Goal: Task Accomplishment & Management: Manage account settings

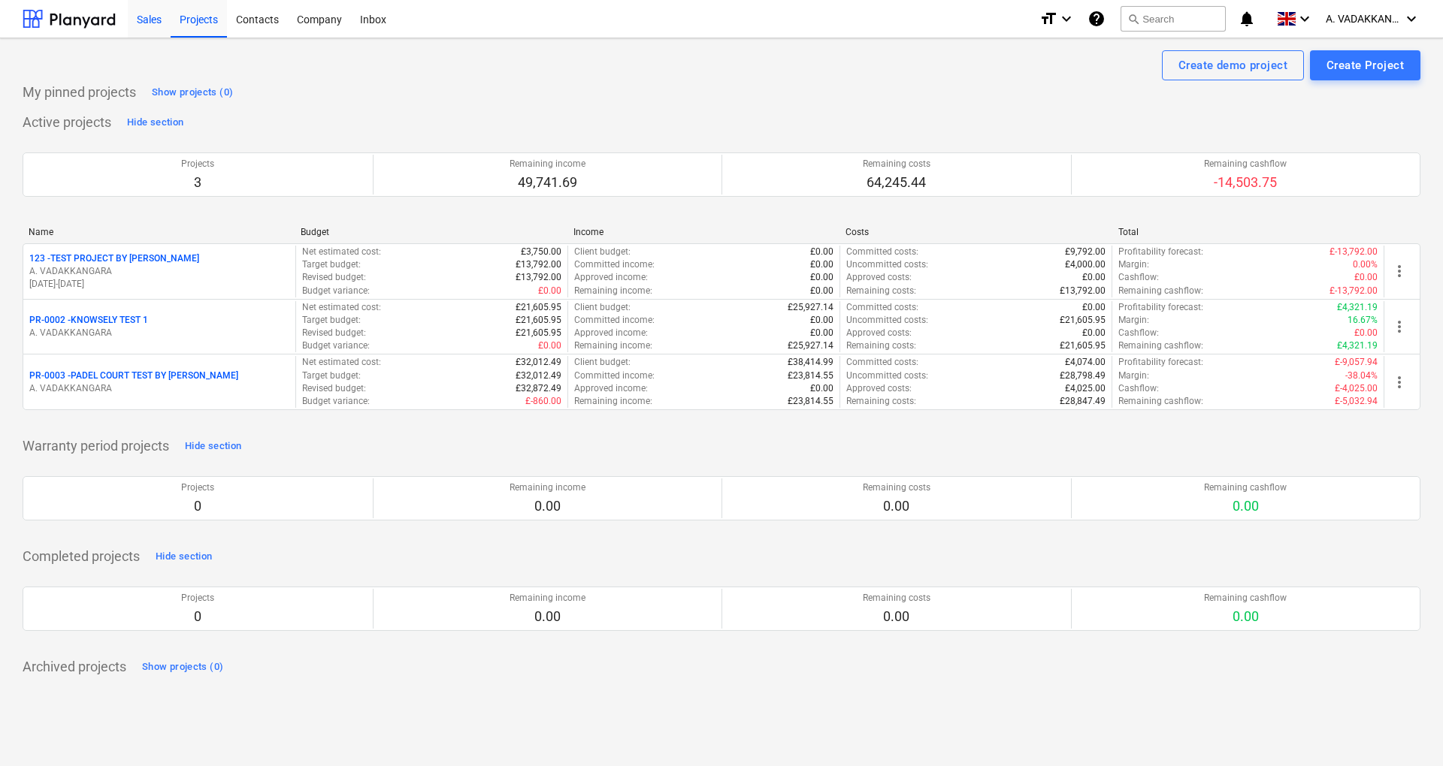
click at [153, 24] on div "Sales" at bounding box center [149, 18] width 43 height 38
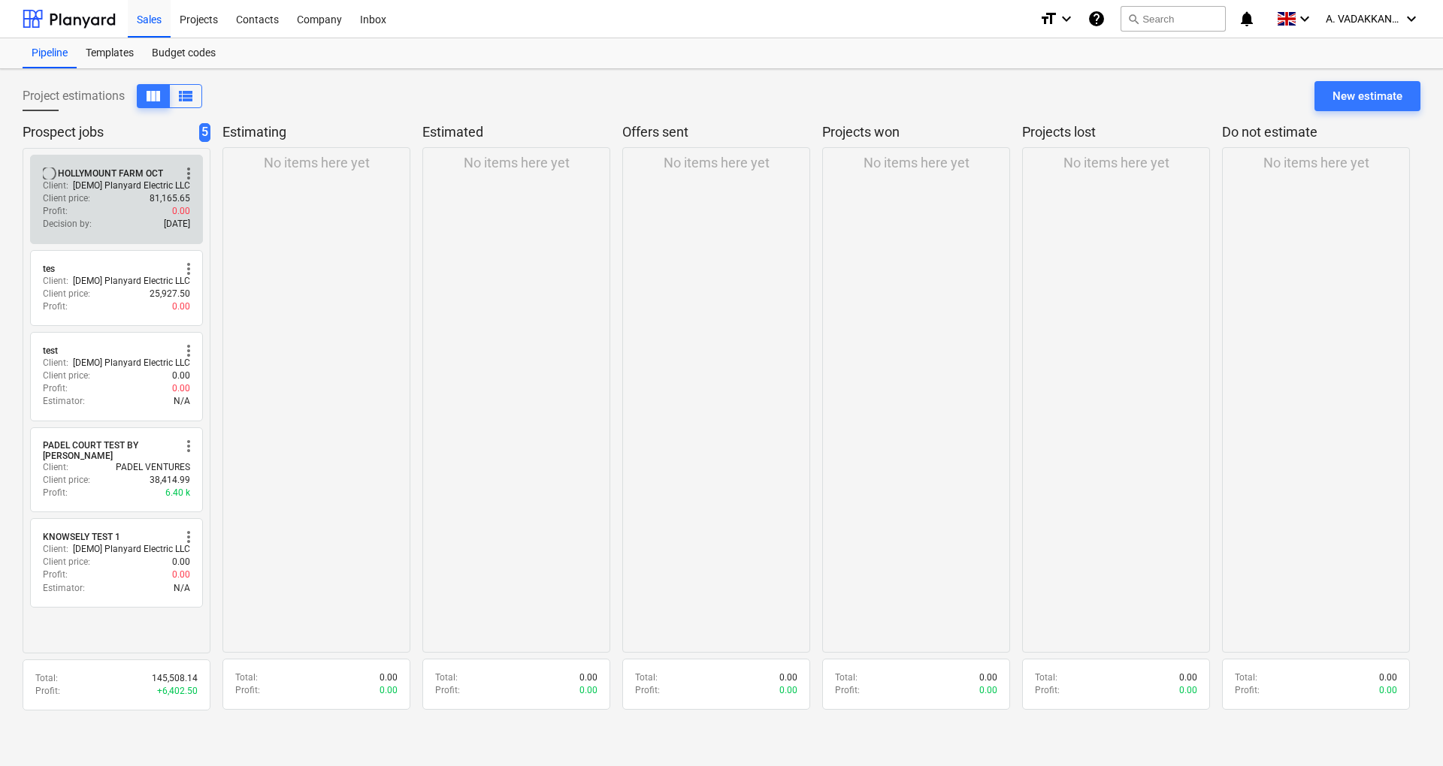
click at [143, 189] on p "[DEMO] Planyard Electric LLC" at bounding box center [131, 186] width 117 height 13
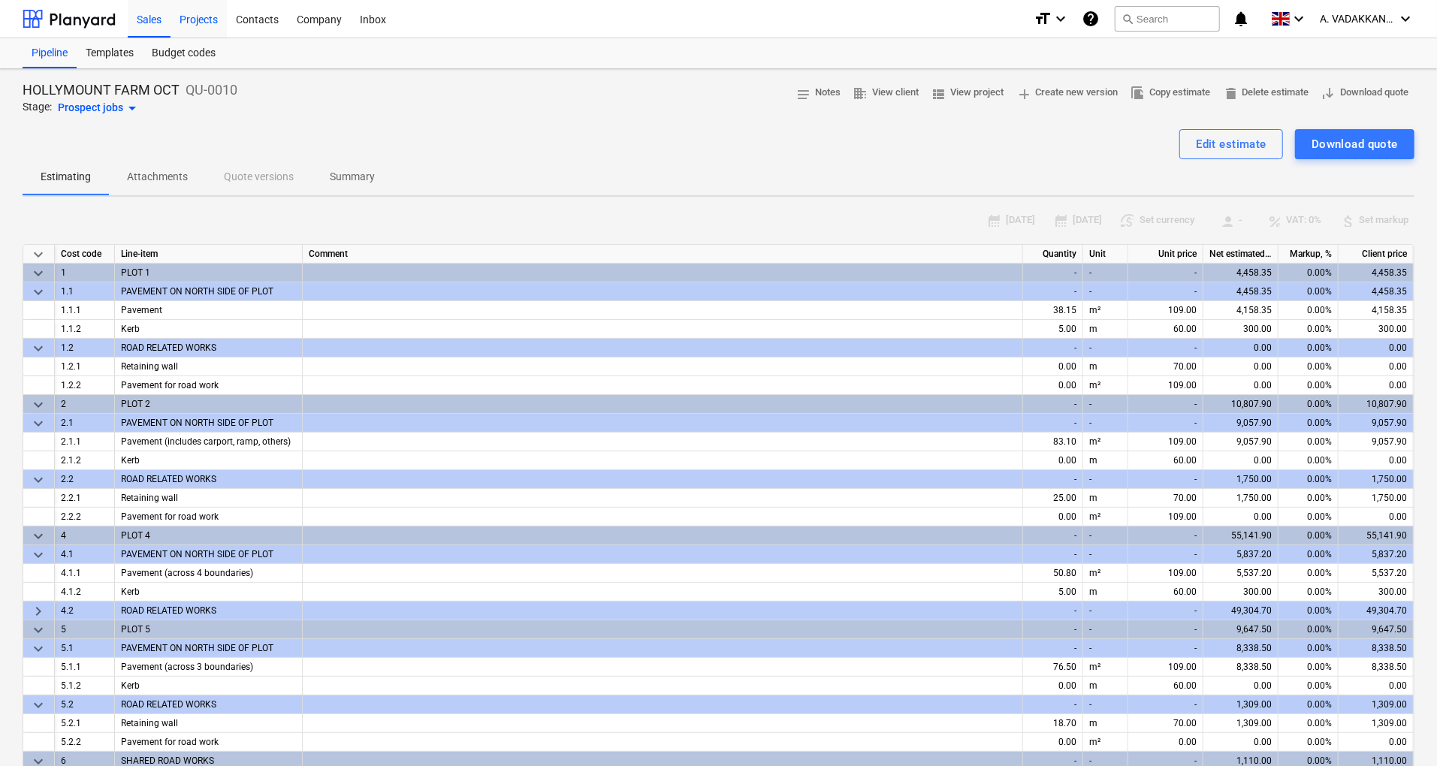
click at [215, 27] on div "Projects" at bounding box center [199, 18] width 56 height 38
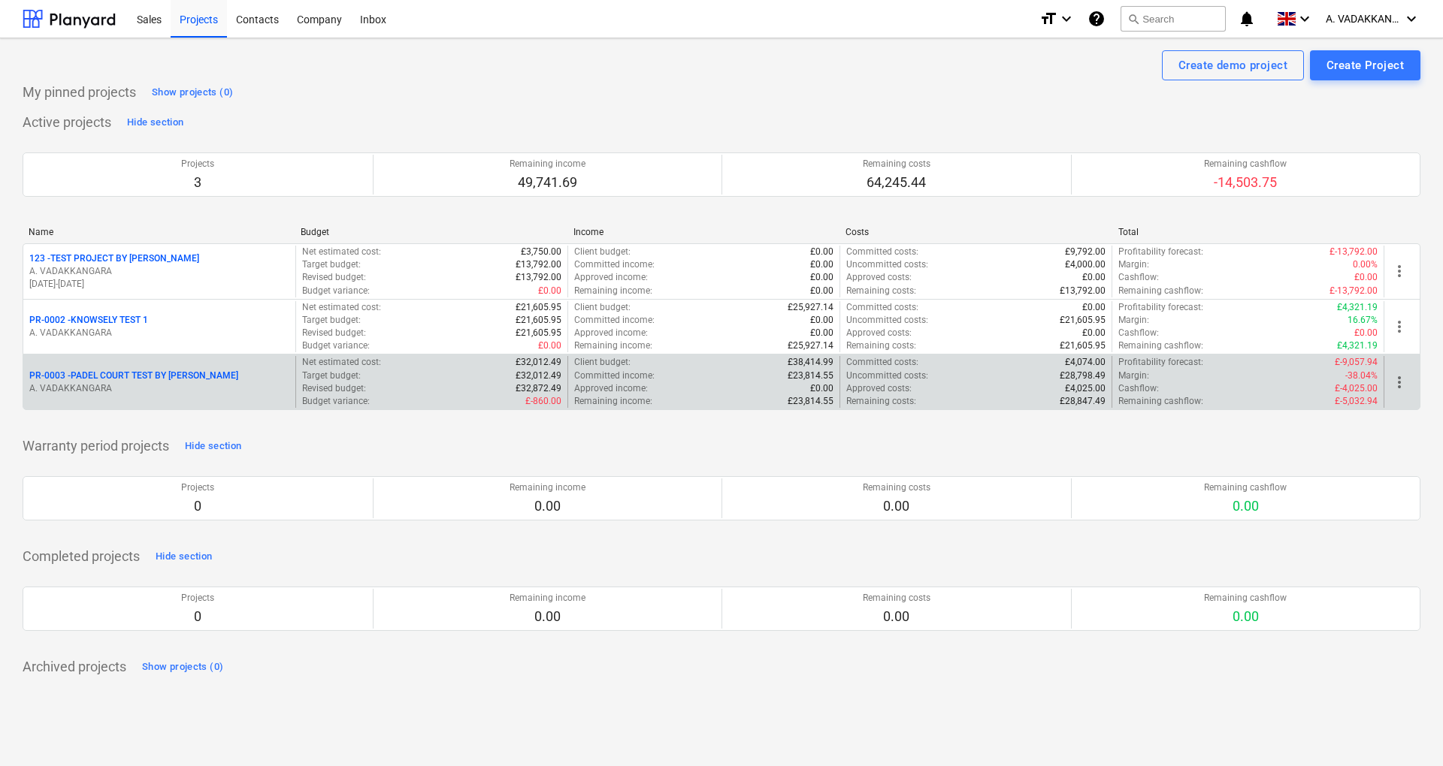
click at [1409, 392] on div "more_vert" at bounding box center [1401, 382] width 36 height 52
click at [1408, 388] on div "more_vert" at bounding box center [1401, 382] width 36 height 52
click at [1401, 394] on div "more_vert" at bounding box center [1401, 382] width 36 height 52
click at [1401, 385] on span "more_vert" at bounding box center [1399, 382] width 18 height 18
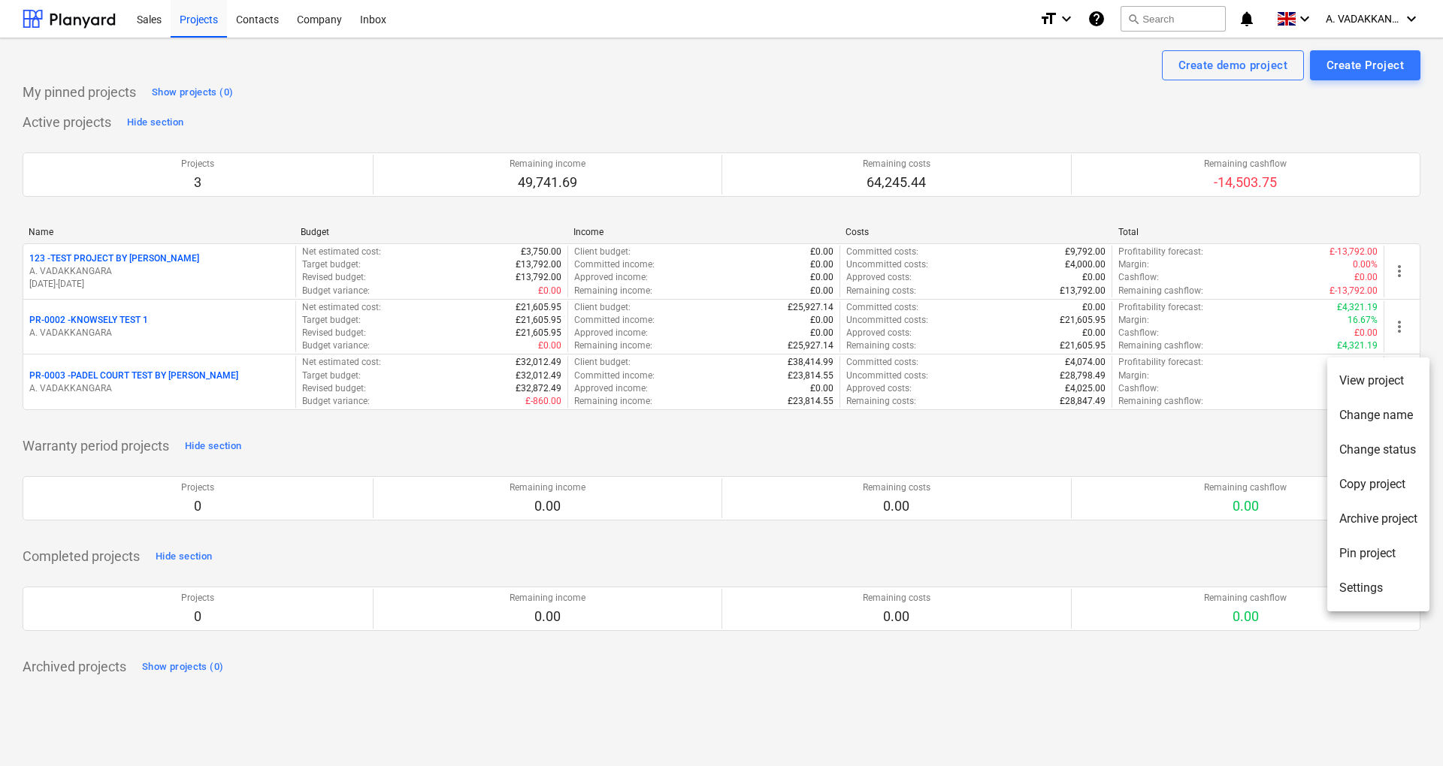
click at [146, 19] on div at bounding box center [721, 383] width 1443 height 766
click at [146, 19] on div "Sales" at bounding box center [149, 18] width 43 height 38
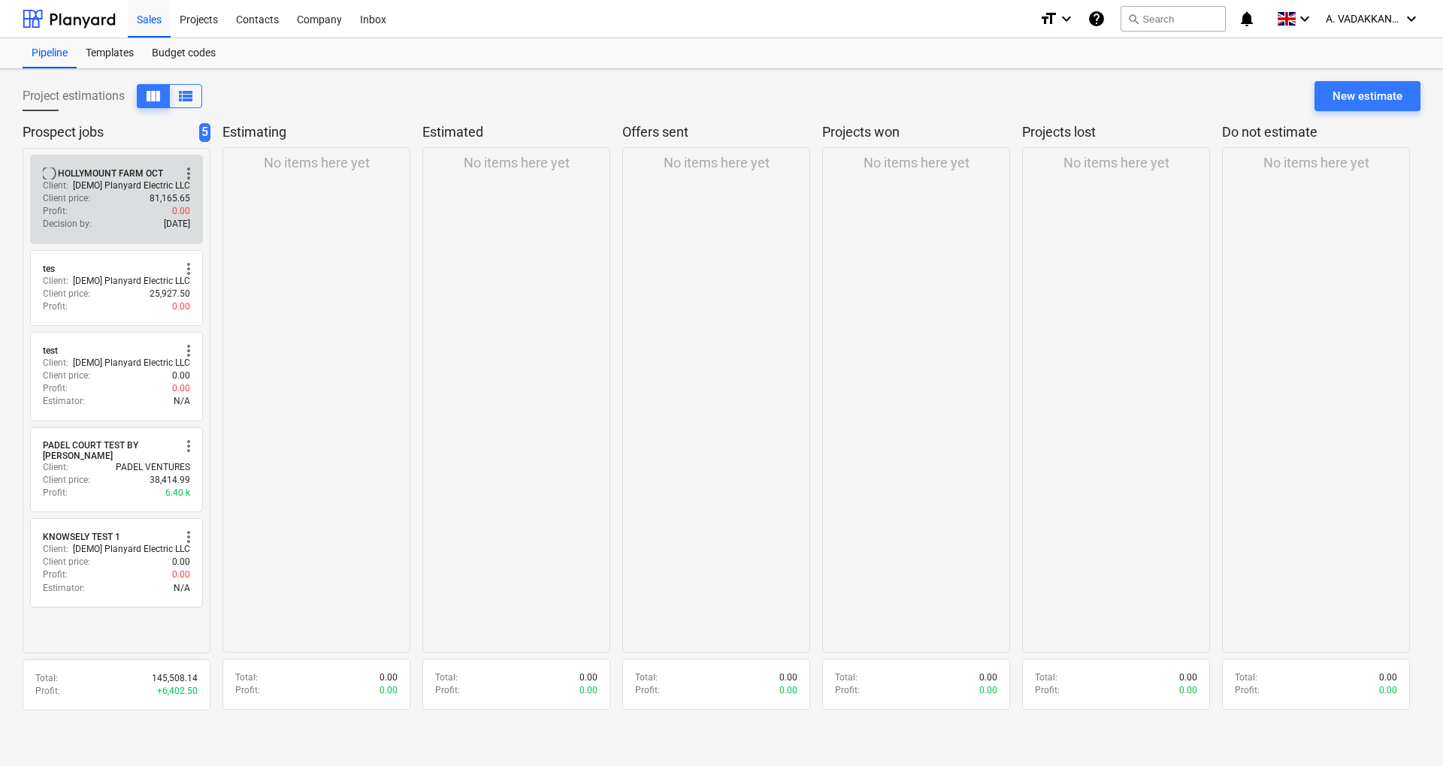
click at [99, 205] on div "Profit : 0.00" at bounding box center [116, 211] width 147 height 13
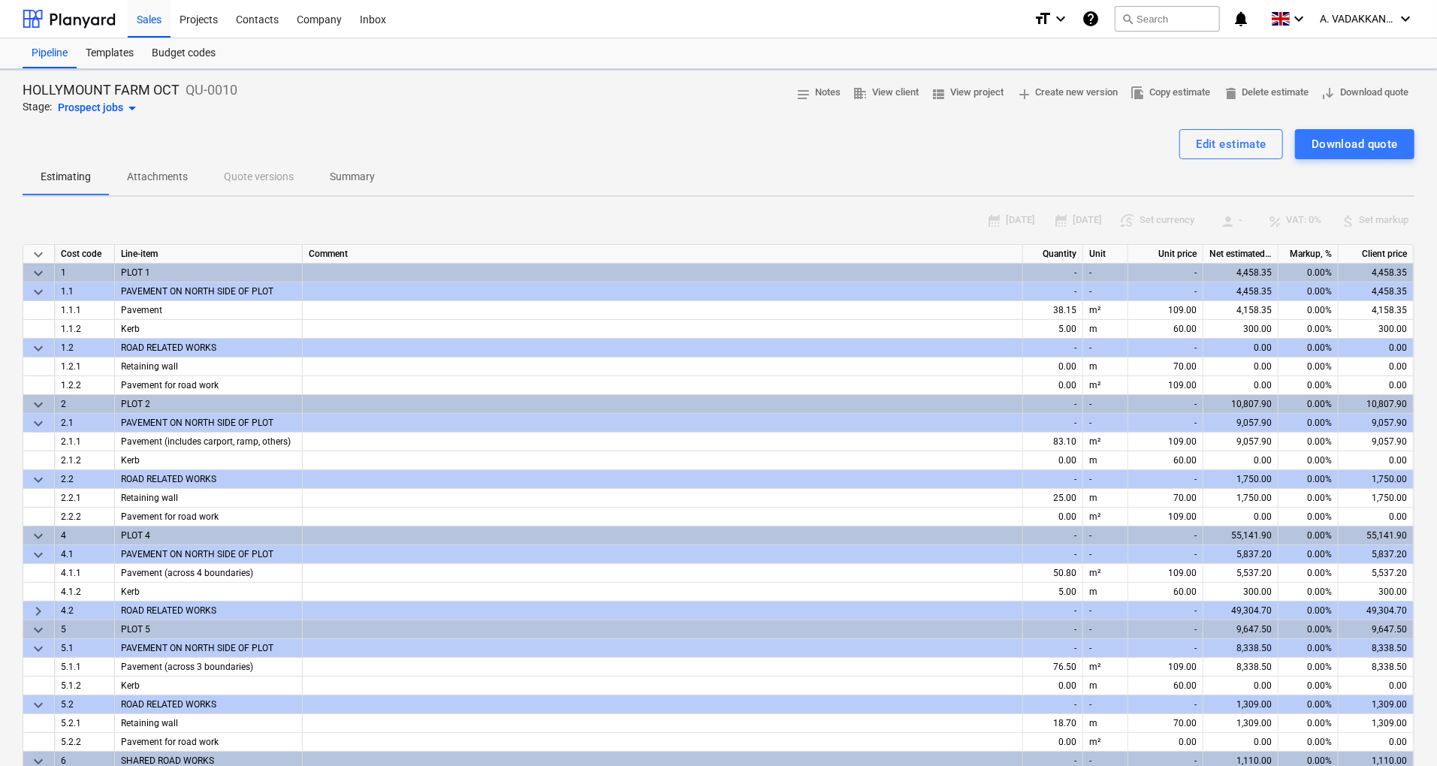
type textarea "x"
click at [192, 20] on div "Projects" at bounding box center [199, 18] width 56 height 38
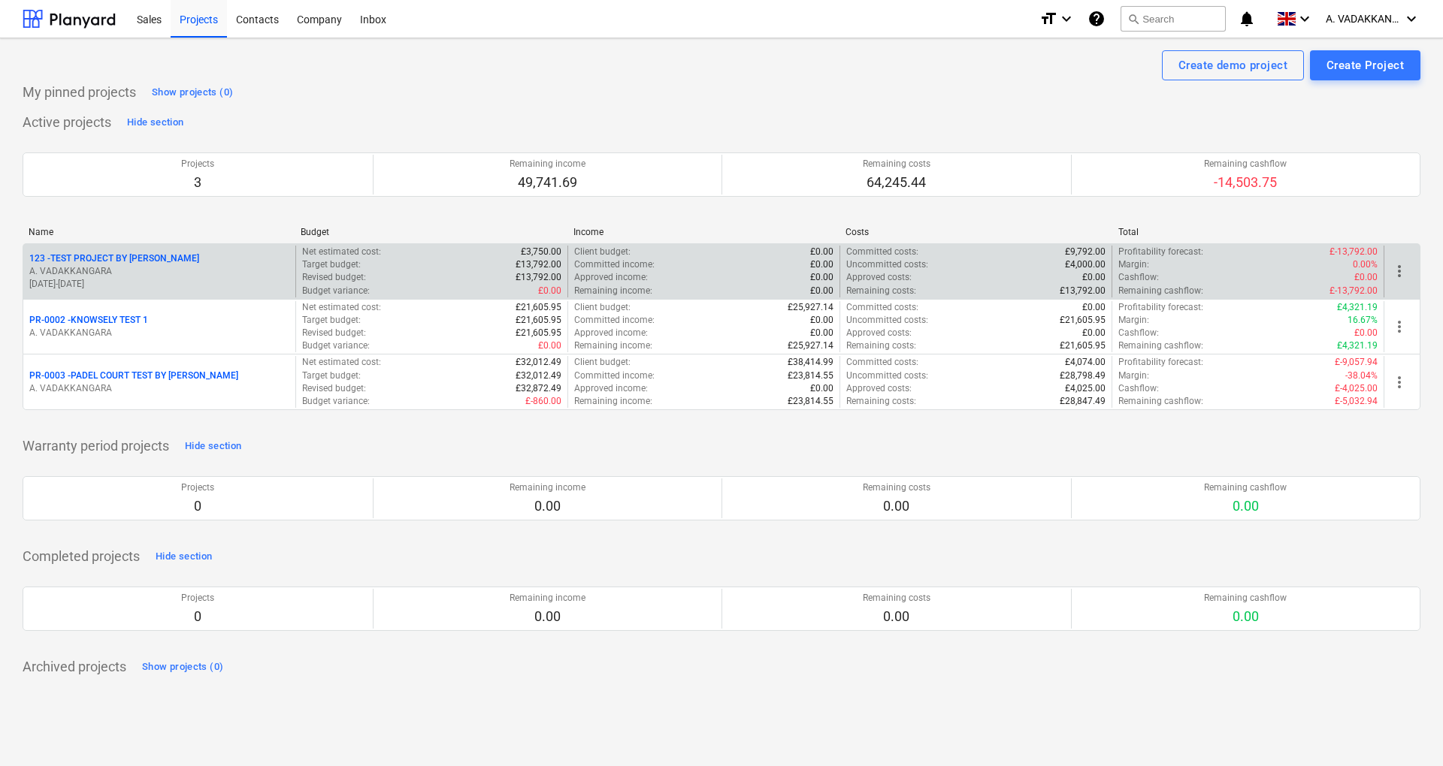
click at [142, 276] on p "A. VADAKKANGARA" at bounding box center [159, 271] width 260 height 13
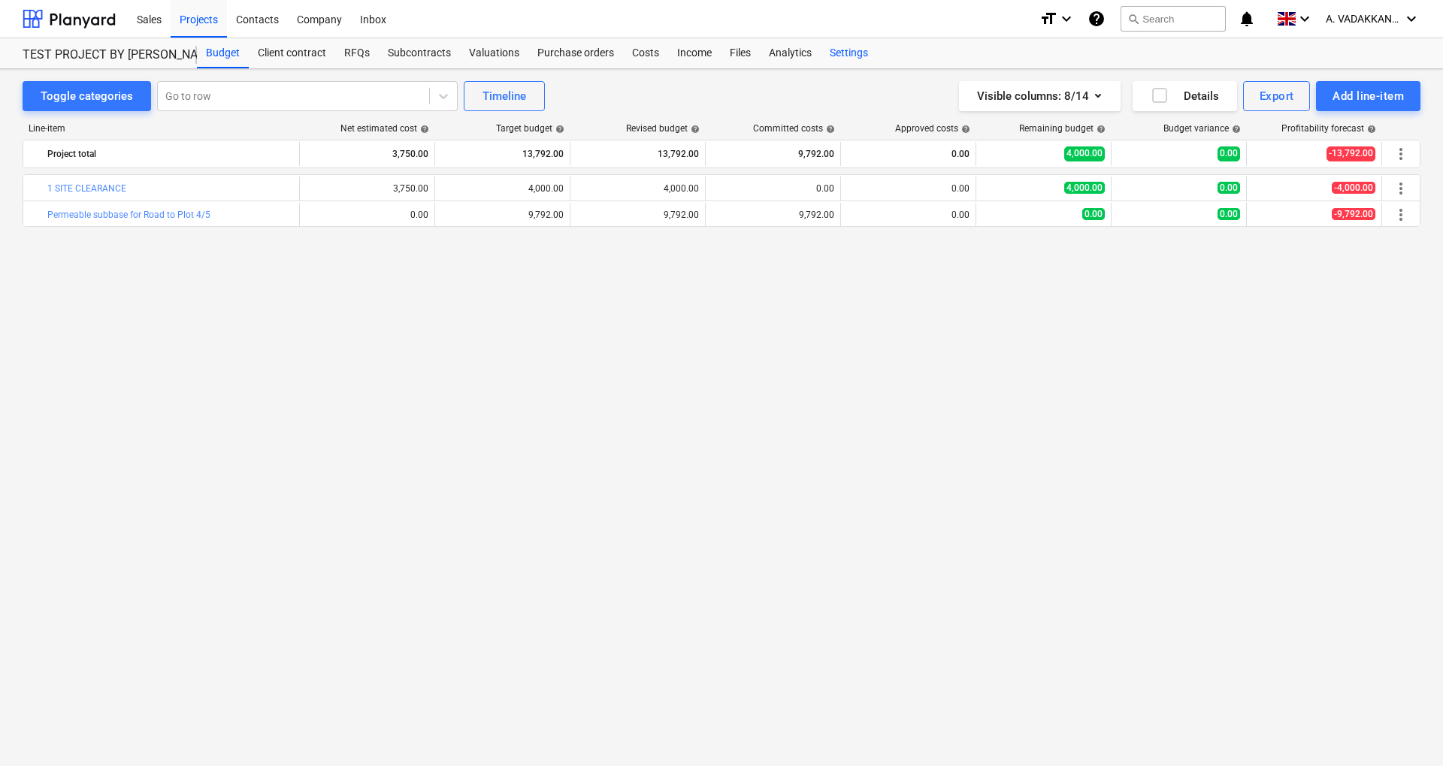
click at [849, 59] on div "Settings" at bounding box center [848, 53] width 56 height 30
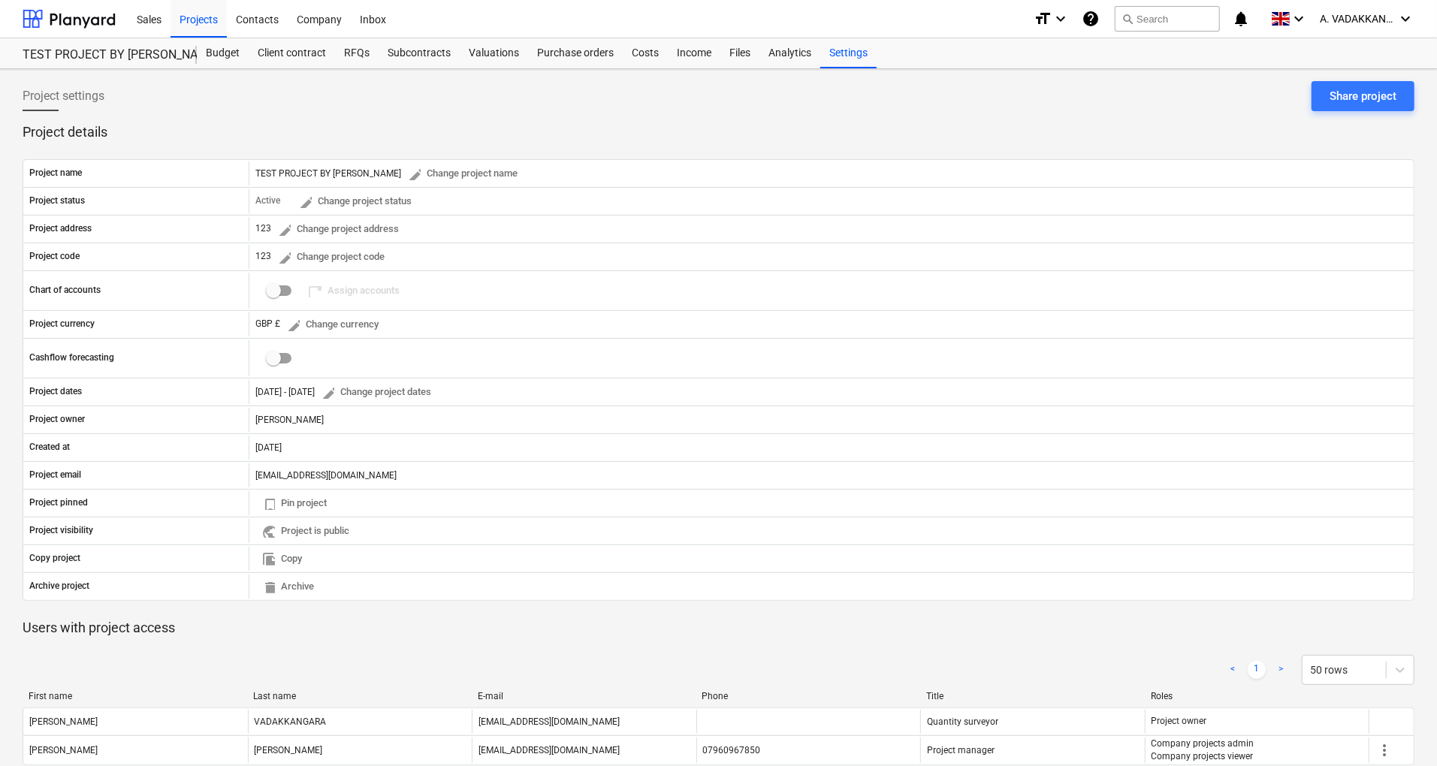
scroll to position [66, 0]
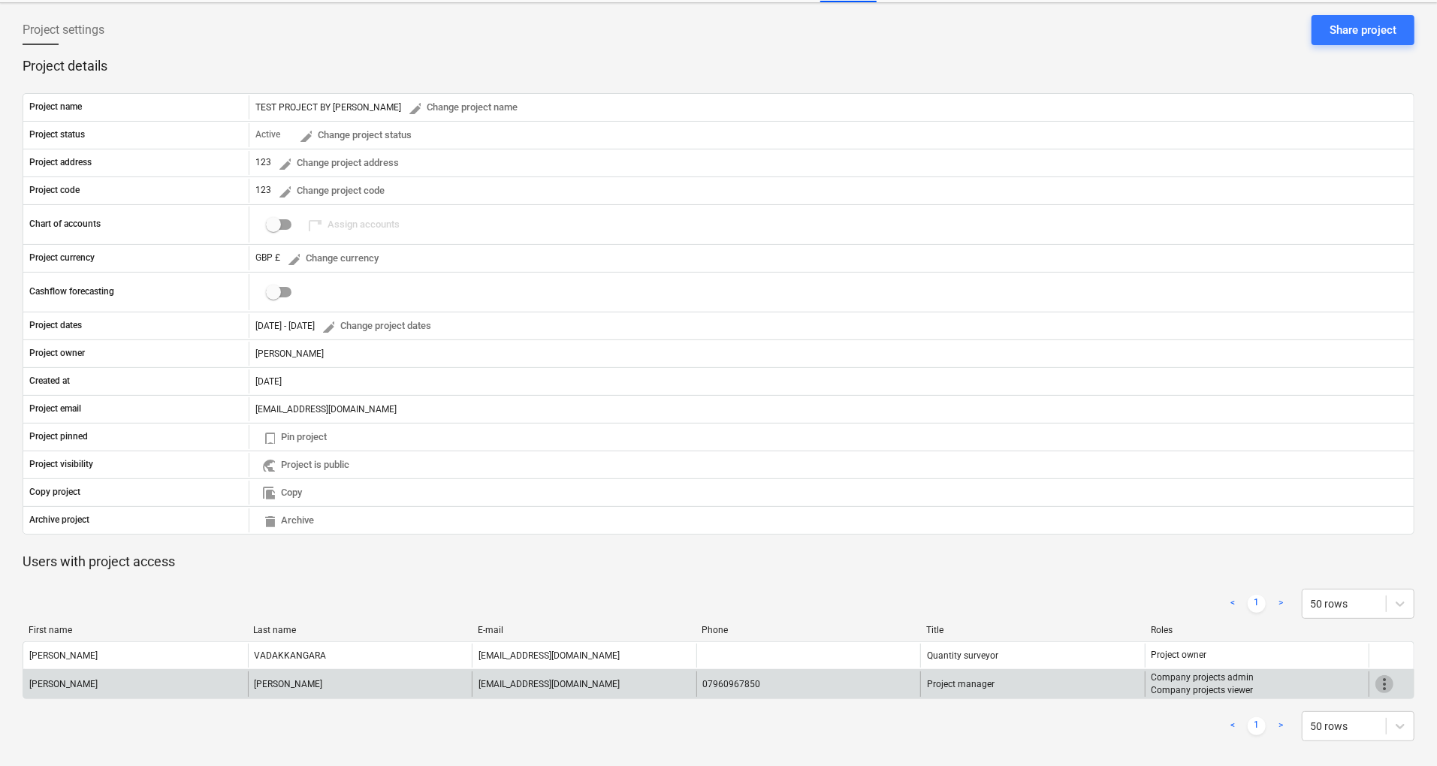
click at [1391, 682] on span "more_vert" at bounding box center [1385, 684] width 18 height 18
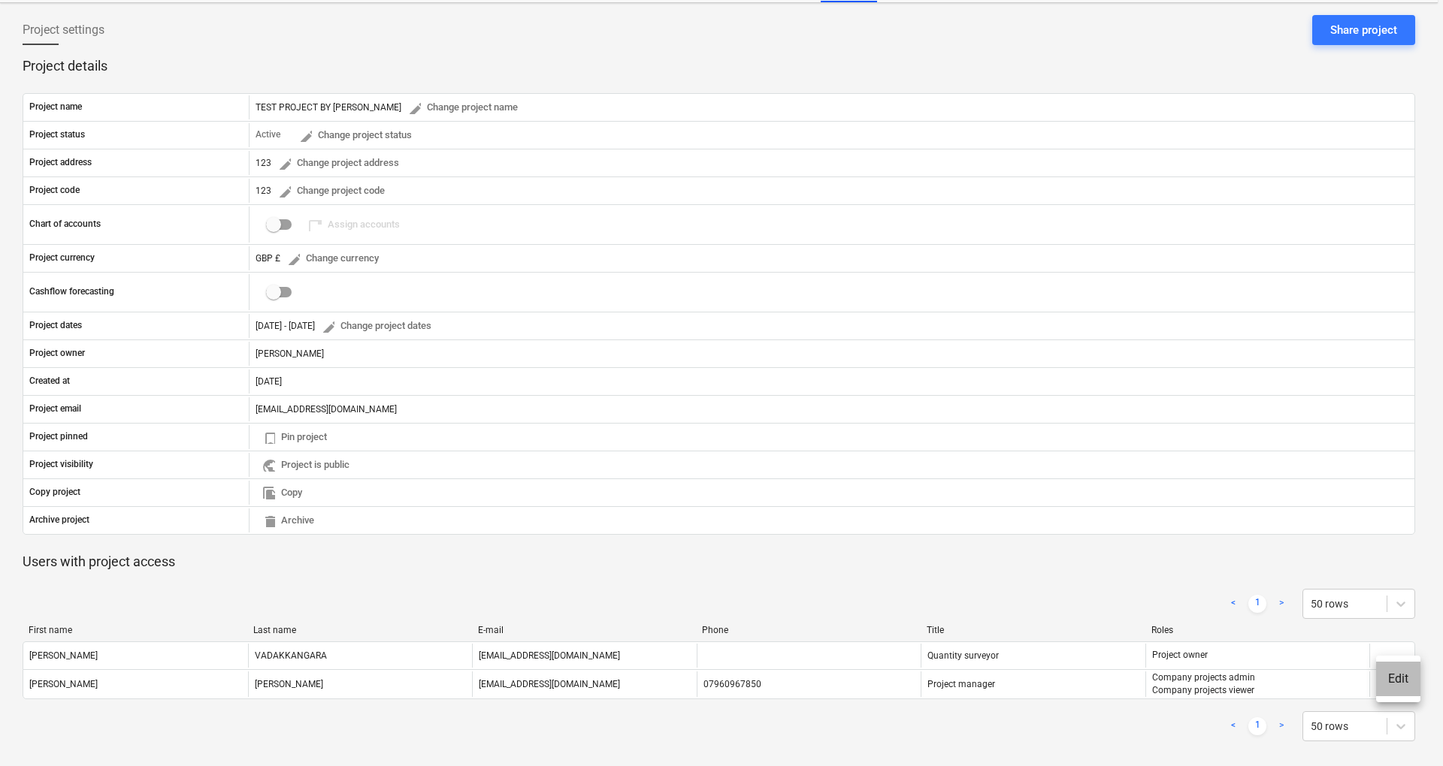
click at [1401, 682] on li "Edit" at bounding box center [1398, 679] width 44 height 35
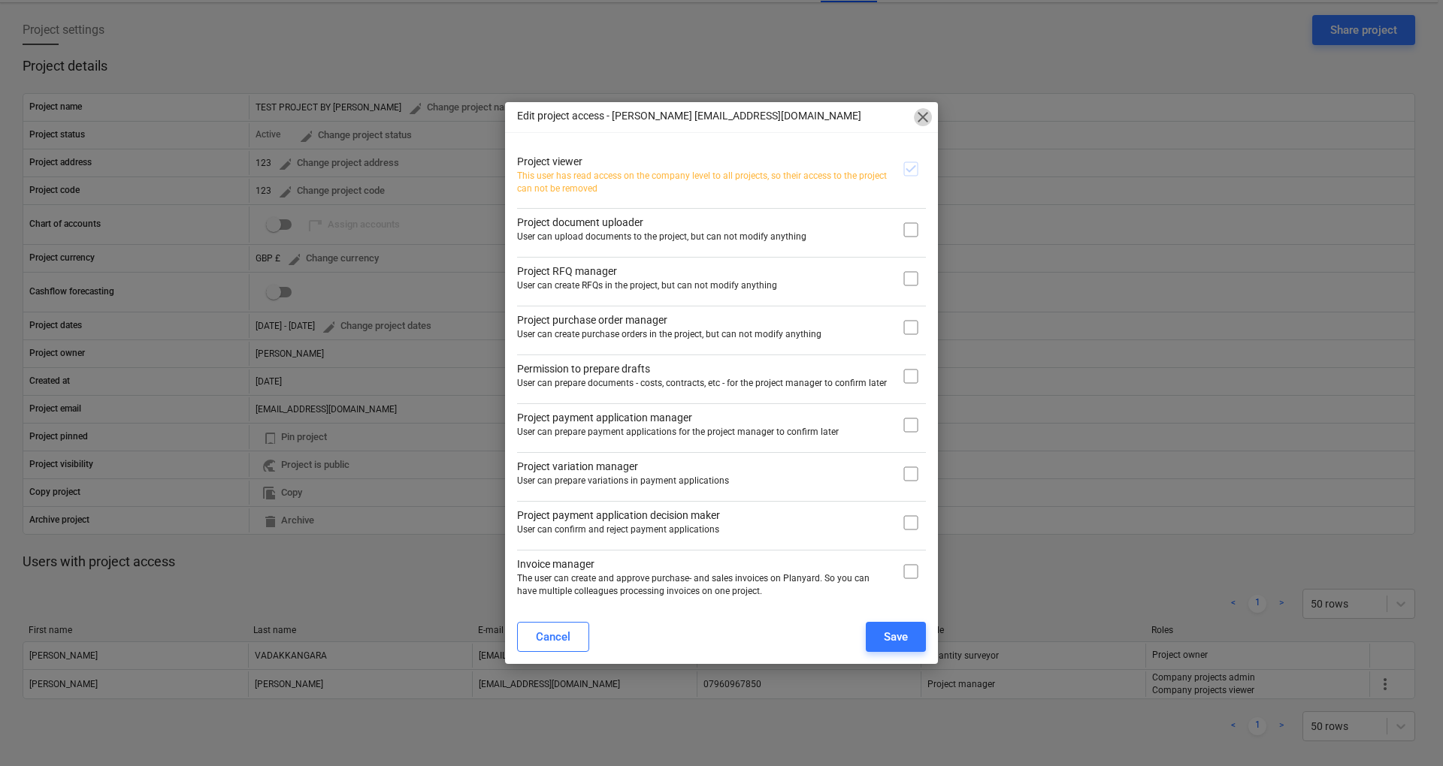
click at [915, 126] on span "close" at bounding box center [923, 117] width 18 height 18
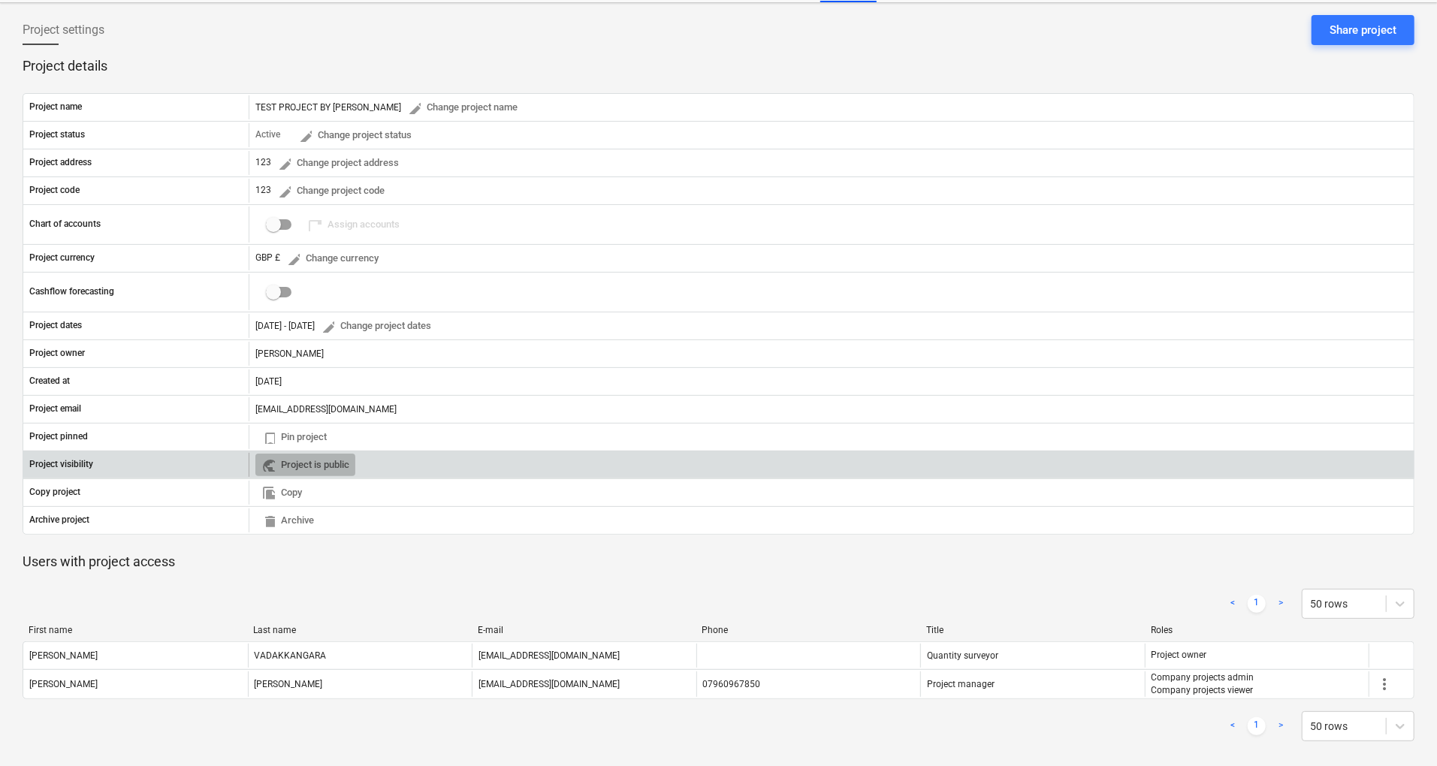
click at [341, 460] on span "public Project is public" at bounding box center [305, 465] width 88 height 17
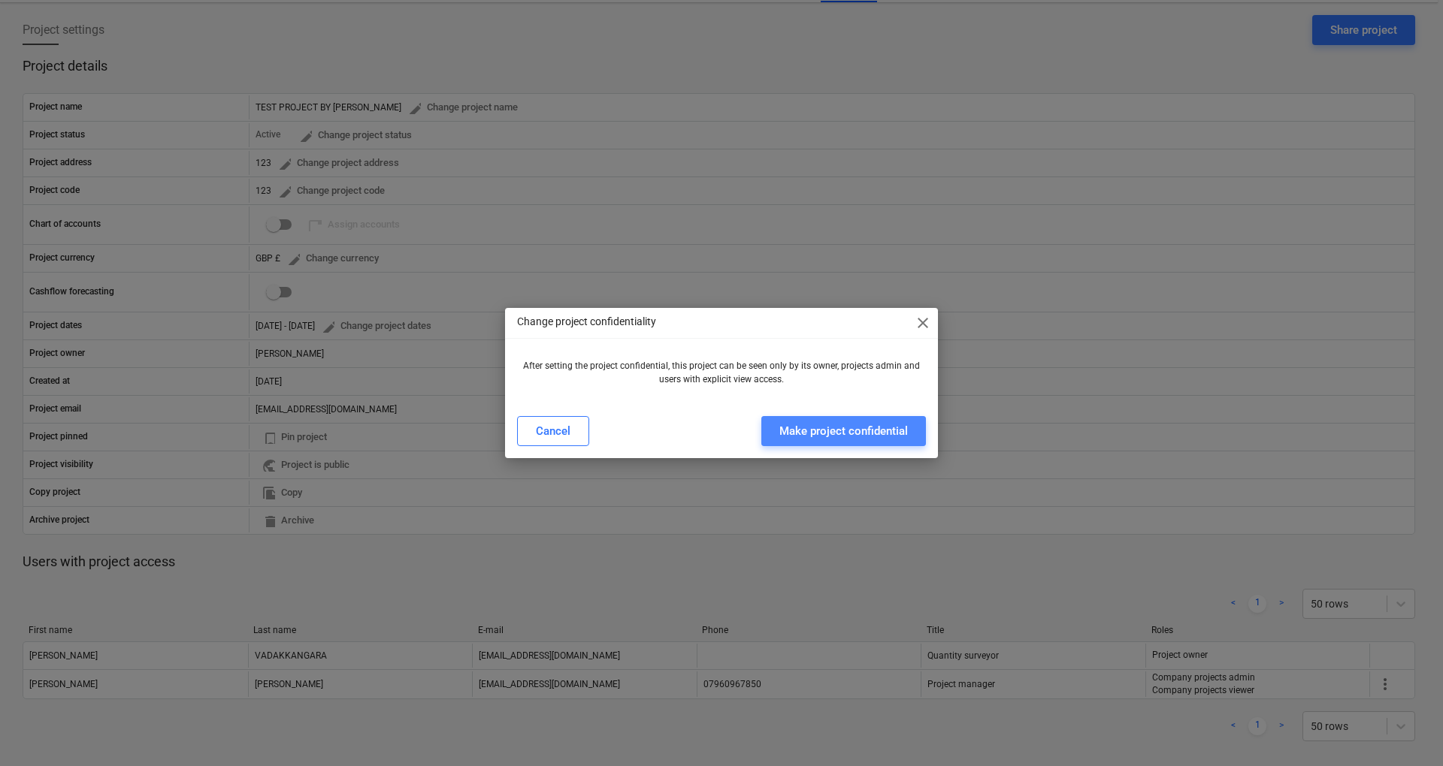
click at [839, 431] on div "Make project confidential" at bounding box center [843, 432] width 128 height 20
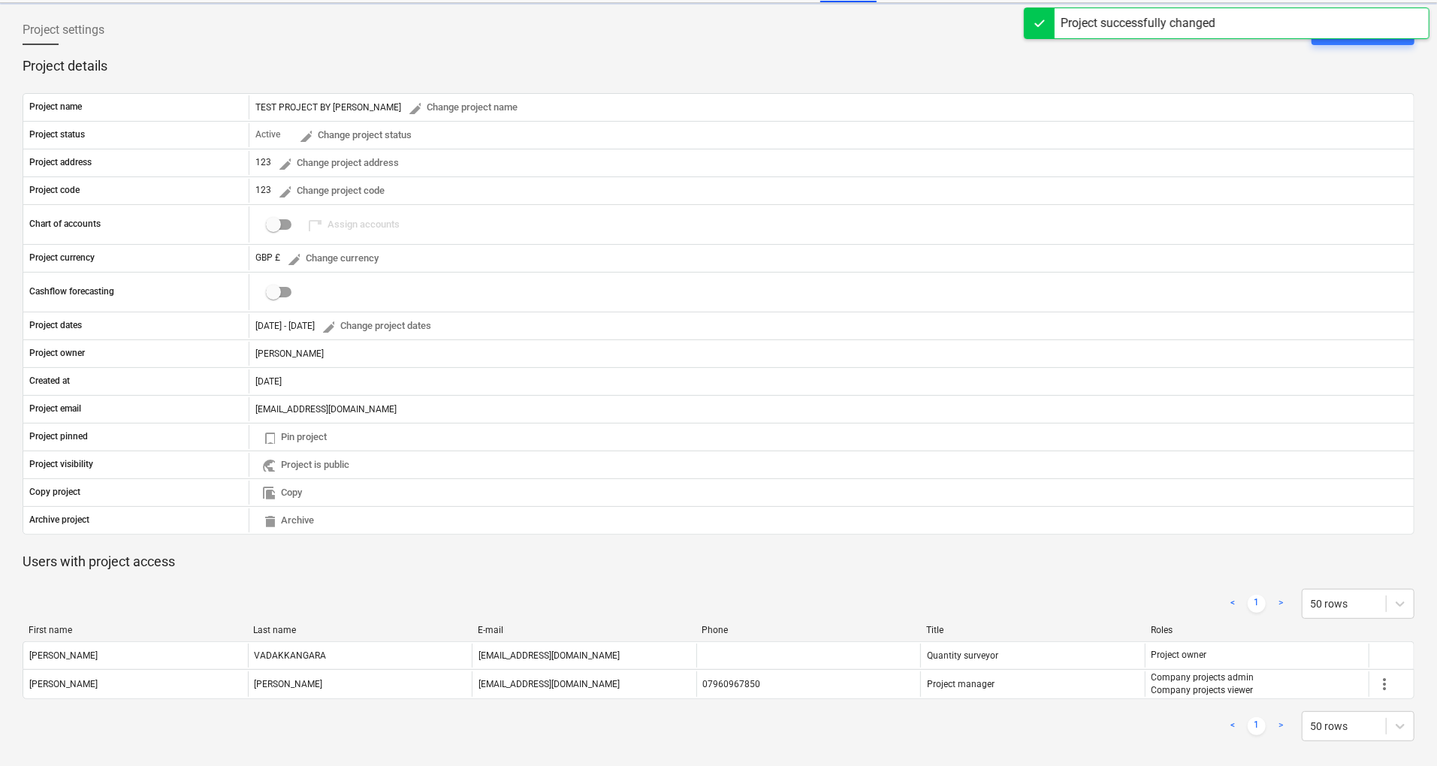
scroll to position [65, 0]
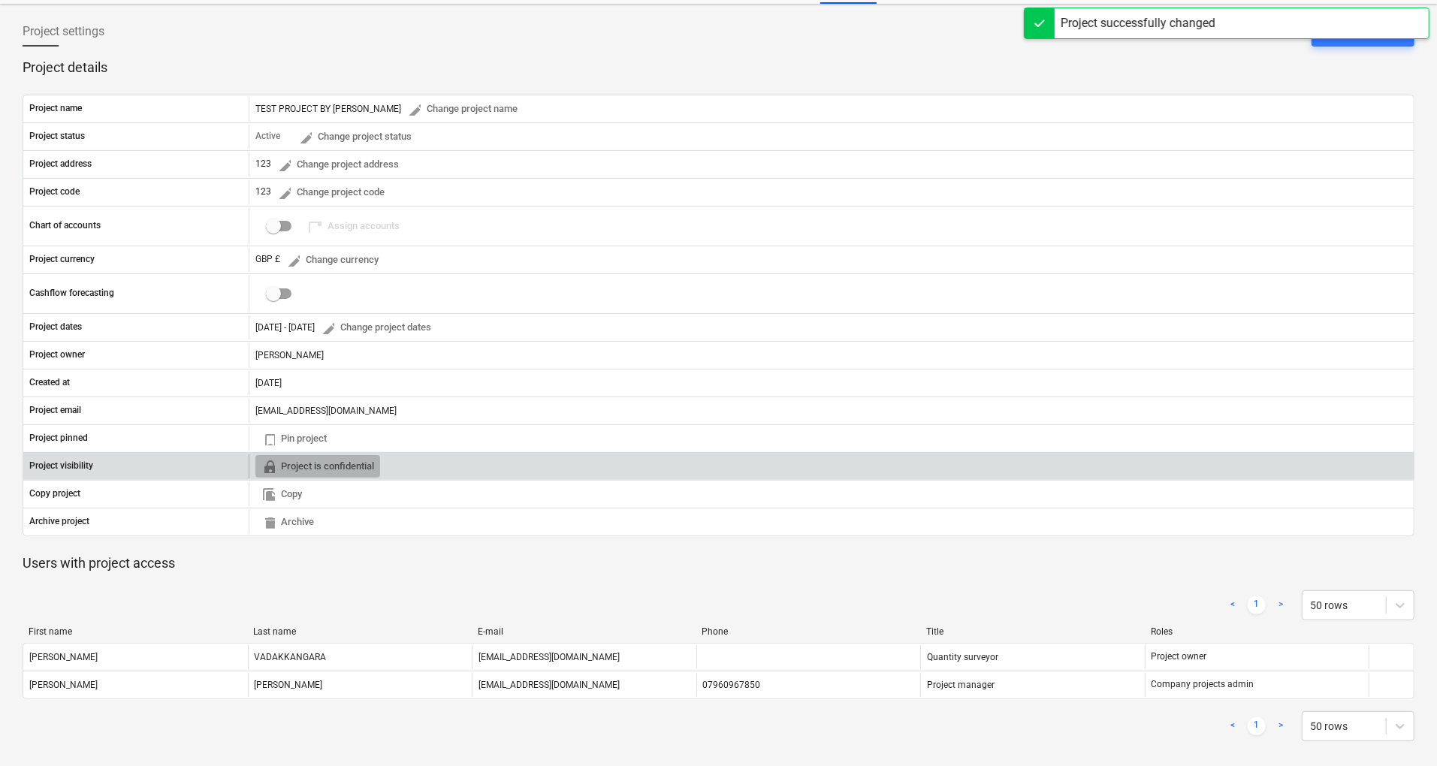
click at [347, 464] on span "locked Project is confidential" at bounding box center [317, 466] width 113 height 17
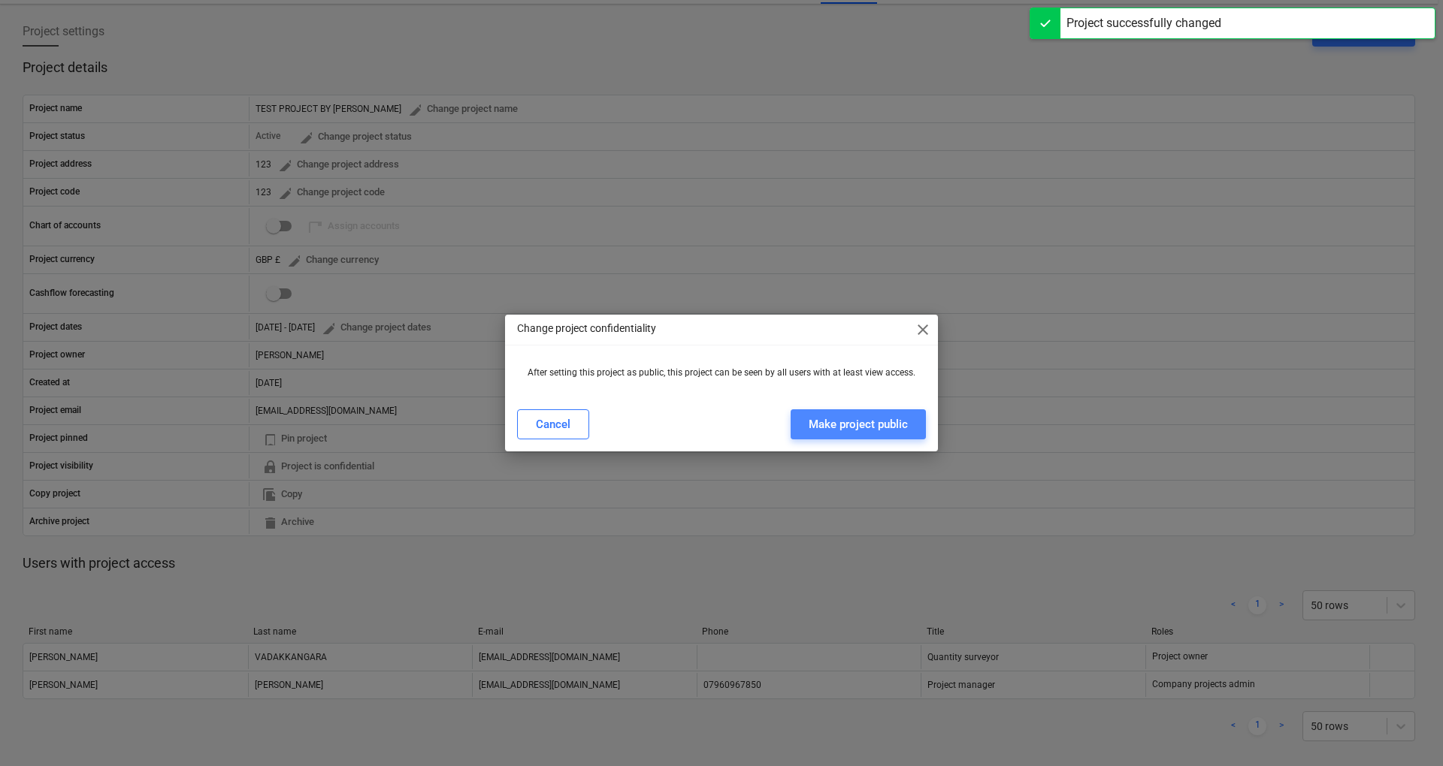
click at [846, 416] on div "Make project public" at bounding box center [857, 425] width 99 height 20
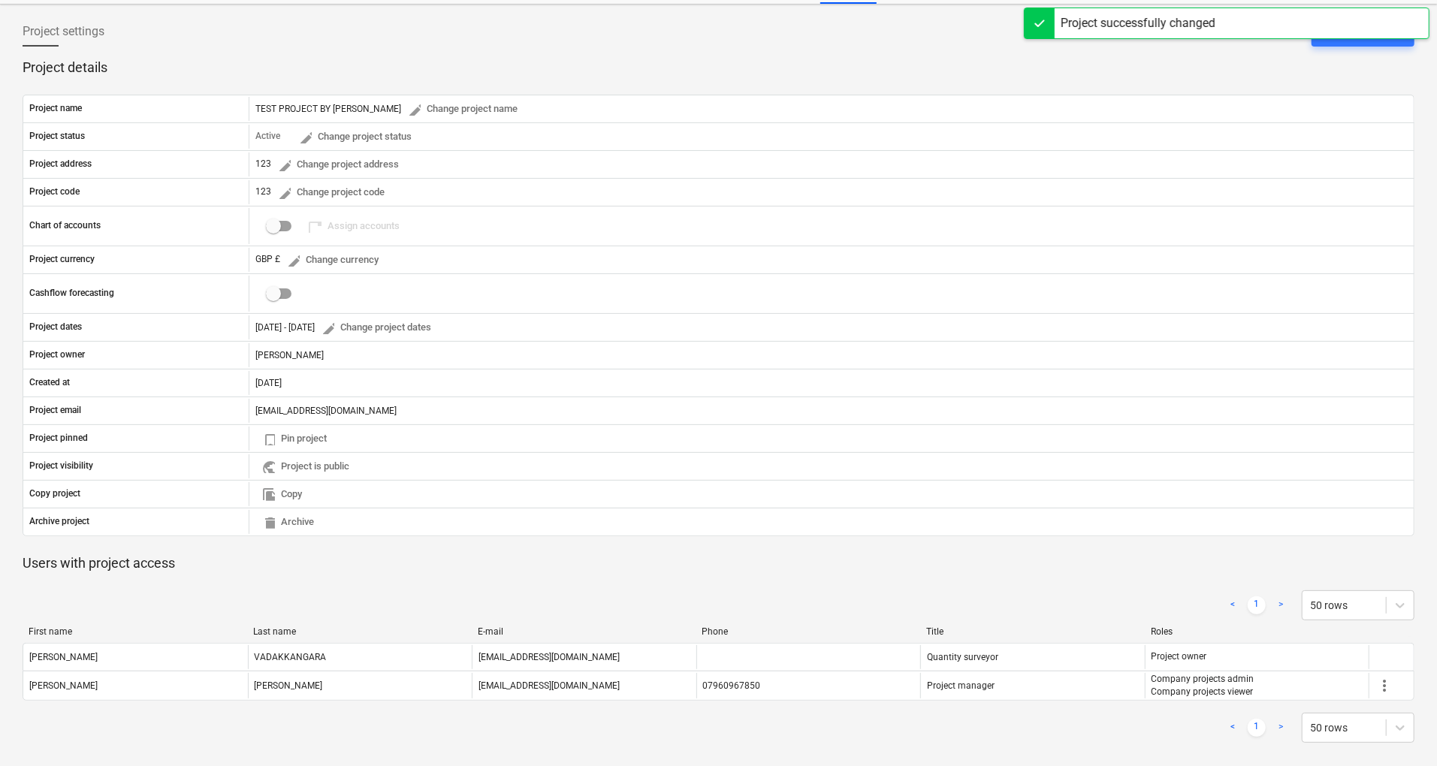
scroll to position [66, 0]
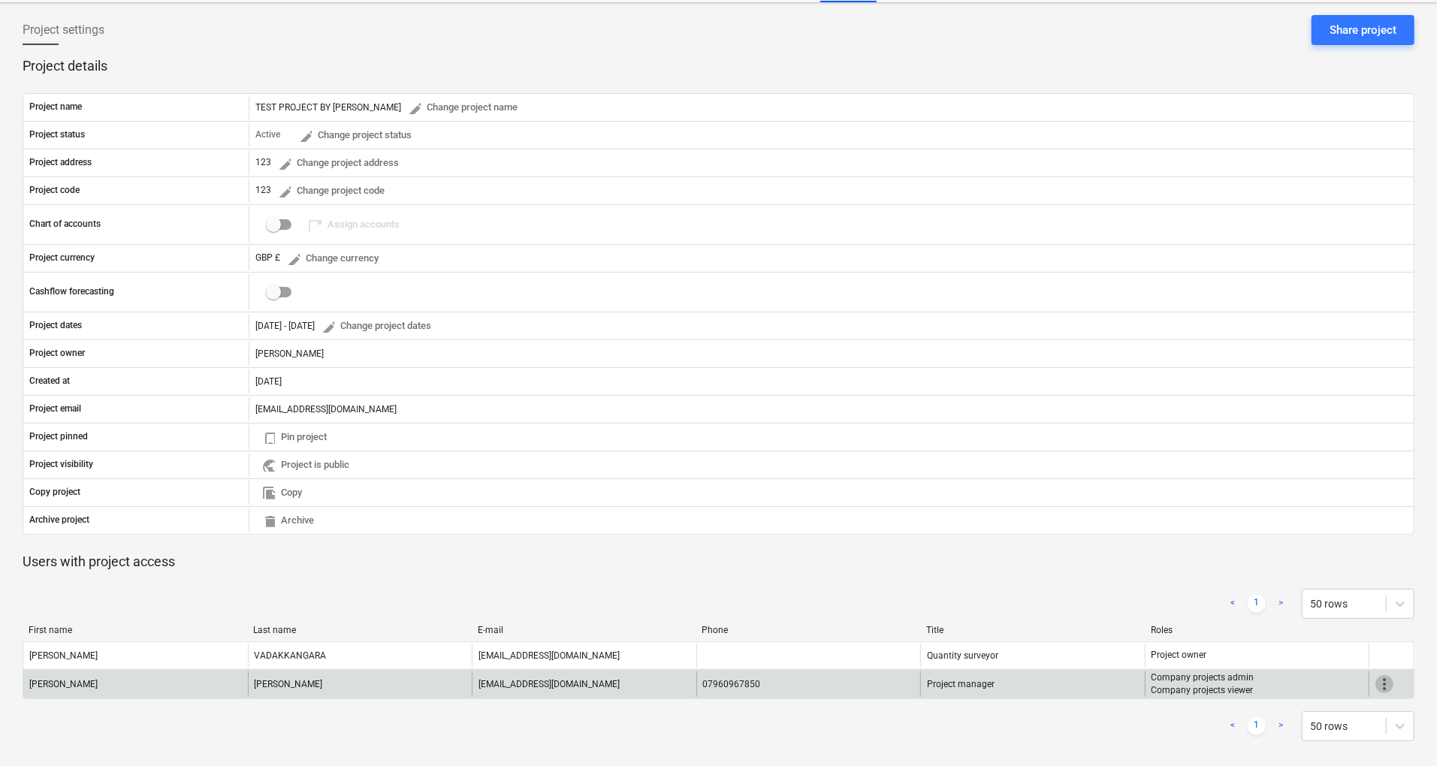
click at [1379, 675] on span "more_vert" at bounding box center [1385, 684] width 18 height 18
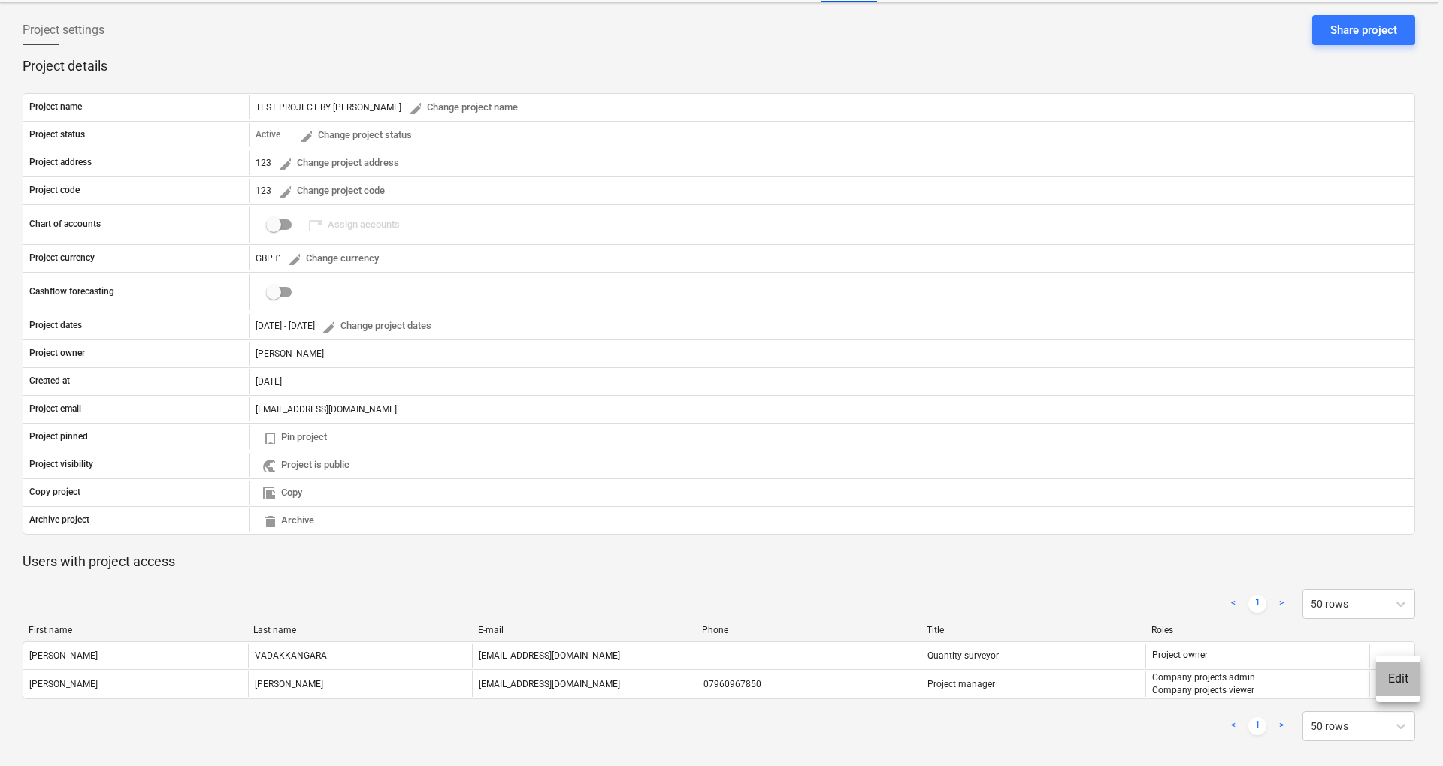
click at [1394, 675] on li "Edit" at bounding box center [1398, 679] width 44 height 35
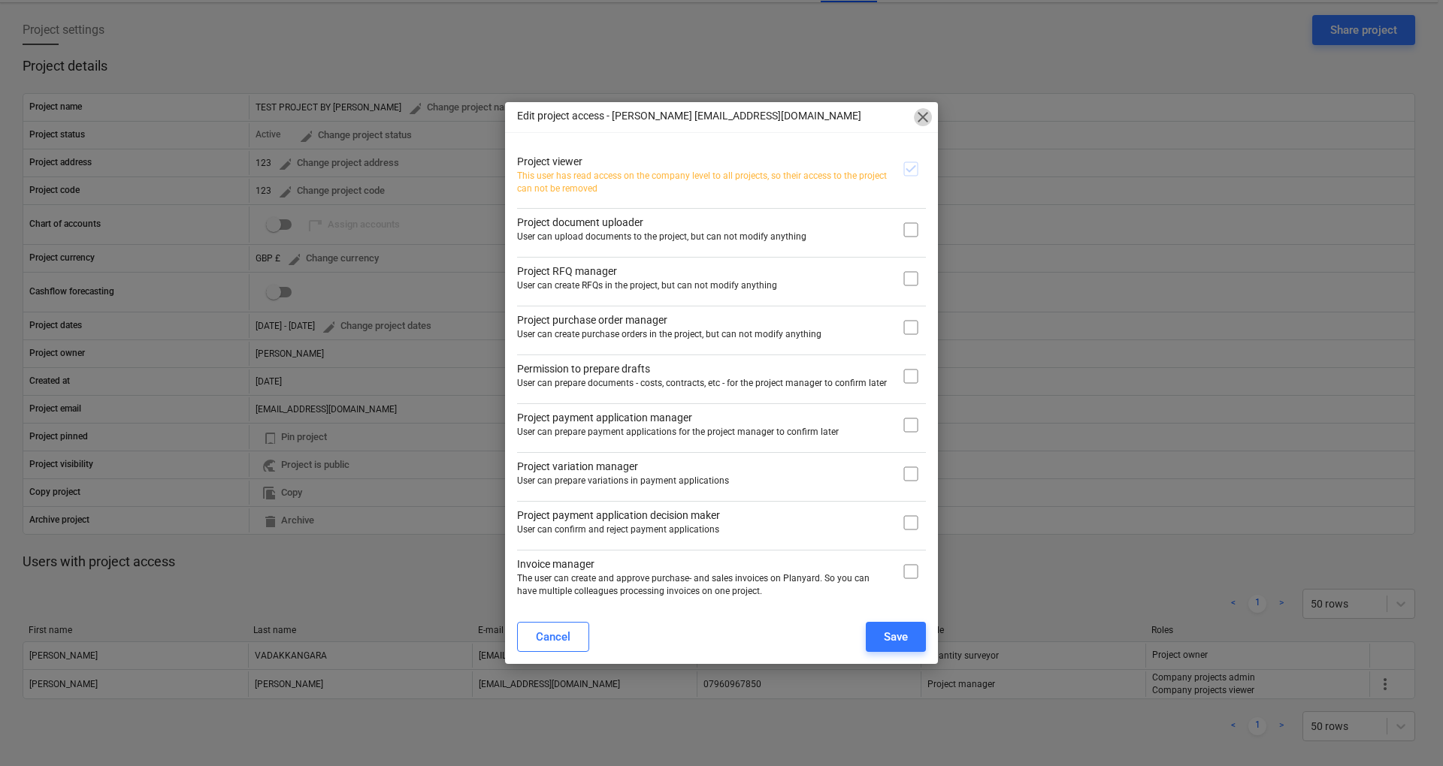
click at [921, 116] on span "close" at bounding box center [923, 117] width 18 height 18
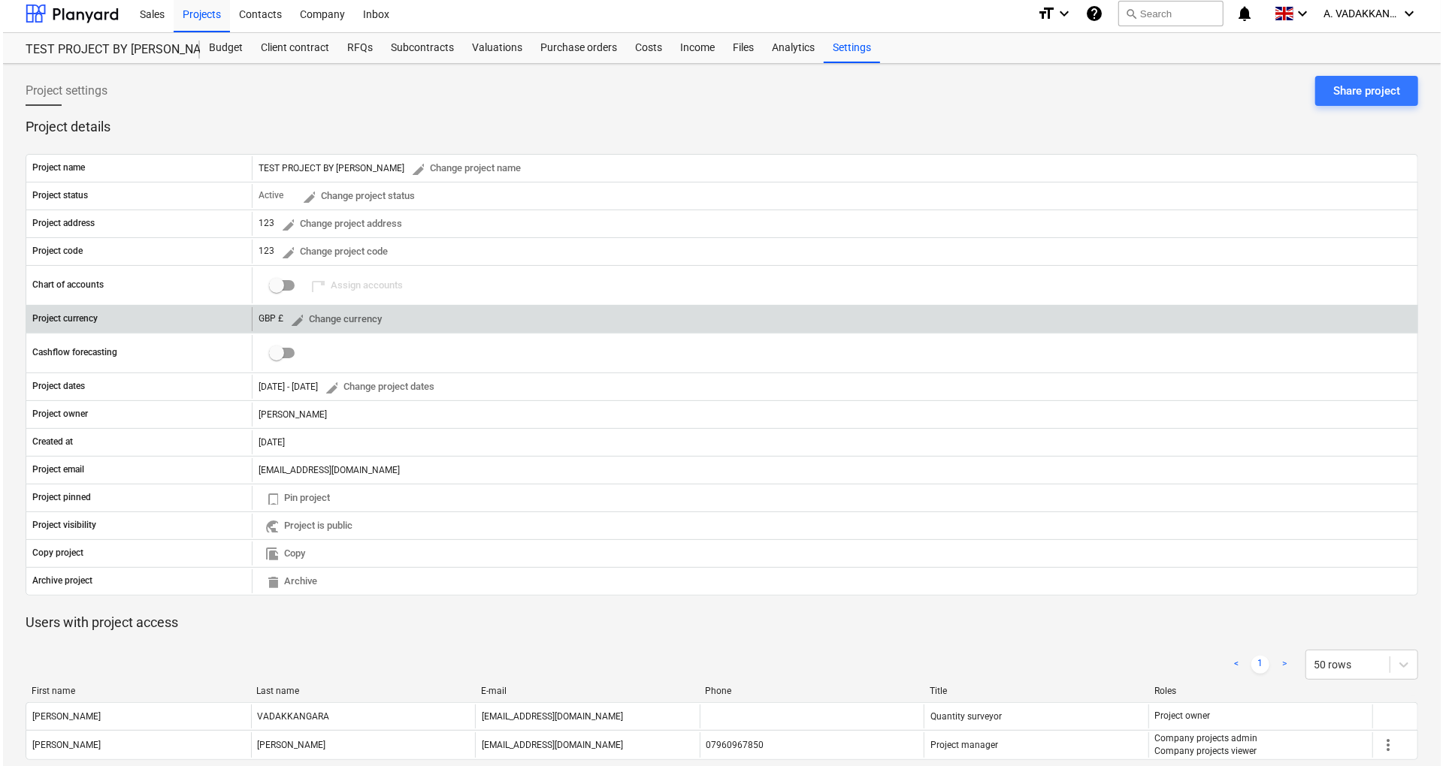
scroll to position [0, 0]
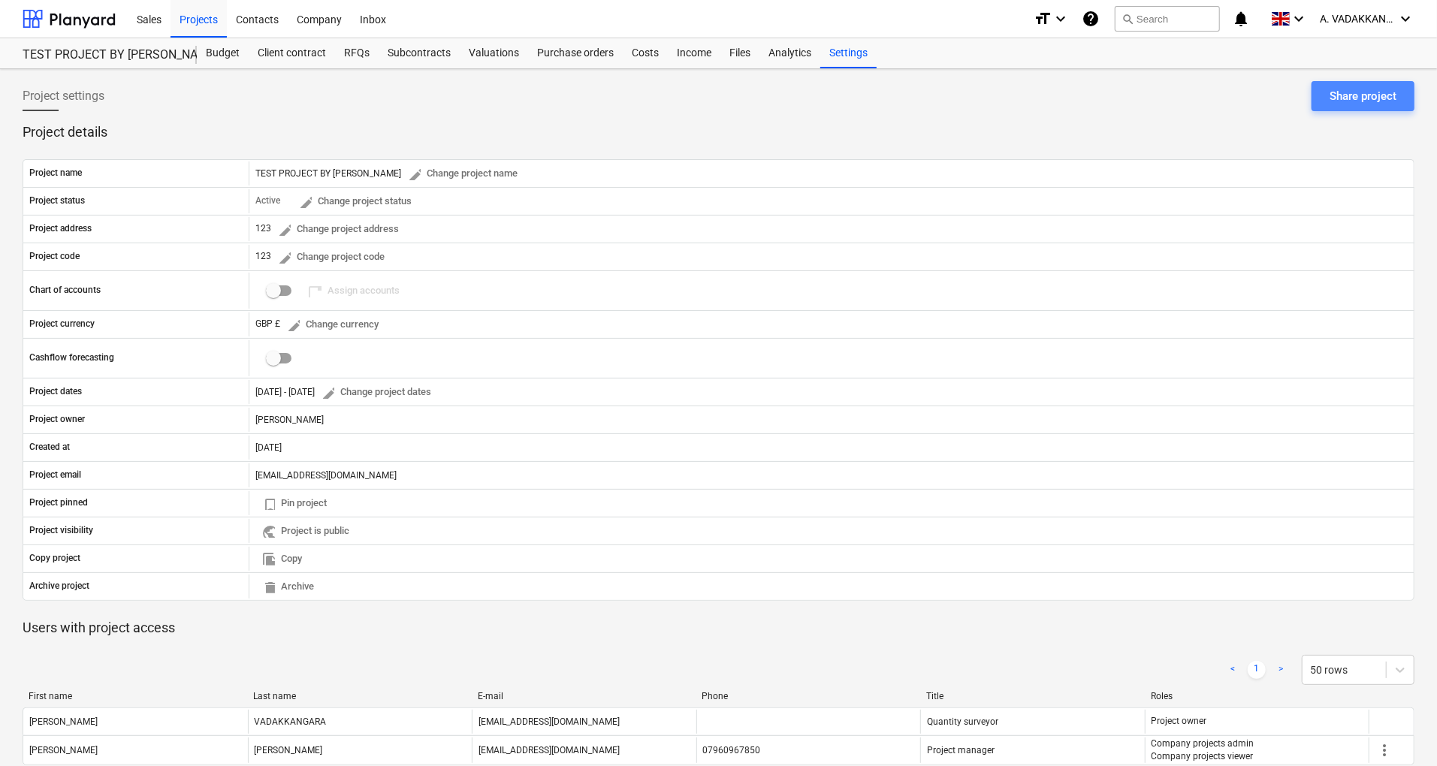
click at [1361, 90] on div "Share project" at bounding box center [1363, 96] width 67 height 20
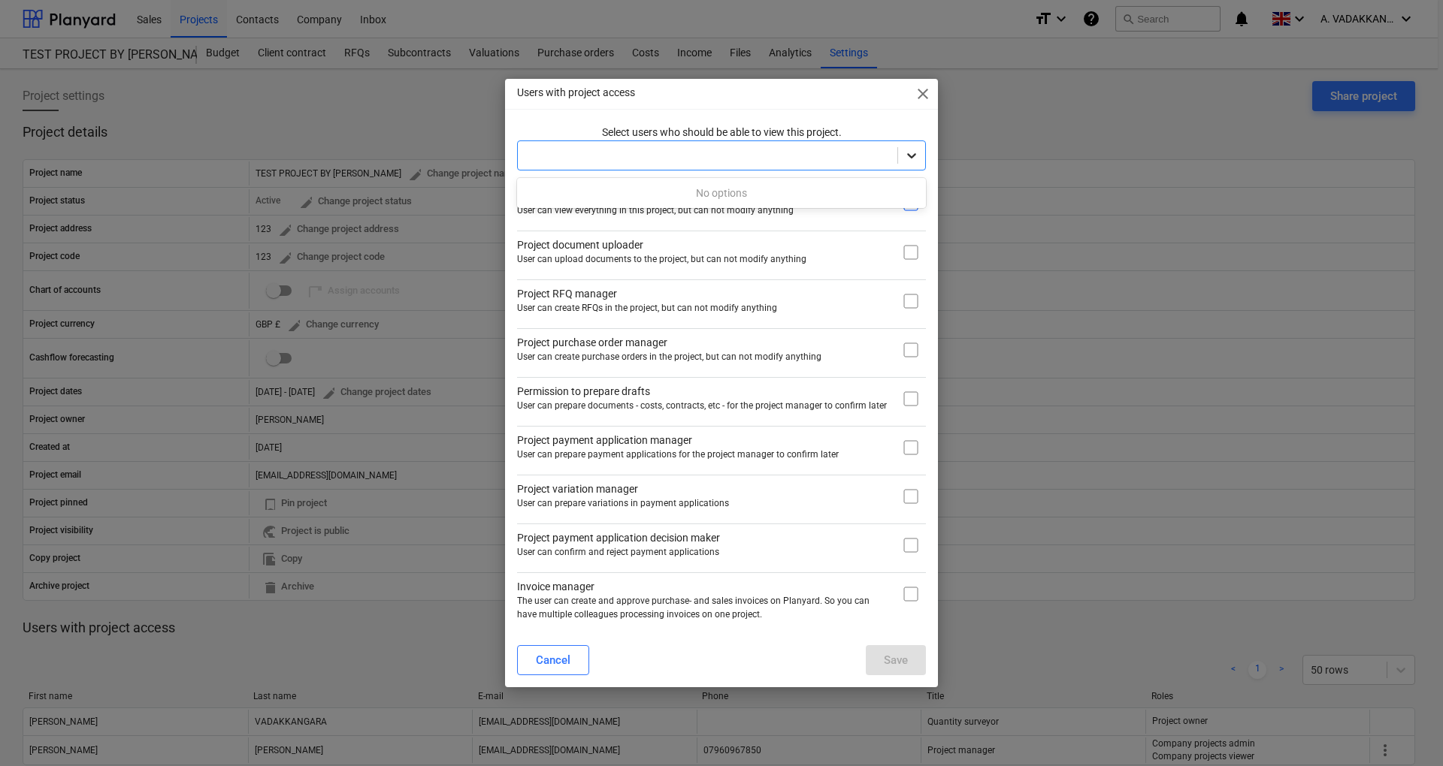
click at [914, 157] on icon at bounding box center [911, 156] width 9 height 5
click at [917, 161] on icon at bounding box center [911, 155] width 15 height 15
click at [923, 156] on div at bounding box center [911, 155] width 27 height 27
drag, startPoint x: 899, startPoint y: 186, endPoint x: 920, endPoint y: 159, distance: 34.3
click at [920, 159] on body "Sales Projects Contacts Company Inbox format_size keyboard_arrow_down help sear…" at bounding box center [721, 383] width 1443 height 766
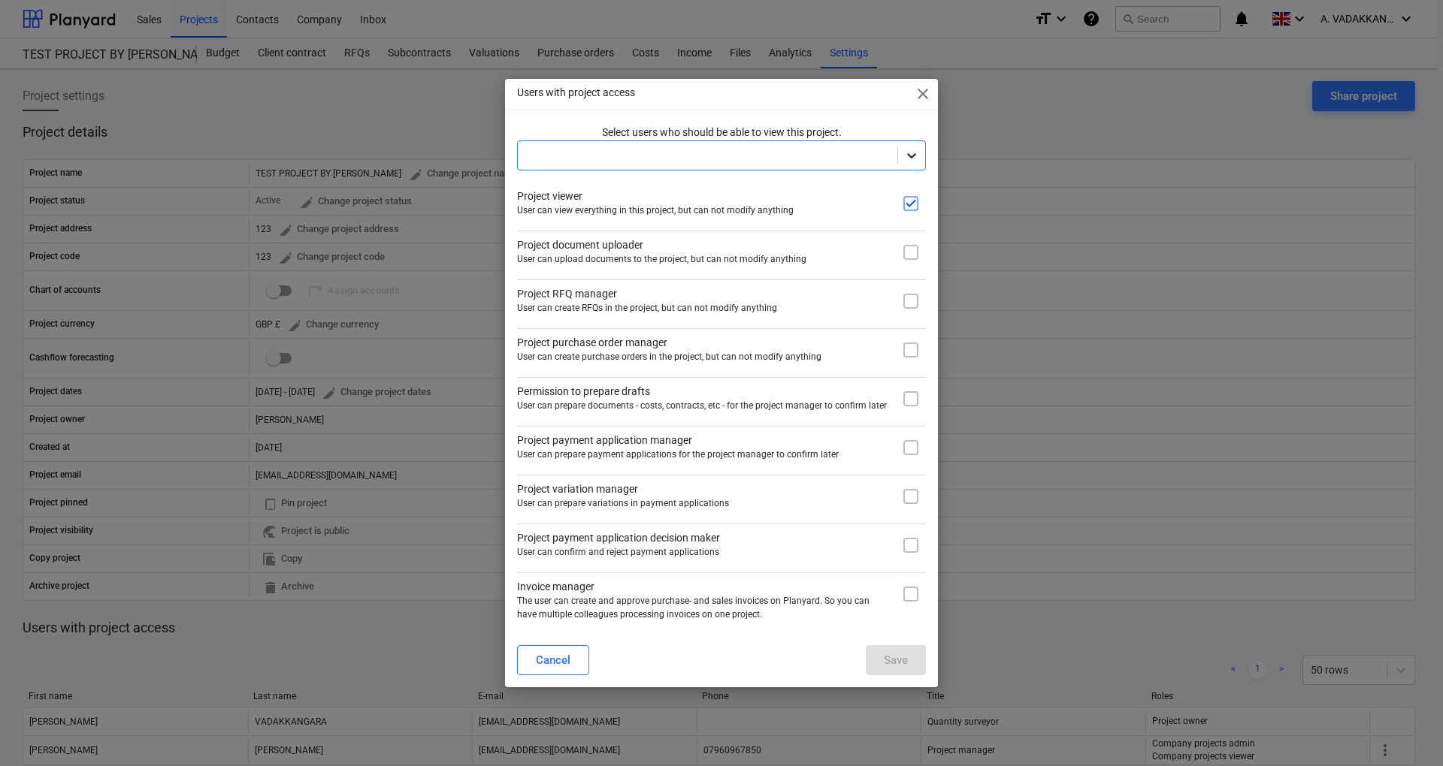
click at [920, 159] on div at bounding box center [911, 155] width 27 height 27
click at [911, 257] on input "checkbox" at bounding box center [911, 252] width 30 height 30
checkbox input "true"
click at [915, 92] on span "close" at bounding box center [923, 94] width 18 height 18
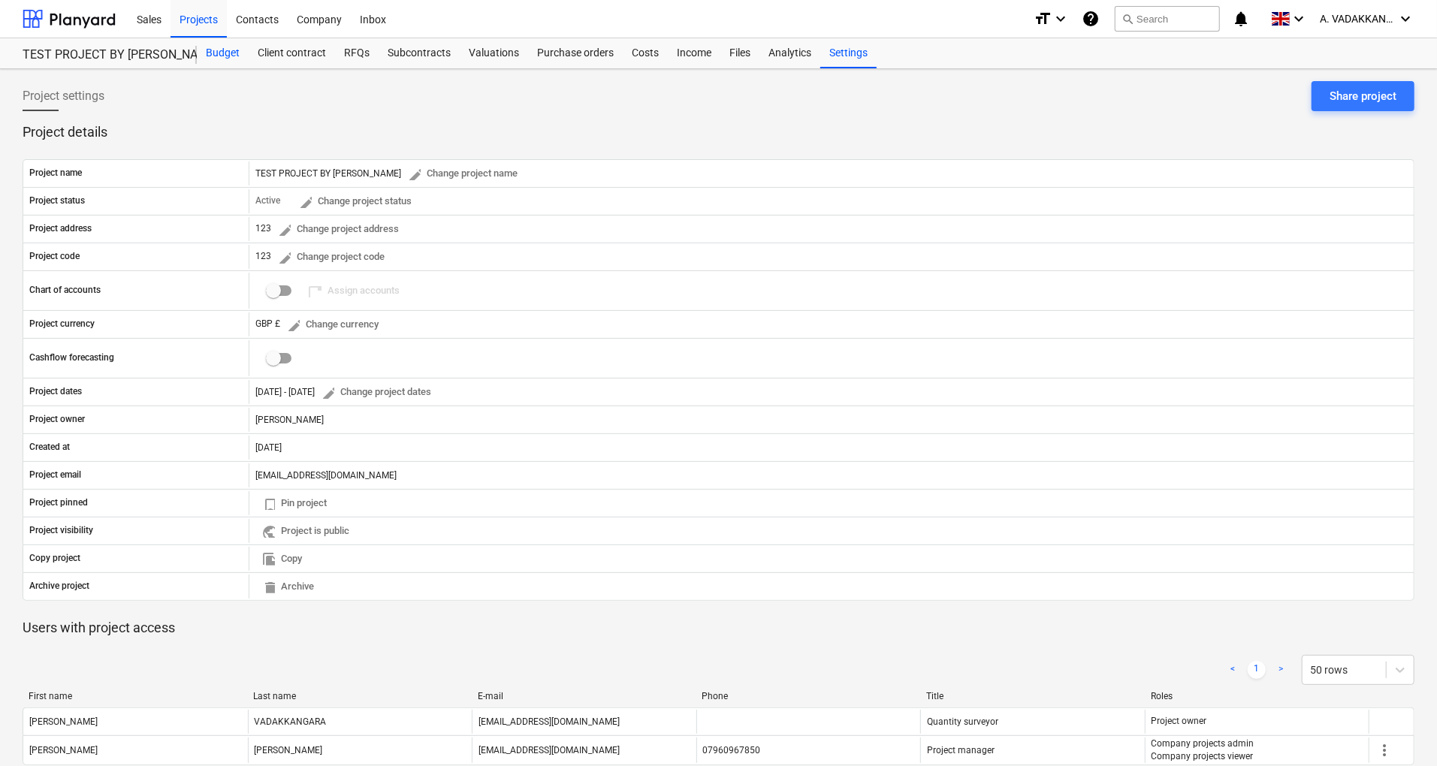
click at [227, 50] on div "Budget" at bounding box center [223, 53] width 52 height 30
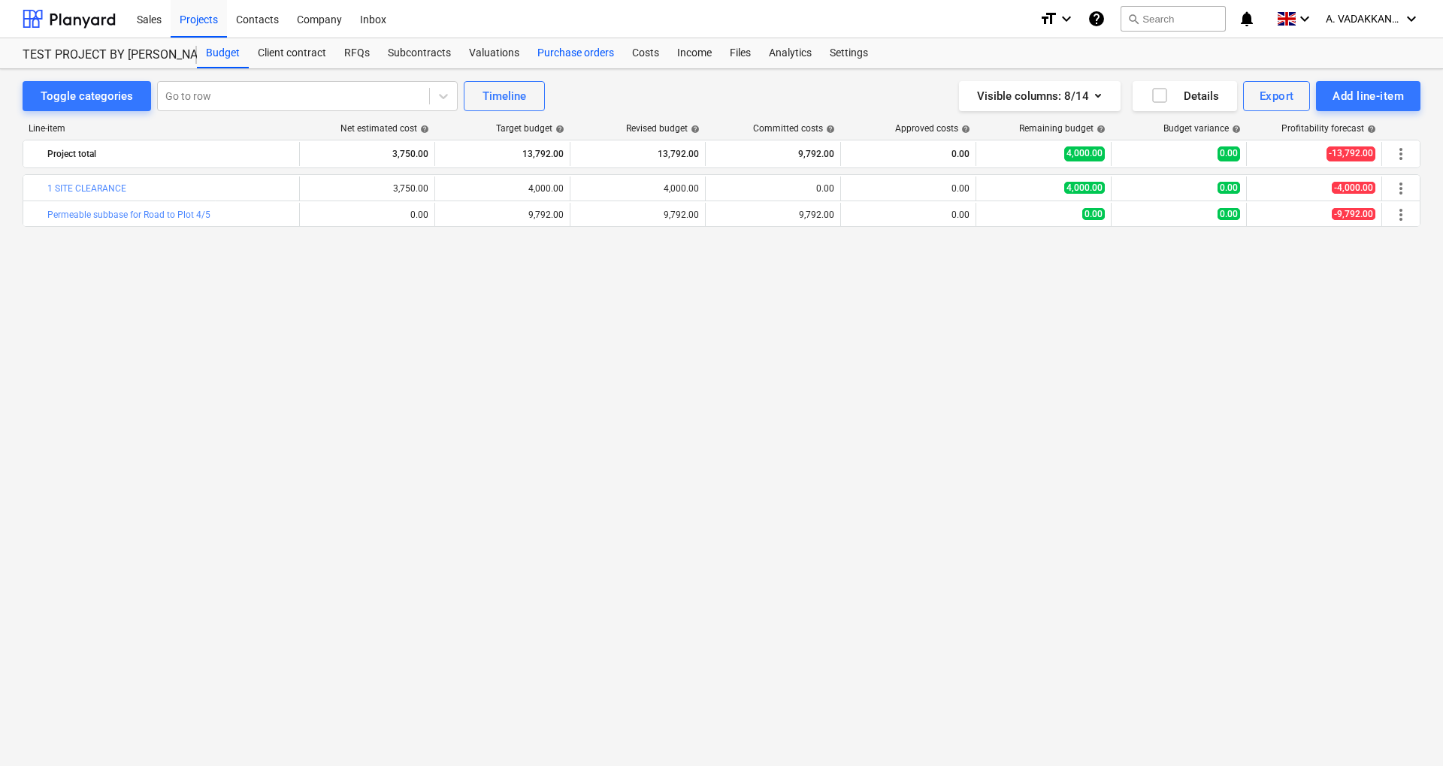
click at [595, 42] on div "Purchase orders" at bounding box center [575, 53] width 95 height 30
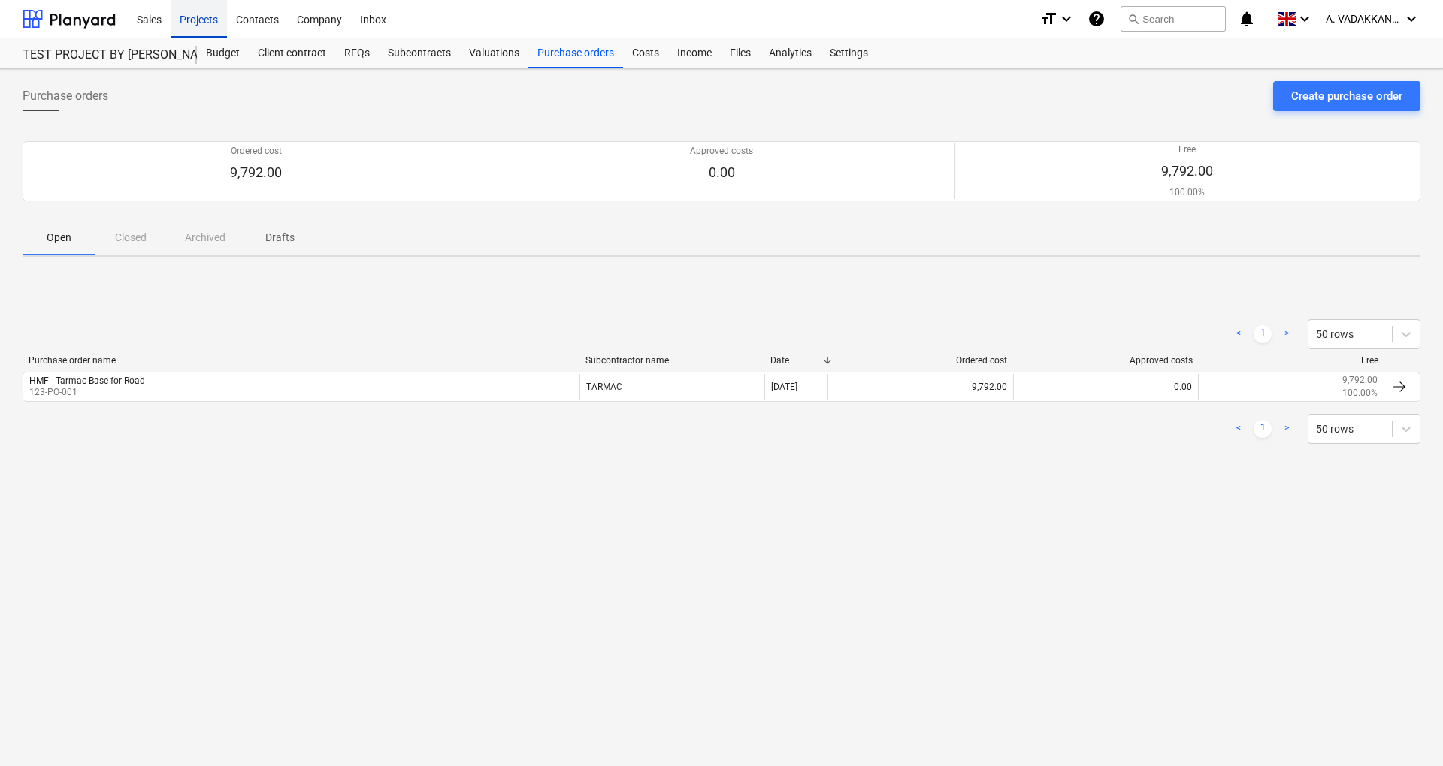
click at [198, 21] on div "Projects" at bounding box center [199, 18] width 56 height 38
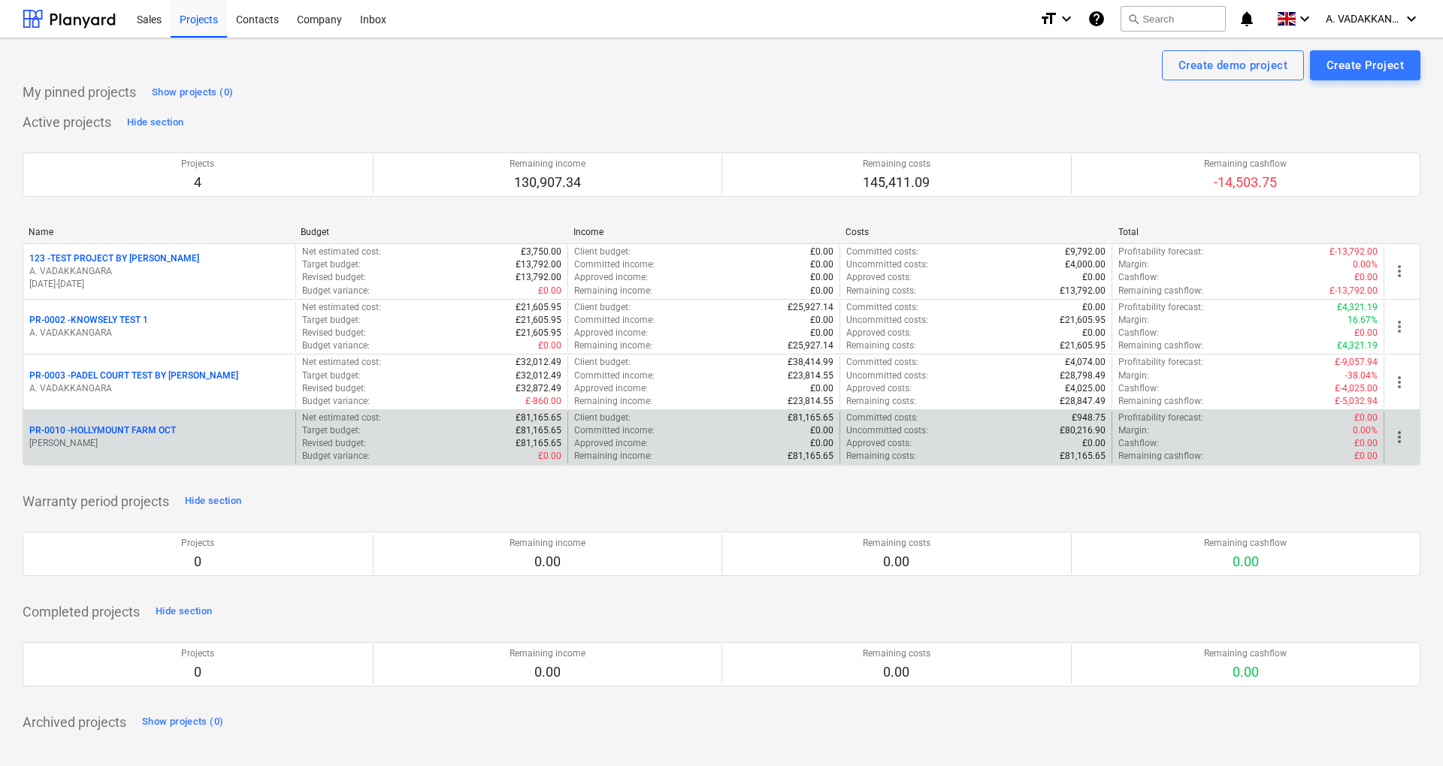
click at [192, 431] on div "PR-0010 - HOLLYMOUNT FARM OCT" at bounding box center [159, 431] width 260 height 13
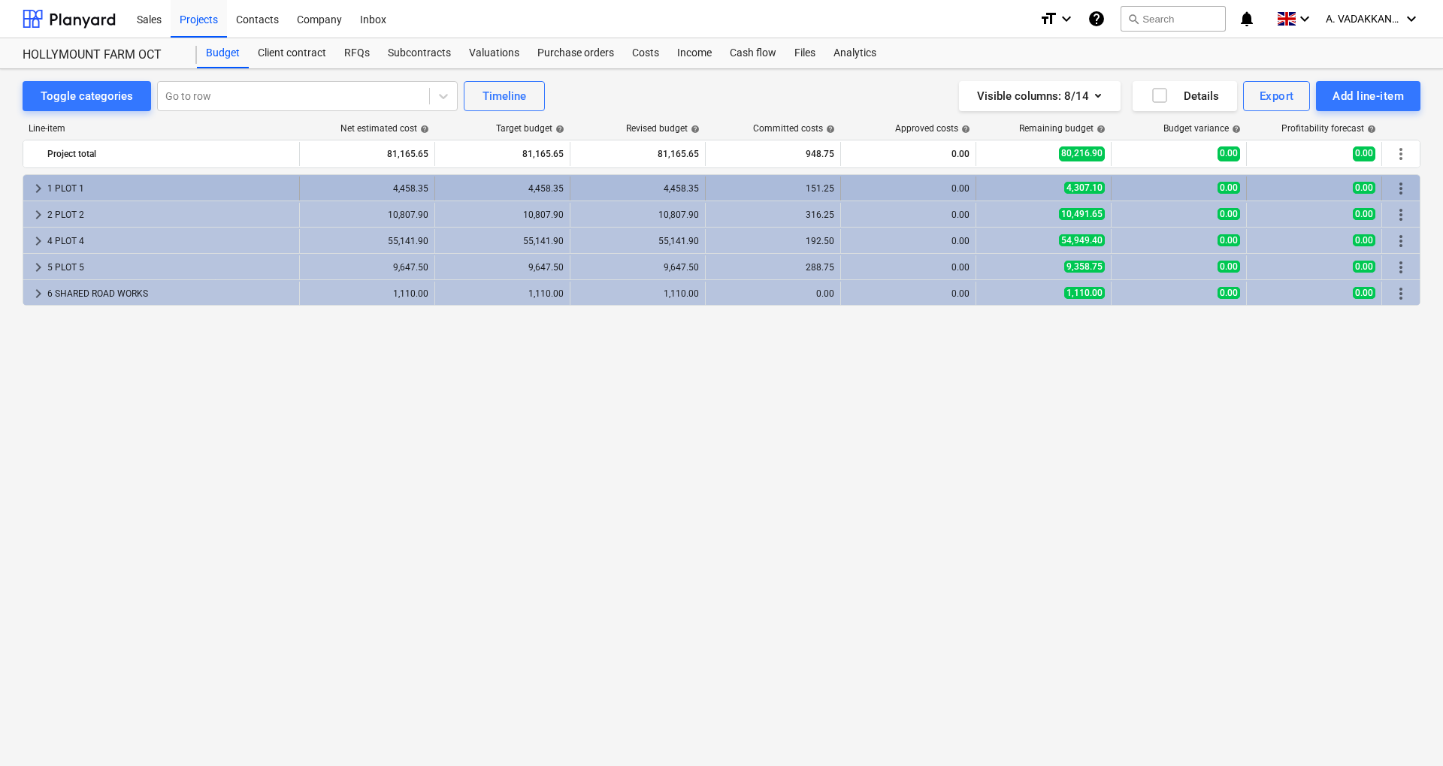
click at [114, 189] on div "1 PLOT 1" at bounding box center [170, 189] width 246 height 24
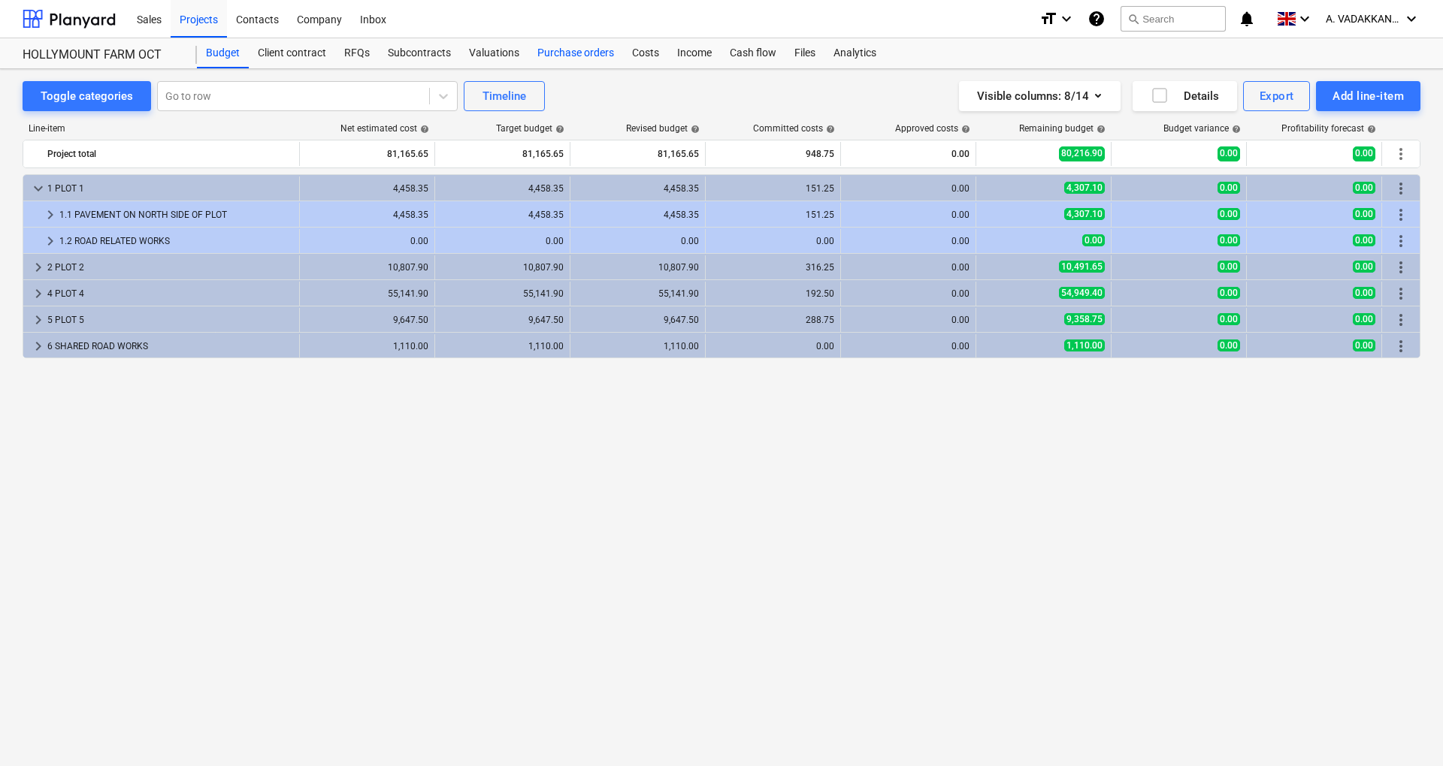
click at [555, 51] on div "Purchase orders" at bounding box center [575, 53] width 95 height 30
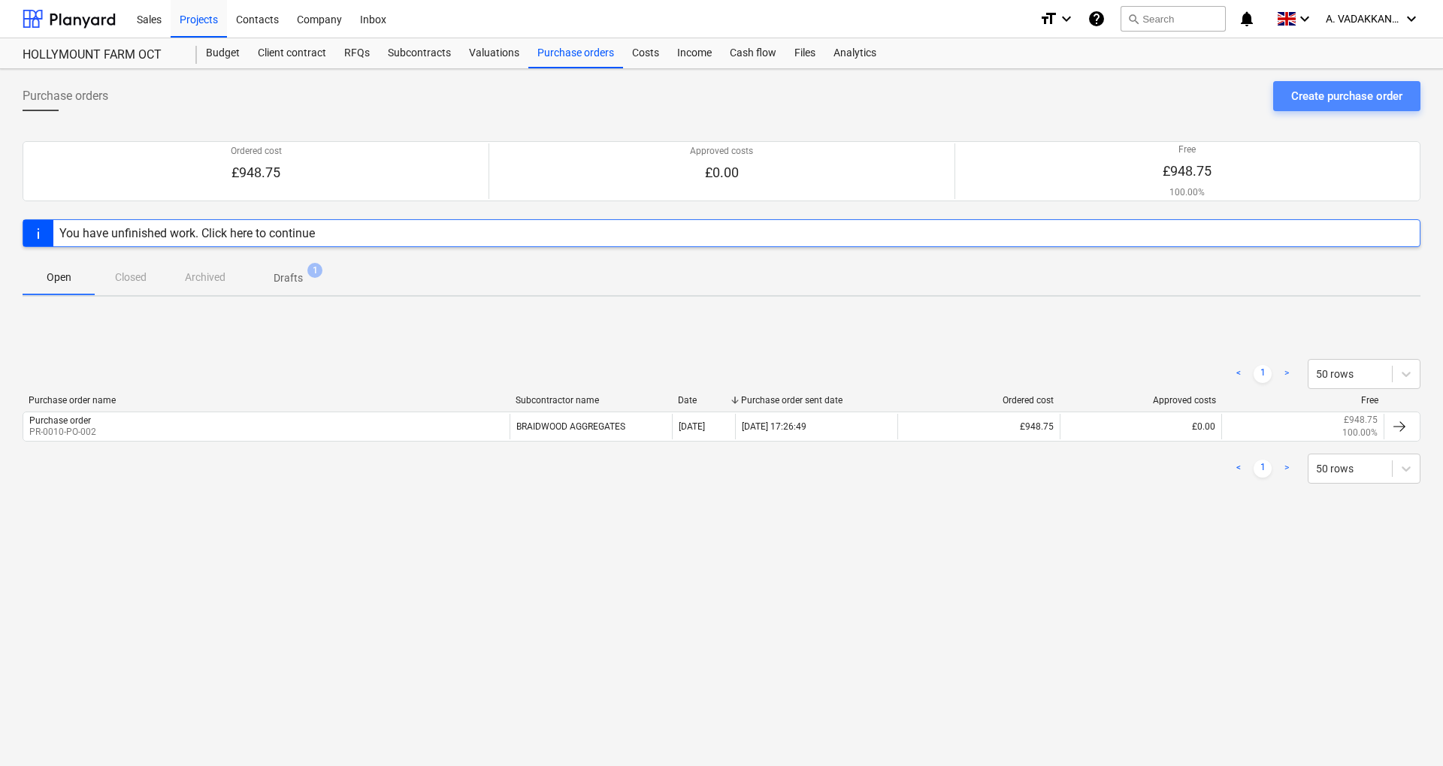
click at [1321, 96] on div "Create purchase order" at bounding box center [1346, 96] width 111 height 20
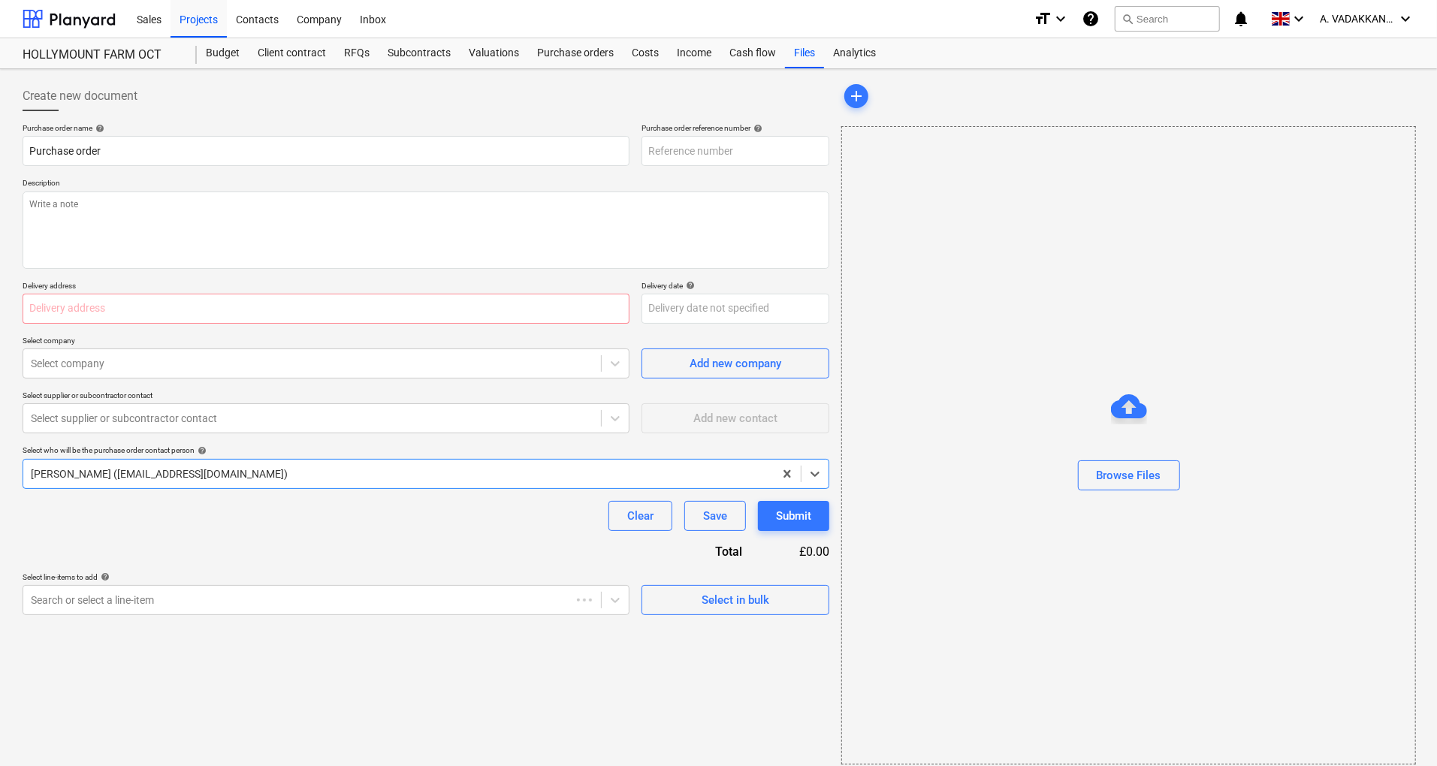
type textarea "x"
type input "PR-0010-PO-004"
click at [111, 195] on textarea at bounding box center [426, 230] width 807 height 77
type textarea "x"
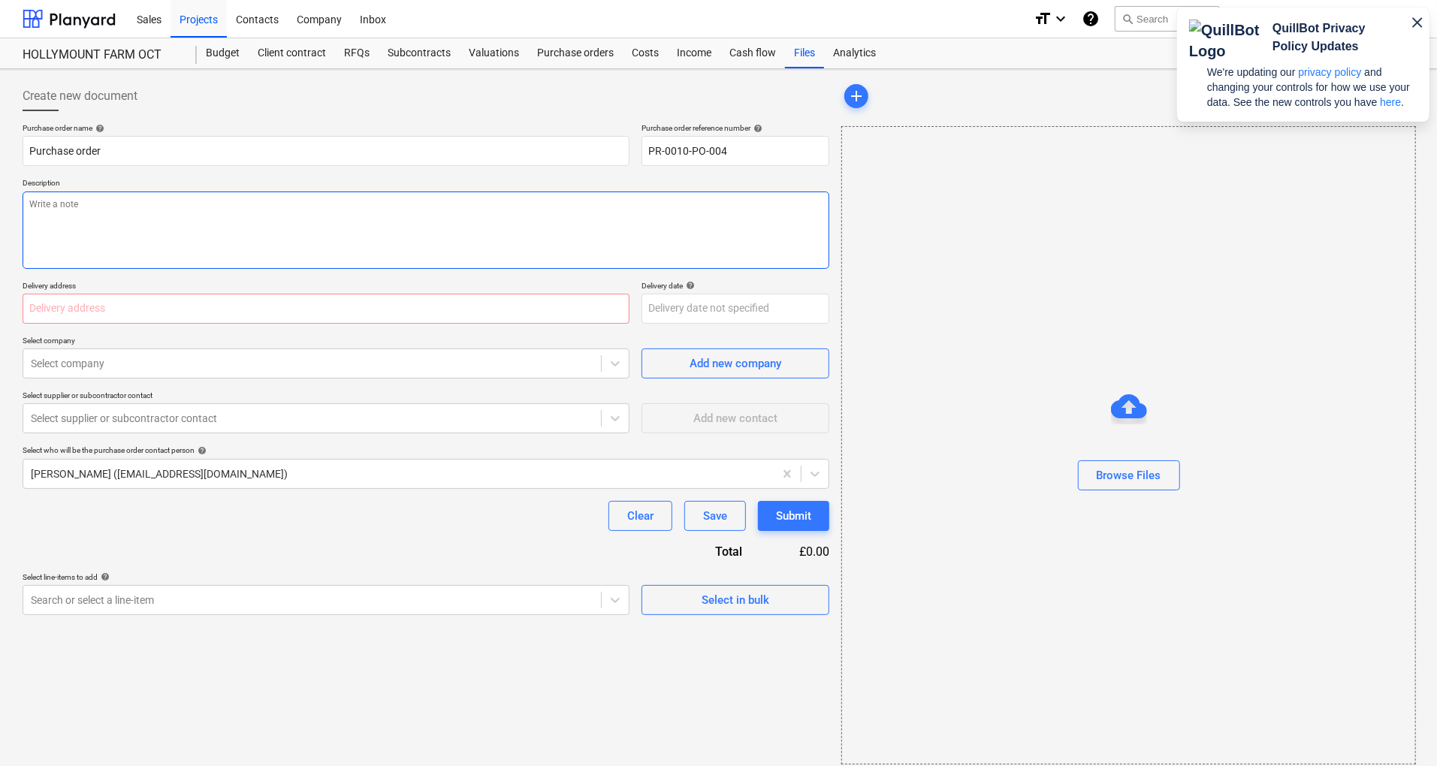
type textarea "T"
type textarea "x"
type textarea "Te"
type textarea "x"
type textarea "Tes"
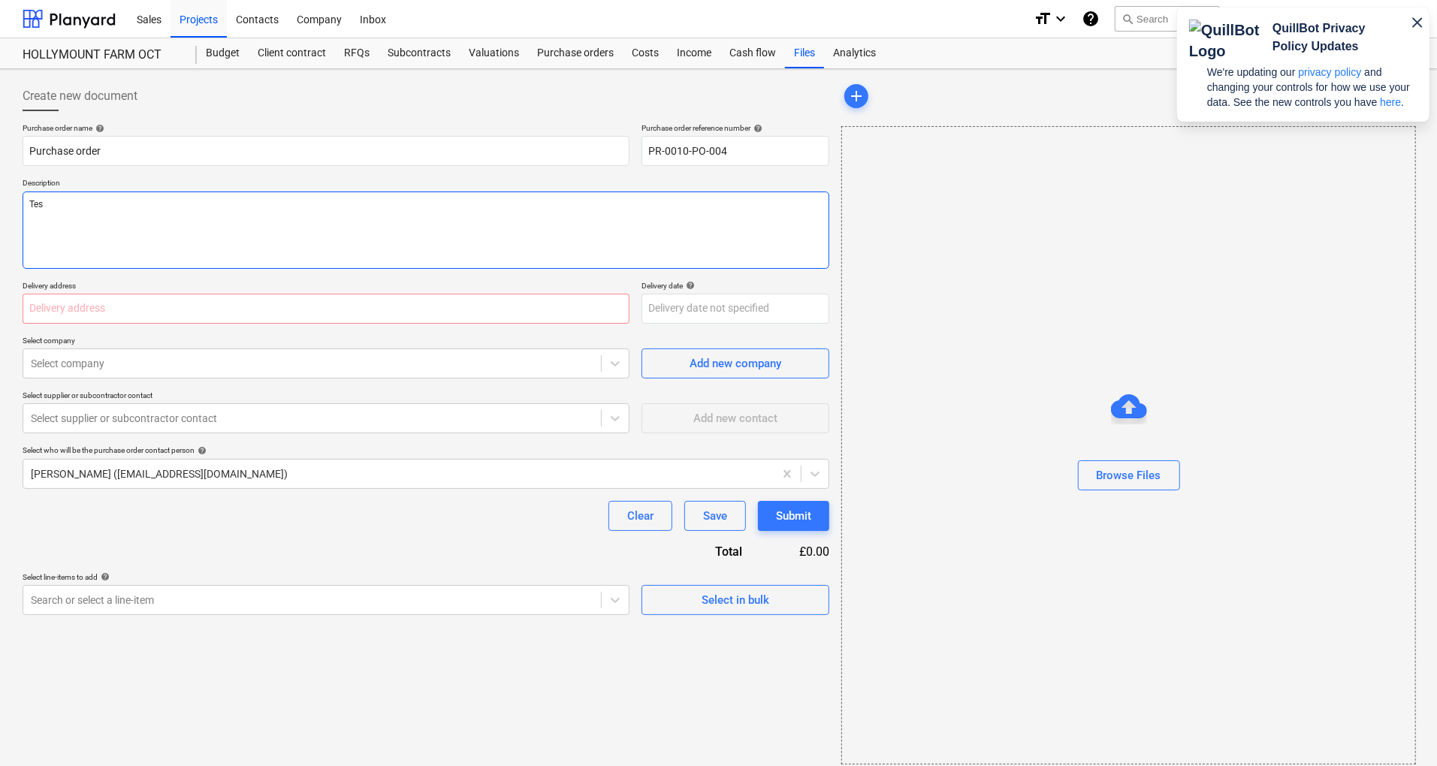
type textarea "x"
type textarea "Test"
type textarea "x"
type textarea "Test"
type textarea "x"
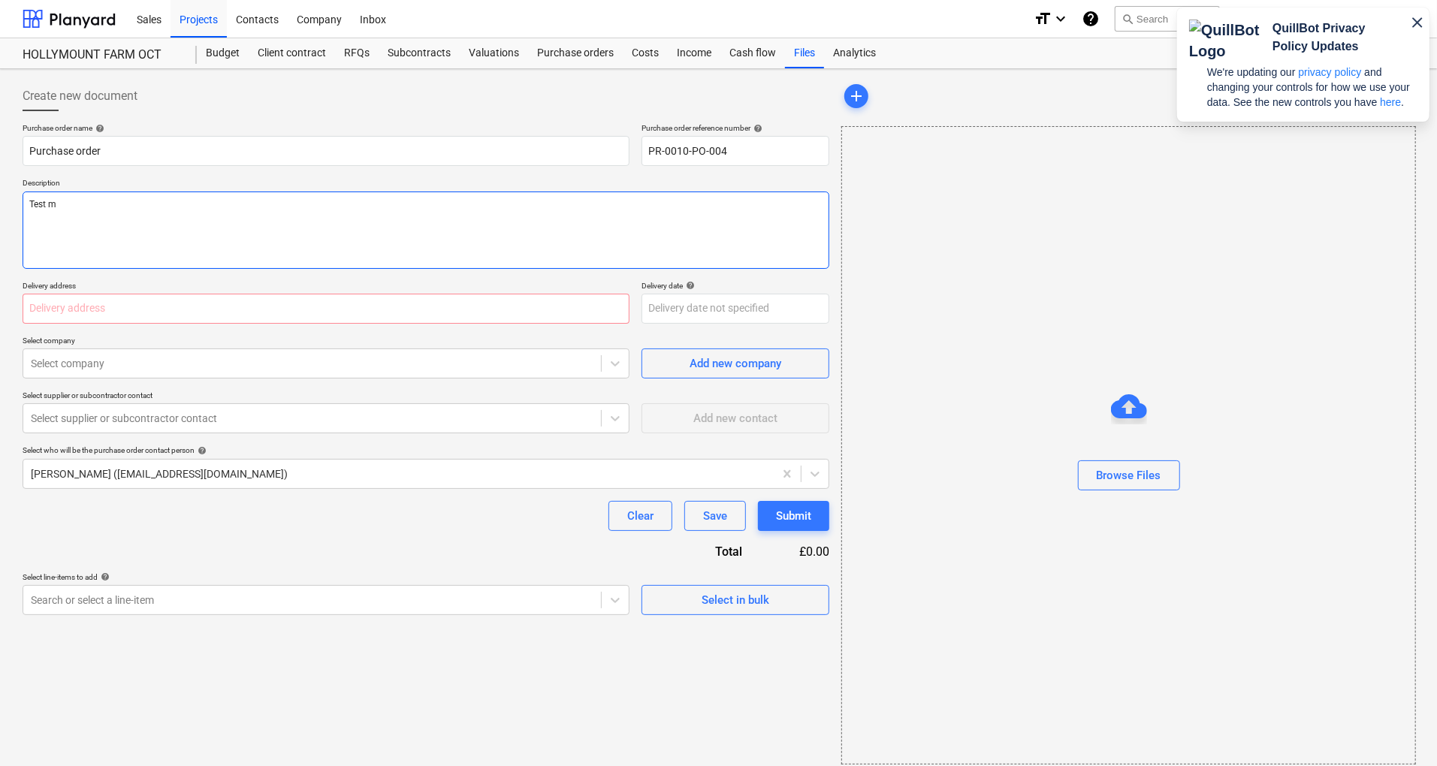
type textarea "Test"
type textarea "x"
type textarea "Test o"
type textarea "x"
type textarea "Test or"
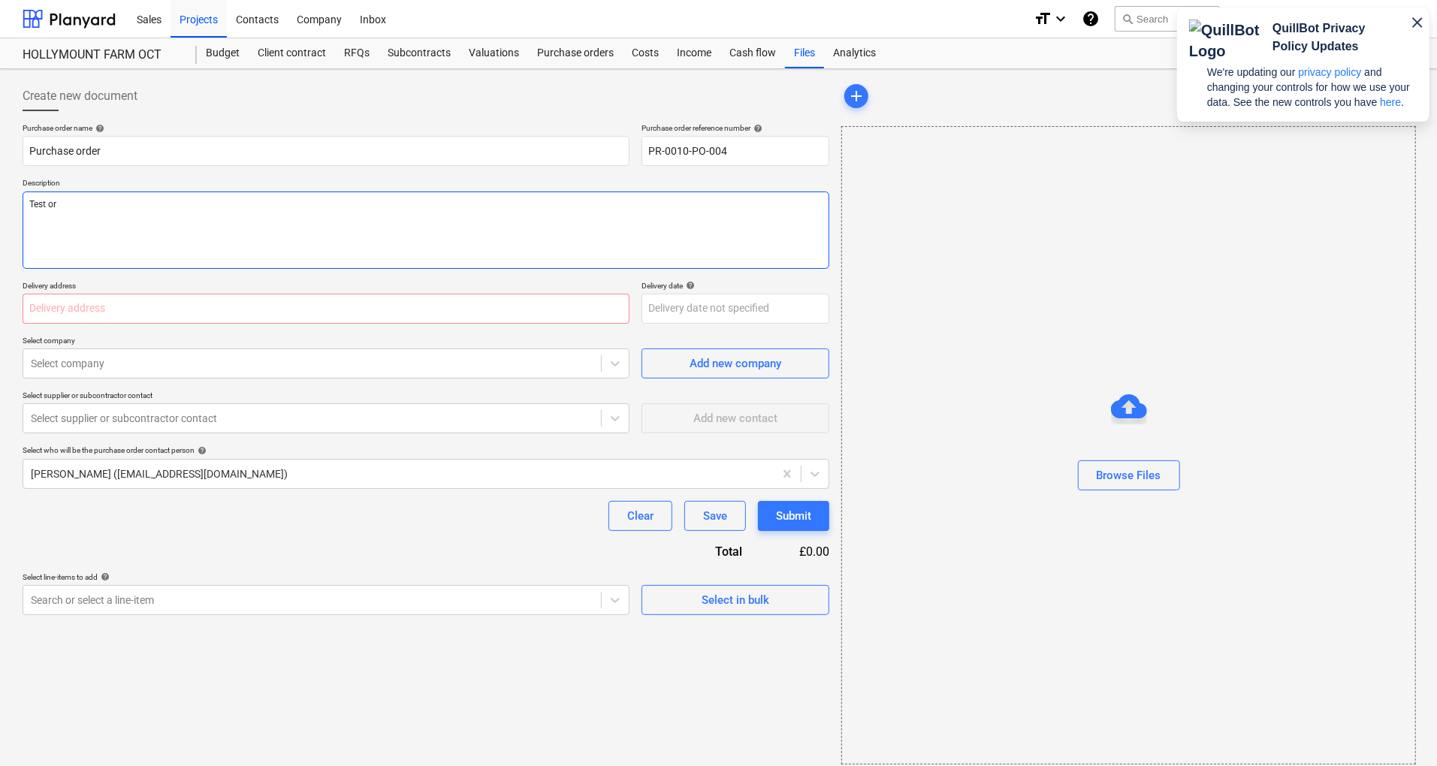
type textarea "x"
type textarea "Test ord"
type textarea "x"
type textarea "Test orde"
type textarea "x"
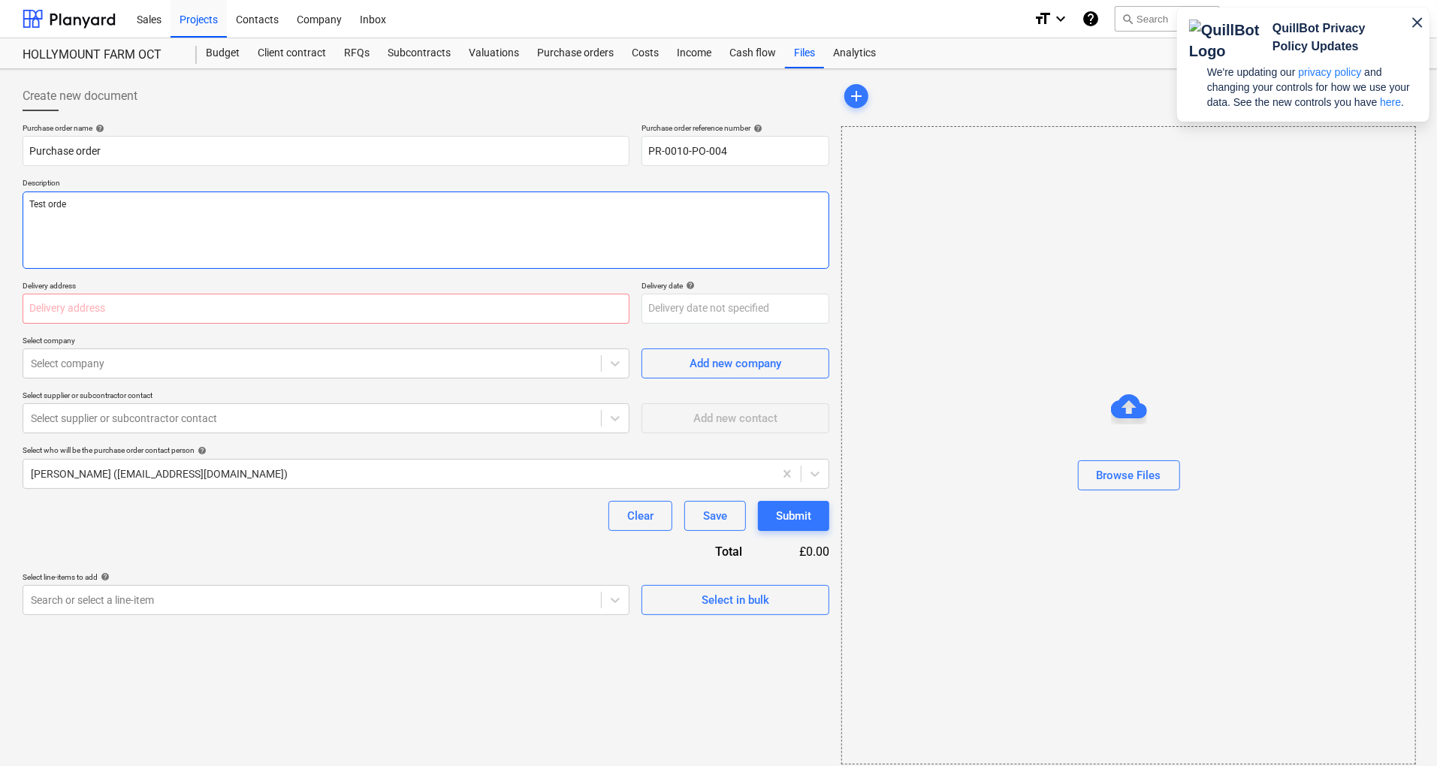
type textarea "Test order"
type textarea "x"
type textarea "Test order"
type textarea "x"
type textarea "Test order b"
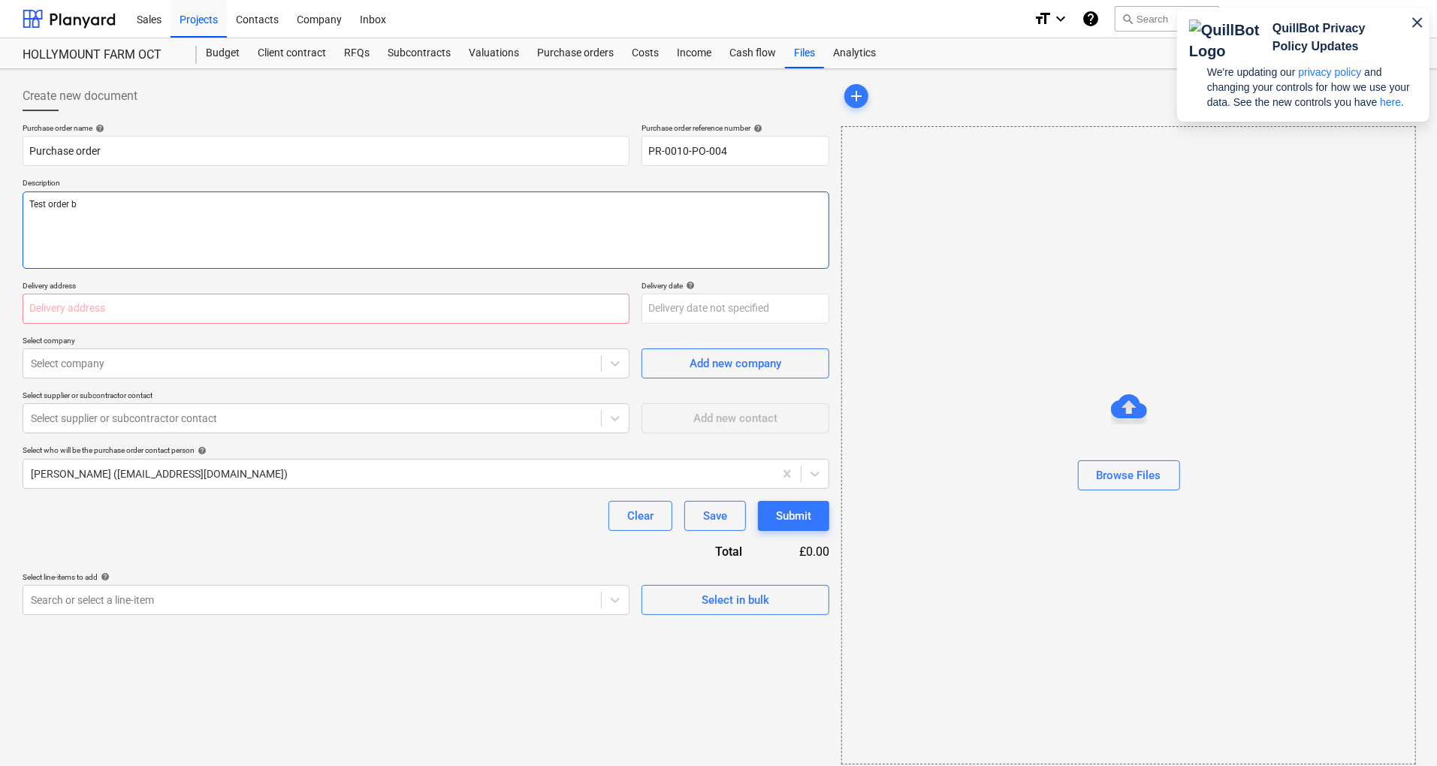
type textarea "x"
type textarea "Test order by"
type textarea "x"
type textarea "Test order by"
type textarea "x"
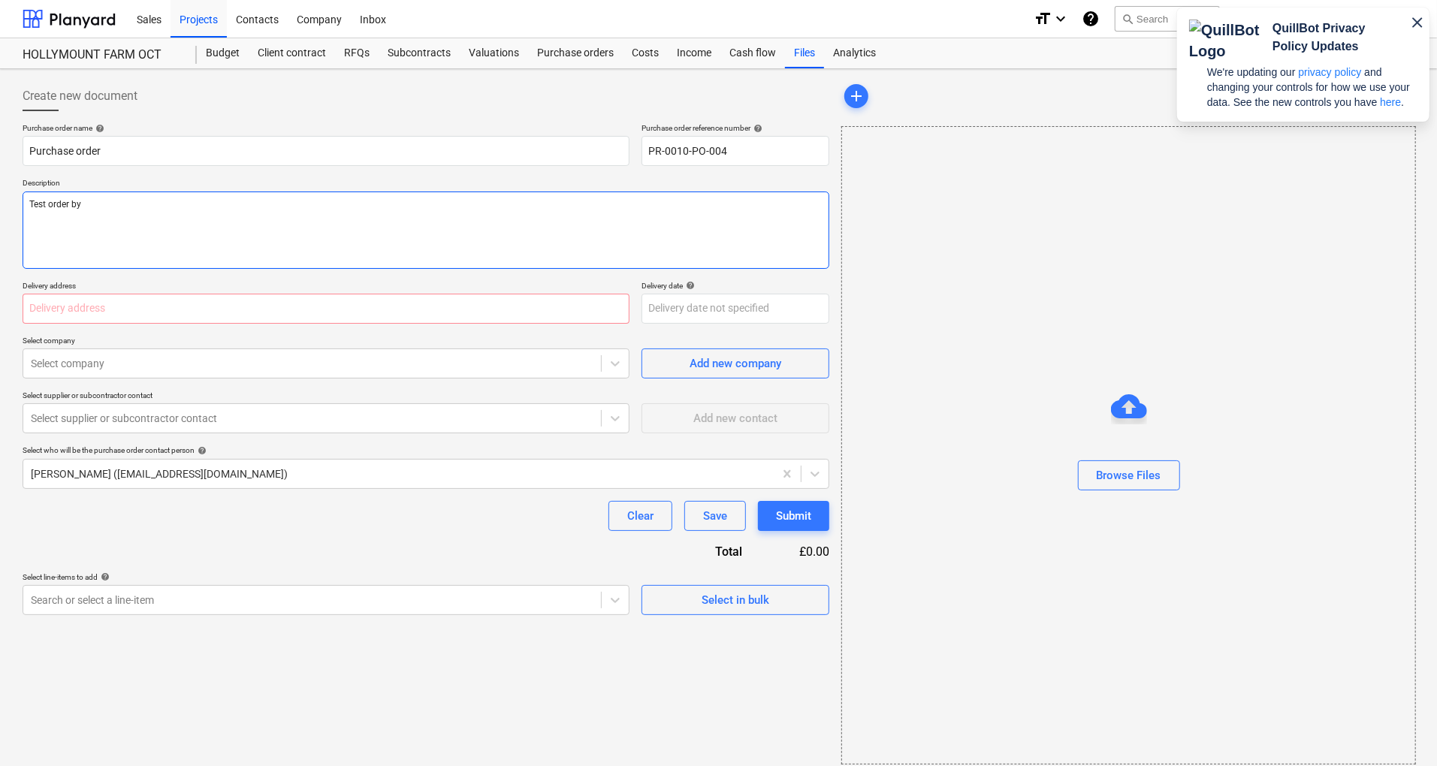
type textarea "Test order by b"
type textarea "x"
type textarea "Test order by bd"
type textarea "x"
type textarea "Test order by b"
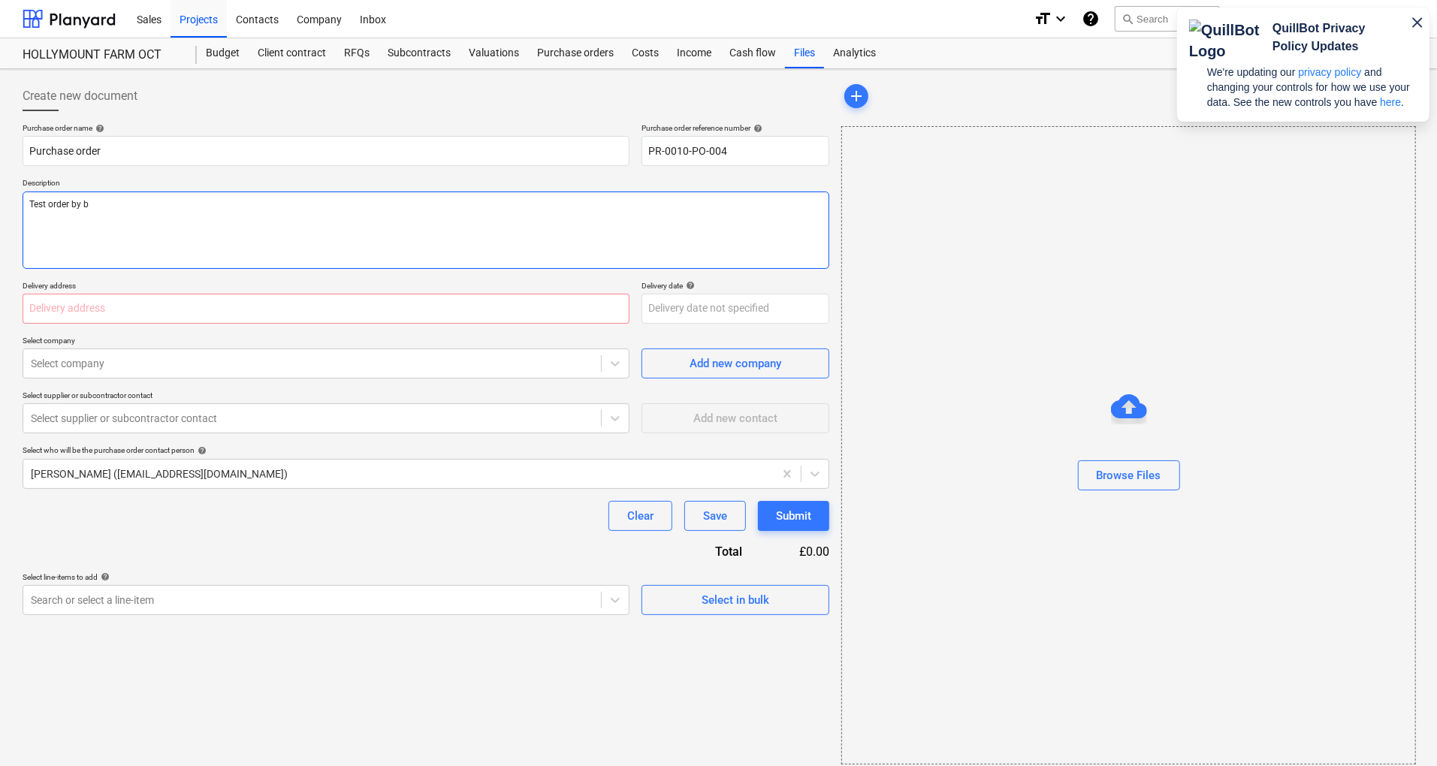
type textarea "x"
type textarea "Test order by"
type textarea "x"
type textarea "Test order by a"
type textarea "x"
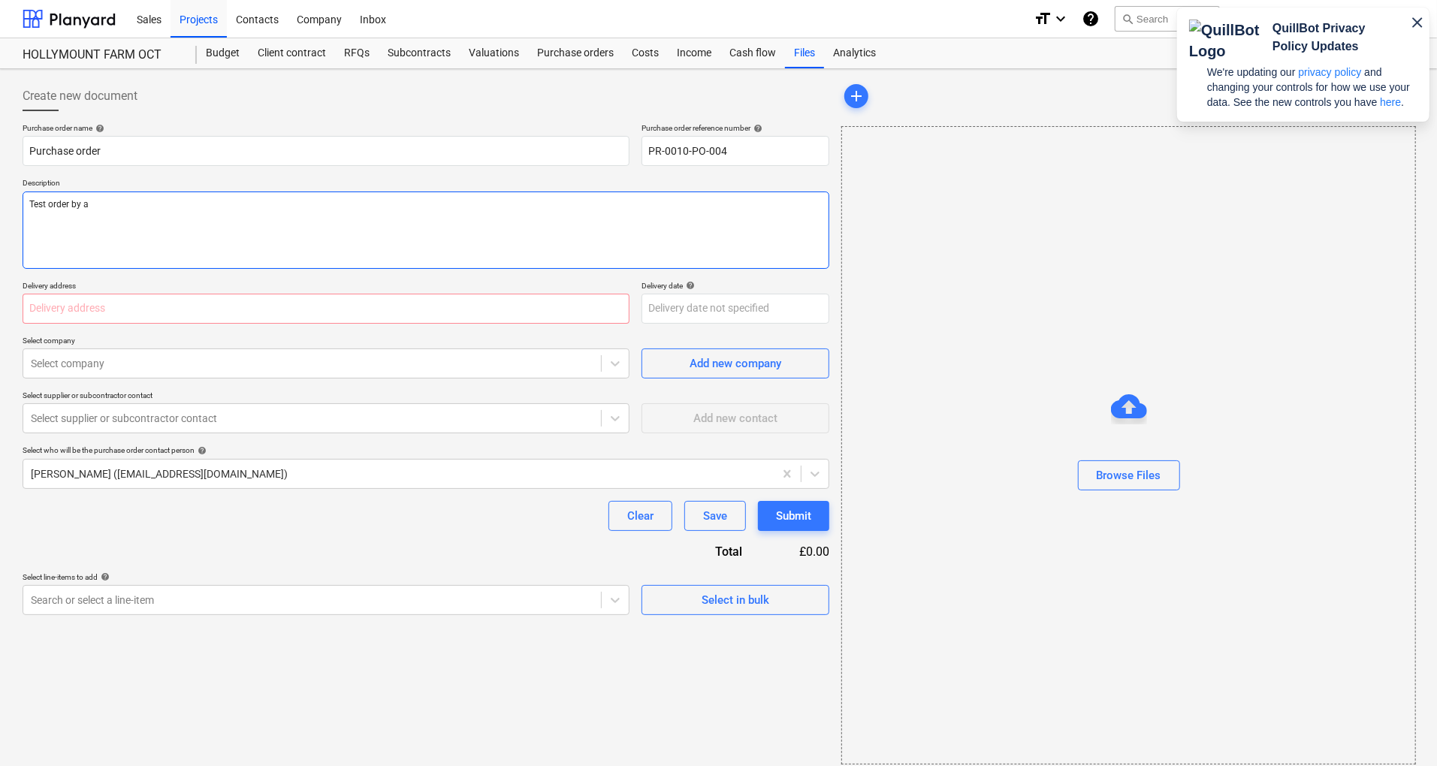
type textarea "Test order by ab"
type textarea "x"
type textarea "Test order by abd"
type textarea "x"
type textarea "Test order by abdu"
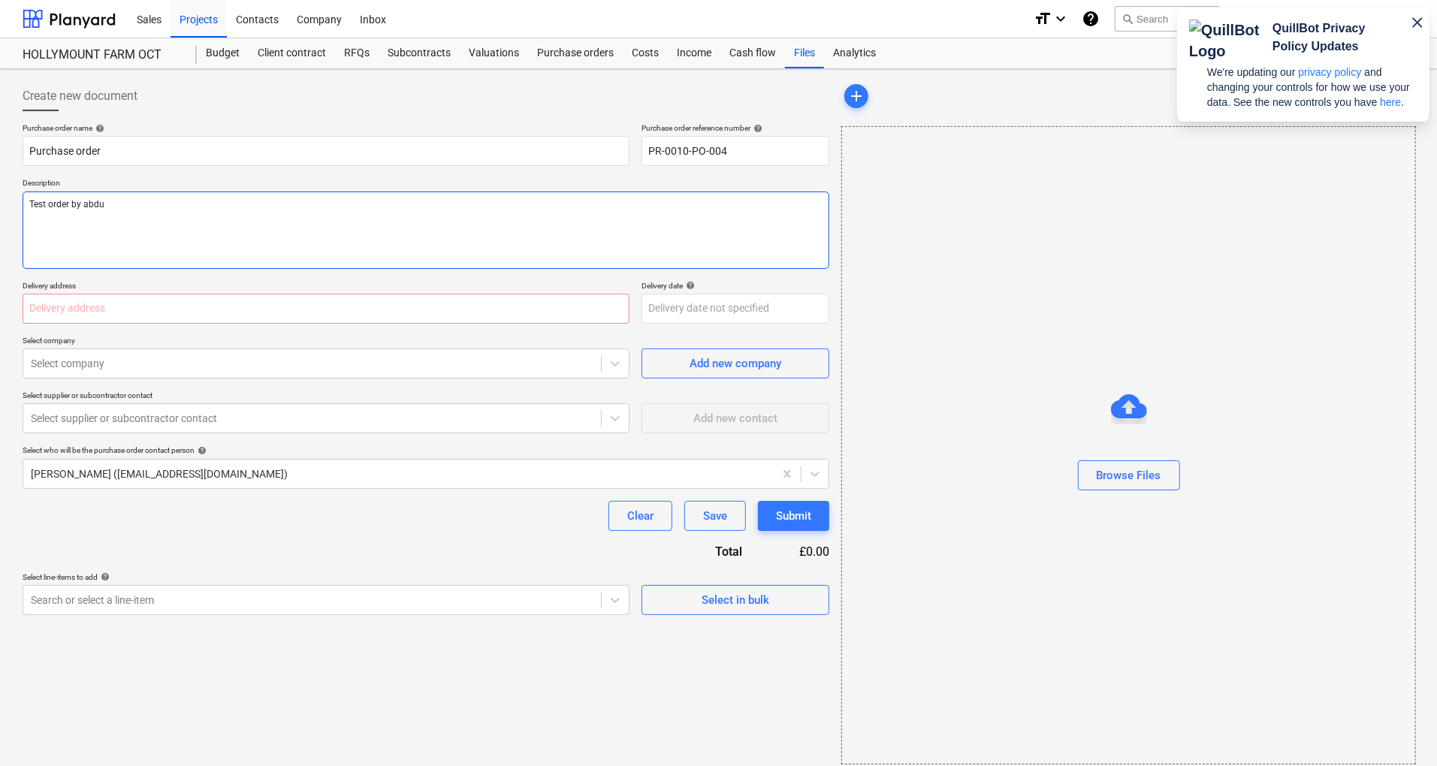
type textarea "x"
type textarea "Test order by [PERSON_NAME]"
type textarea "x"
type textarea "Test order by [PERSON_NAME]"
type textarea "x"
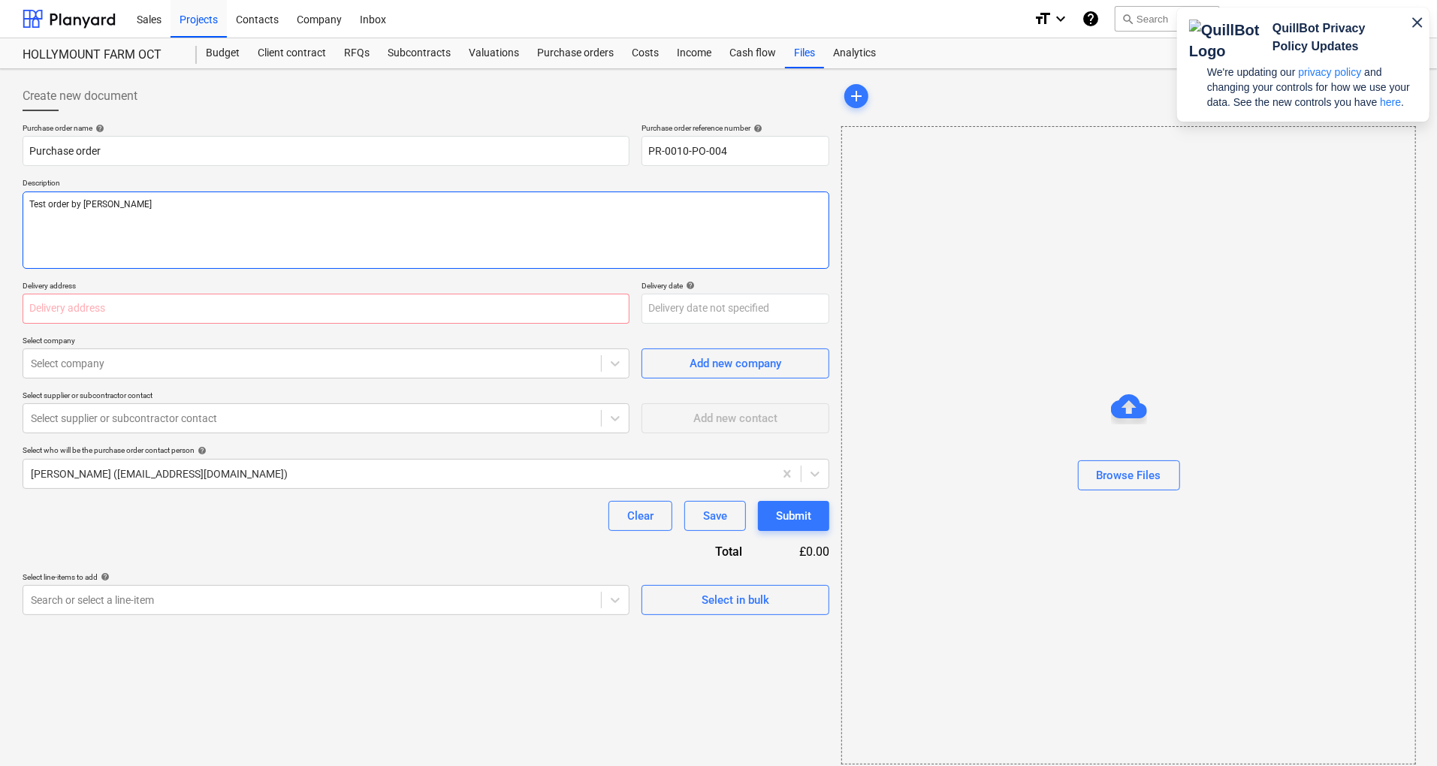
type textarea "Test order by [PERSON_NAME]"
type textarea "x"
type textarea "Test order by [PERSON_NAME]"
type textarea "x"
type textarea "Test order by [PERSON_NAME]"
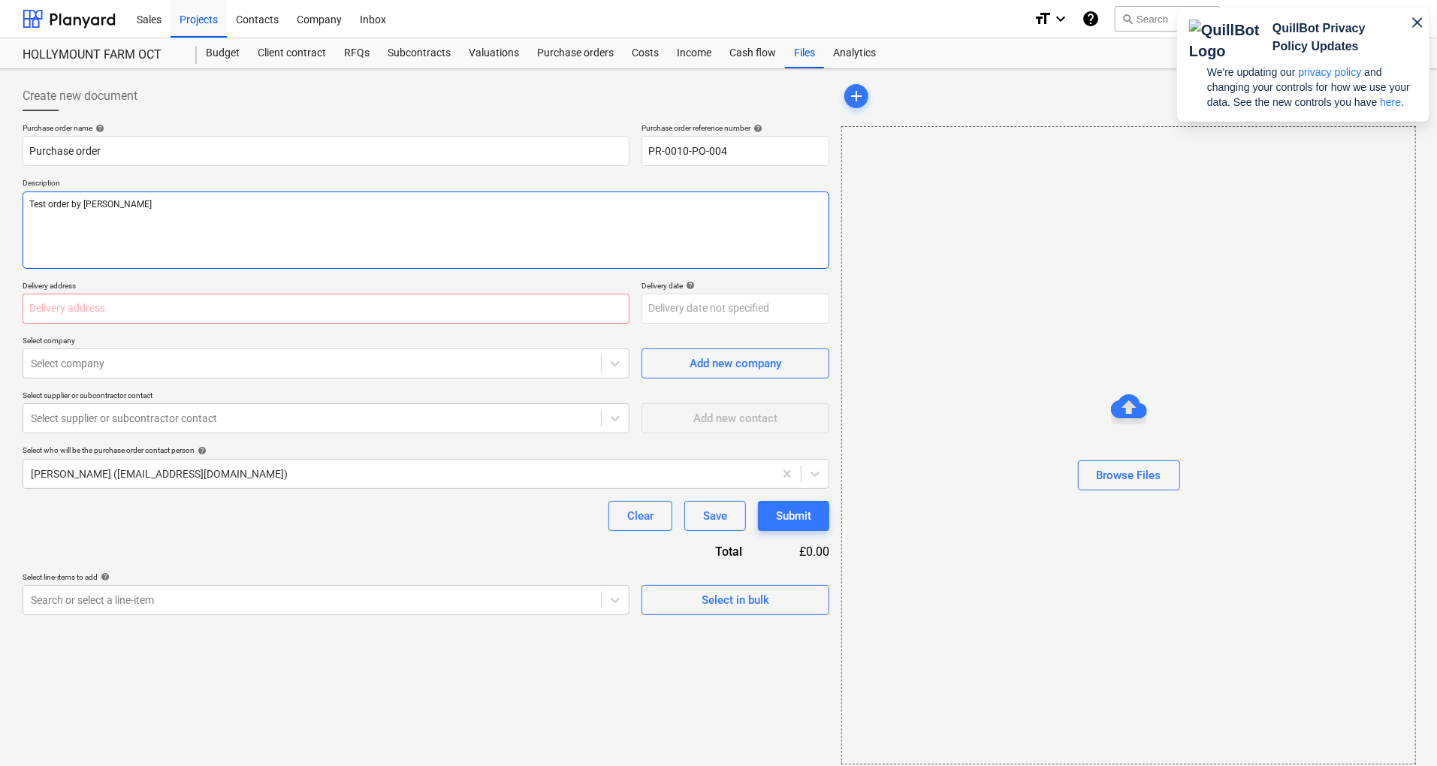
type textarea "x"
type textarea "Test order by [PERSON_NAME]"
type textarea "x"
type textarea "Test order by [PERSON_NAME] de"
type textarea "x"
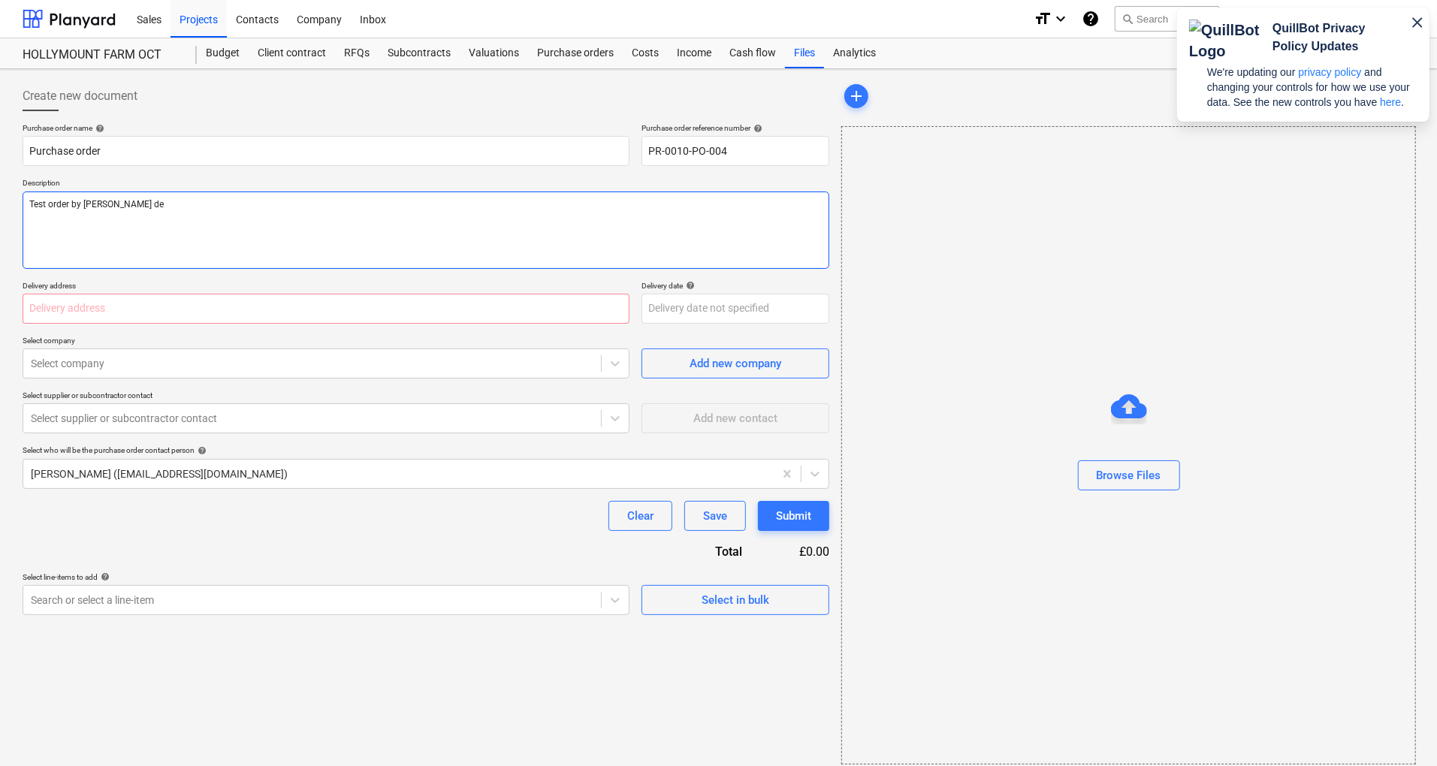
type textarea "Test order by [PERSON_NAME] to del"
type textarea "x"
type textarea "Test order by [PERSON_NAME] to dele"
type textarea "x"
type textarea "Test order by [PERSON_NAME] to delet"
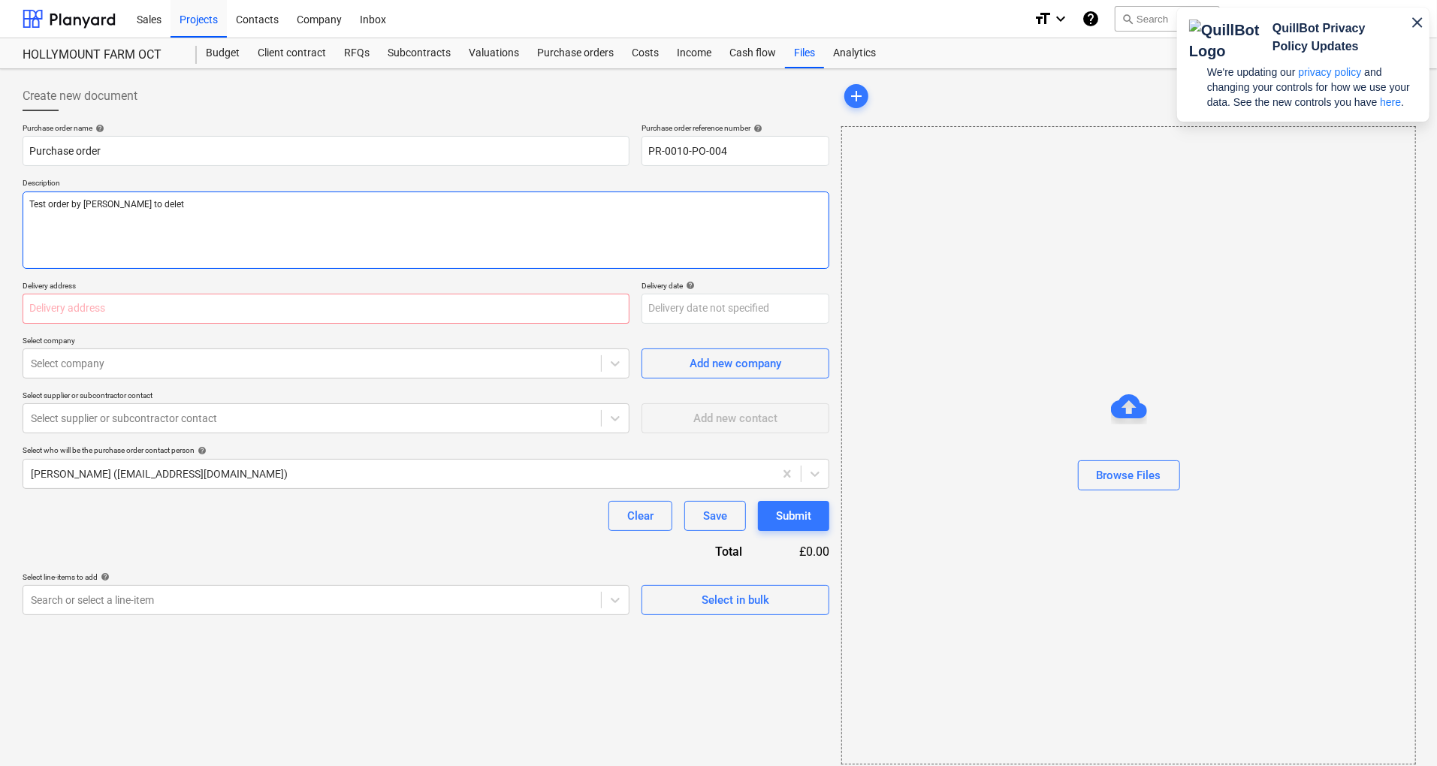
type textarea "x"
type textarea "Test order by [PERSON_NAME] to delete"
click at [187, 314] on input "text" at bounding box center [326, 309] width 607 height 30
type textarea "x"
type input "t"
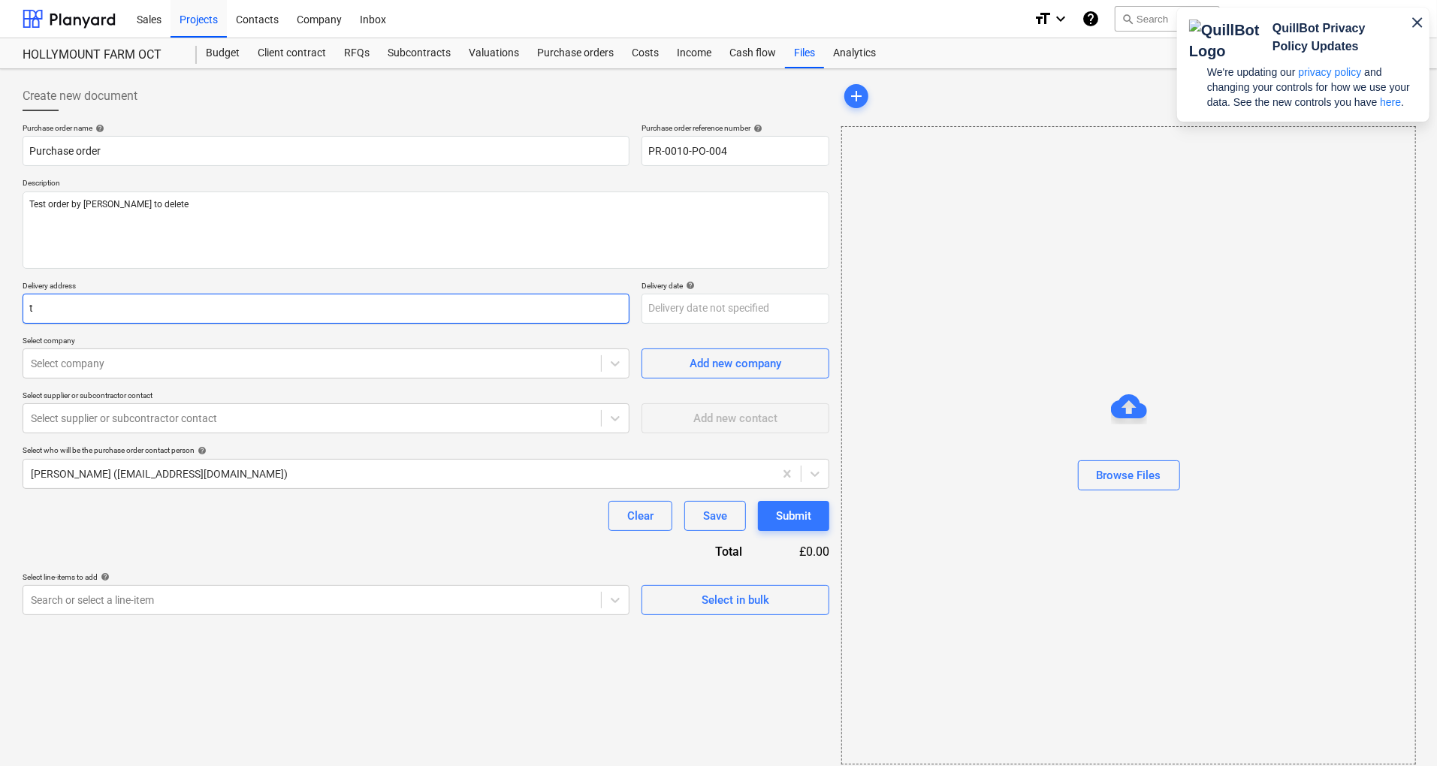
type textarea "x"
type input "te"
type textarea "x"
type input "tes"
type textarea "x"
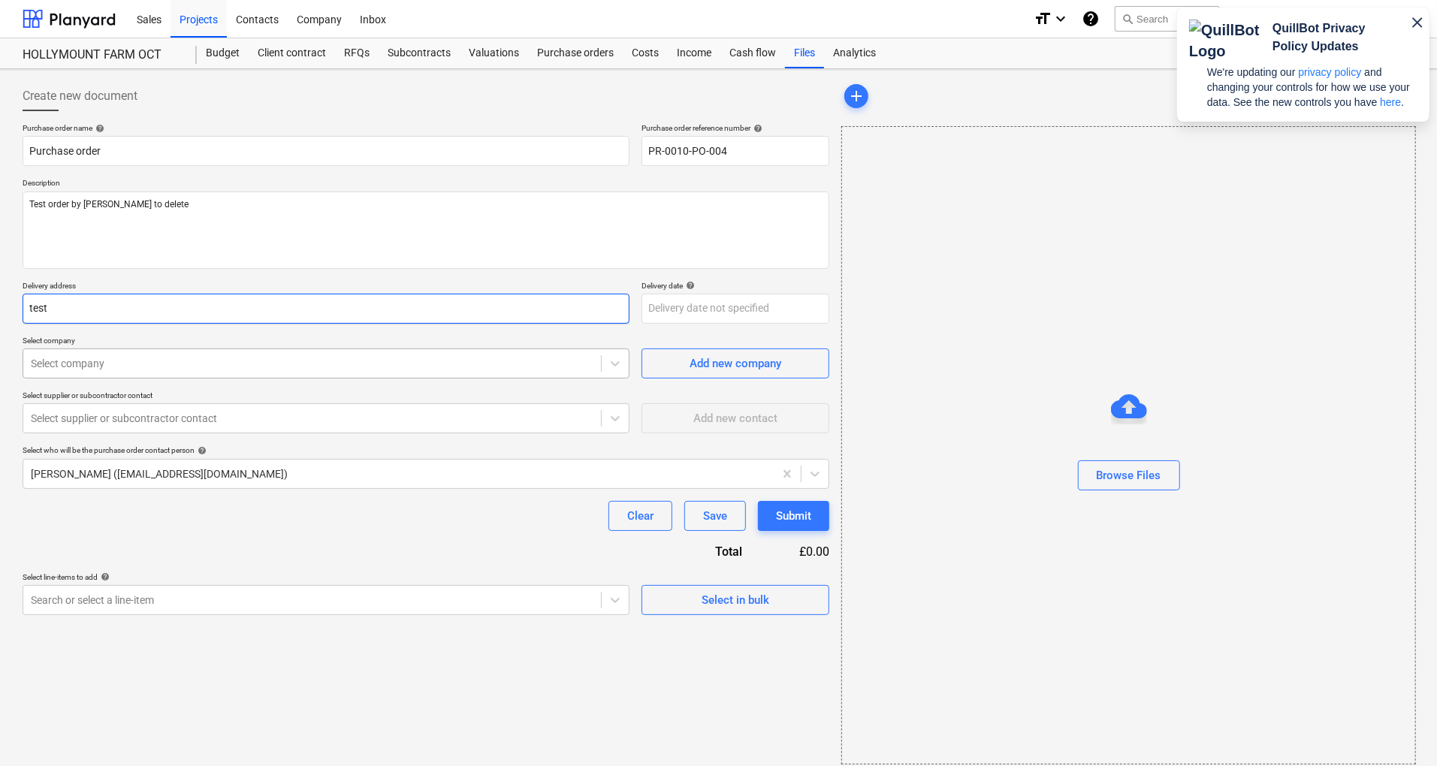
type input "test"
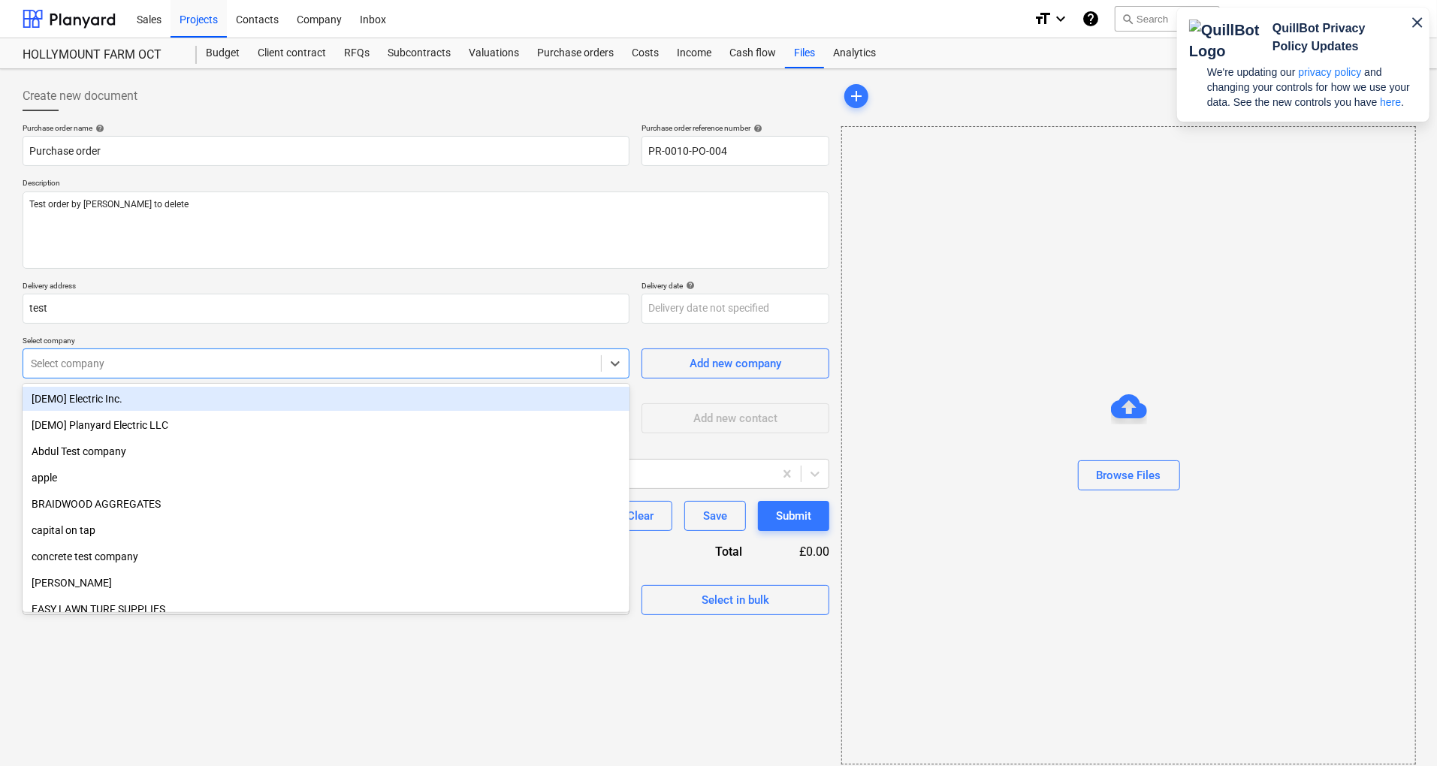
click at [162, 356] on div at bounding box center [312, 363] width 563 height 15
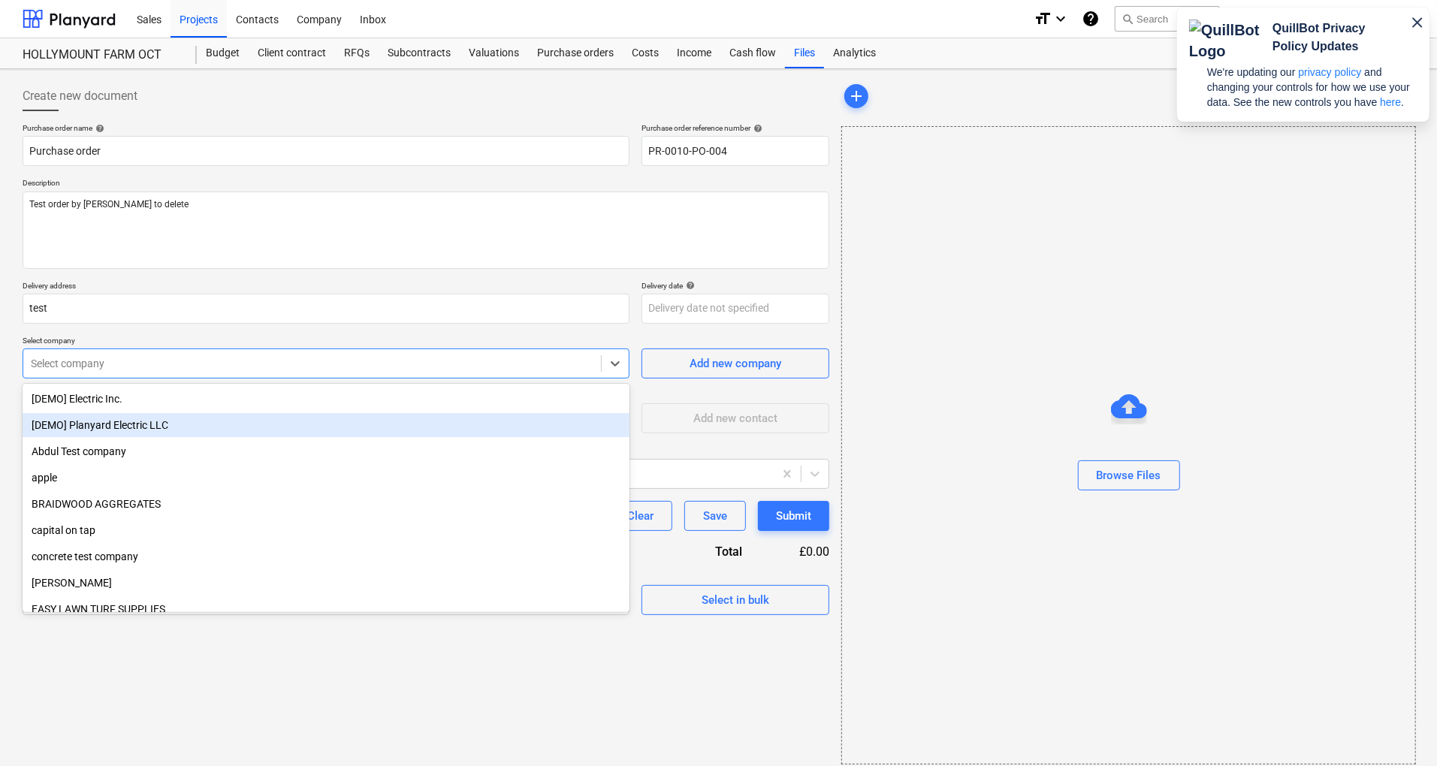
click at [123, 418] on div "[DEMO] Planyard Electric LLC" at bounding box center [326, 425] width 607 height 24
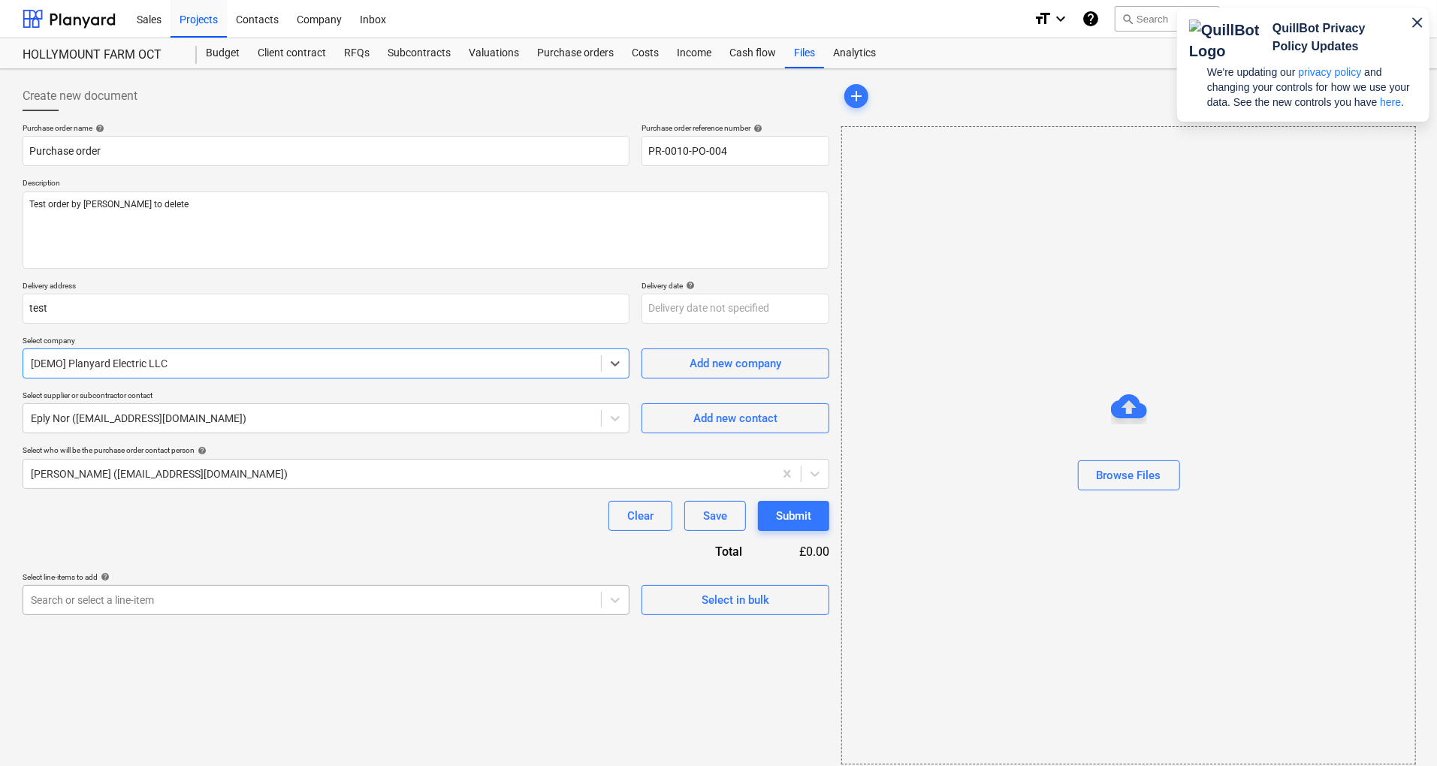
scroll to position [9, 0]
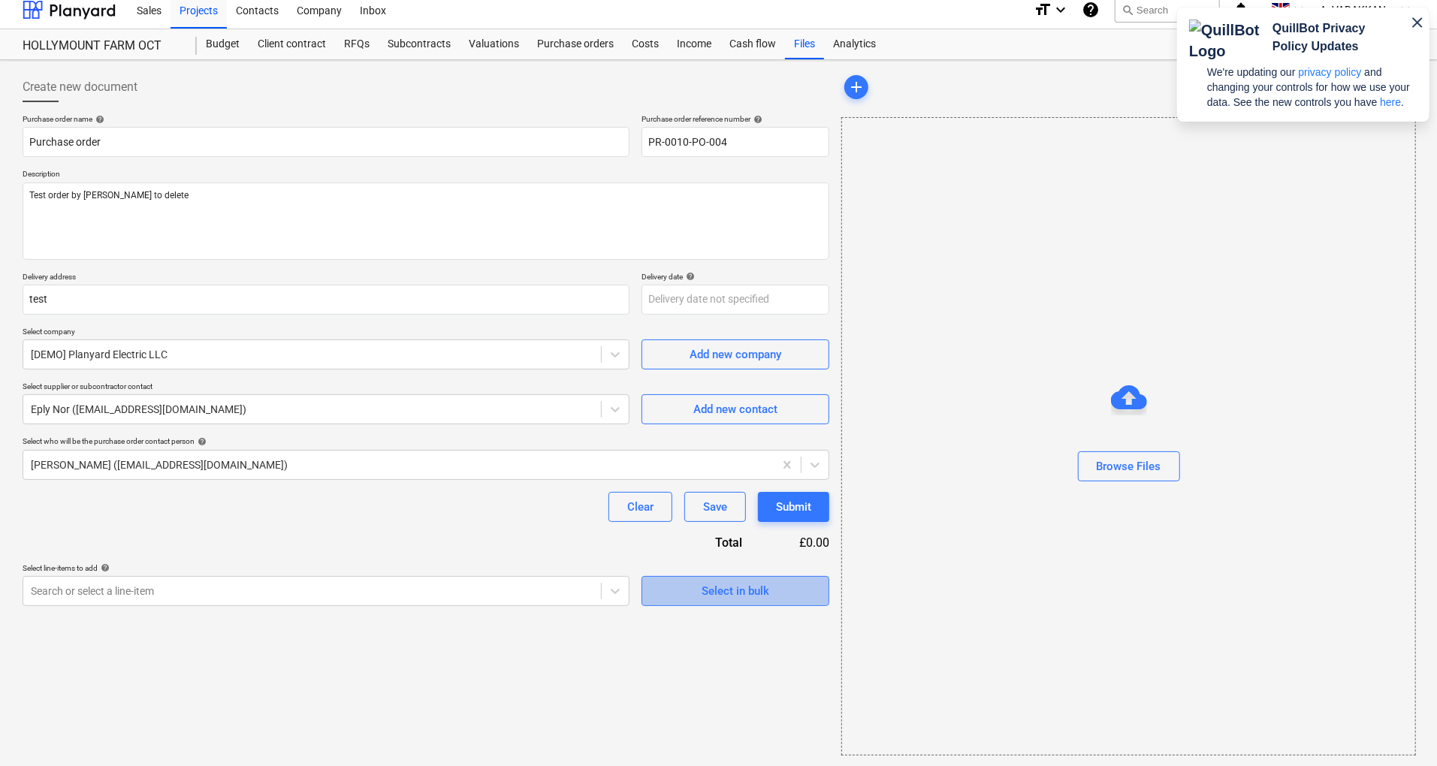
click at [709, 592] on div "Select in bulk" at bounding box center [736, 592] width 68 height 20
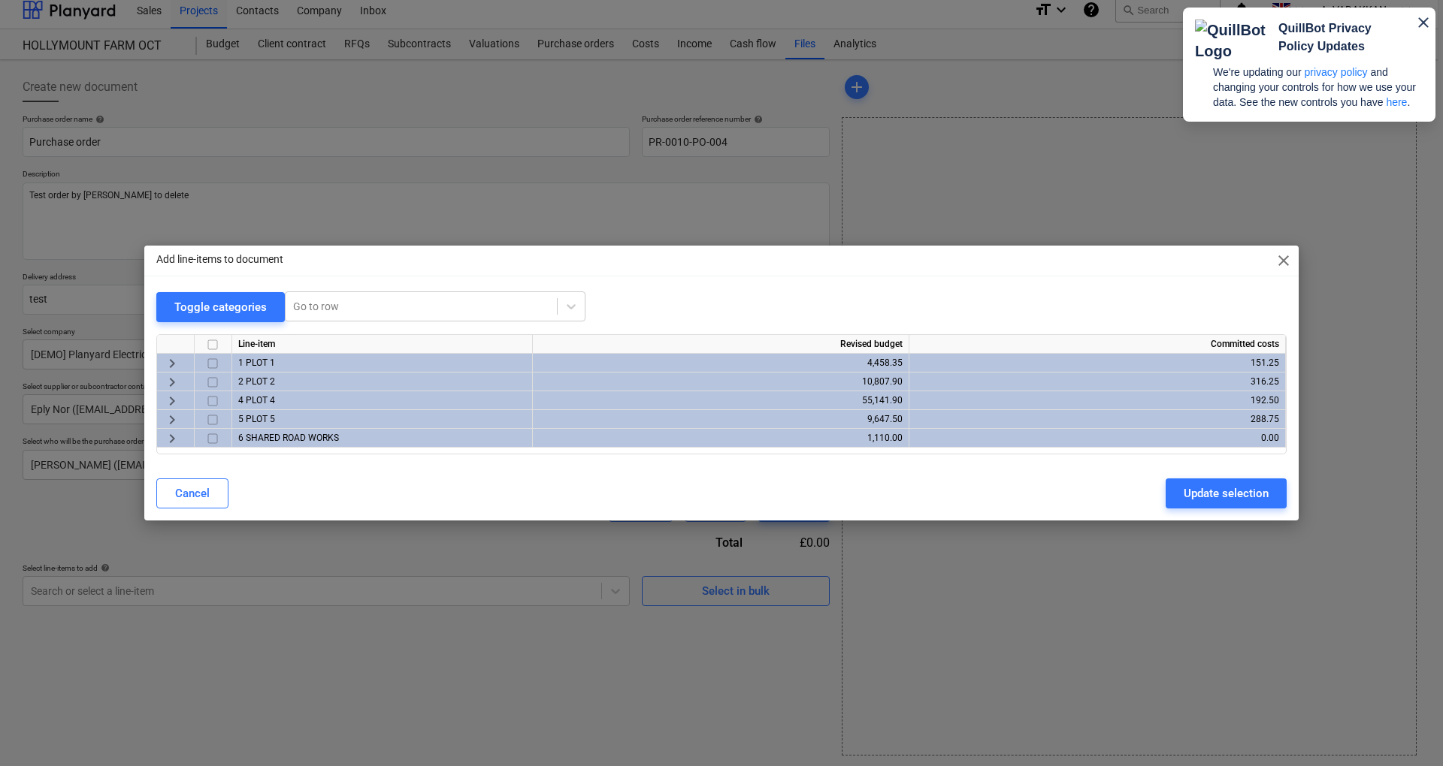
click at [162, 359] on div "keyboard_arrow_right" at bounding box center [176, 363] width 38 height 19
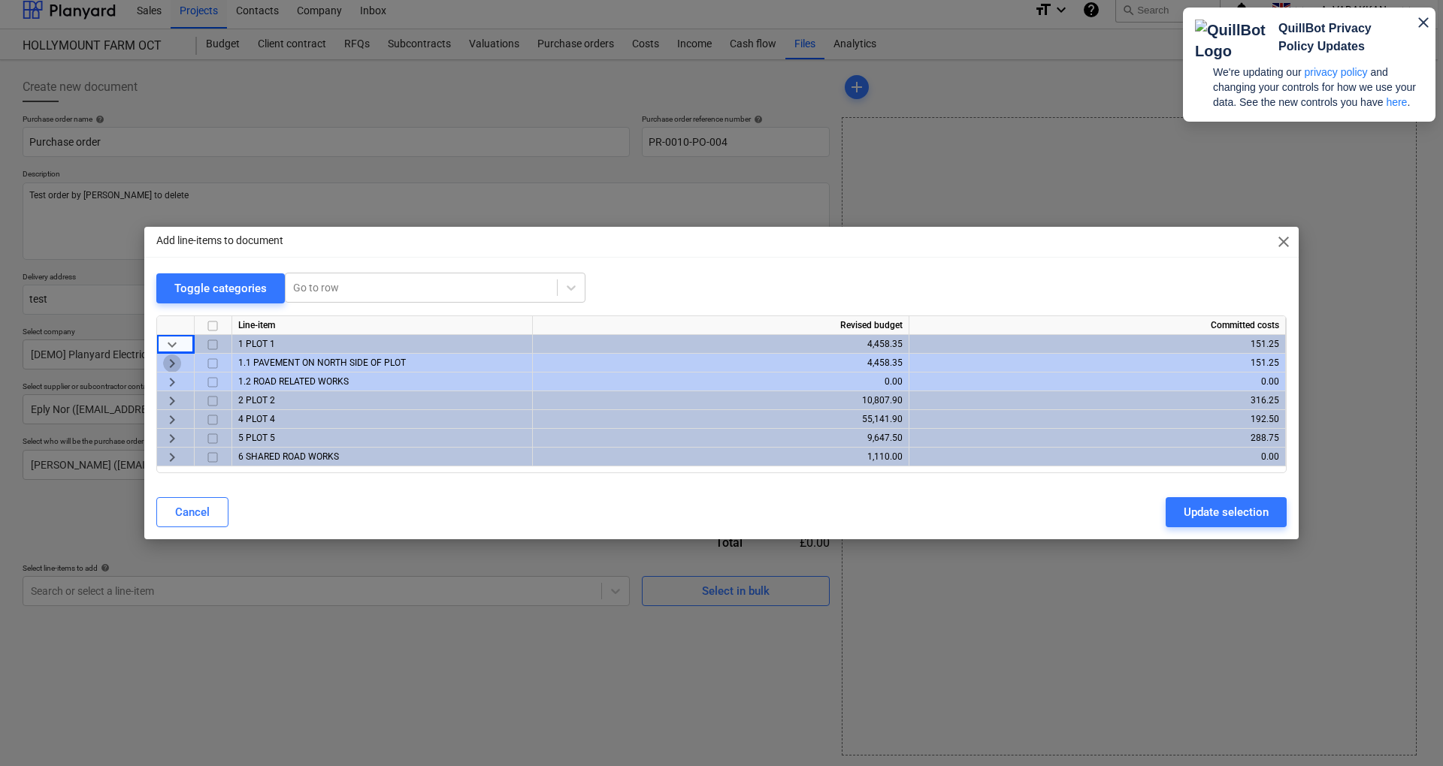
click at [176, 361] on span "keyboard_arrow_right" at bounding box center [172, 364] width 18 height 18
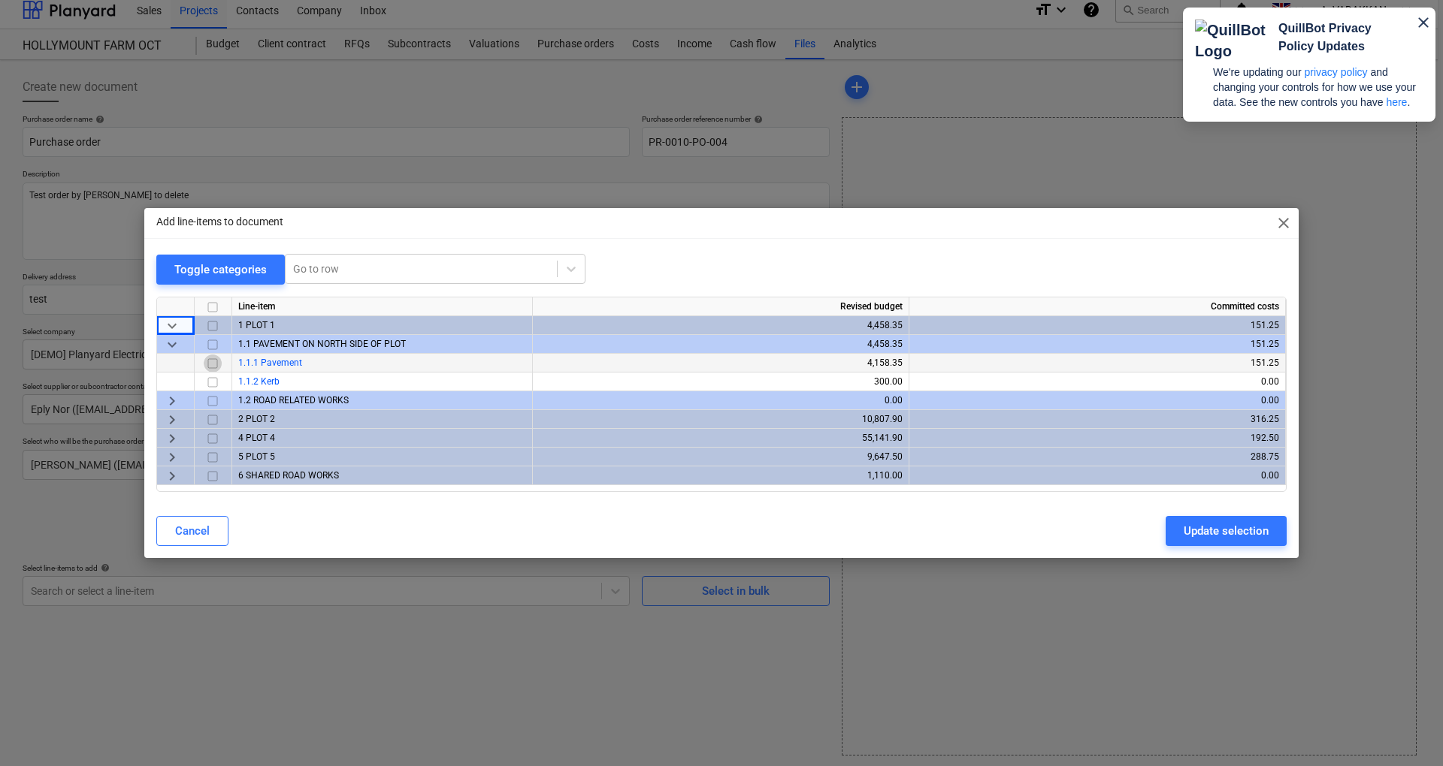
click at [210, 361] on input "checkbox" at bounding box center [213, 364] width 18 height 18
click at [170, 401] on span "keyboard_arrow_right" at bounding box center [172, 401] width 18 height 18
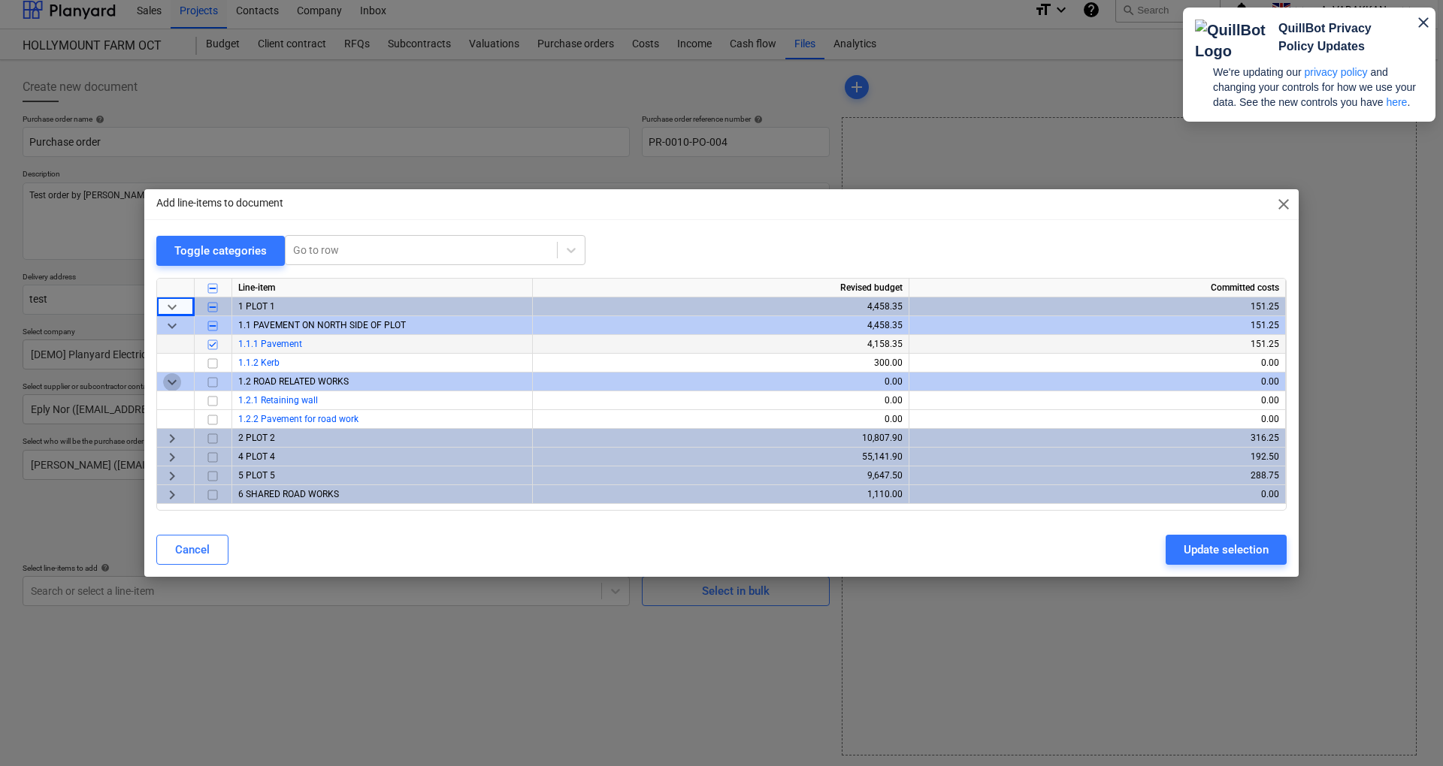
click at [170, 382] on span "keyboard_arrow_down" at bounding box center [172, 382] width 18 height 18
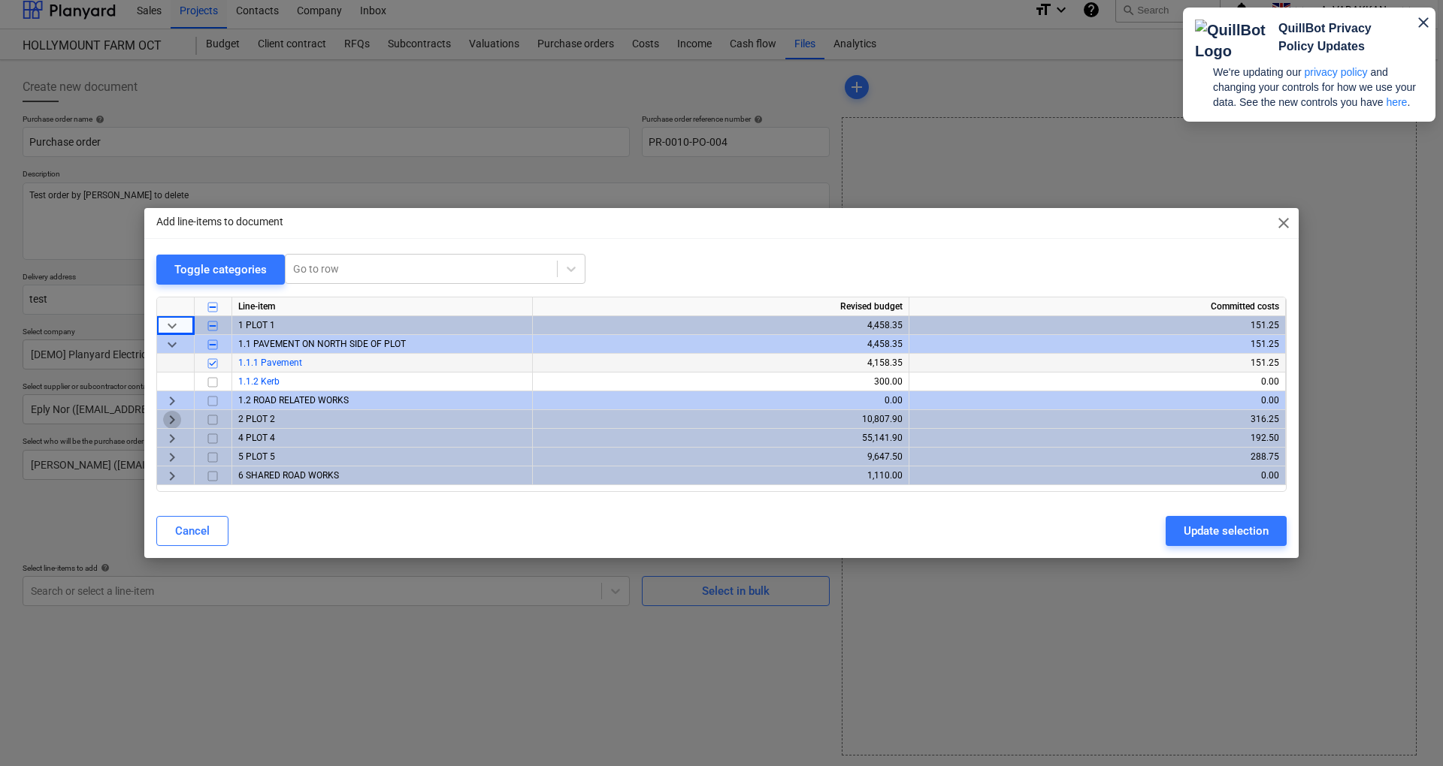
click at [176, 419] on span "keyboard_arrow_right" at bounding box center [172, 420] width 18 height 18
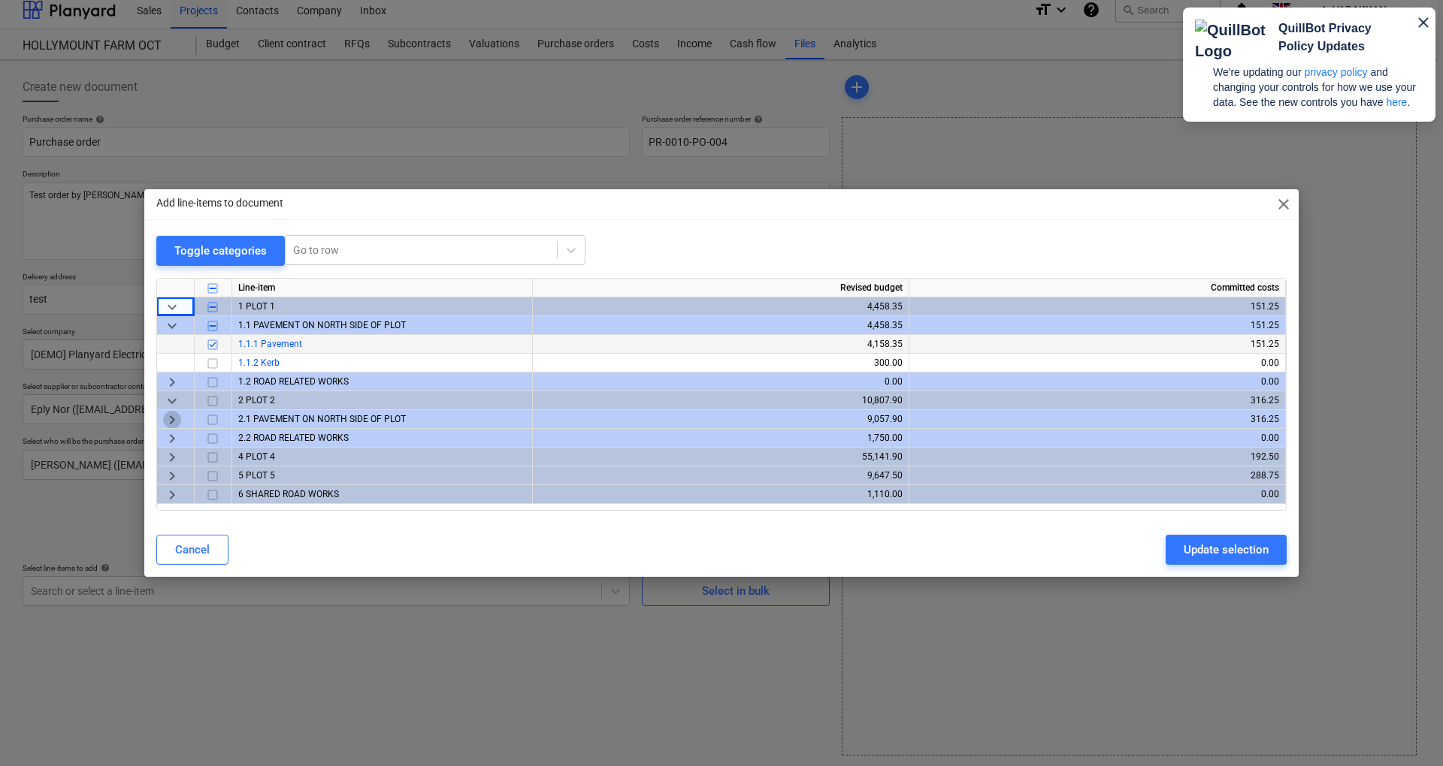
click at [173, 421] on span "keyboard_arrow_right" at bounding box center [172, 420] width 18 height 18
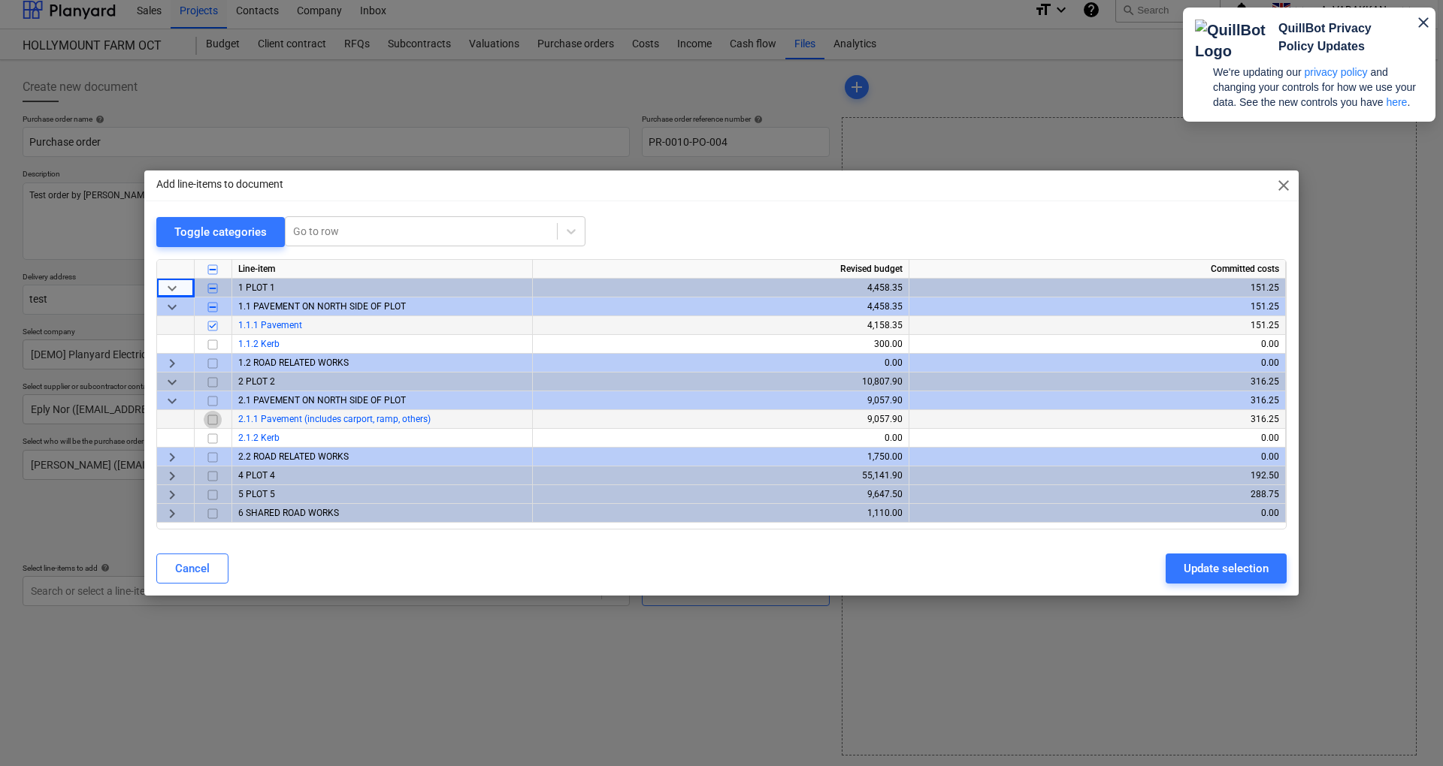
click at [215, 421] on input "checkbox" at bounding box center [213, 420] width 18 height 18
click at [169, 475] on span "keyboard_arrow_right" at bounding box center [172, 476] width 18 height 18
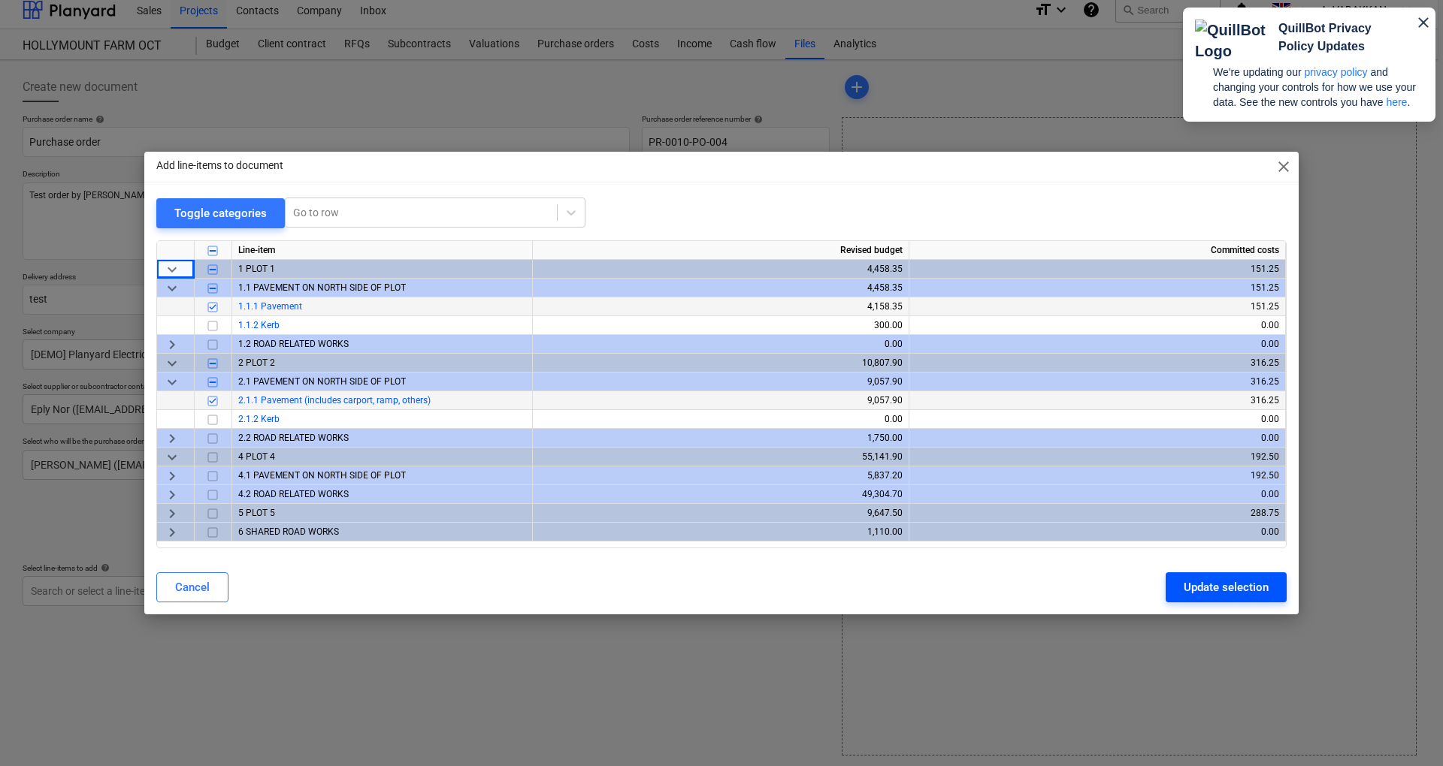
click at [1221, 593] on div "Update selection" at bounding box center [1225, 588] width 85 height 20
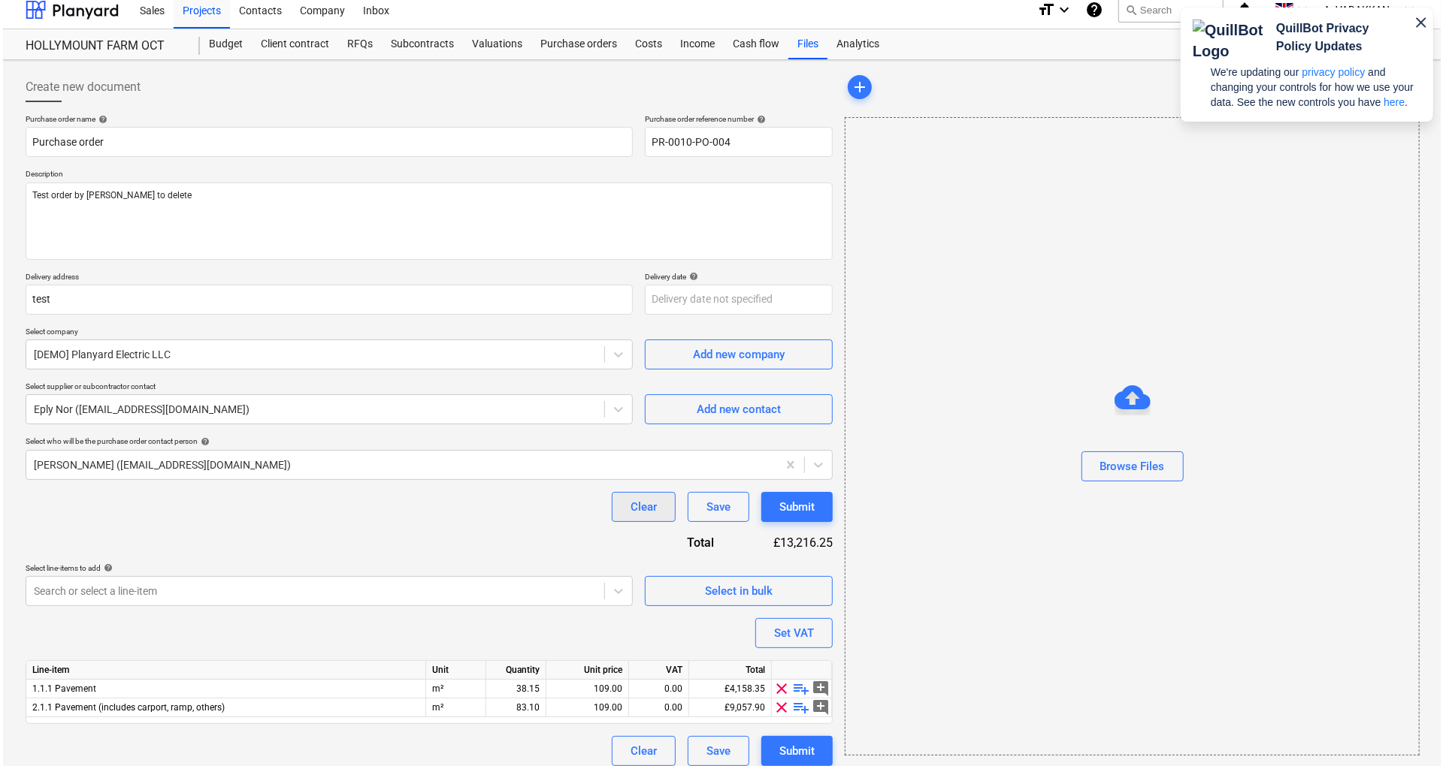
scroll to position [20, 0]
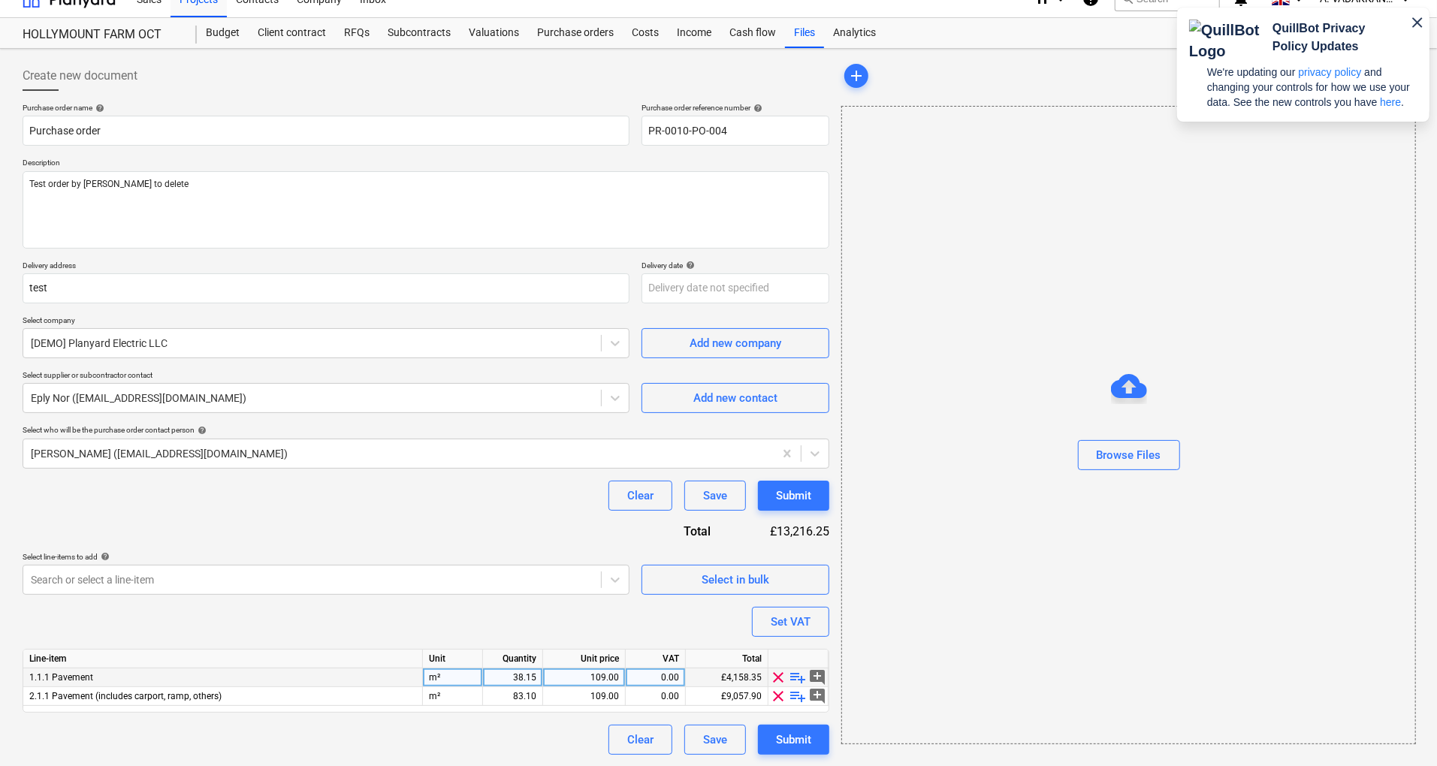
click at [166, 669] on div "1.1.1 Pavement" at bounding box center [223, 678] width 400 height 19
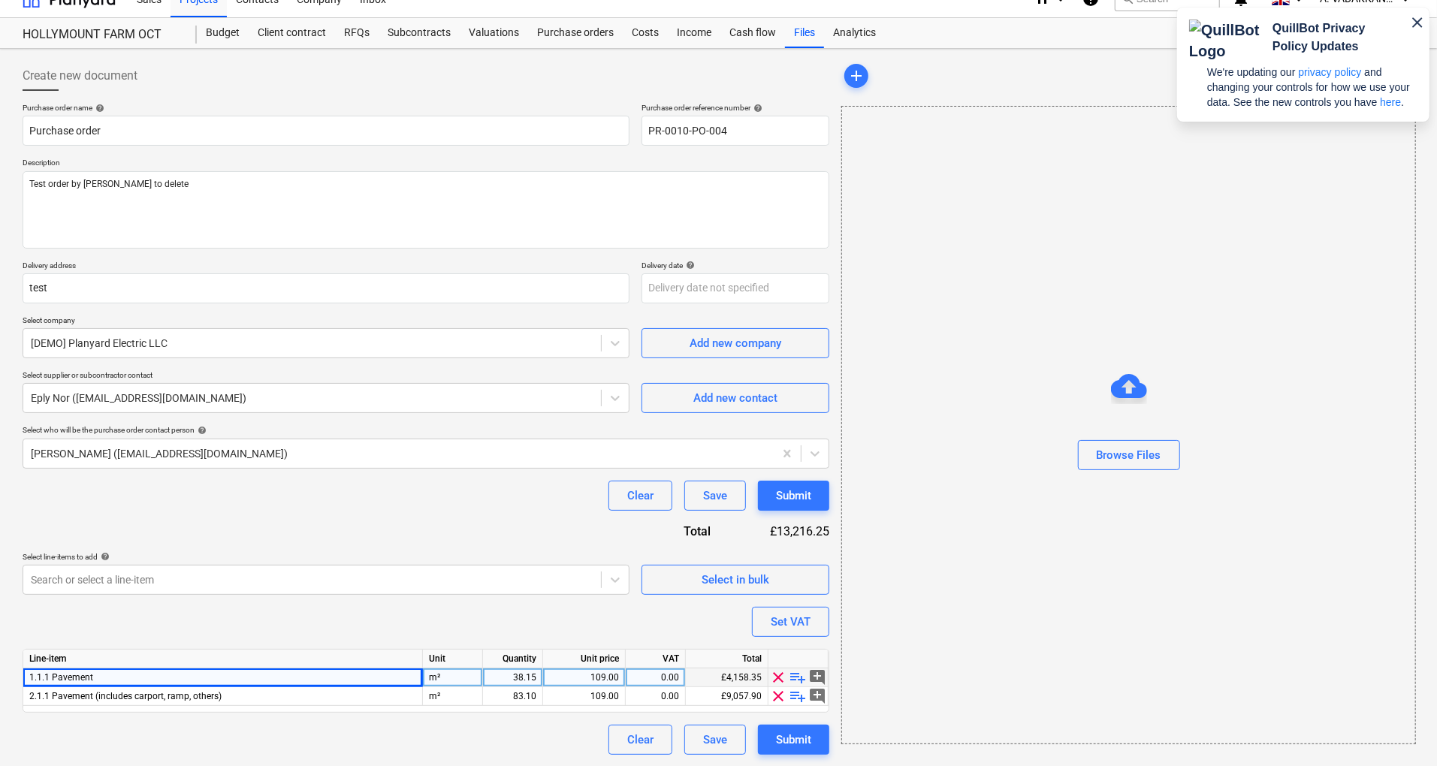
click at [166, 669] on div "1.1.1 Pavement" at bounding box center [223, 678] width 400 height 19
click at [637, 739] on div "Clear" at bounding box center [640, 740] width 26 height 20
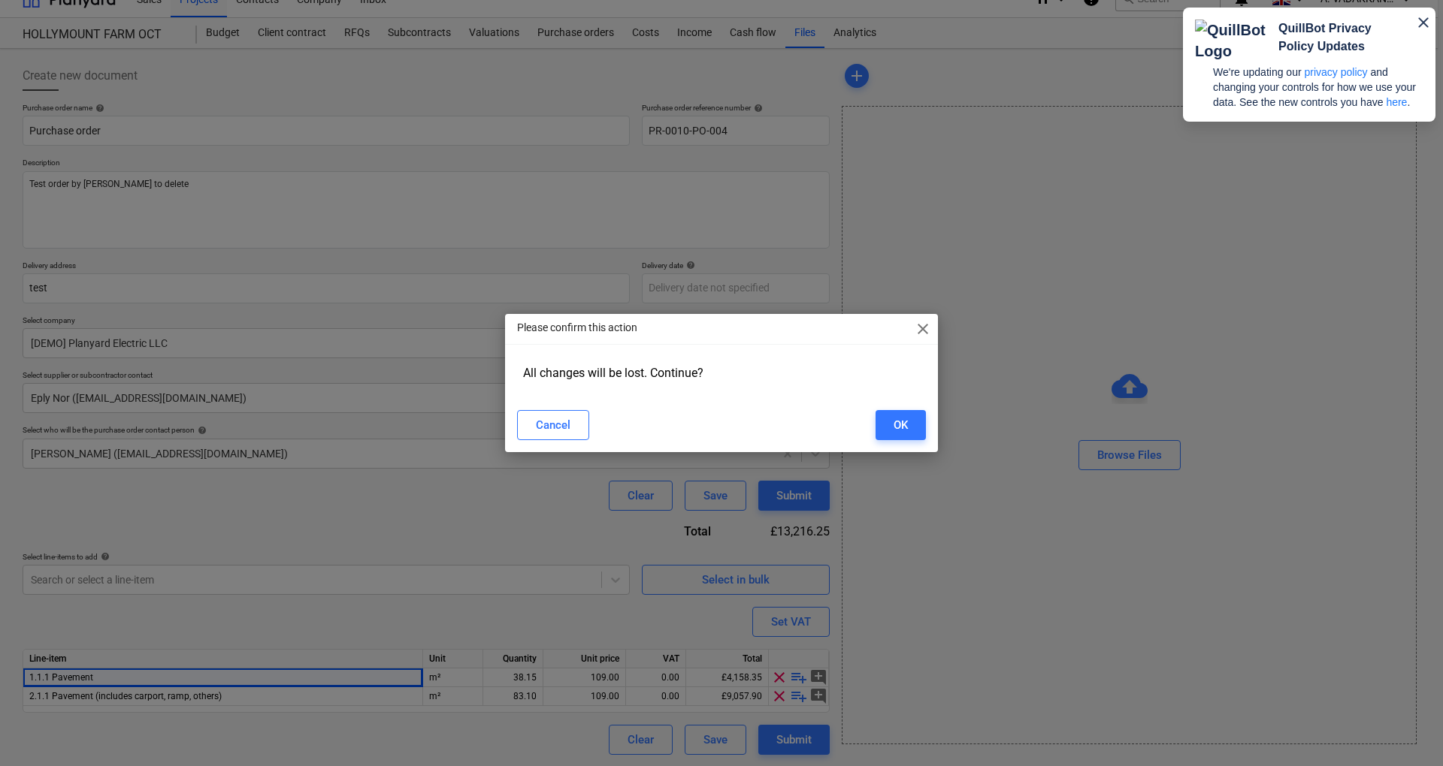
click at [899, 404] on div "Cancel OK" at bounding box center [721, 425] width 427 height 42
click at [899, 415] on button "OK" at bounding box center [900, 425] width 50 height 30
type textarea "x"
type input "PR-0010-PO-004"
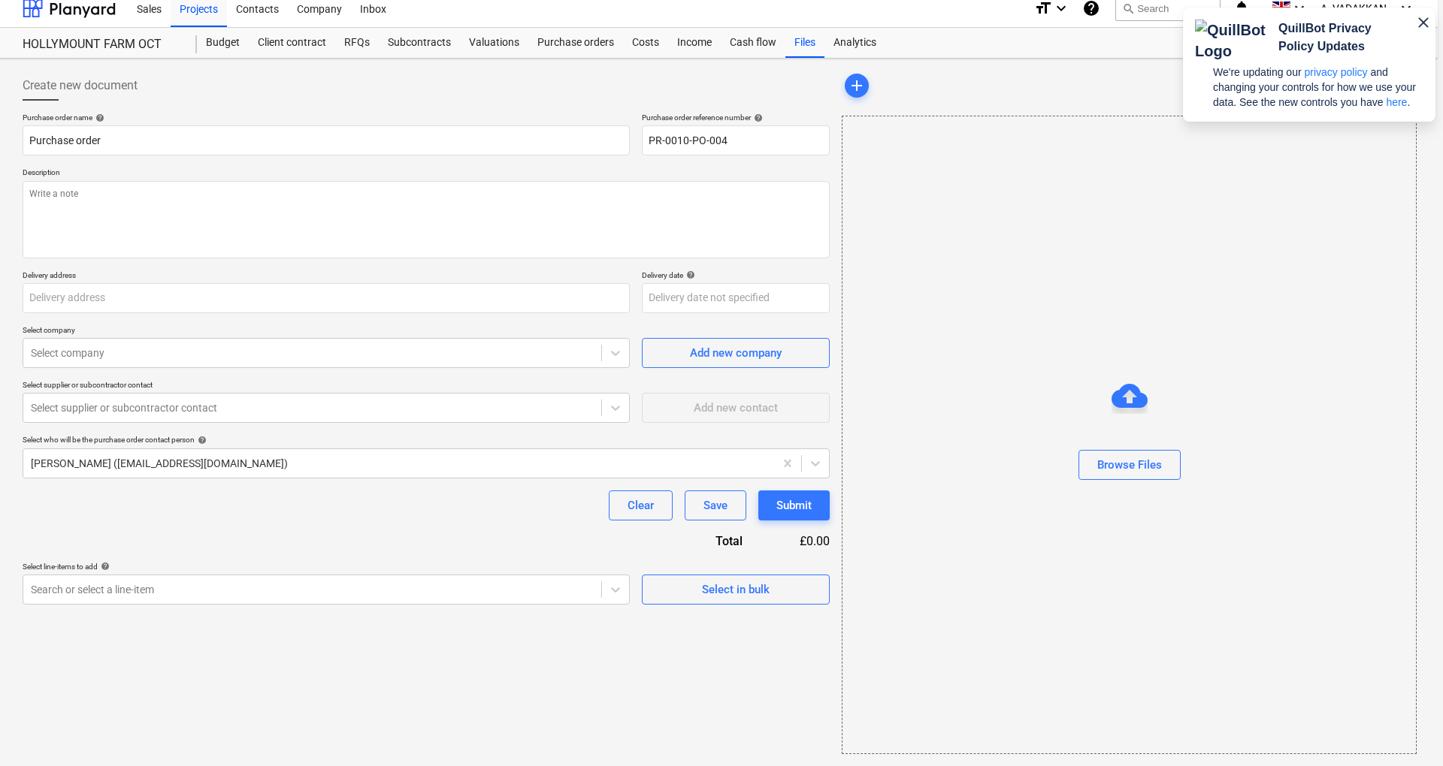
type textarea "x"
click at [144, 5] on div "Sales" at bounding box center [149, 9] width 43 height 38
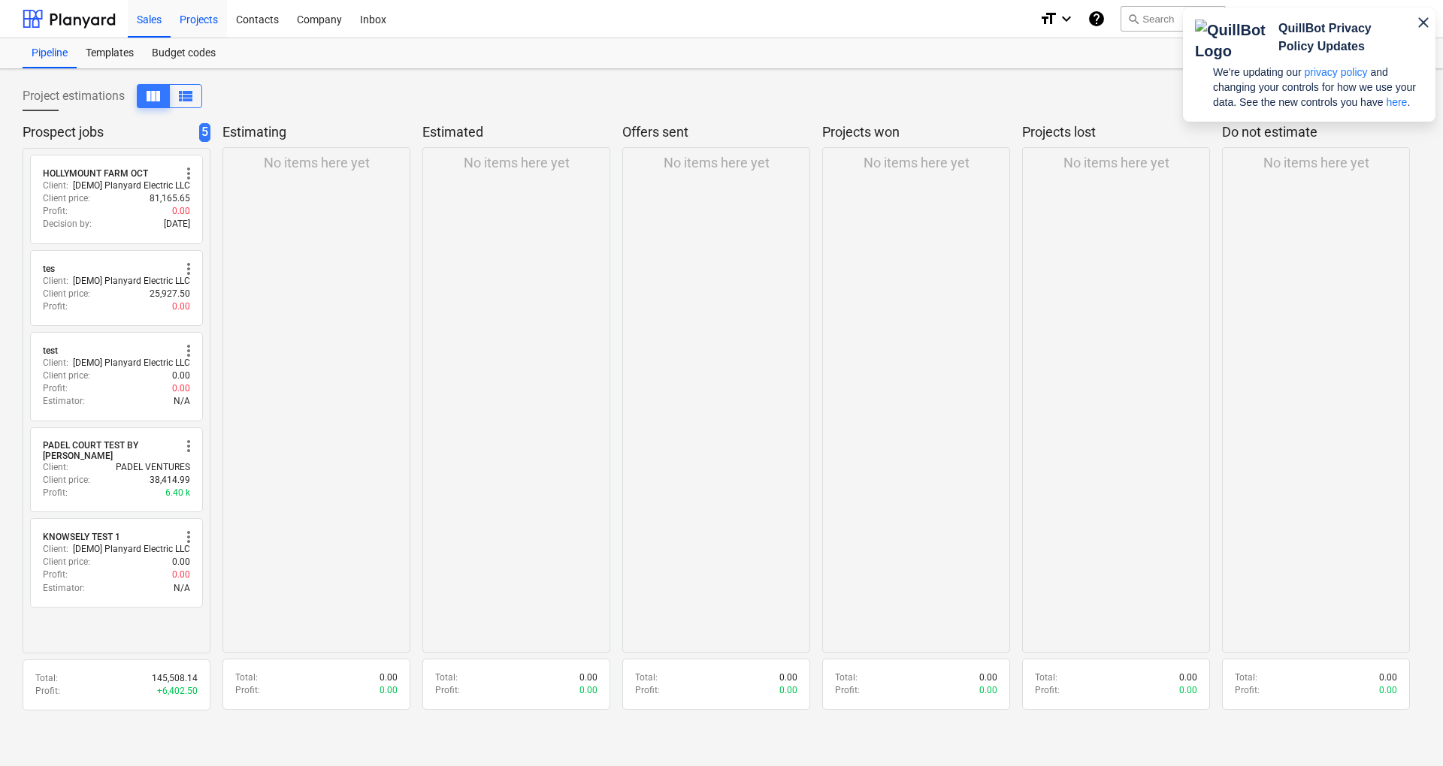
click at [207, 23] on div "Projects" at bounding box center [199, 18] width 56 height 38
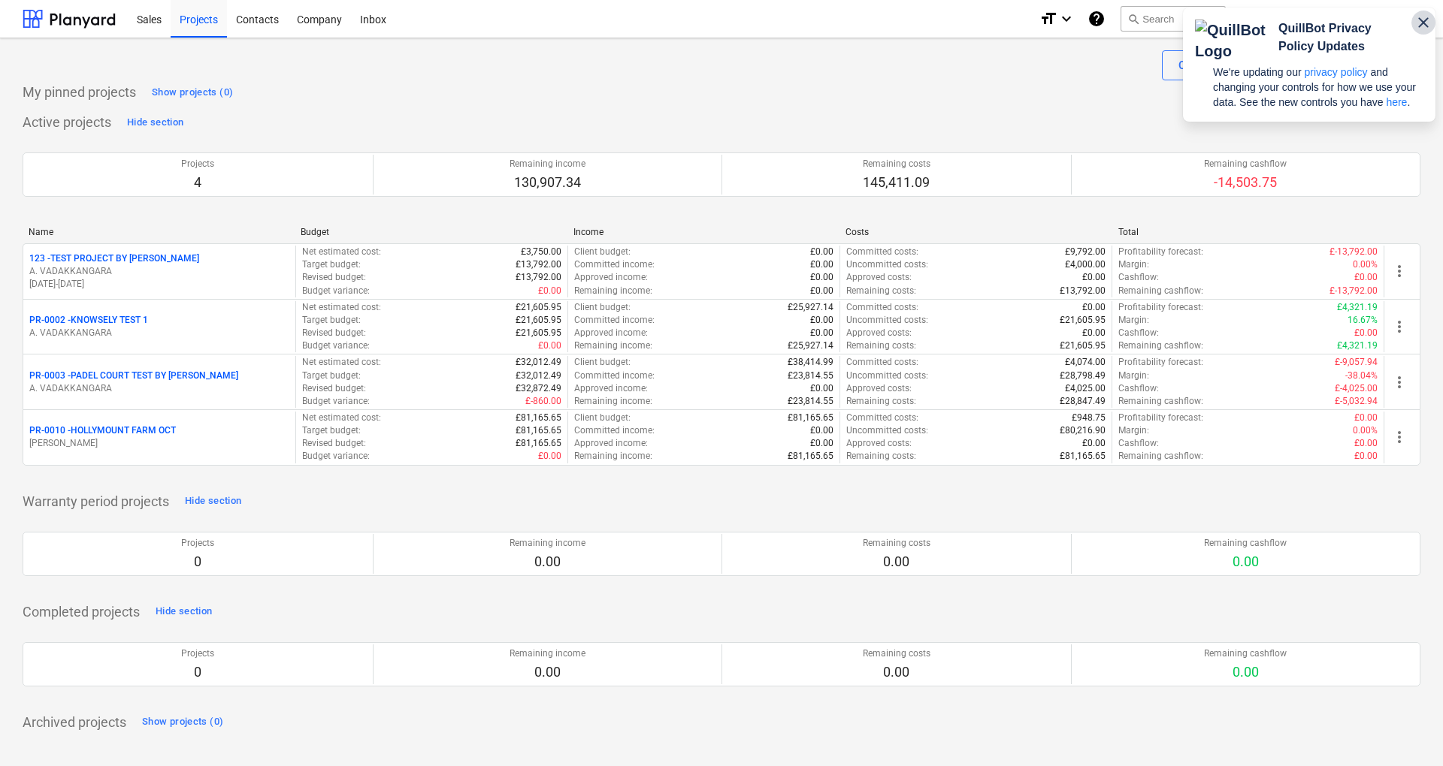
click at [1427, 20] on icon "button" at bounding box center [1423, 22] width 10 height 10
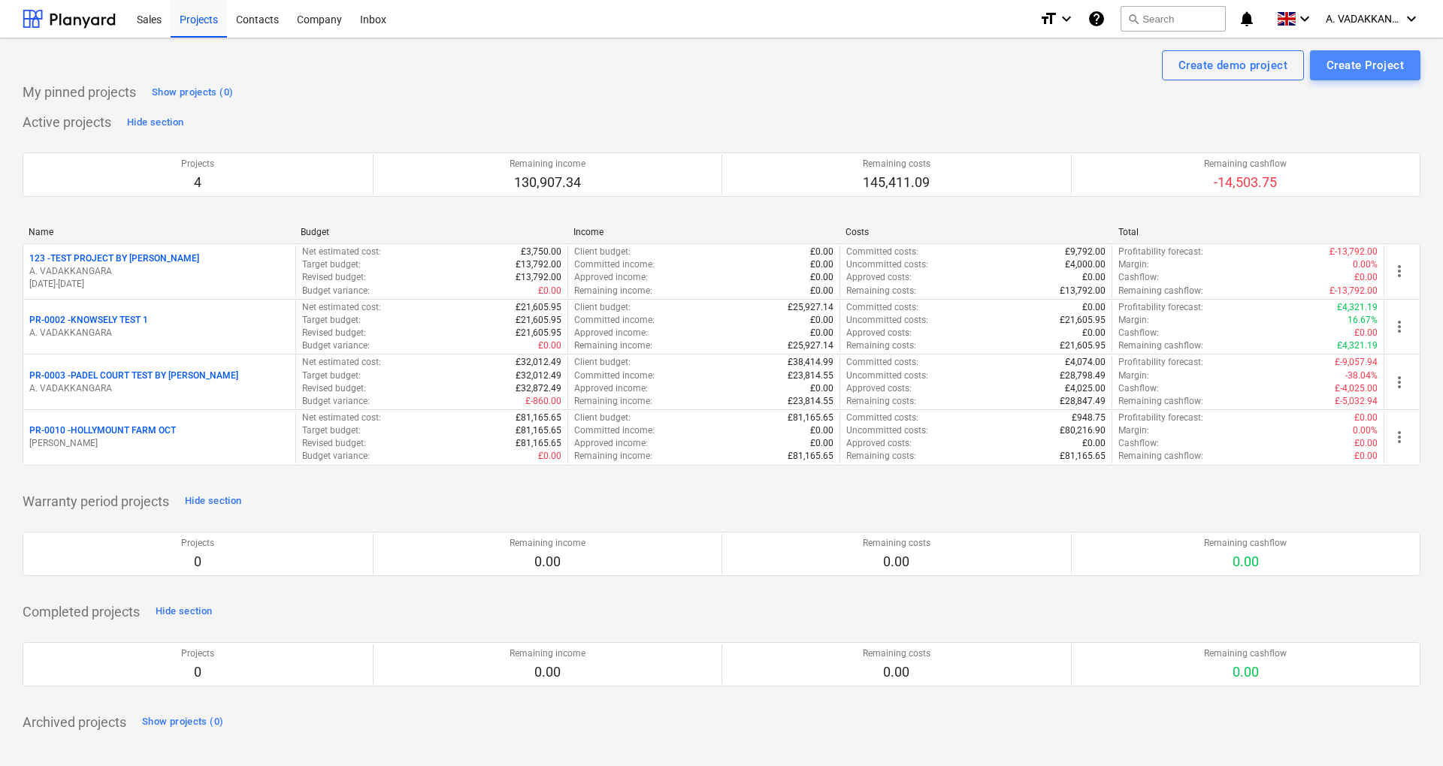
click at [1381, 63] on div "Create Project" at bounding box center [1364, 66] width 77 height 20
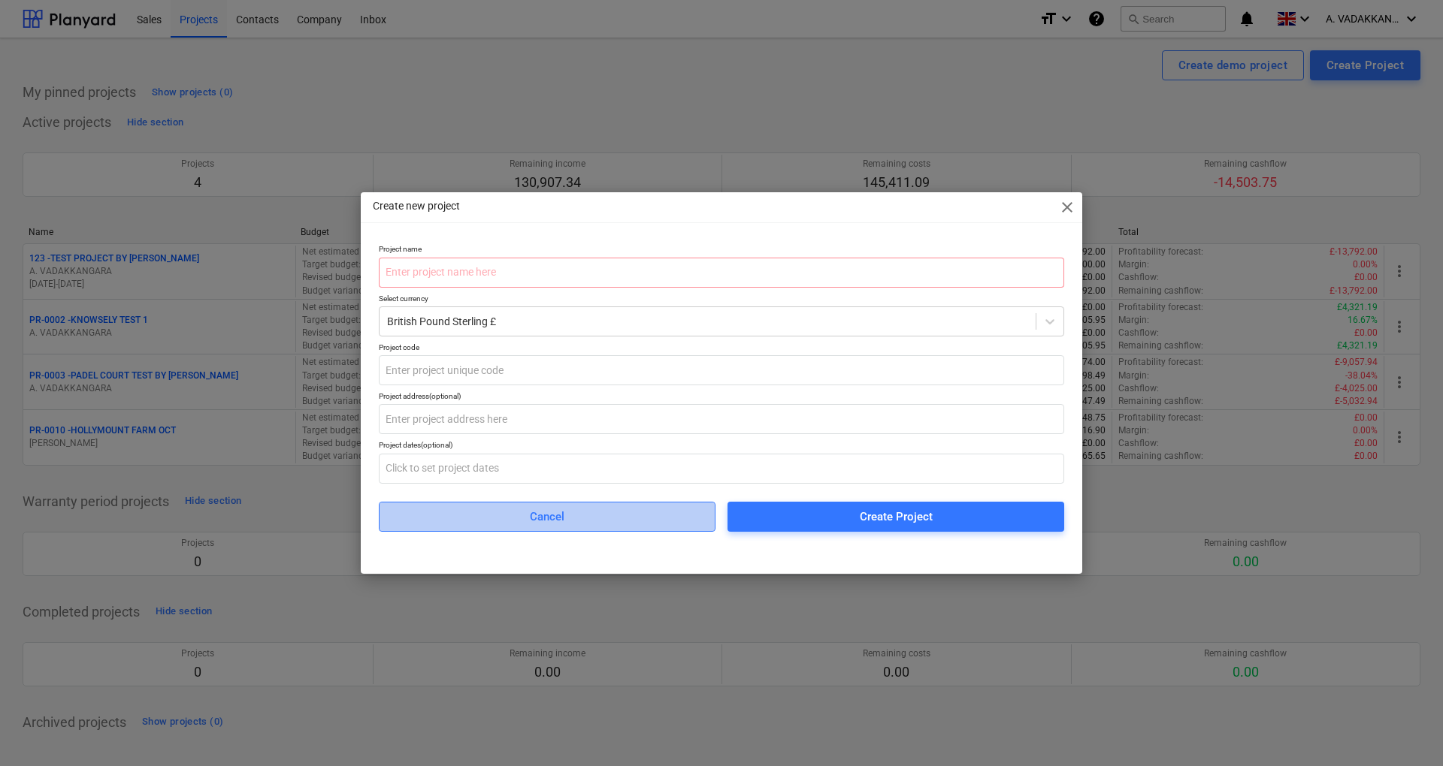
click at [581, 521] on span "Cancel" at bounding box center [546, 517] width 299 height 20
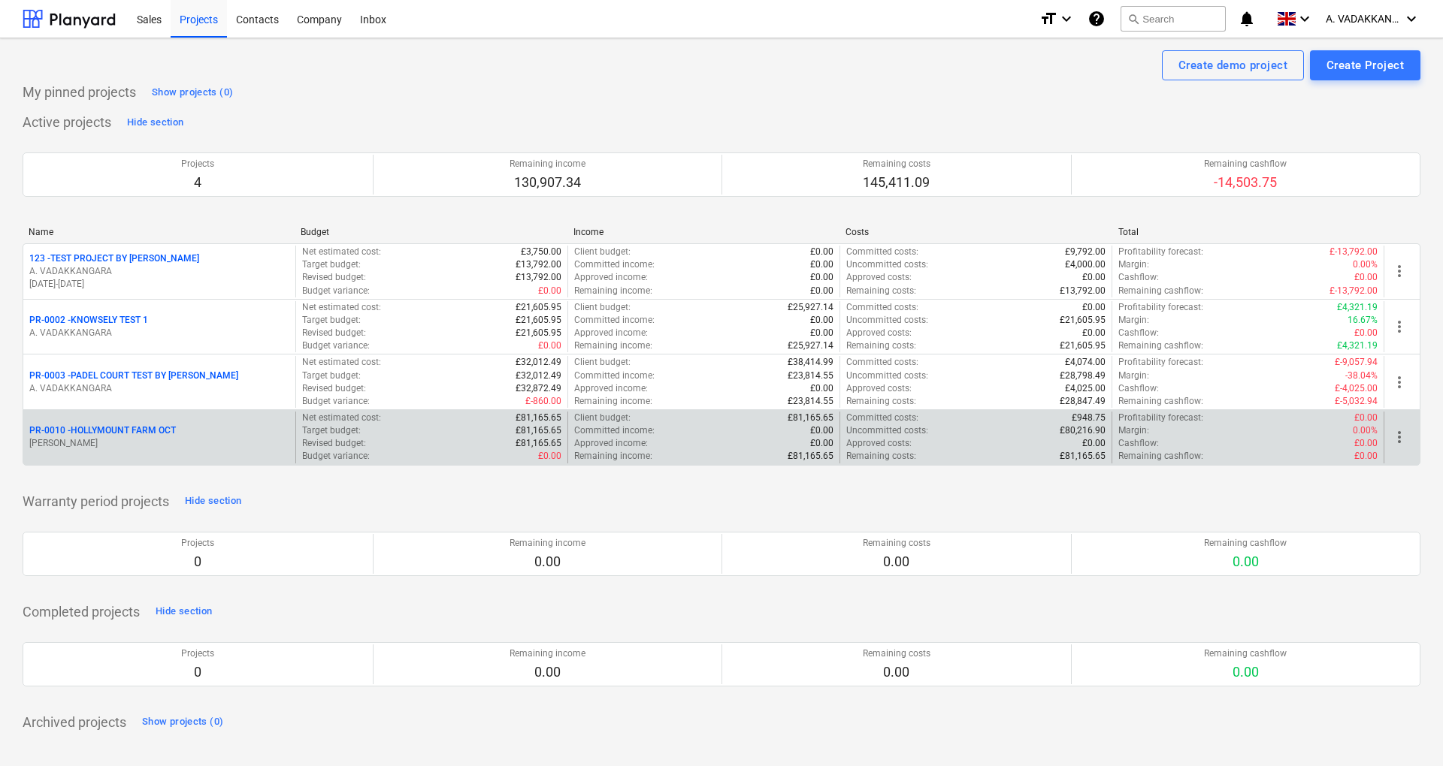
click at [178, 427] on div "PR-0010 - HOLLYMOUNT FARM OCT" at bounding box center [159, 431] width 260 height 13
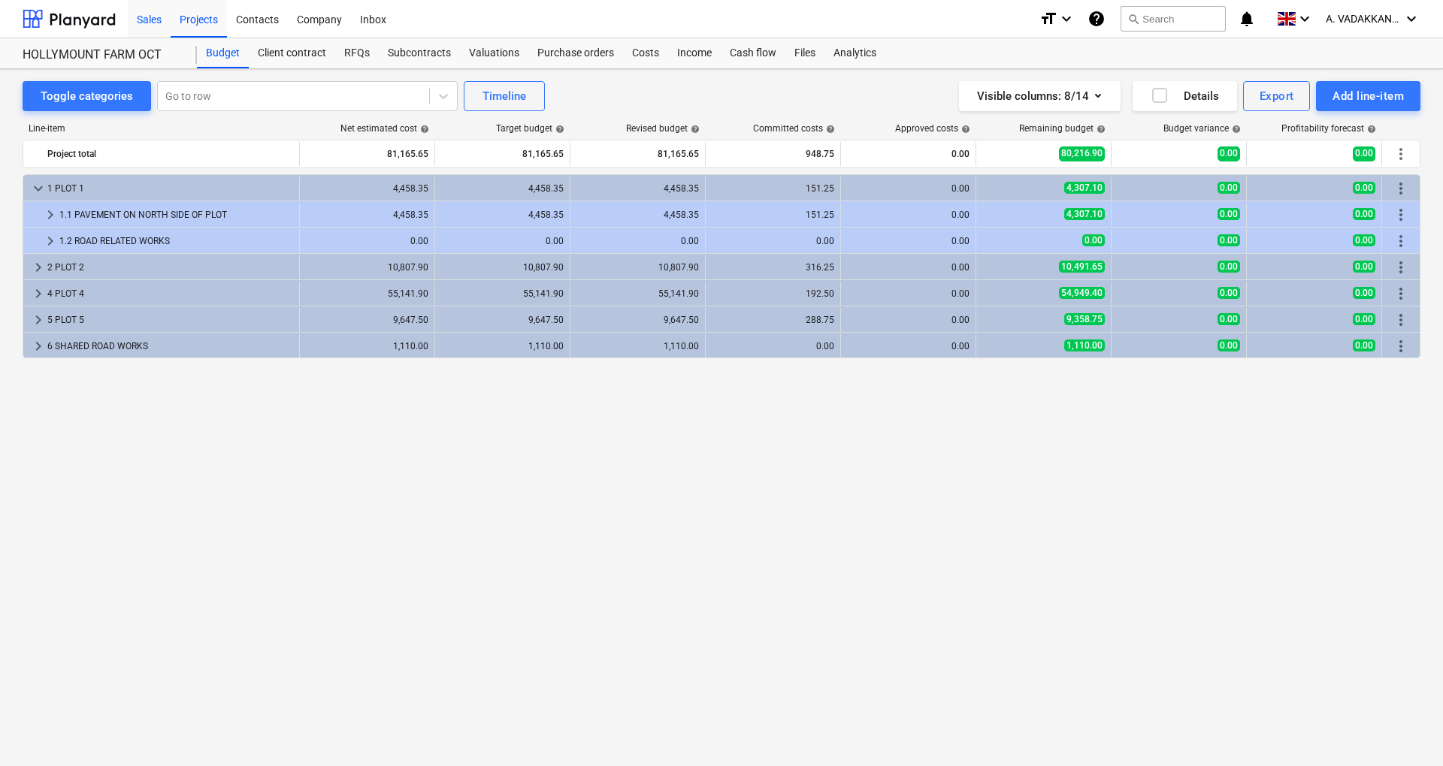
click at [155, 23] on div "Sales" at bounding box center [149, 18] width 43 height 38
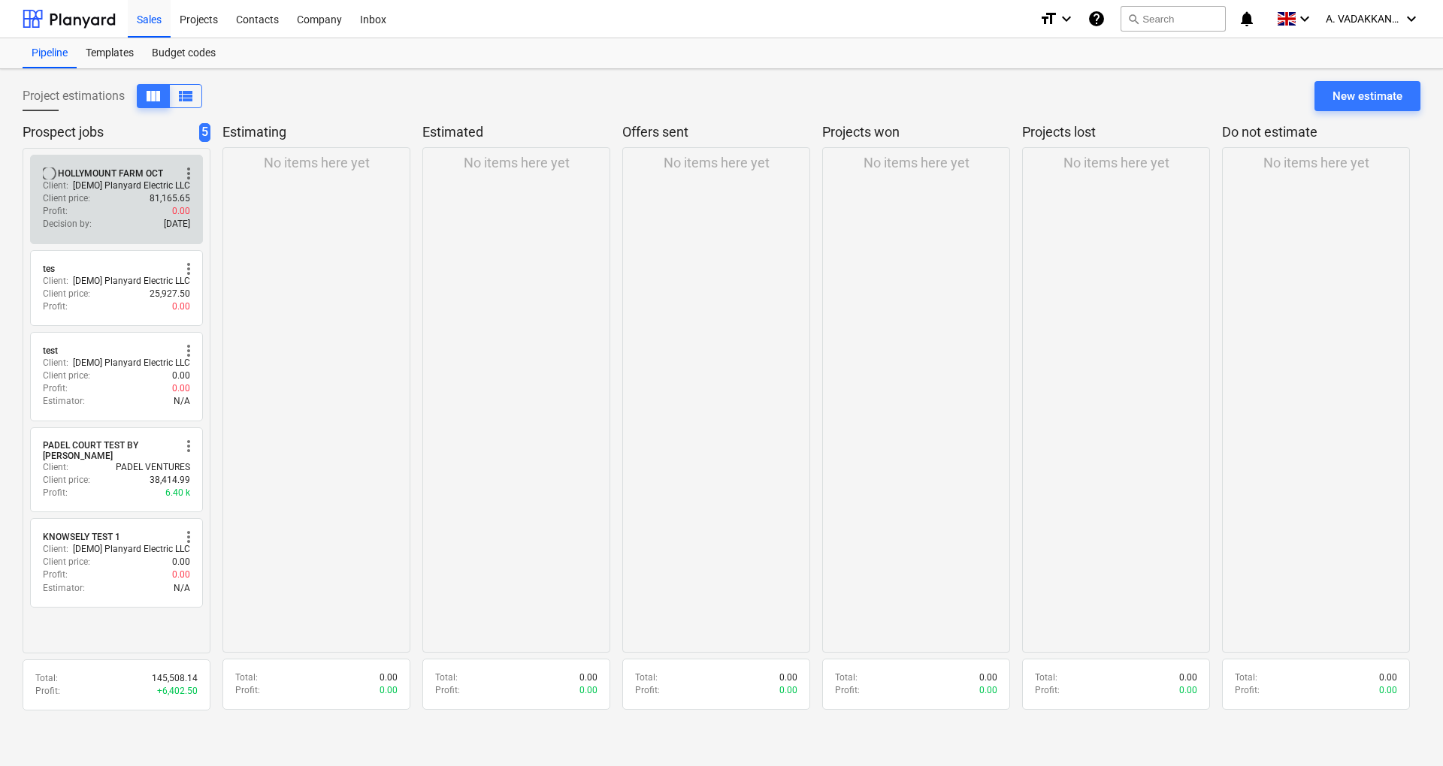
click at [95, 199] on div "Client price : 81,165.65" at bounding box center [116, 198] width 147 height 13
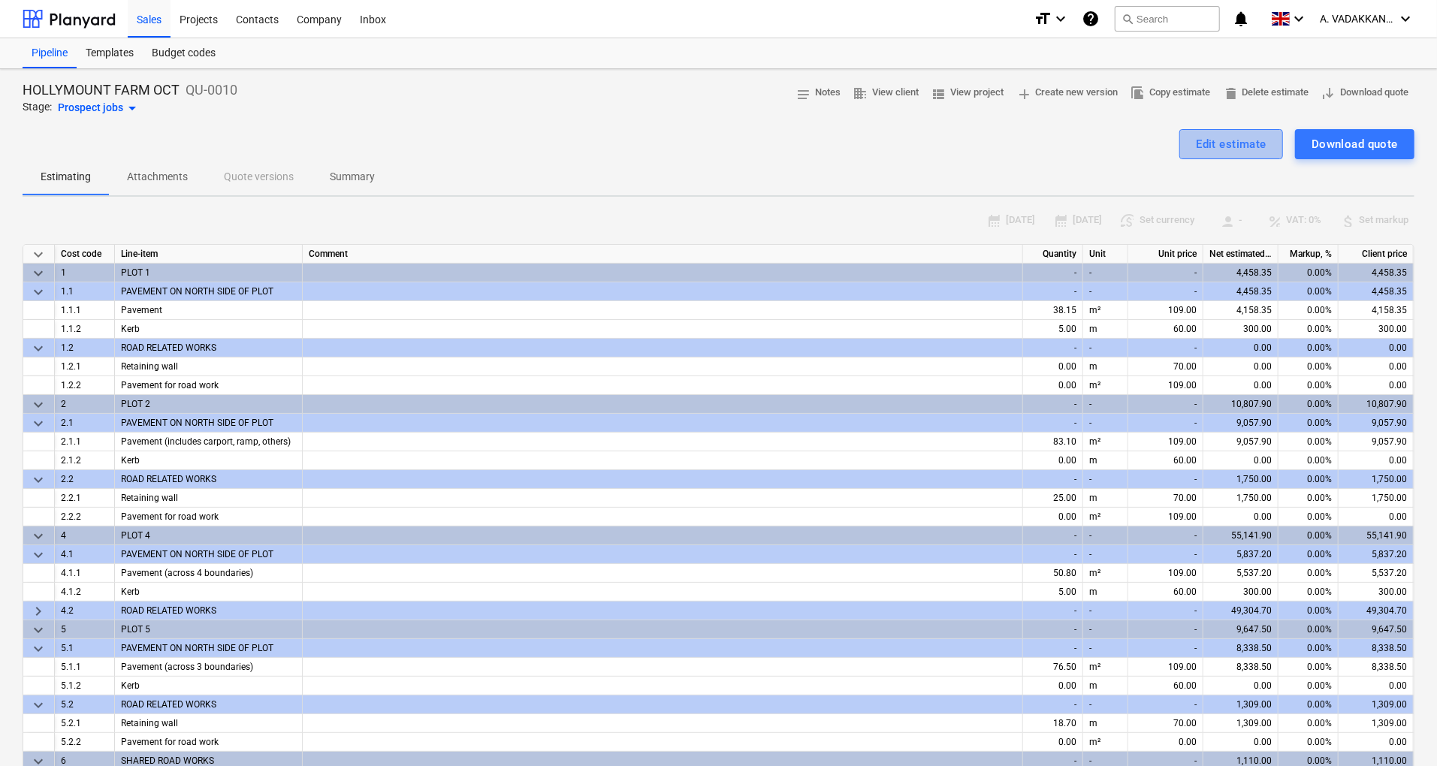
click at [1234, 153] on div "Edit estimate" at bounding box center [1231, 144] width 71 height 20
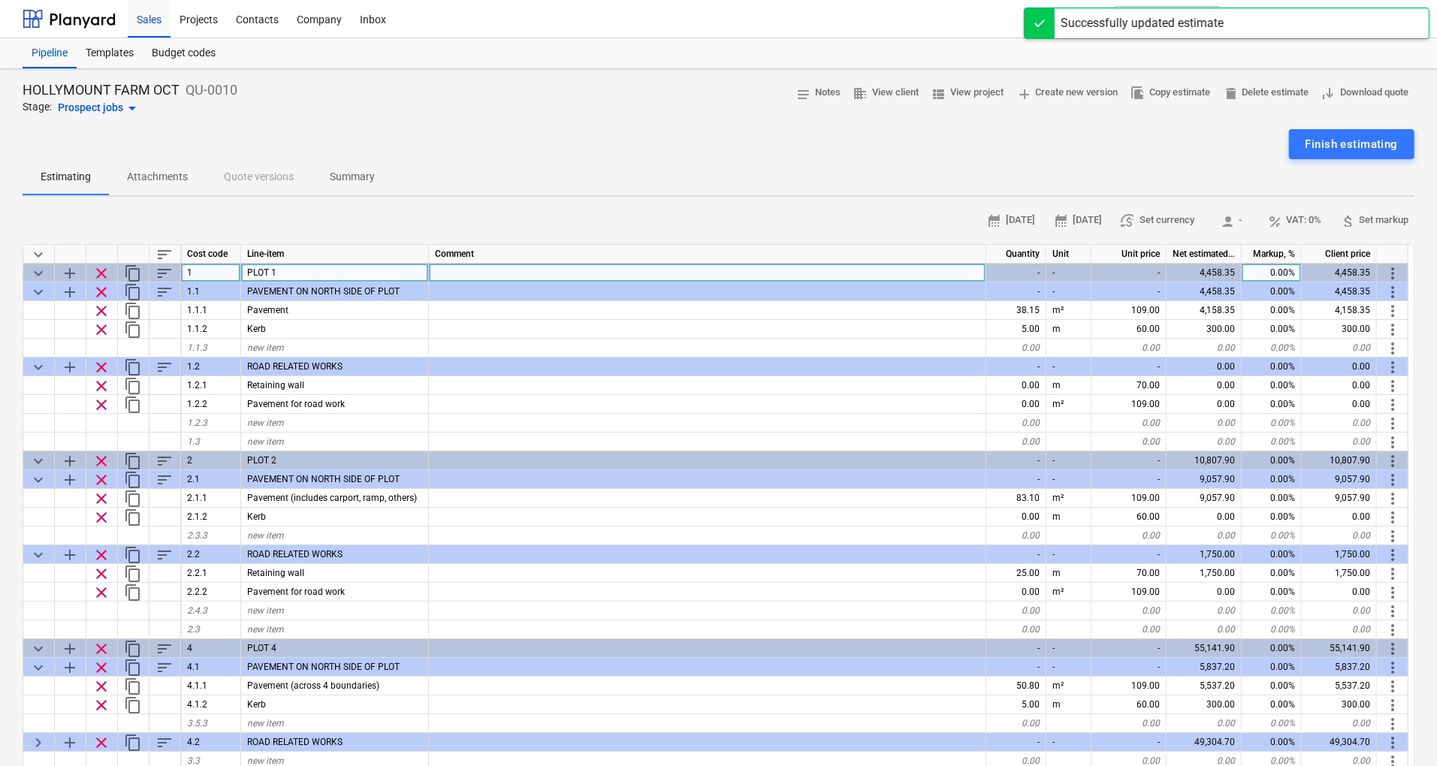
click at [1277, 269] on div "0.00%" at bounding box center [1272, 273] width 60 height 19
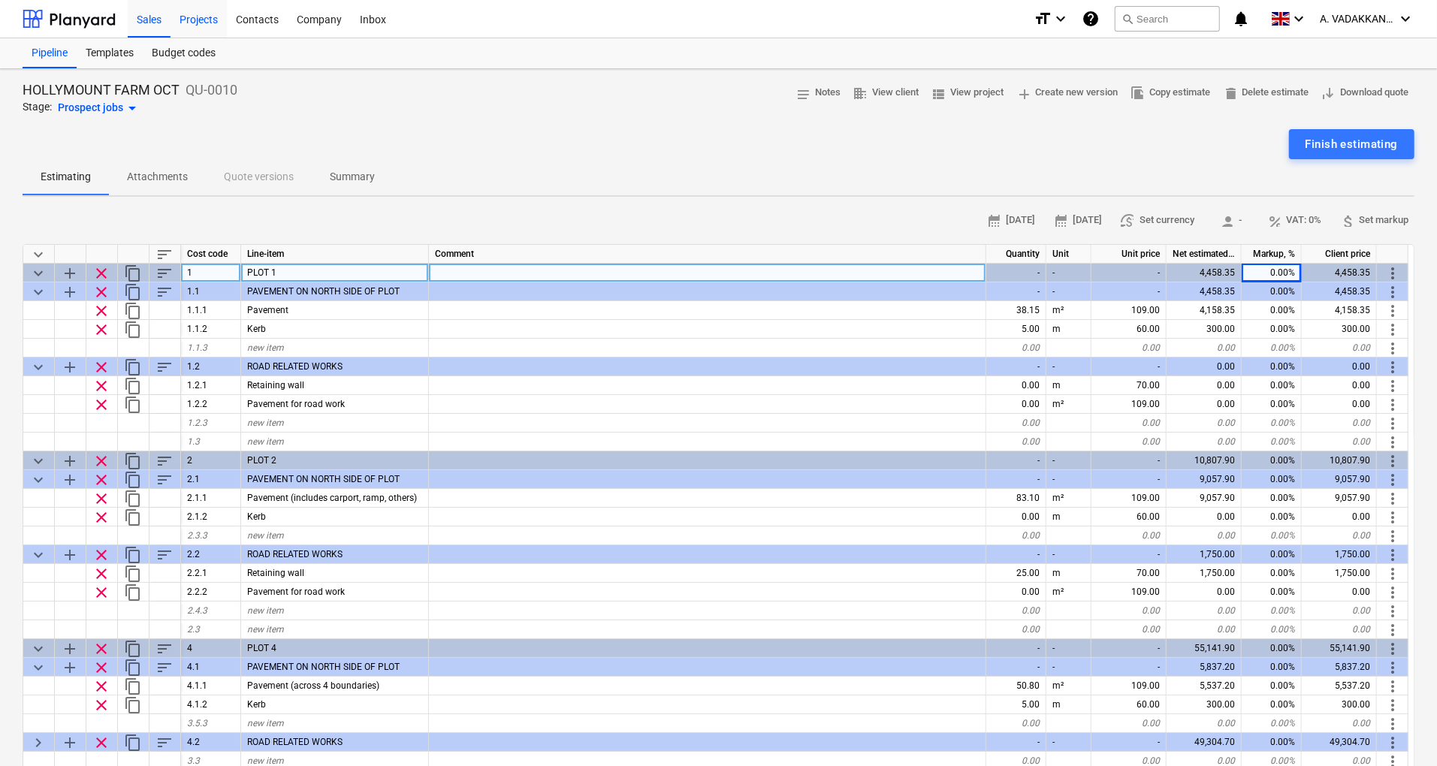
click at [215, 24] on div "Projects" at bounding box center [199, 18] width 56 height 38
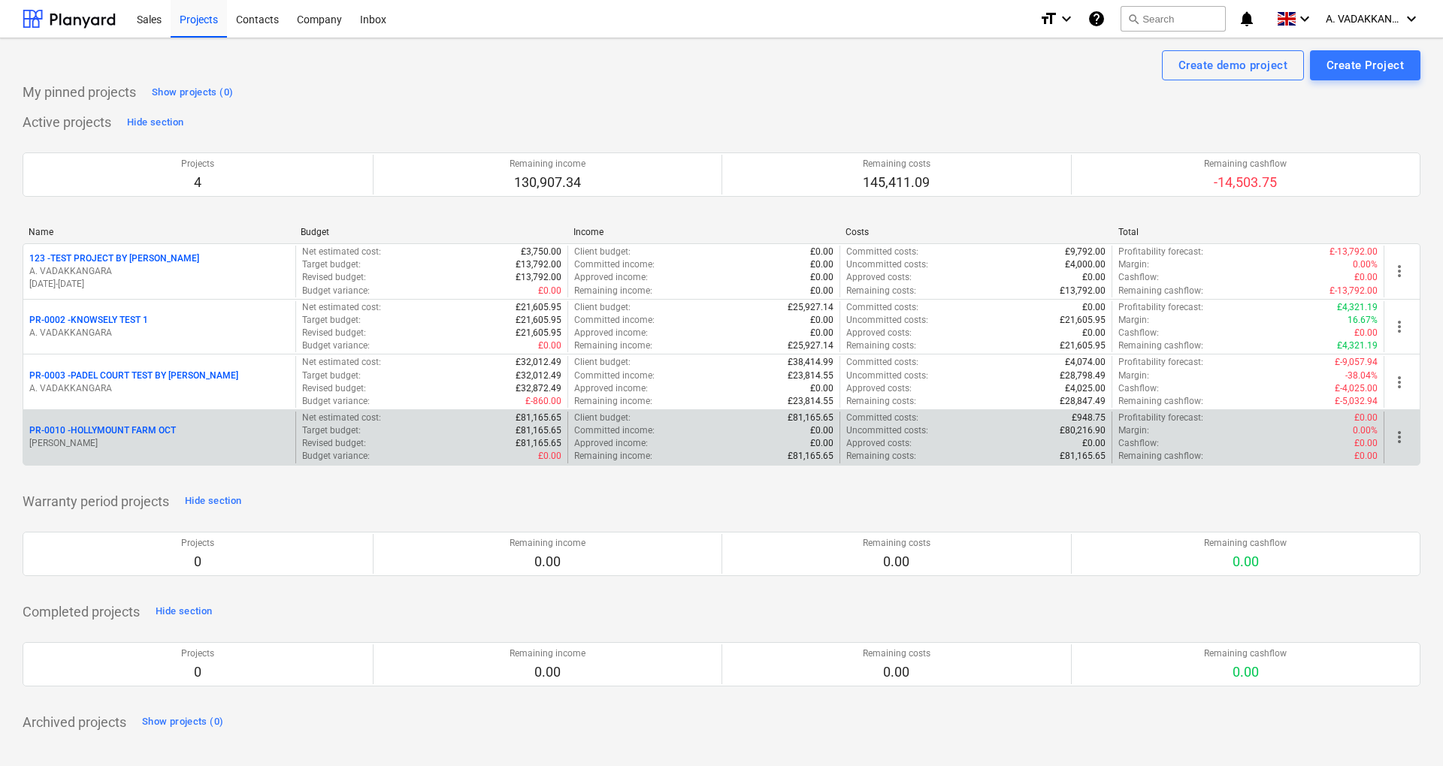
click at [193, 420] on div "PR-0010 - HOLLYMOUNT FARM OCT [PERSON_NAME]" at bounding box center [159, 438] width 272 height 52
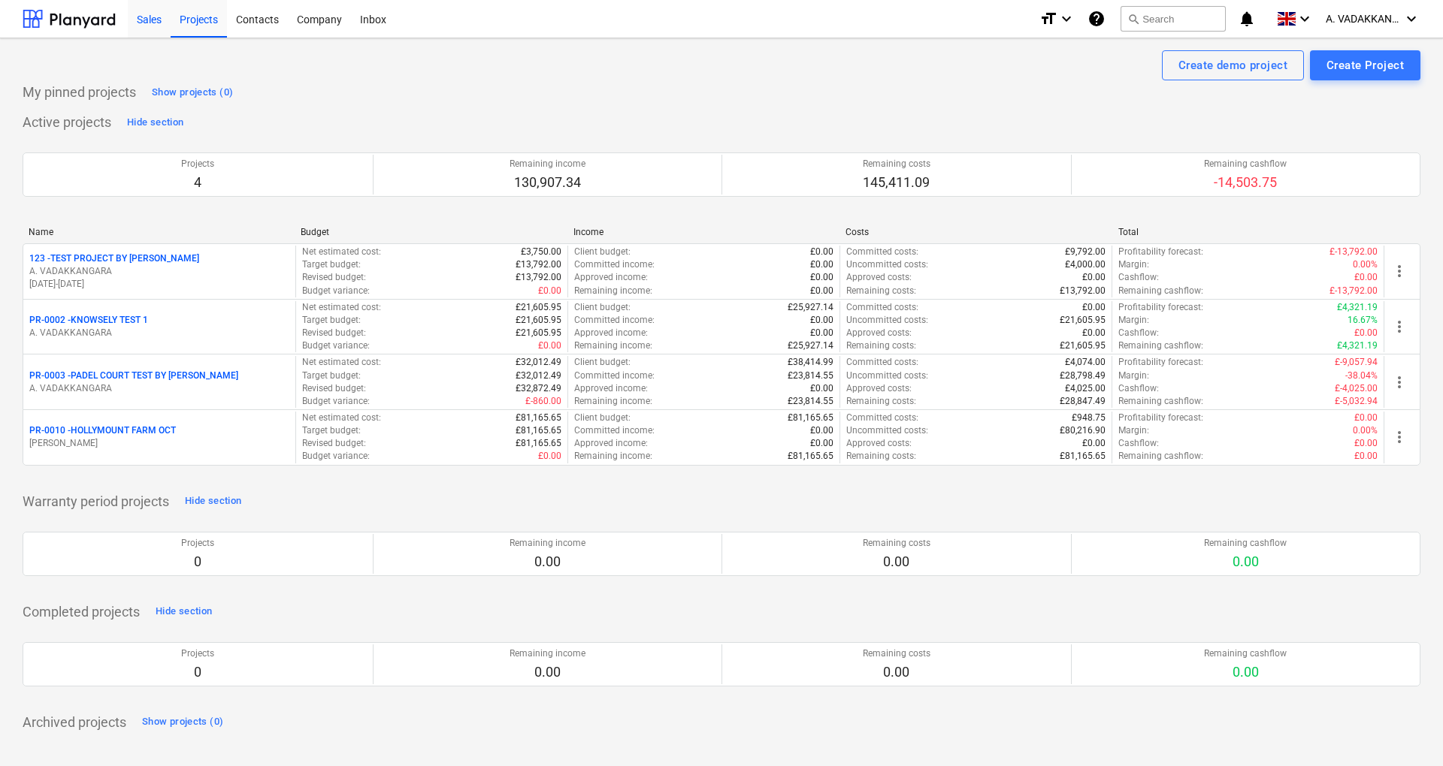
click at [156, 27] on div "Sales" at bounding box center [149, 18] width 43 height 38
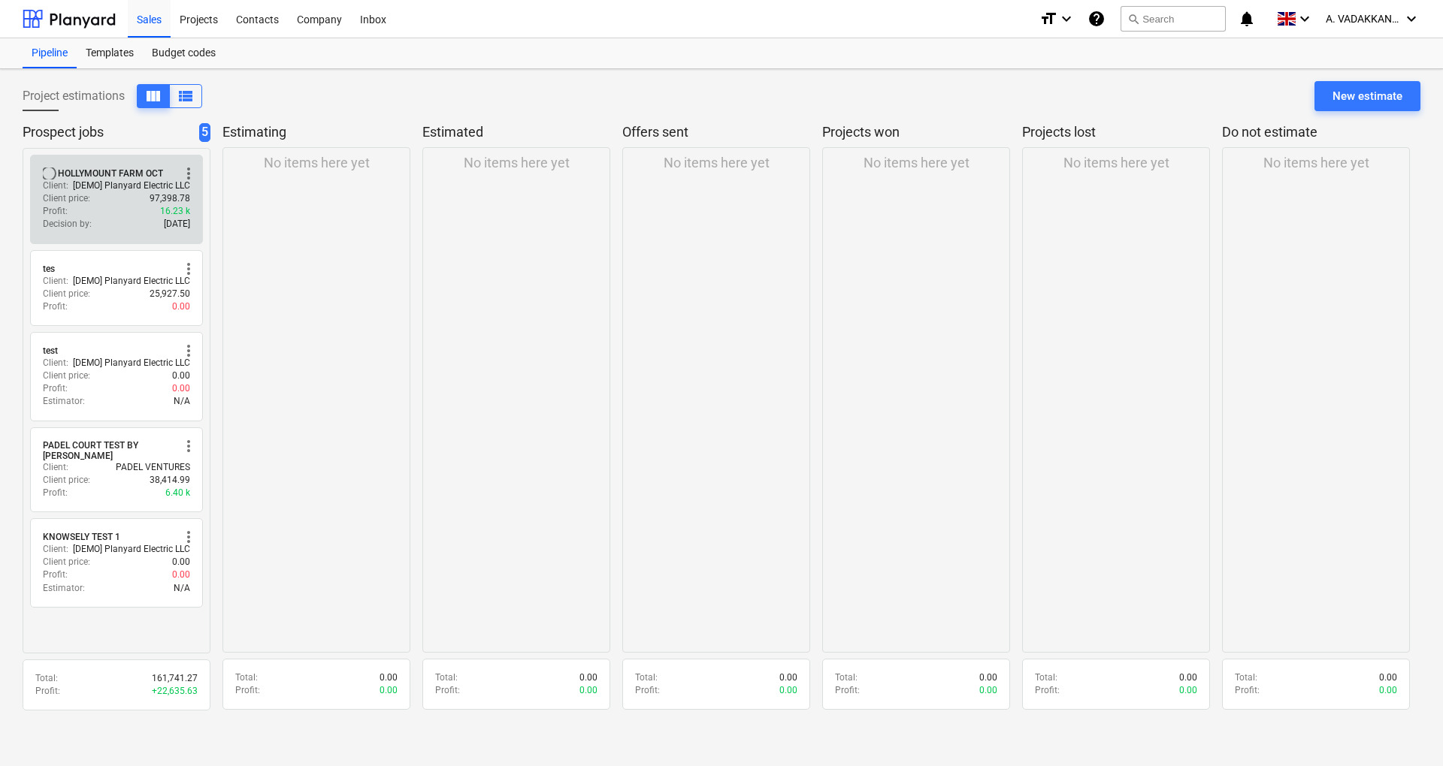
click at [107, 203] on div "Client price : 97,398.78" at bounding box center [116, 198] width 147 height 13
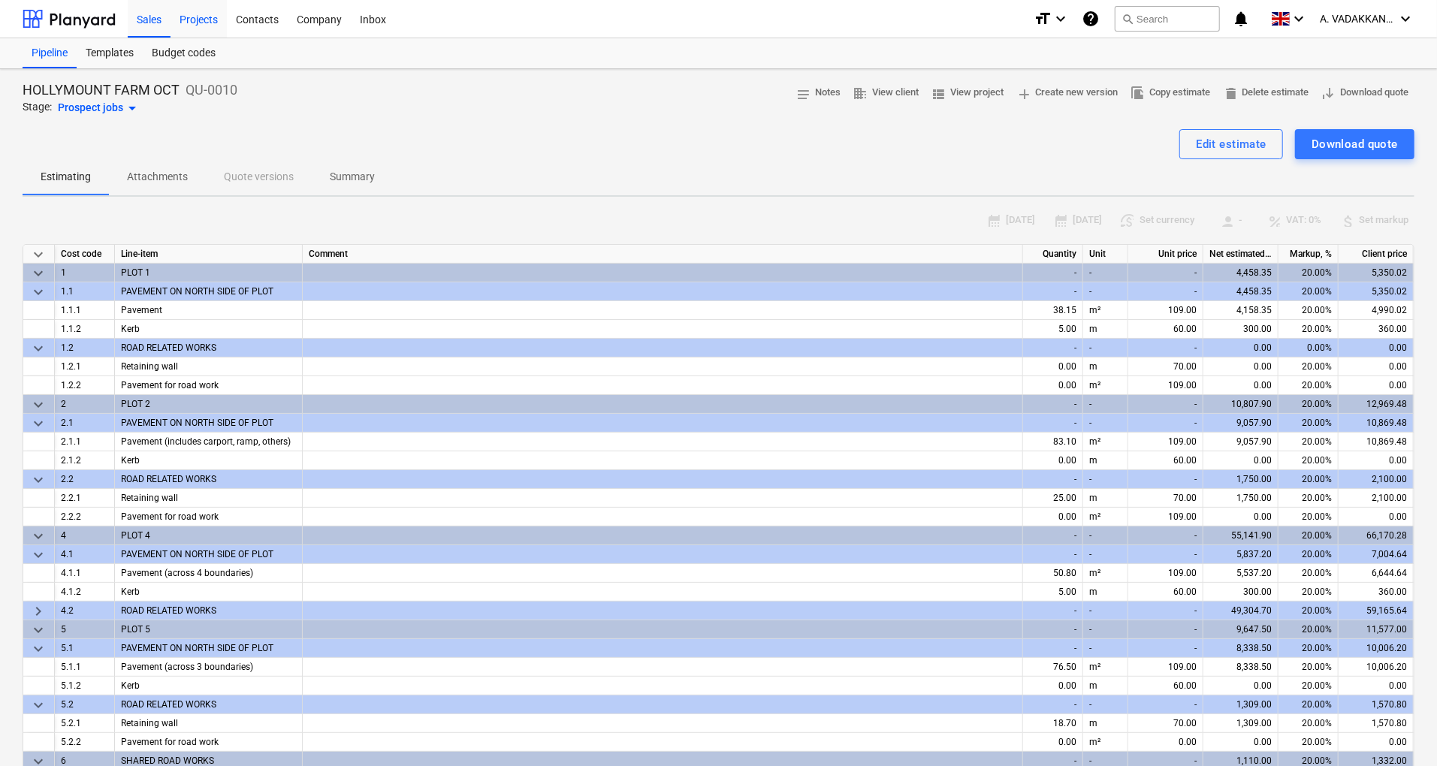
click at [194, 14] on div "Projects" at bounding box center [199, 18] width 56 height 38
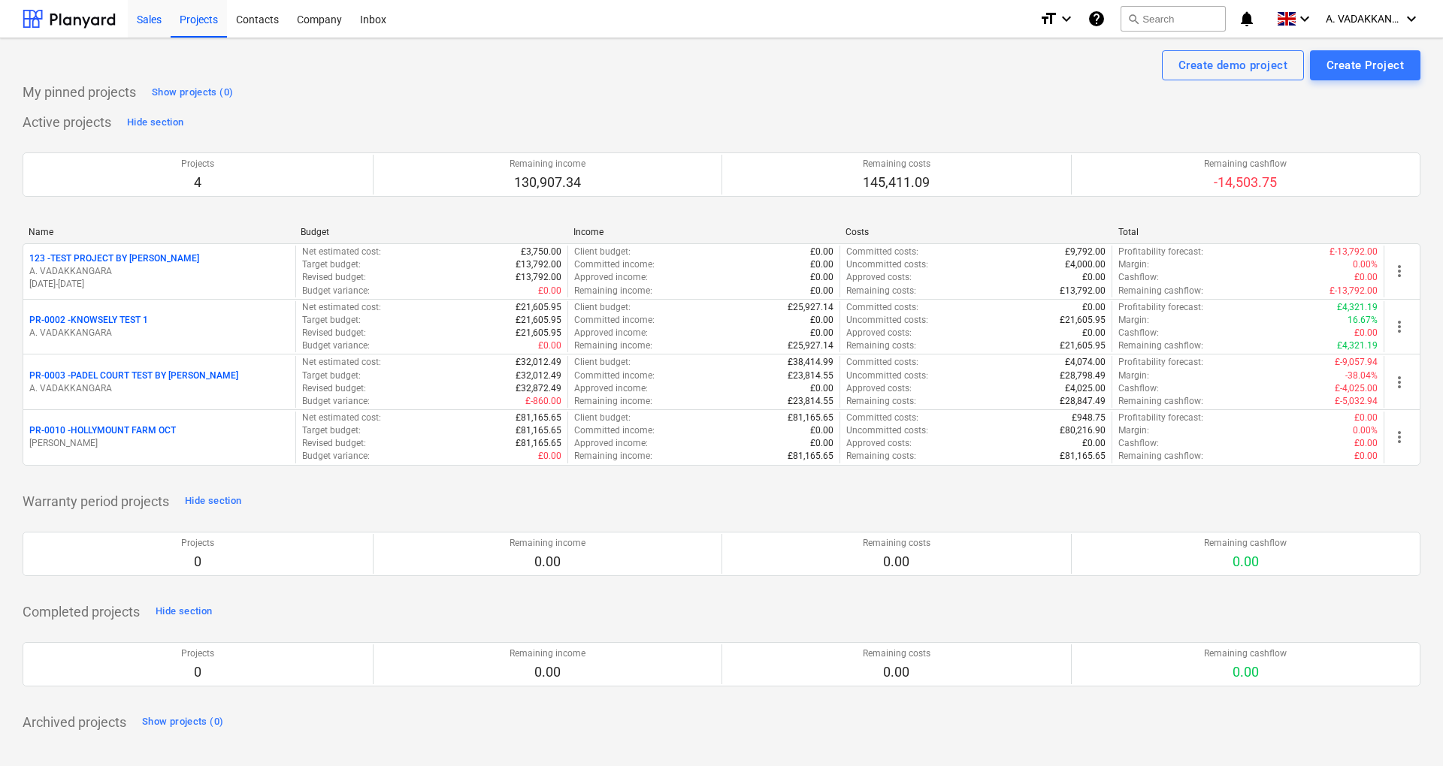
click at [147, 23] on div "Sales" at bounding box center [149, 18] width 43 height 38
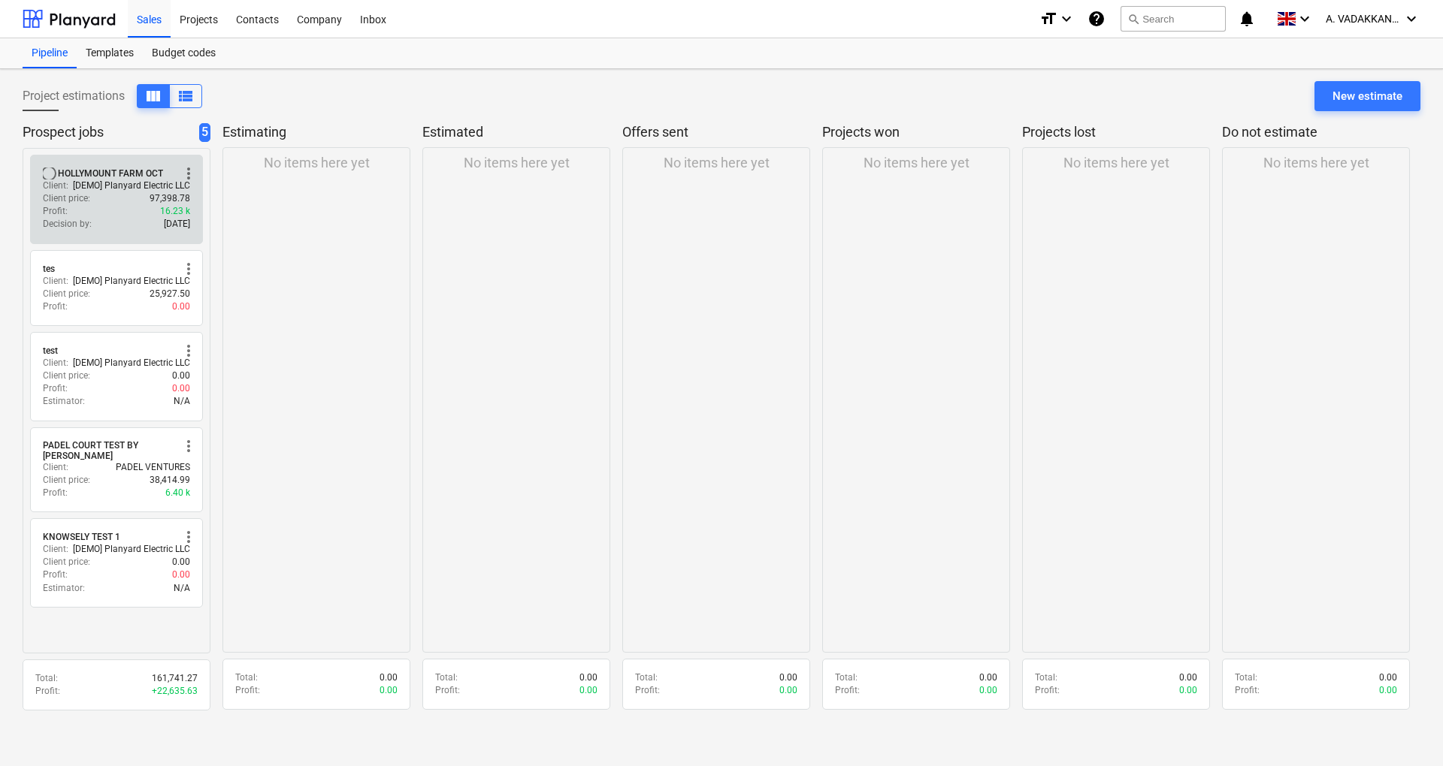
click at [116, 219] on div "Decision by : [DATE]" at bounding box center [116, 224] width 147 height 13
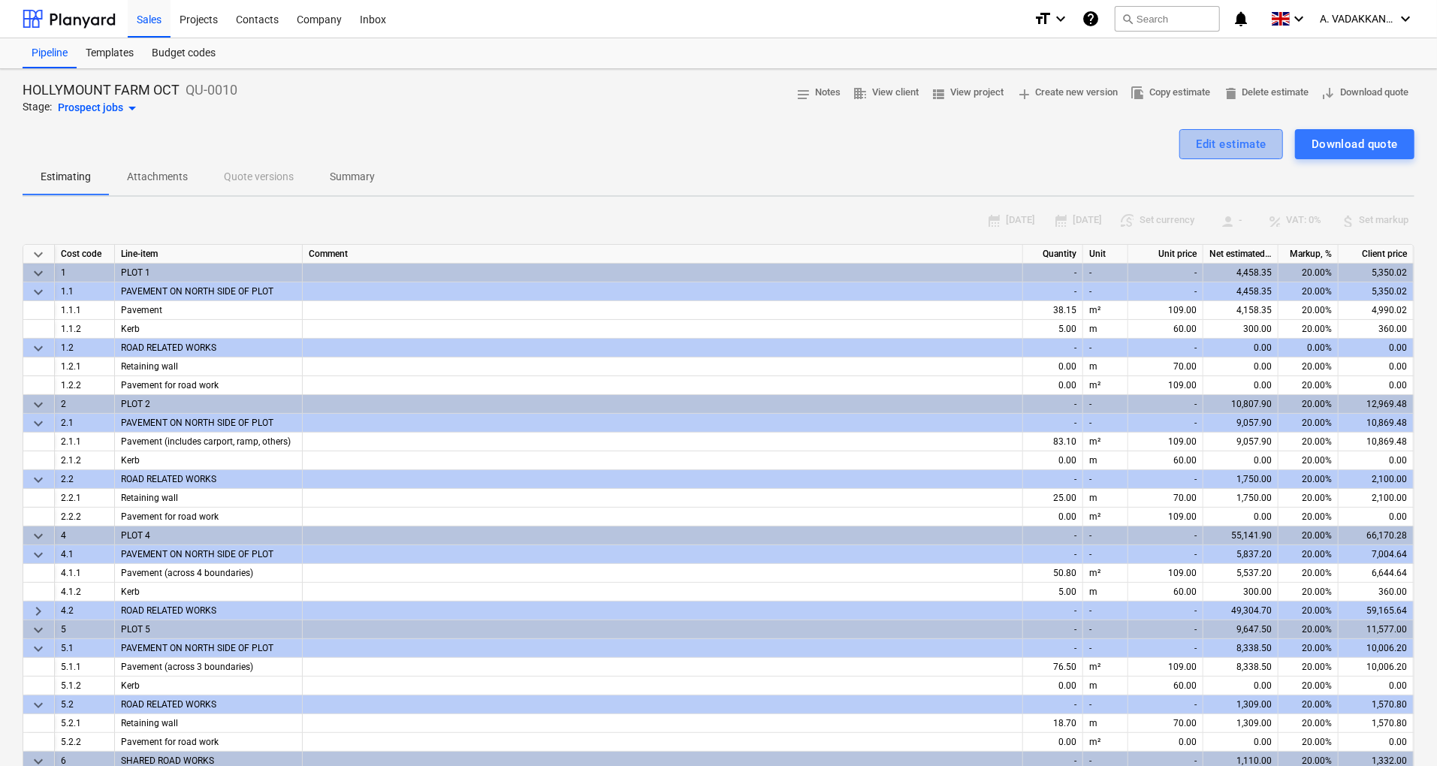
click at [1216, 141] on div "Edit estimate" at bounding box center [1231, 144] width 71 height 20
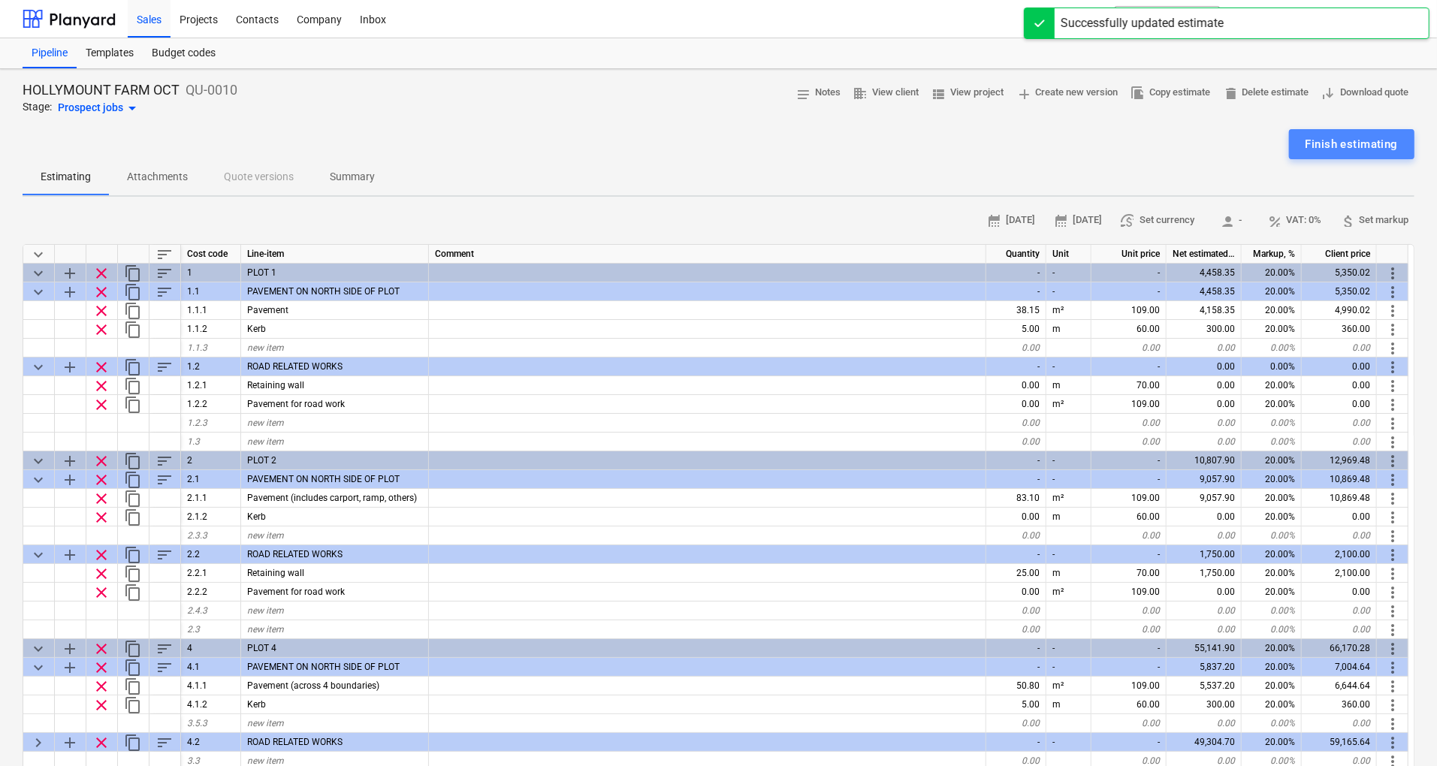
click at [1346, 147] on div "Finish estimating" at bounding box center [1352, 144] width 92 height 20
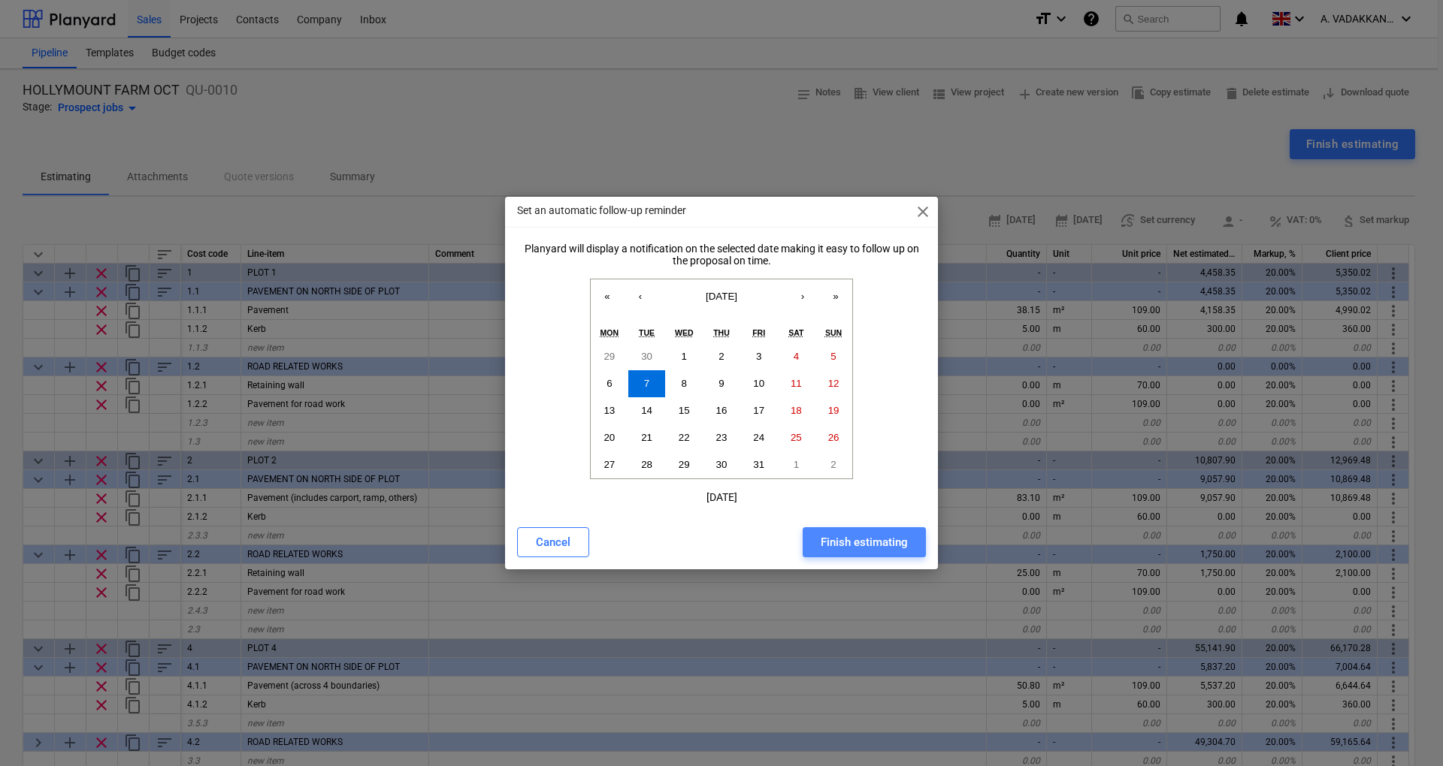
click at [837, 545] on div "Finish estimating" at bounding box center [863, 543] width 87 height 20
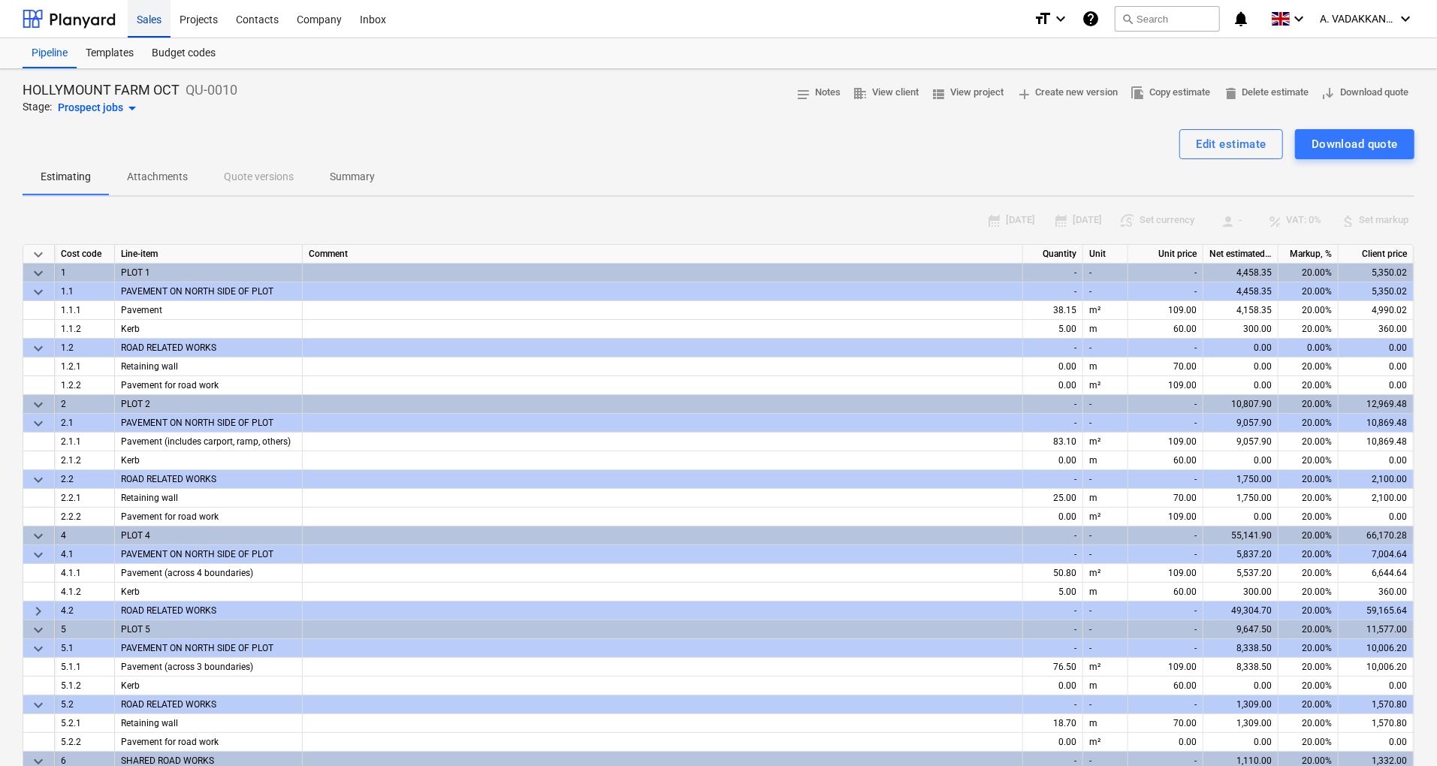
click at [158, 32] on div "Sales" at bounding box center [149, 18] width 43 height 38
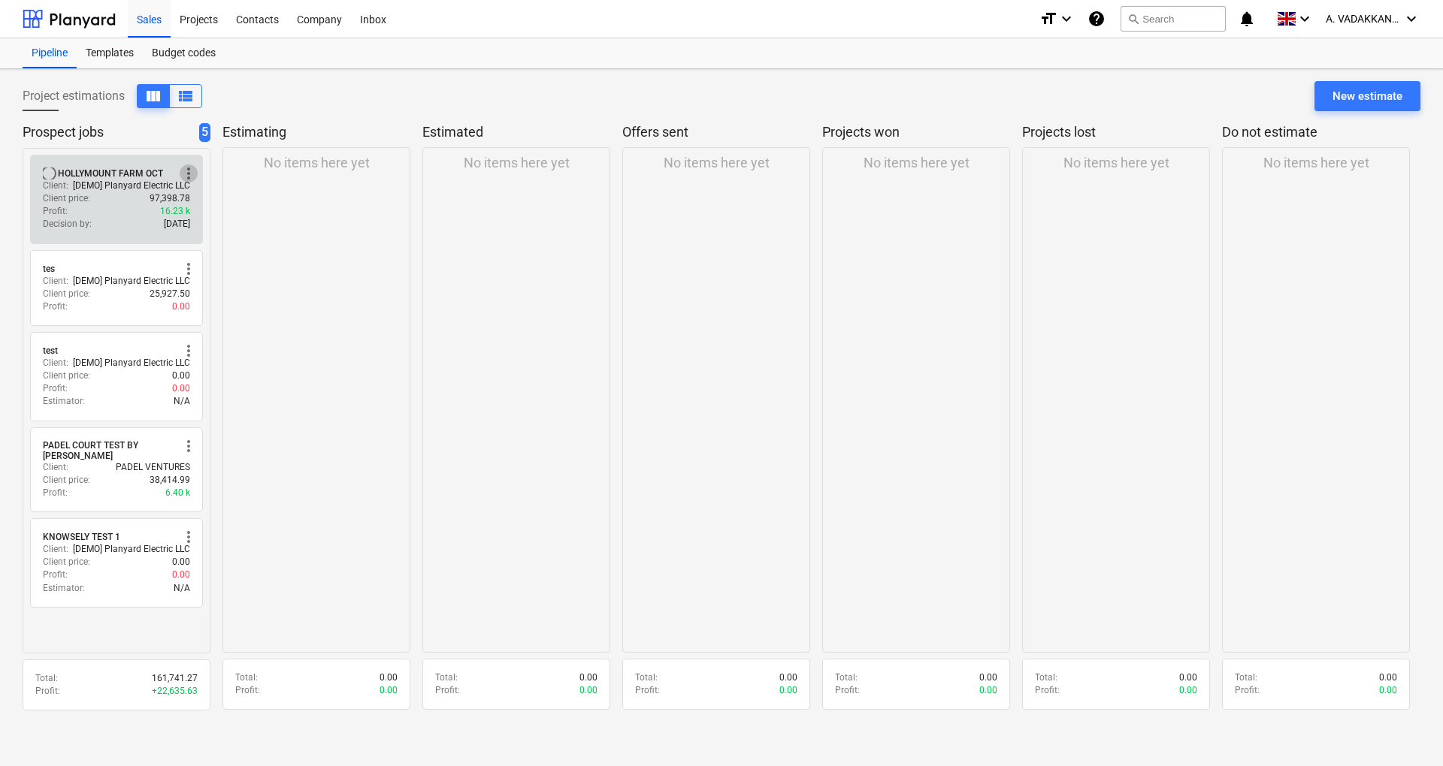
click at [192, 174] on span "more_vert" at bounding box center [189, 174] width 18 height 18
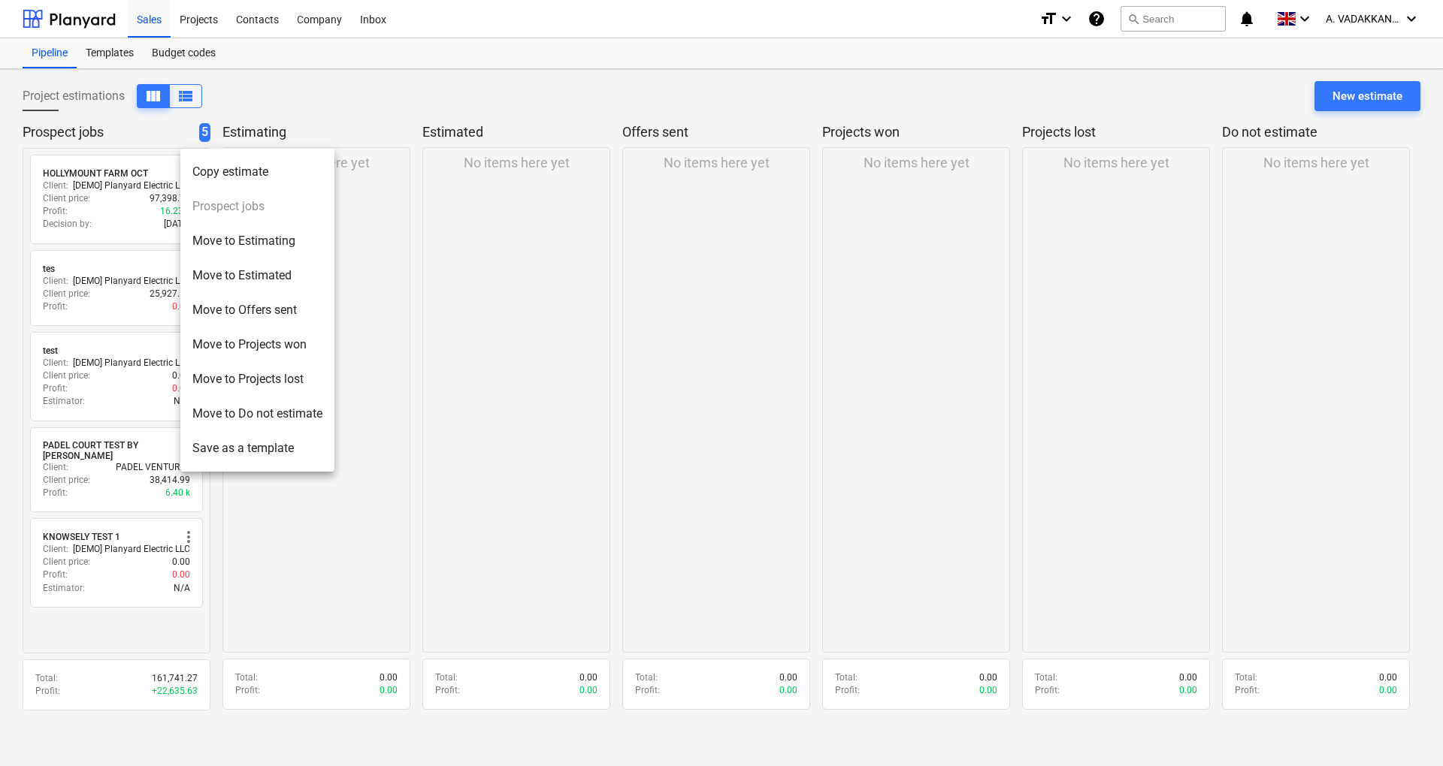
click at [513, 250] on div at bounding box center [721, 383] width 1443 height 766
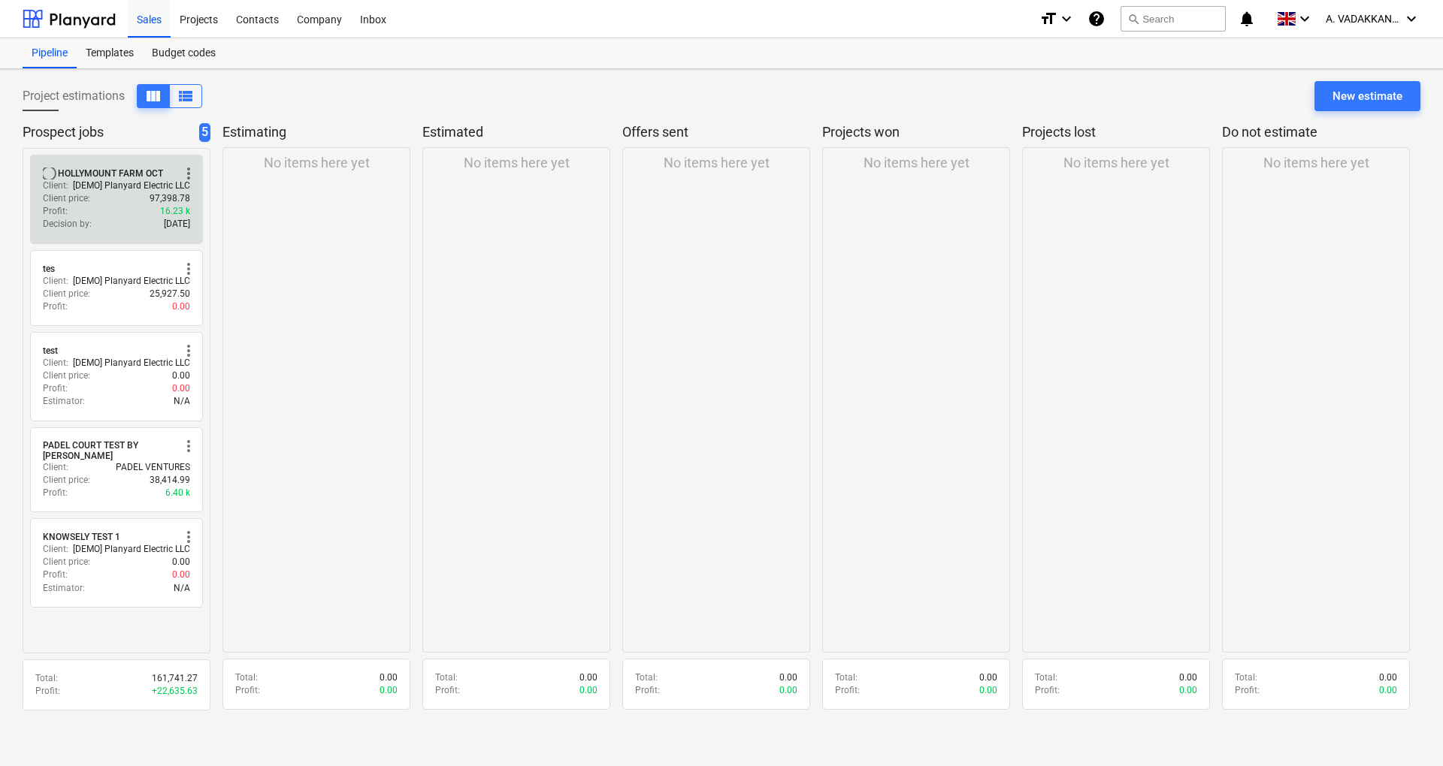
click at [102, 164] on div "radio_button_unchecked HOLLYMOUNT FARM OCT more_vert Client : [DEMO] Planyard E…" at bounding box center [116, 199] width 173 height 89
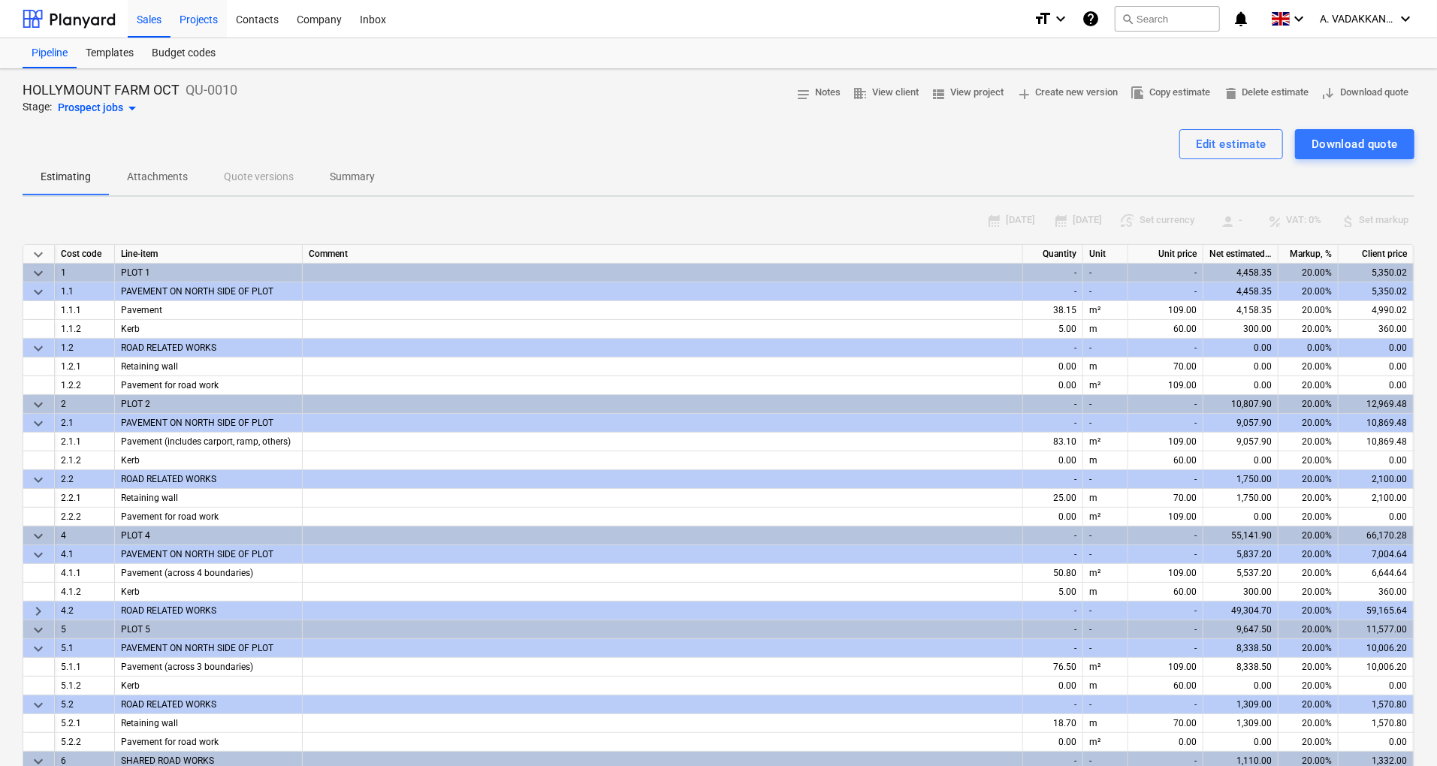
click at [209, 26] on div "Projects" at bounding box center [199, 18] width 56 height 38
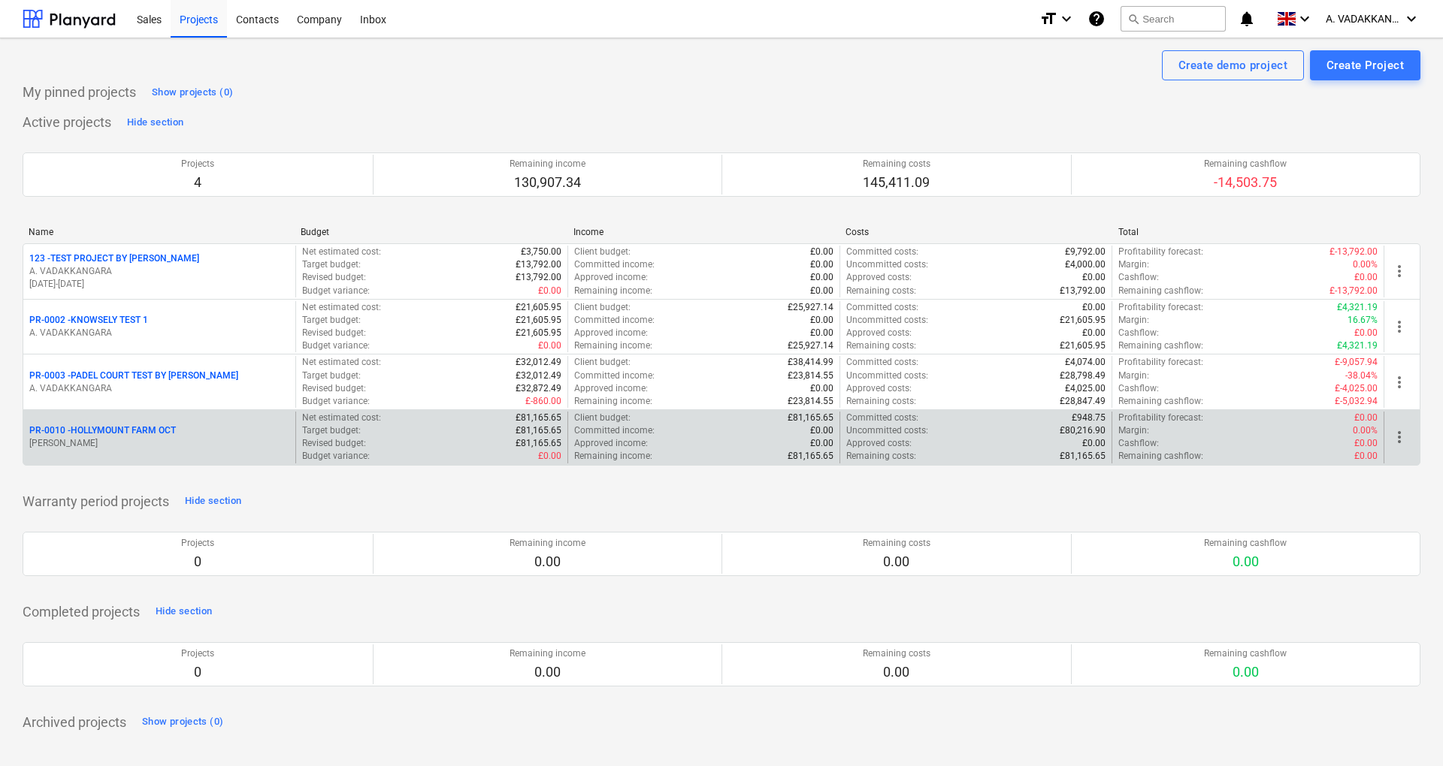
click at [211, 422] on div "PR-0010 - HOLLYMOUNT FARM OCT [PERSON_NAME]" at bounding box center [159, 438] width 272 height 52
click at [1402, 433] on span "more_vert" at bounding box center [1399, 437] width 18 height 18
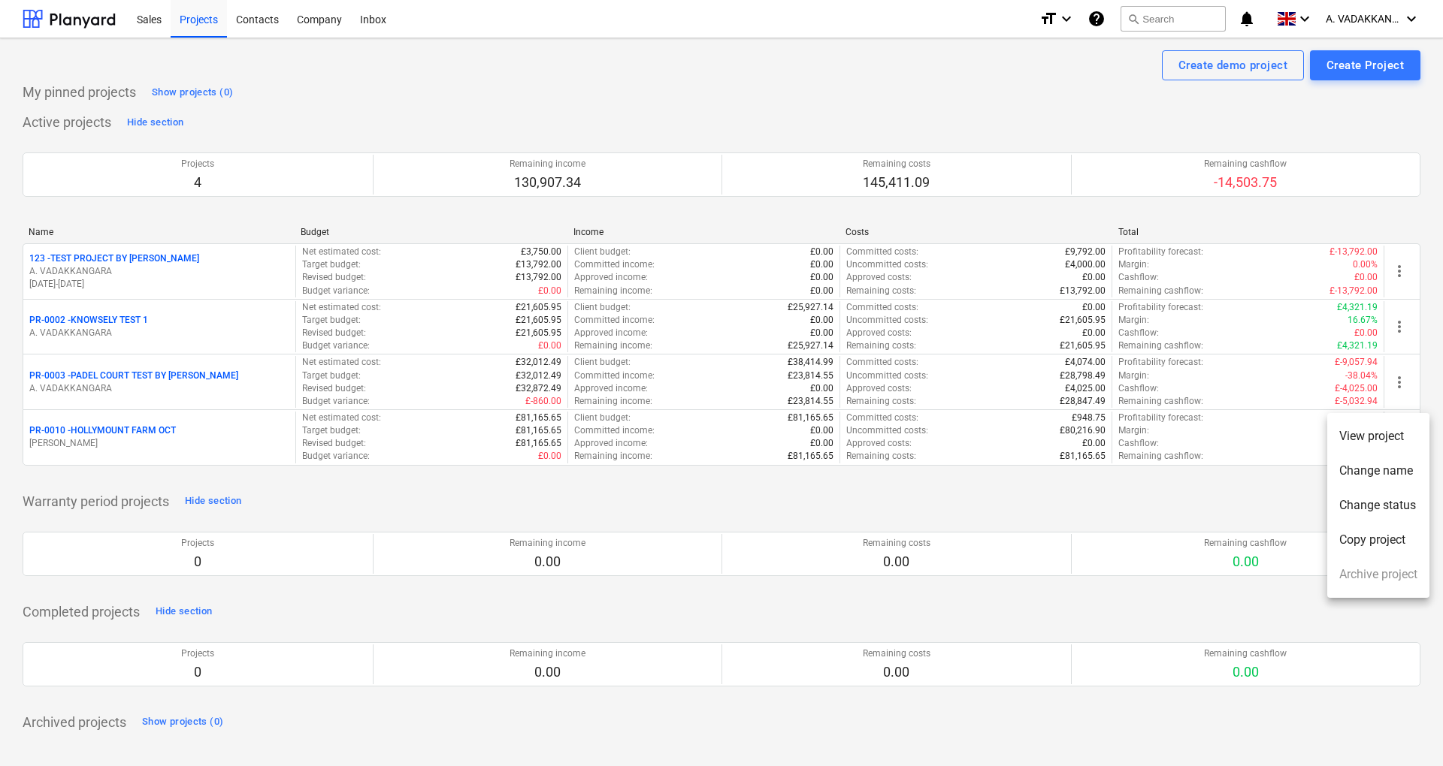
click at [174, 426] on div at bounding box center [721, 383] width 1443 height 766
click at [156, 23] on div "Sales" at bounding box center [149, 18] width 43 height 38
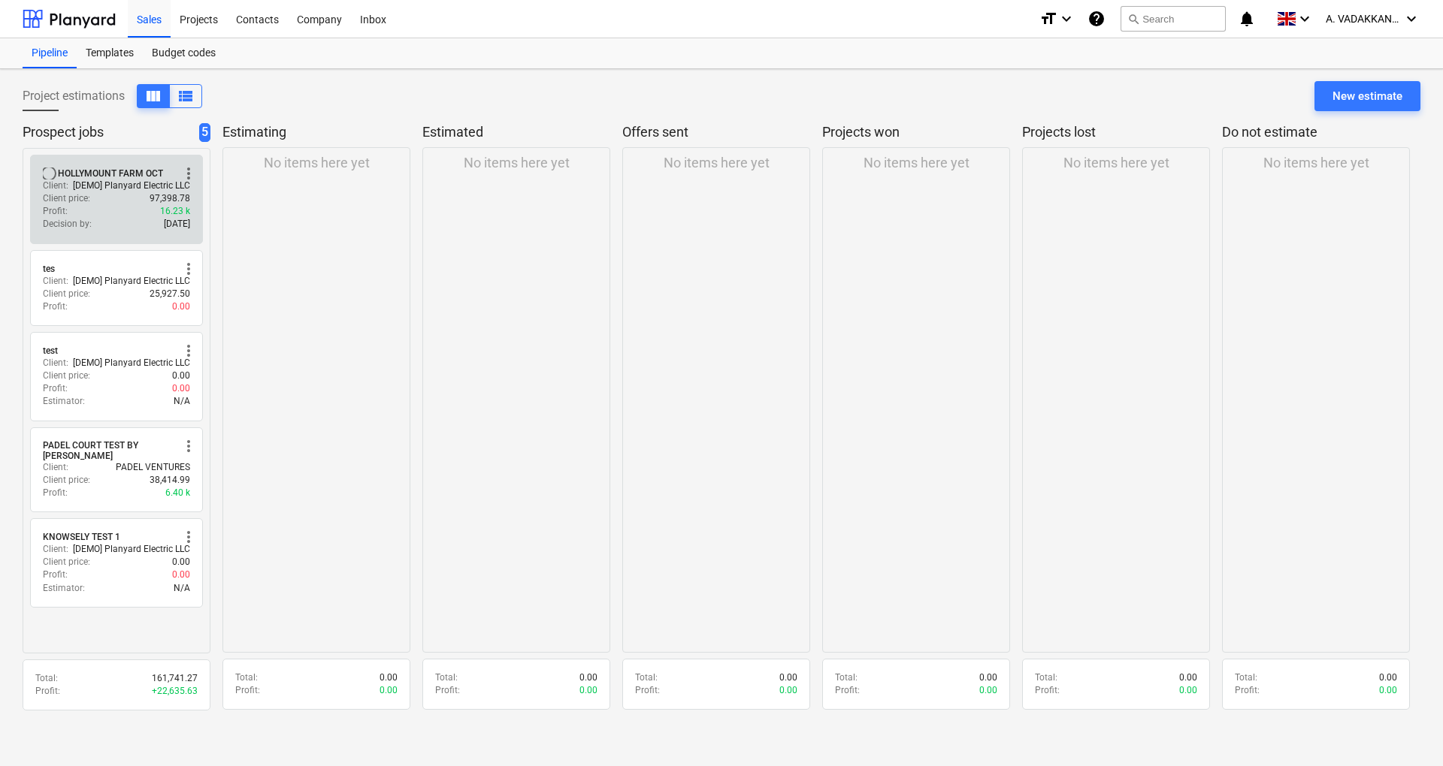
click at [147, 180] on p "[DEMO] Planyard Electric LLC" at bounding box center [131, 186] width 117 height 13
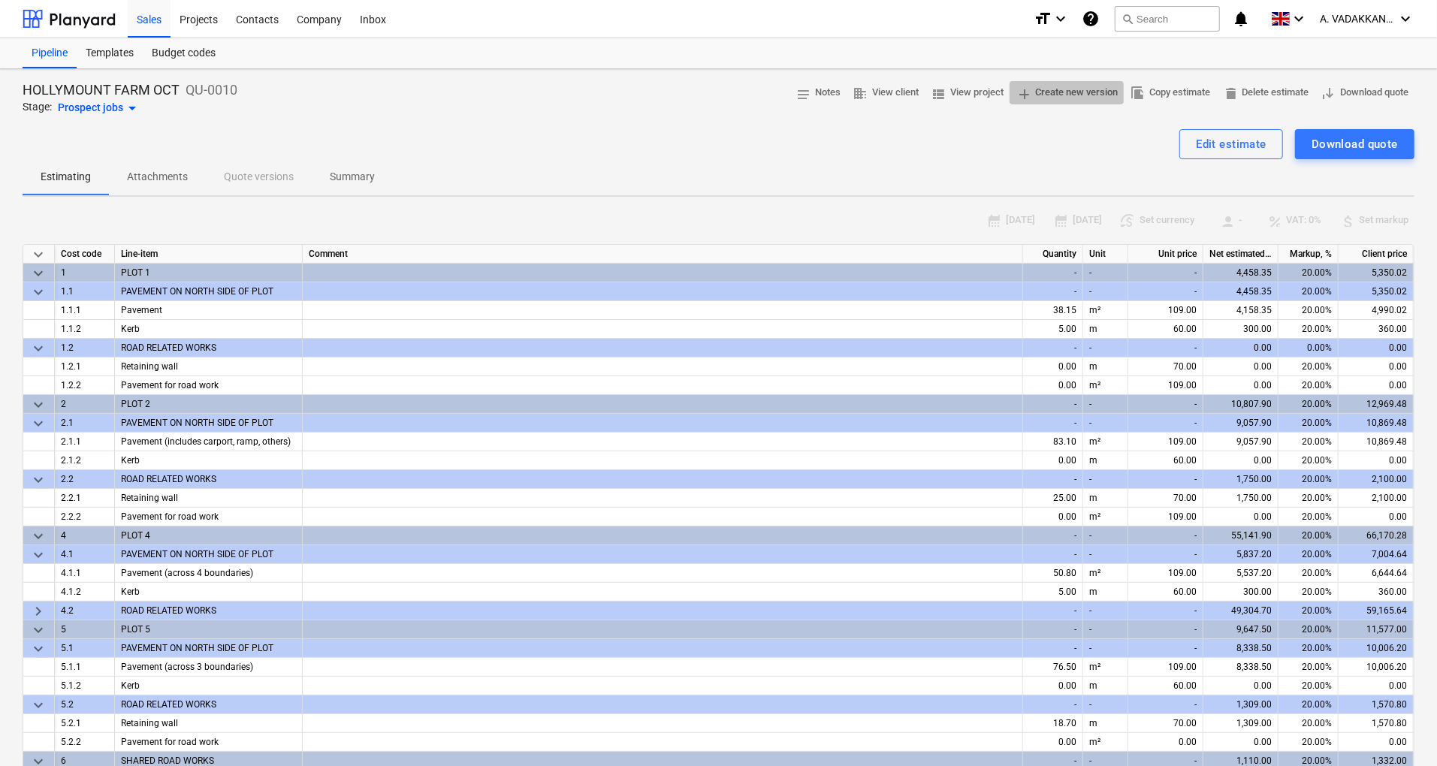
click at [1065, 96] on span "add Create new version" at bounding box center [1067, 92] width 102 height 17
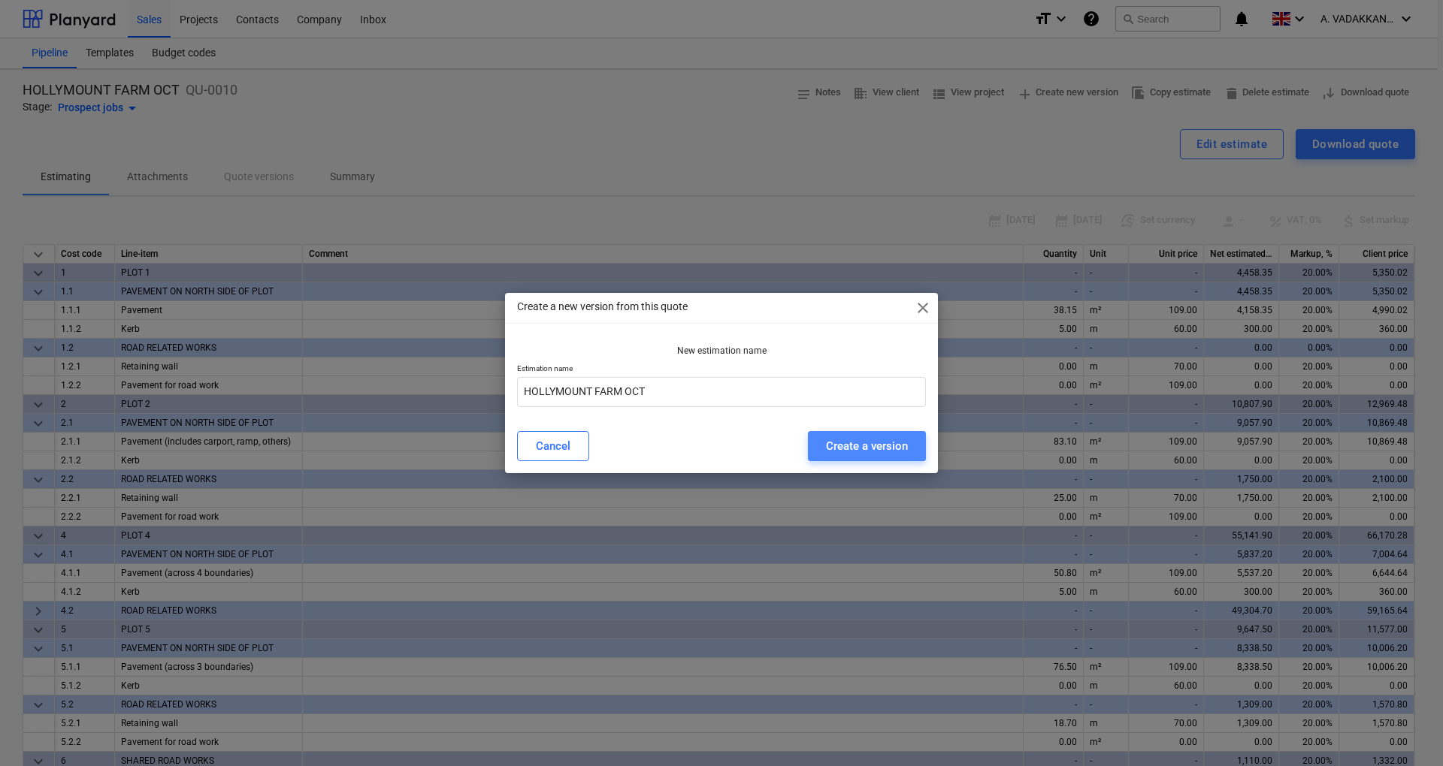
click at [864, 444] on div "Create a version" at bounding box center [867, 447] width 82 height 20
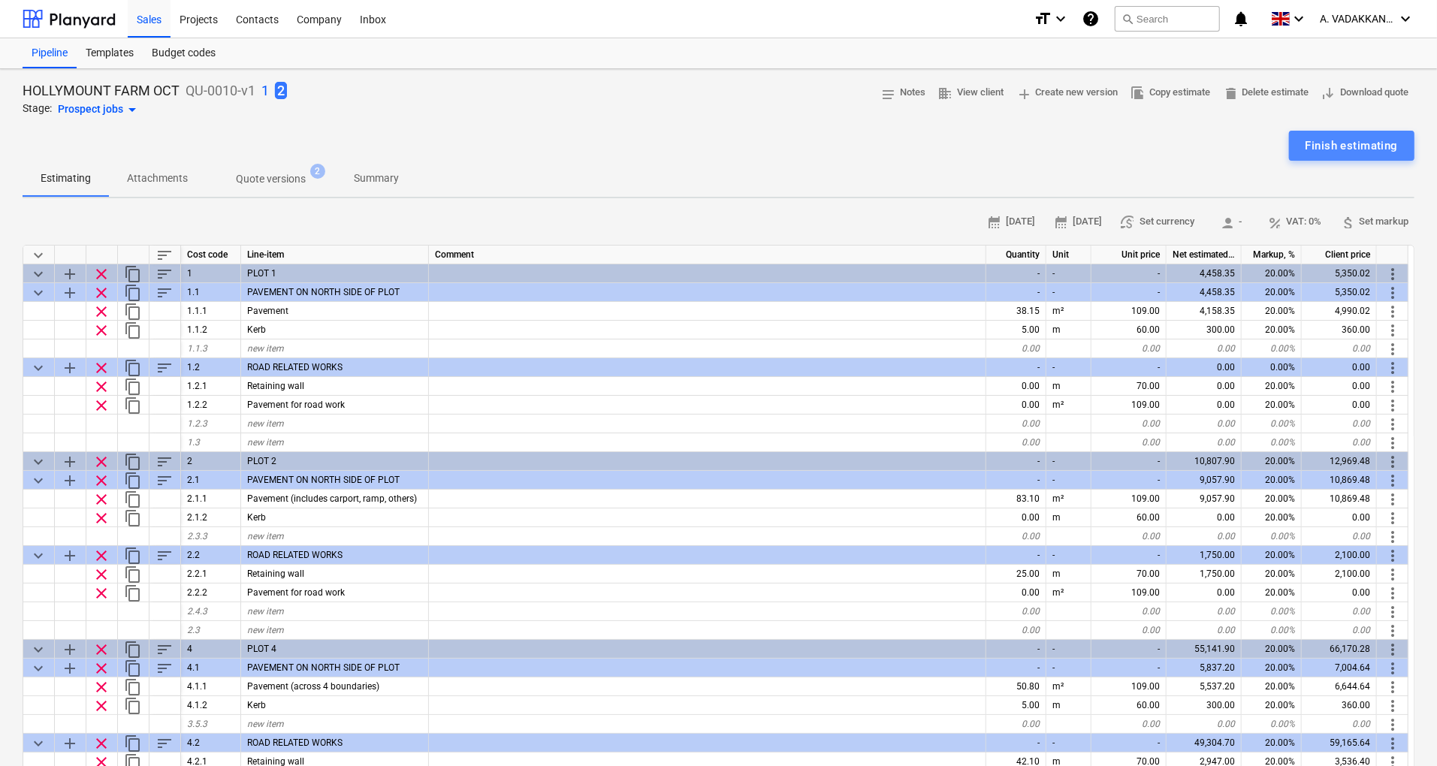
click at [1341, 134] on button "Finish estimating" at bounding box center [1351, 146] width 125 height 30
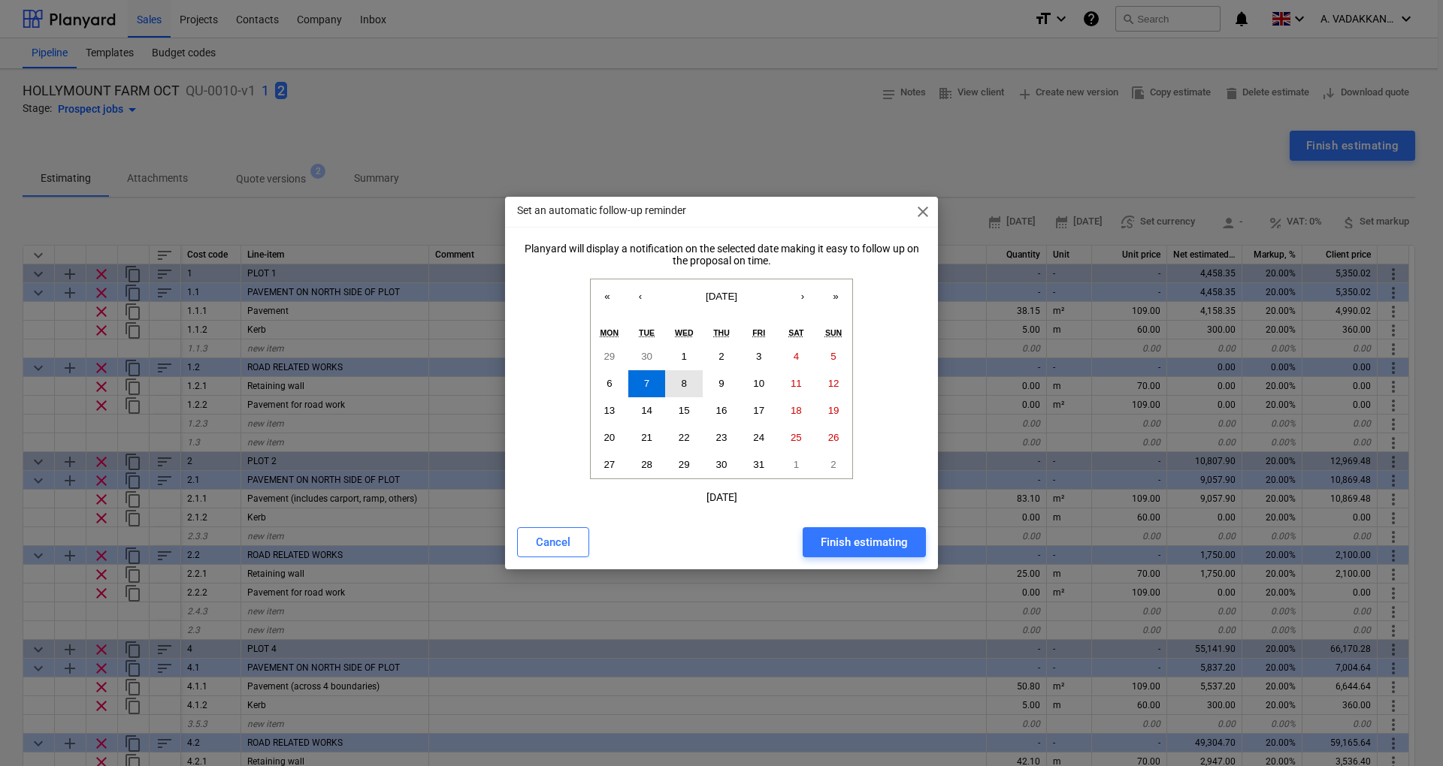
click at [696, 390] on button "8" at bounding box center [684, 383] width 38 height 27
click at [823, 536] on div "Finish estimating" at bounding box center [863, 543] width 87 height 20
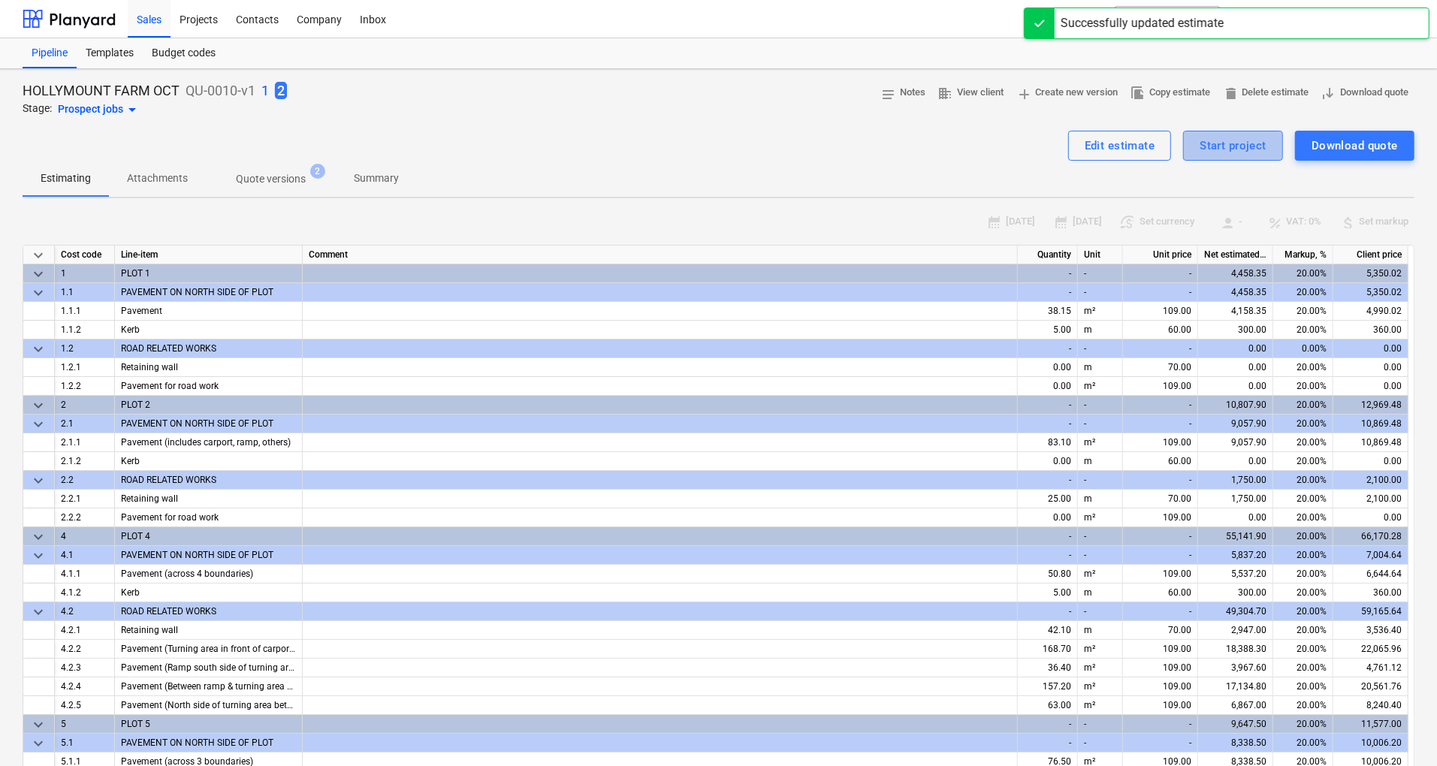
click at [1215, 143] on div "Start project" at bounding box center [1233, 146] width 67 height 20
click at [1243, 151] on div "Start project" at bounding box center [1233, 146] width 67 height 20
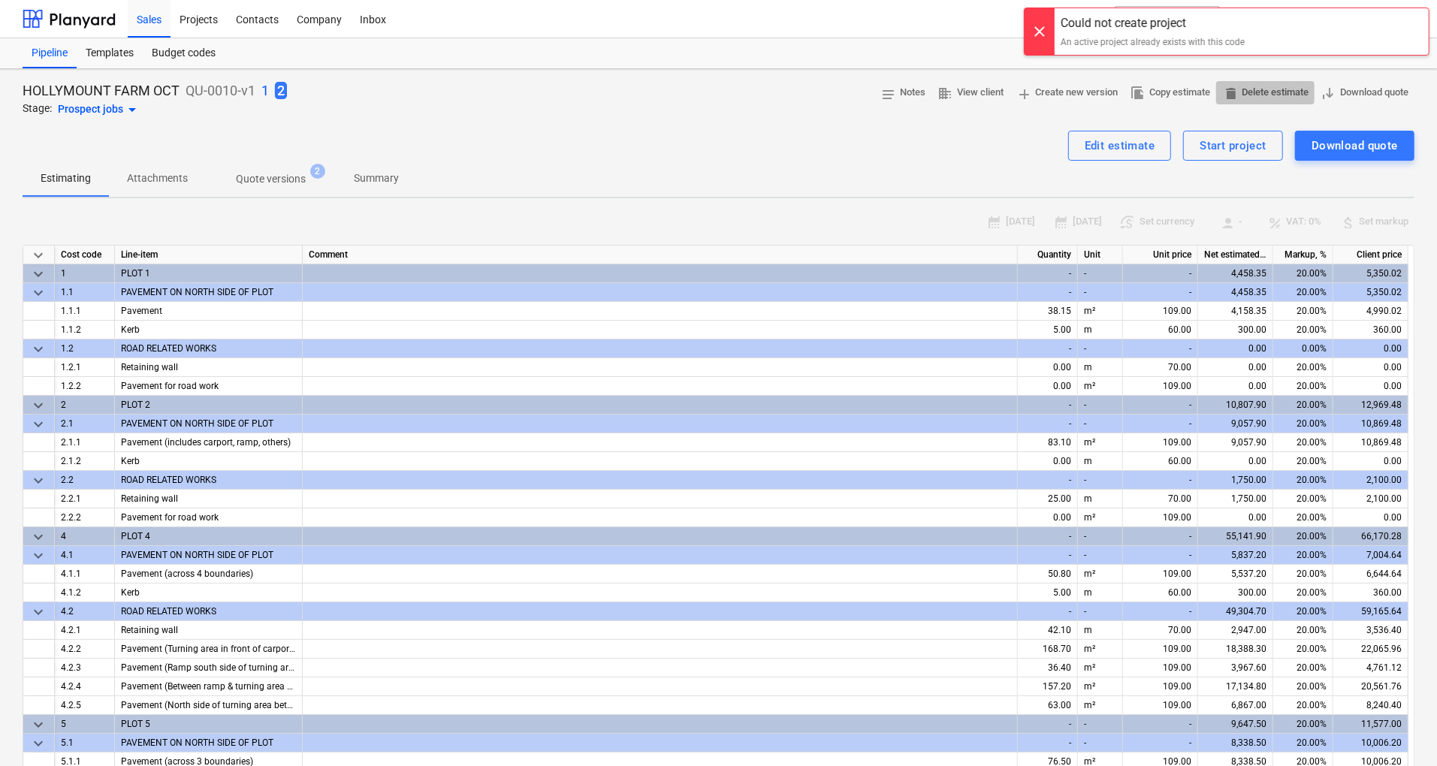
click at [1294, 94] on span "delete Delete estimate" at bounding box center [1265, 92] width 86 height 17
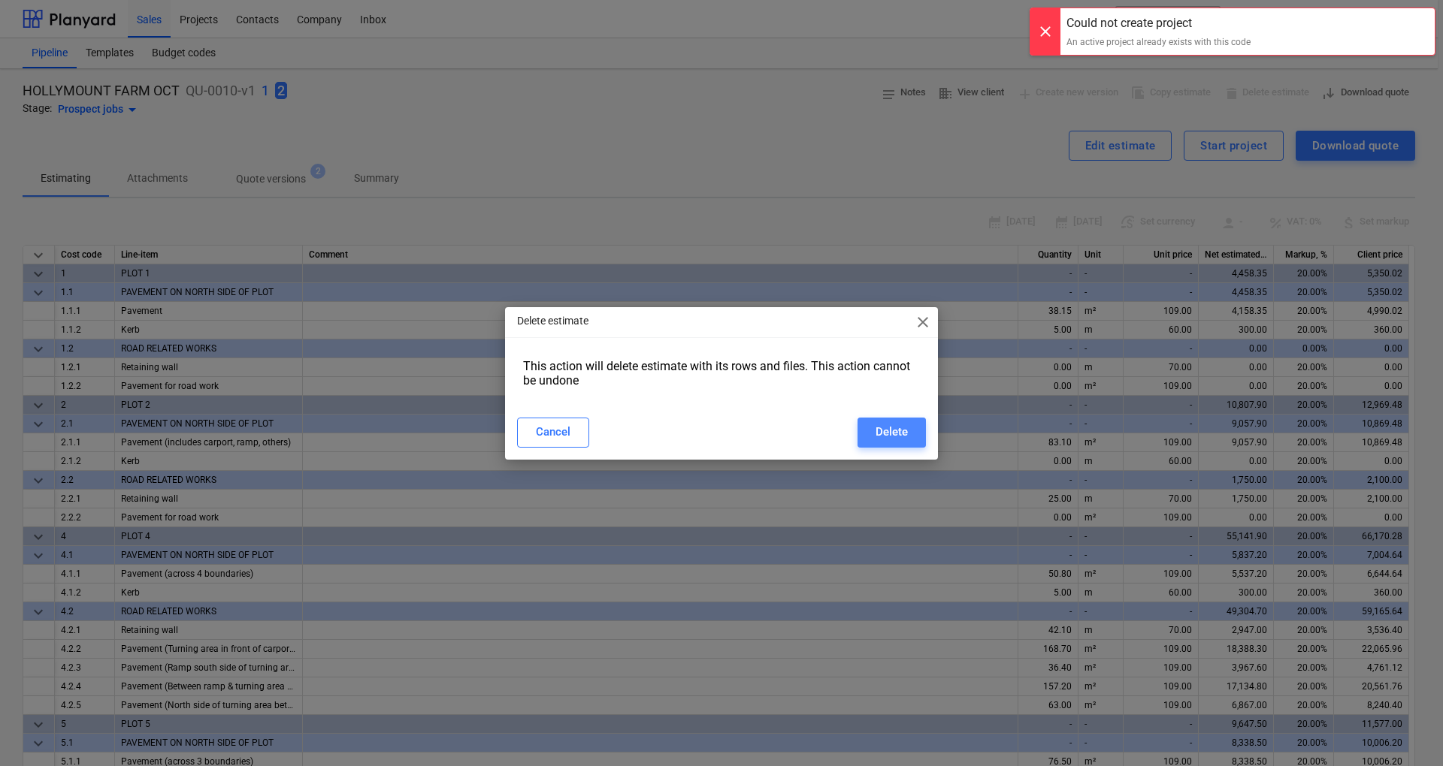
click at [884, 442] on div "Delete" at bounding box center [891, 432] width 32 height 20
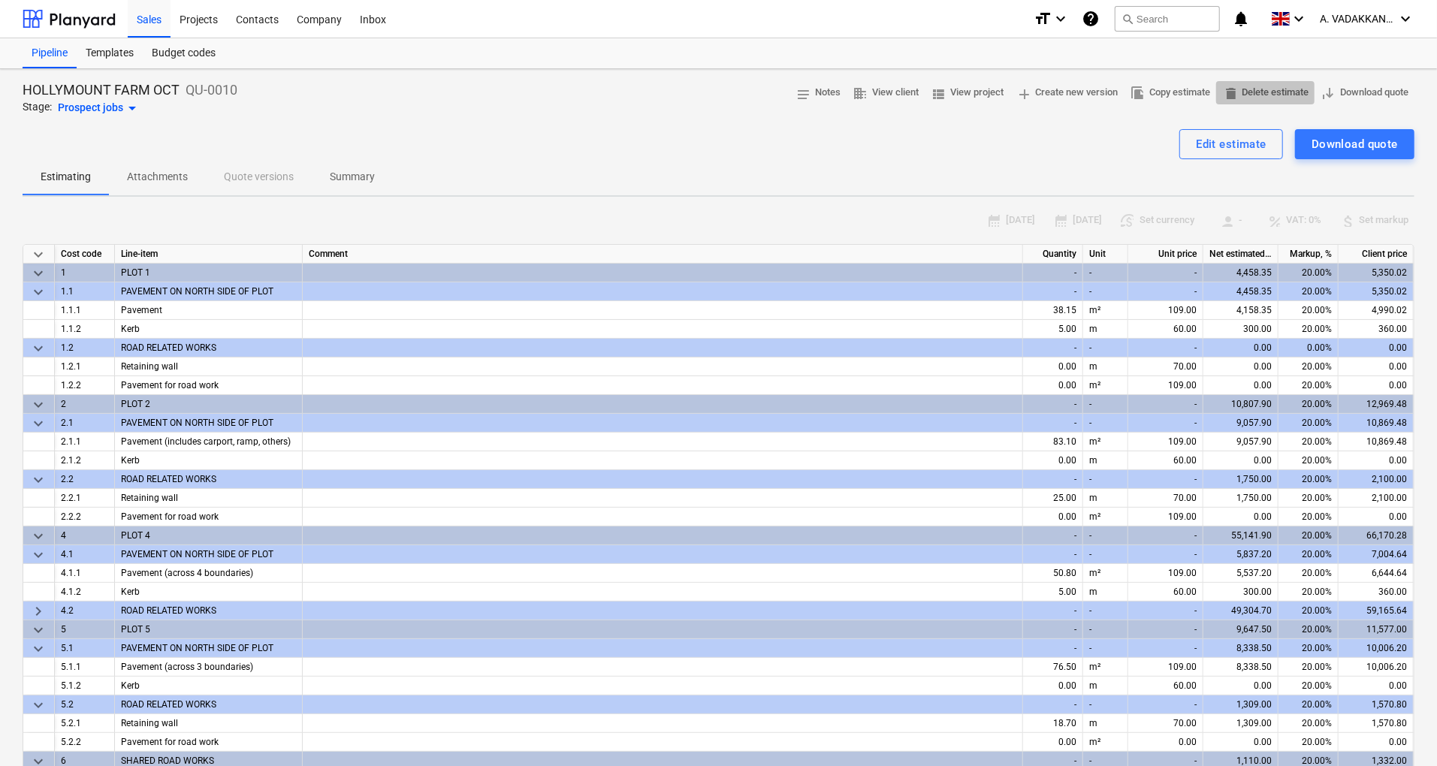
click at [1268, 92] on span "delete Delete estimate" at bounding box center [1265, 92] width 86 height 17
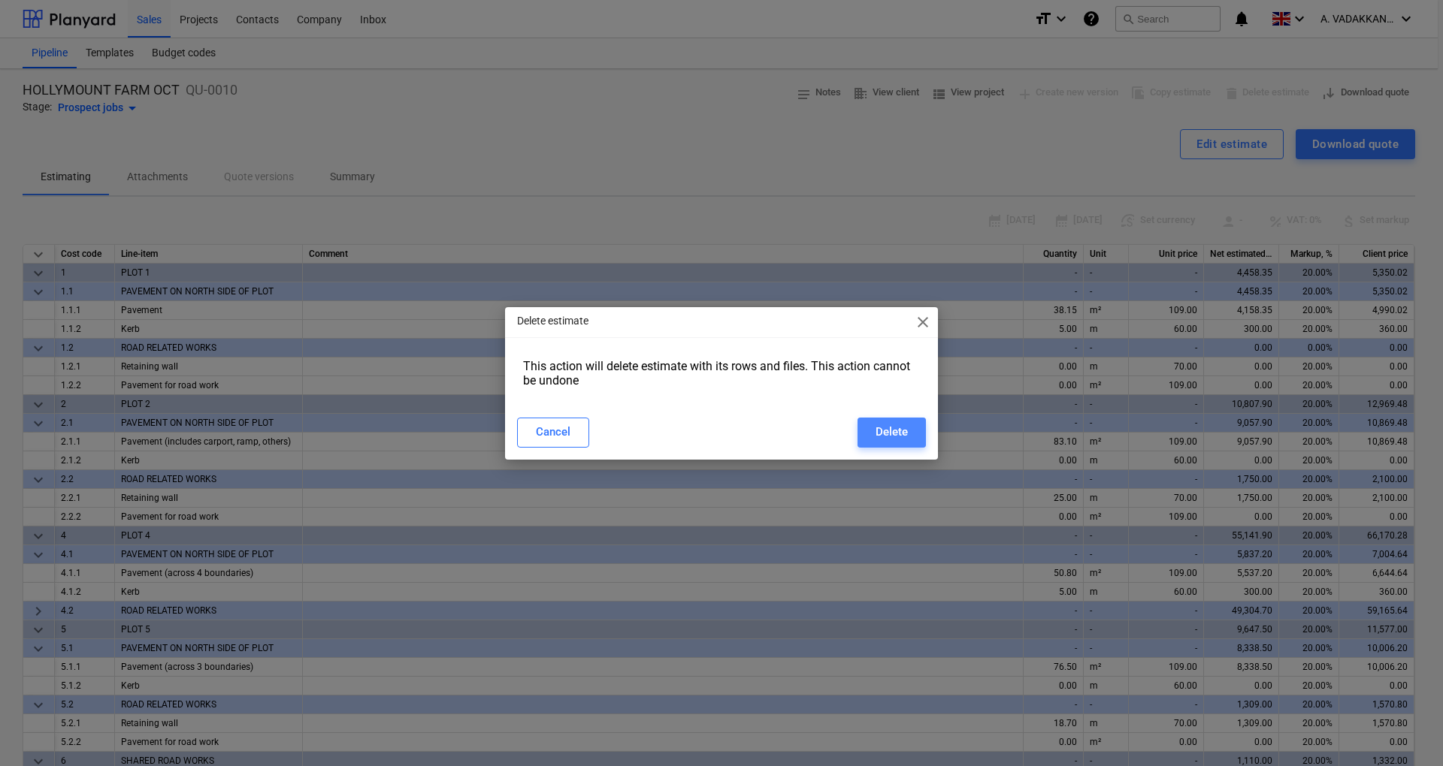
click at [902, 424] on div "Delete" at bounding box center [891, 432] width 32 height 20
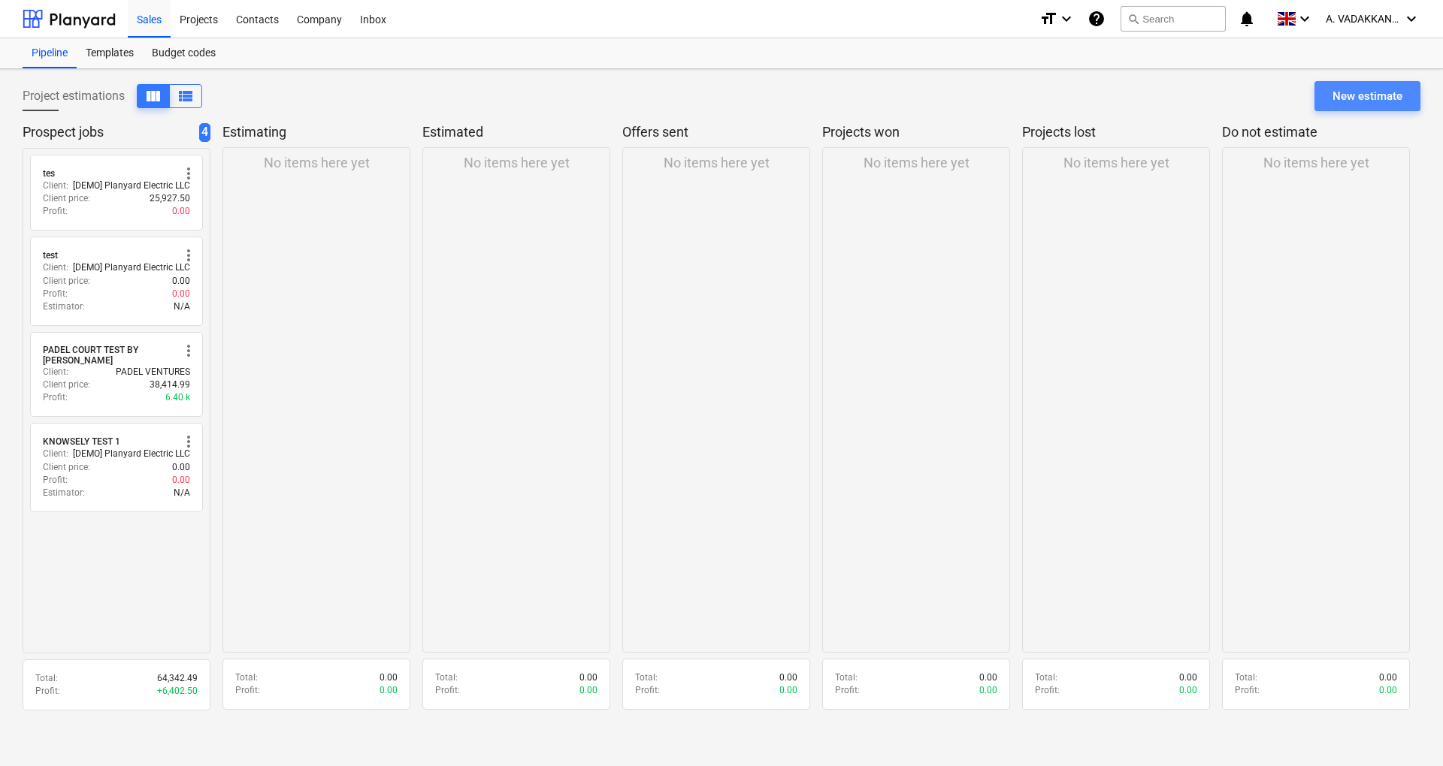
click at [1361, 101] on div "New estimate" at bounding box center [1367, 96] width 70 height 20
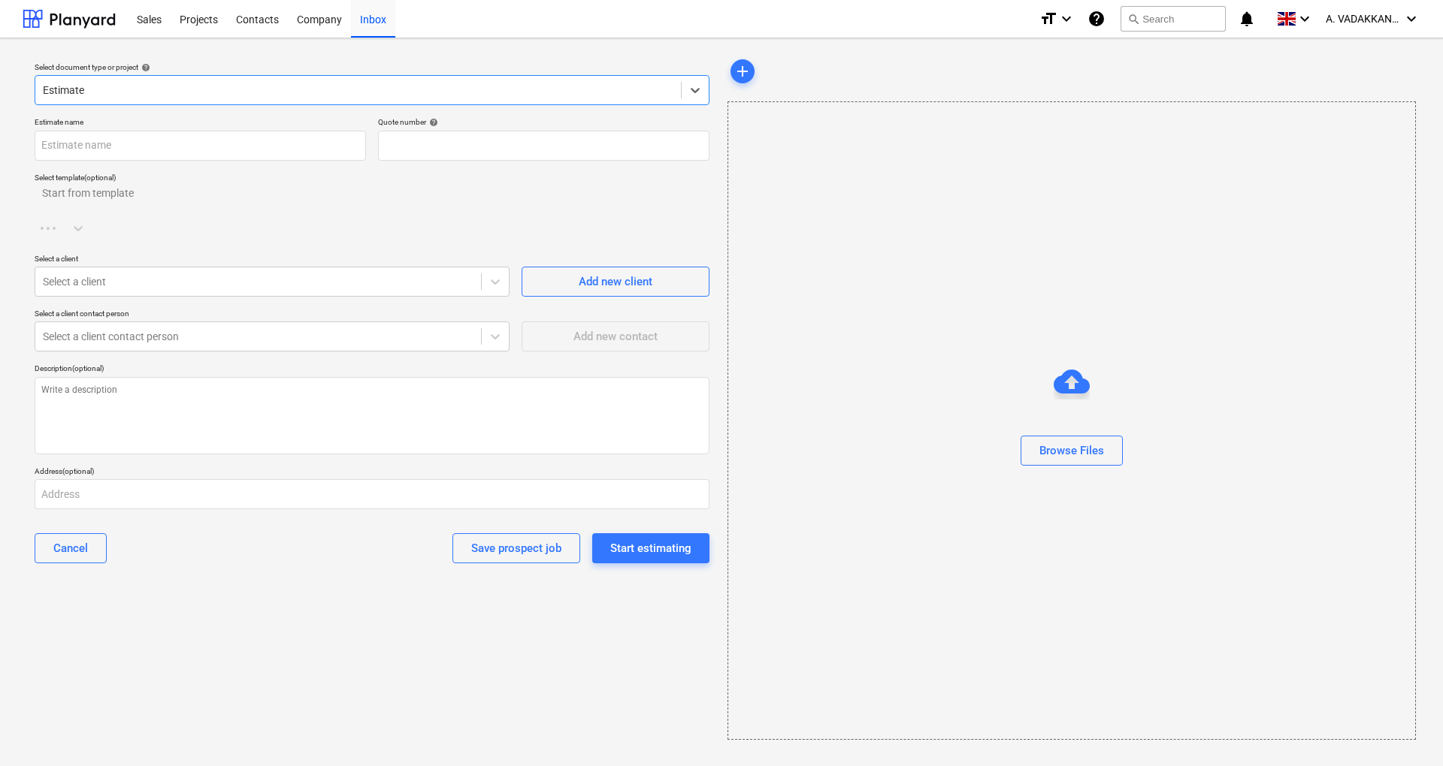
type input "QU-0011"
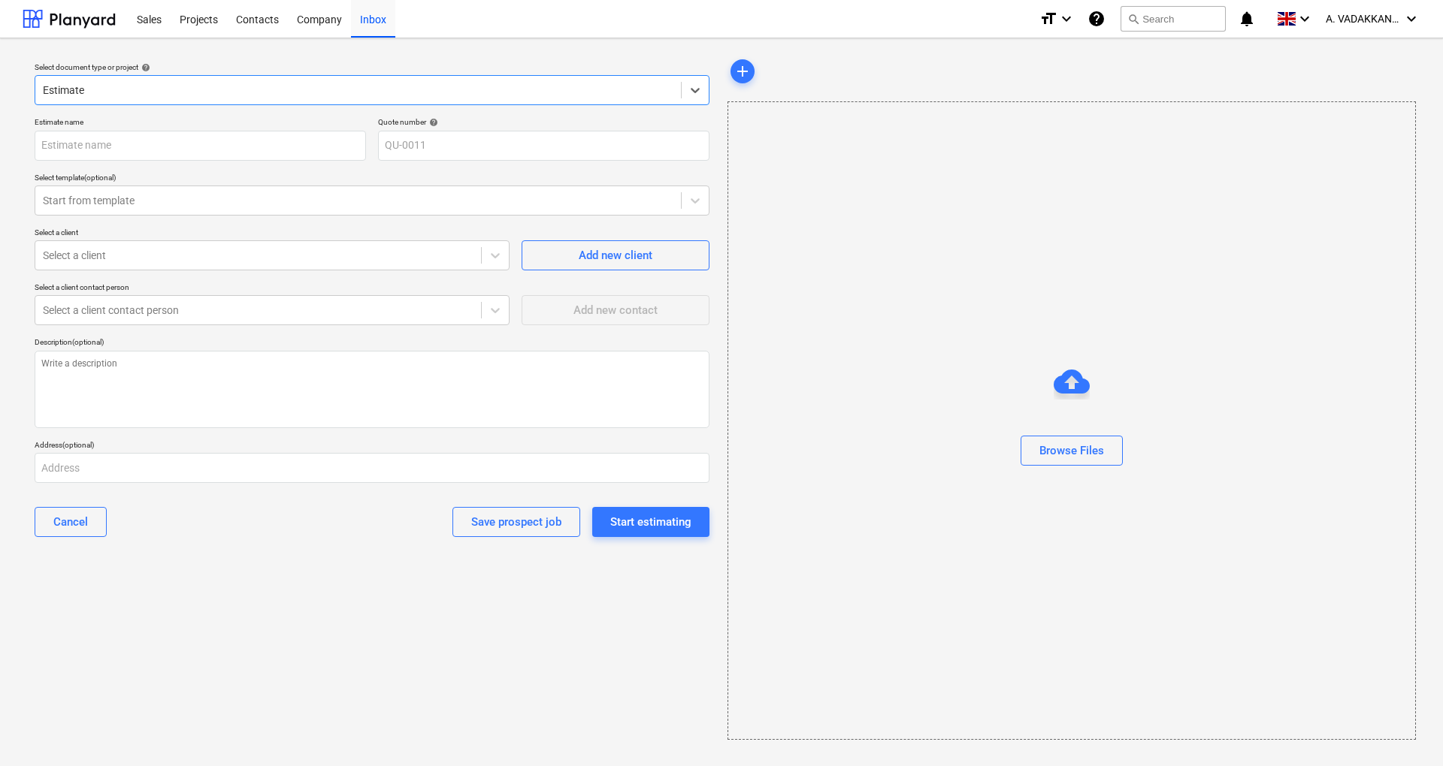
click at [140, 95] on div at bounding box center [358, 90] width 630 height 15
type input "hollymount farm revesion 1 for october"
click at [176, 198] on div at bounding box center [358, 200] width 630 height 15
click at [376, 319] on div "Select a client contact person" at bounding box center [258, 310] width 446 height 21
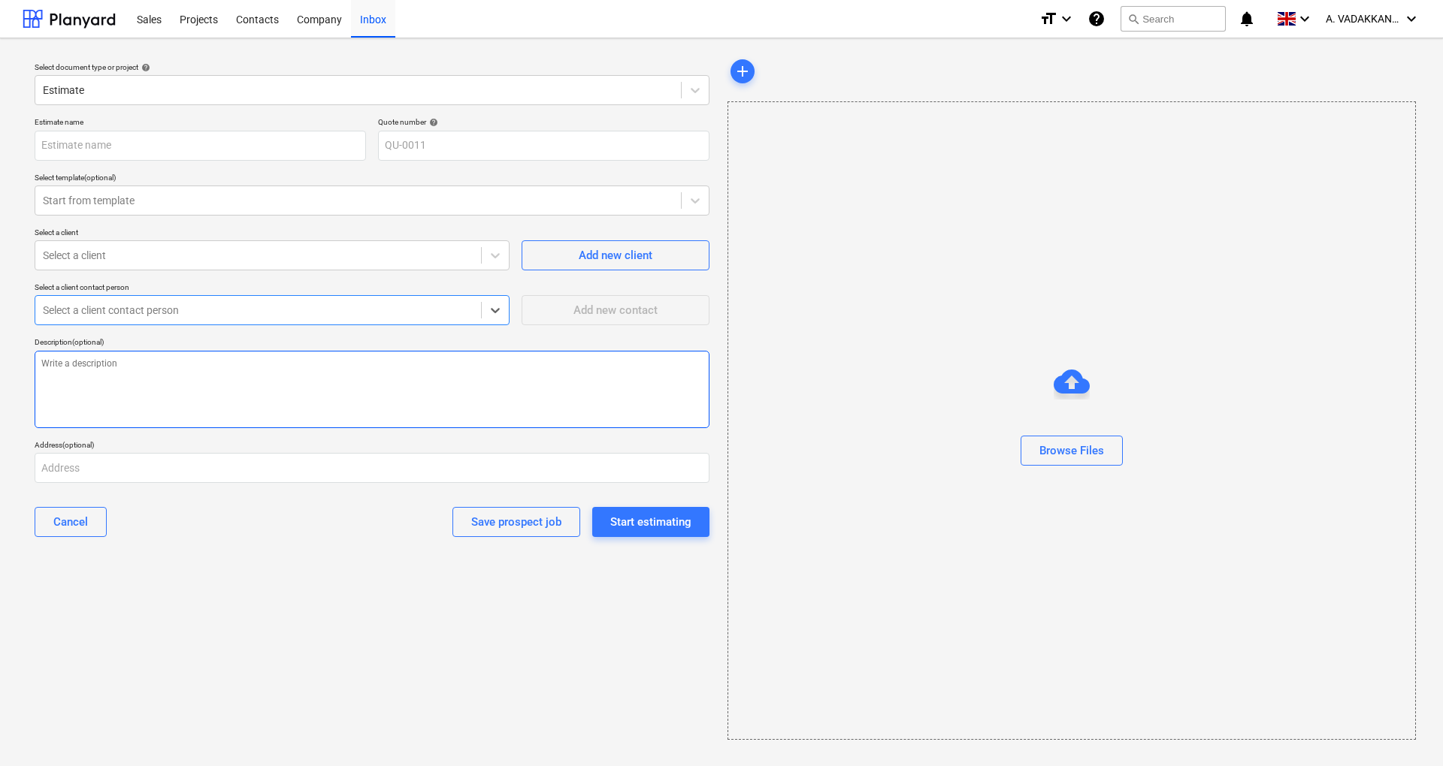
click at [391, 394] on textarea at bounding box center [372, 389] width 675 height 77
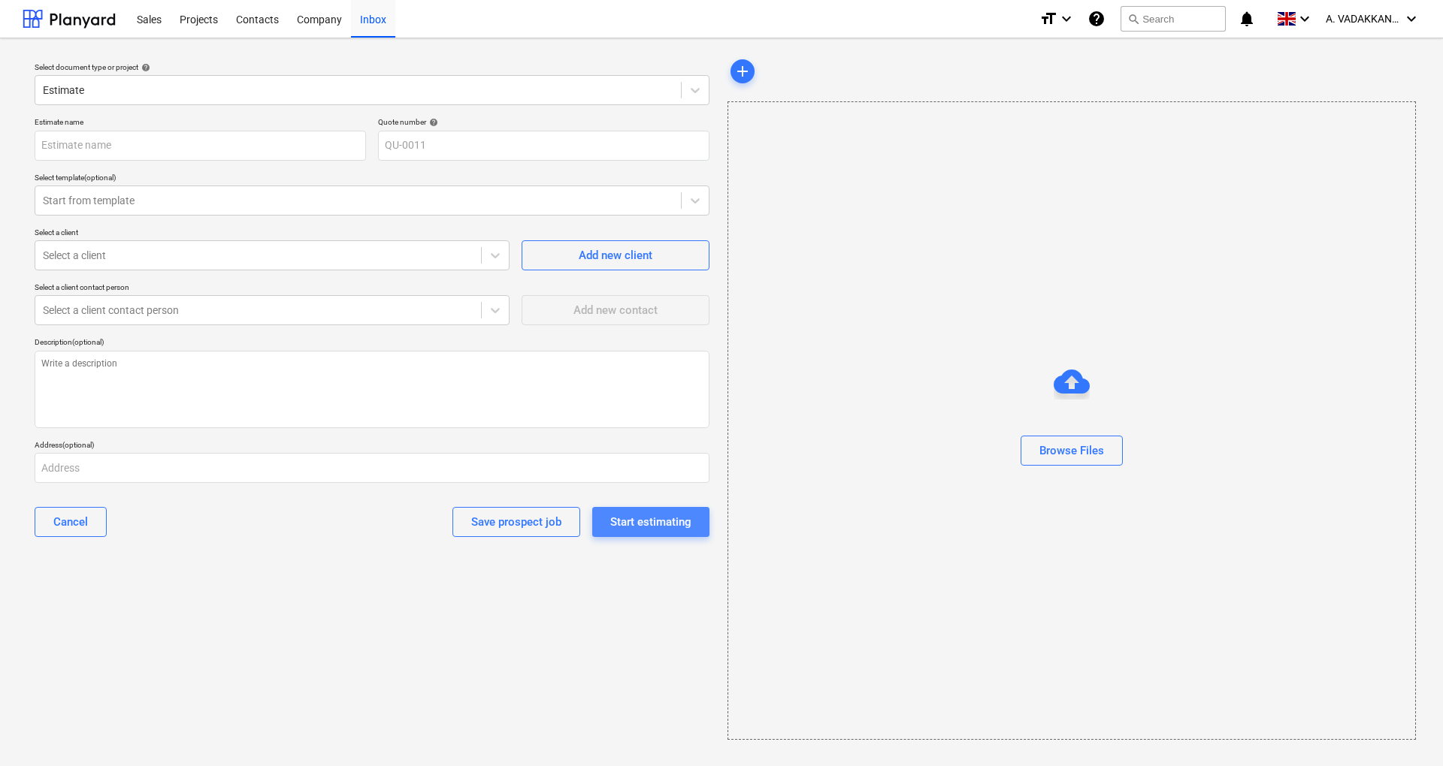
click at [655, 524] on div "Start estimating" at bounding box center [650, 522] width 81 height 20
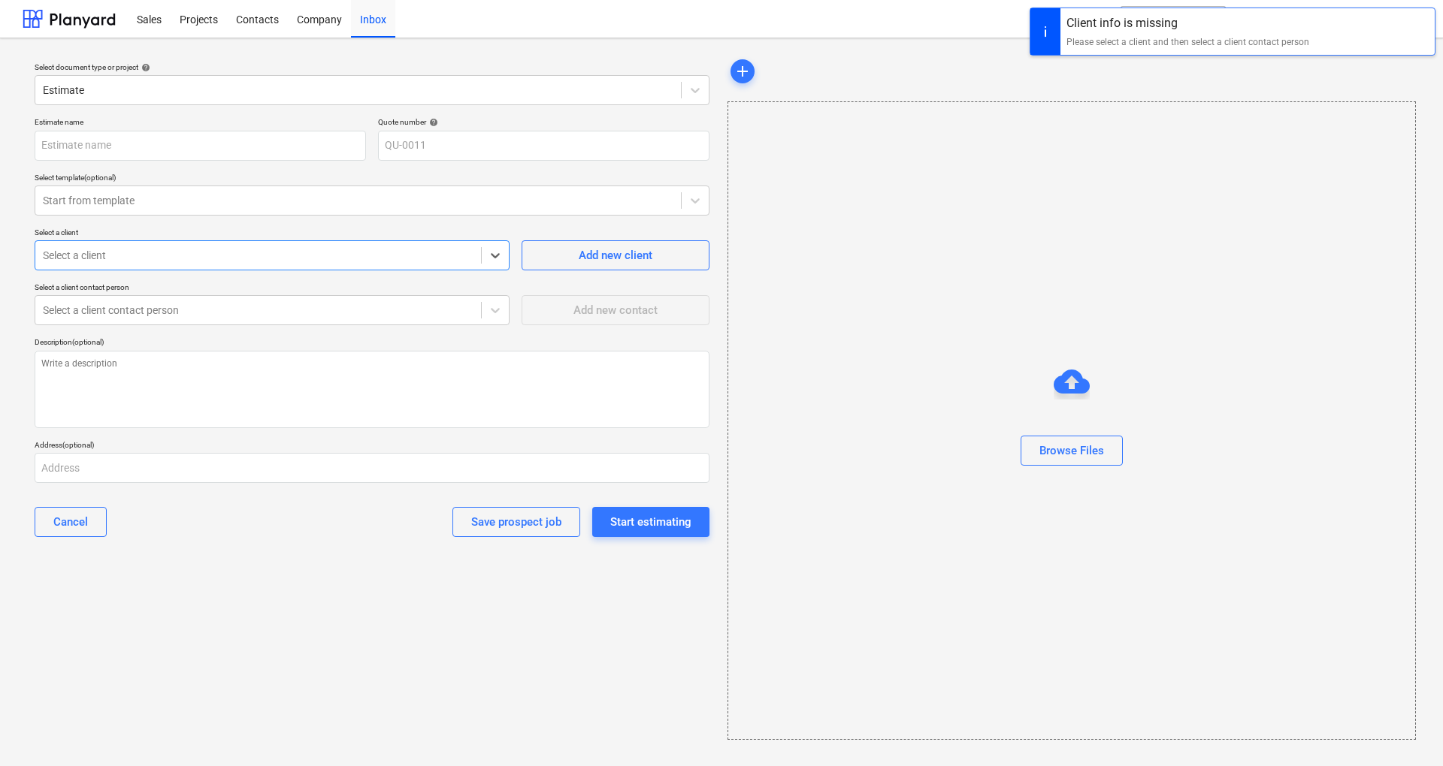
click at [194, 261] on div at bounding box center [258, 255] width 431 height 15
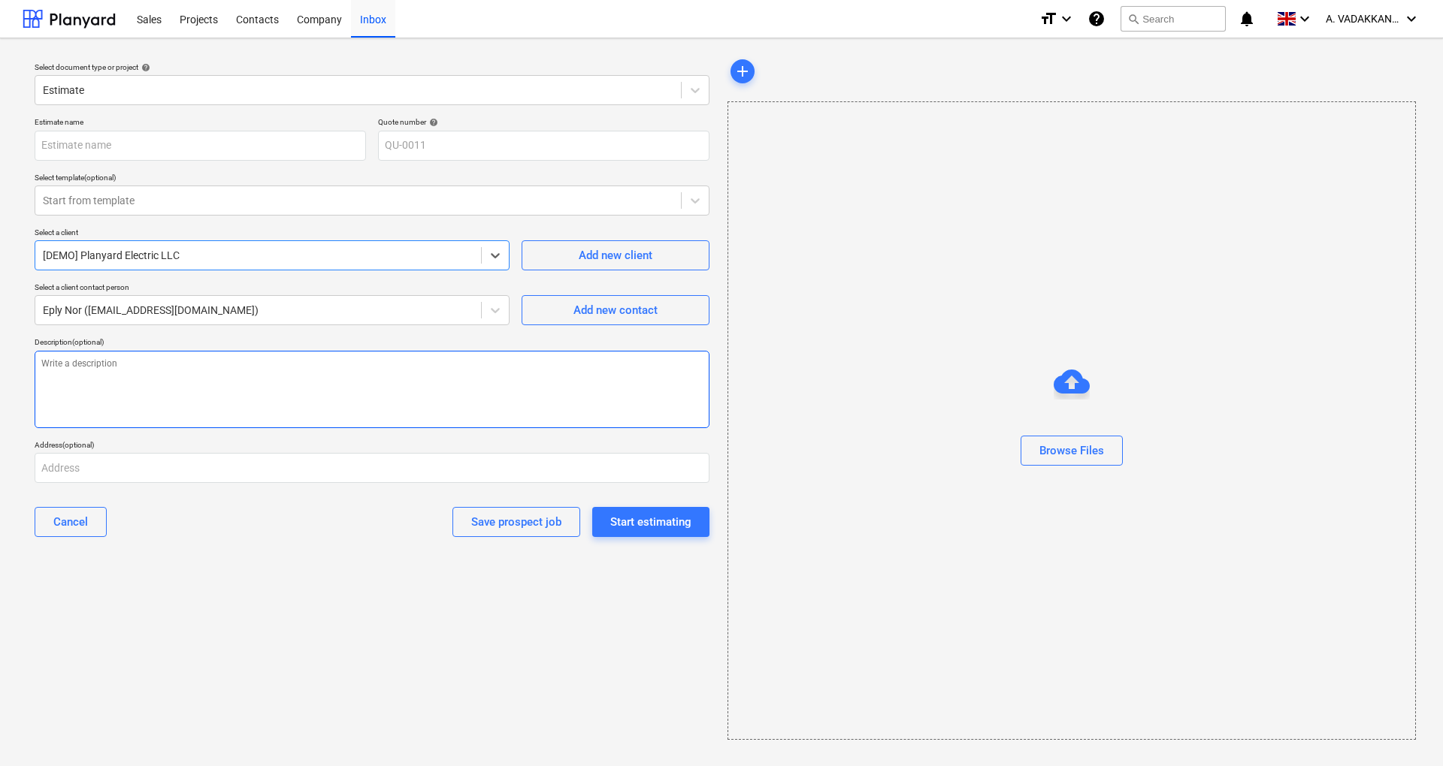
click at [134, 355] on textarea at bounding box center [372, 389] width 675 height 77
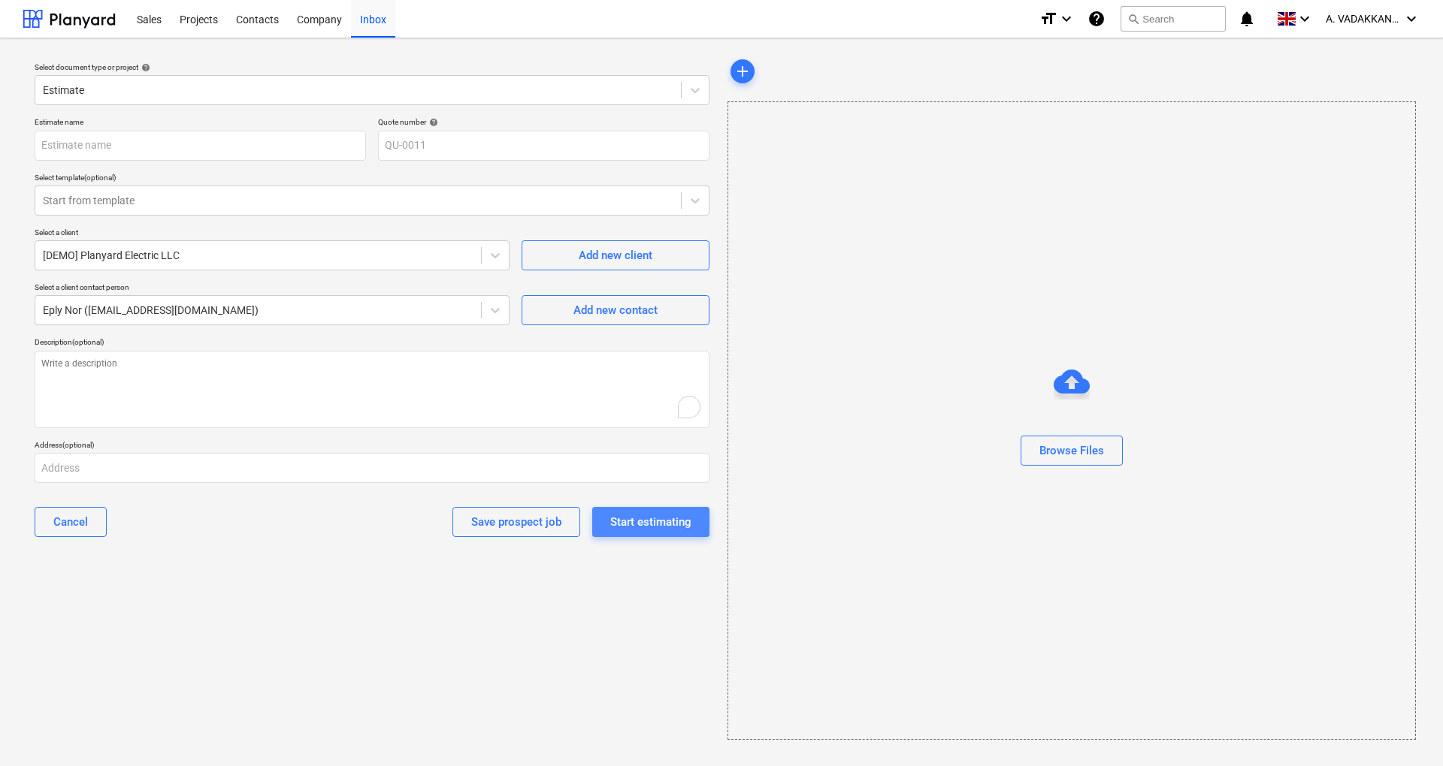
click at [657, 515] on div "Start estimating" at bounding box center [650, 522] width 81 height 20
click at [129, 150] on input "text" at bounding box center [200, 146] width 331 height 30
type input "m"
type input "test by [PERSON_NAME]"
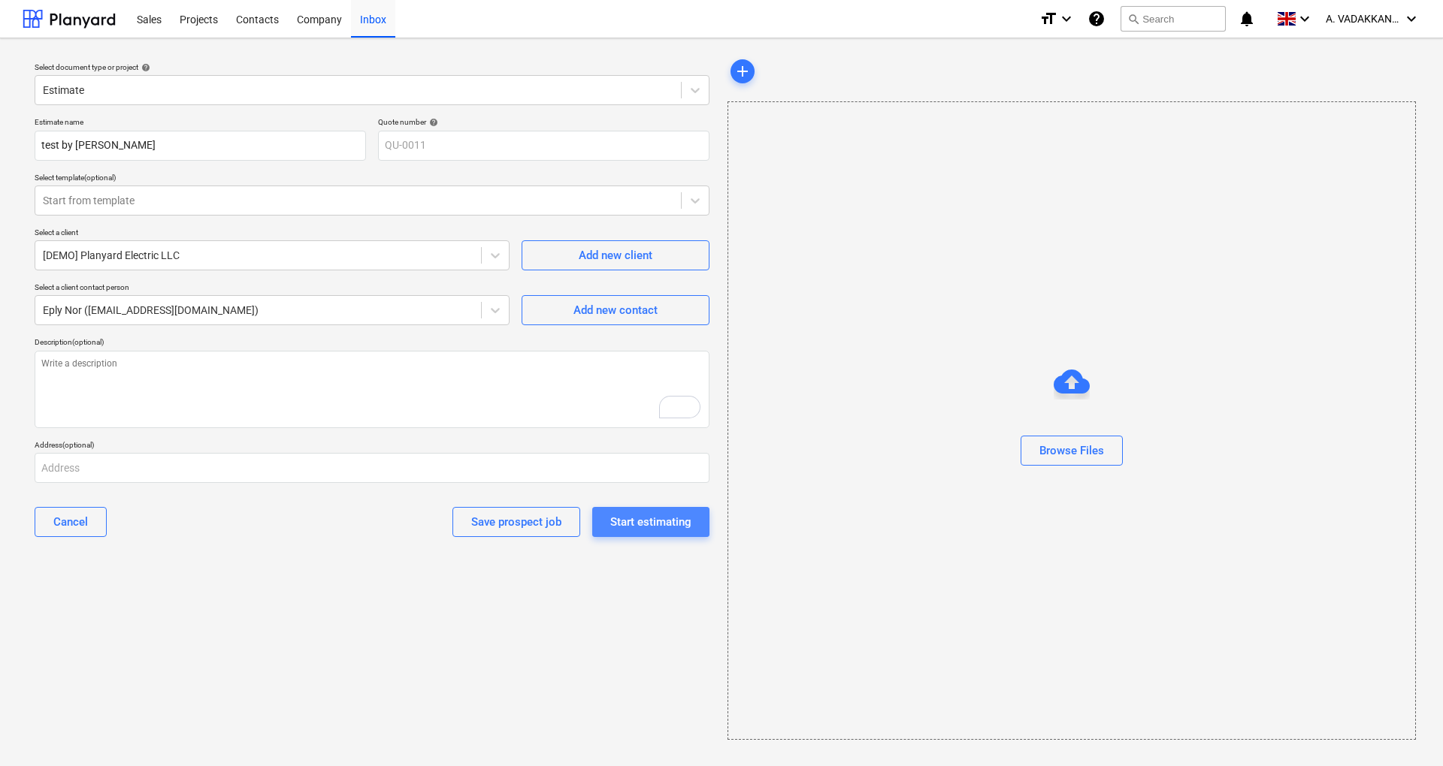
click at [679, 529] on div "Start estimating" at bounding box center [650, 522] width 81 height 20
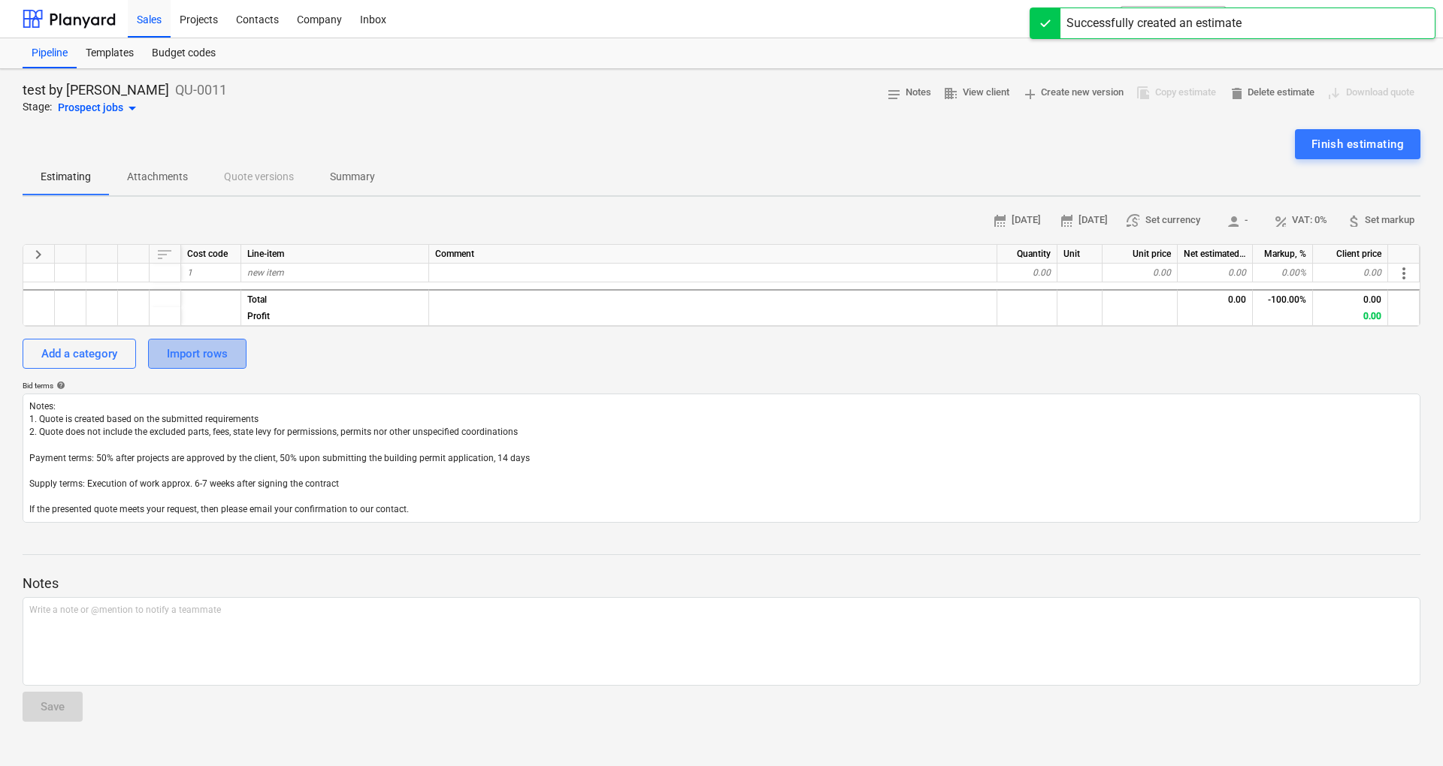
click at [198, 346] on div "Import rows" at bounding box center [197, 354] width 61 height 20
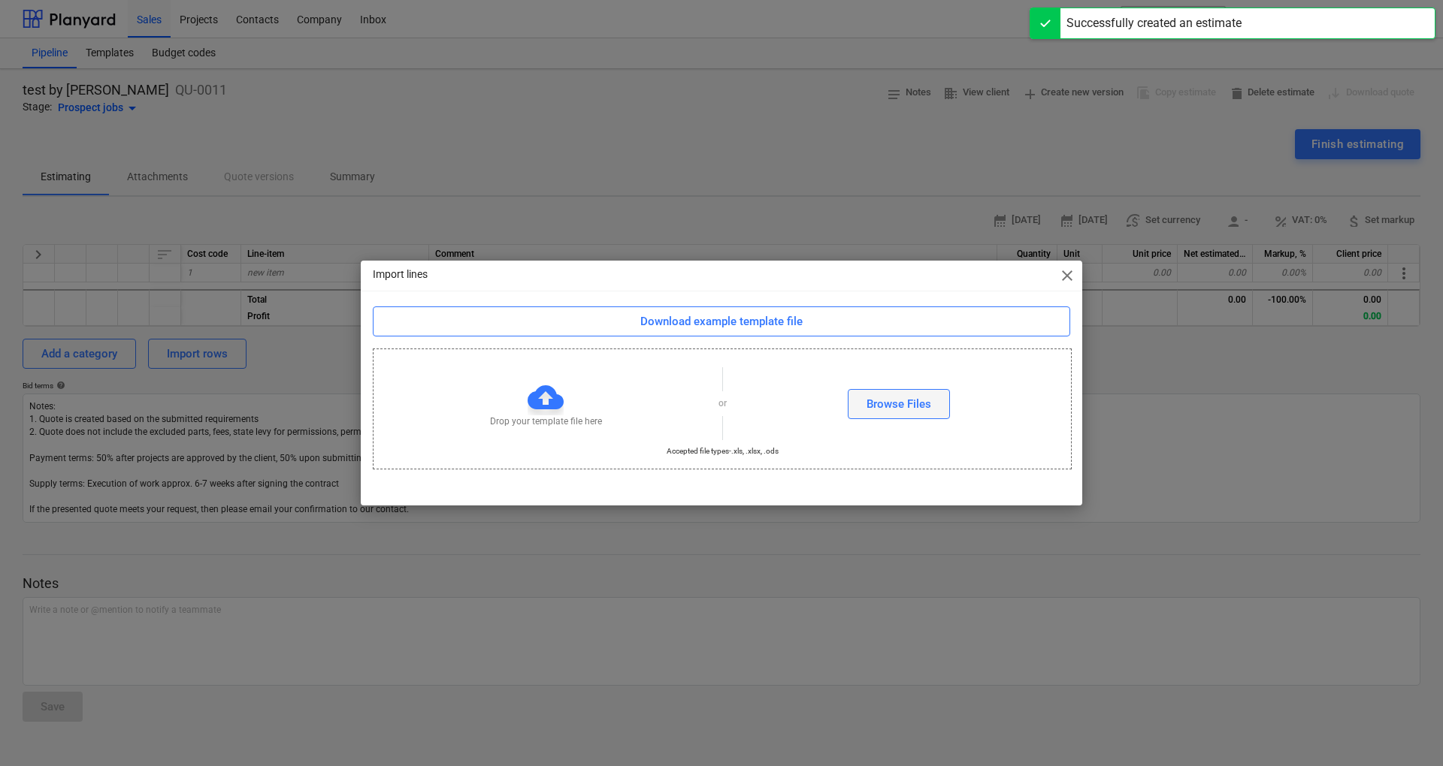
click at [869, 397] on div "Browse Files" at bounding box center [898, 404] width 65 height 20
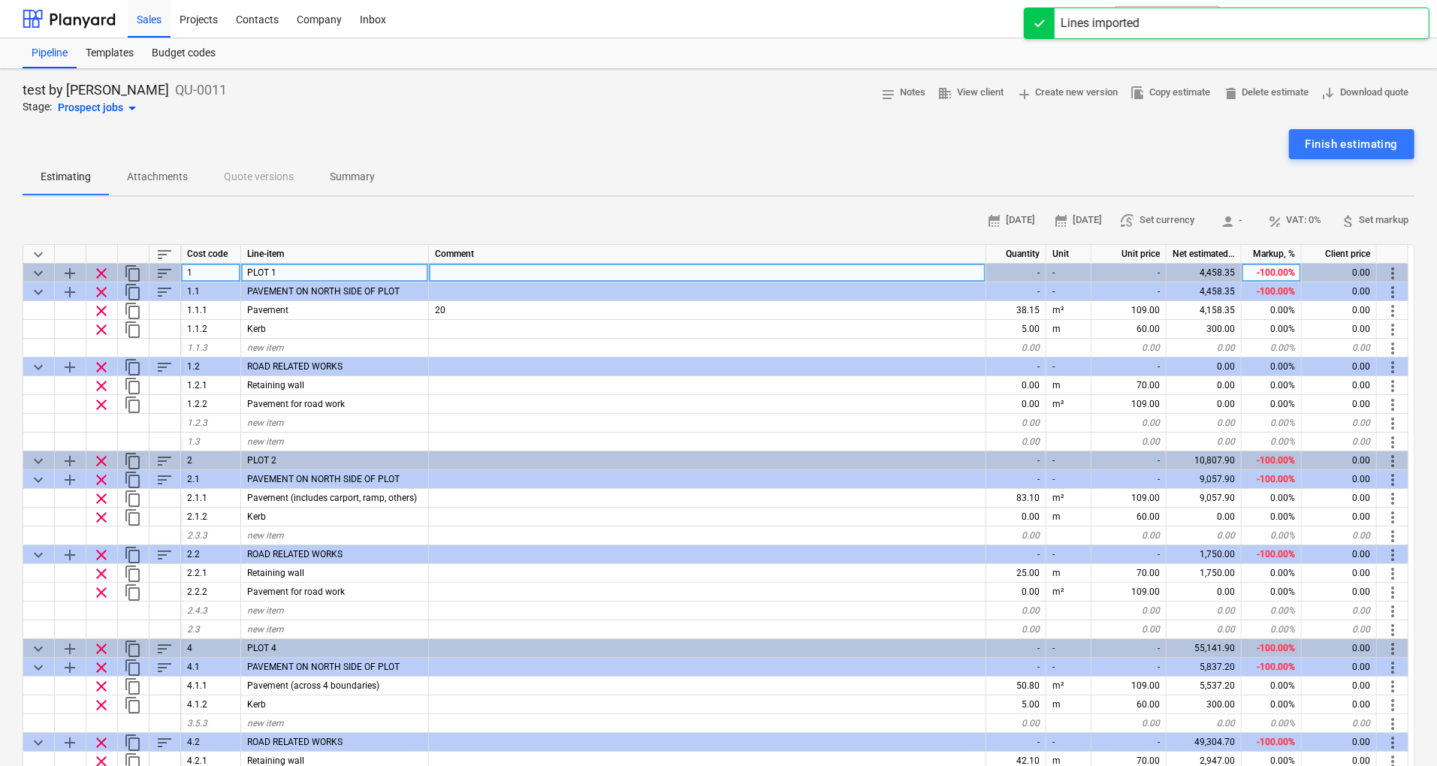
click at [1270, 264] on div "-100.00%" at bounding box center [1272, 273] width 60 height 19
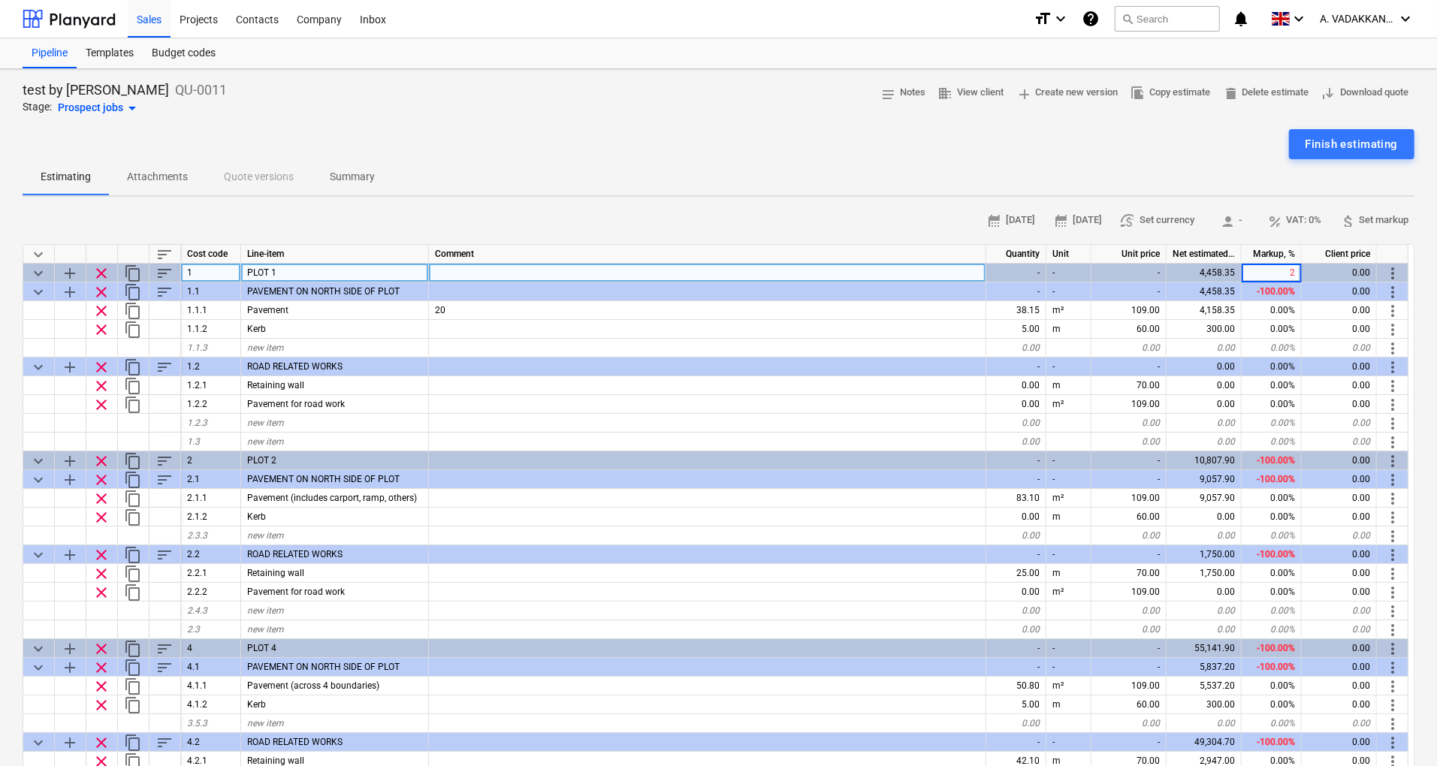
type input "20"
click at [1284, 278] on div "20.00%" at bounding box center [1272, 273] width 60 height 19
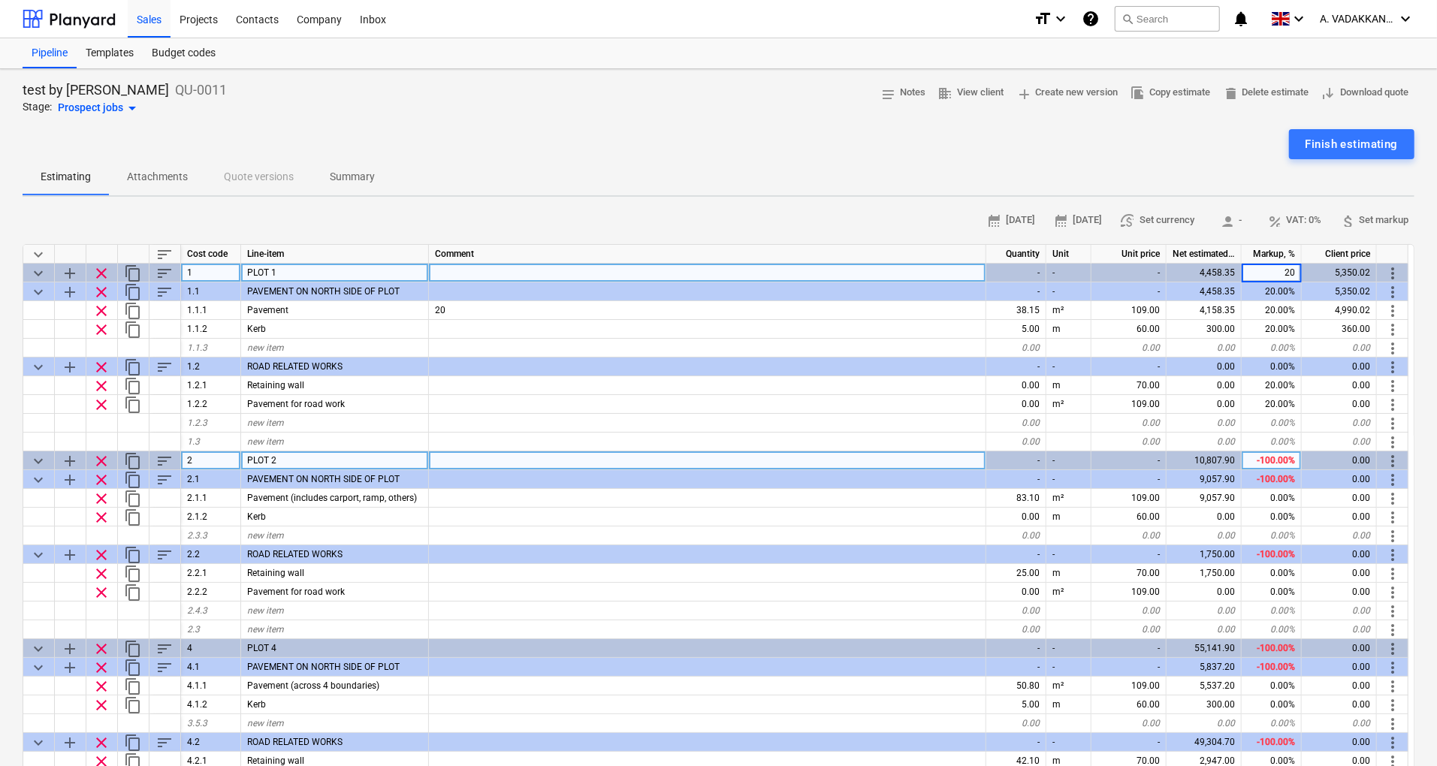
click at [1274, 461] on div "-100.00%" at bounding box center [1272, 461] width 60 height 19
type input "20"
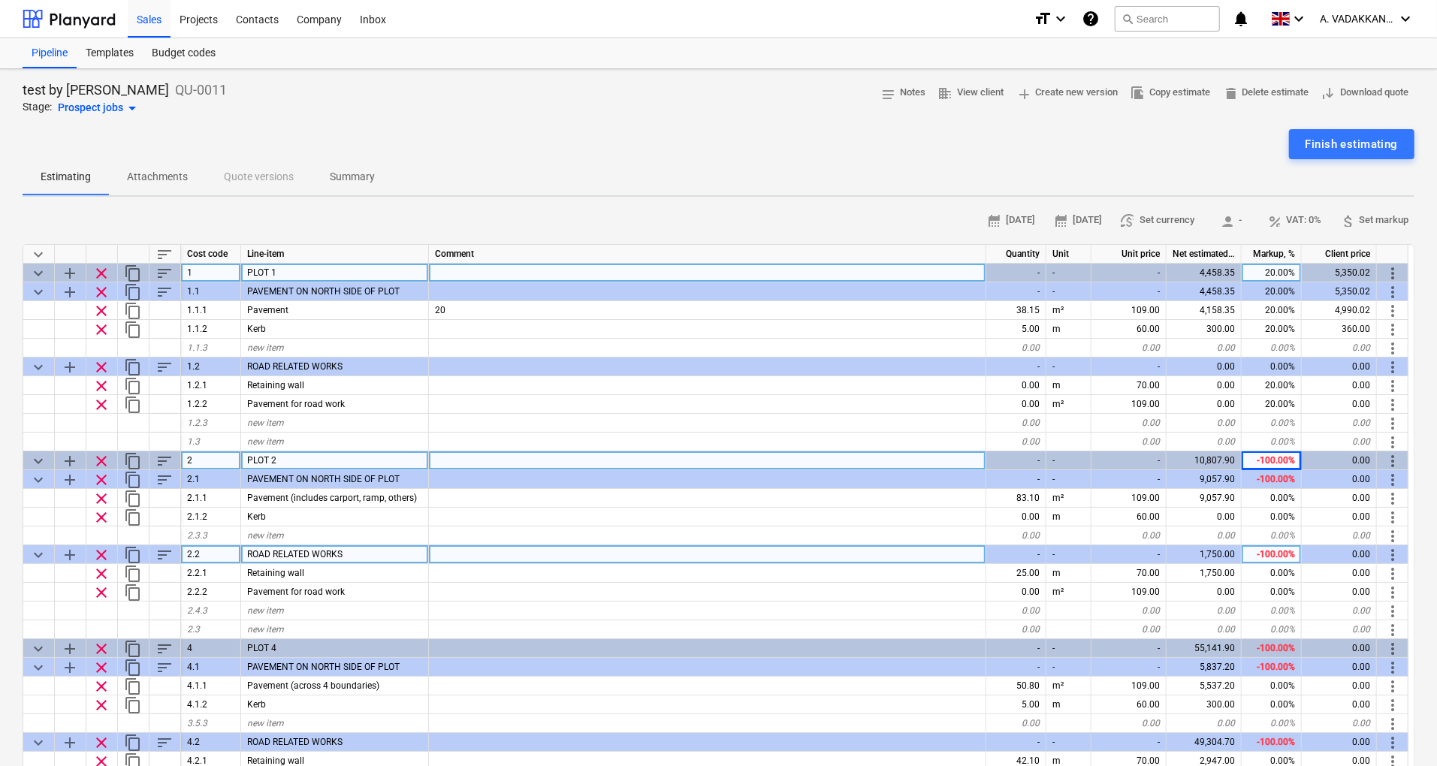
click at [1277, 548] on div "-100.00%" at bounding box center [1272, 554] width 60 height 19
type input "20"
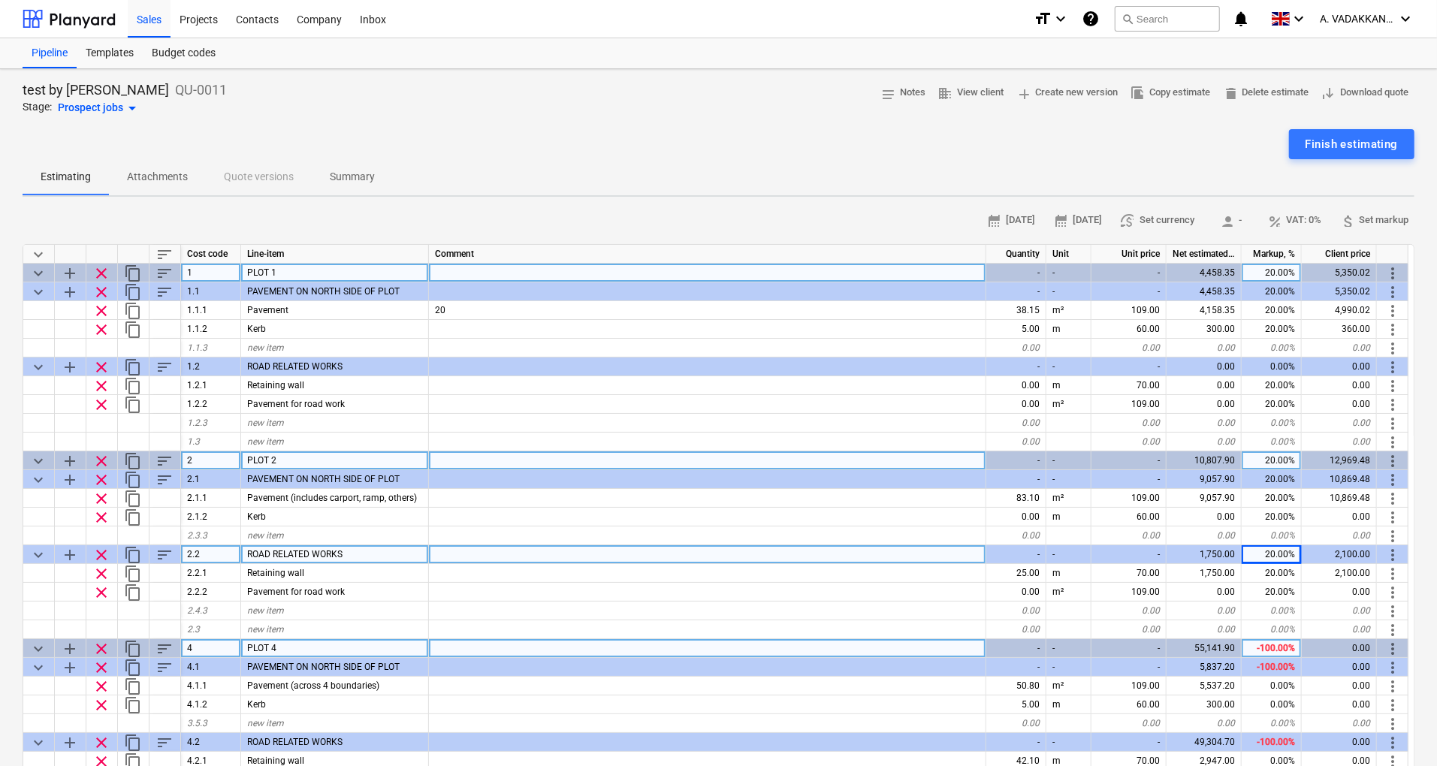
click at [1286, 642] on div "-100.00%" at bounding box center [1272, 648] width 60 height 19
type input "20"
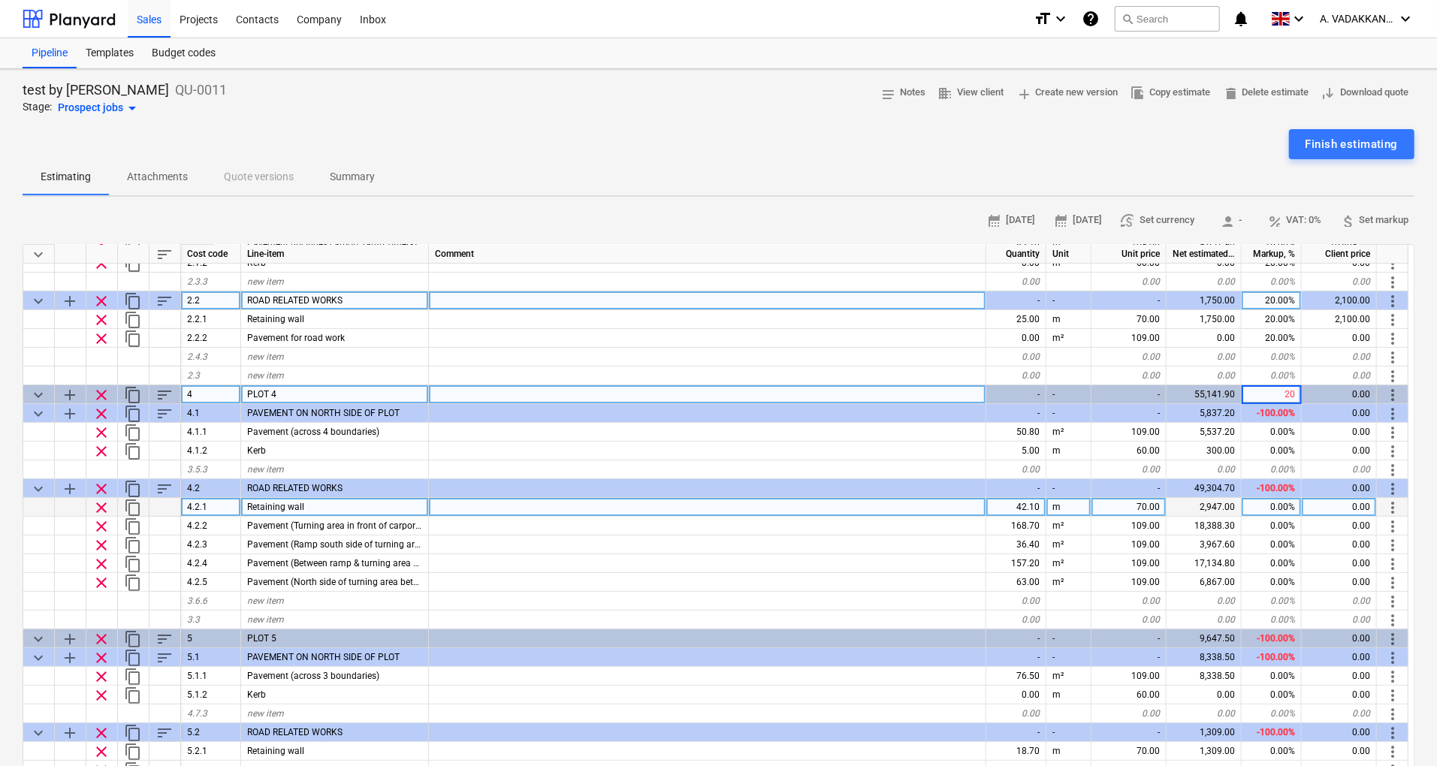
scroll to position [273, 0]
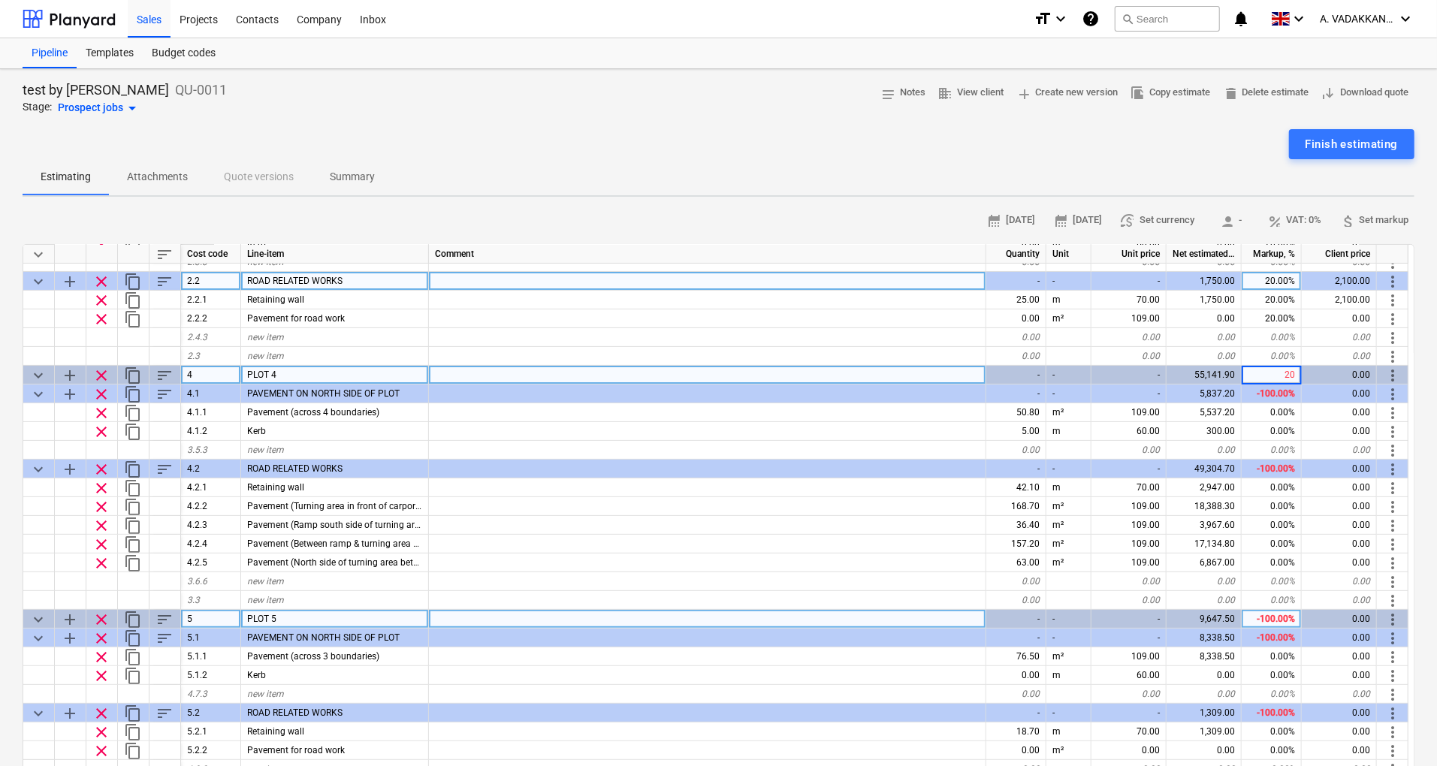
click at [1265, 615] on div "-100.00%" at bounding box center [1272, 619] width 60 height 19
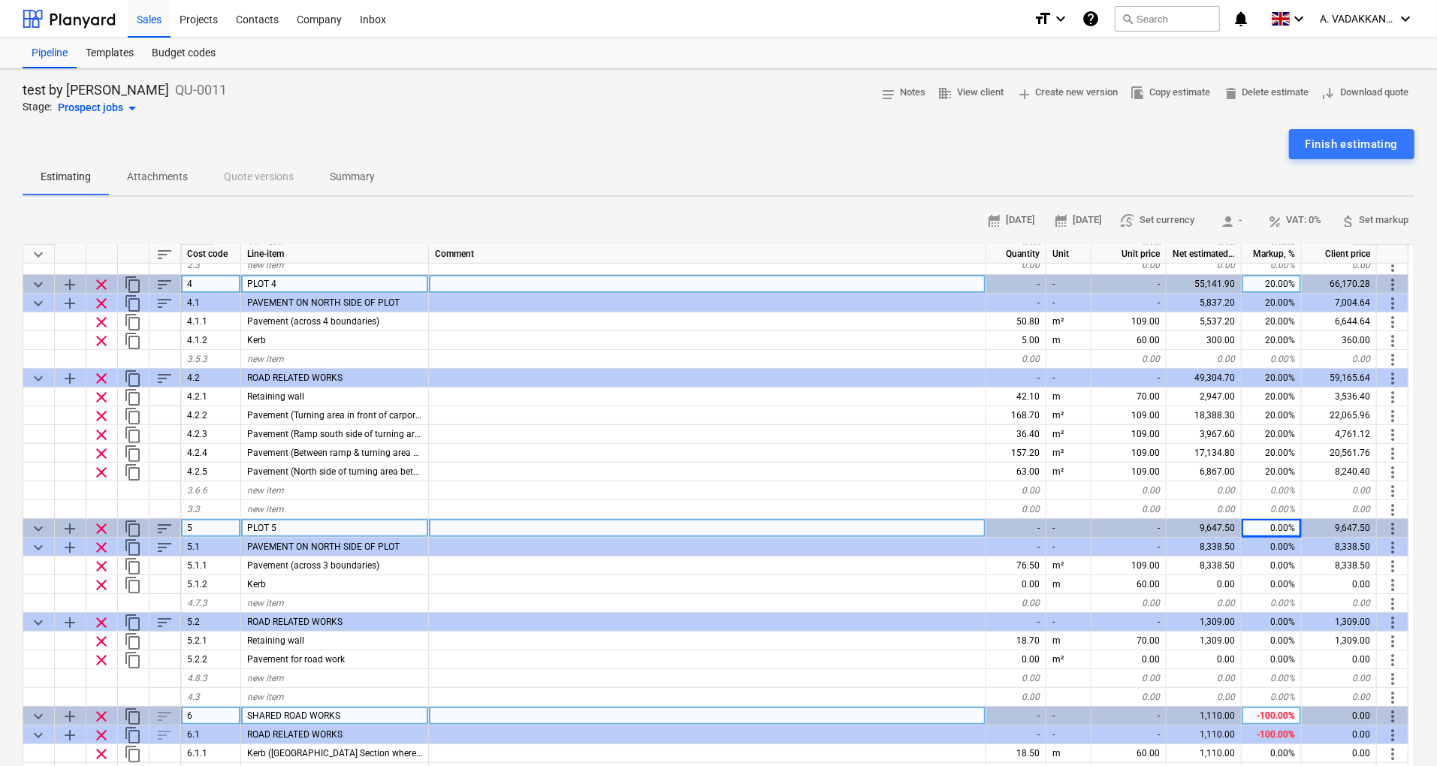
click at [1261, 716] on div "-100.00%" at bounding box center [1272, 716] width 60 height 19
type input "20"
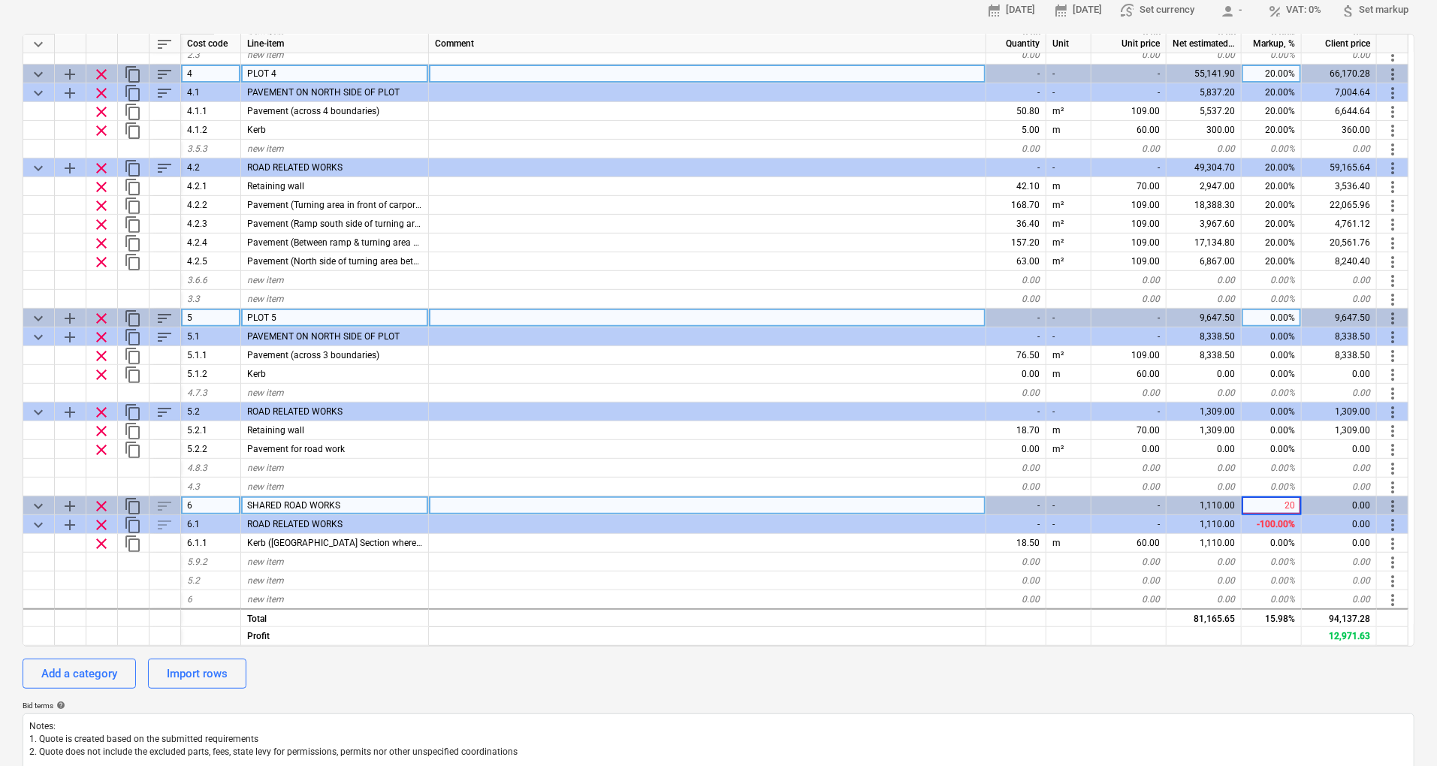
scroll to position [220, 0]
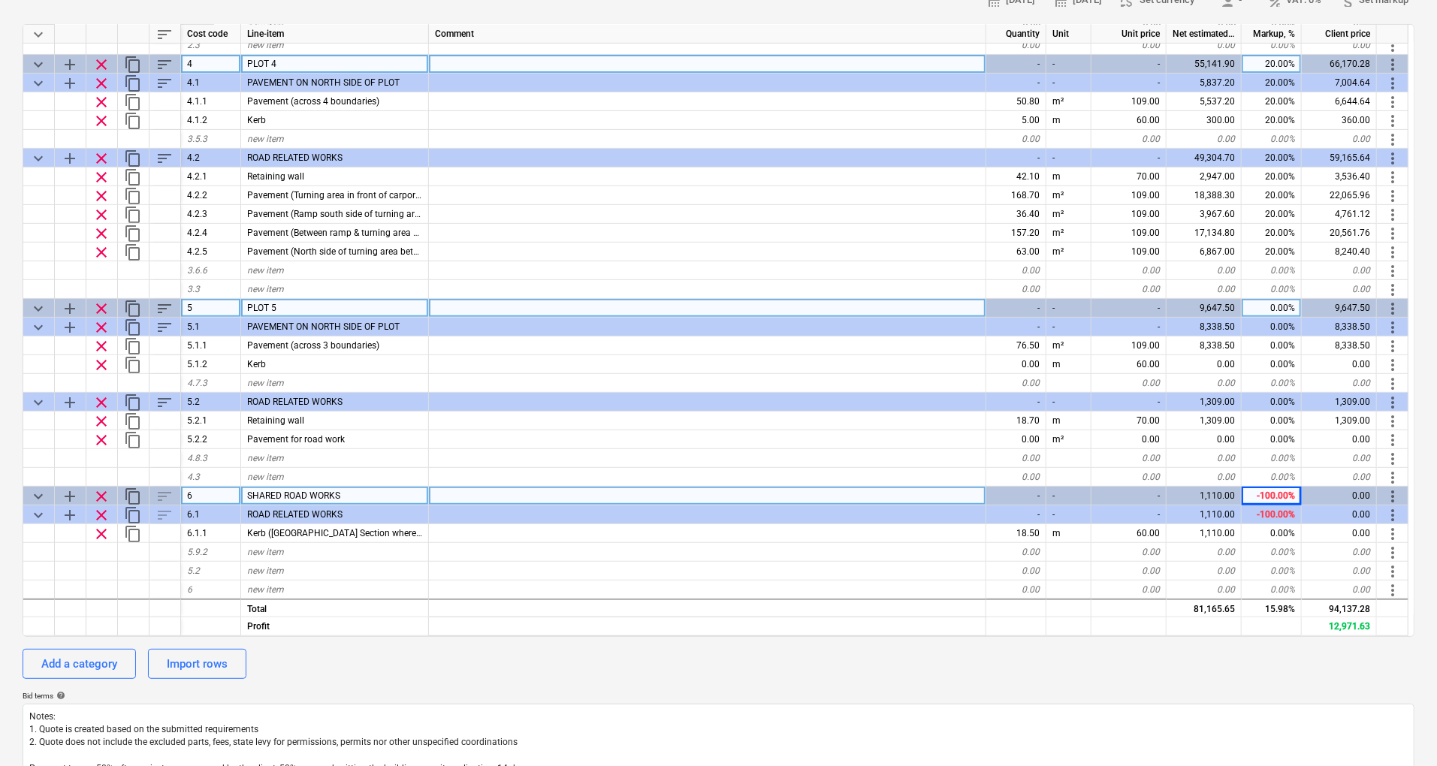
click at [1234, 645] on div "calendar_month [DATE] calendar_month [DATE] currency_exchange Set currency pers…" at bounding box center [719, 411] width 1392 height 845
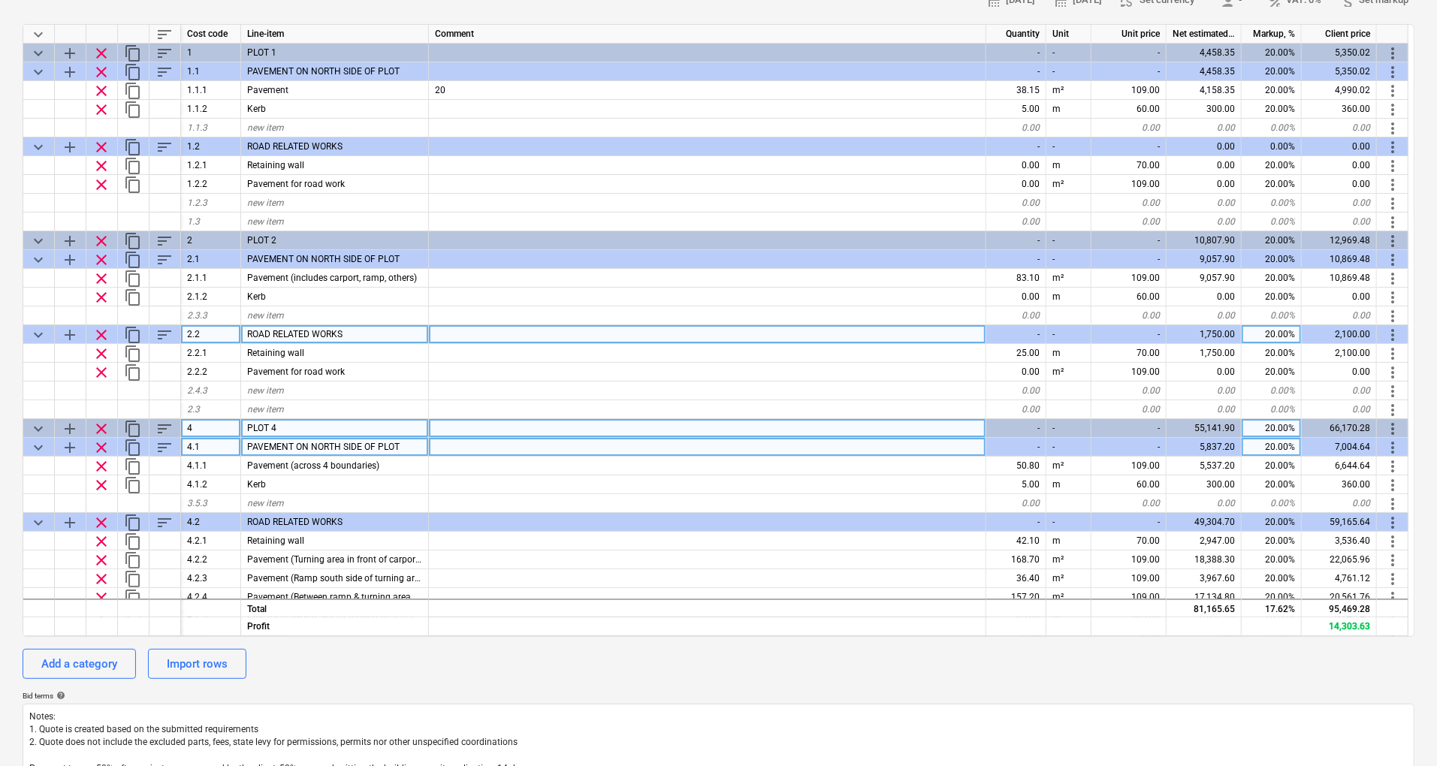
scroll to position [0, 0]
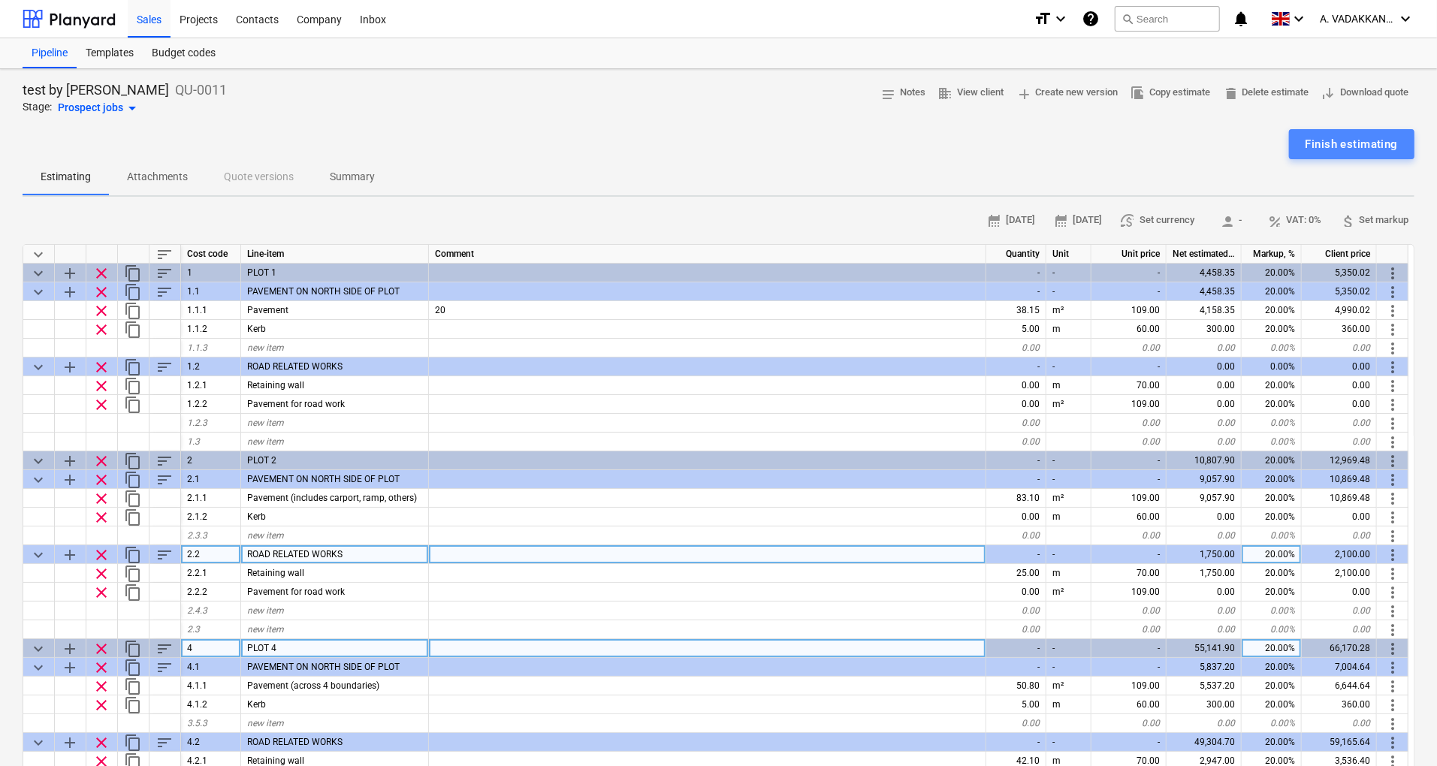
click at [1366, 146] on div "Finish estimating" at bounding box center [1352, 144] width 92 height 20
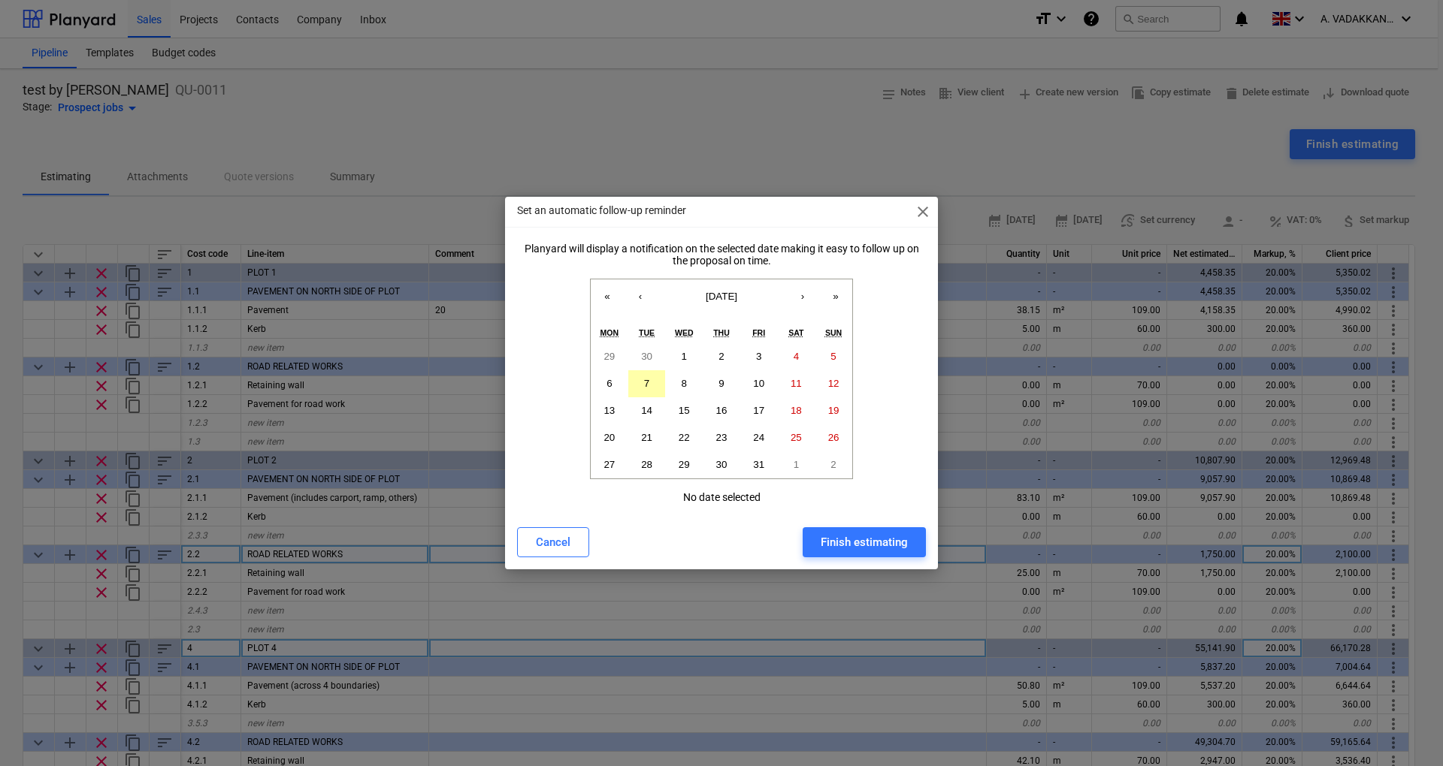
click at [659, 380] on button "7" at bounding box center [647, 383] width 38 height 27
click at [827, 545] on div "Finish estimating" at bounding box center [863, 543] width 87 height 20
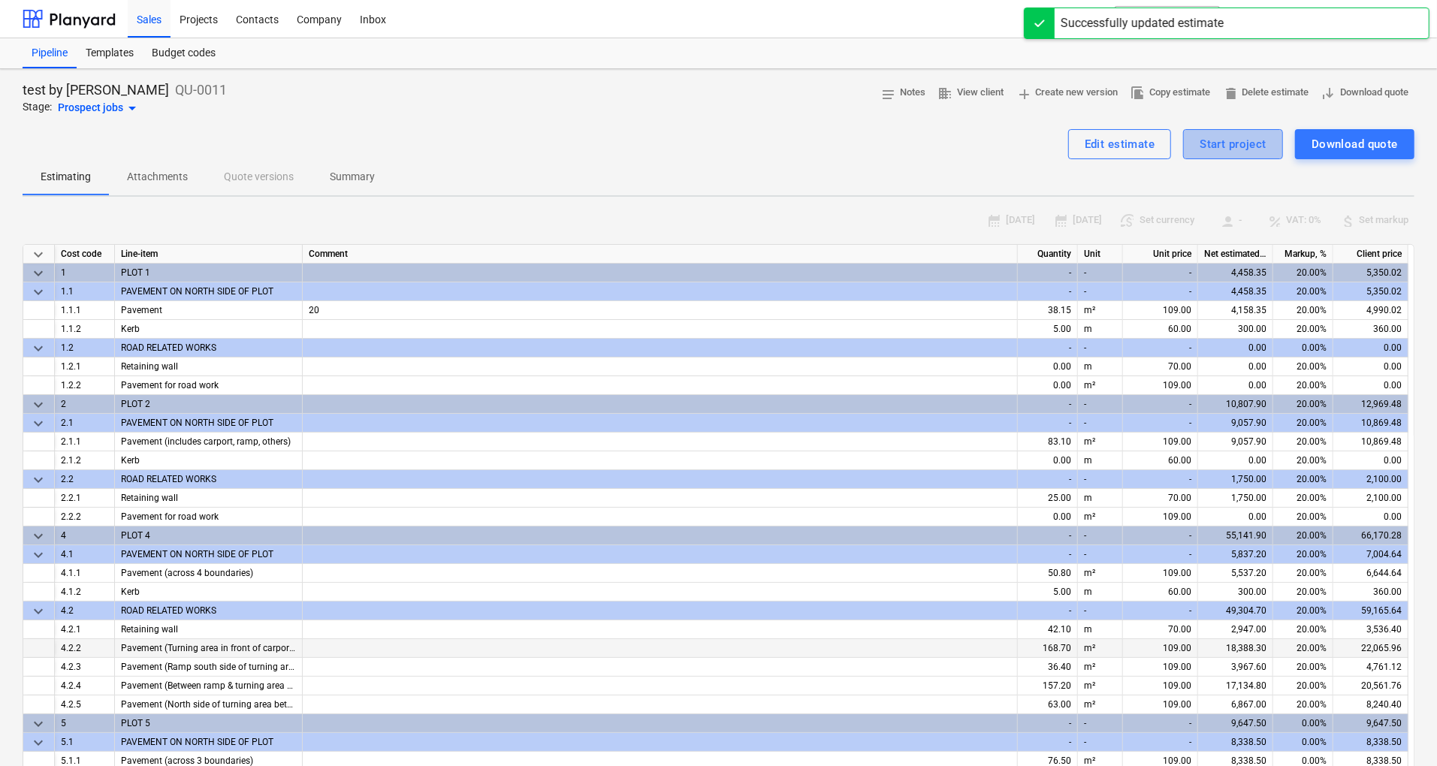
click at [1219, 142] on div "Start project" at bounding box center [1233, 144] width 67 height 20
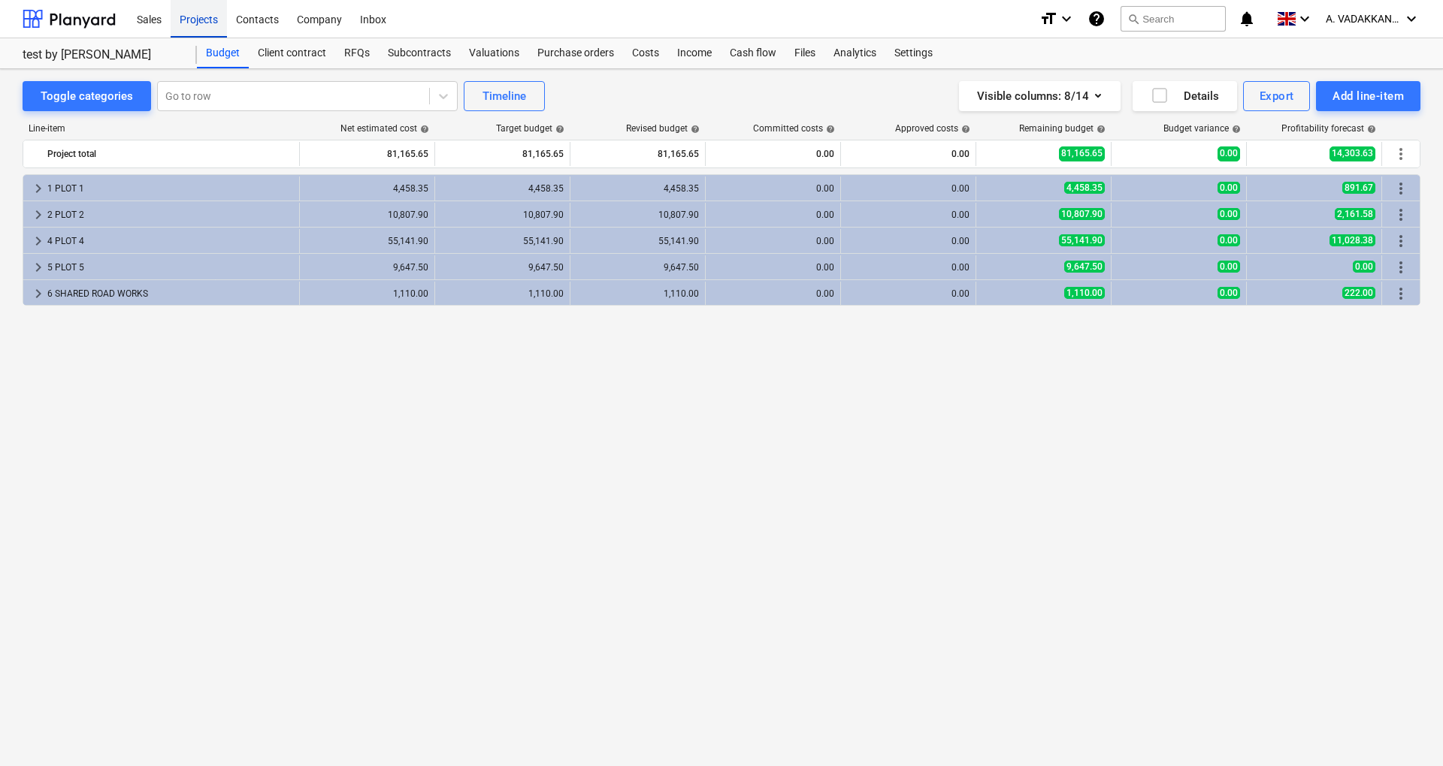
click at [186, 20] on div "Projects" at bounding box center [199, 18] width 56 height 38
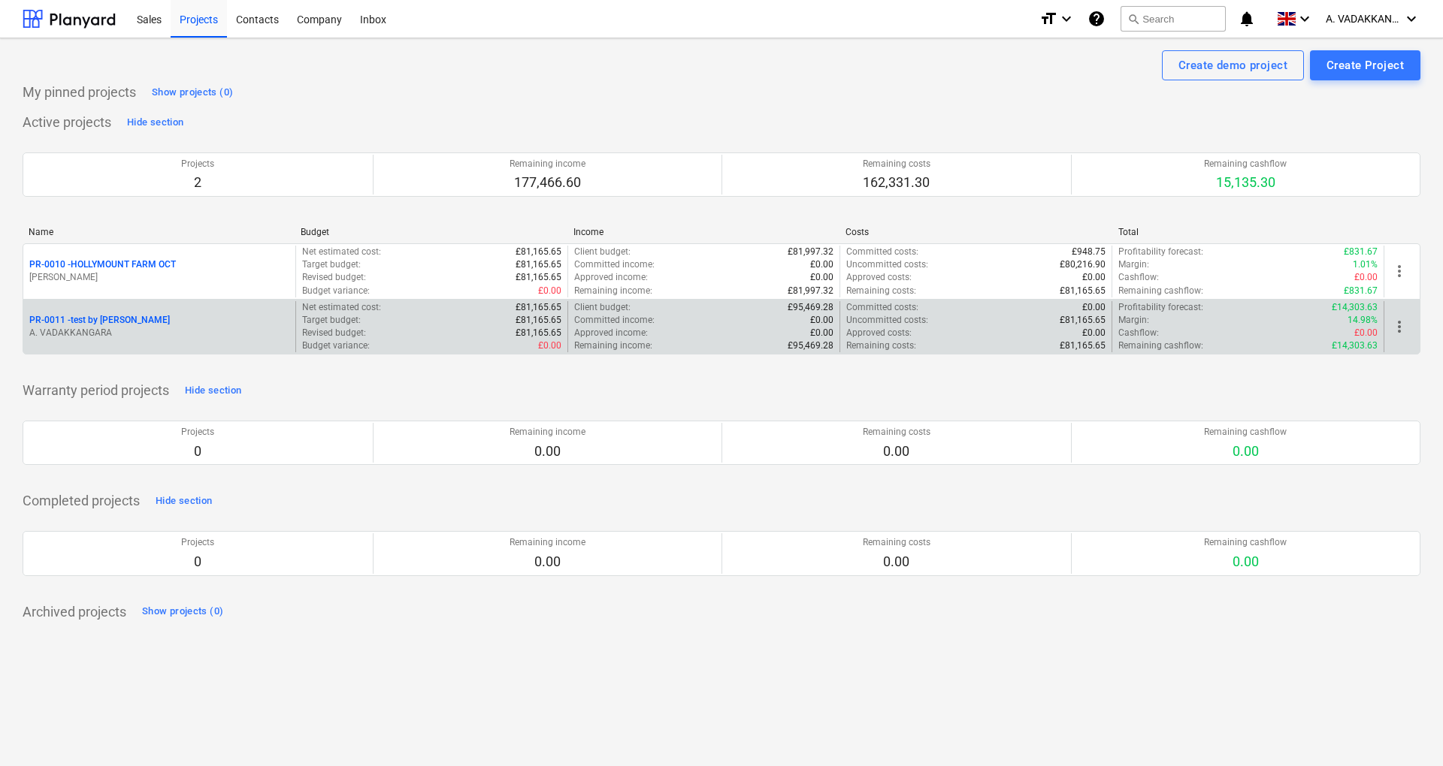
click at [249, 312] on div "PR-0011 - test by [PERSON_NAME] VADAKKANGARA" at bounding box center [159, 327] width 272 height 52
click at [228, 330] on p "A. VADAKKANGARA" at bounding box center [159, 333] width 260 height 13
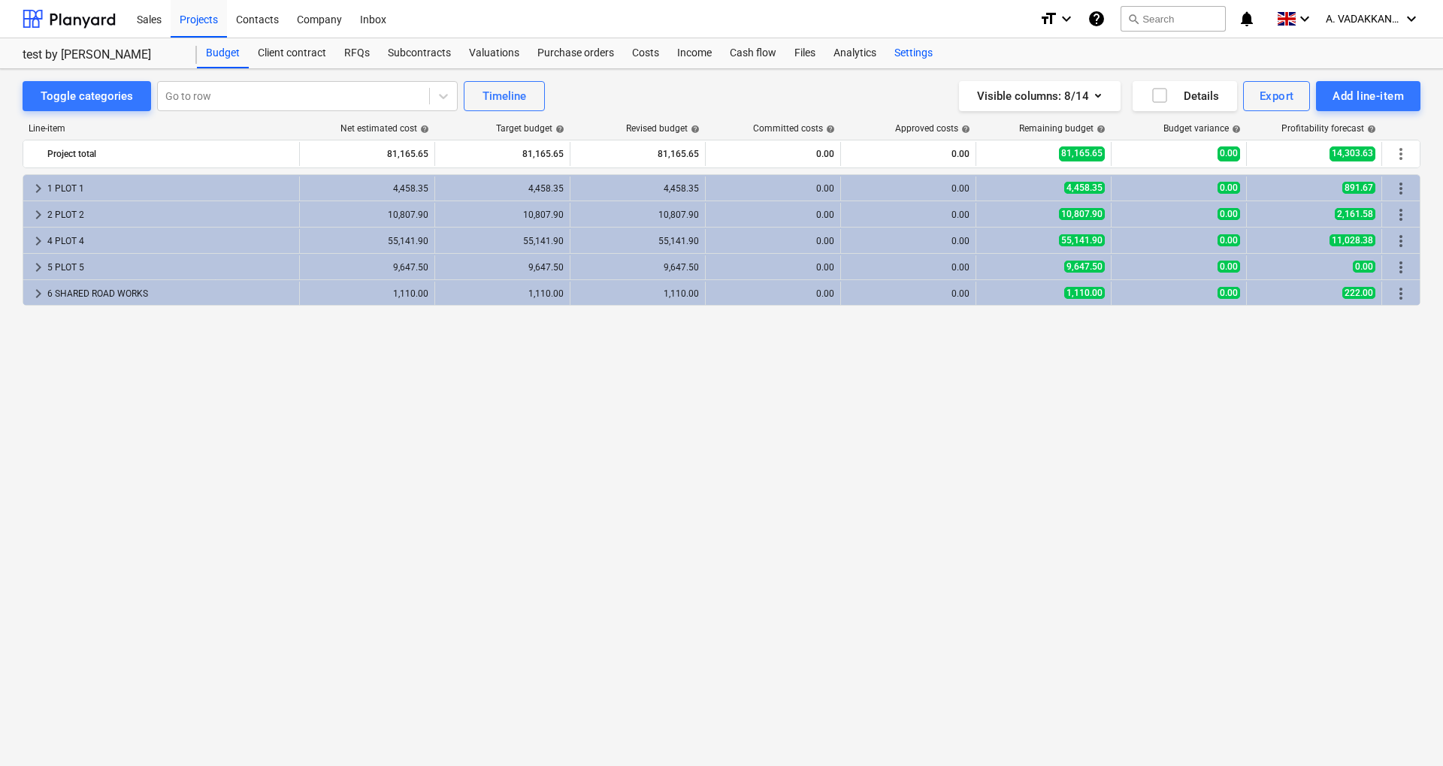
click at [906, 59] on div "Settings" at bounding box center [913, 53] width 56 height 30
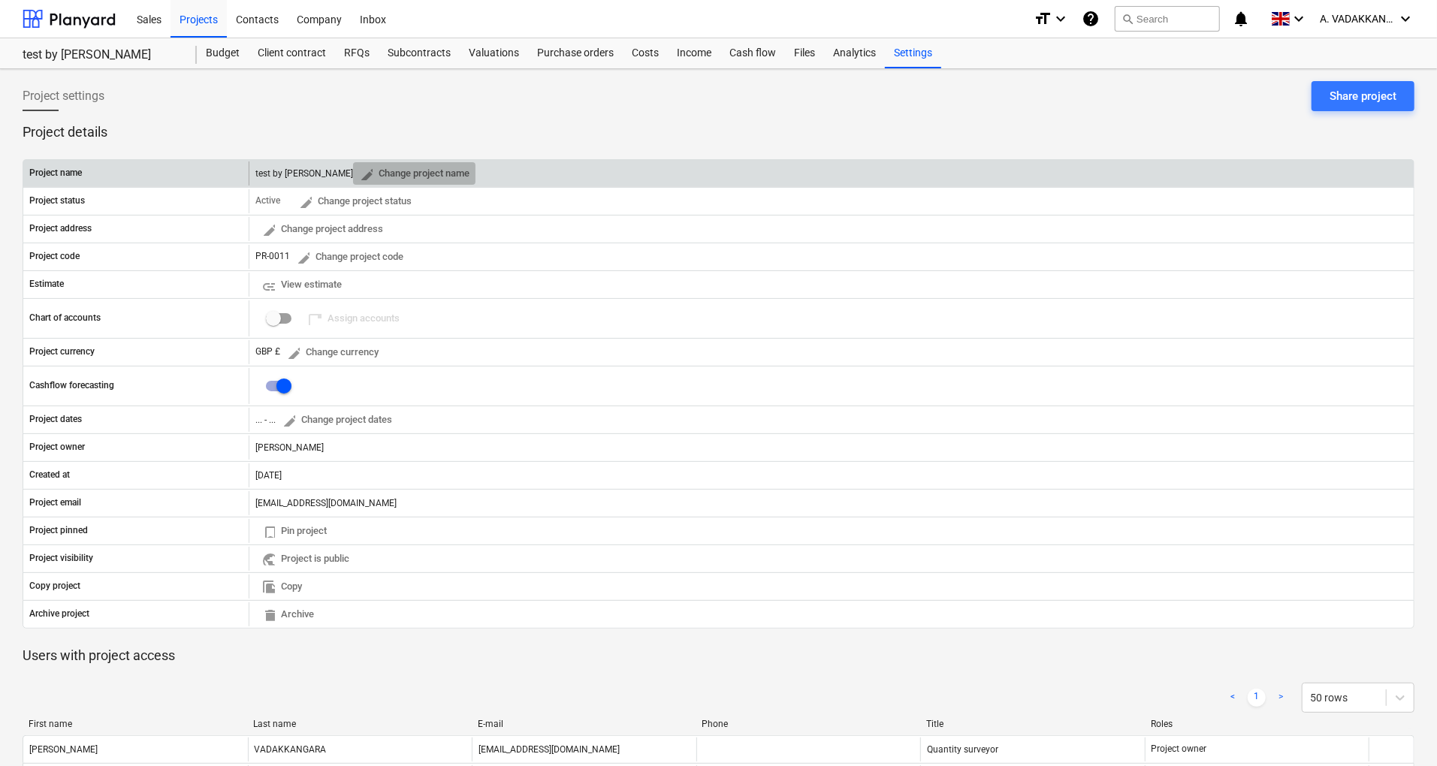
click at [359, 167] on span "edit Change project name" at bounding box center [414, 173] width 110 height 17
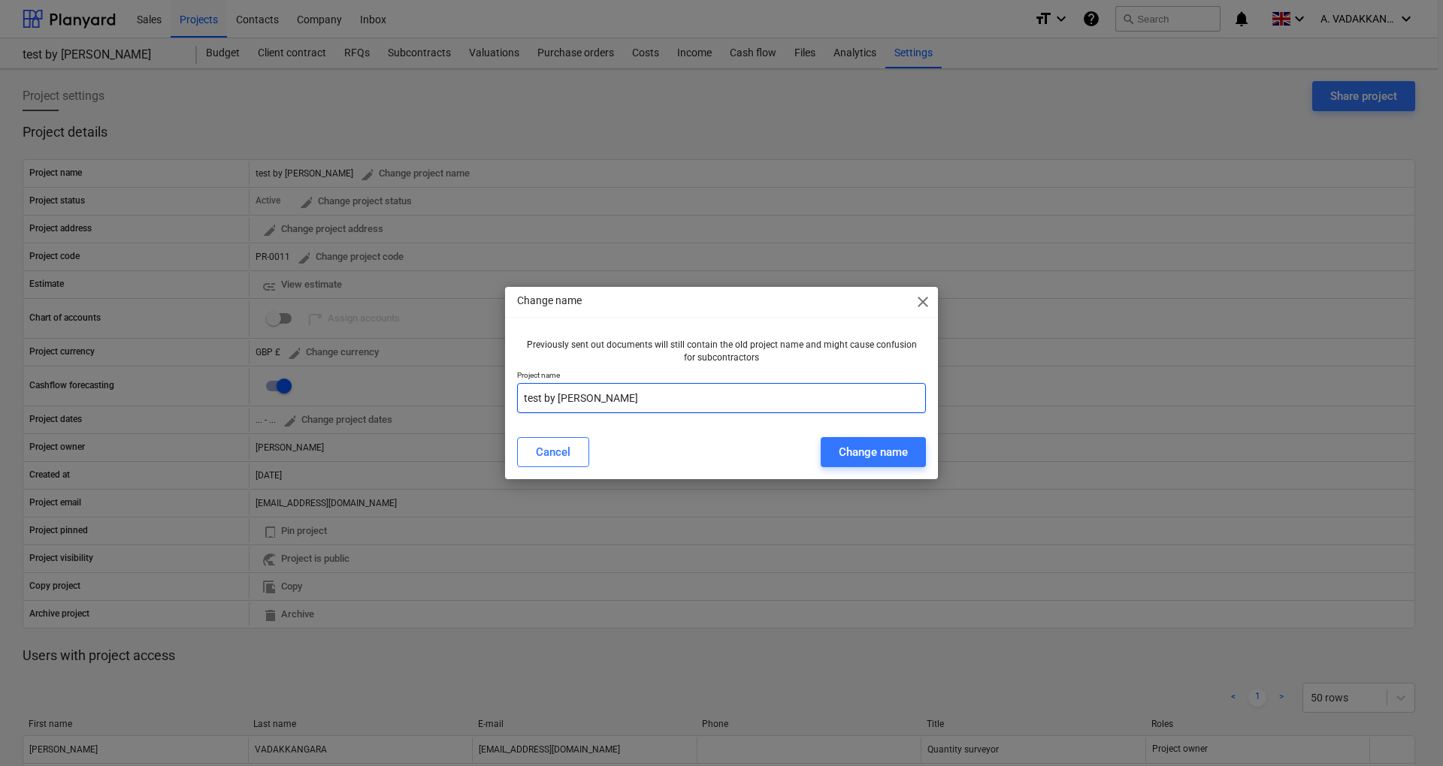
drag, startPoint x: 588, startPoint y: 395, endPoint x: 375, endPoint y: 371, distance: 214.7
click at [375, 371] on div "Change name close Previously sent out documents will still contain the old proj…" at bounding box center [721, 383] width 1443 height 766
type input "HOLLYMOUNT FARM OCT REV 01"
click at [836, 452] on button "Change name" at bounding box center [872, 452] width 105 height 30
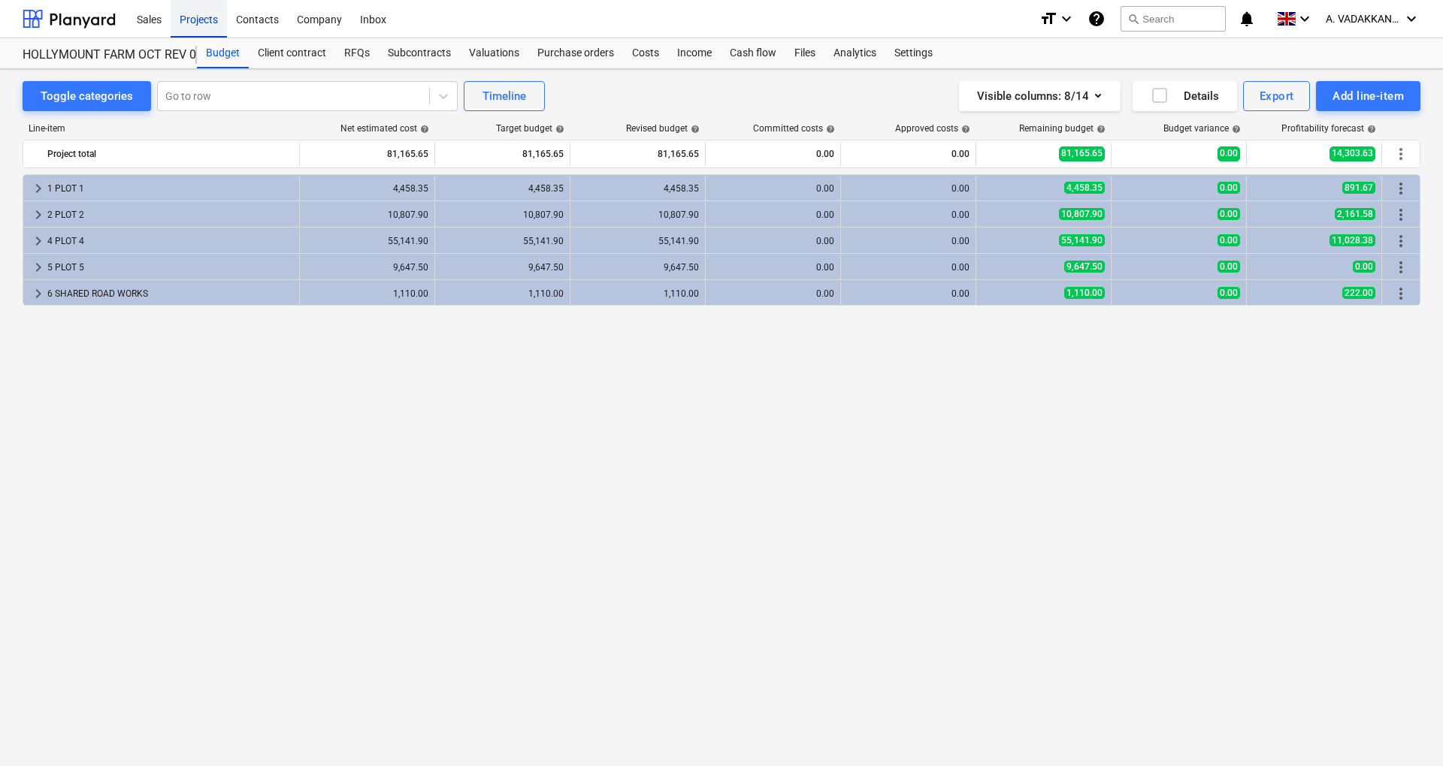
click at [180, 20] on div "Projects" at bounding box center [199, 18] width 56 height 38
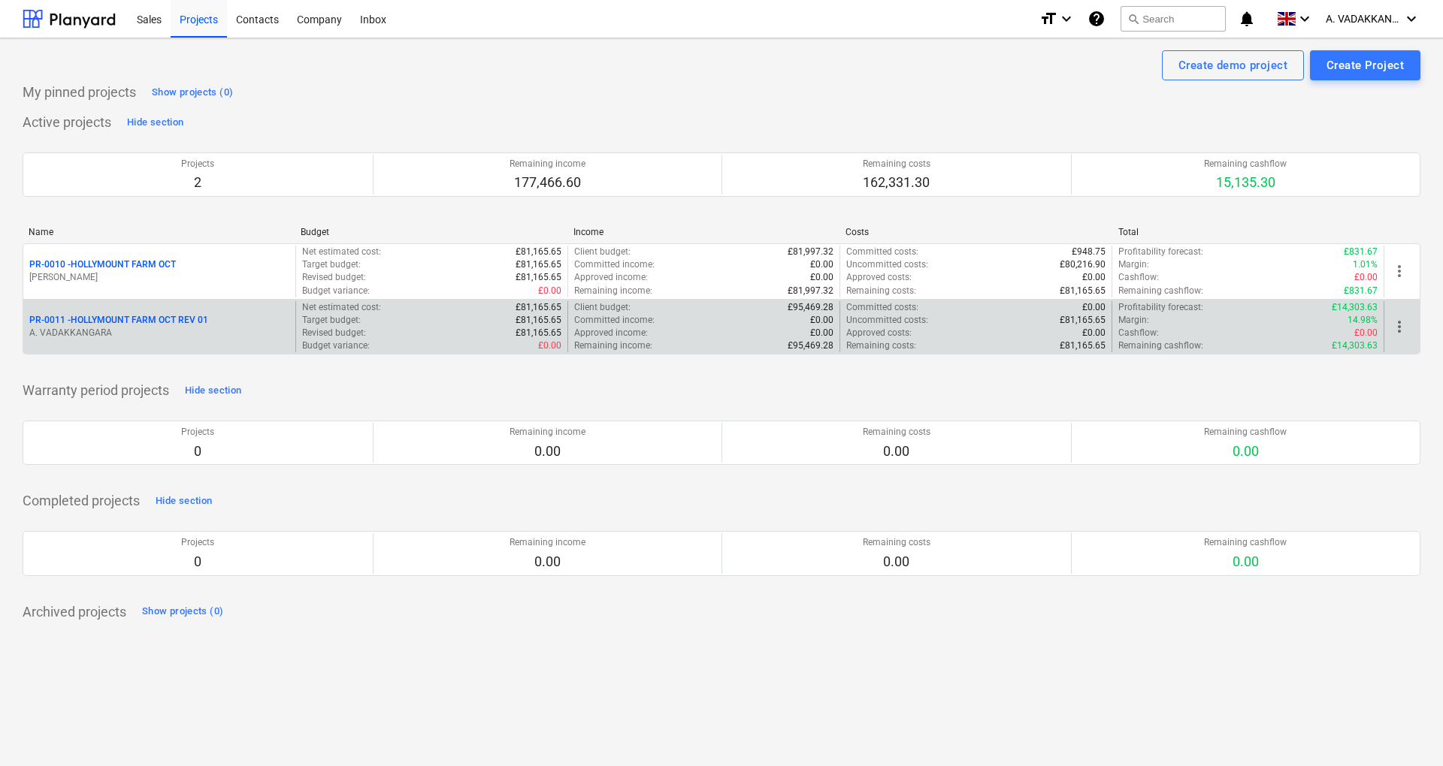
click at [1282, 332] on div "Cashflow : £0.00" at bounding box center [1247, 333] width 259 height 13
click at [586, 333] on p "Approved income :" at bounding box center [611, 333] width 74 height 13
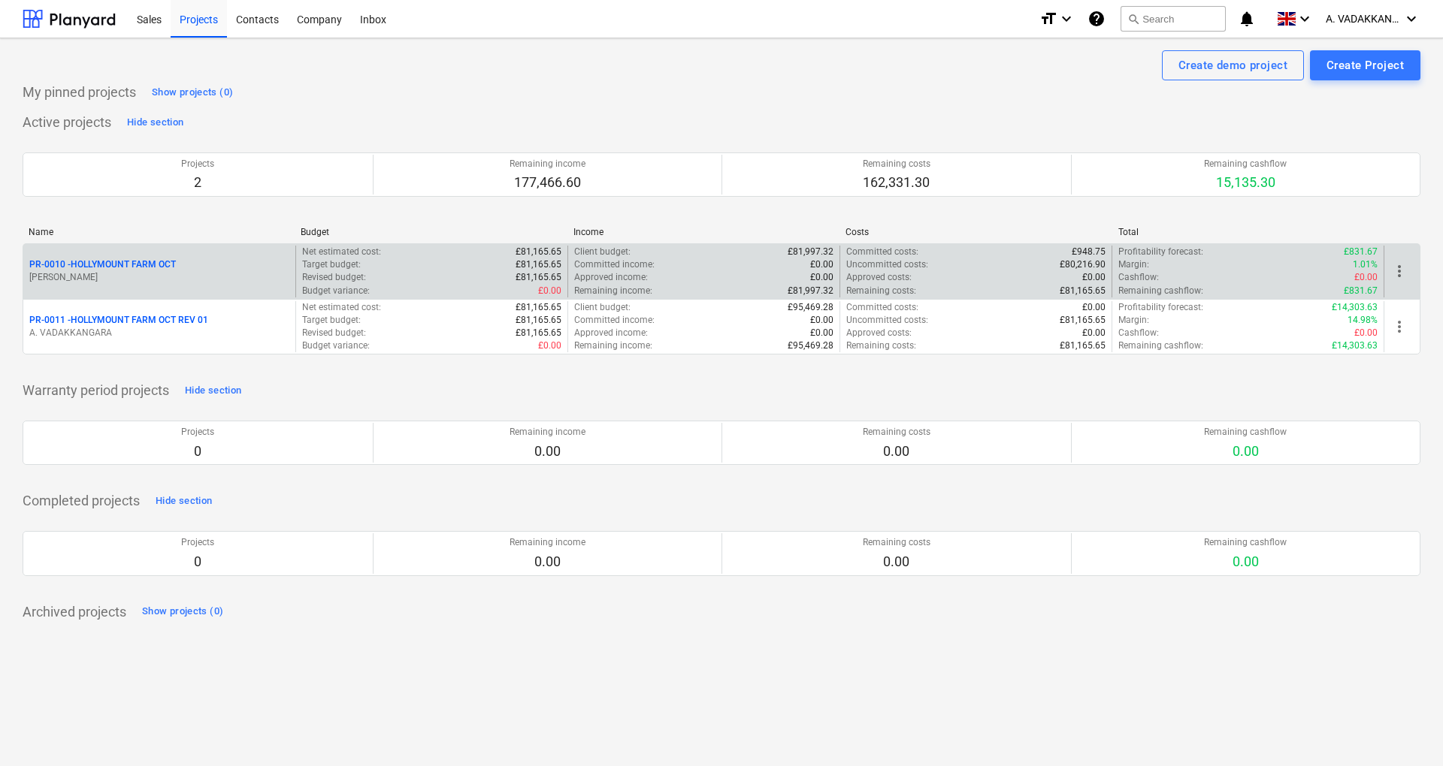
click at [984, 289] on div "Remaining costs : £81,165.65" at bounding box center [975, 291] width 259 height 13
click at [382, 272] on div "Revised budget : £81,165.65" at bounding box center [431, 277] width 259 height 13
click at [177, 266] on div "PR-0010 - HOLLYMOUNT FARM OCT" at bounding box center [159, 264] width 260 height 13
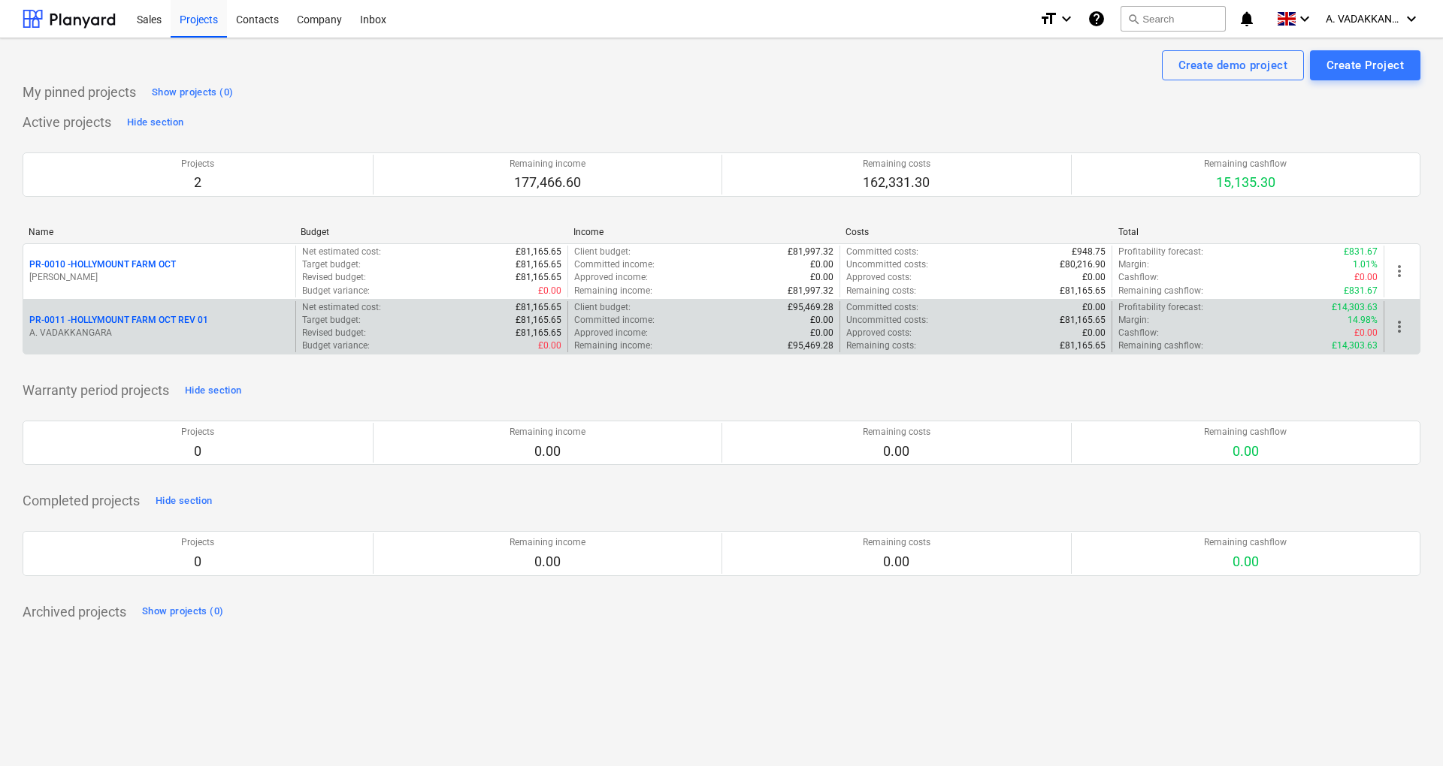
click at [389, 330] on div "Revised budget : £81,165.65" at bounding box center [431, 333] width 259 height 13
click at [157, 330] on p "A. VADAKKANGARA" at bounding box center [159, 333] width 260 height 13
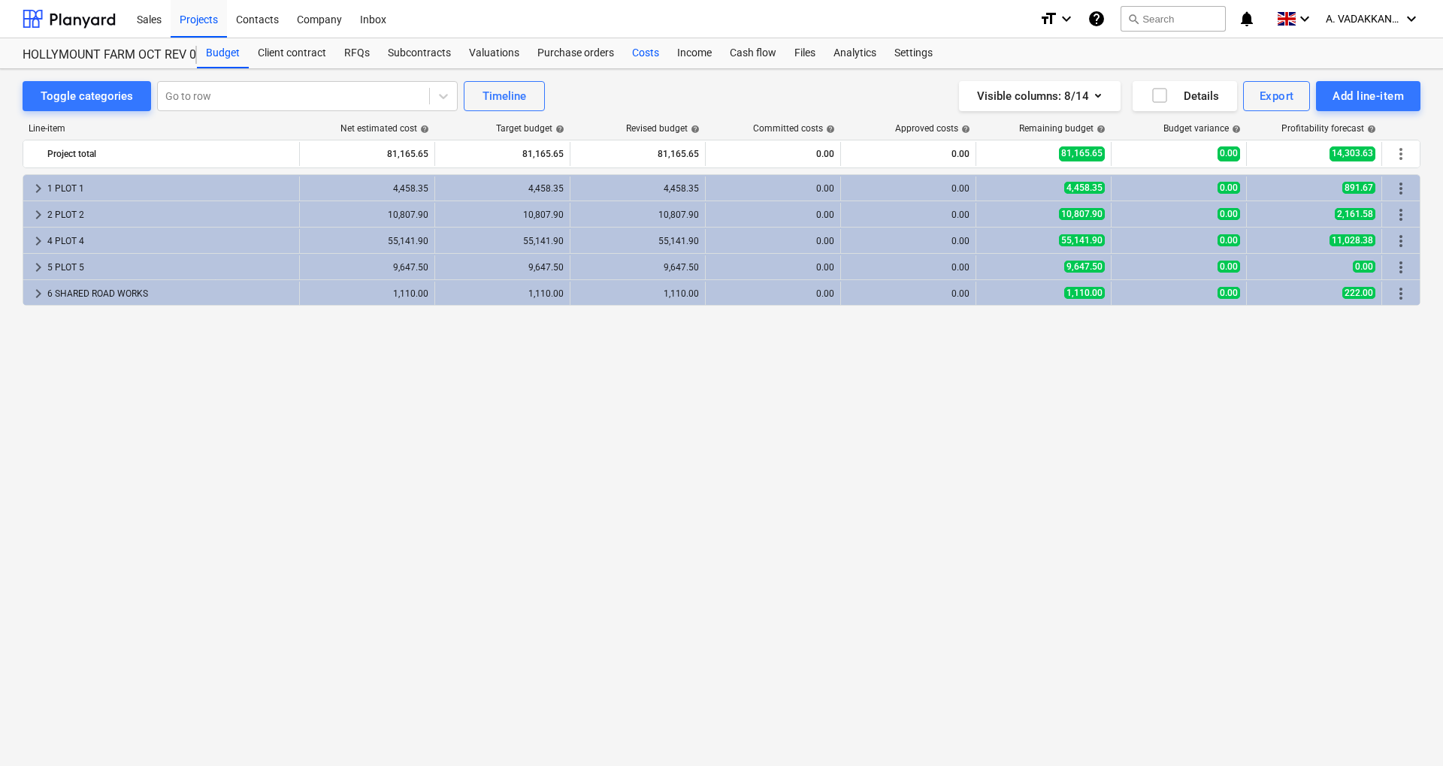
click at [639, 50] on div "Costs" at bounding box center [645, 53] width 45 height 30
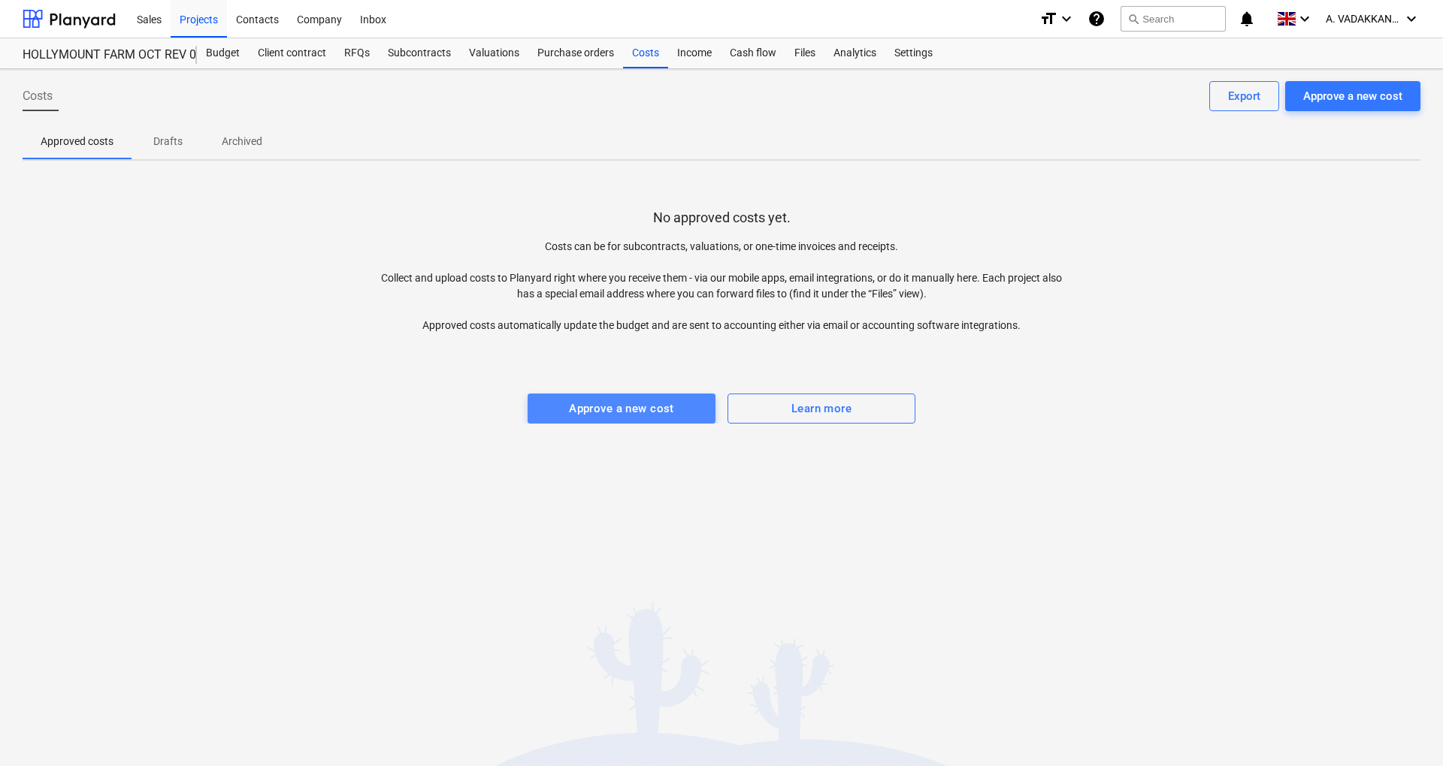
click at [621, 403] on div "Approve a new cost" at bounding box center [621, 409] width 105 height 20
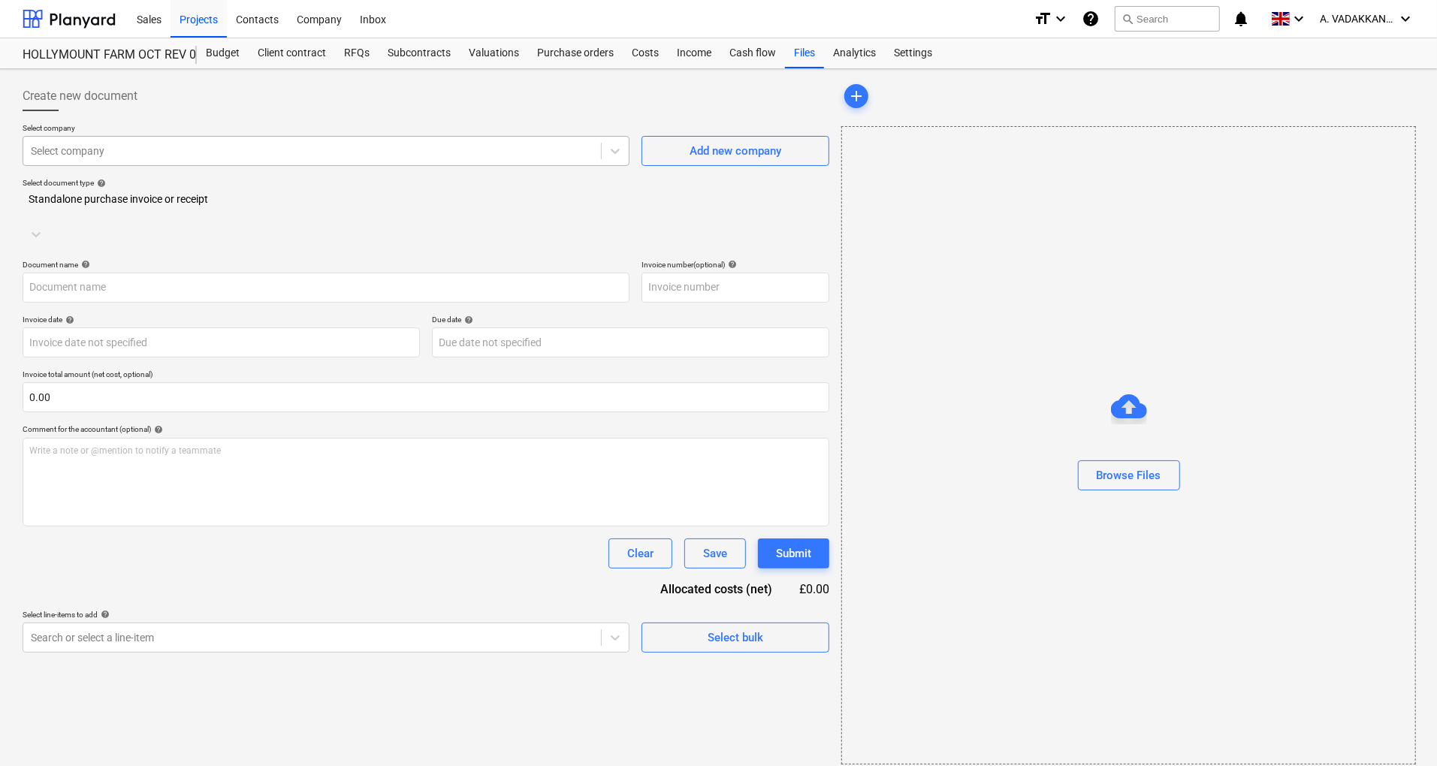
click at [158, 147] on div at bounding box center [312, 151] width 563 height 15
type input "TEST"
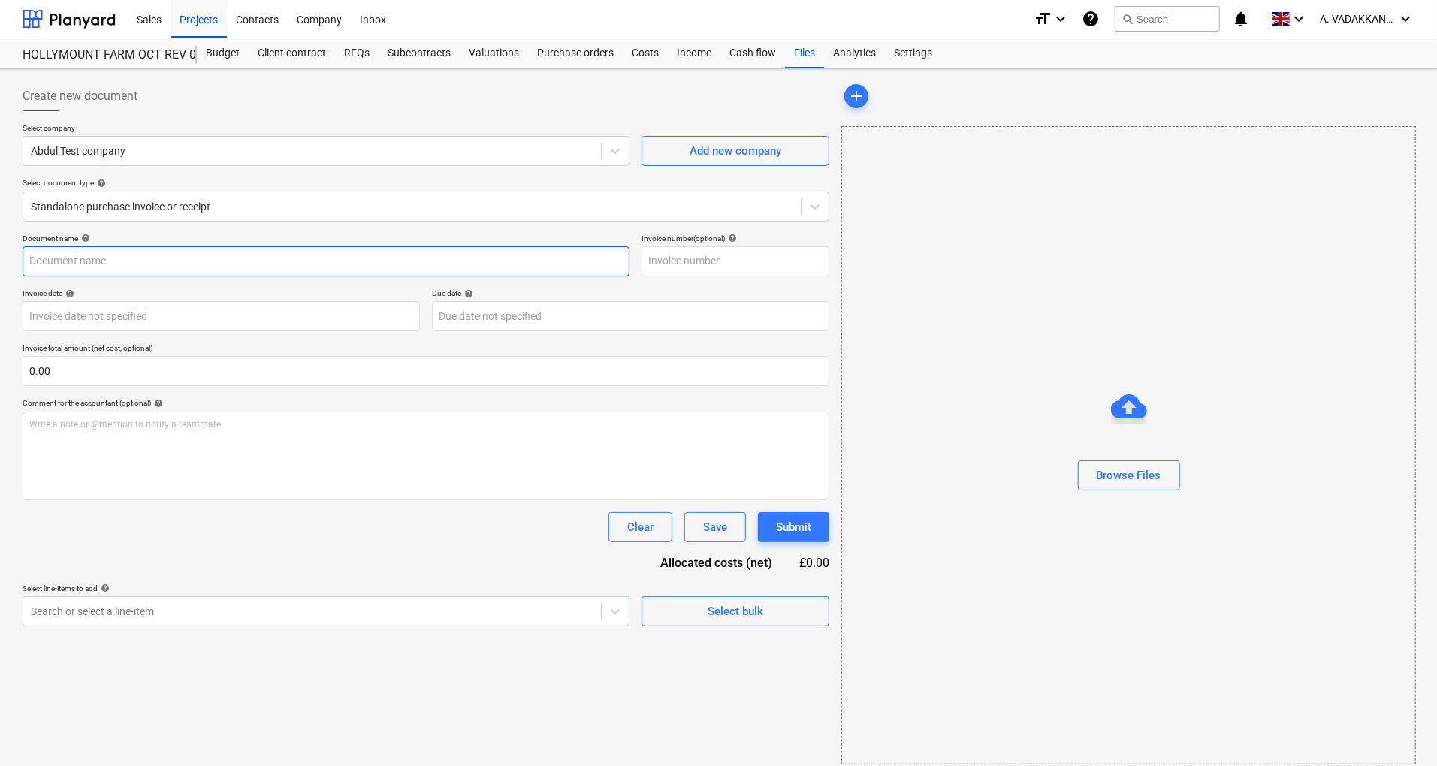
click at [168, 266] on input "text" at bounding box center [326, 261] width 607 height 30
type input "TEST COST"
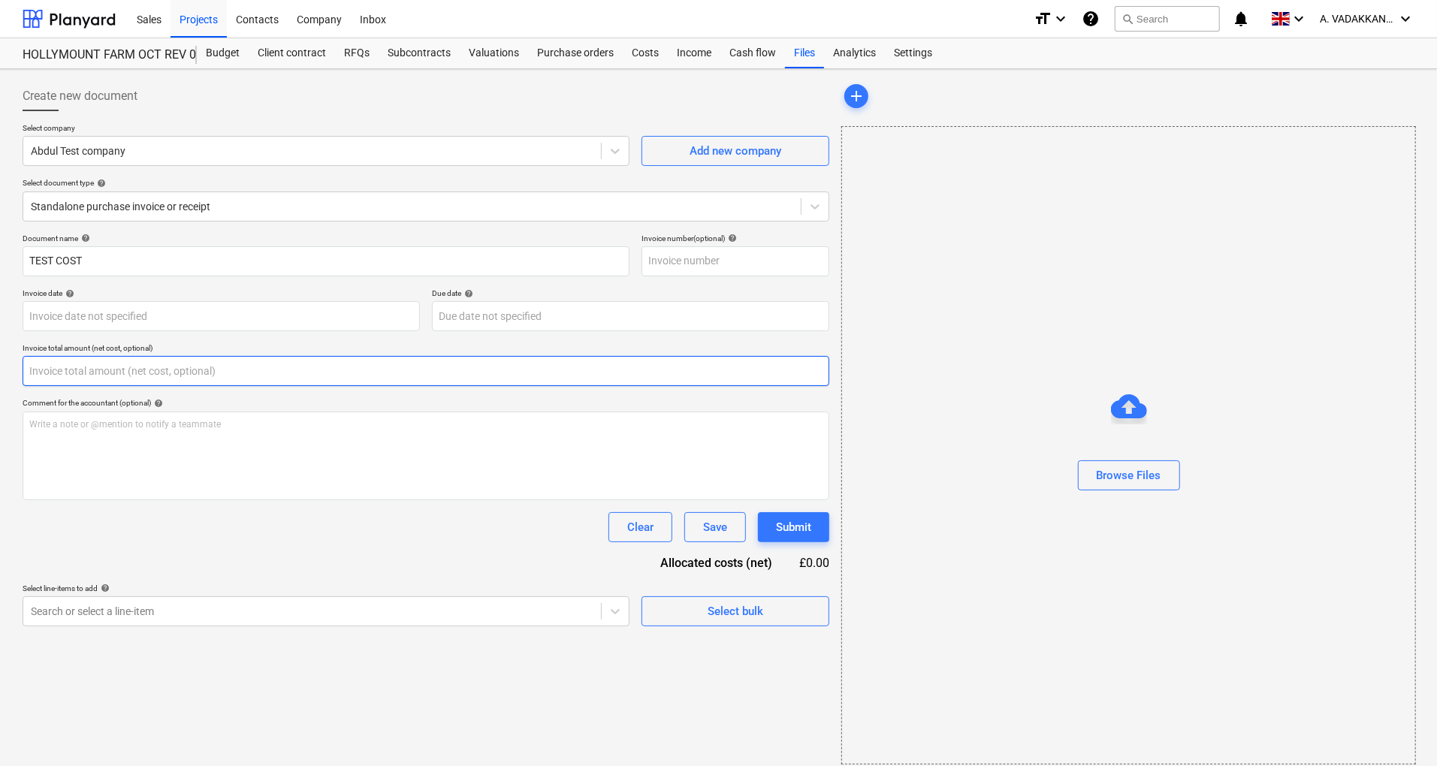
click at [107, 383] on input "text" at bounding box center [426, 371] width 807 height 30
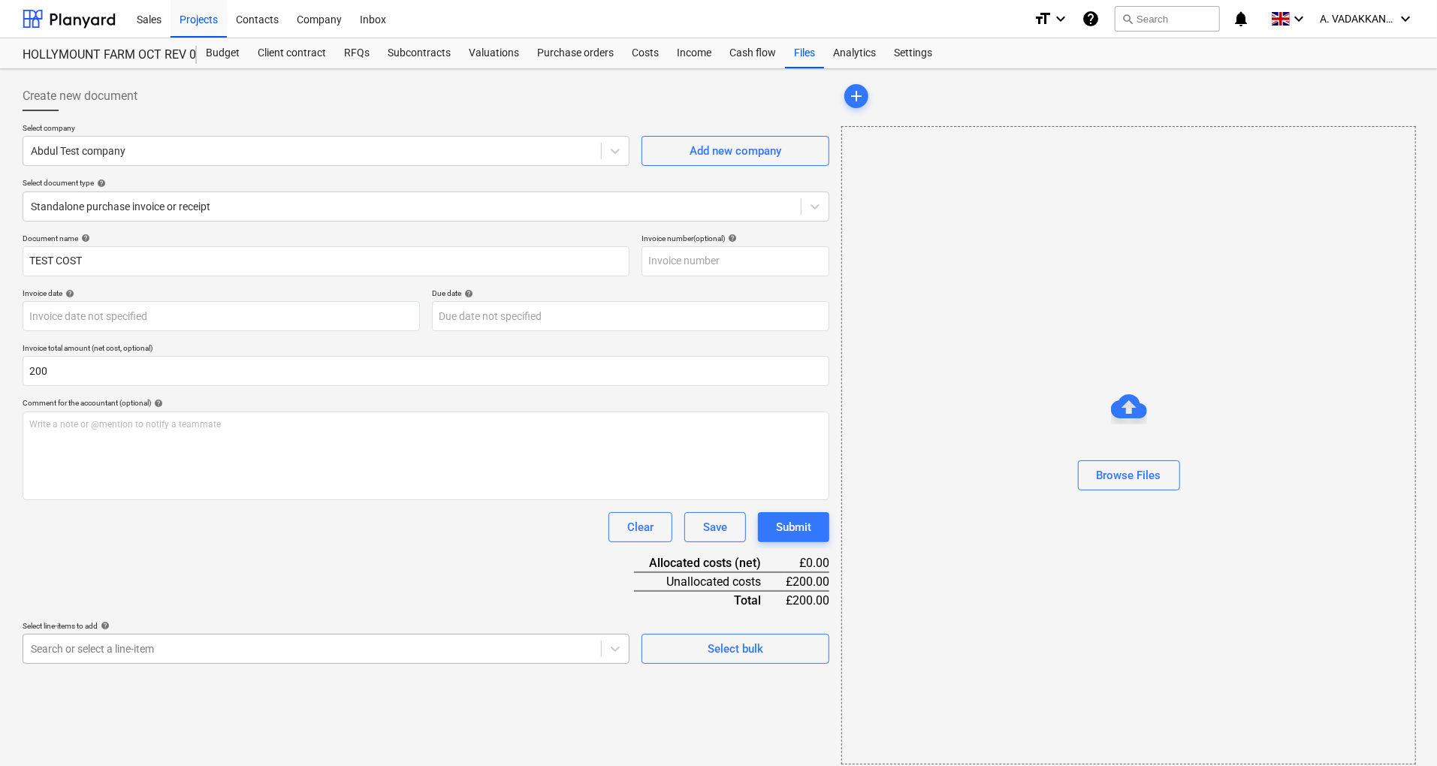
type input "200.00"
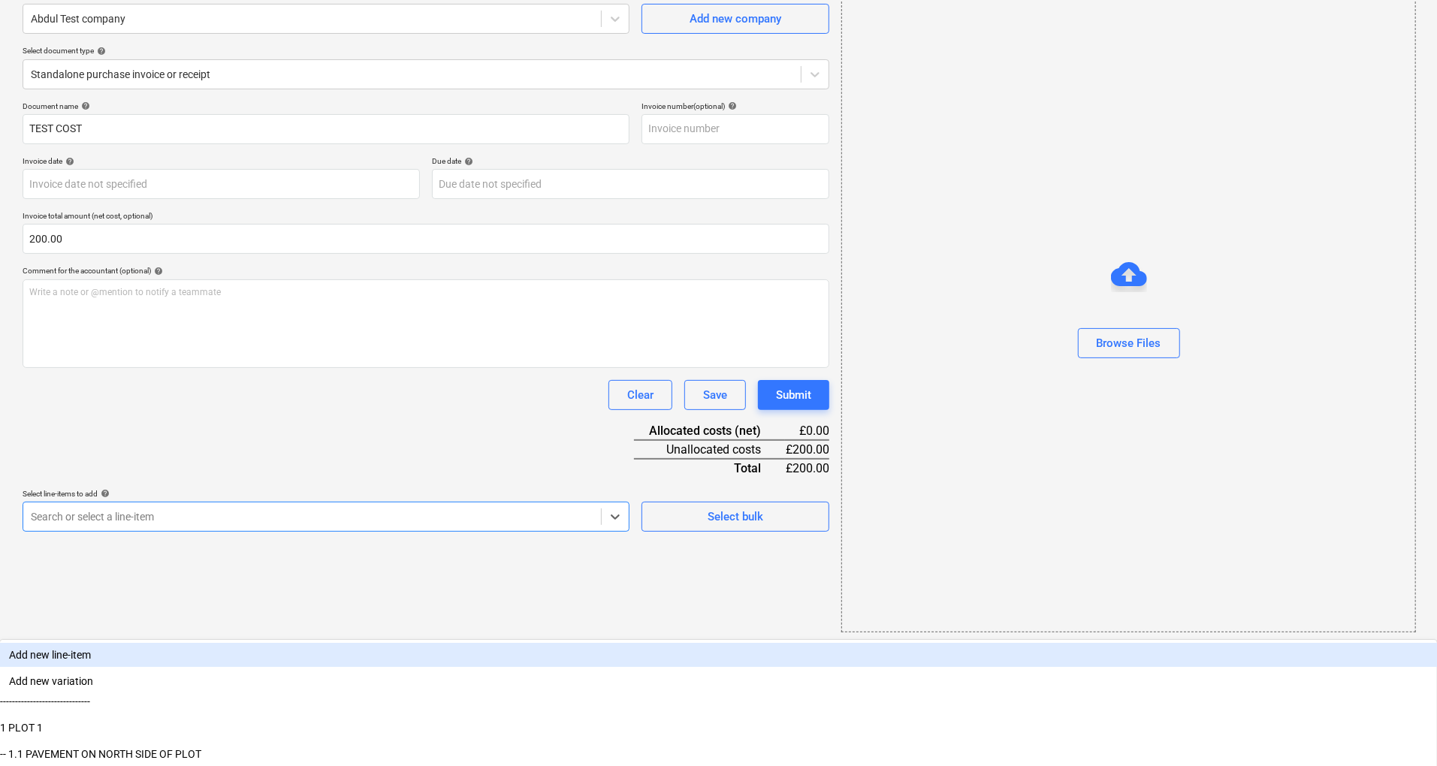
click at [467, 634] on body "Sales Projects Contacts Company Inbox format_size keyboard_arrow_down help sear…" at bounding box center [718, 251] width 1437 height 766
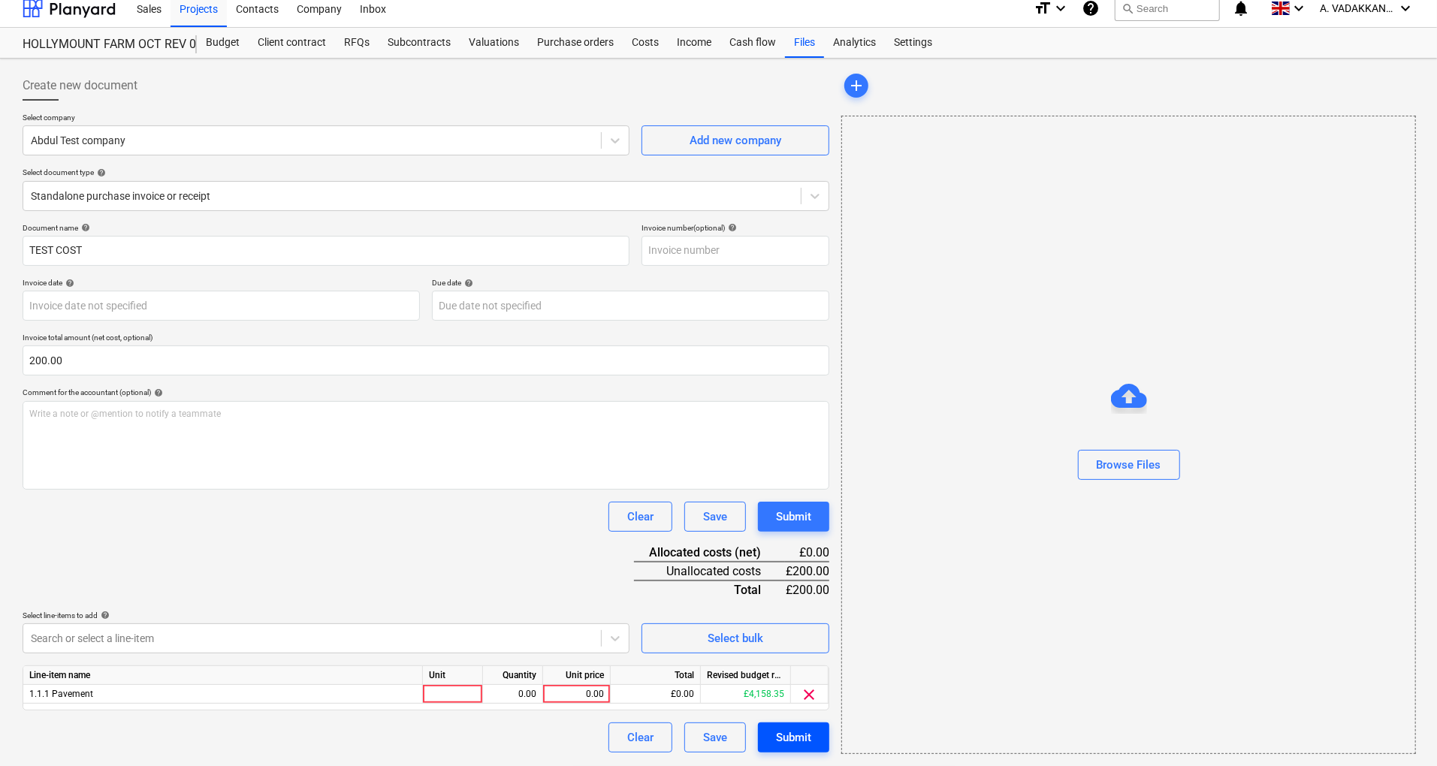
scroll to position [9, 0]
click at [793, 617] on div "Document name help TEST COST Invoice number (optional) help Invoice date help P…" at bounding box center [426, 490] width 807 height 530
click at [792, 733] on div "Submit" at bounding box center [793, 740] width 35 height 20
click at [854, 83] on span "add" at bounding box center [857, 87] width 18 height 18
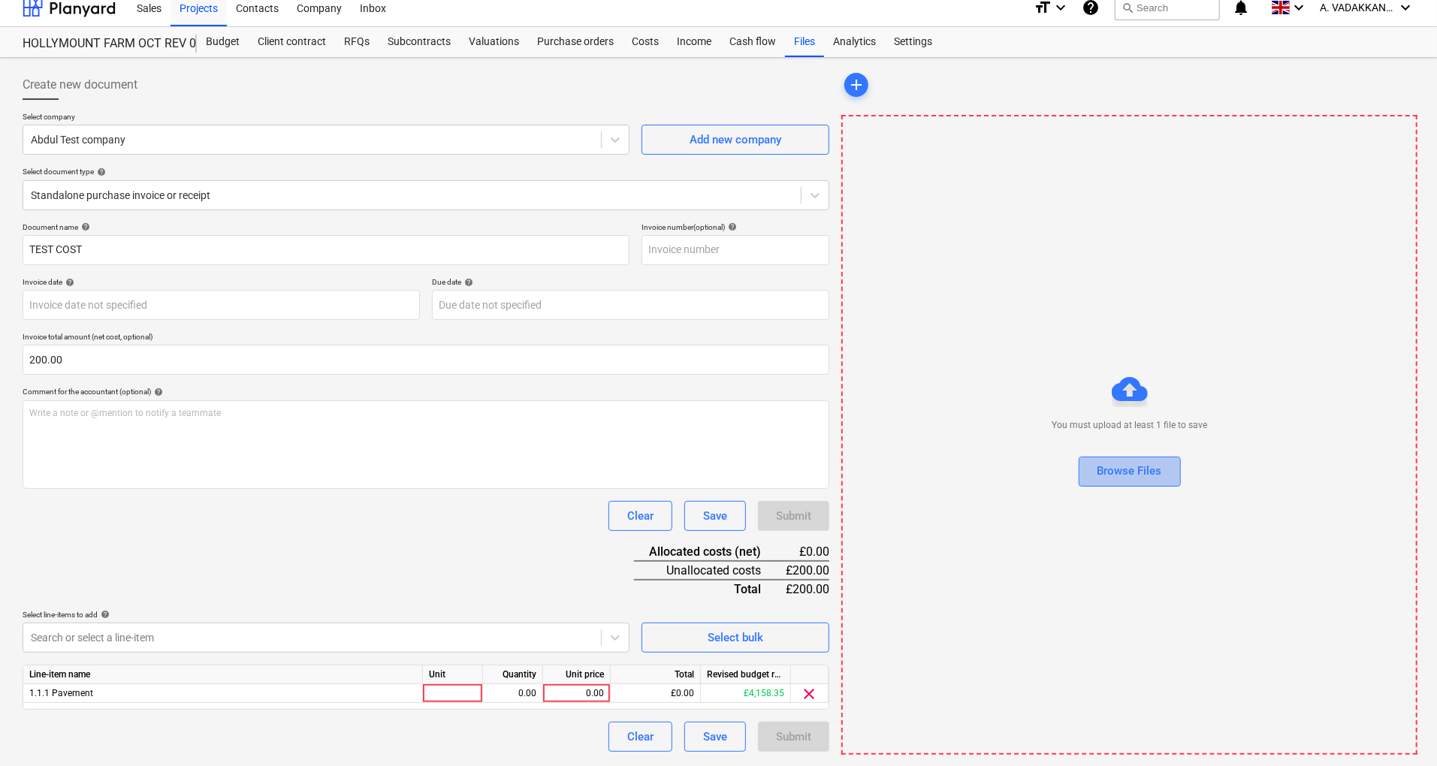
click at [1123, 468] on div "Browse Files" at bounding box center [1130, 471] width 65 height 20
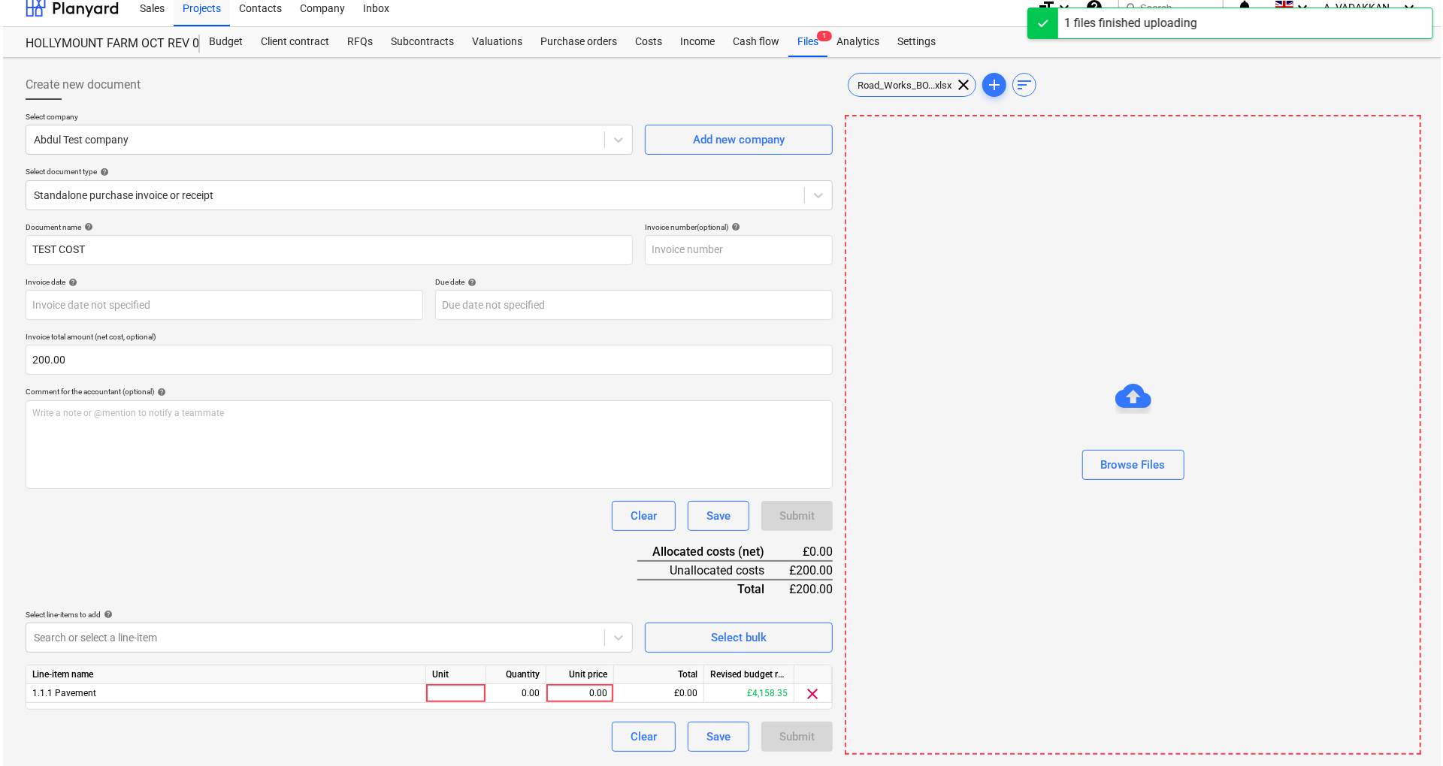
scroll to position [9, 0]
click at [584, 697] on div "0.00" at bounding box center [576, 696] width 55 height 19
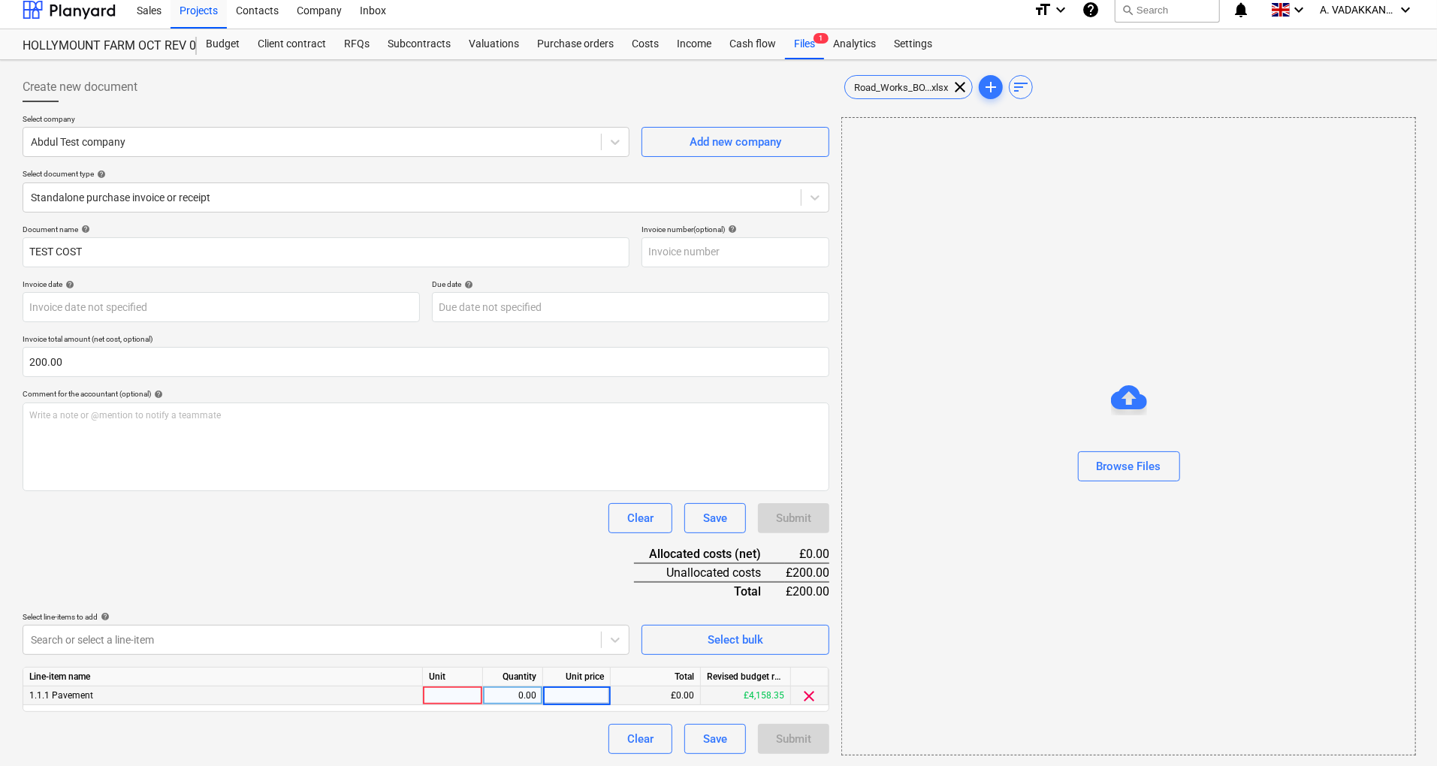
type input "1"
click at [455, 697] on div "pcs" at bounding box center [453, 696] width 60 height 19
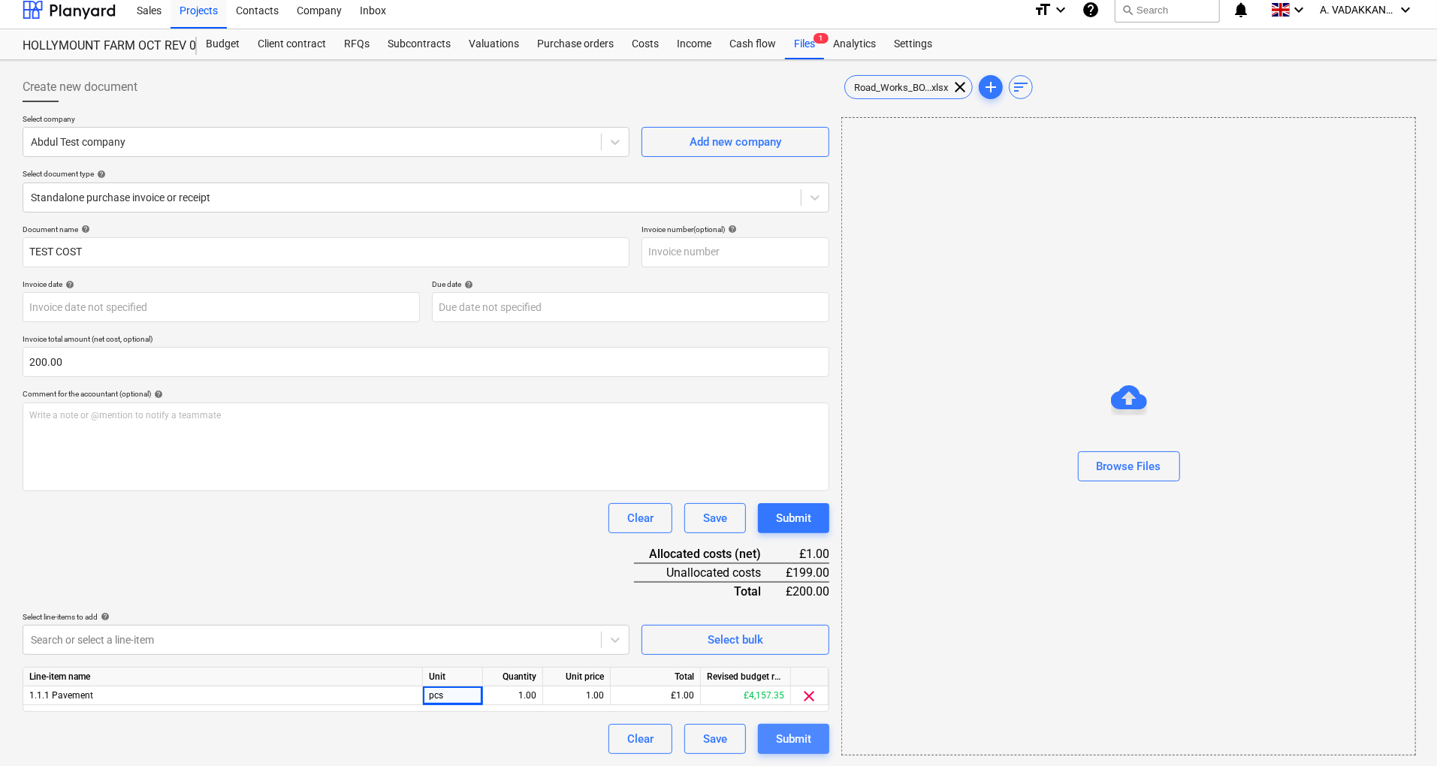
click at [800, 742] on div "Submit" at bounding box center [793, 740] width 35 height 20
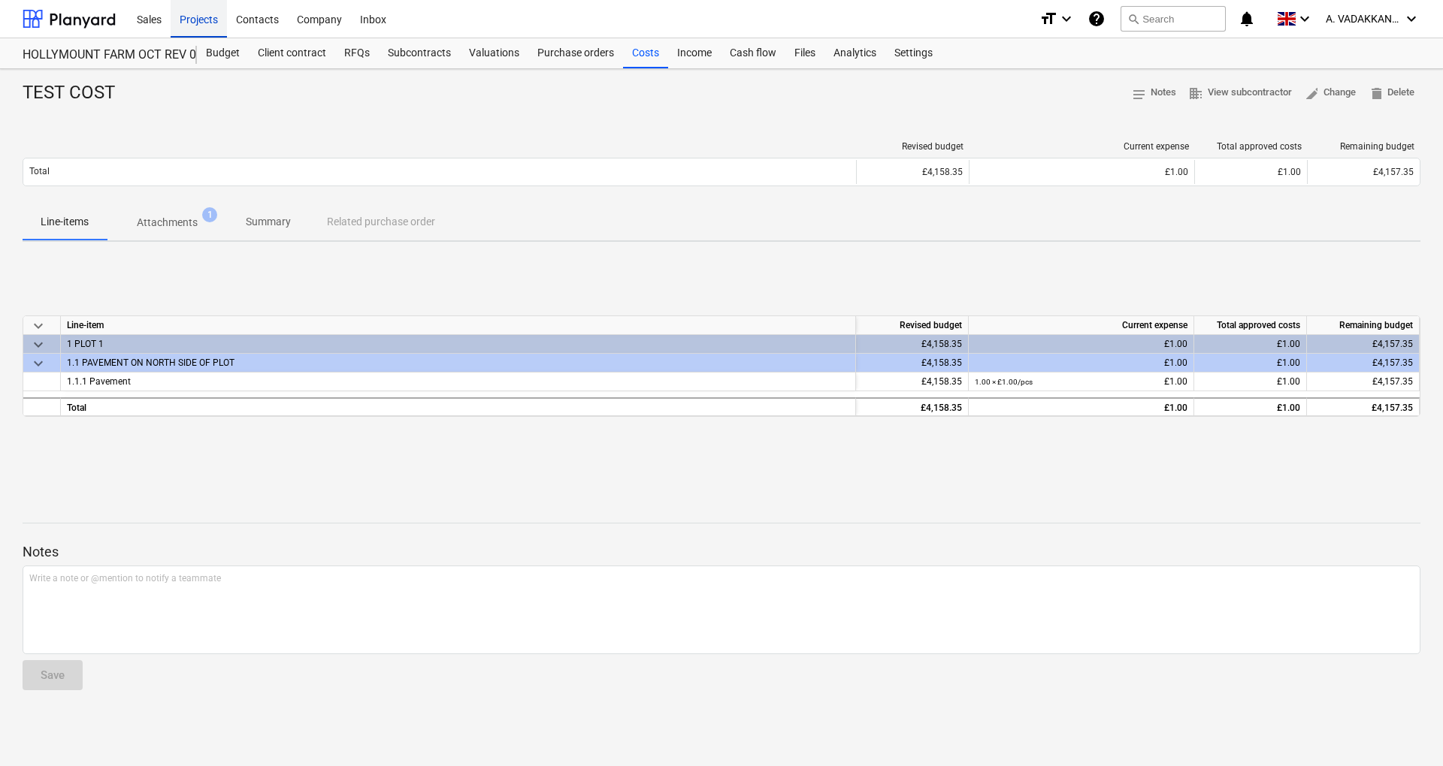
click at [196, 14] on div "Projects" at bounding box center [199, 18] width 56 height 38
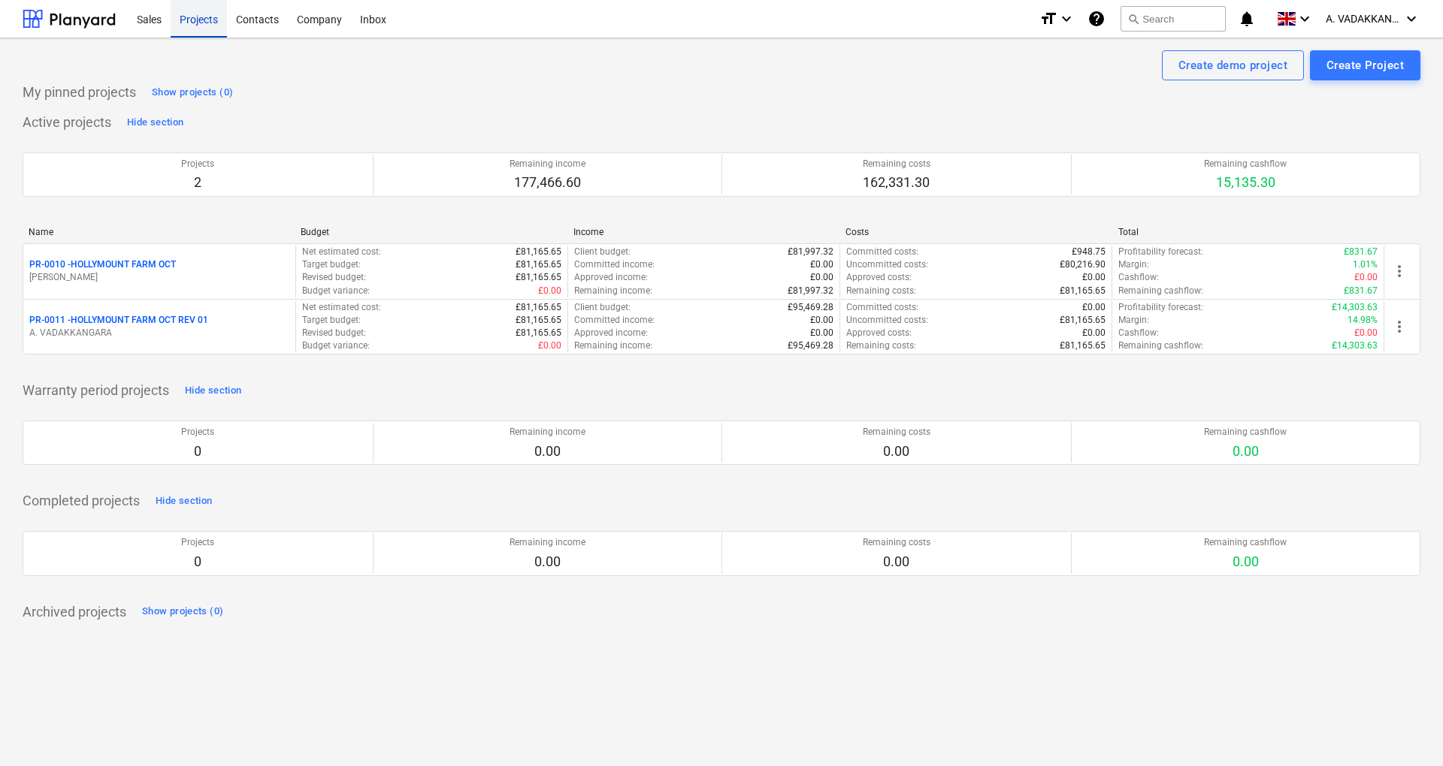
click at [196, 14] on div "Projects" at bounding box center [199, 18] width 56 height 38
click at [197, 20] on div "Projects" at bounding box center [199, 18] width 56 height 38
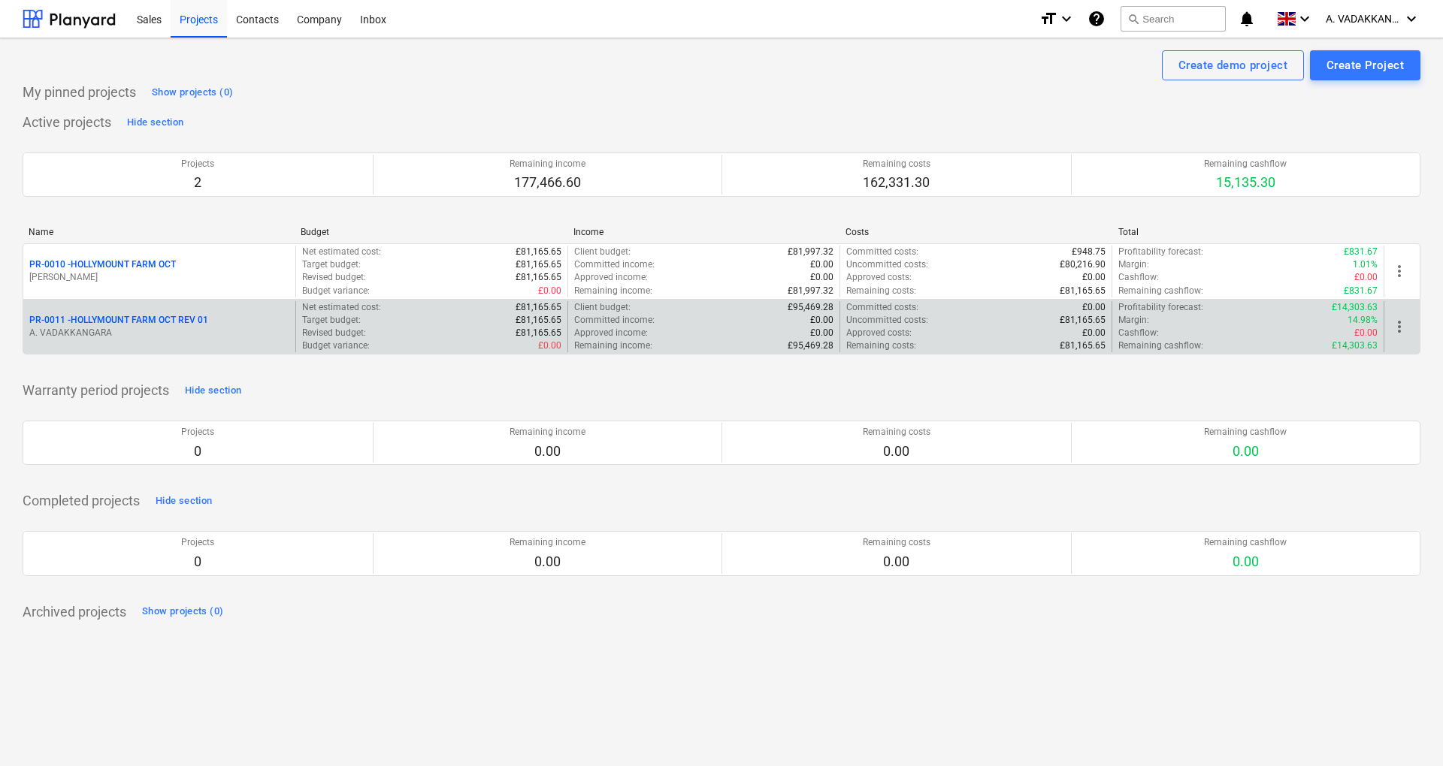
click at [394, 330] on div "Revised budget : £81,165.65" at bounding box center [431, 333] width 259 height 13
click at [545, 327] on p "£81,165.65" at bounding box center [538, 333] width 46 height 13
click at [208, 319] on div "PR-0011 - HOLLYMOUNT FARM OCT REV 01" at bounding box center [159, 320] width 260 height 13
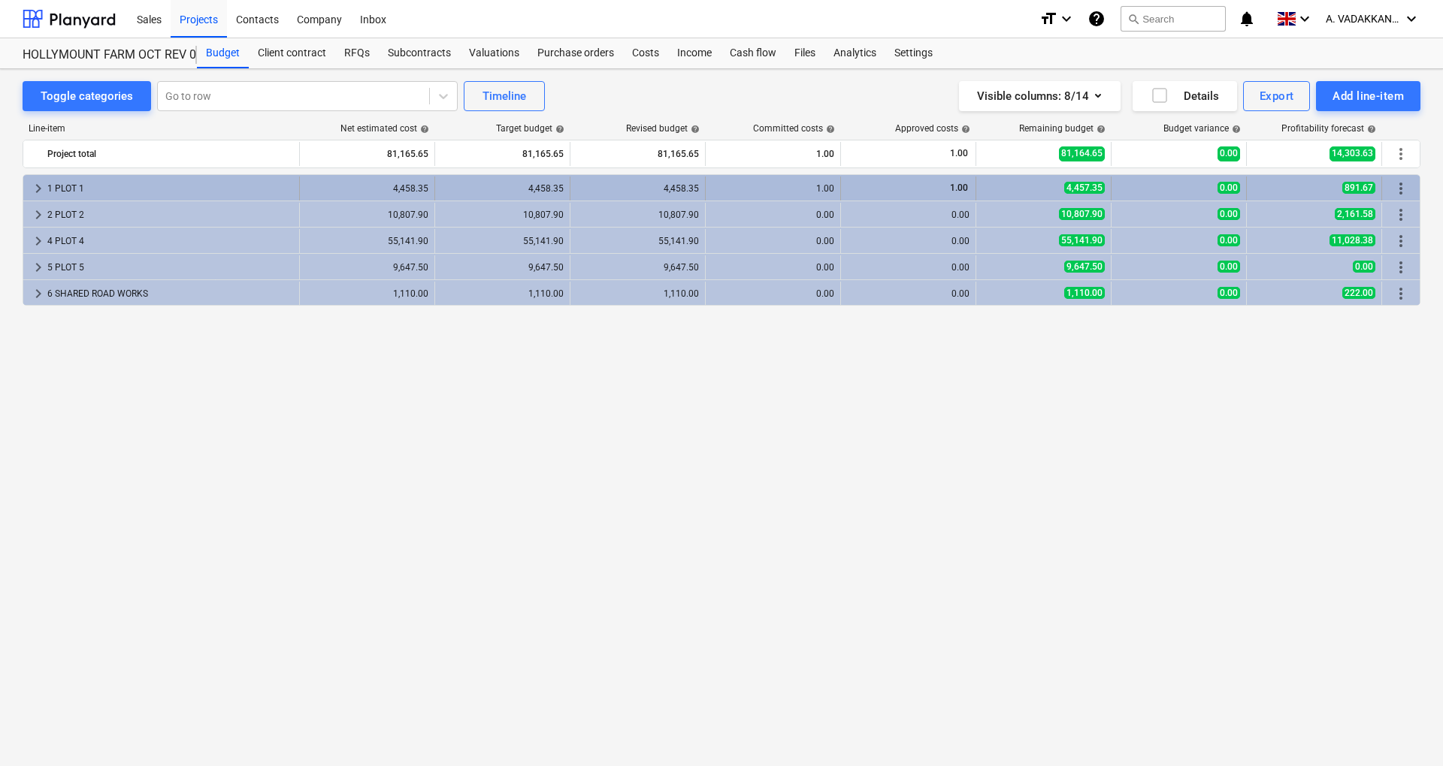
click at [101, 184] on div "1 PLOT 1" at bounding box center [170, 189] width 246 height 24
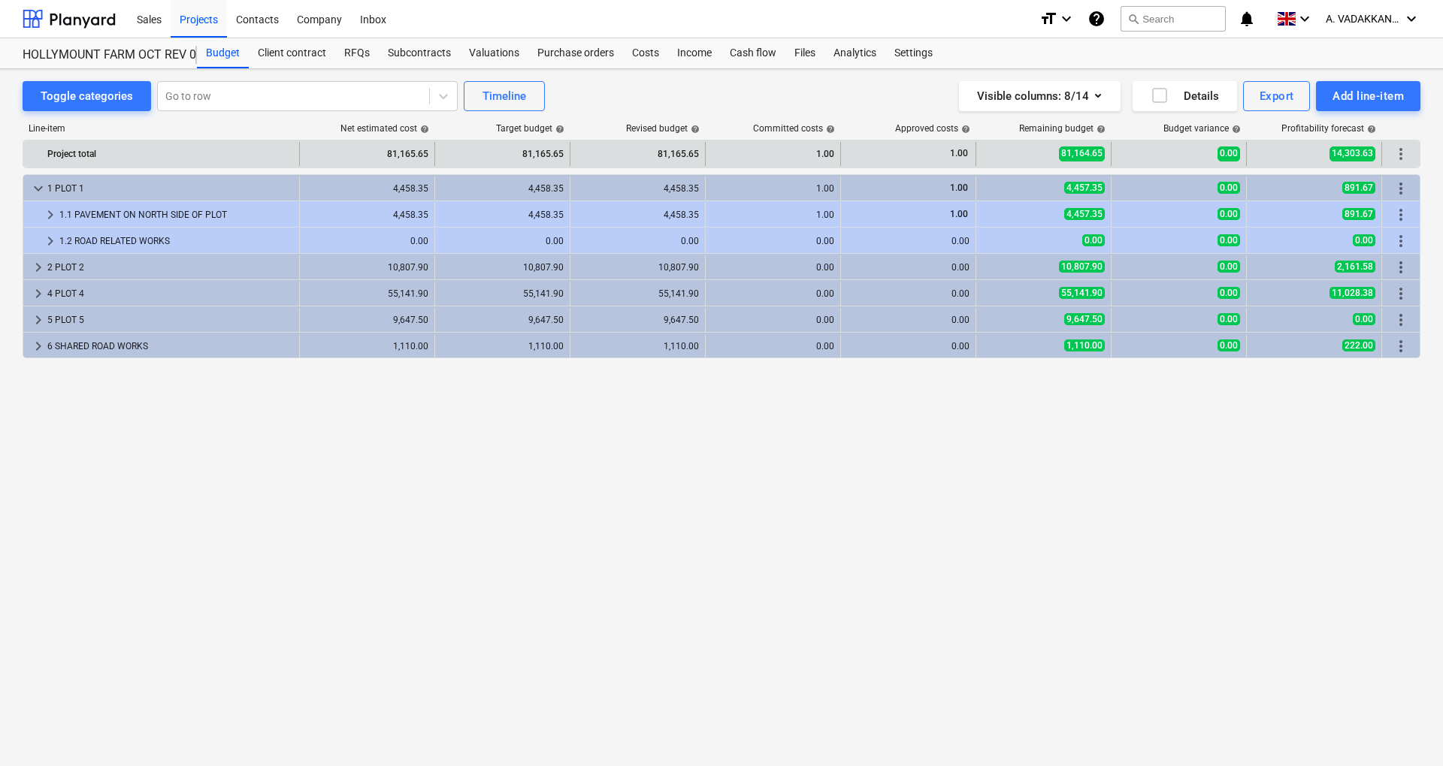
click at [819, 150] on div "1.00" at bounding box center [773, 154] width 122 height 24
click at [44, 152] on div at bounding box center [38, 154] width 18 height 24
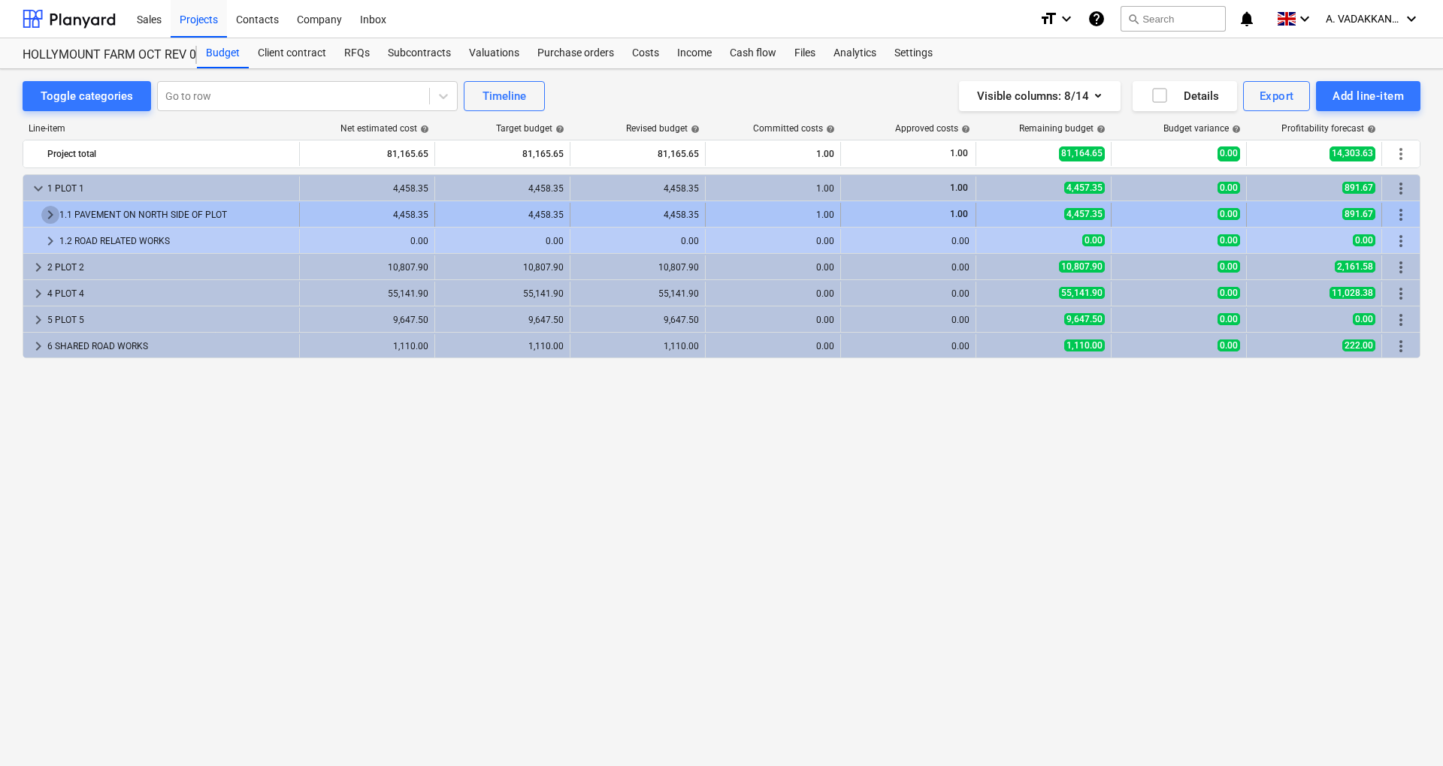
click at [51, 217] on span "keyboard_arrow_right" at bounding box center [50, 215] width 18 height 18
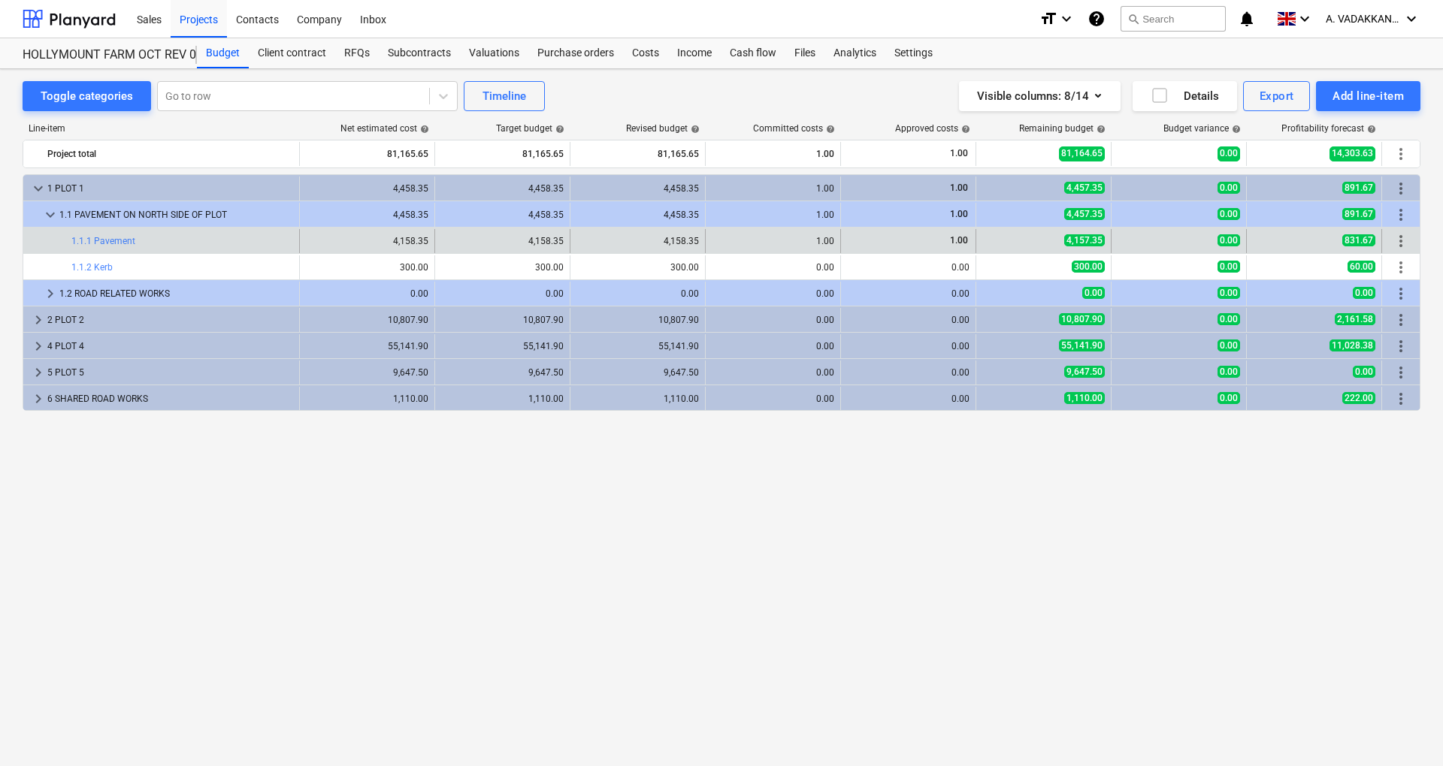
click at [951, 244] on span "1.00" at bounding box center [958, 240] width 21 height 11
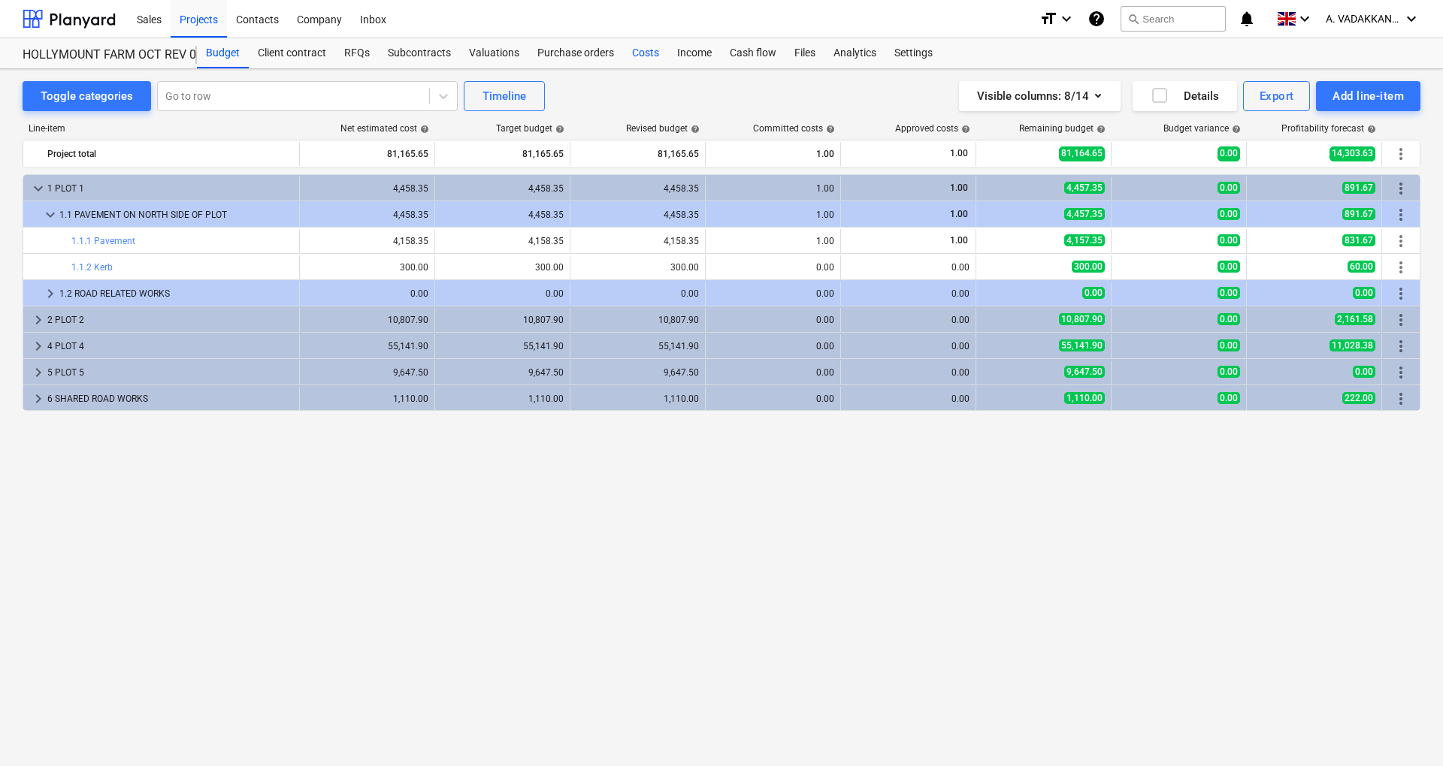
click at [631, 48] on div "Costs" at bounding box center [645, 53] width 45 height 30
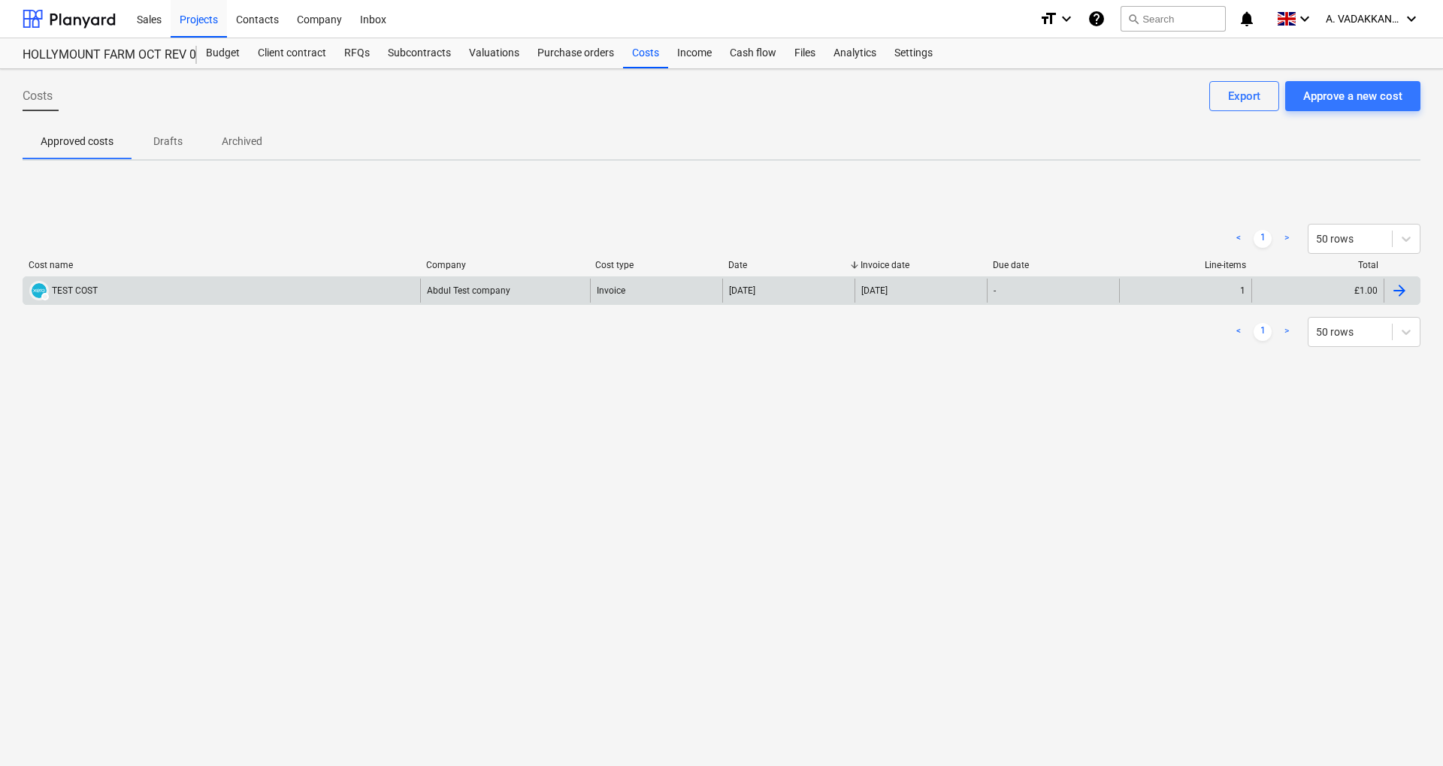
click at [1387, 292] on div at bounding box center [1401, 291] width 36 height 24
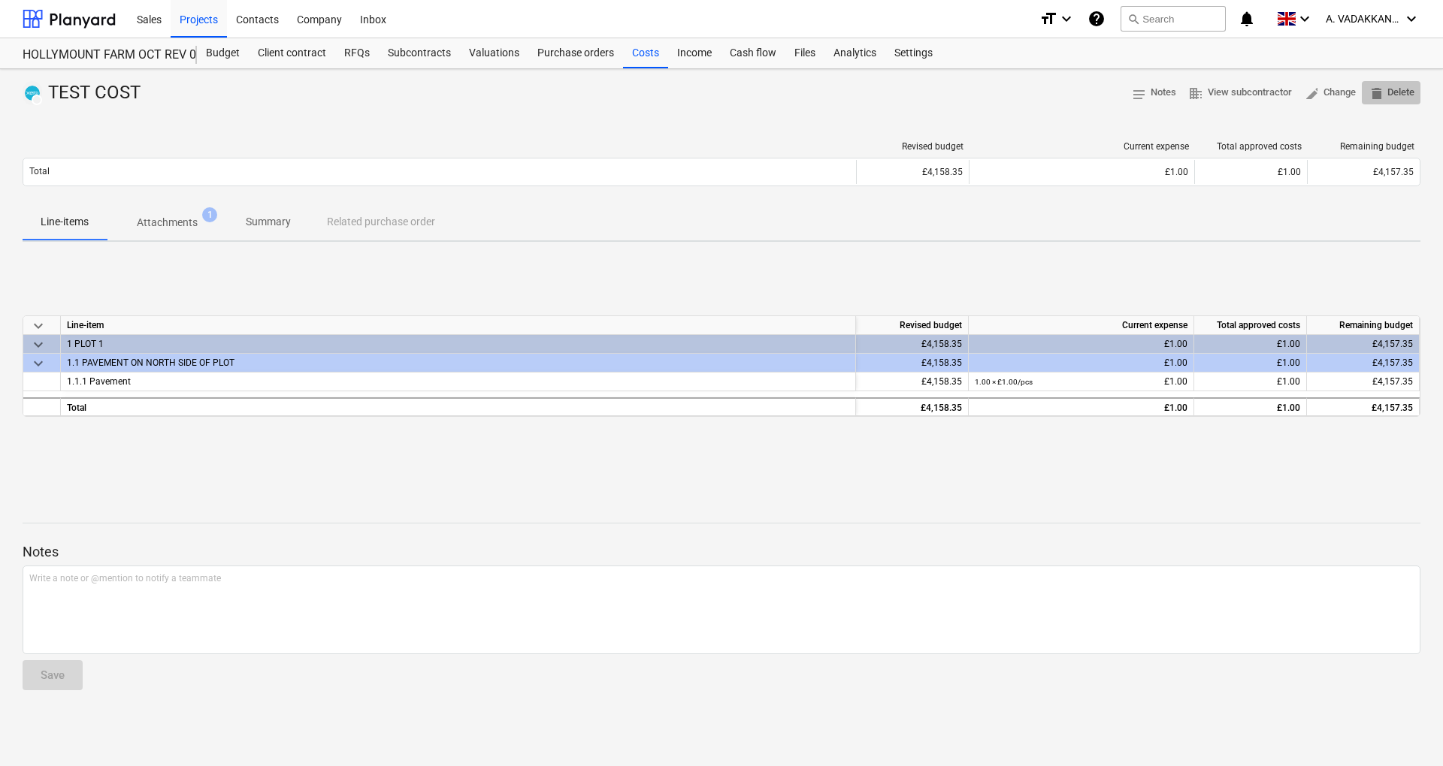
click at [1370, 95] on span "delete" at bounding box center [1374, 93] width 14 height 14
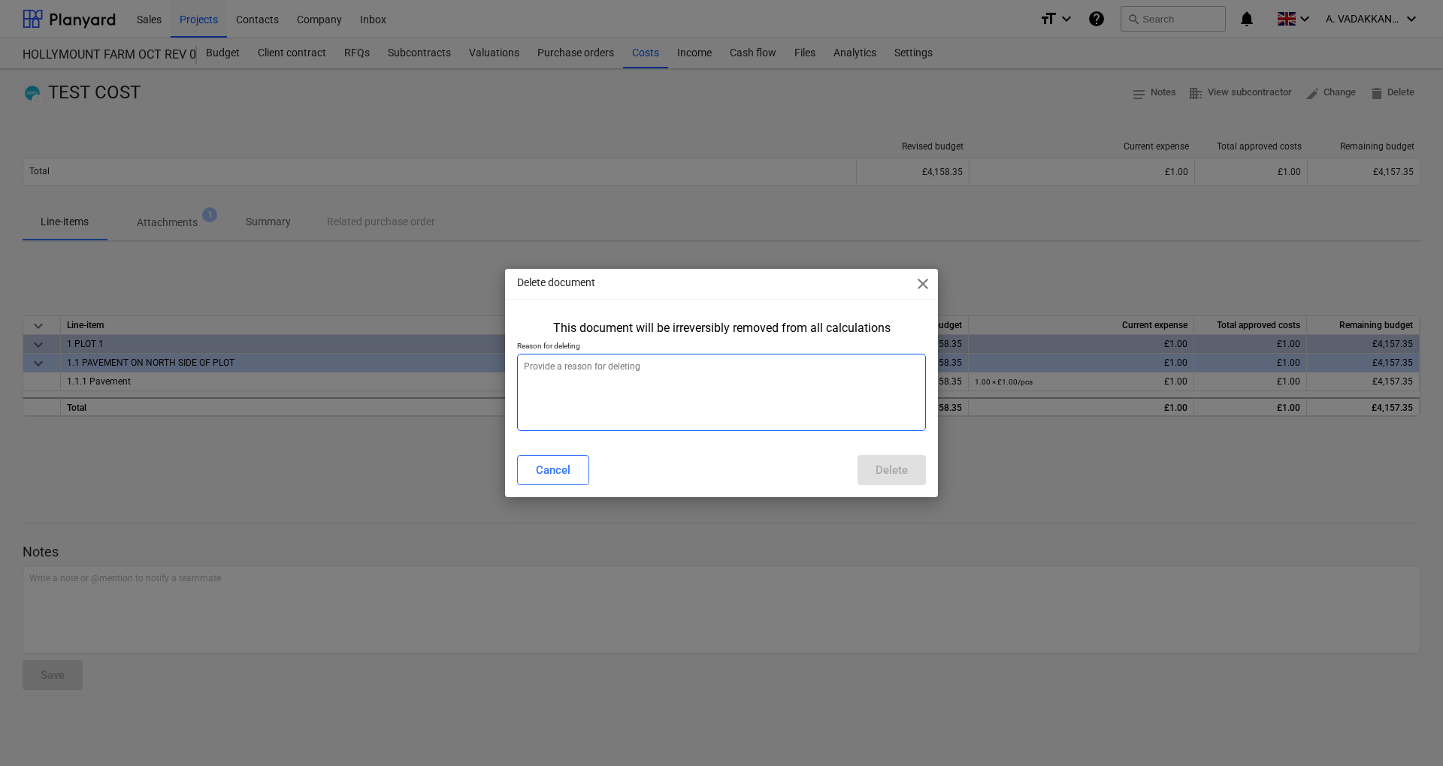
click at [684, 374] on textarea at bounding box center [721, 392] width 409 height 77
type textarea "TEST"
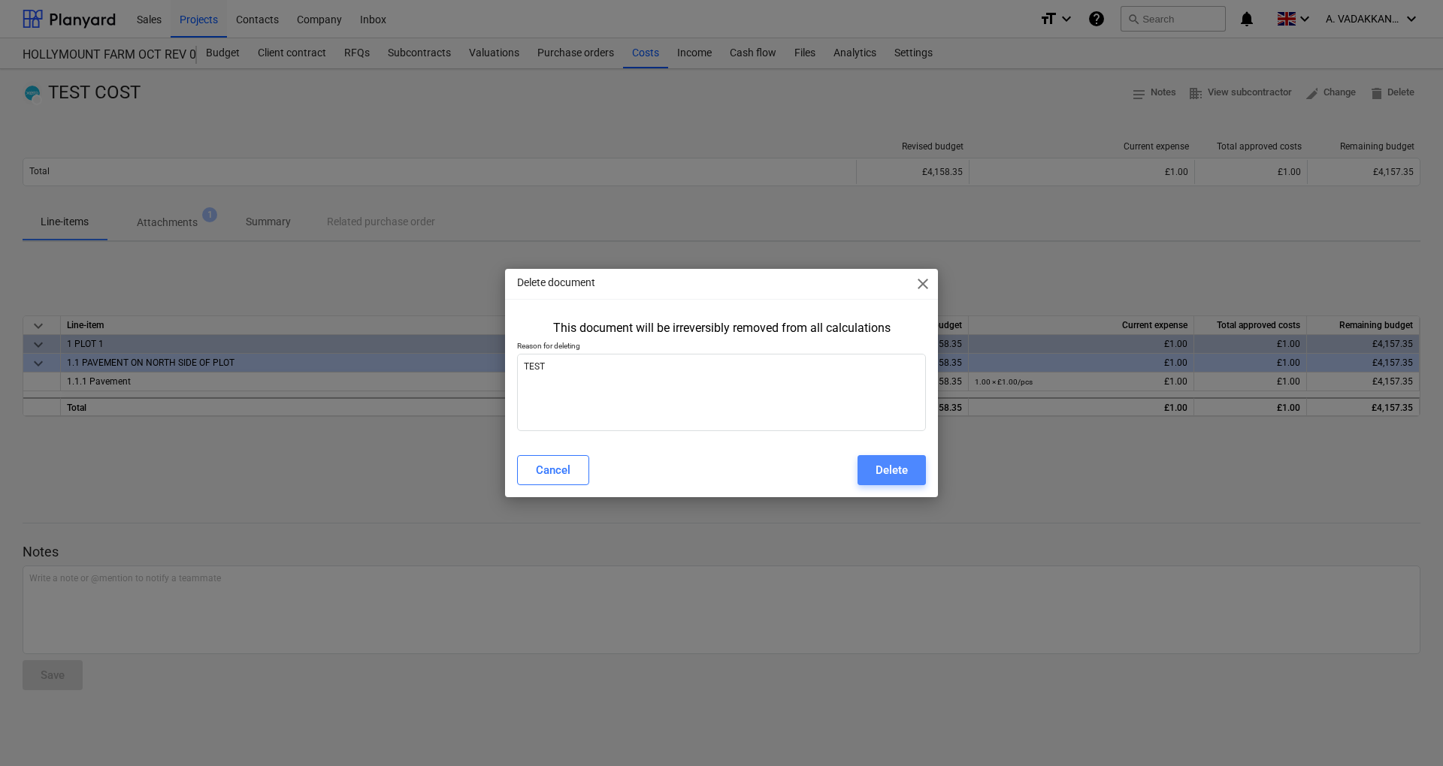
click at [875, 468] on div "Delete" at bounding box center [891, 471] width 32 height 20
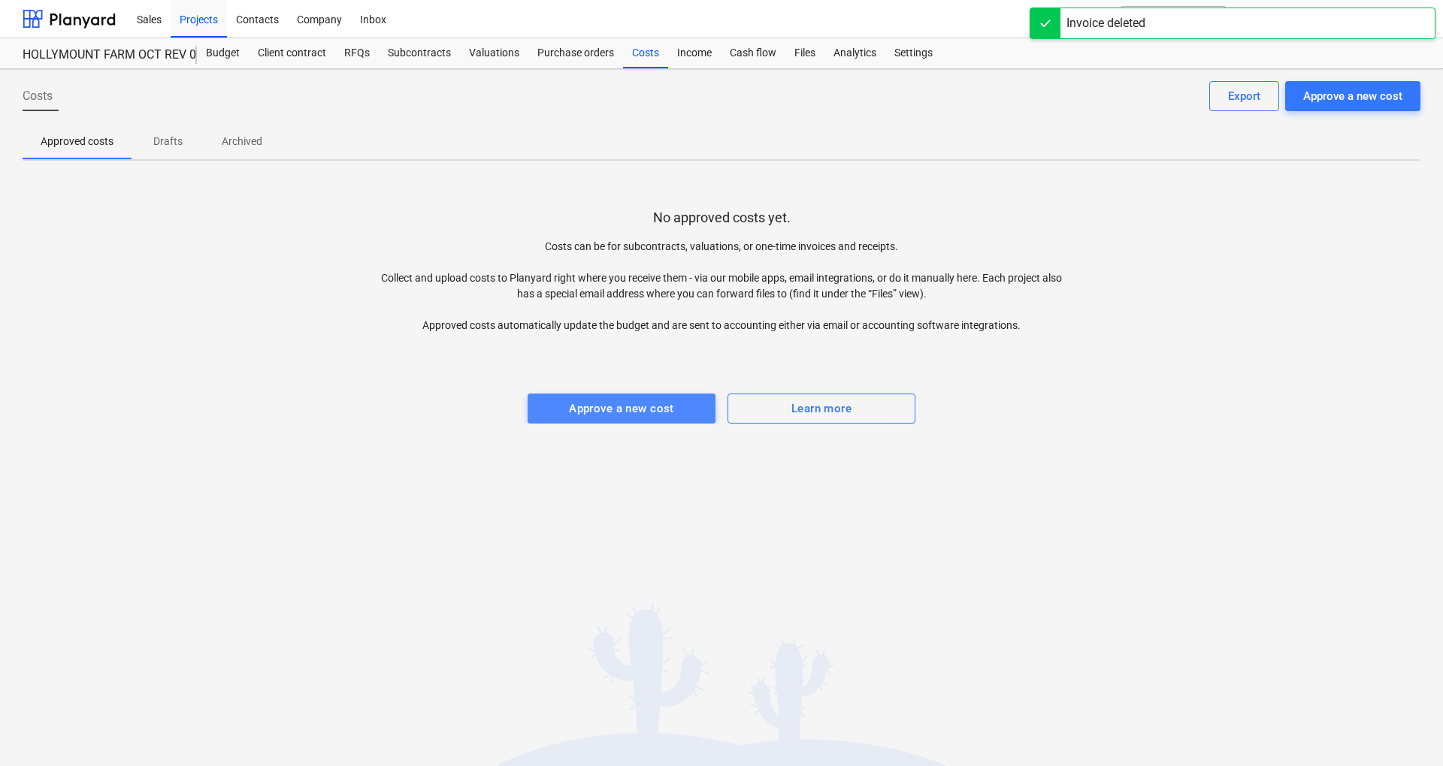
click at [649, 411] on div "Approve a new cost" at bounding box center [621, 409] width 105 height 20
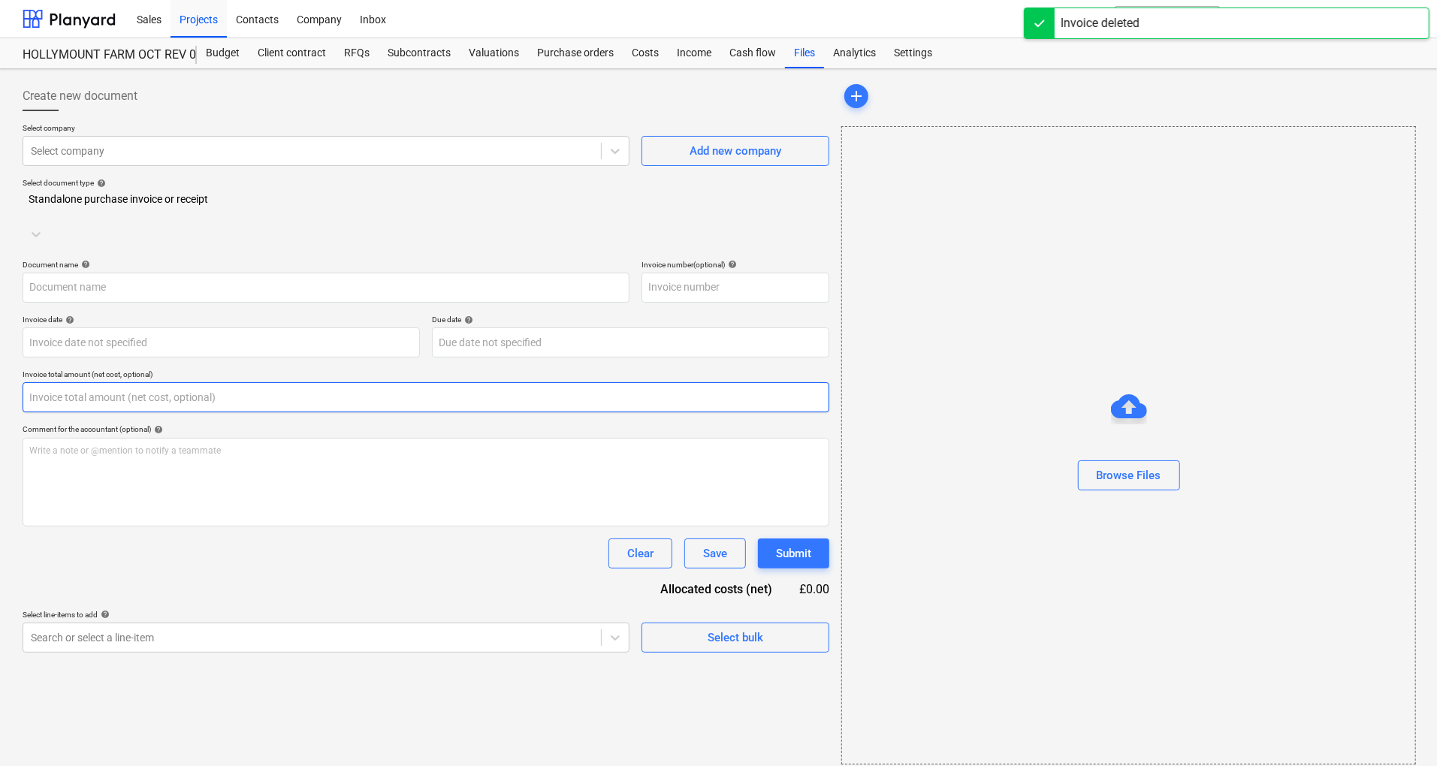
click at [119, 382] on input "text" at bounding box center [426, 397] width 807 height 30
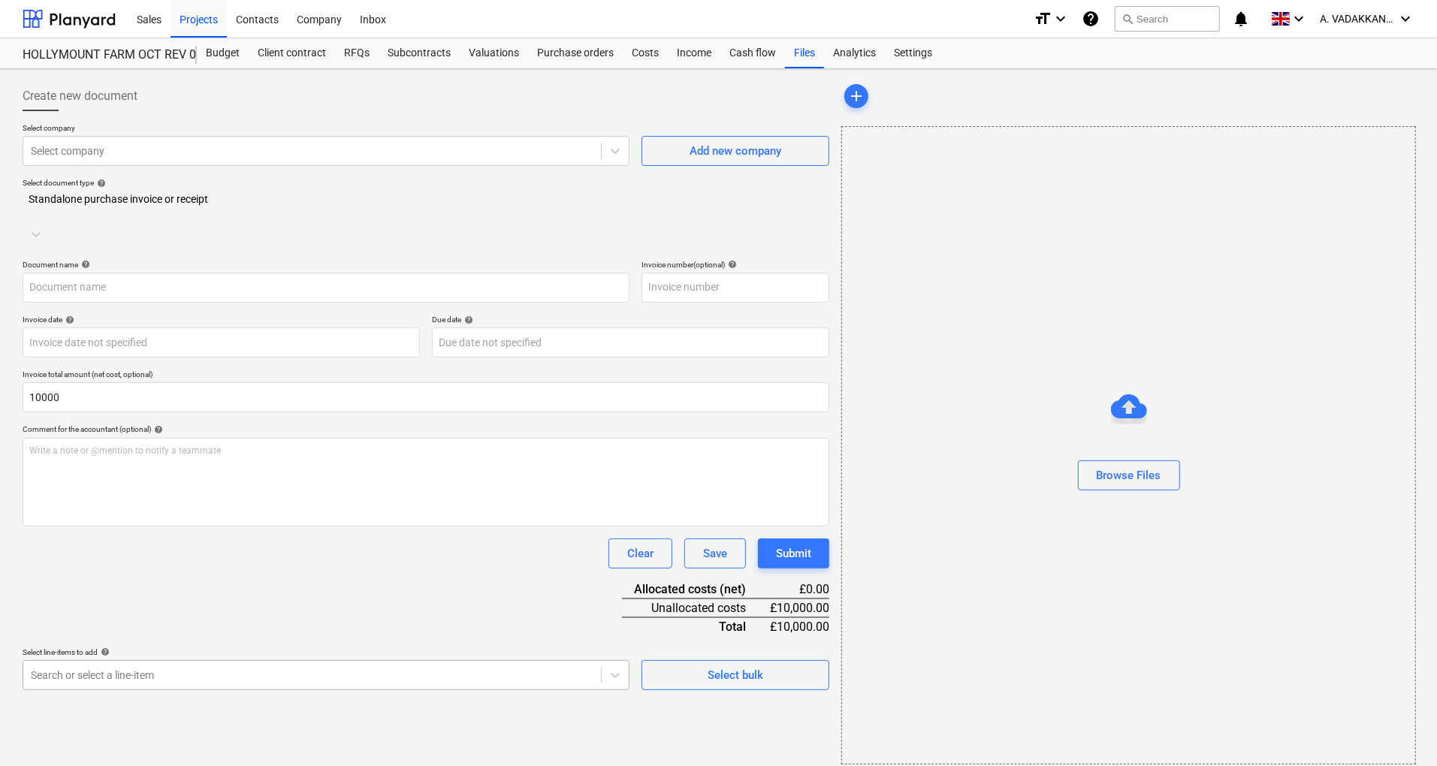
type input "10,000.00"
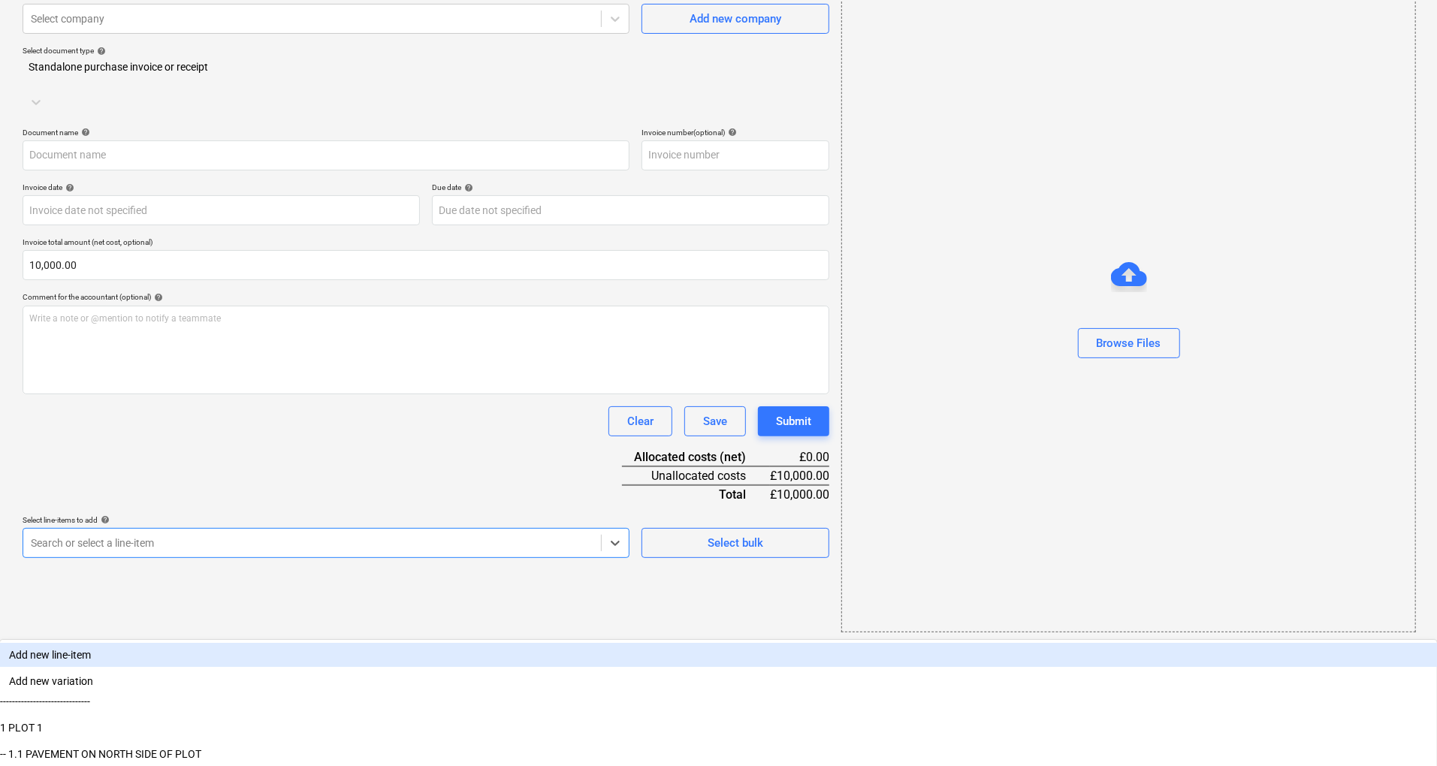
click at [146, 634] on body "Sales Projects Contacts Company Inbox format_size keyboard_arrow_down help sear…" at bounding box center [718, 251] width 1437 height 766
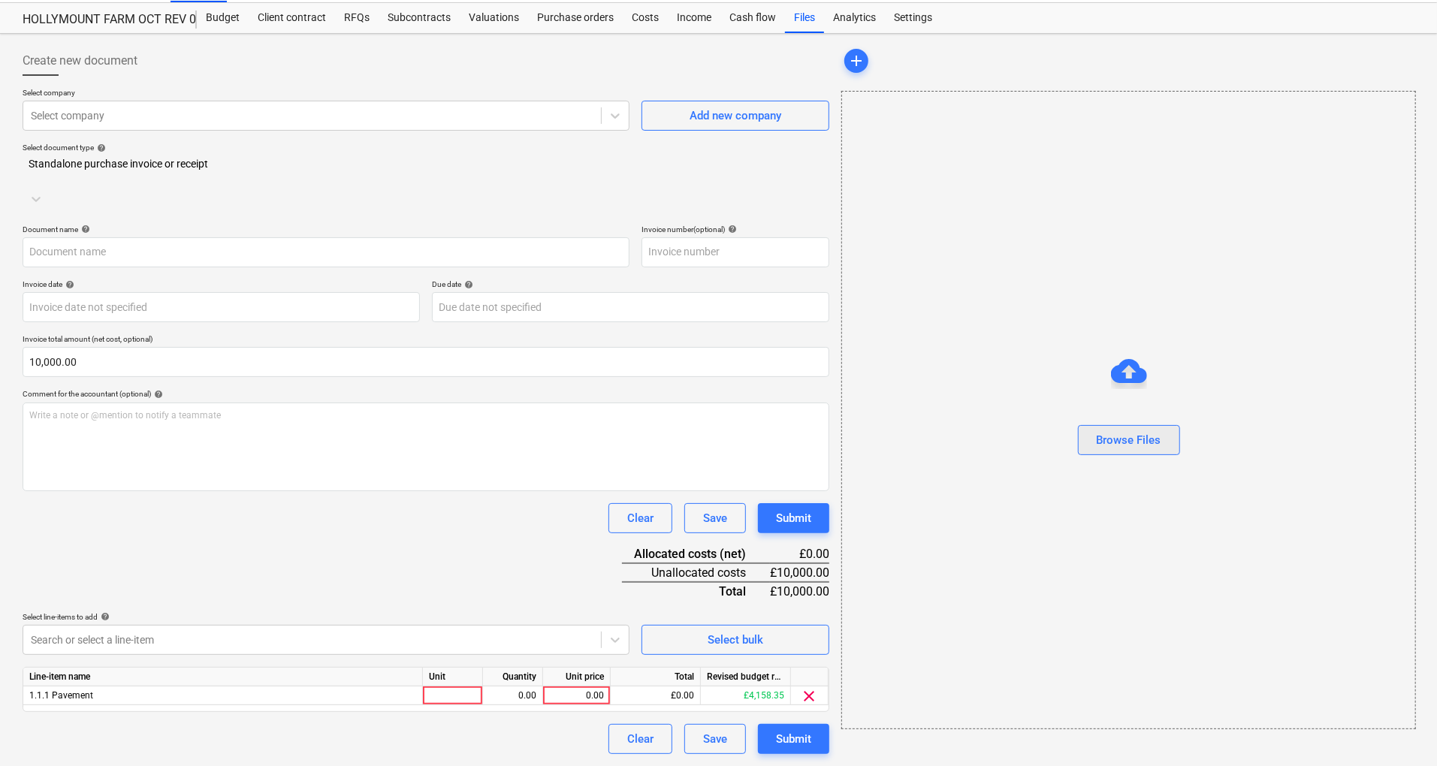
scroll to position [9, 0]
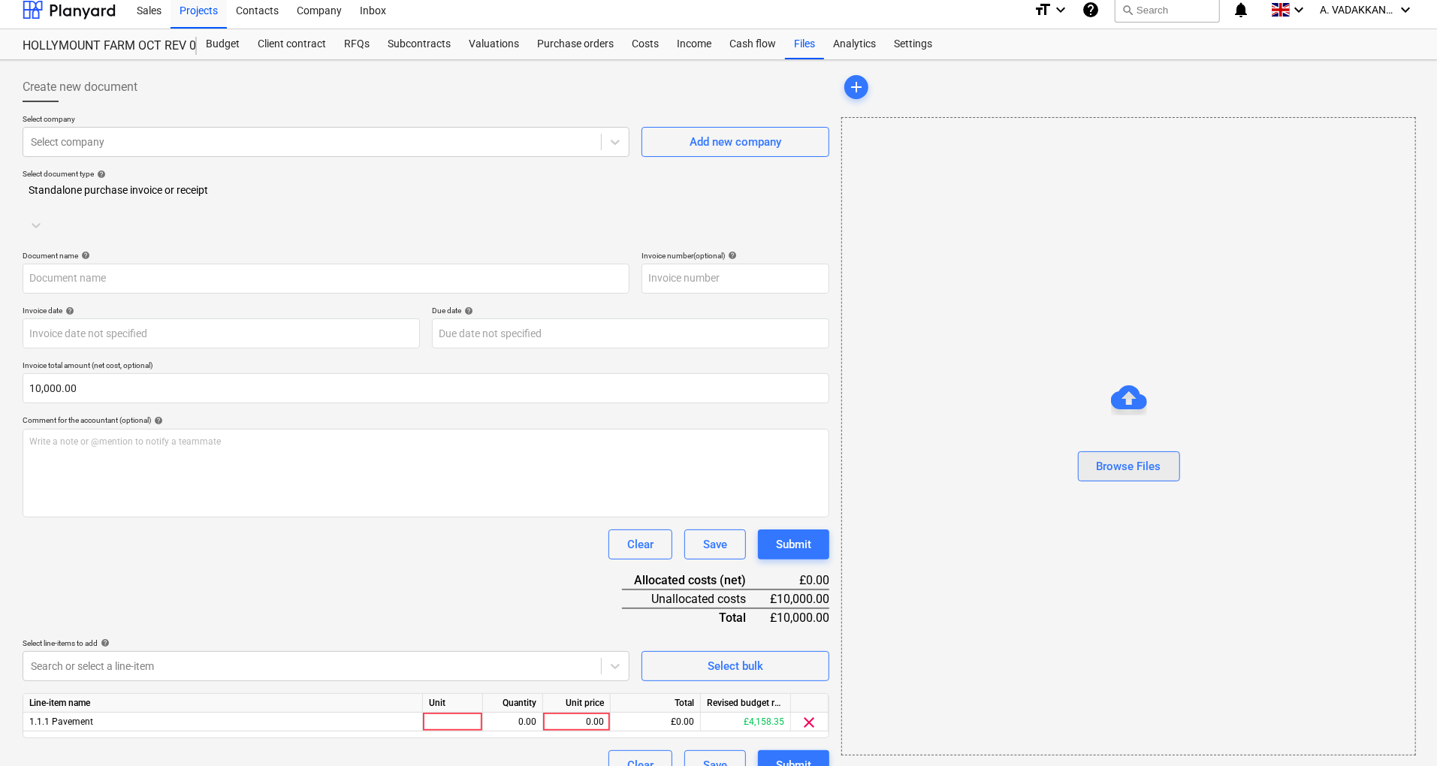
click at [1136, 352] on div "Browse Files" at bounding box center [1129, 436] width 575 height 639
click at [470, 713] on div at bounding box center [453, 722] width 60 height 19
type input "1"
click at [567, 713] on div "0.00" at bounding box center [576, 722] width 55 height 19
click at [1117, 466] on div "Browse Files" at bounding box center [1129, 467] width 65 height 20
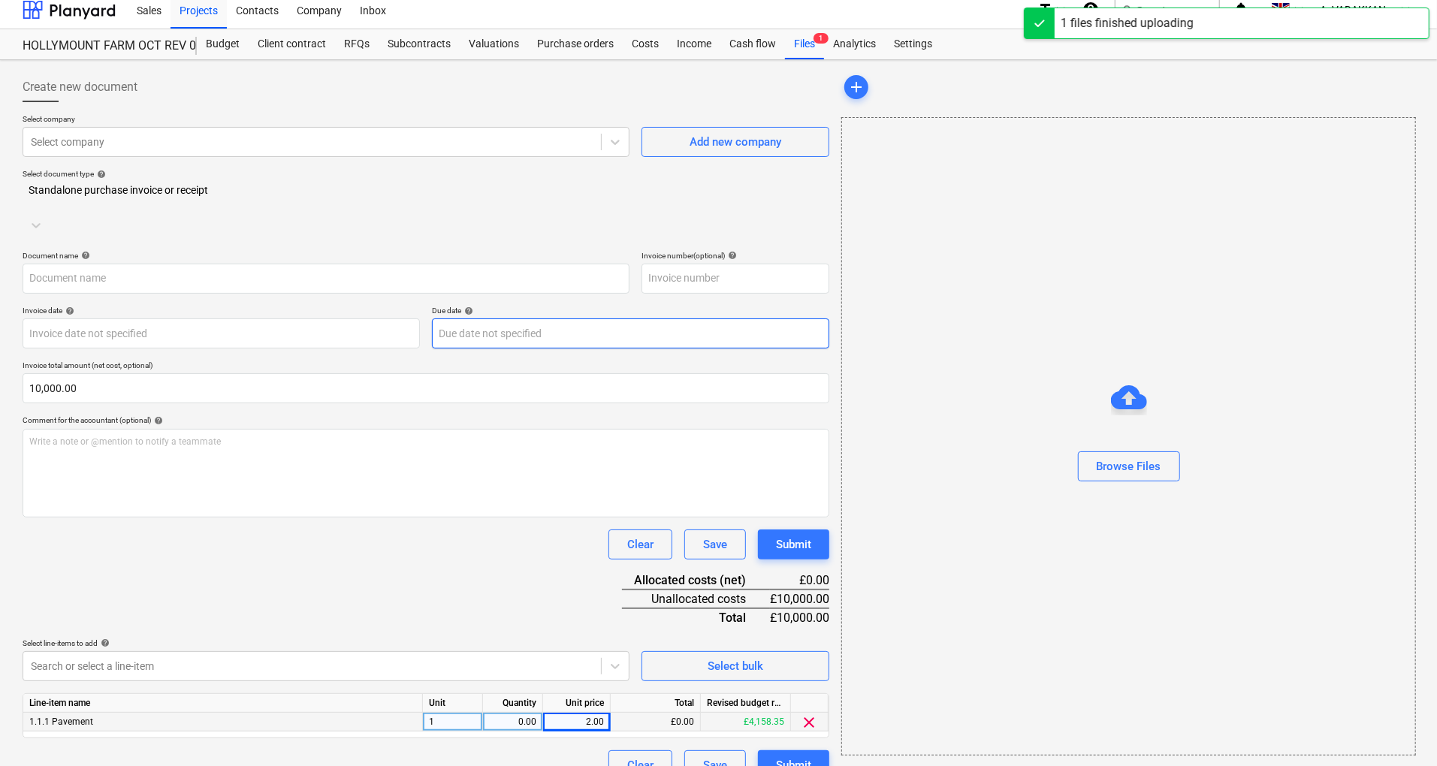
type input "HOLLYMOUNT FARM OCT (4).pdf"
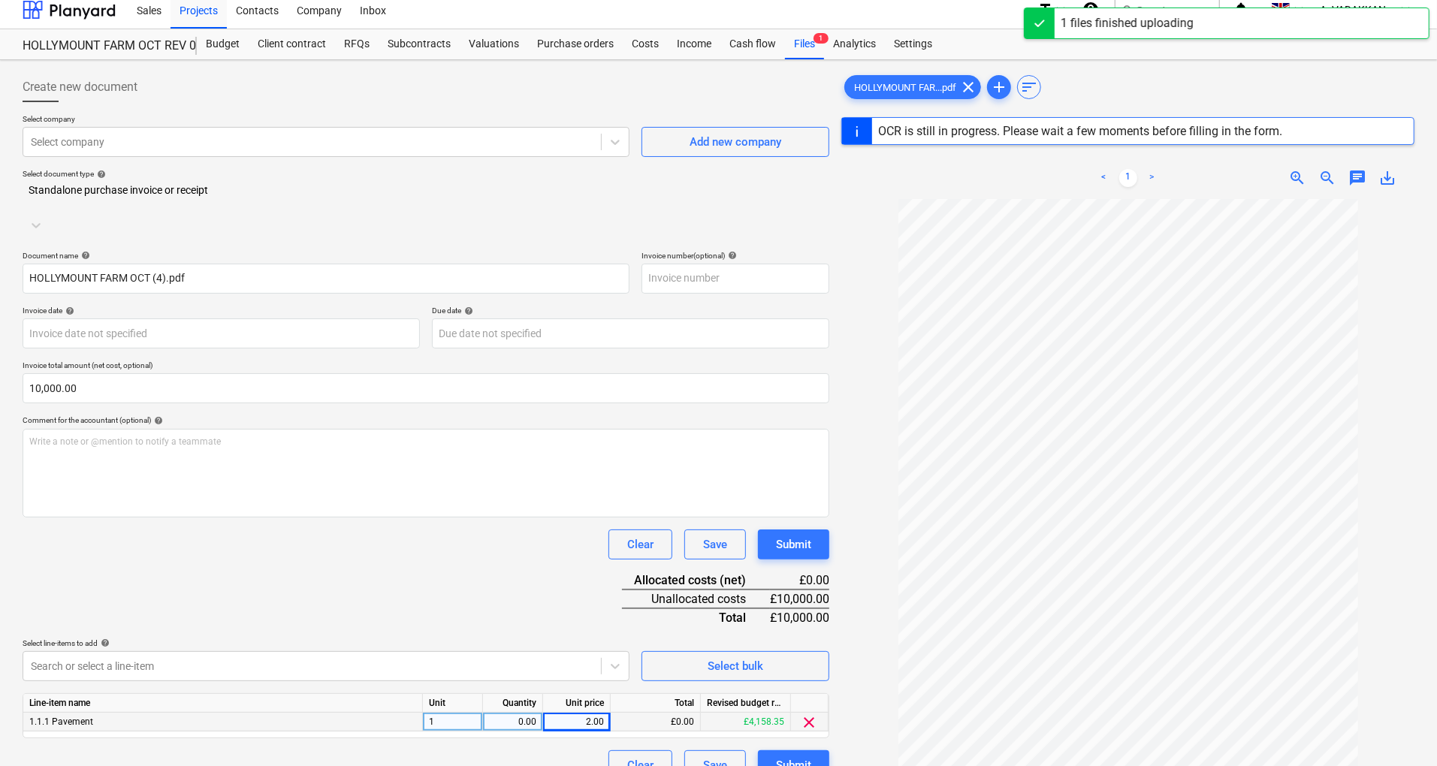
scroll to position [177, 0]
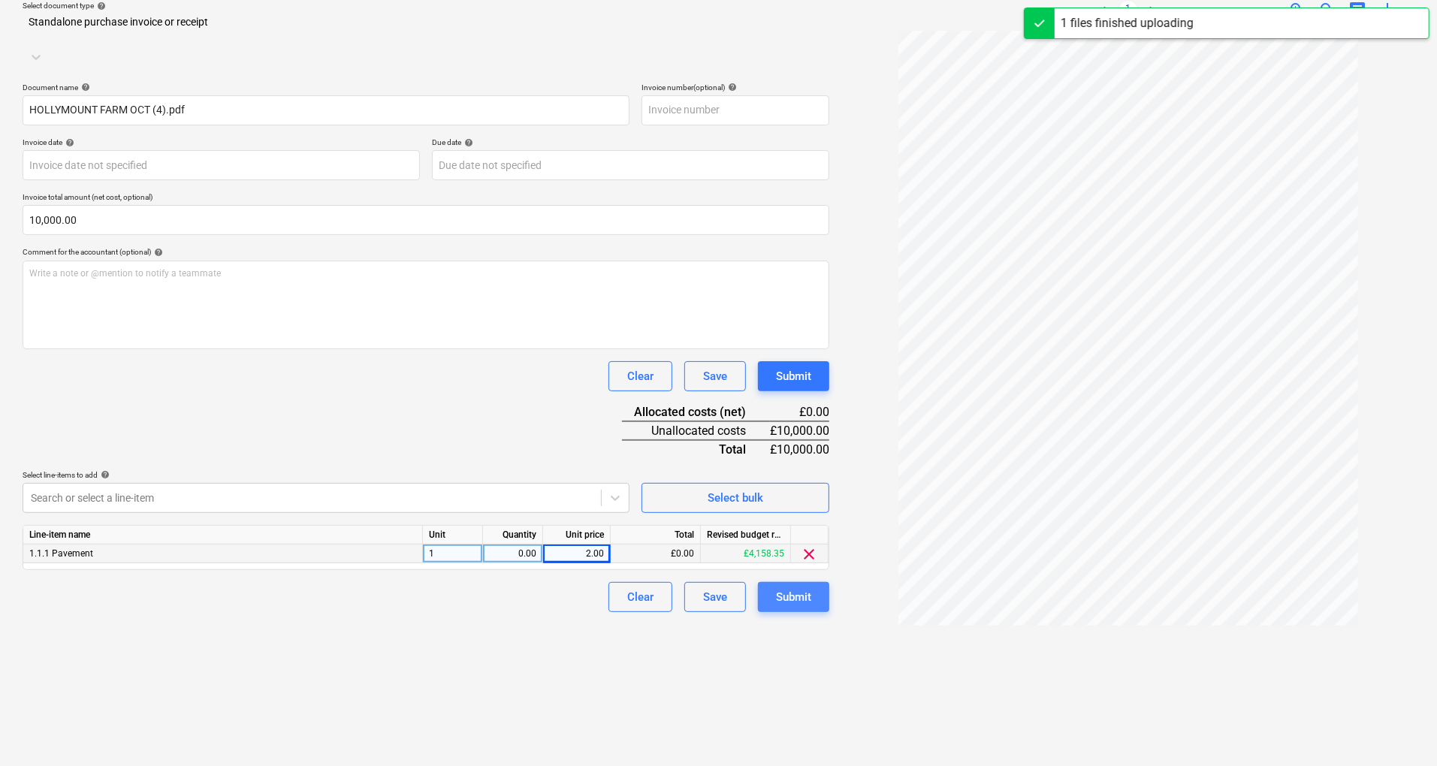
click at [808, 588] on div "Submit" at bounding box center [793, 598] width 35 height 20
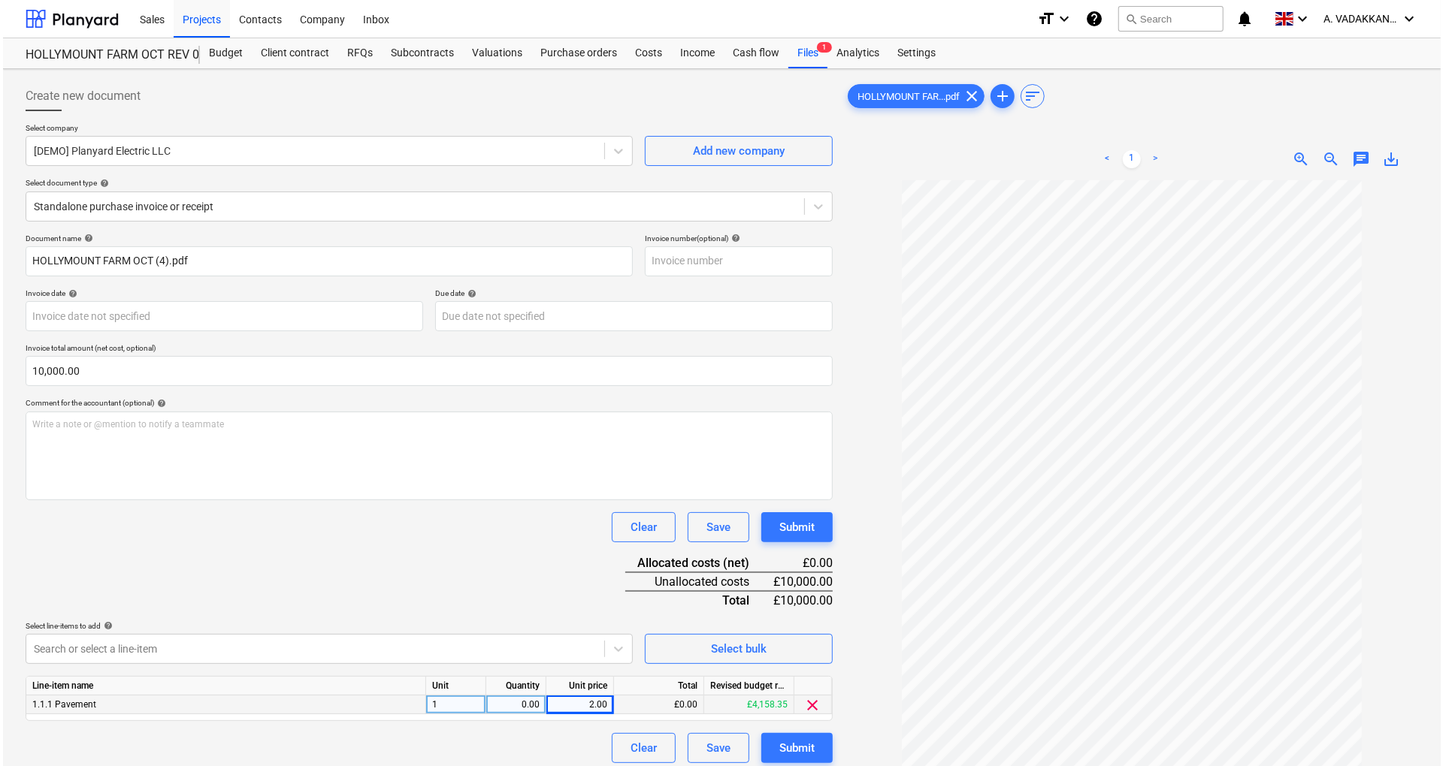
scroll to position [150, 0]
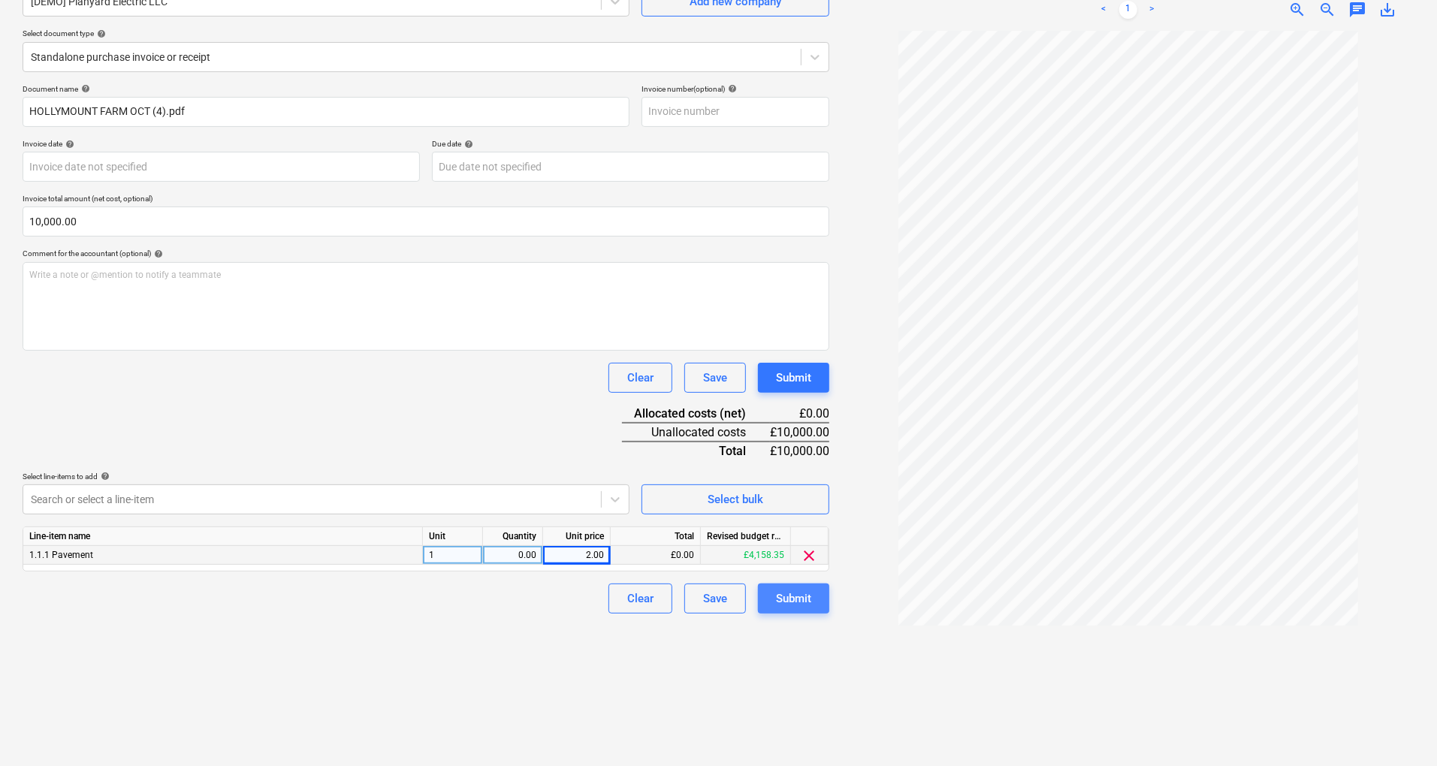
click at [772, 600] on button "Submit" at bounding box center [793, 599] width 71 height 30
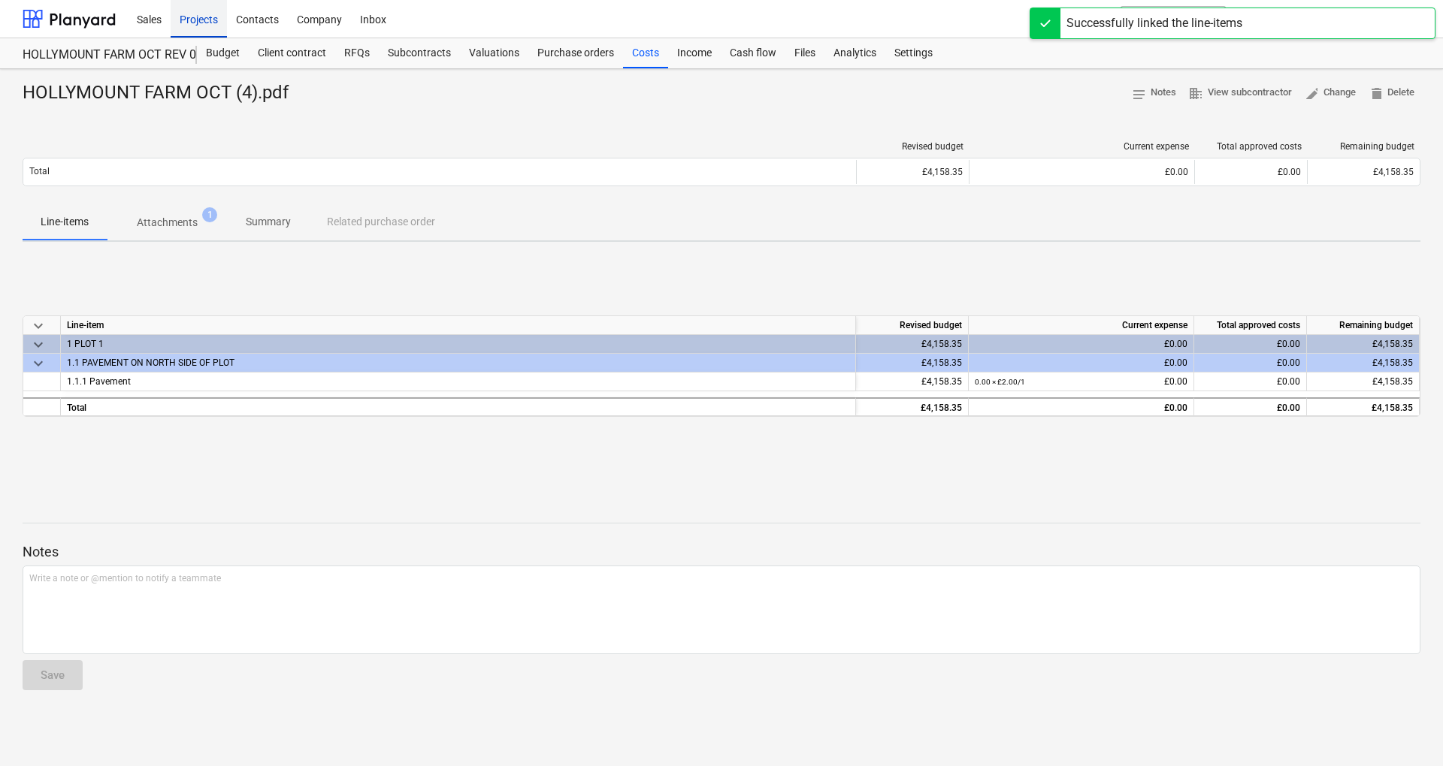
click at [191, 20] on div "Projects" at bounding box center [199, 18] width 56 height 38
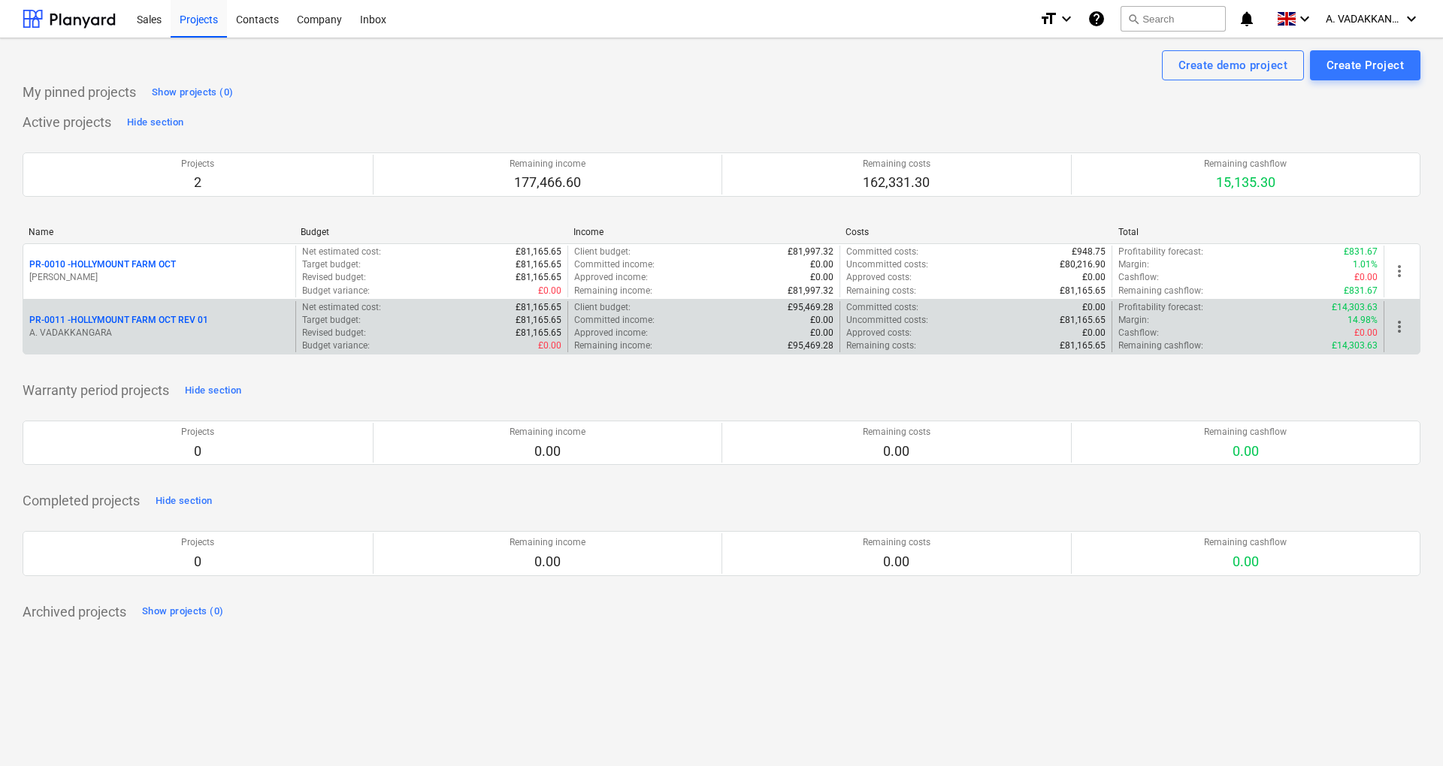
click at [1344, 327] on div "Cashflow : £0.00" at bounding box center [1247, 333] width 259 height 13
click at [242, 325] on div "PR-0011 - HOLLYMOUNT FARM OCT REV 01" at bounding box center [159, 320] width 260 height 13
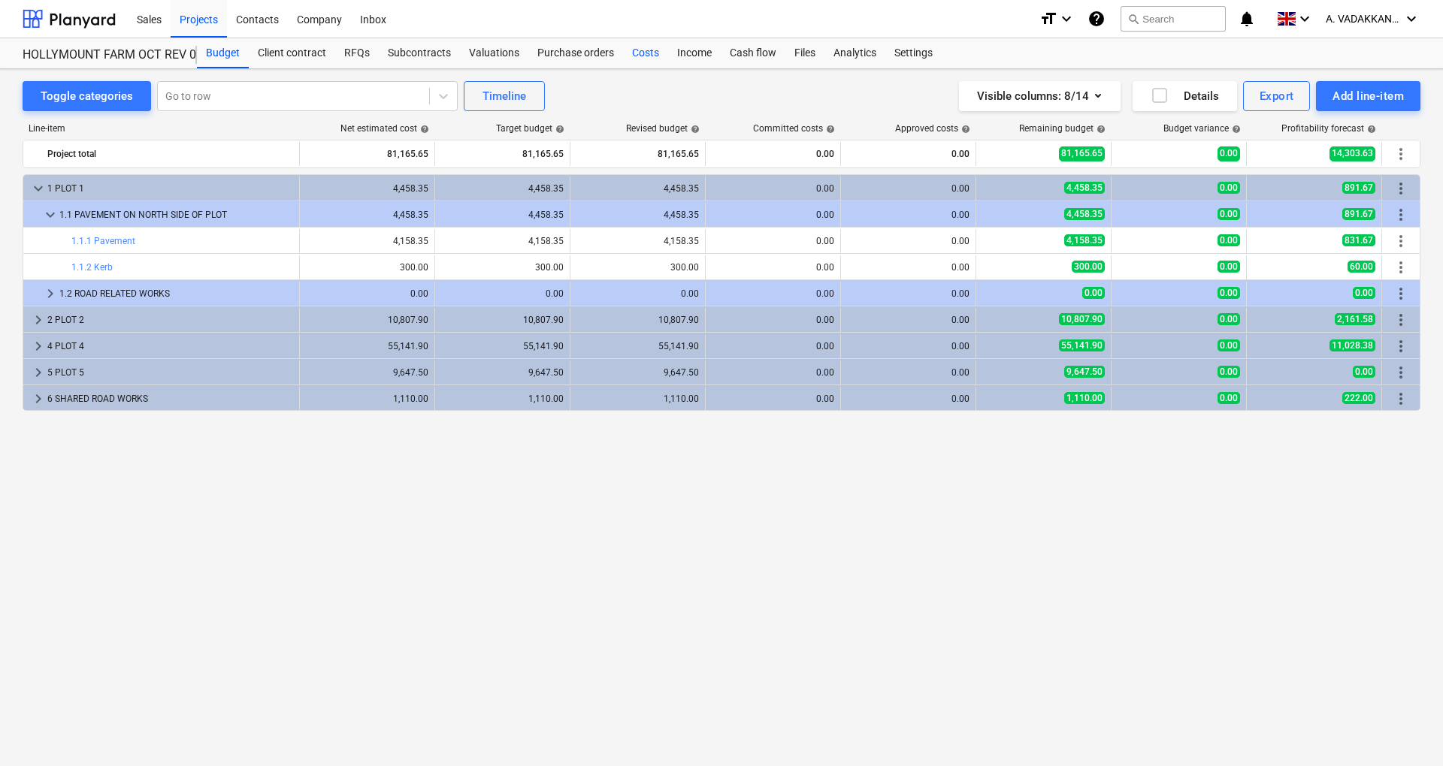
click at [641, 53] on div "Costs" at bounding box center [645, 53] width 45 height 30
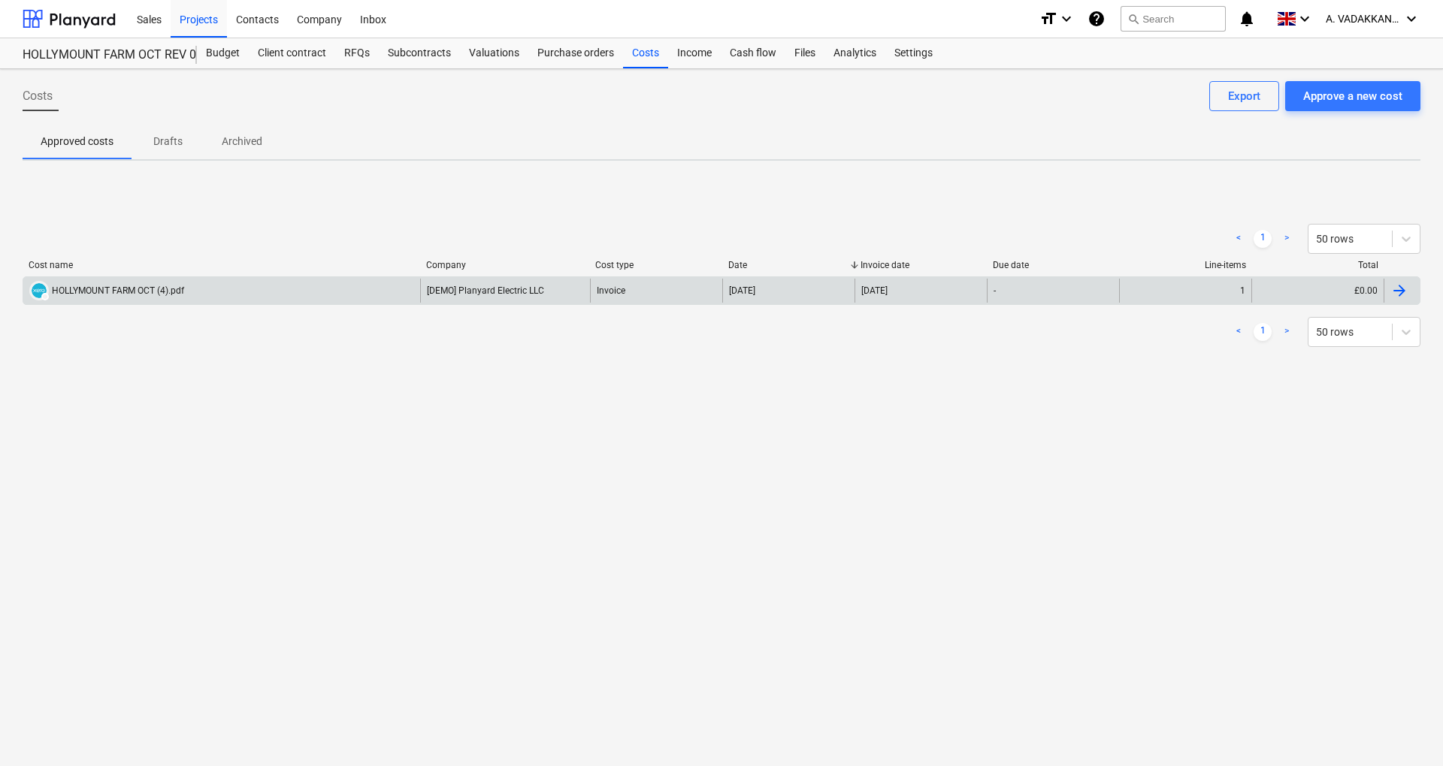
click at [690, 292] on div "Invoice" at bounding box center [656, 291] width 132 height 24
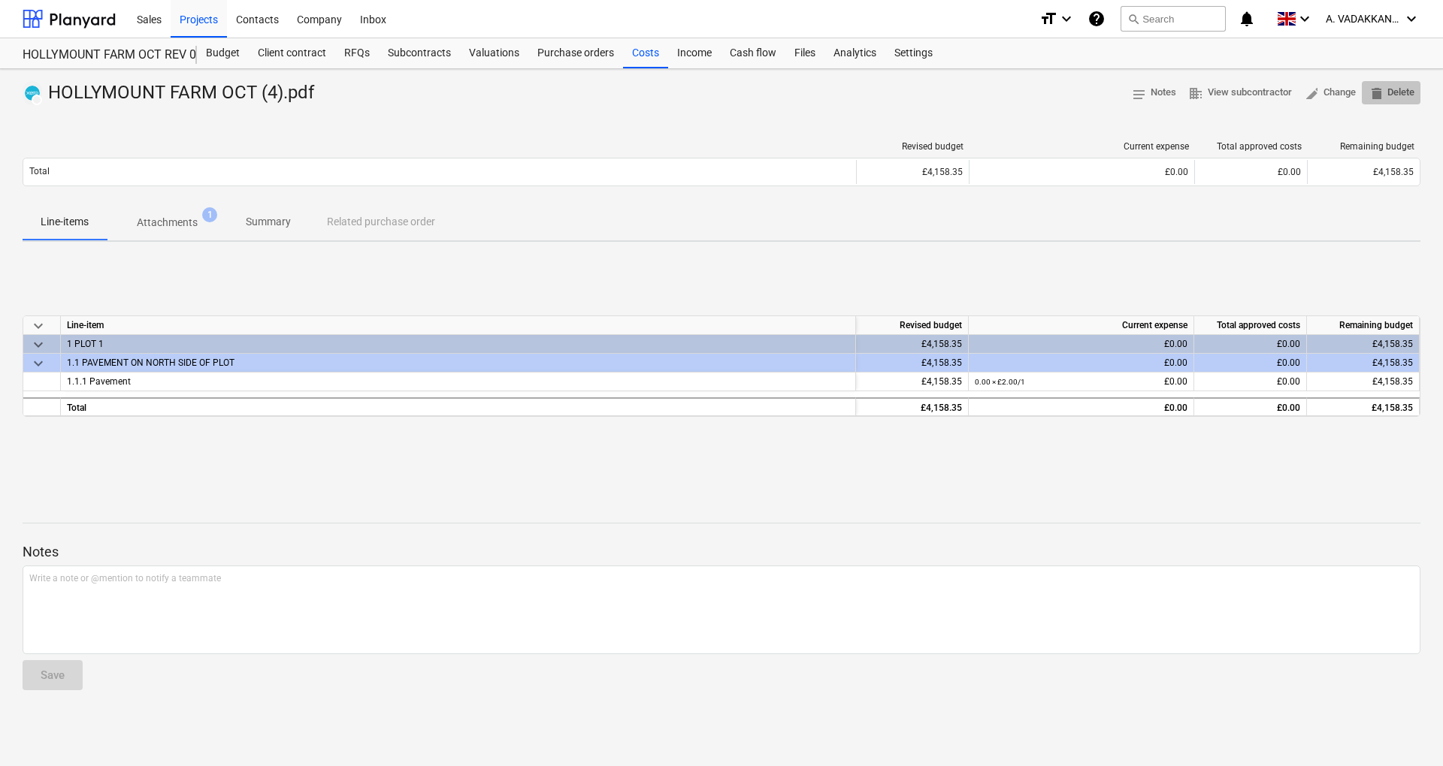
click at [1378, 93] on span "delete" at bounding box center [1374, 93] width 14 height 14
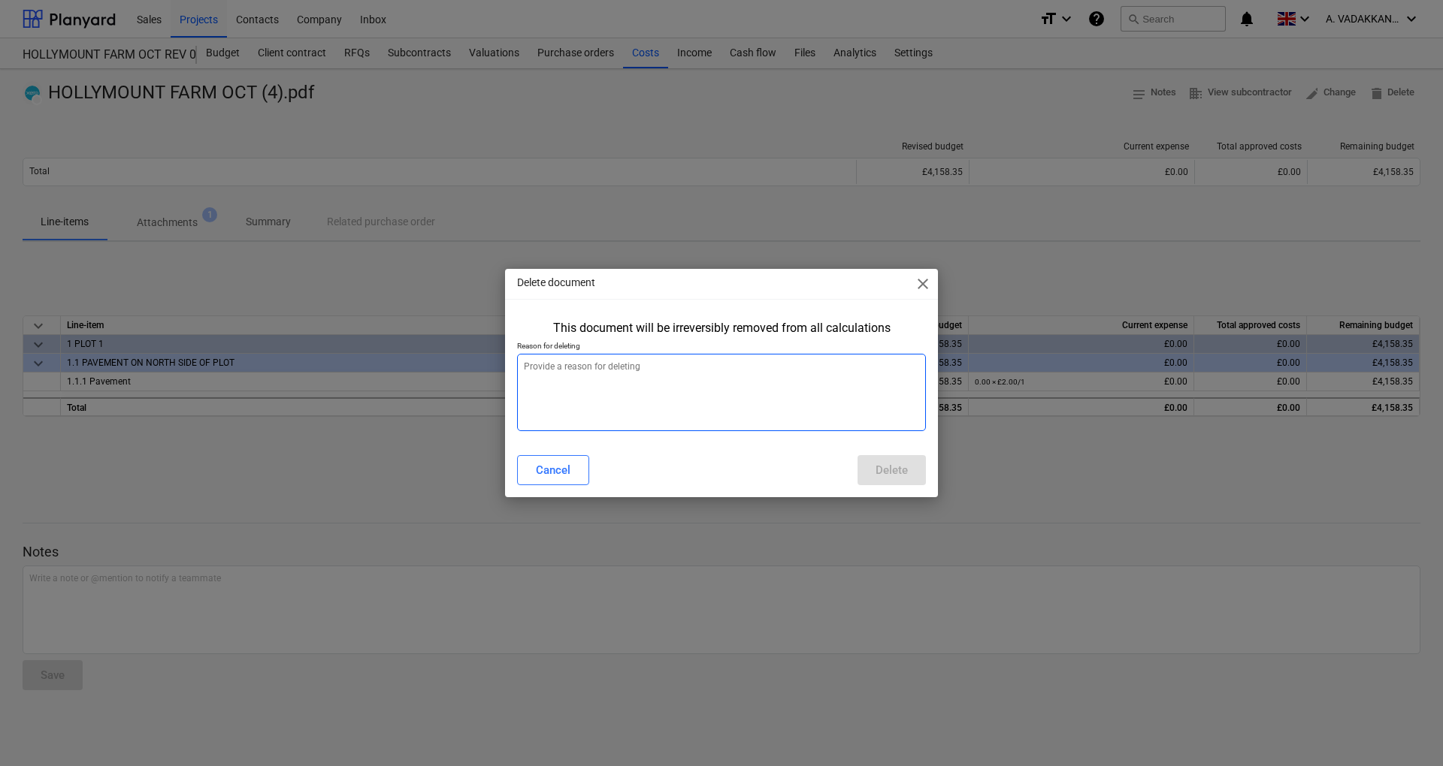
click at [588, 384] on textarea at bounding box center [721, 392] width 409 height 77
type textarea "T"
type textarea "E"
type textarea "TEST"
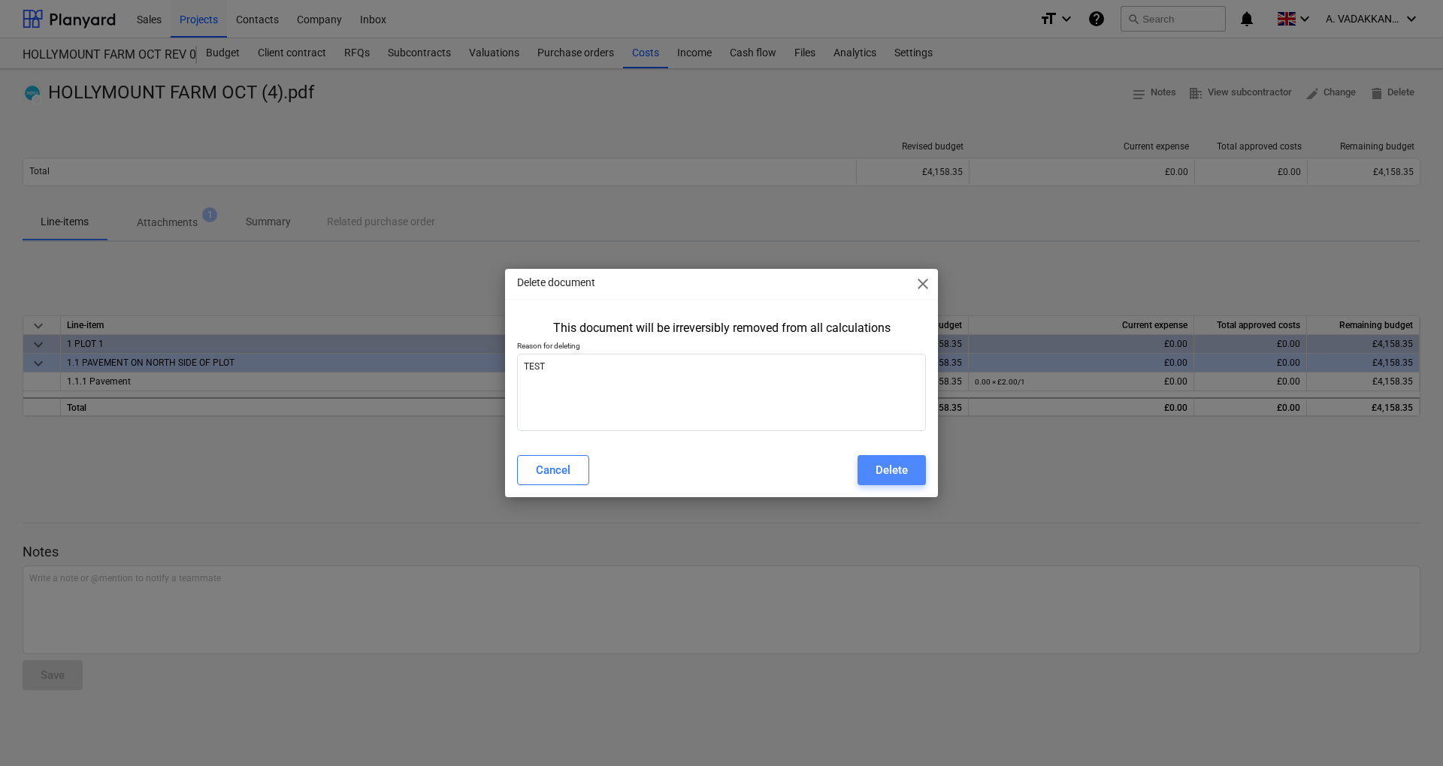
click at [875, 469] on div "Delete" at bounding box center [891, 471] width 32 height 20
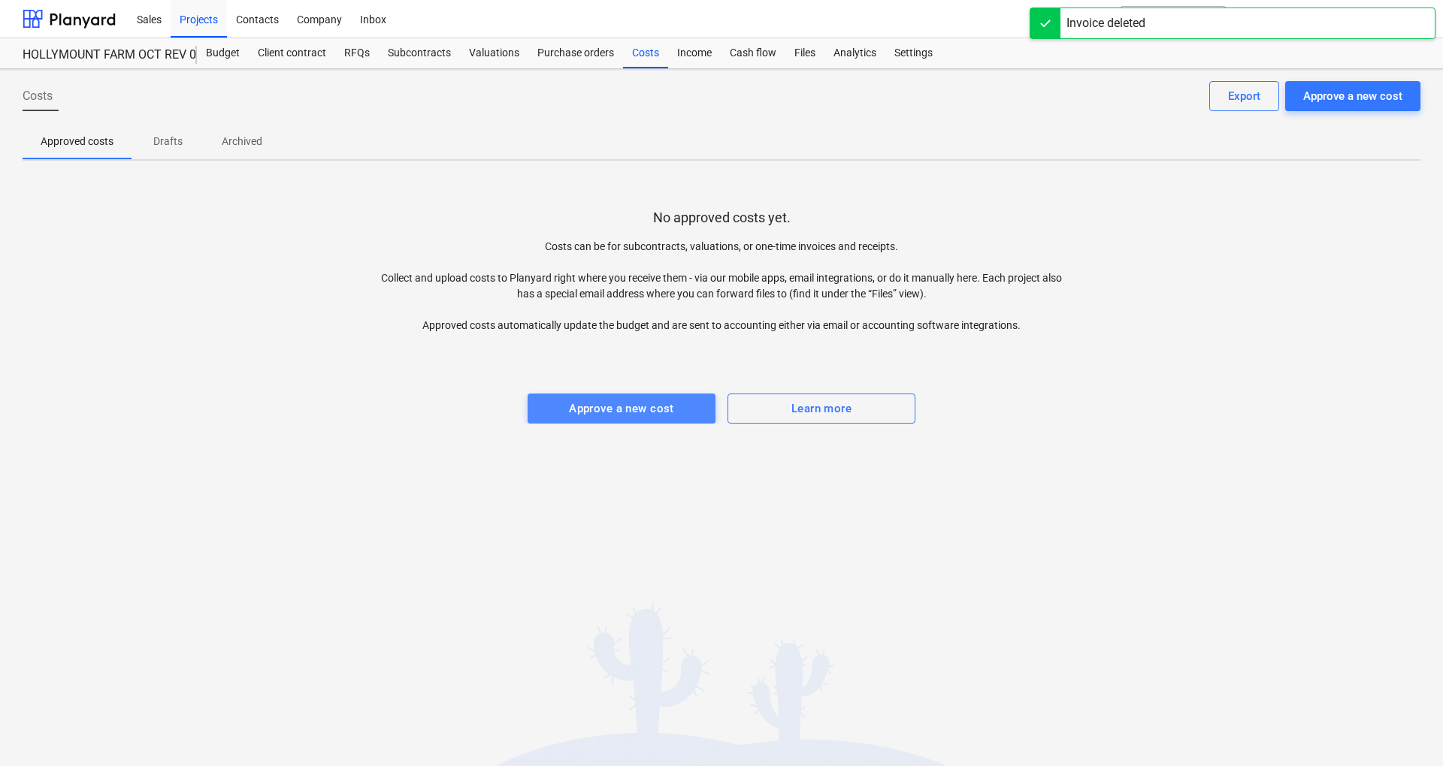
click at [618, 416] on div "Approve a new cost" at bounding box center [621, 409] width 105 height 20
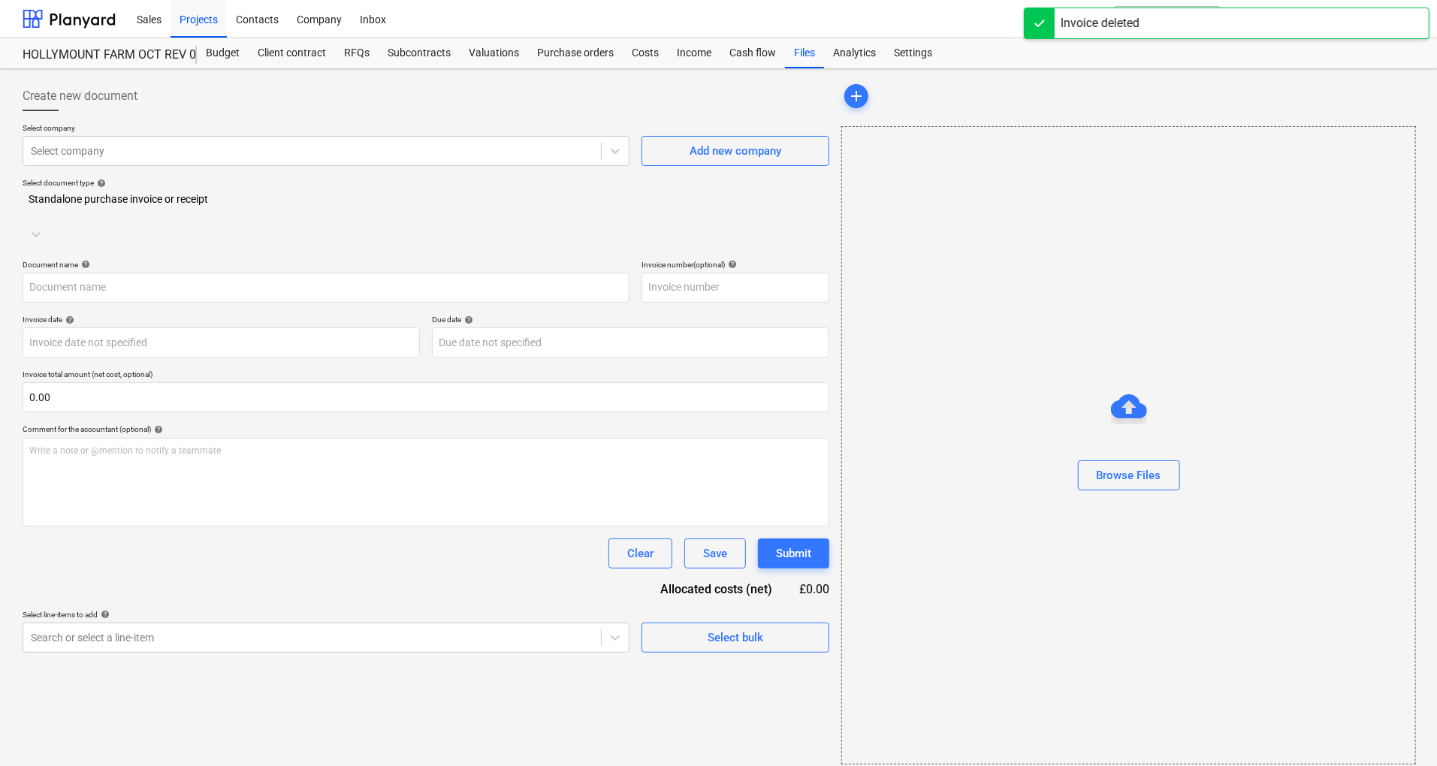
click at [198, 125] on p "Select company" at bounding box center [326, 129] width 607 height 13
click at [188, 147] on div at bounding box center [312, 151] width 563 height 15
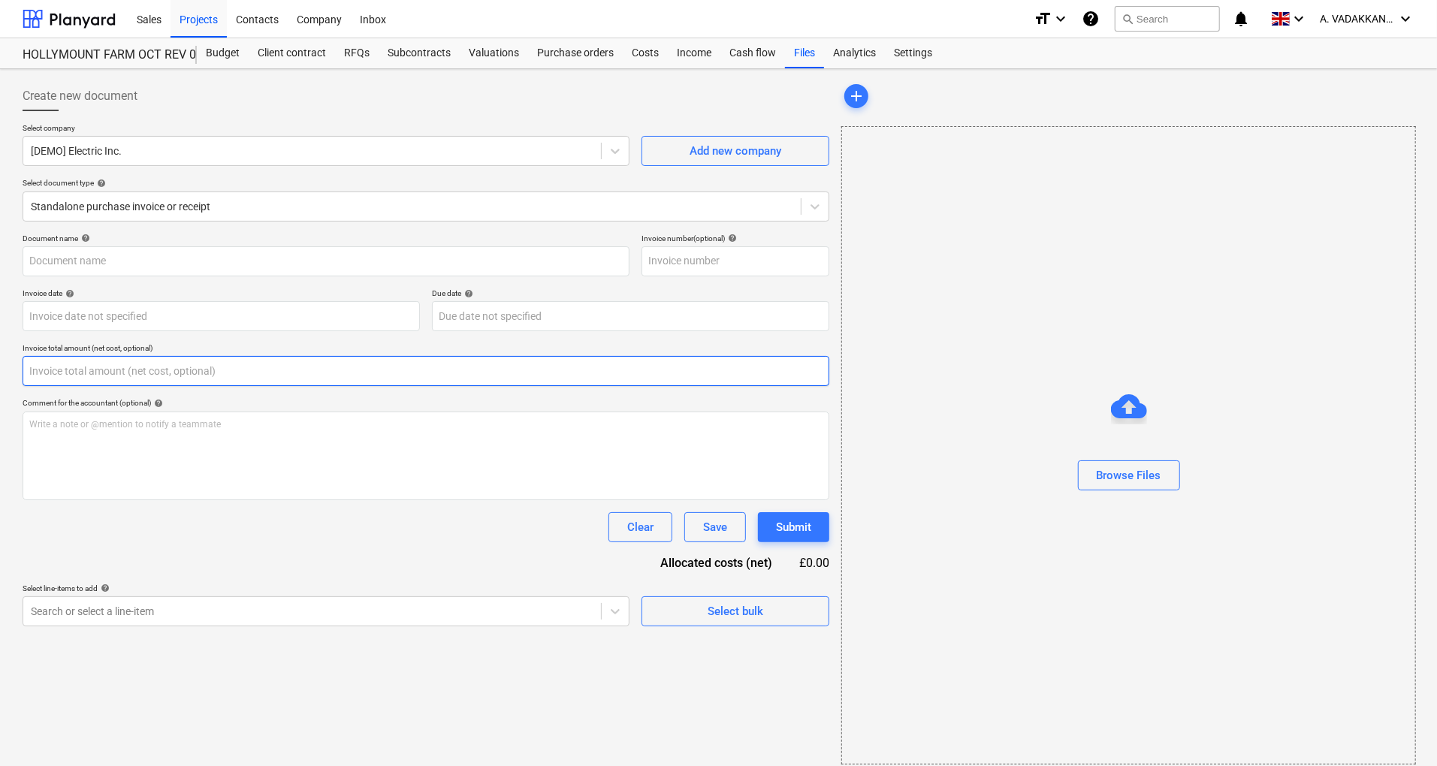
click at [89, 374] on input "text" at bounding box center [426, 371] width 807 height 30
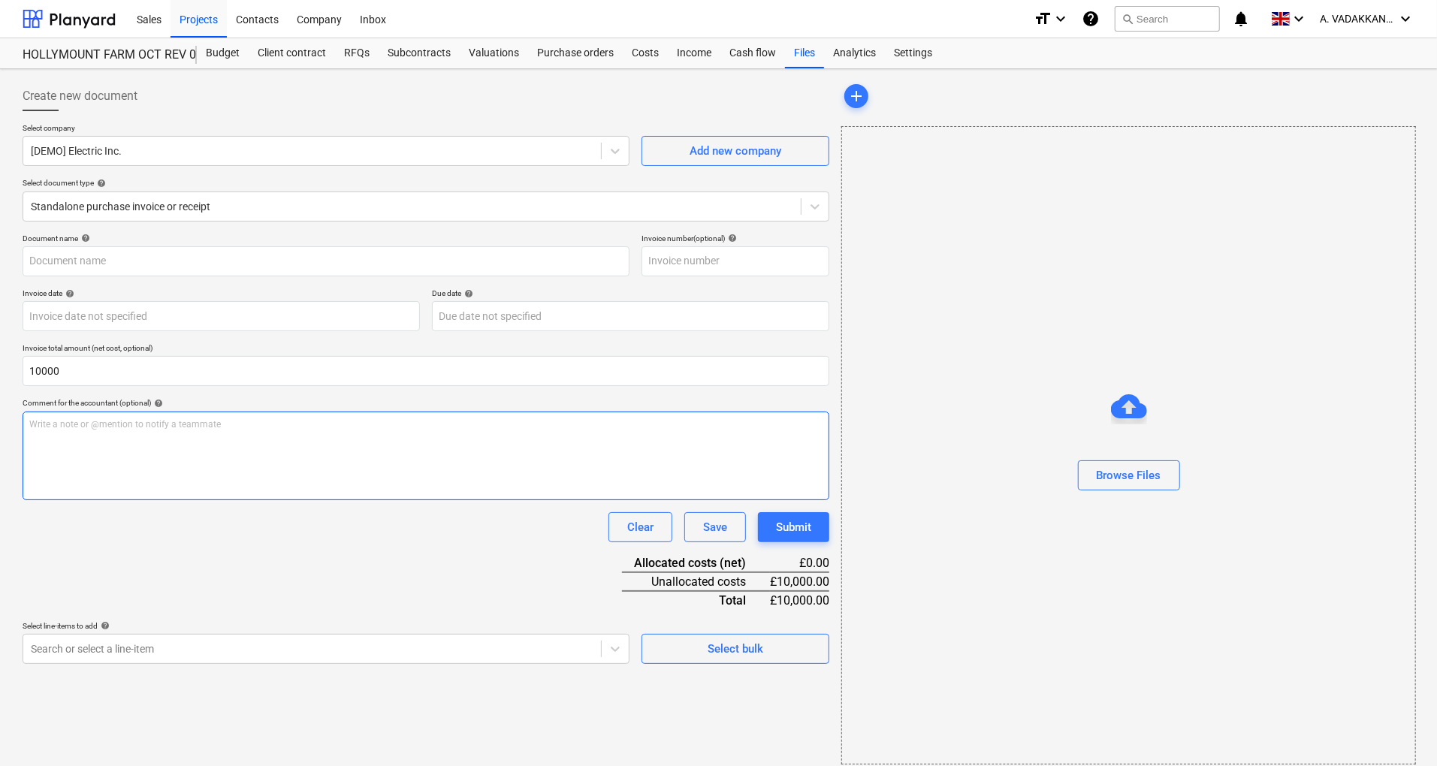
type input "10,000.00"
click at [210, 451] on div "Write a note or @mention to notify a teammate [PERSON_NAME]" at bounding box center [426, 456] width 807 height 89
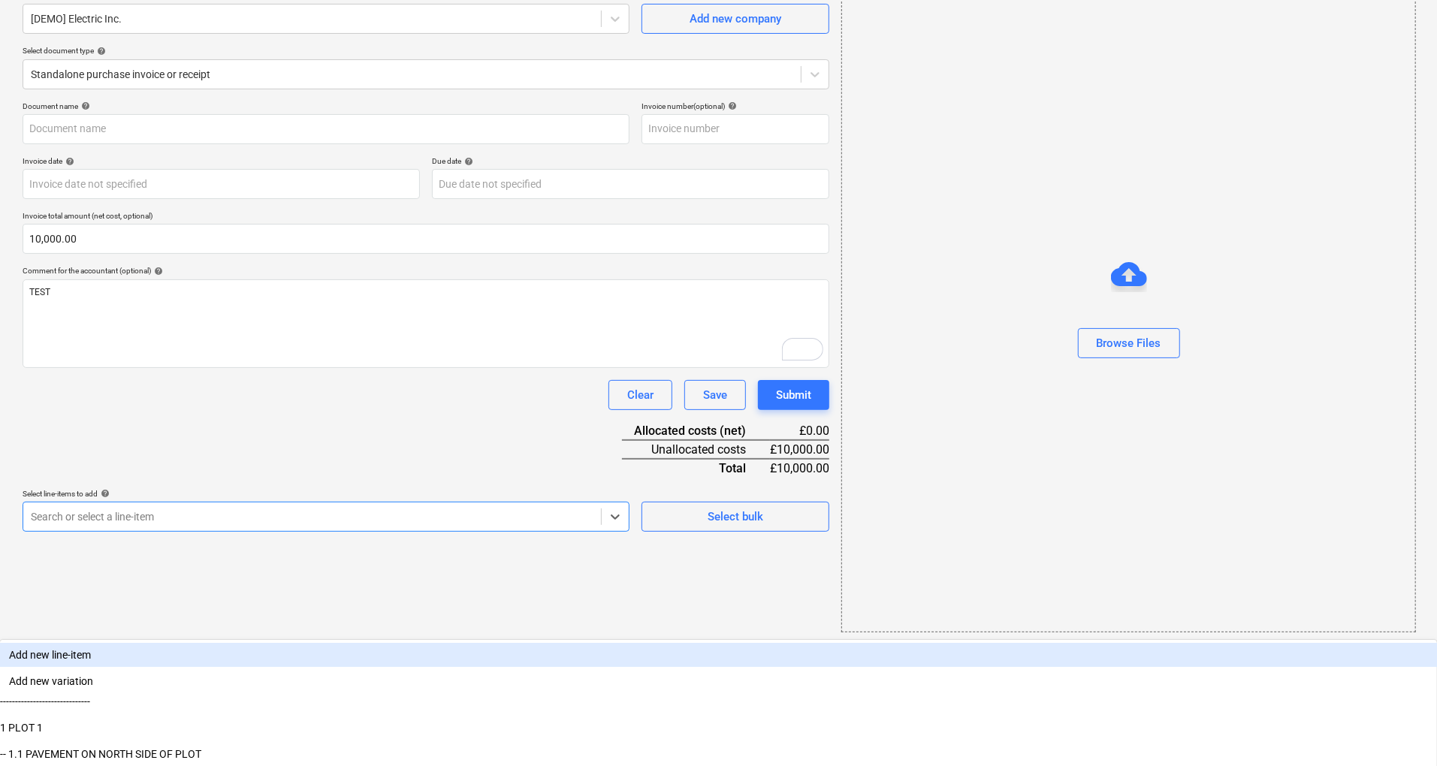
click at [621, 634] on body "Sales Projects Contacts Company Inbox format_size keyboard_arrow_down help sear…" at bounding box center [718, 251] width 1437 height 766
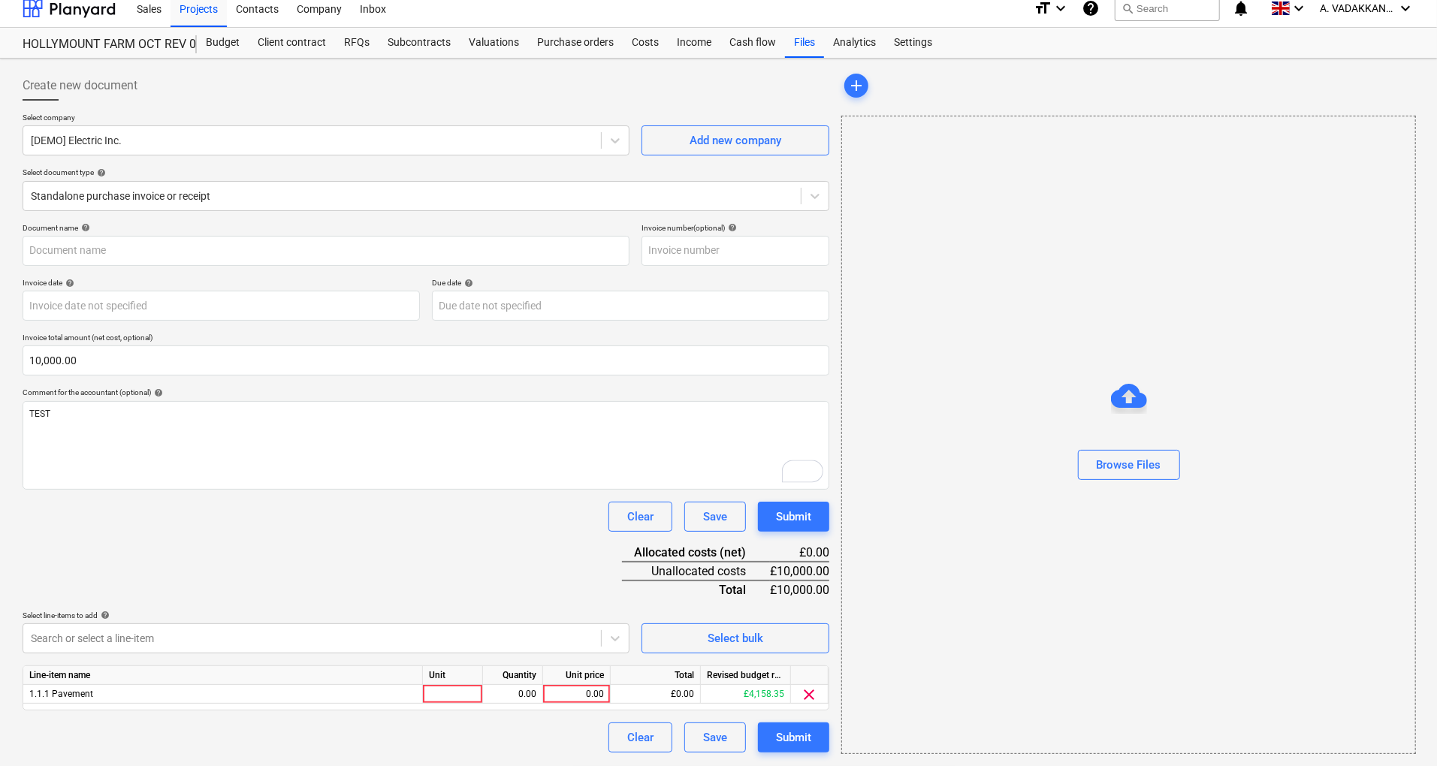
scroll to position [9, 0]
click at [682, 658] on html "Sales Projects Contacts Company Inbox format_size keyboard_arrow_down help sear…" at bounding box center [718, 374] width 1437 height 766
click at [446, 691] on div at bounding box center [453, 696] width 60 height 19
type input "M2"
click at [569, 702] on div "0.00" at bounding box center [576, 696] width 55 height 19
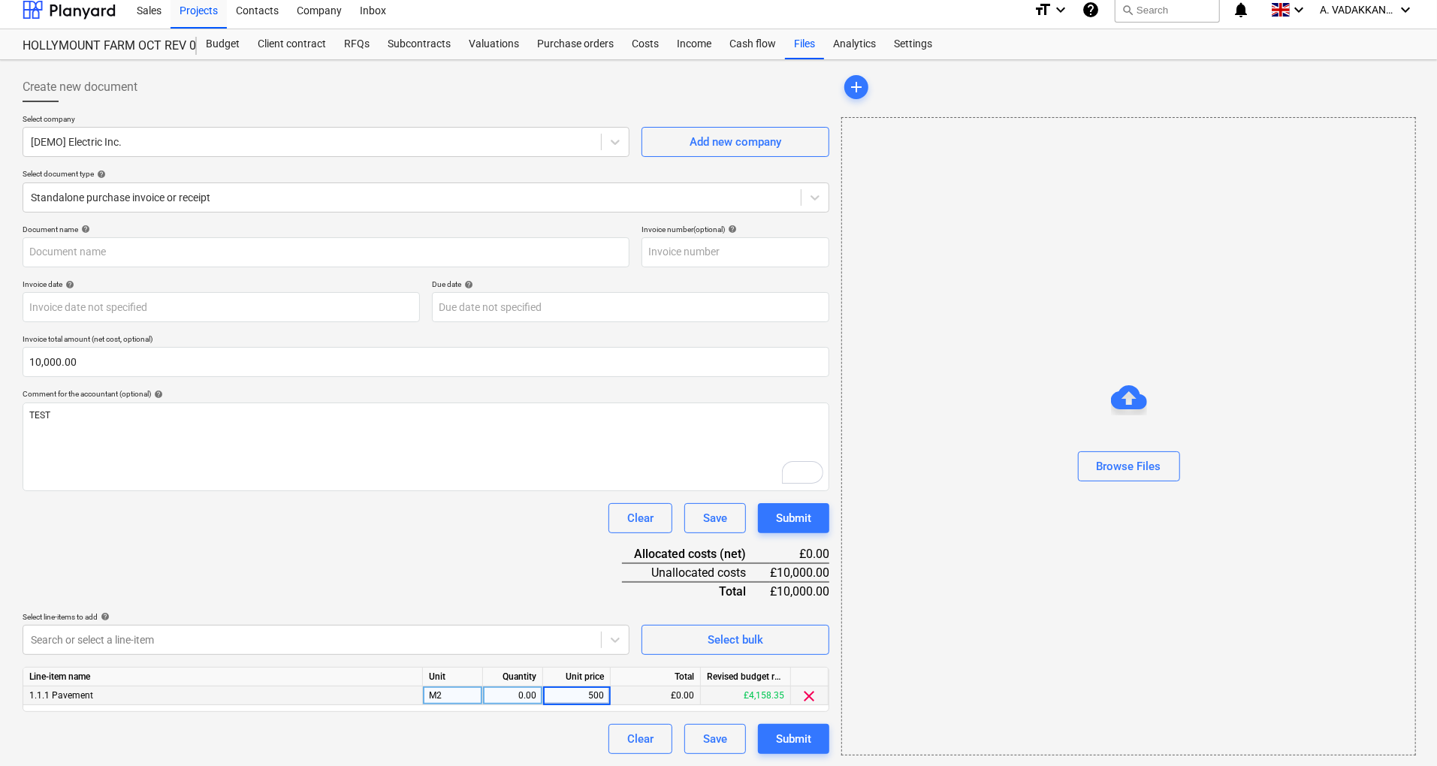
type input "5000"
click at [524, 687] on div "0.00" at bounding box center [512, 696] width 47 height 19
click at [524, 687] on input at bounding box center [512, 696] width 59 height 18
type input "1"
click at [697, 709] on div "Line-item name Unit Quantity Unit price Total Revised budget remaining 1.1.1 Pa…" at bounding box center [426, 689] width 807 height 45
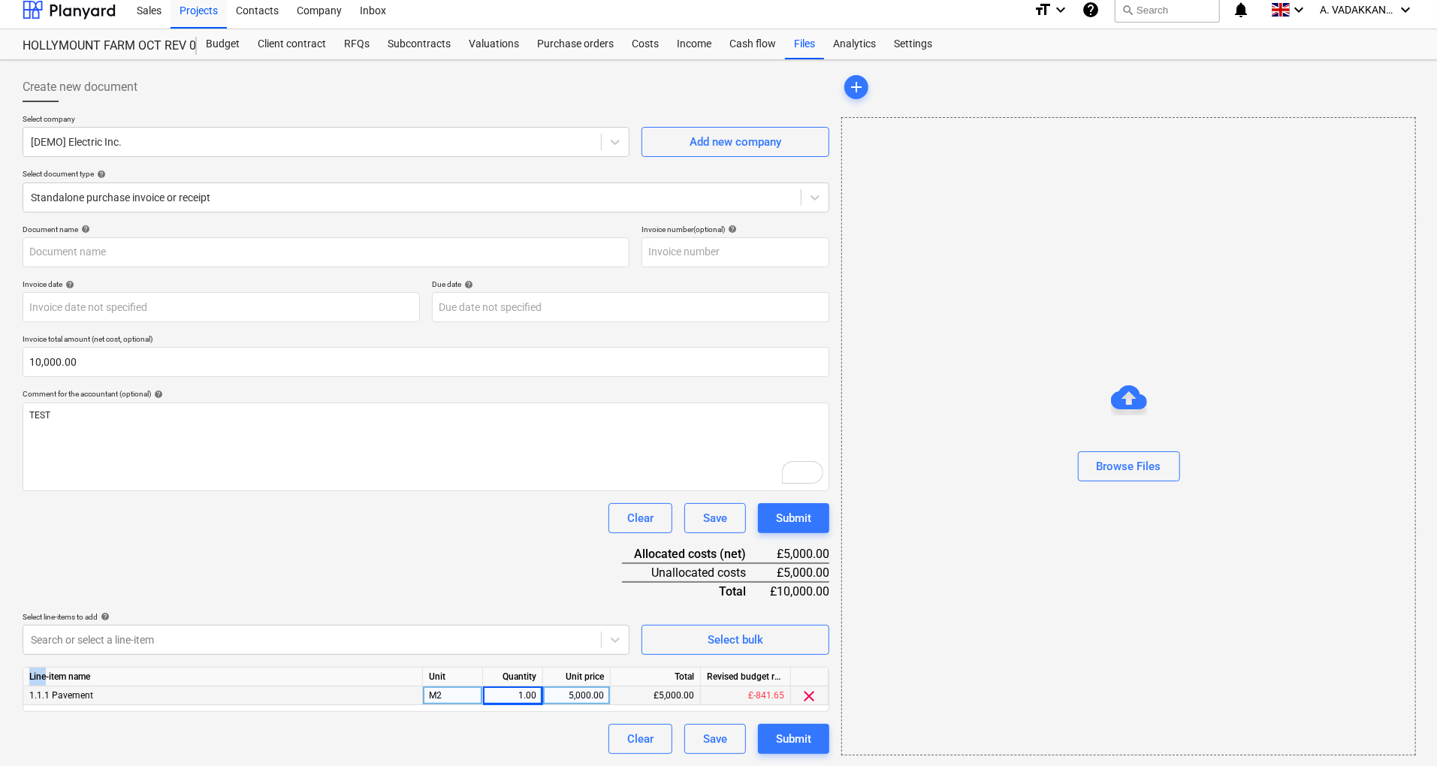
click at [697, 709] on div "Line-item name Unit Quantity Unit price Total Revised budget remaining 1.1.1 Pa…" at bounding box center [426, 689] width 807 height 45
click at [585, 687] on div "5,000.00" at bounding box center [576, 696] width 55 height 19
type input "500"
click at [712, 702] on div "£3,658.35" at bounding box center [746, 696] width 90 height 19
click at [803, 690] on span "clear" at bounding box center [810, 696] width 18 height 18
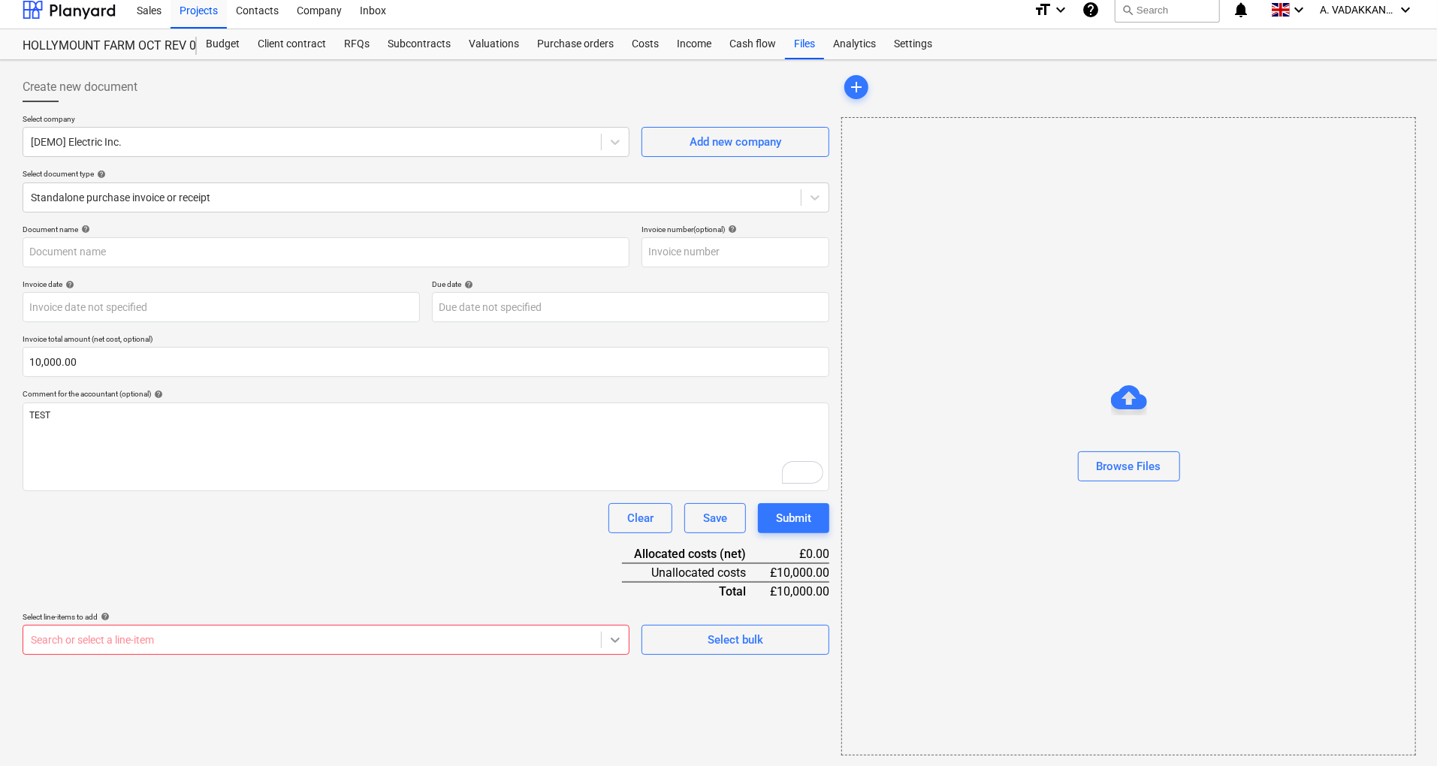
scroll to position [132, 0]
click at [607, 638] on body "Sales Projects Contacts Company Inbox format_size keyboard_arrow_down help sear…" at bounding box center [718, 372] width 1437 height 766
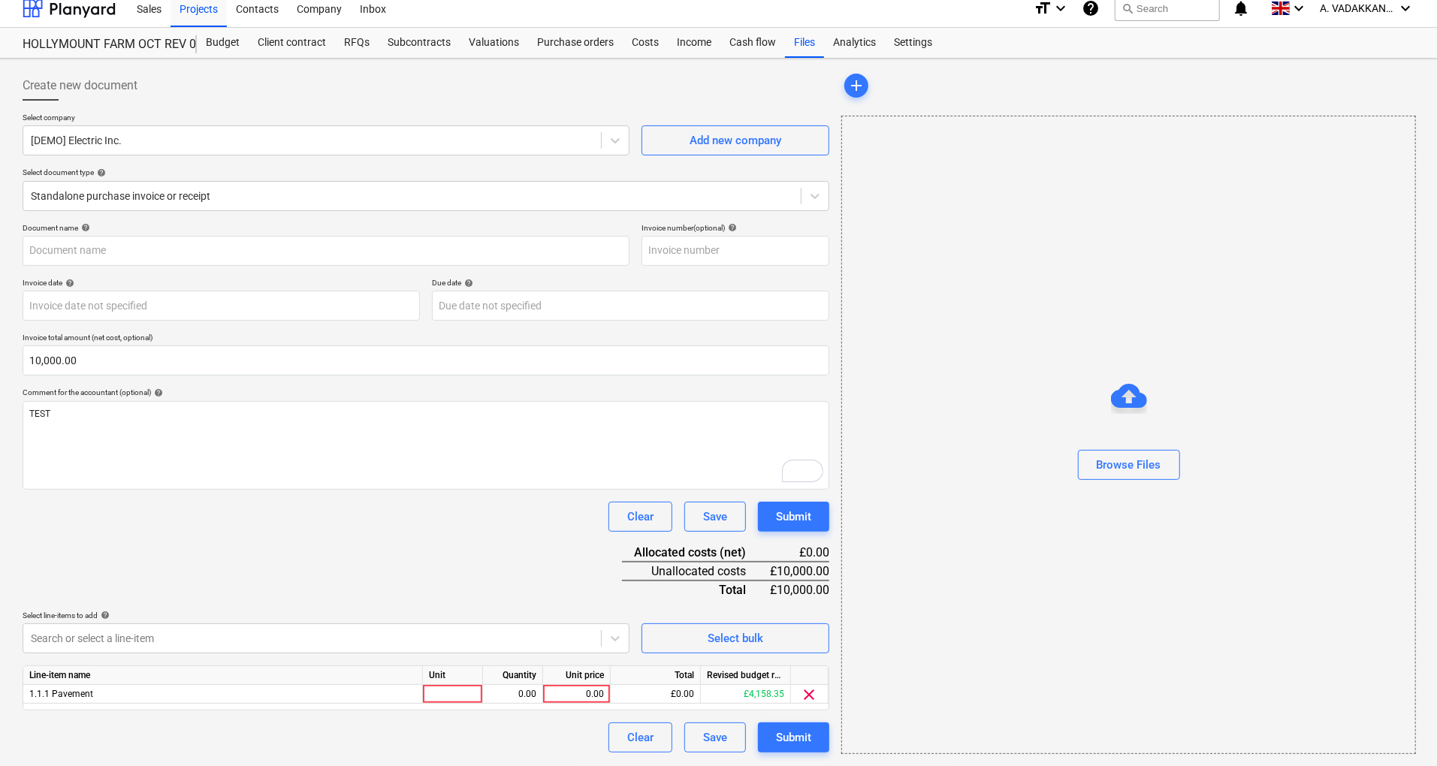
scroll to position [9, 0]
click at [757, 665] on html "Sales Projects Contacts Company Inbox format_size keyboard_arrow_down help sear…" at bounding box center [718, 374] width 1437 height 766
click at [457, 694] on div at bounding box center [453, 696] width 60 height 19
type input "1"
click at [579, 684] on div "Unit price" at bounding box center [577, 677] width 68 height 19
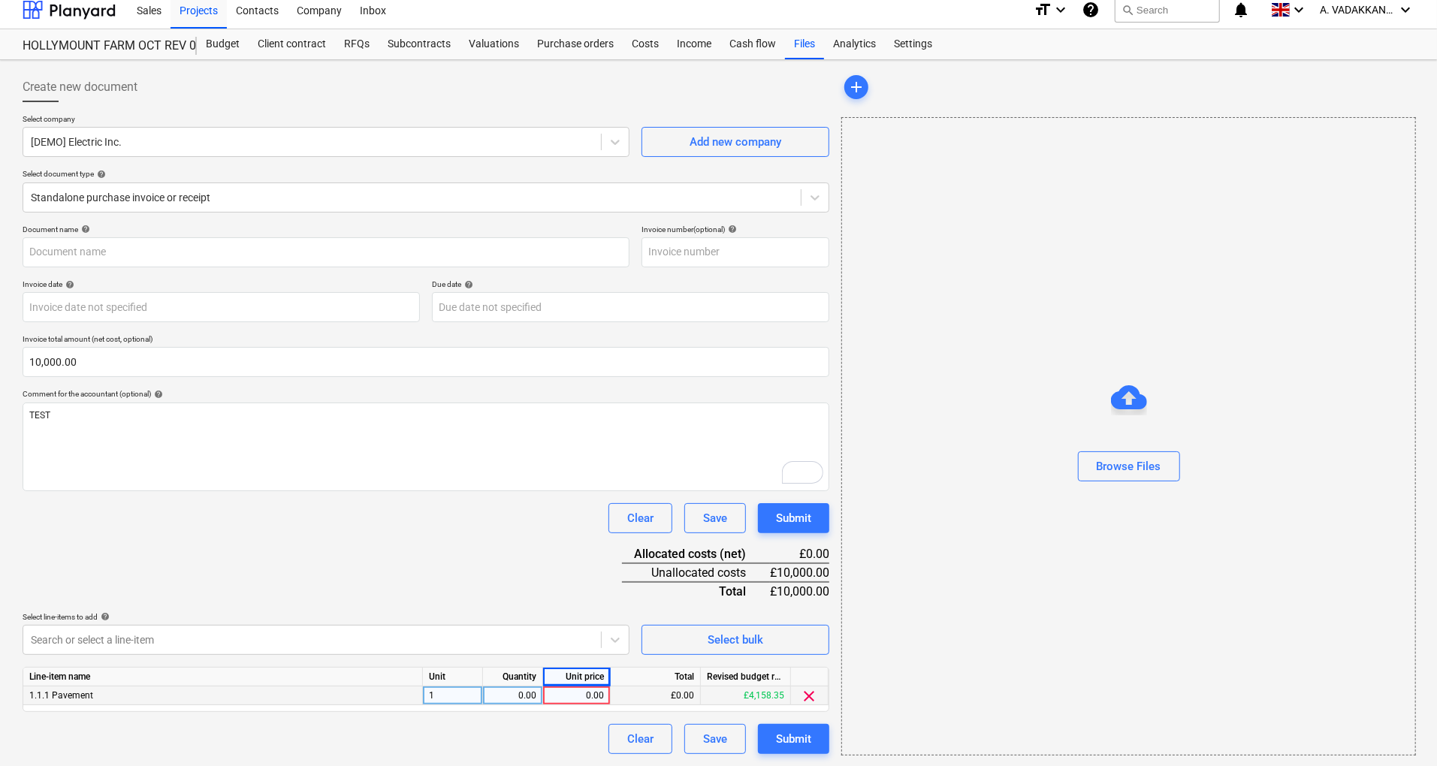
click at [579, 696] on div "0.00" at bounding box center [576, 696] width 55 height 19
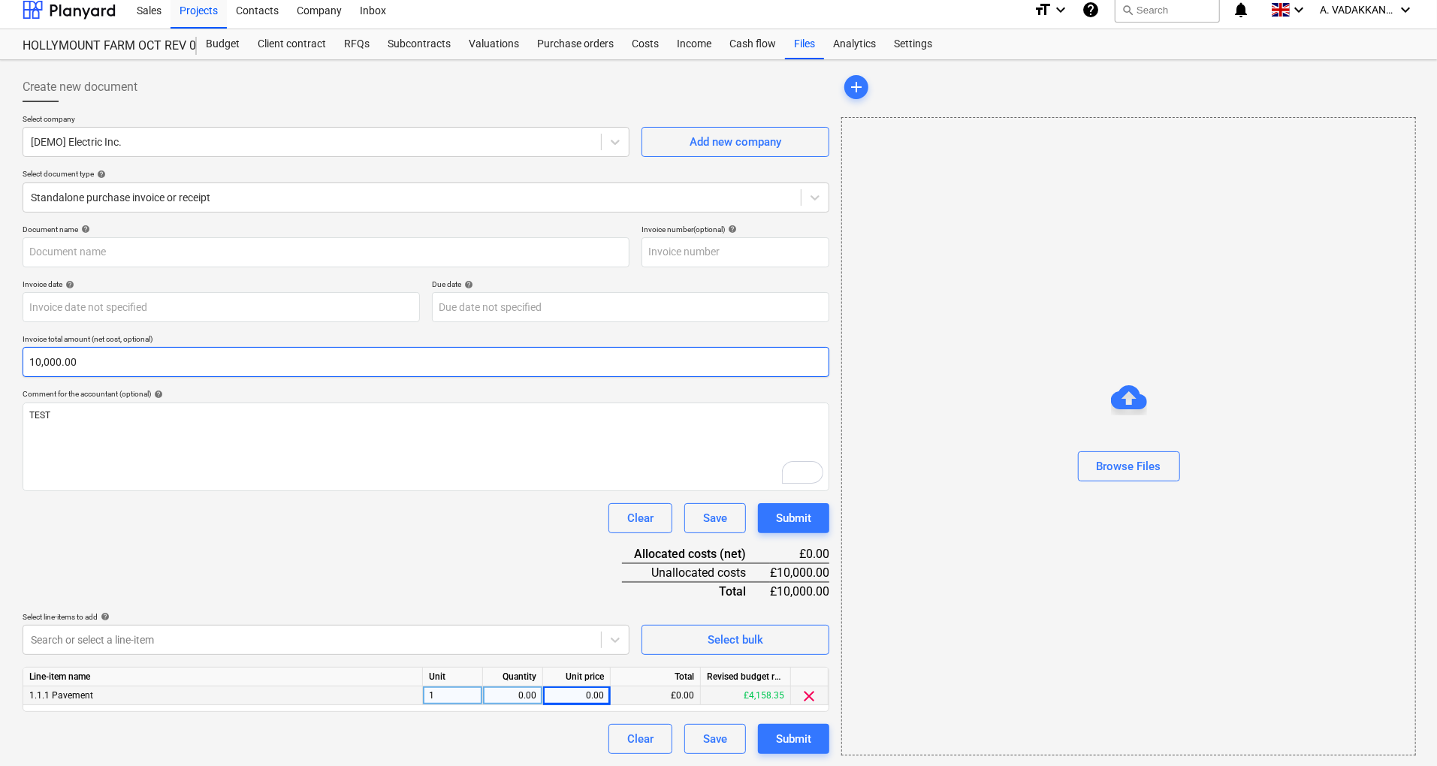
drag, startPoint x: 80, startPoint y: 373, endPoint x: 85, endPoint y: 361, distance: 13.1
click at [85, 361] on input "10,000.00" at bounding box center [426, 362] width 807 height 30
type input "10000"
drag, startPoint x: 85, startPoint y: 361, endPoint x: 0, endPoint y: 356, distance: 85.0
click at [0, 356] on div "Create new document Select company [DEMO] Electric Inc. Add new company Select …" at bounding box center [718, 414] width 1437 height 708
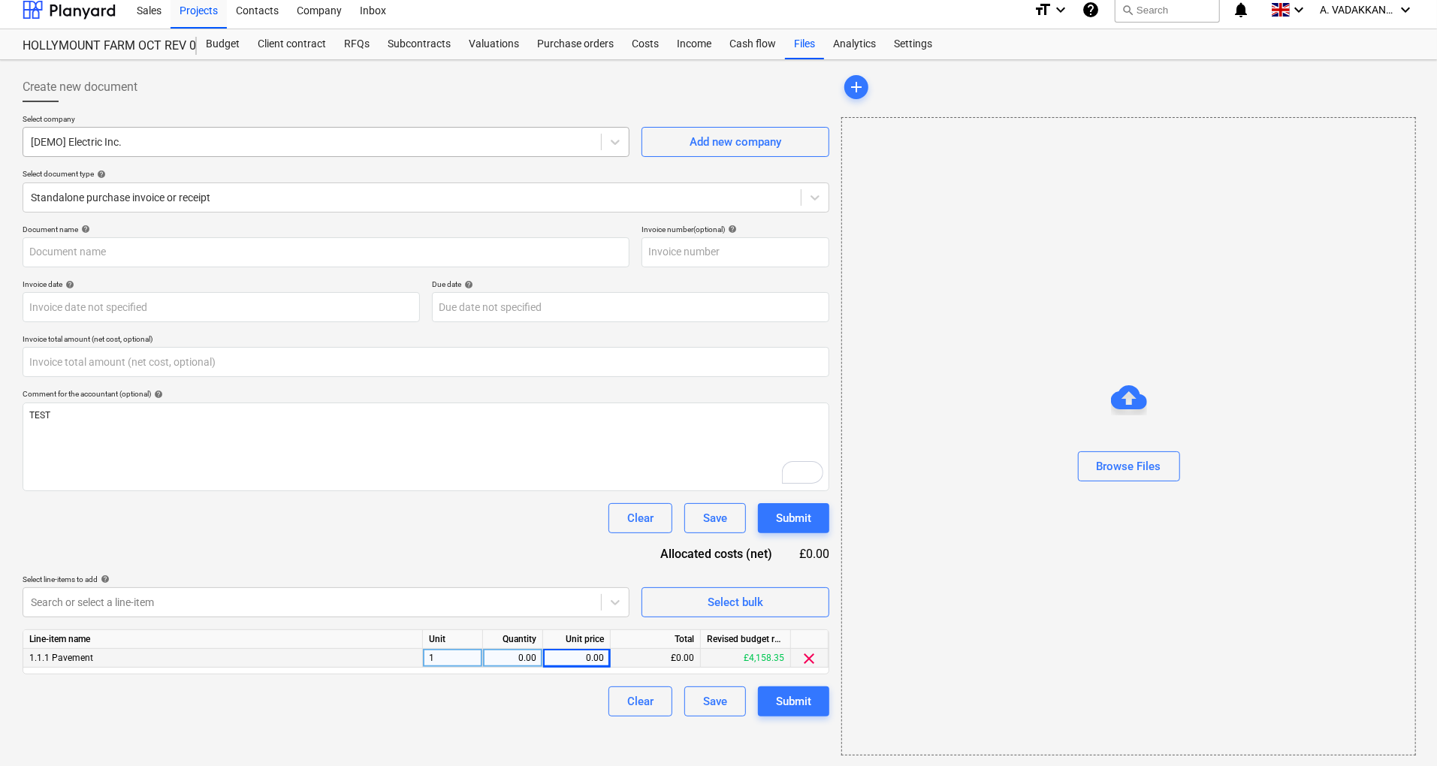
type input "0.00"
click at [138, 141] on div at bounding box center [312, 141] width 563 height 15
click at [103, 242] on input "text" at bounding box center [326, 252] width 607 height 30
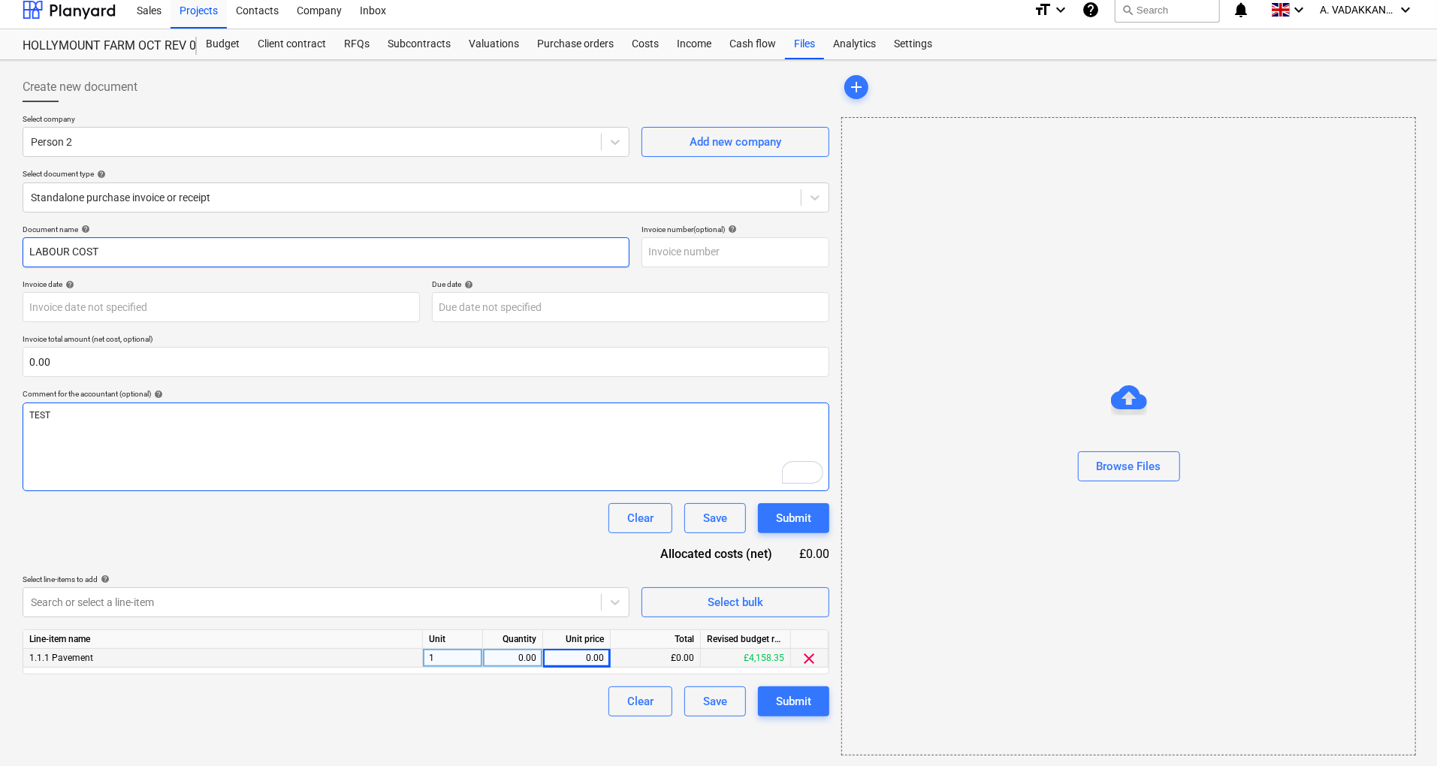
type input "LABOUR COST"
click at [100, 422] on div "TEST" at bounding box center [426, 447] width 807 height 89
click at [538, 657] on div "0.00" at bounding box center [513, 658] width 60 height 19
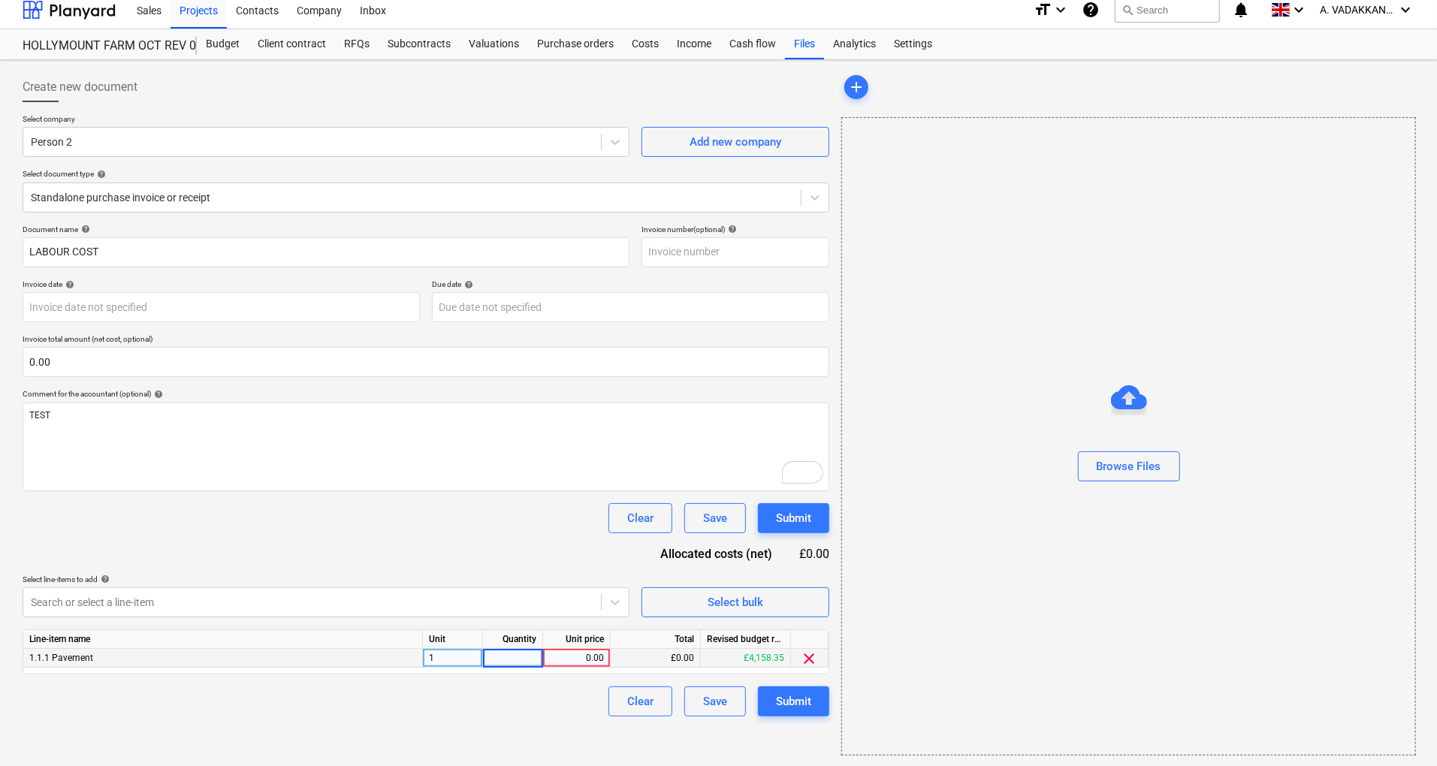
type input "1"
click at [591, 654] on div "0.00" at bounding box center [576, 658] width 55 height 19
click at [591, 654] on input at bounding box center [576, 658] width 67 height 18
type input "1000"
click at [1105, 460] on div "Browse Files" at bounding box center [1129, 467] width 65 height 20
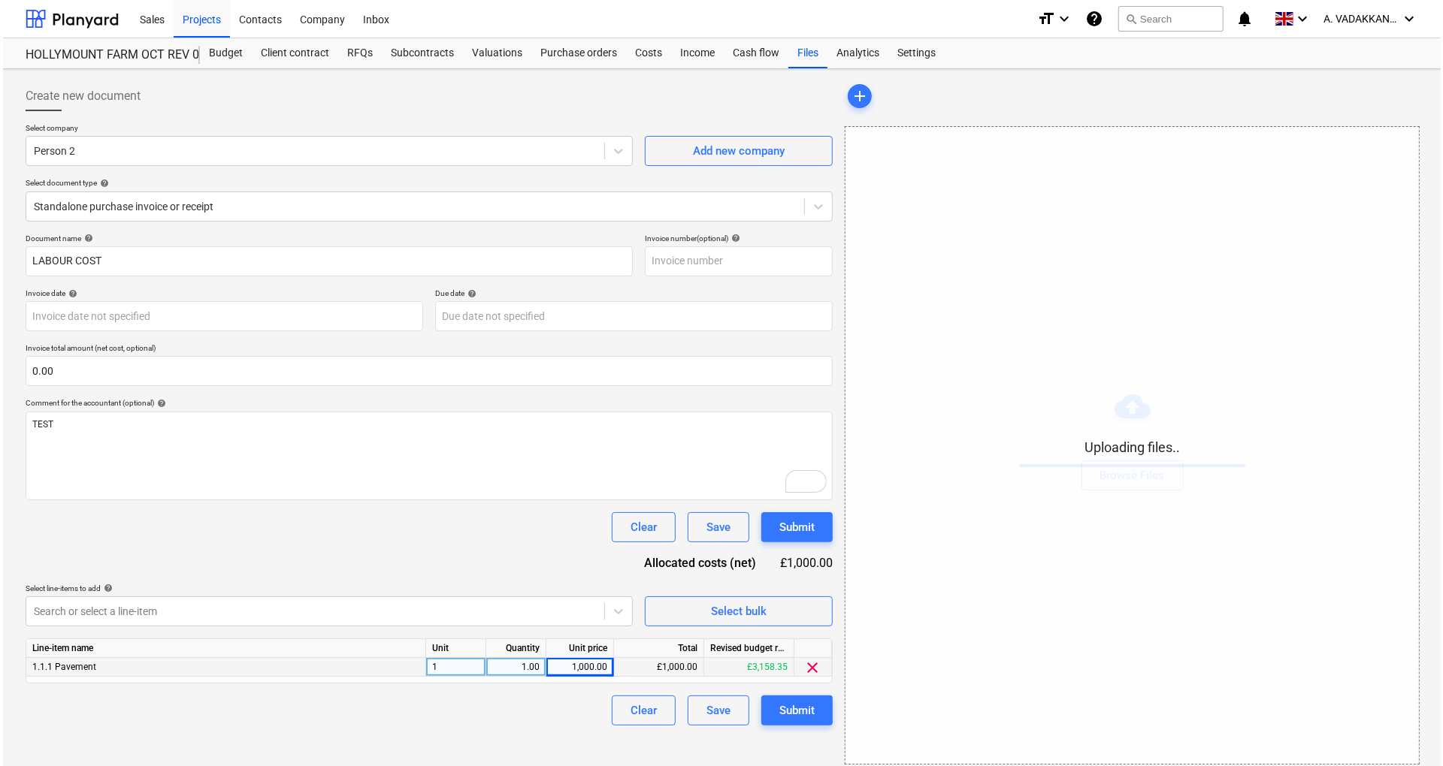
scroll to position [9, 0]
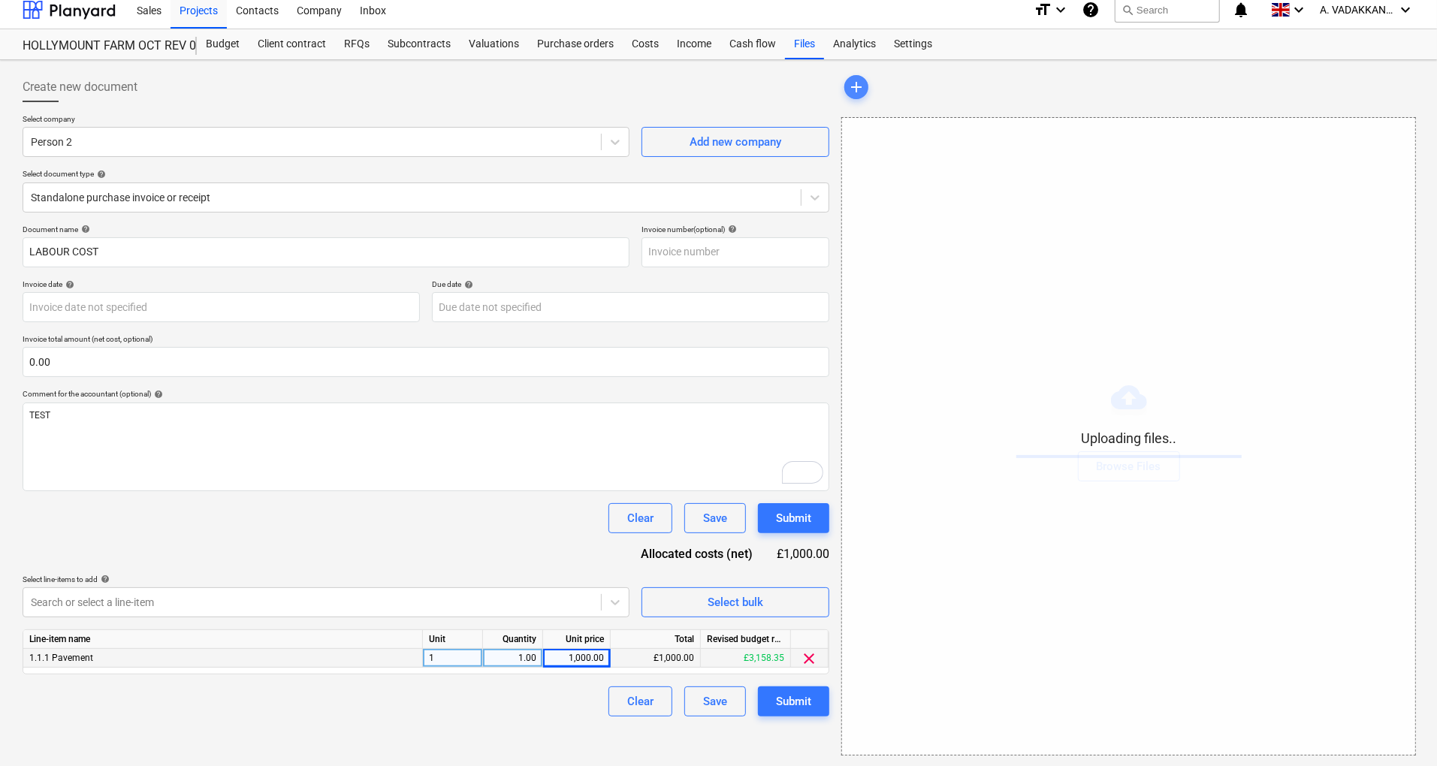
click at [857, 87] on span "add" at bounding box center [857, 87] width 18 height 18
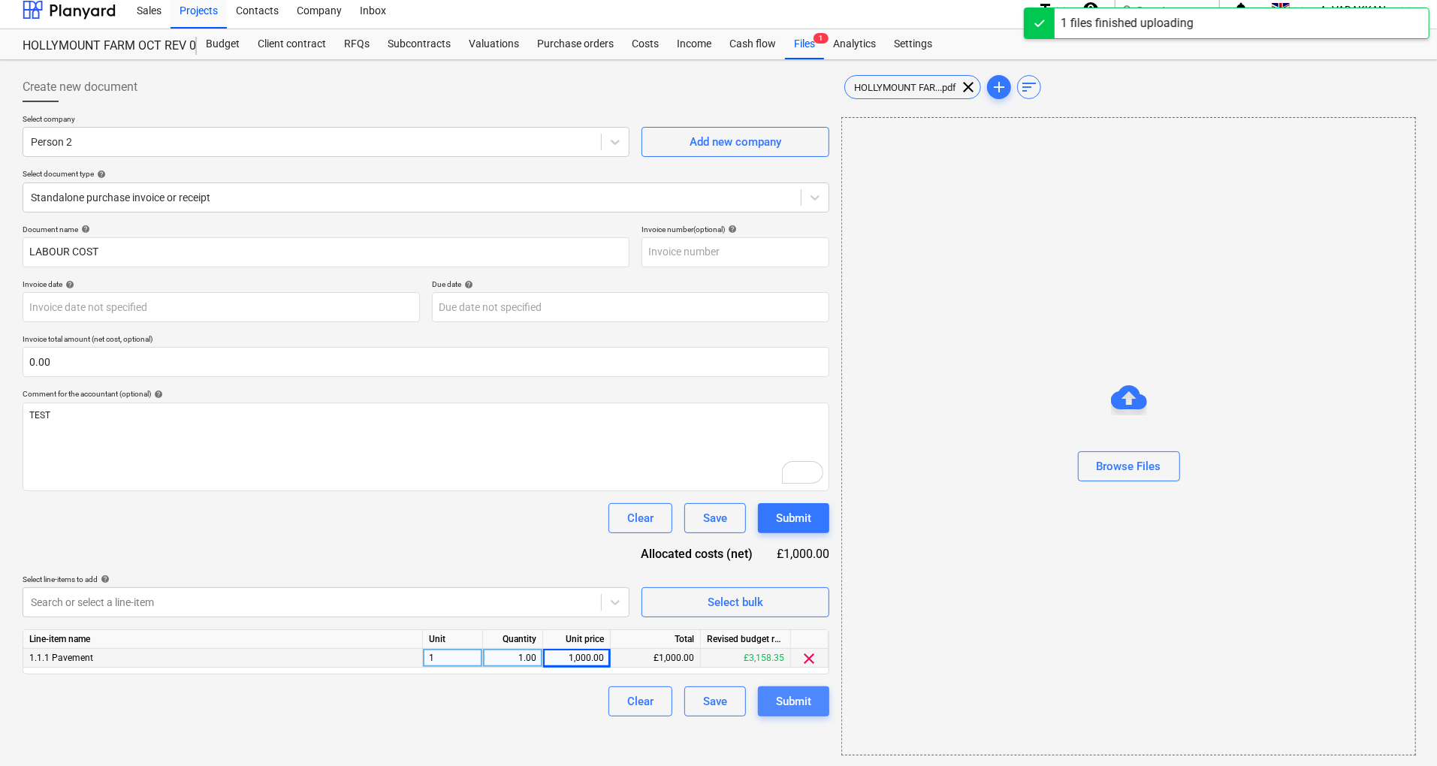
click at [790, 699] on div "Submit" at bounding box center [793, 702] width 35 height 20
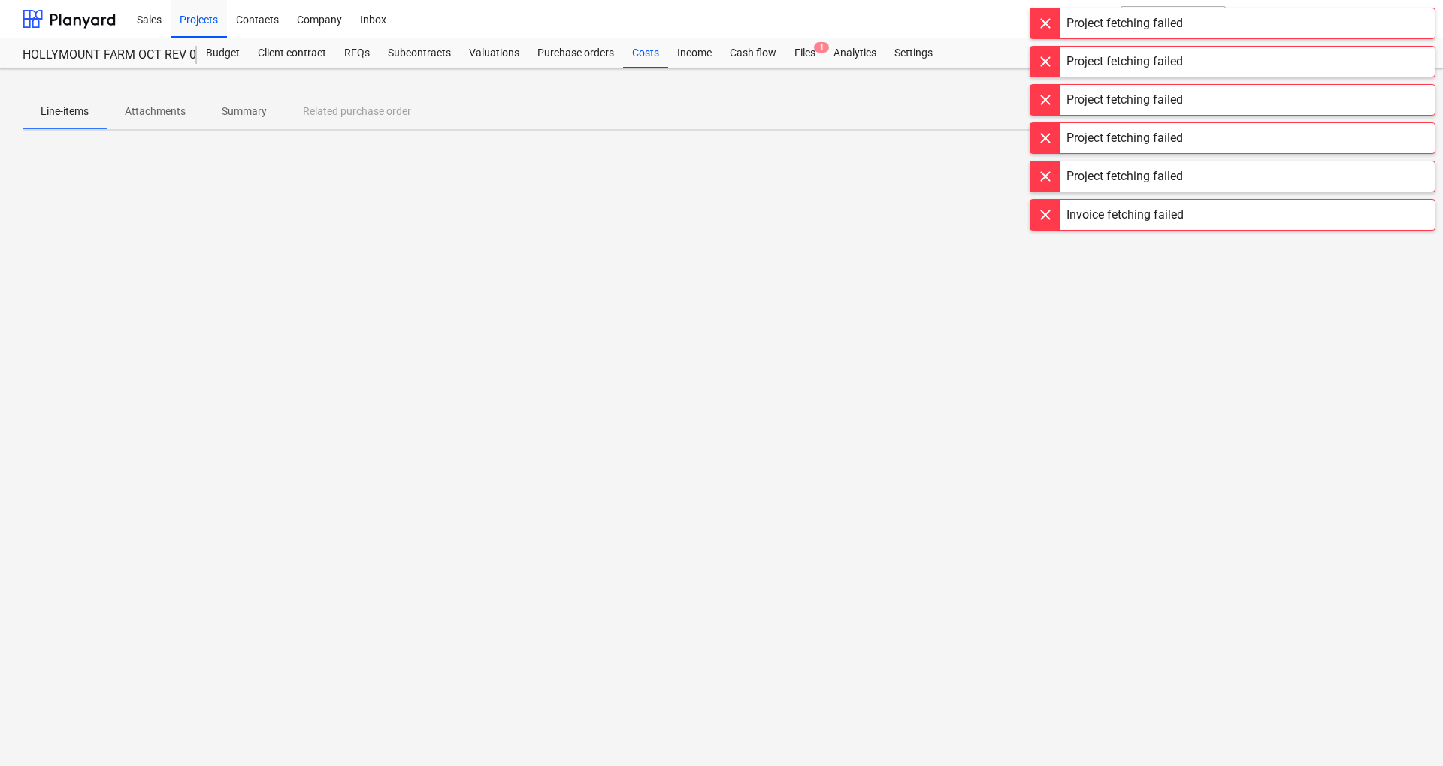
click at [856, 431] on div "Line-items Attachments Summary Related purchase order" at bounding box center [721, 417] width 1443 height 697
click at [646, 53] on div "Costs" at bounding box center [645, 53] width 45 height 30
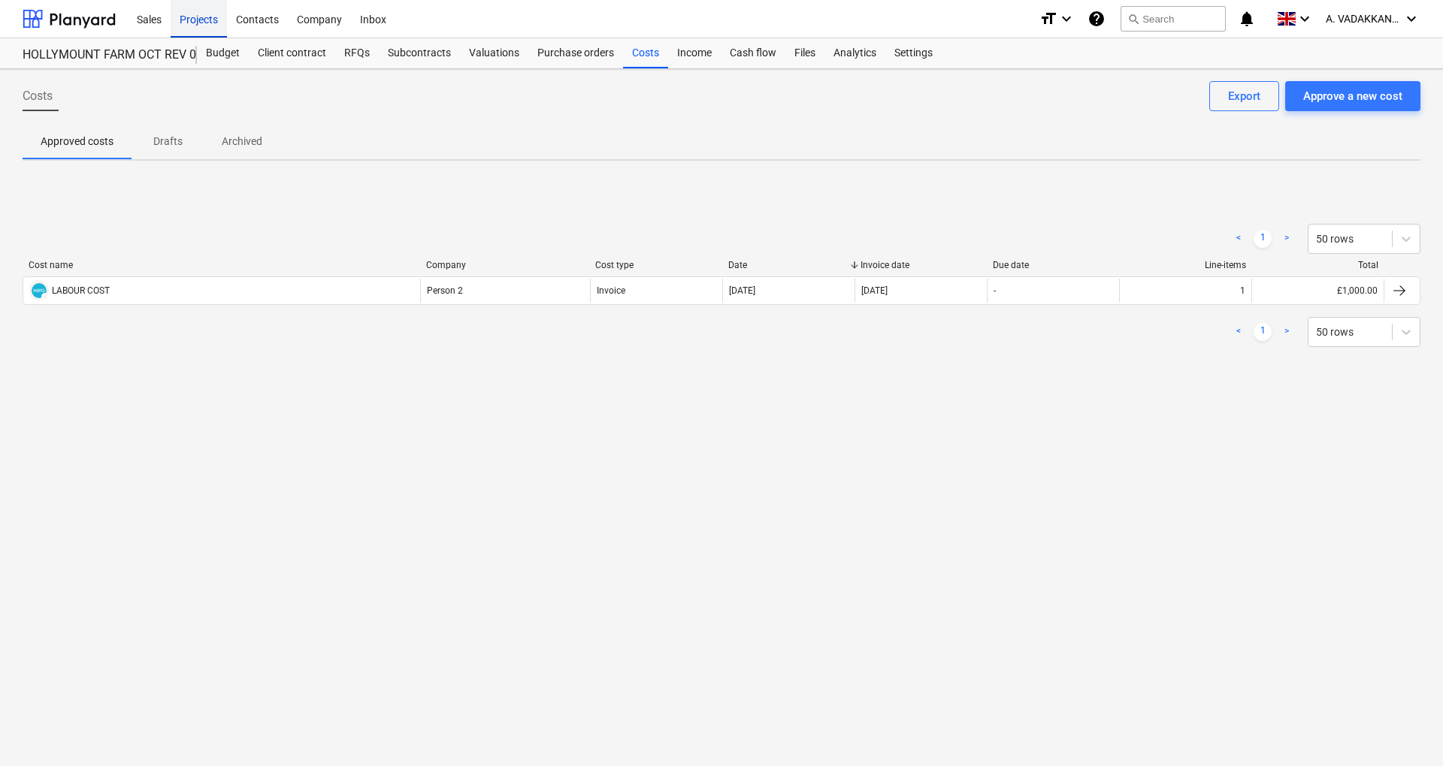
click at [203, 8] on div "Projects" at bounding box center [199, 18] width 56 height 38
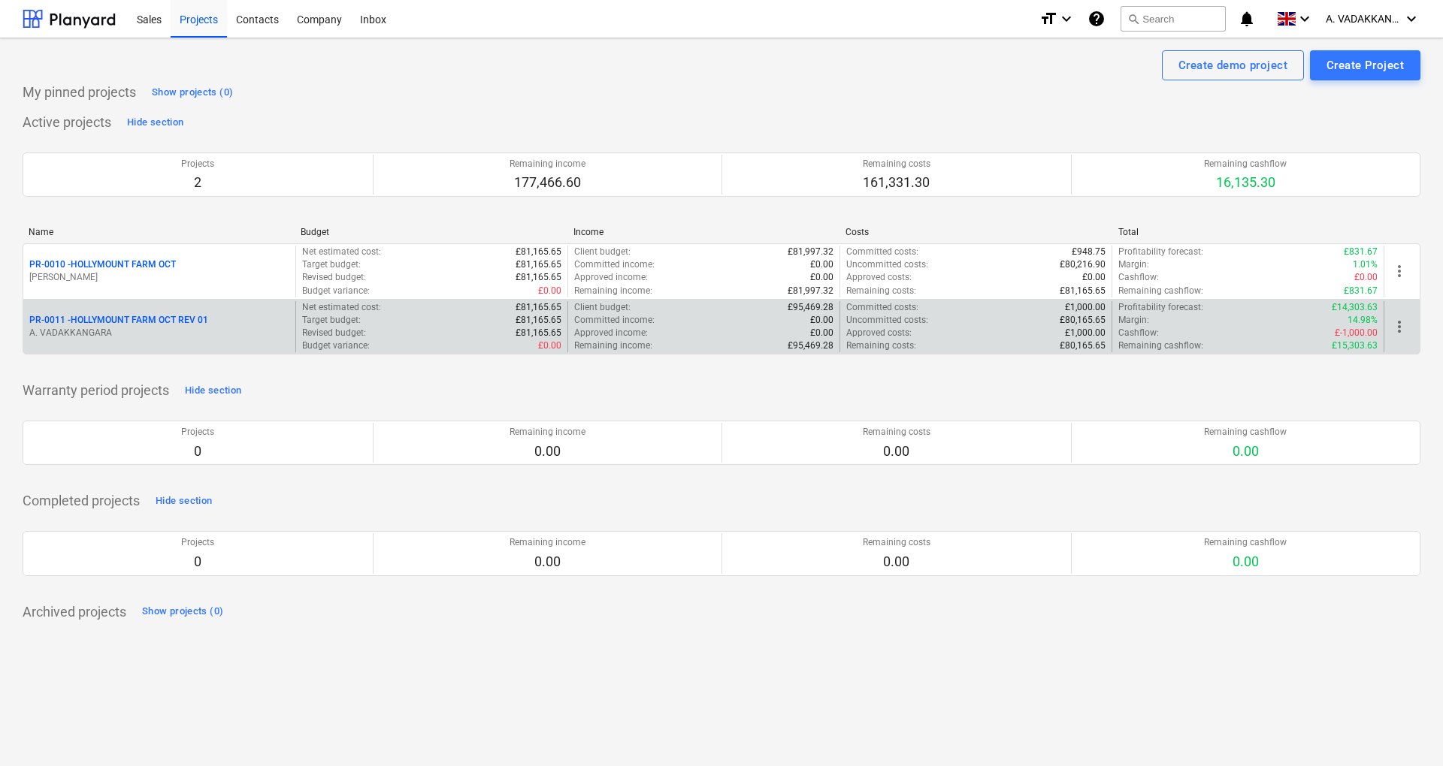
click at [703, 330] on div "Approved income : £0.00" at bounding box center [703, 333] width 259 height 13
click at [437, 329] on div "Revised budget : £81,165.65" at bounding box center [431, 333] width 259 height 13
click at [153, 328] on p "A. VADAKKANGARA" at bounding box center [159, 333] width 260 height 13
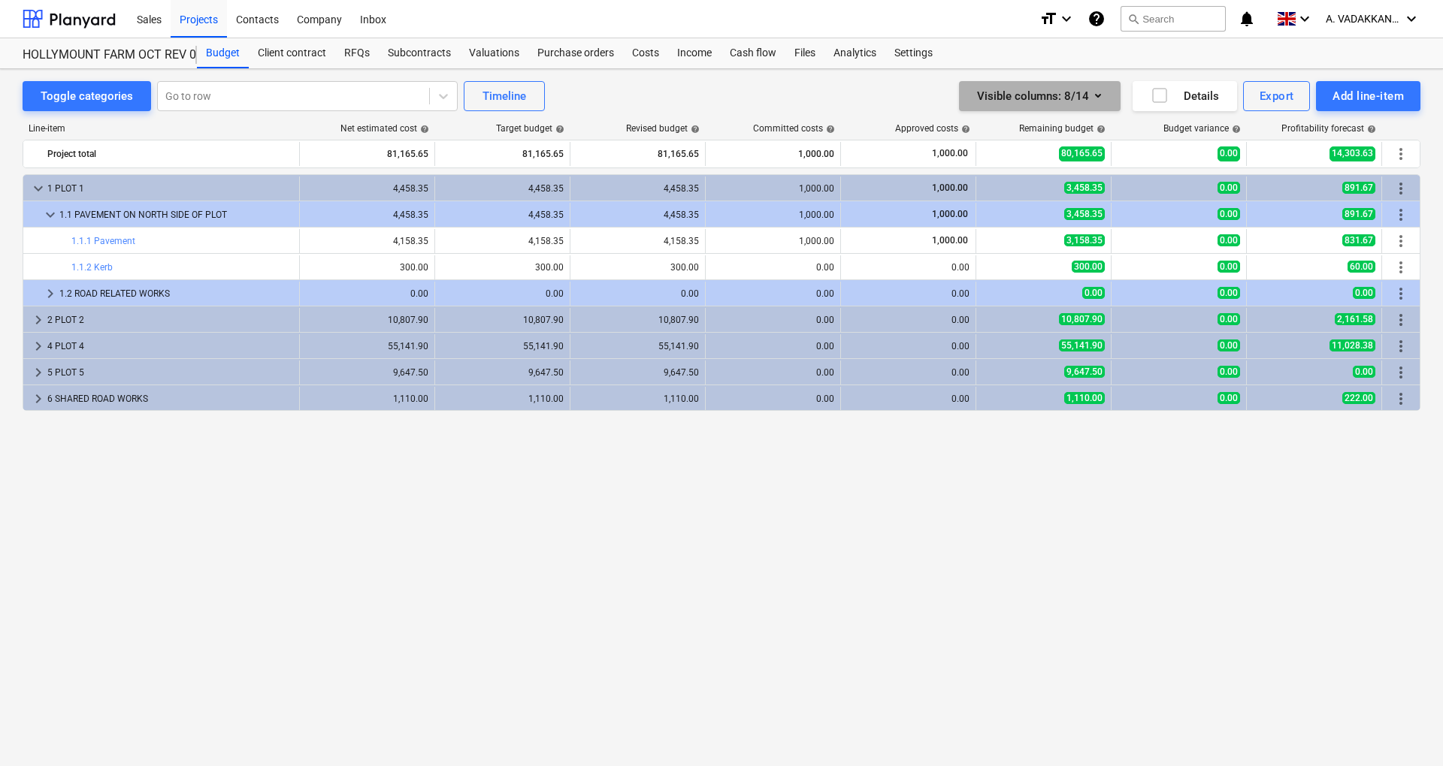
click at [1102, 87] on icon "button" at bounding box center [1098, 95] width 18 height 18
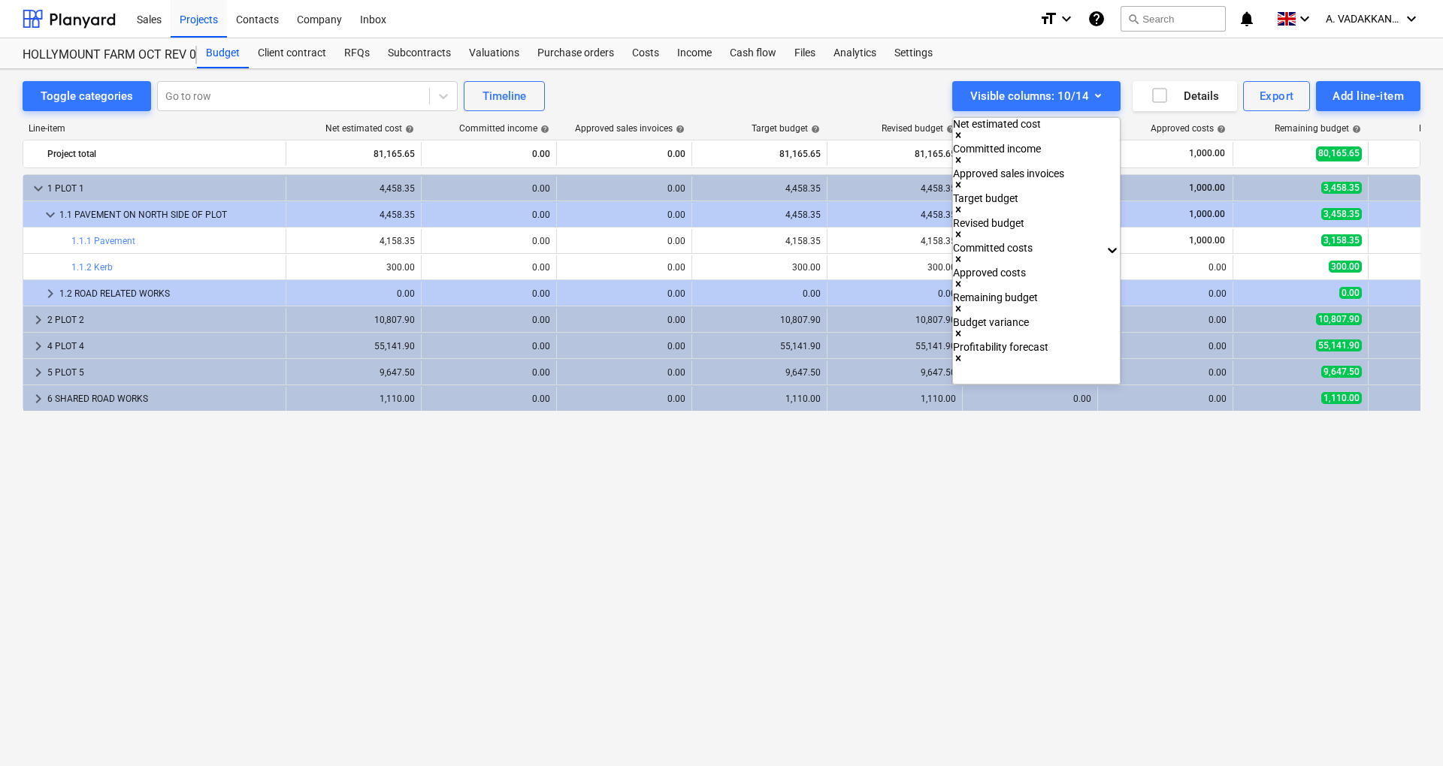
click at [1040, 458] on div at bounding box center [721, 383] width 1443 height 766
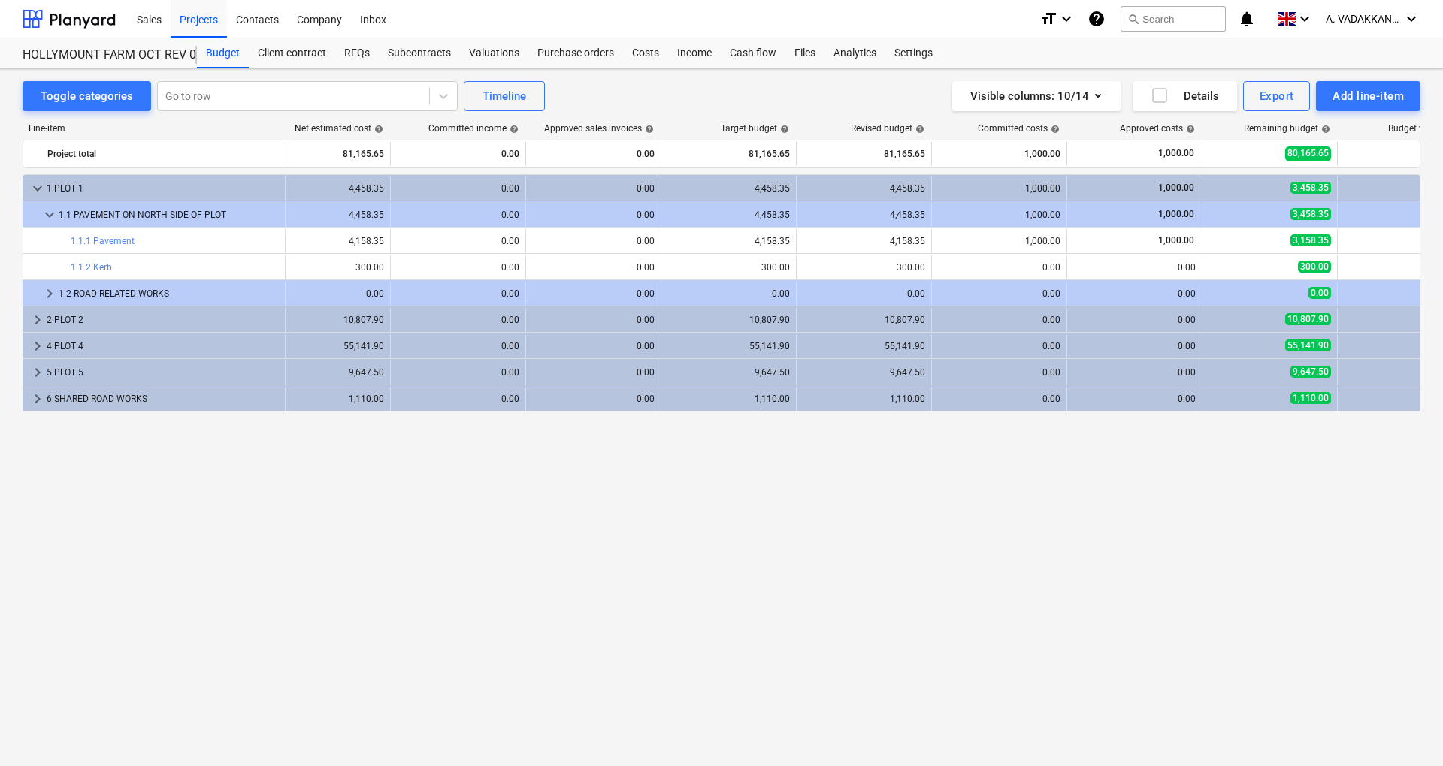
click at [645, 131] on span "help" at bounding box center [648, 129] width 12 height 9
click at [649, 126] on span "help" at bounding box center [648, 129] width 12 height 9
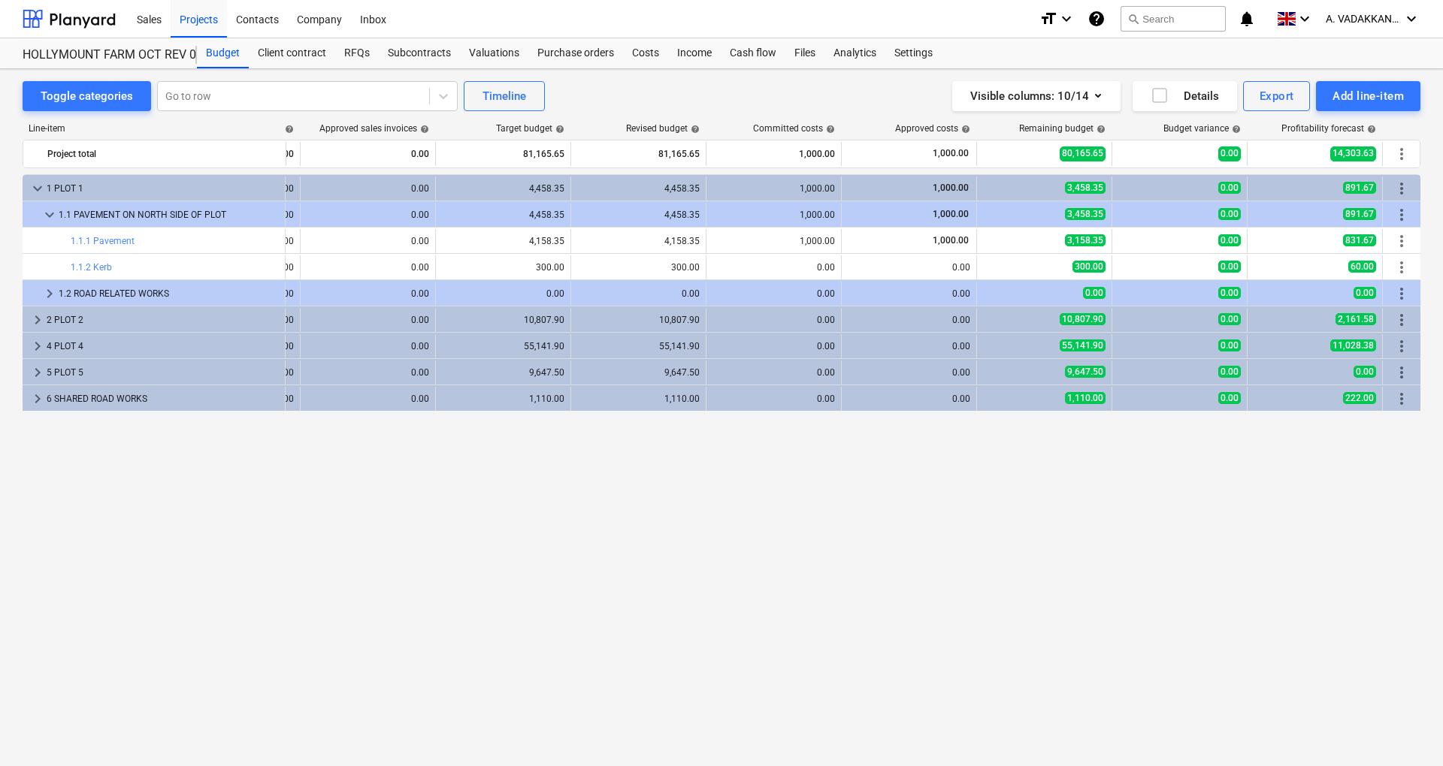
drag, startPoint x: 1016, startPoint y: 131, endPoint x: 1013, endPoint y: 114, distance: 17.5
click at [1013, 114] on div "Line-item Net estimated cost help Committed income help Approved sales invoices…" at bounding box center [722, 417] width 1398 height 612
click at [646, 45] on div "Costs" at bounding box center [645, 53] width 45 height 30
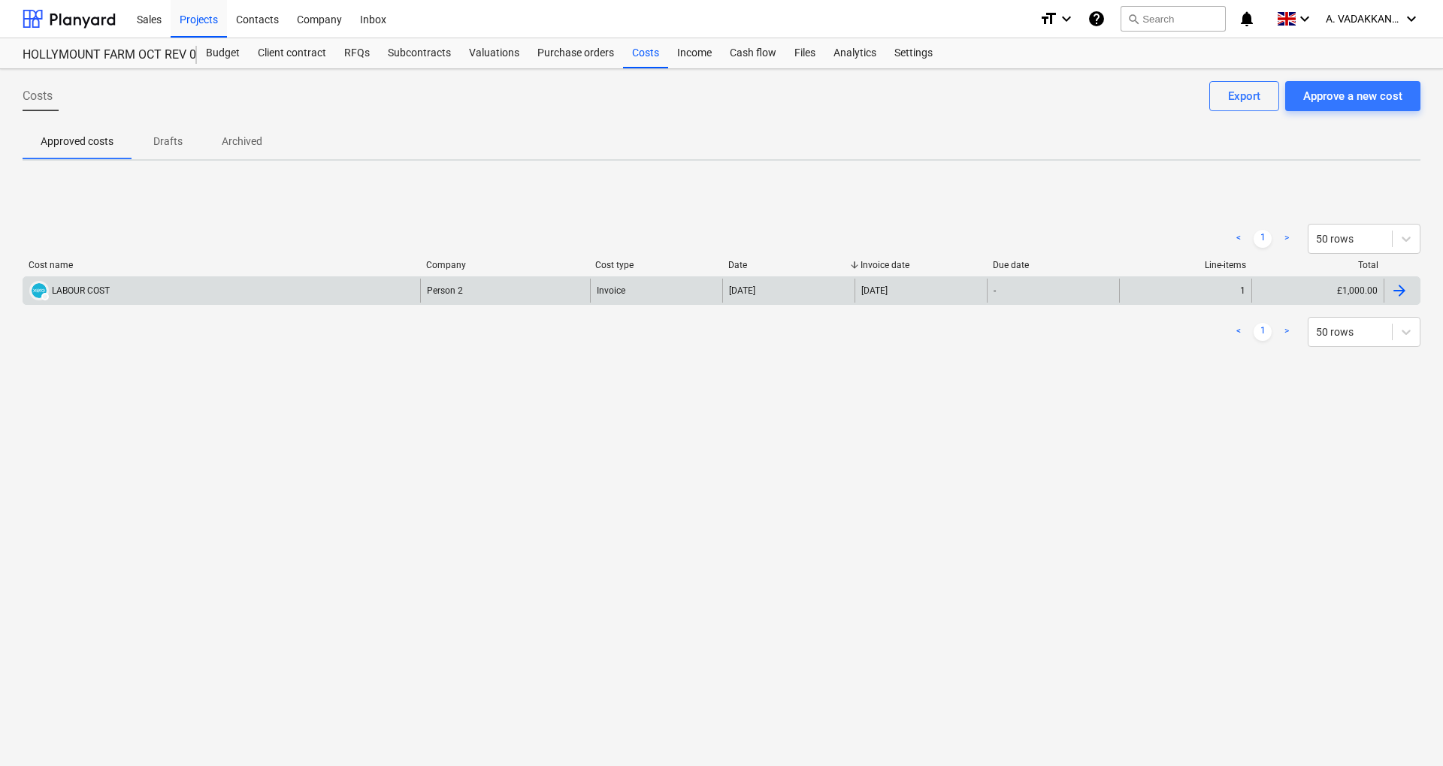
click at [152, 293] on div "DRAFT LABOUR COST" at bounding box center [221, 291] width 397 height 24
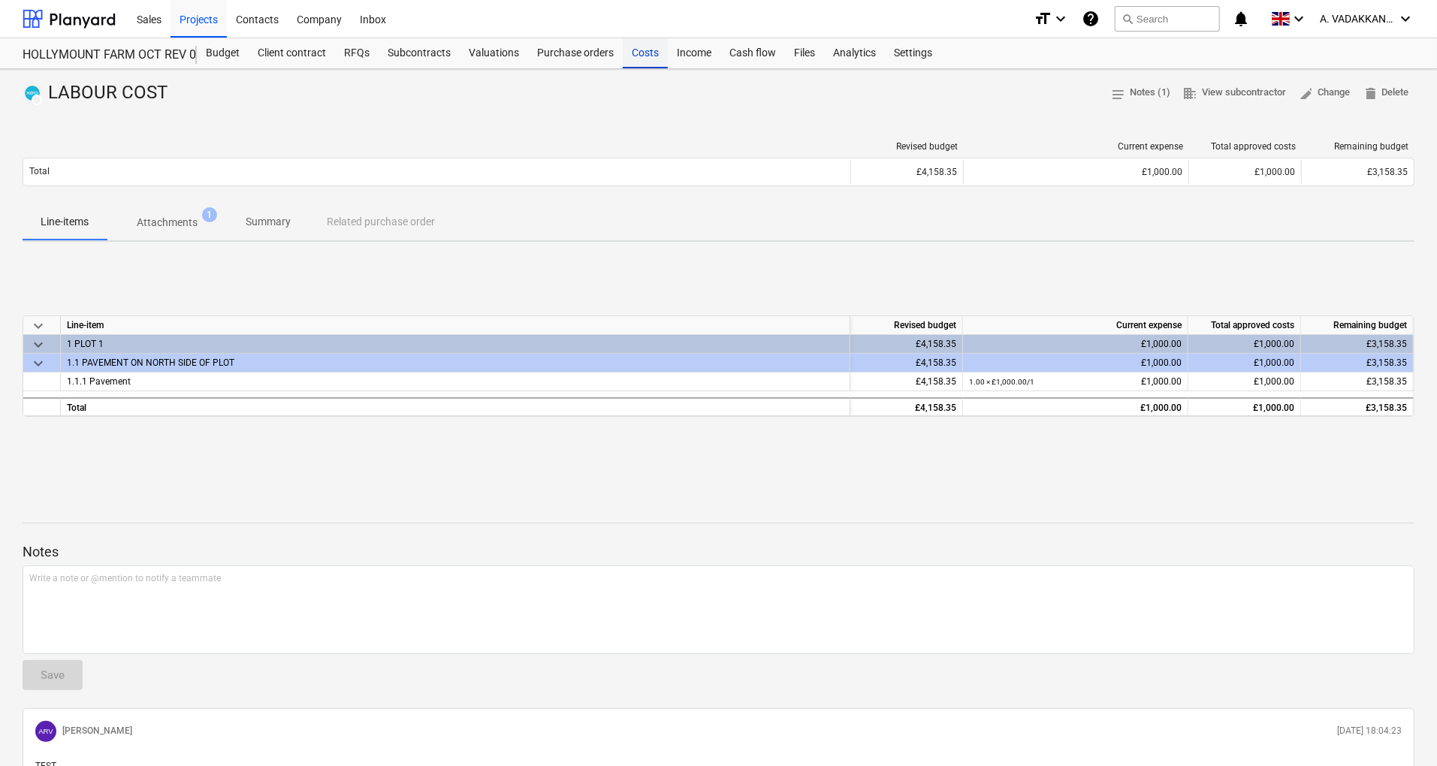
click at [643, 47] on div "Costs" at bounding box center [645, 53] width 45 height 30
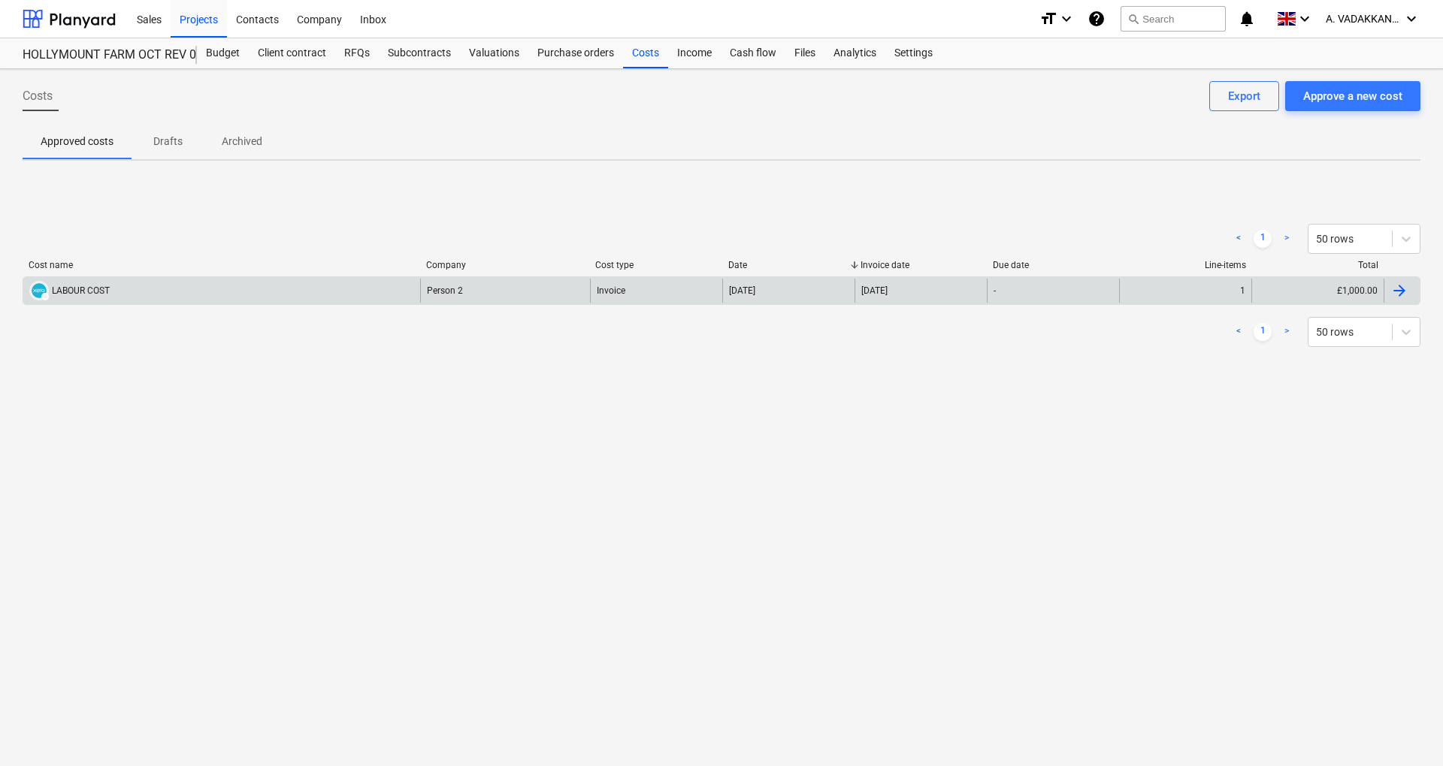
click at [407, 298] on div "DRAFT LABOUR COST" at bounding box center [221, 291] width 397 height 24
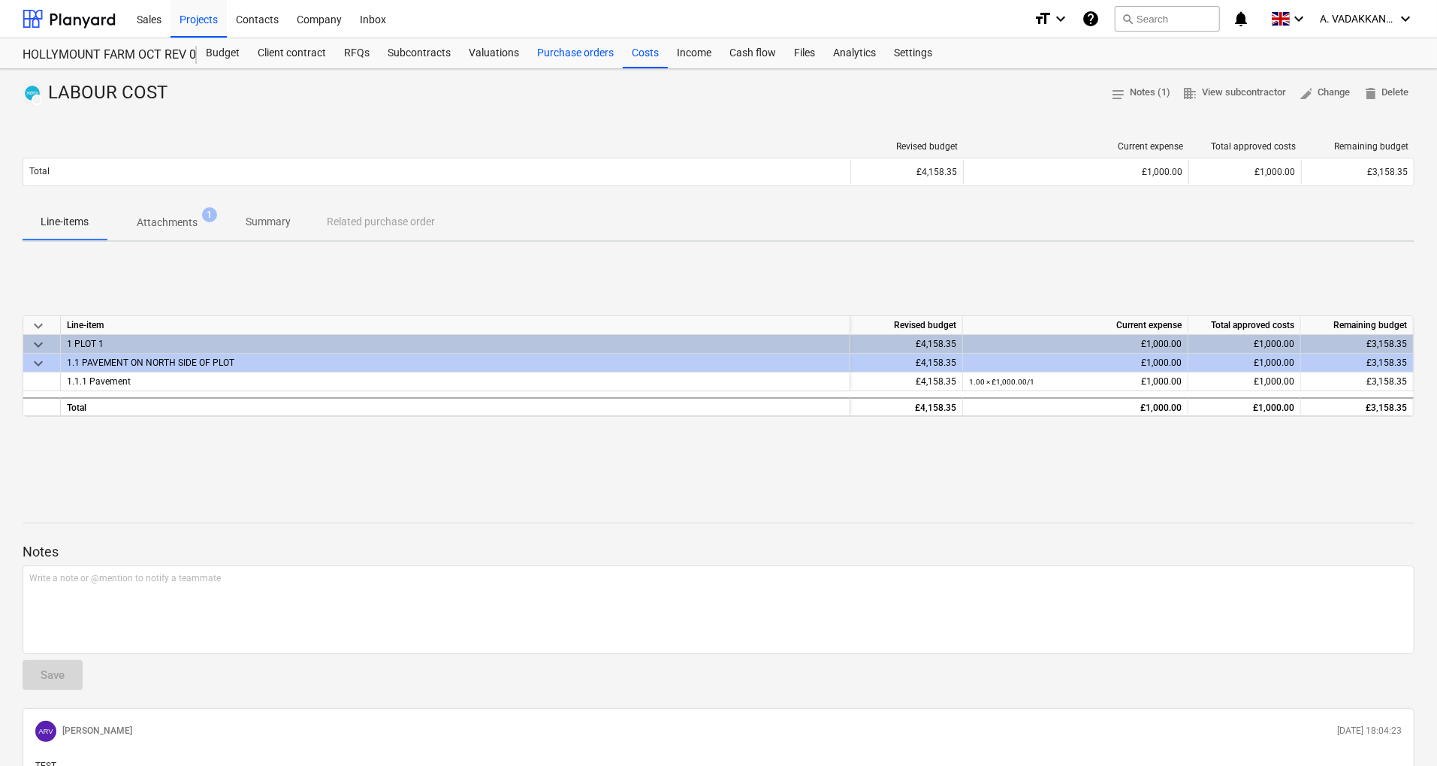
click at [556, 54] on div "Purchase orders" at bounding box center [575, 53] width 95 height 30
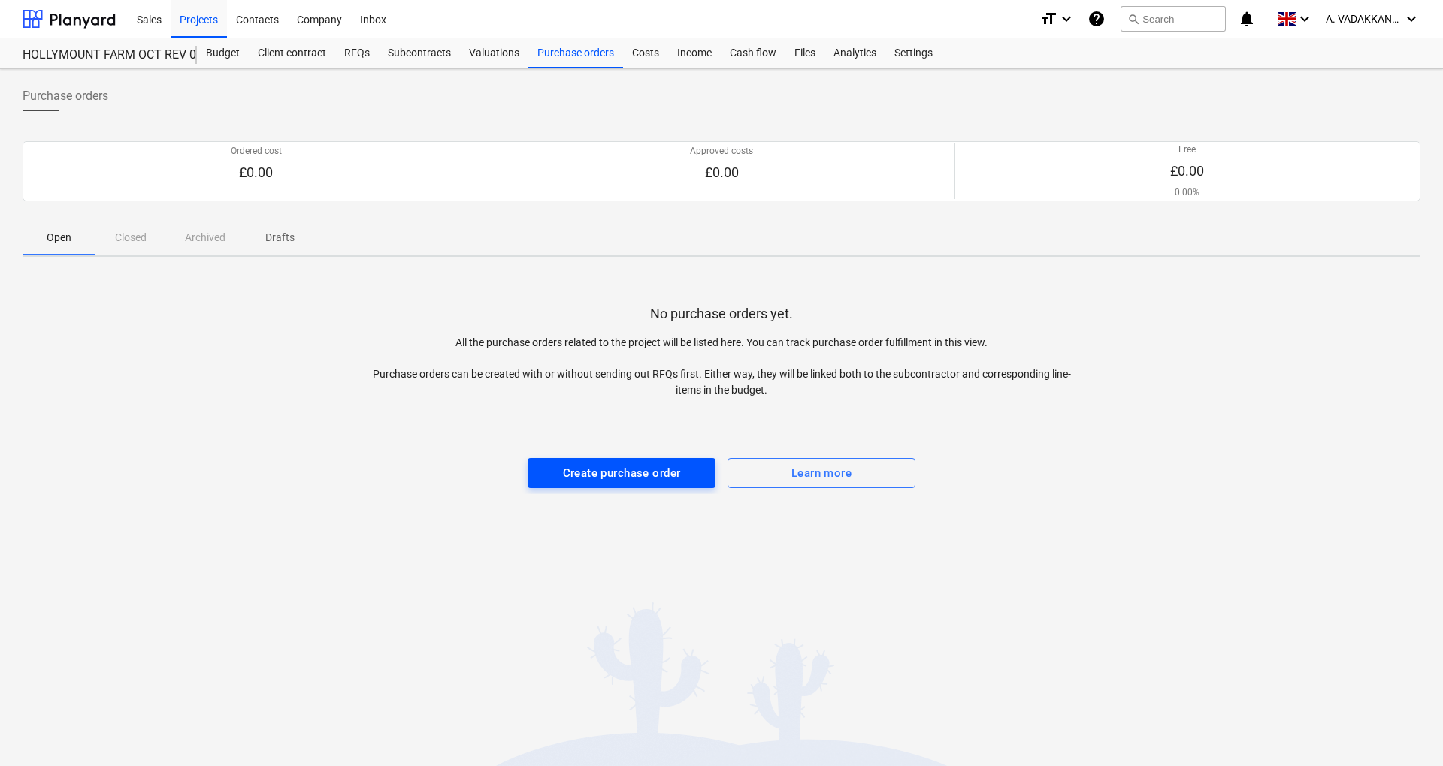
drag, startPoint x: 641, startPoint y: 448, endPoint x: 637, endPoint y: 469, distance: 21.4
click at [637, 469] on div "No purchase orders yet. All the purchase orders related to the project will be …" at bounding box center [722, 381] width 1398 height 225
click at [637, 469] on div "Create purchase order" at bounding box center [622, 474] width 118 height 20
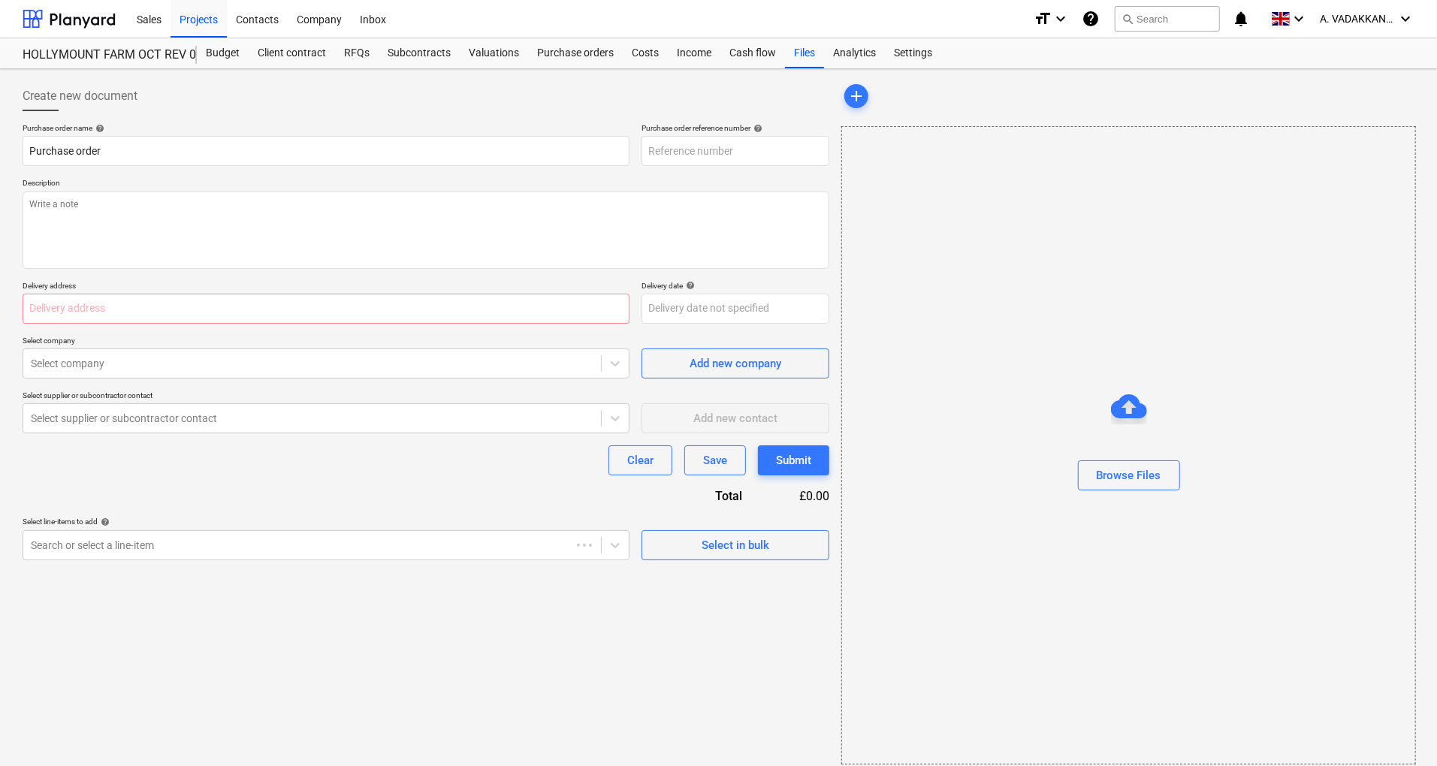
type input "PR-0011-PO-001"
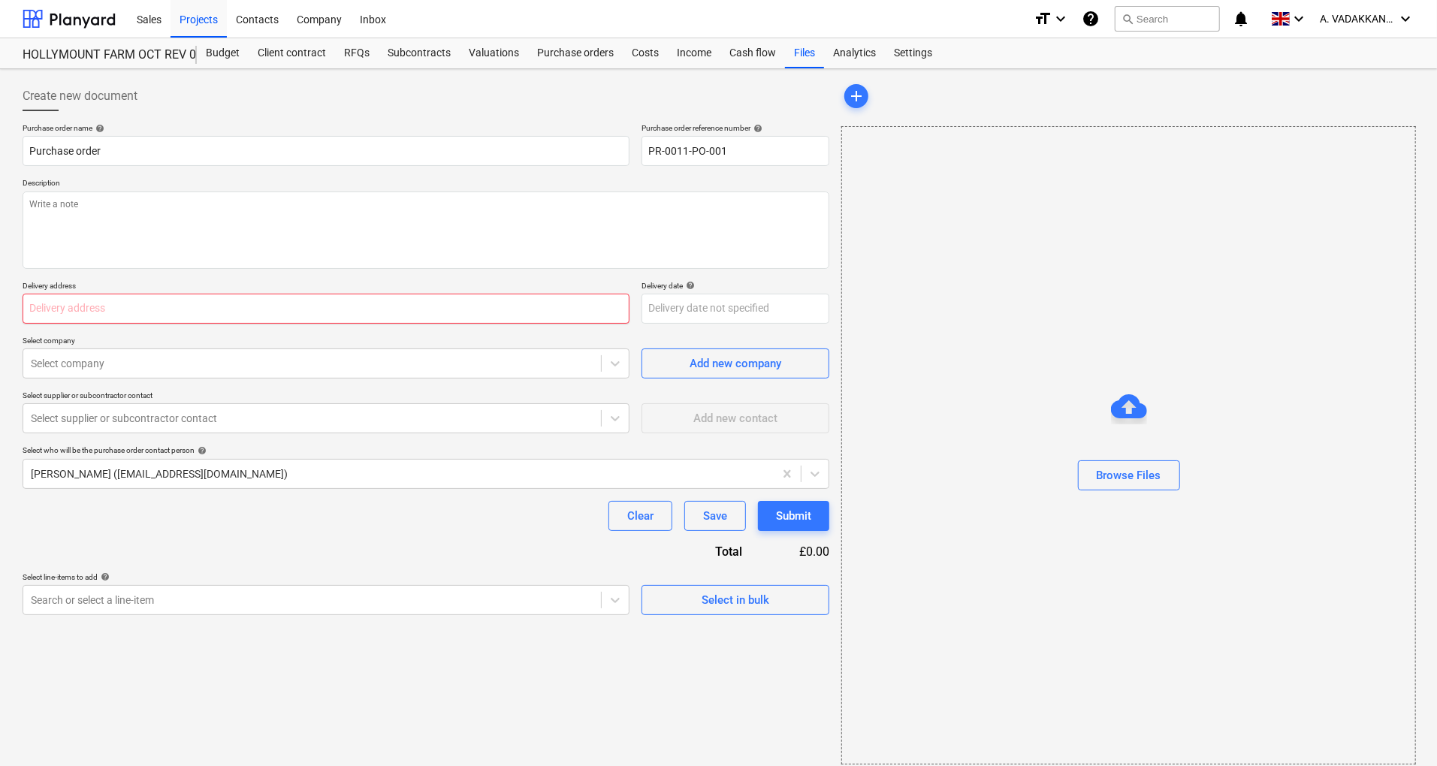
click at [155, 311] on input "text" at bounding box center [326, 309] width 607 height 30
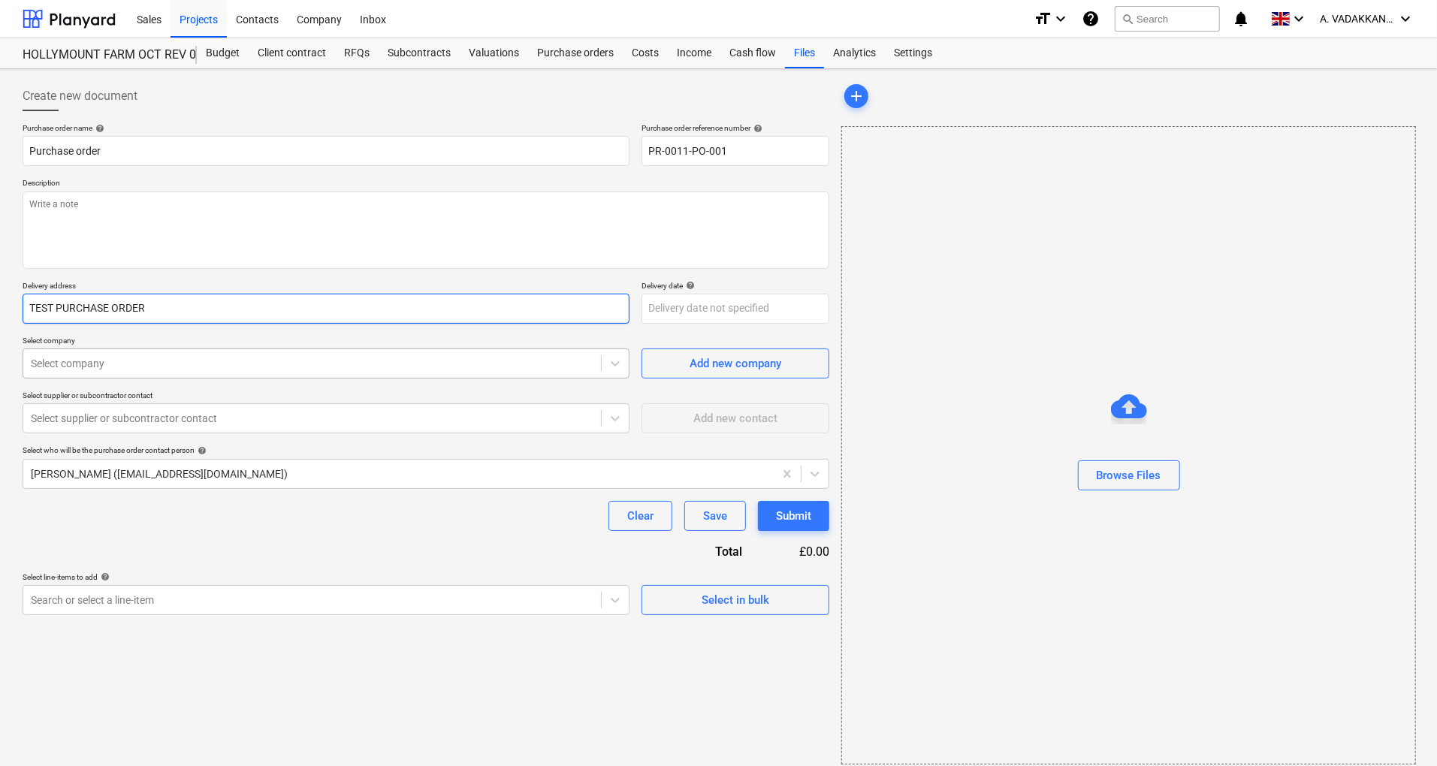
type input "TEST PURCHASE ORDER"
click at [197, 358] on div at bounding box center [312, 363] width 563 height 15
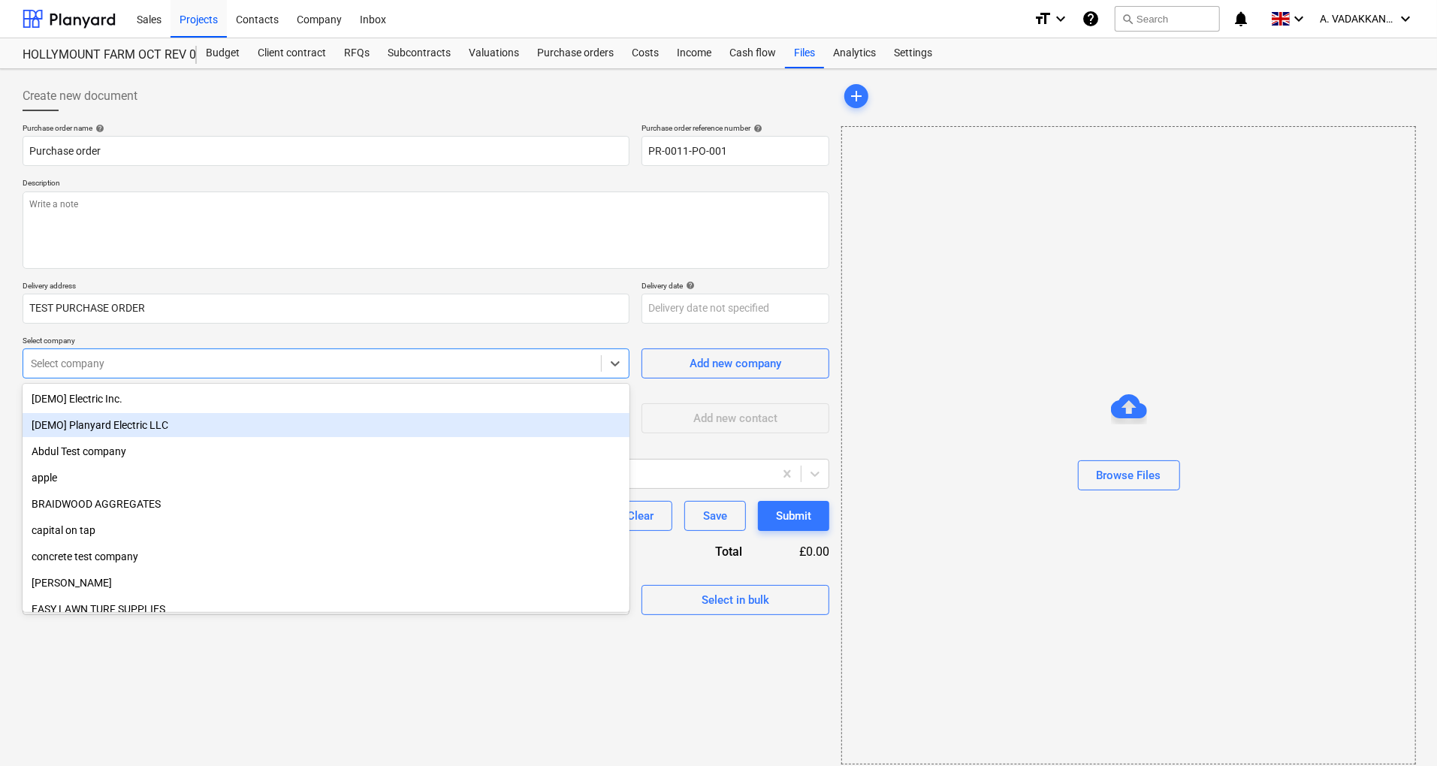
click at [142, 416] on div "[DEMO] Planyard Electric LLC" at bounding box center [326, 425] width 607 height 24
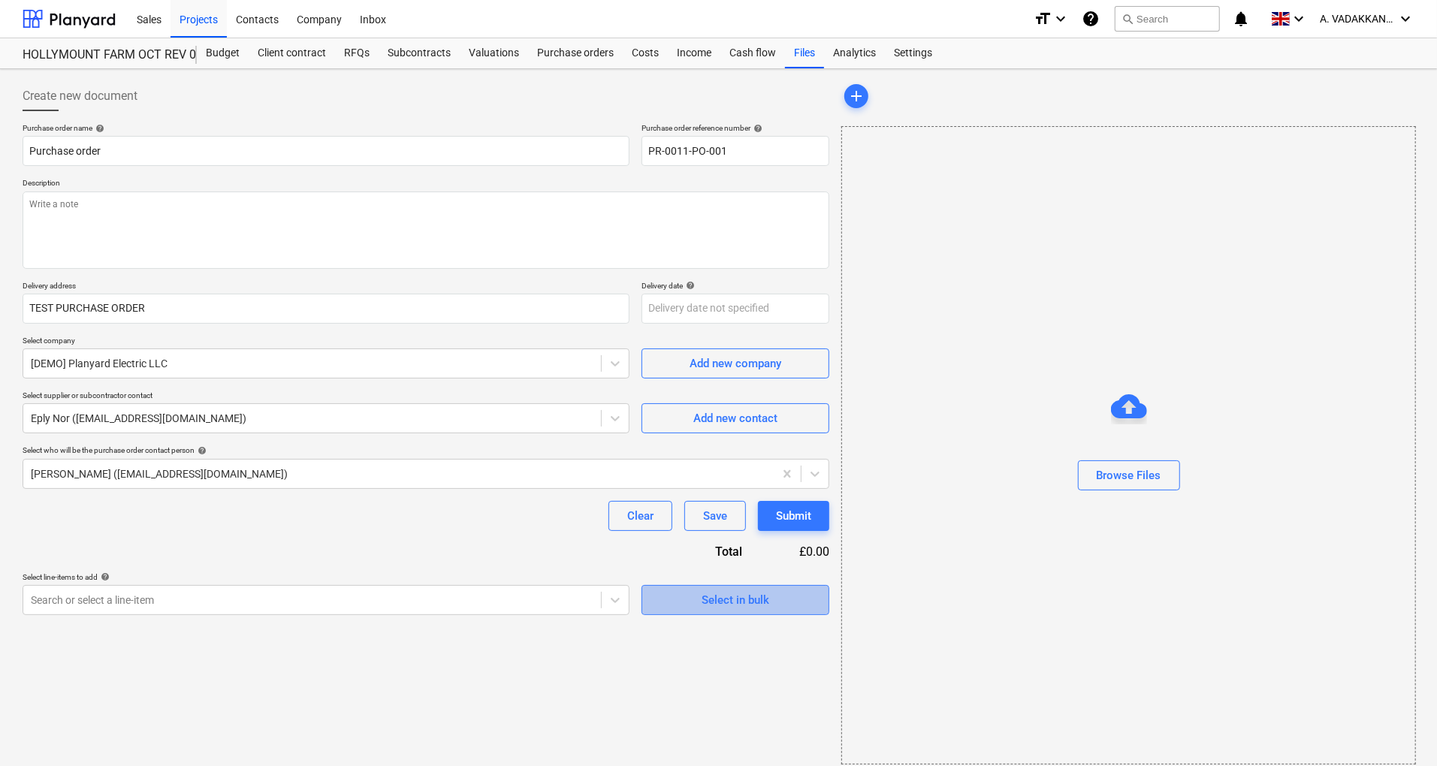
click at [718, 599] on div "Select in bulk" at bounding box center [736, 601] width 68 height 20
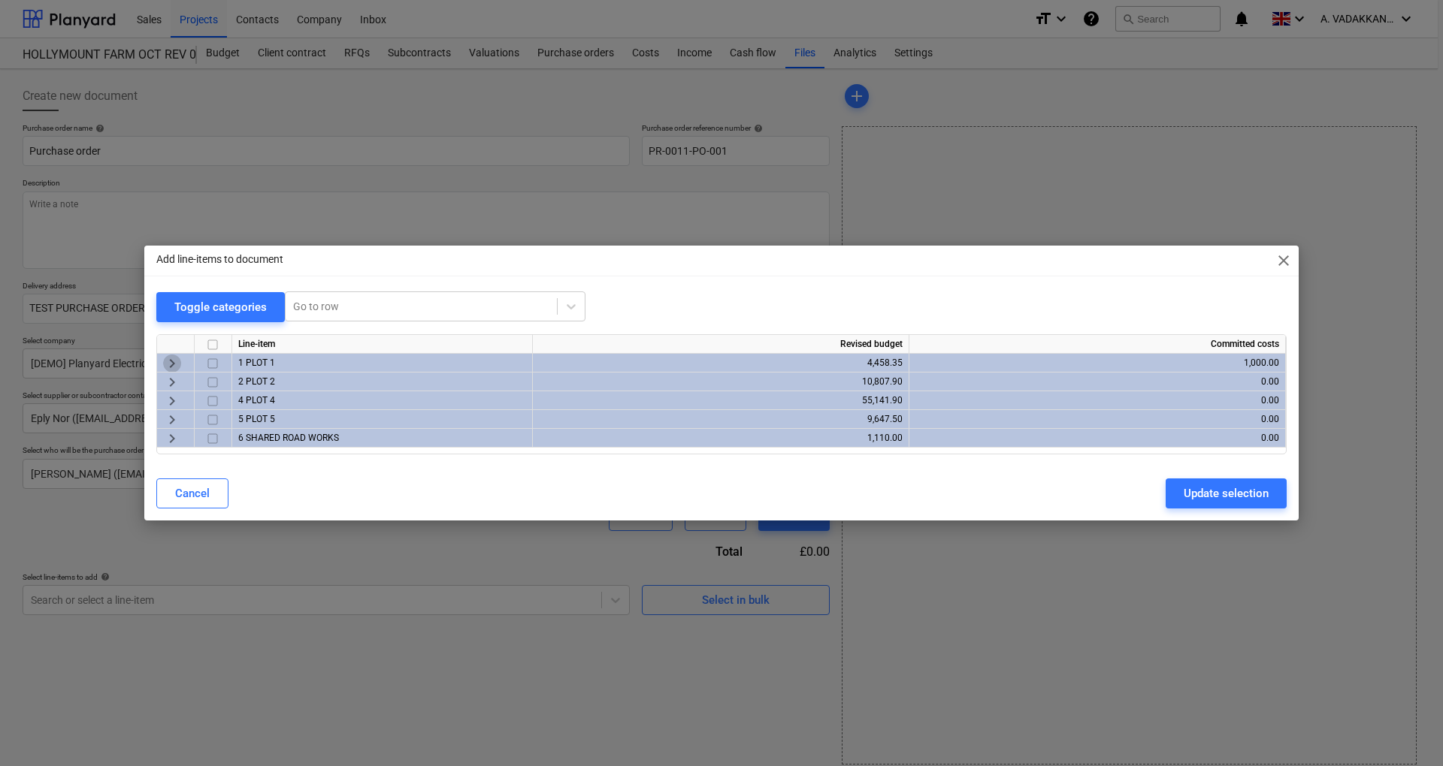
click at [165, 358] on span "keyboard_arrow_right" at bounding box center [172, 364] width 18 height 18
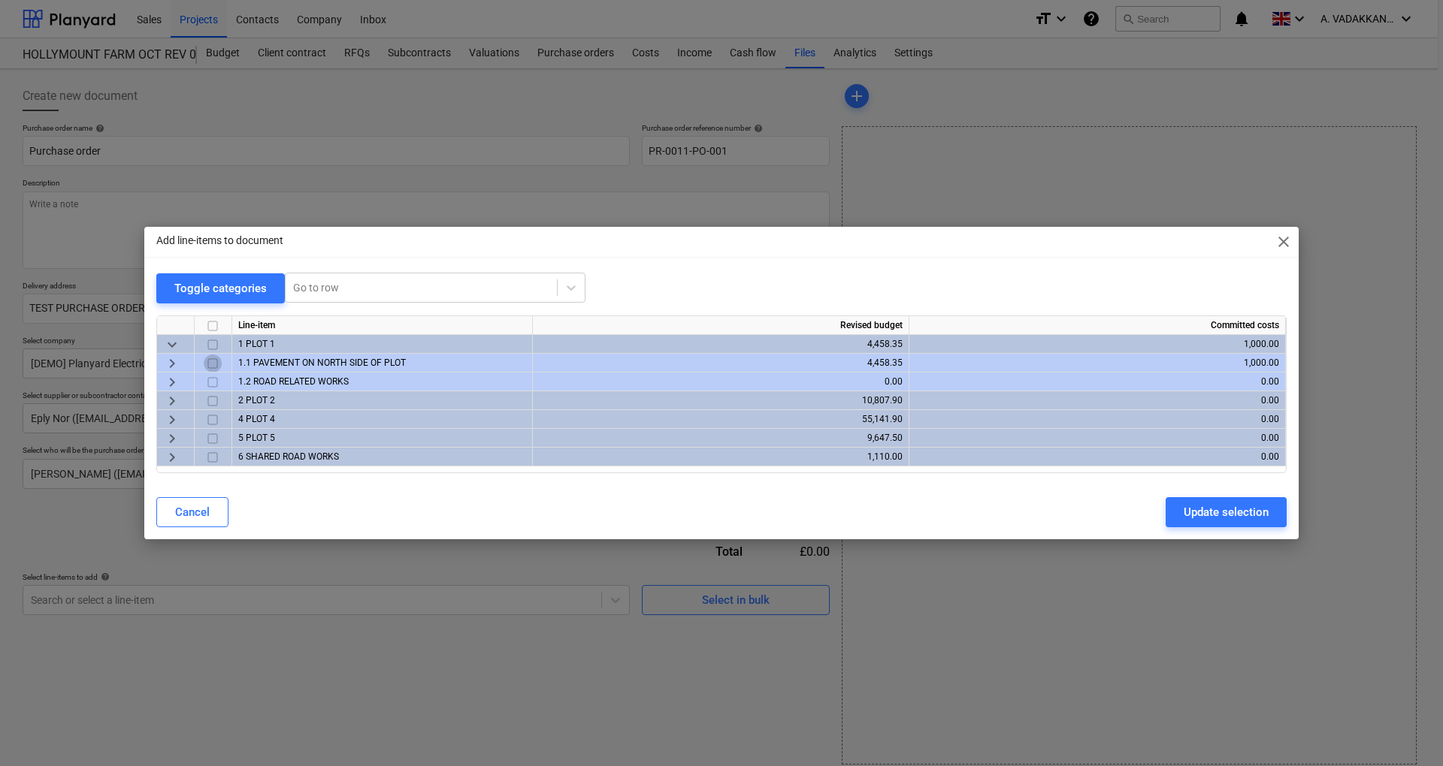
click at [213, 360] on input "checkbox" at bounding box center [213, 364] width 18 height 18
click at [1207, 512] on div "Update selection" at bounding box center [1225, 513] width 85 height 20
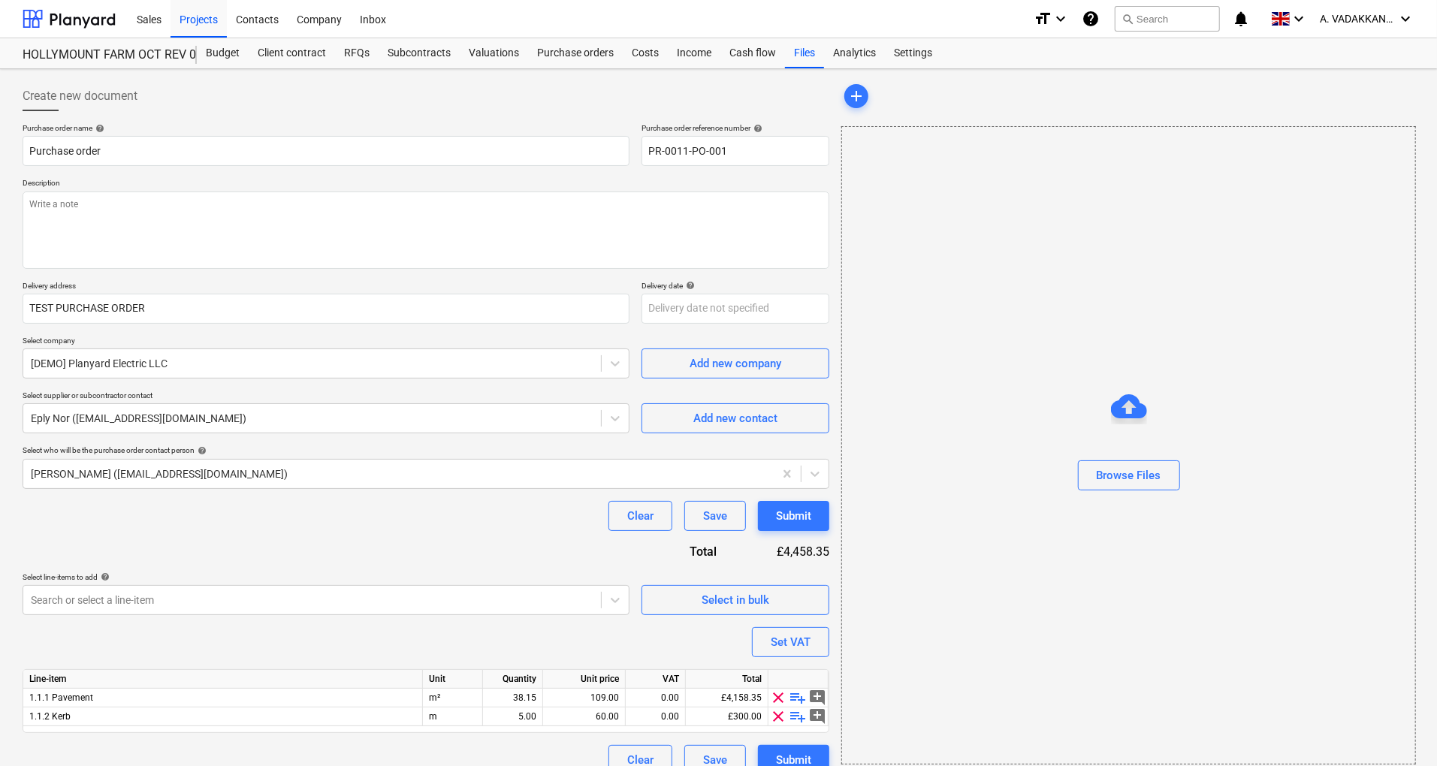
scroll to position [20, 0]
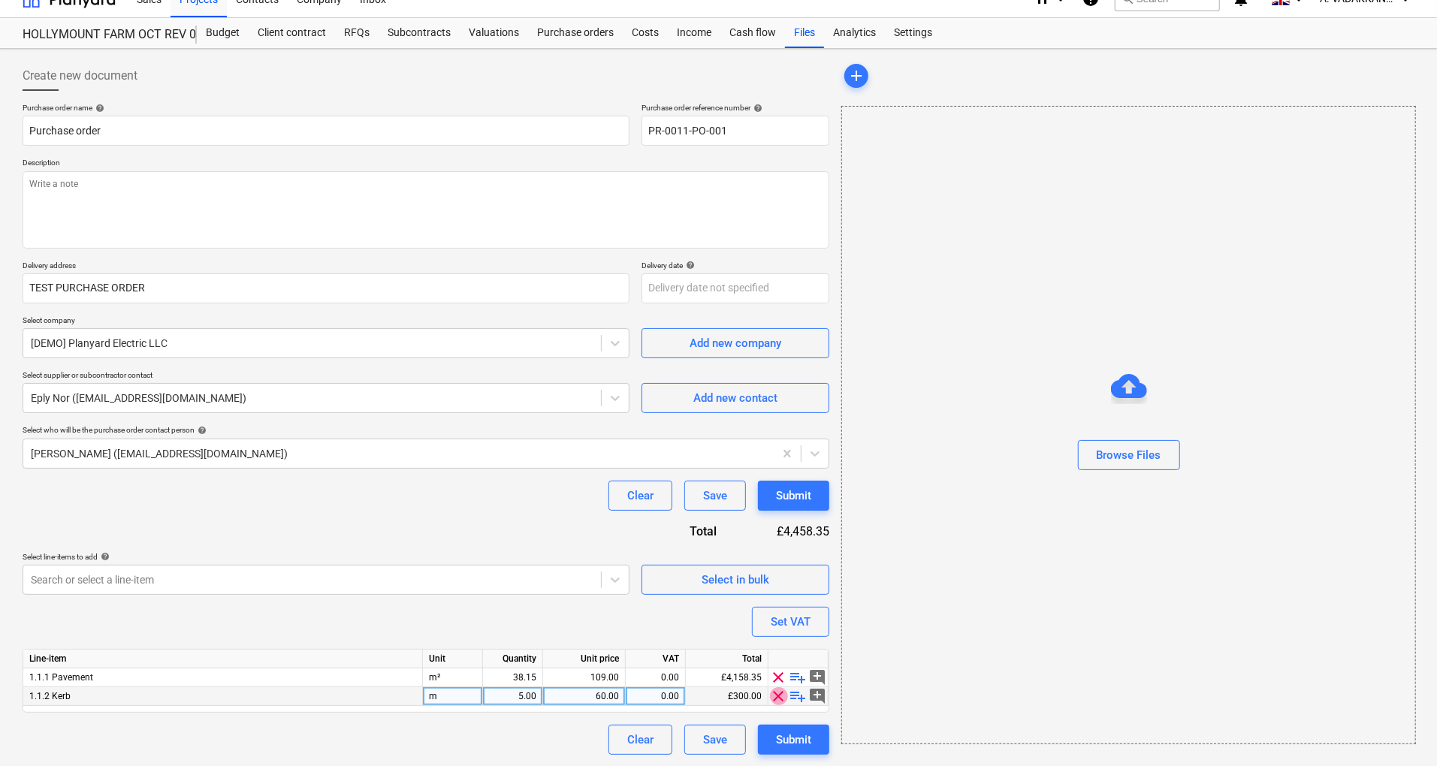
click at [776, 700] on span "clear" at bounding box center [779, 696] width 18 height 18
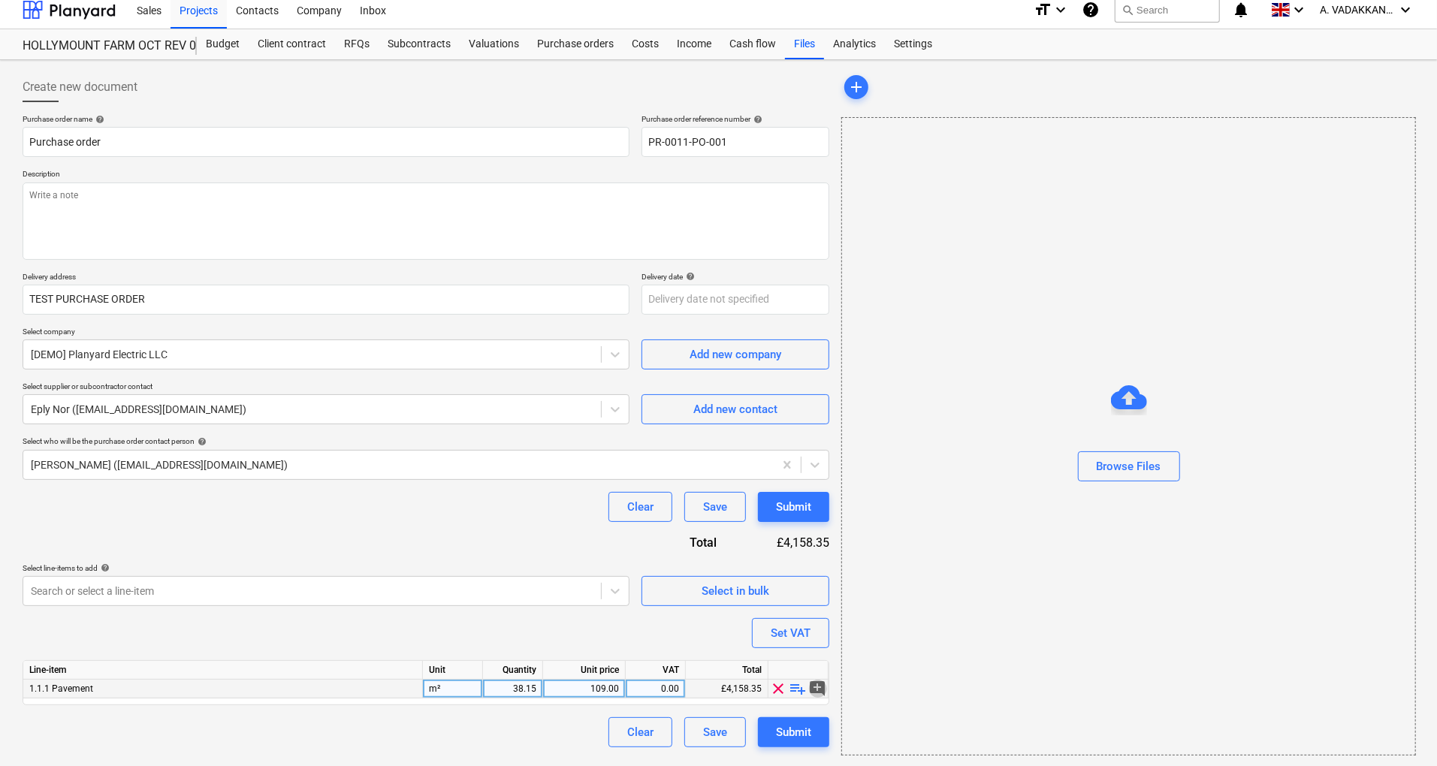
click at [822, 687] on span "add_comment" at bounding box center [818, 689] width 18 height 18
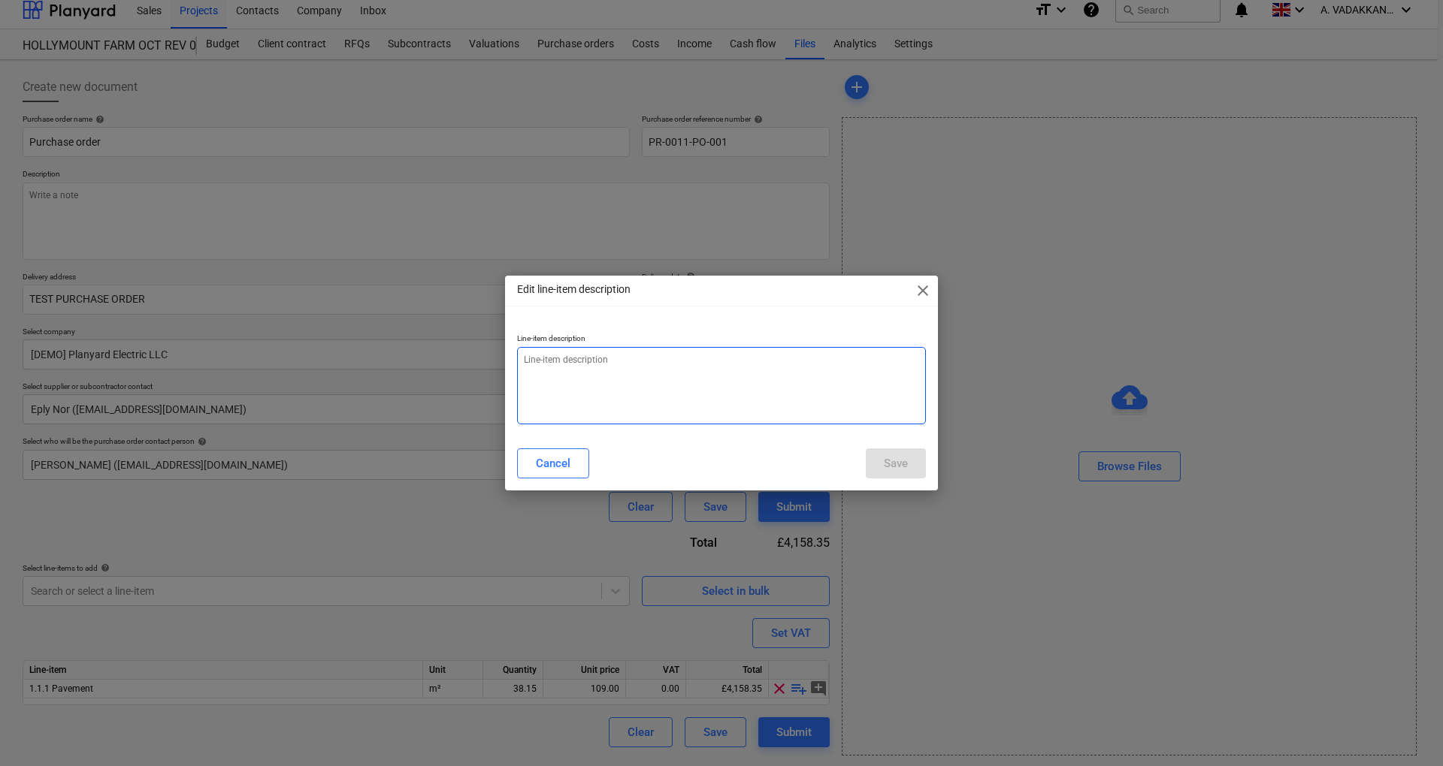
click at [586, 360] on textarea at bounding box center [721, 385] width 409 height 77
type textarea "P"
click at [929, 294] on span "close" at bounding box center [923, 291] width 18 height 18
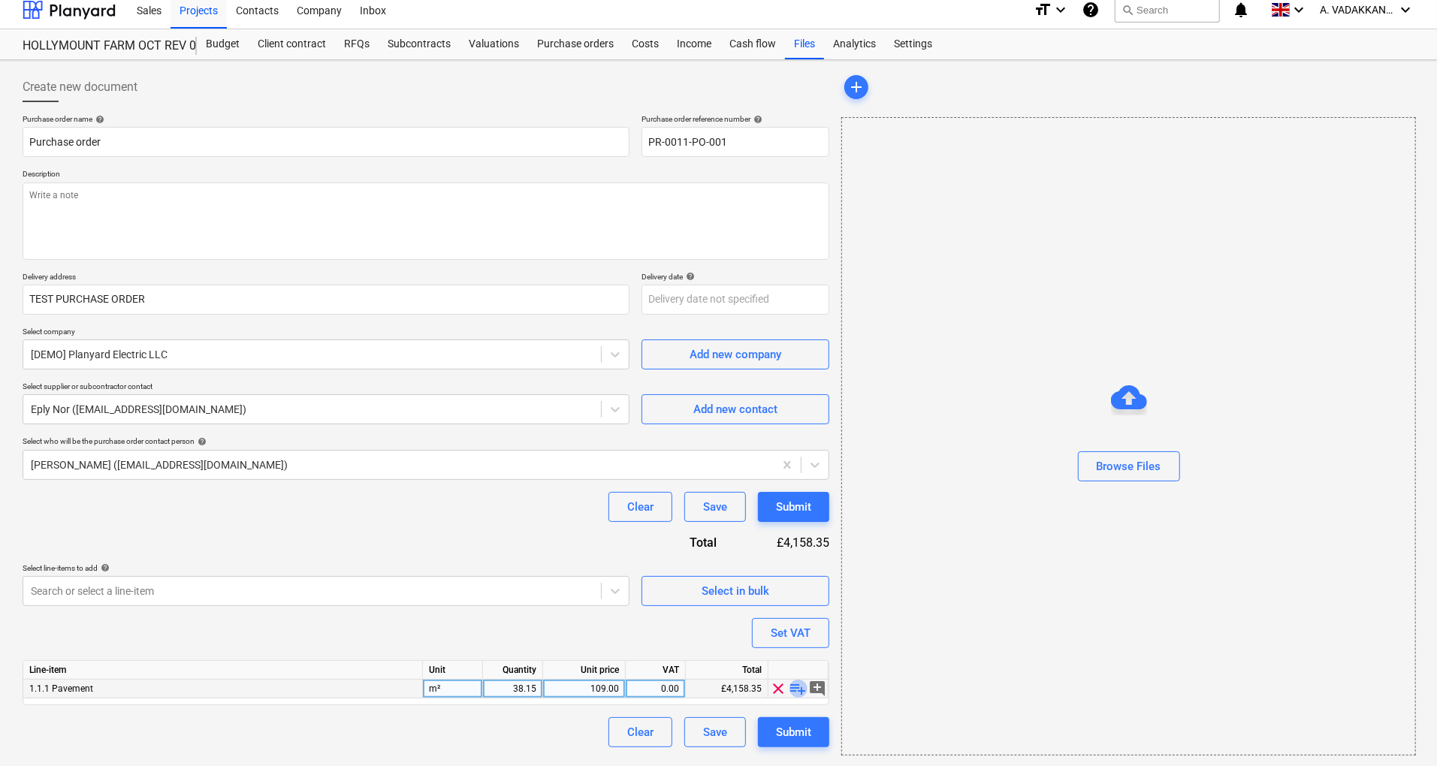
click at [798, 687] on span "playlist_add" at bounding box center [799, 689] width 18 height 18
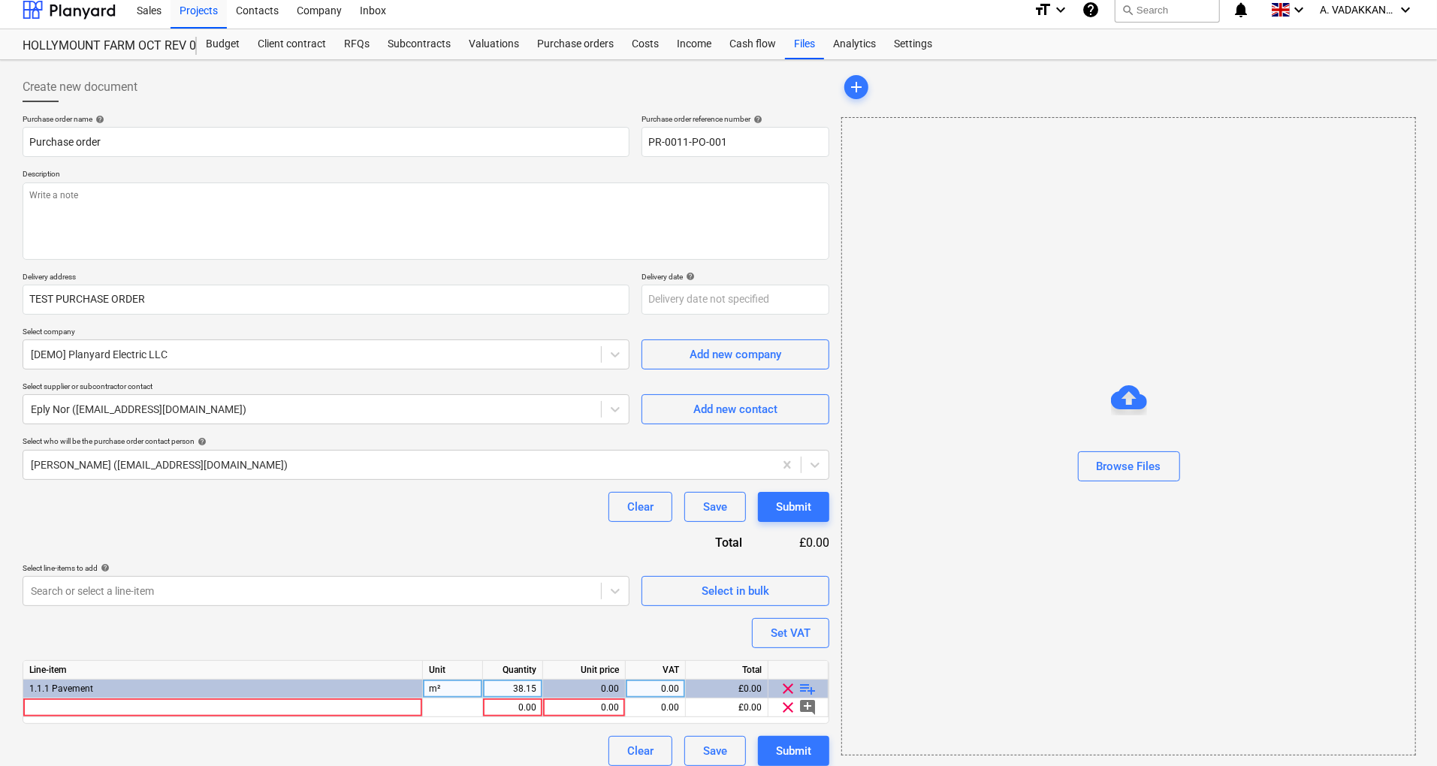
scroll to position [20, 0]
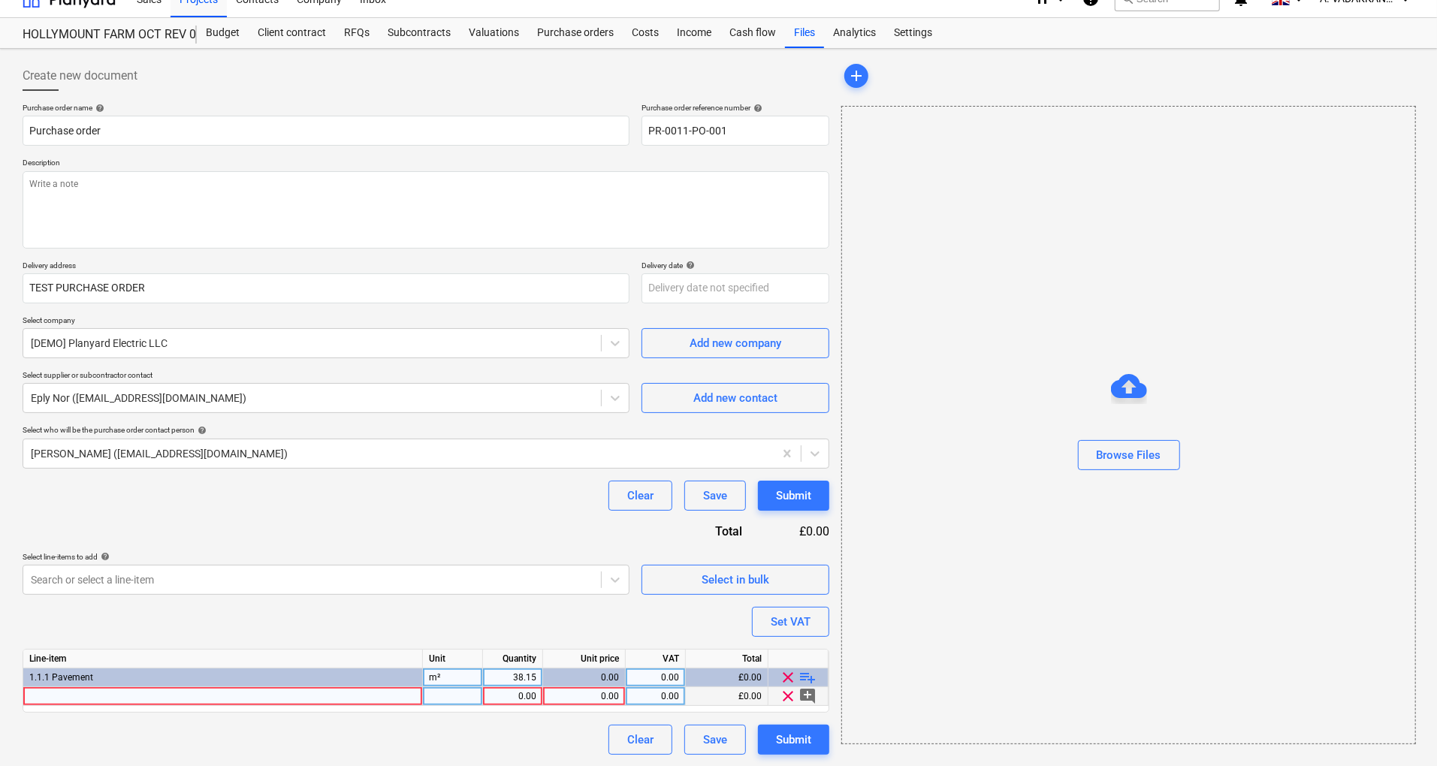
click at [123, 703] on div at bounding box center [223, 696] width 400 height 19
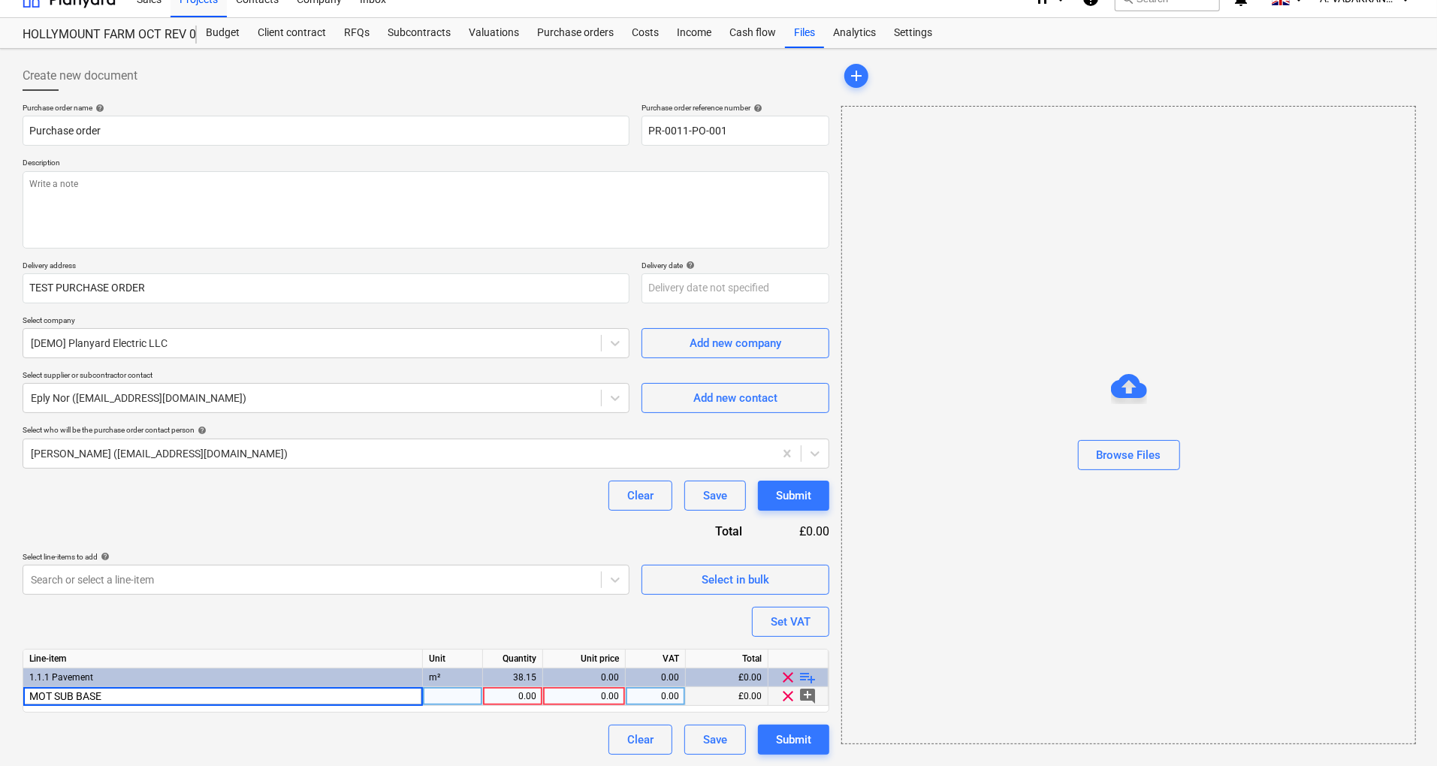
type input "MOT SUB BASE"
click at [529, 696] on div "1.00" at bounding box center [512, 696] width 47 height 19
click at [440, 694] on div "pcs" at bounding box center [453, 696] width 60 height 19
type input "TONNE"
click at [523, 696] on div "1.00" at bounding box center [512, 696] width 47 height 19
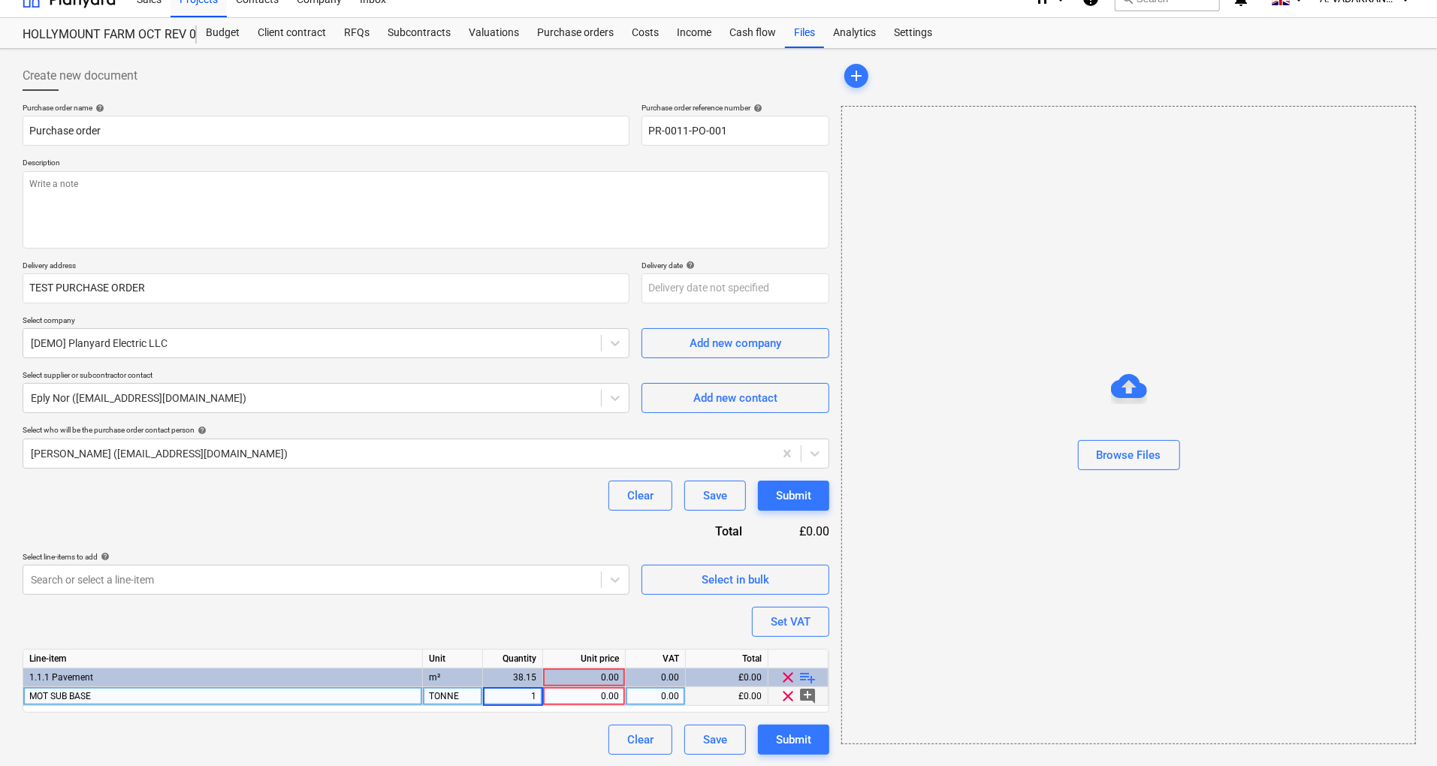
type input "5"
type input "10.2"
click at [589, 702] on div "0.00" at bounding box center [584, 696] width 70 height 19
type input "13.5"
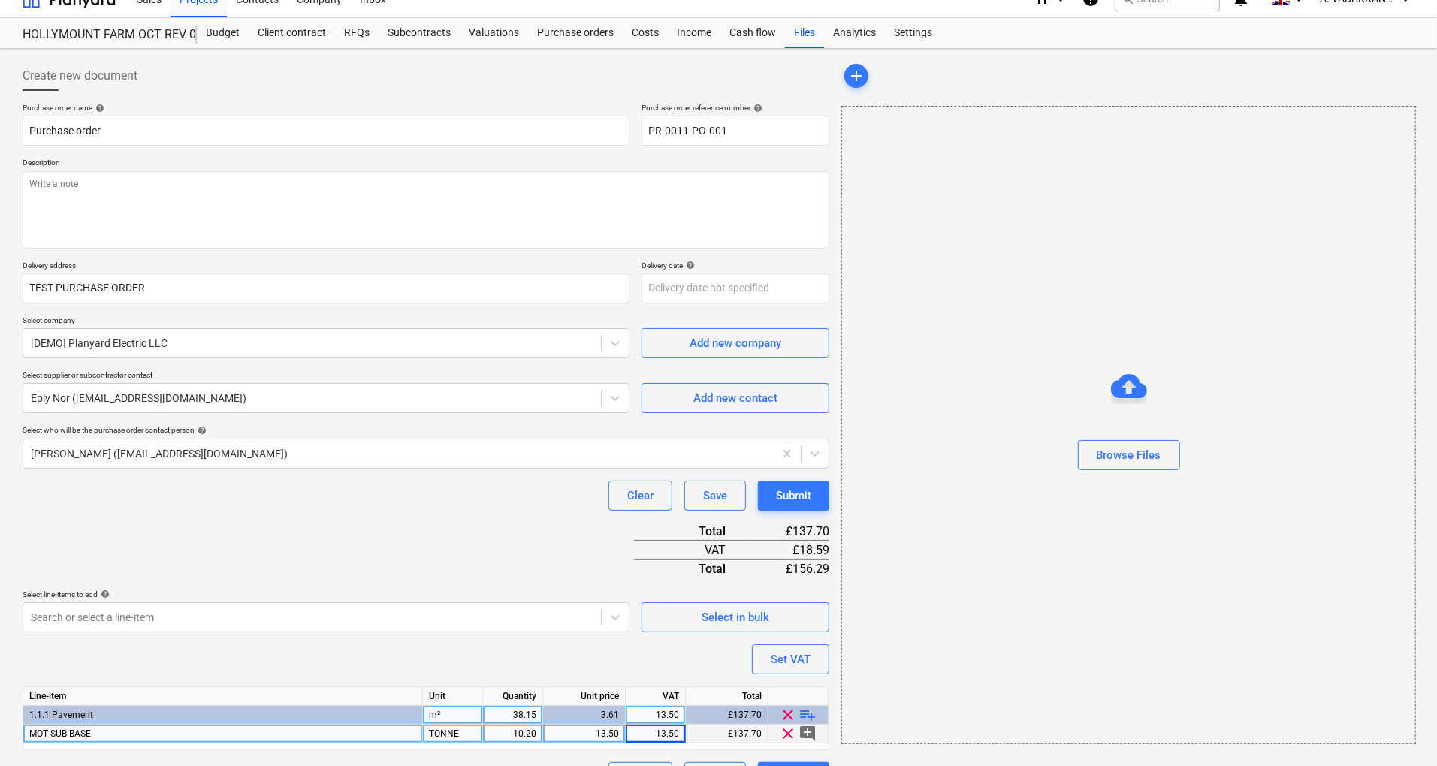
click at [458, 675] on div "Purchase order name help Purchase order Purchase order reference number help PR…" at bounding box center [426, 448] width 807 height 690
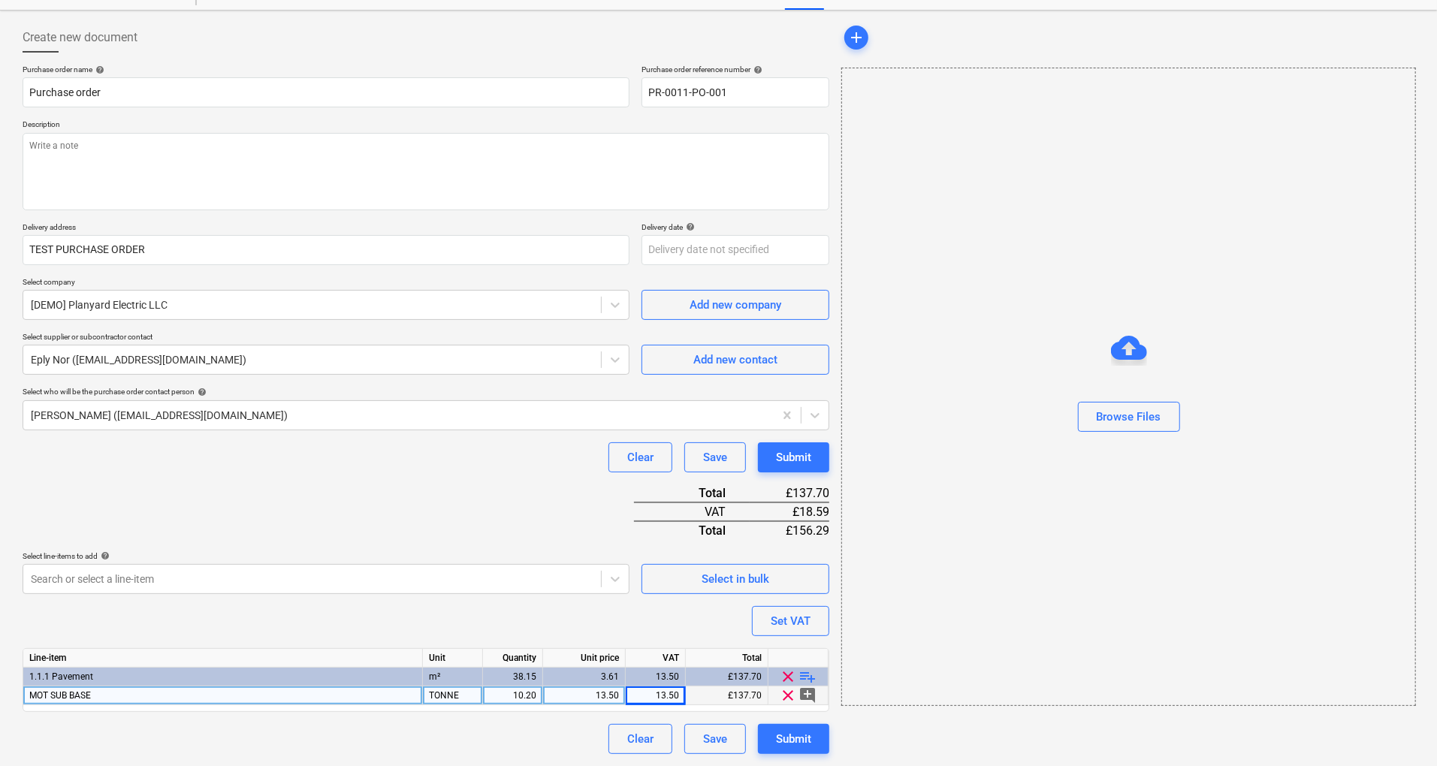
click at [669, 697] on div "13.50" at bounding box center [655, 696] width 47 height 19
click at [669, 697] on input "13.5" at bounding box center [655, 696] width 59 height 18
type input "20"
click at [785, 744] on div "Submit" at bounding box center [793, 740] width 35 height 20
click at [1121, 409] on div "Browse Files" at bounding box center [1129, 417] width 65 height 20
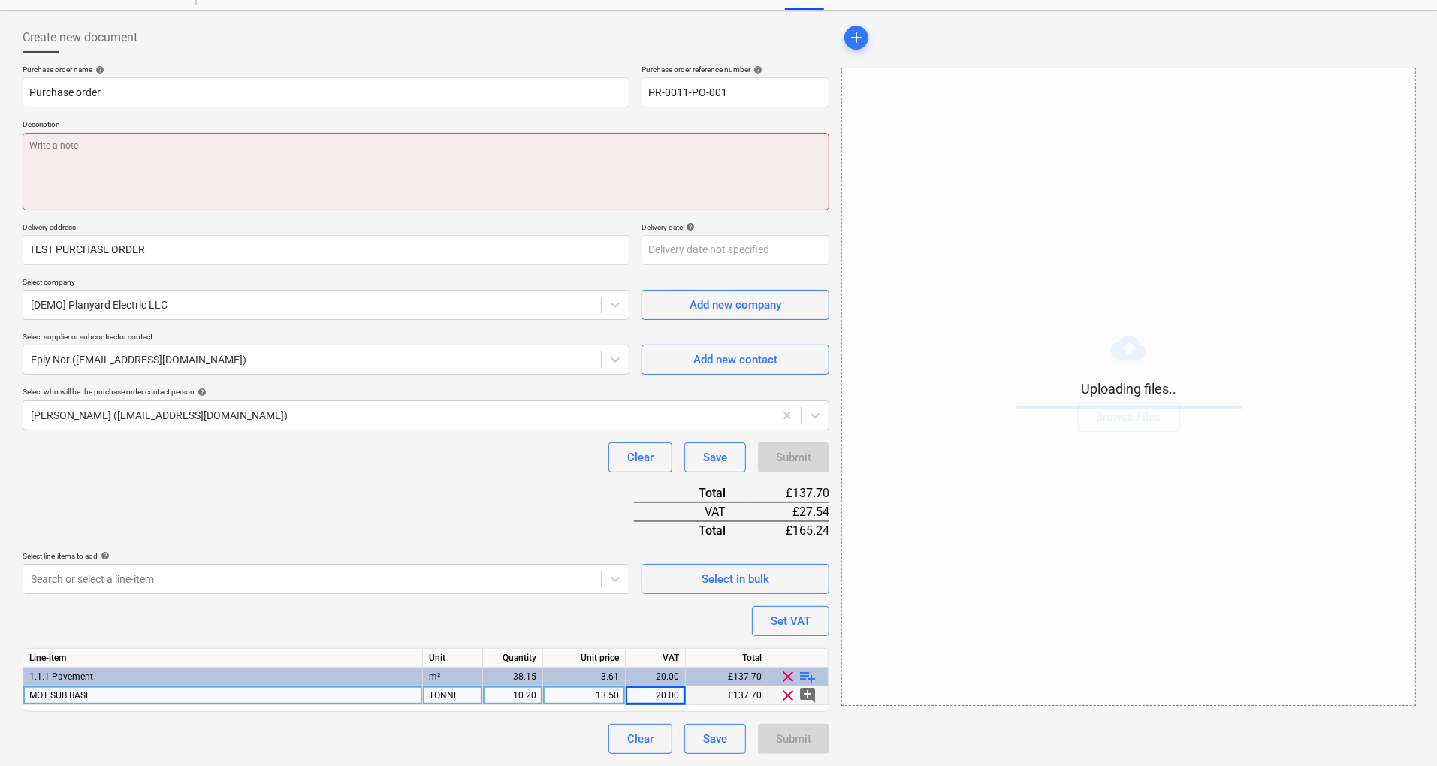
click at [189, 189] on textarea at bounding box center [426, 171] width 807 height 77
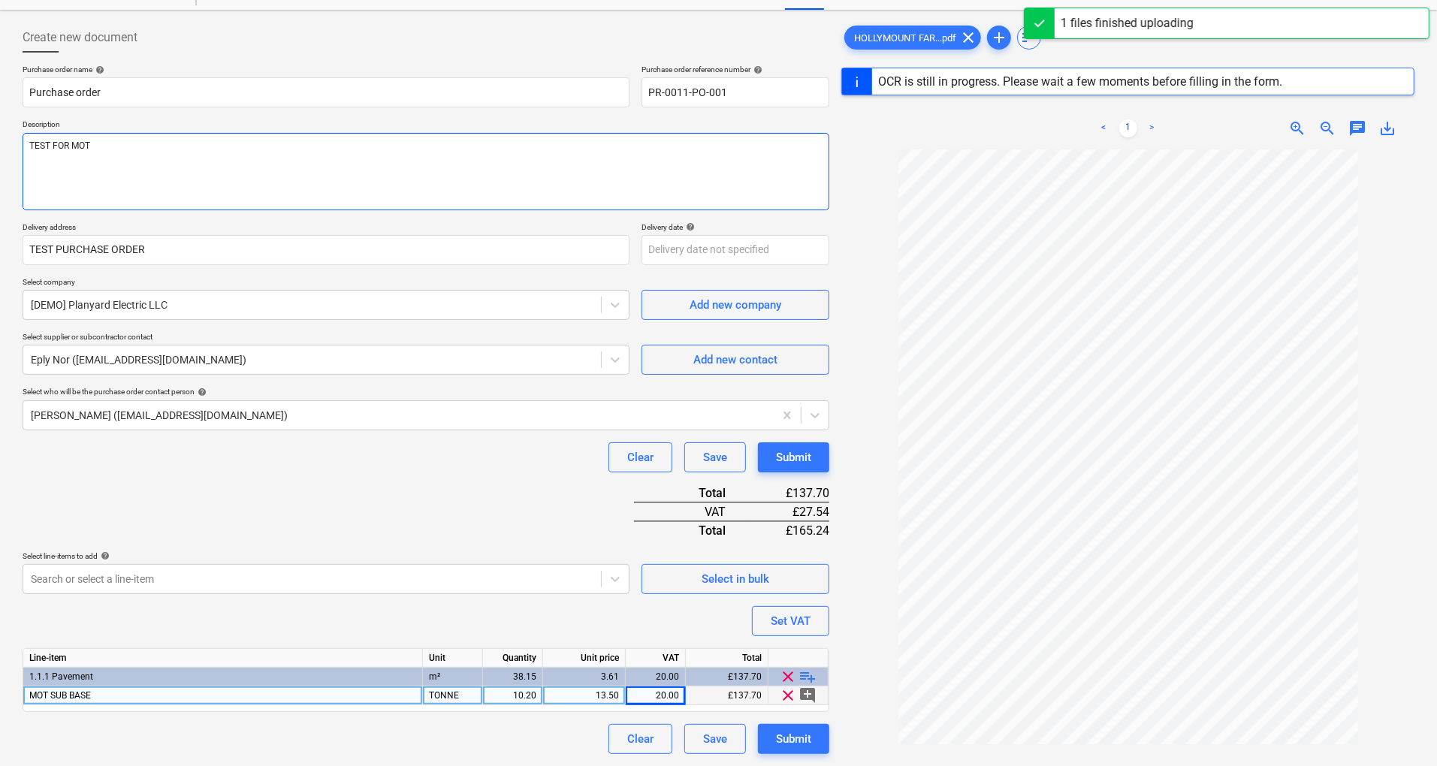
type textarea "TEST FOR MOT P"
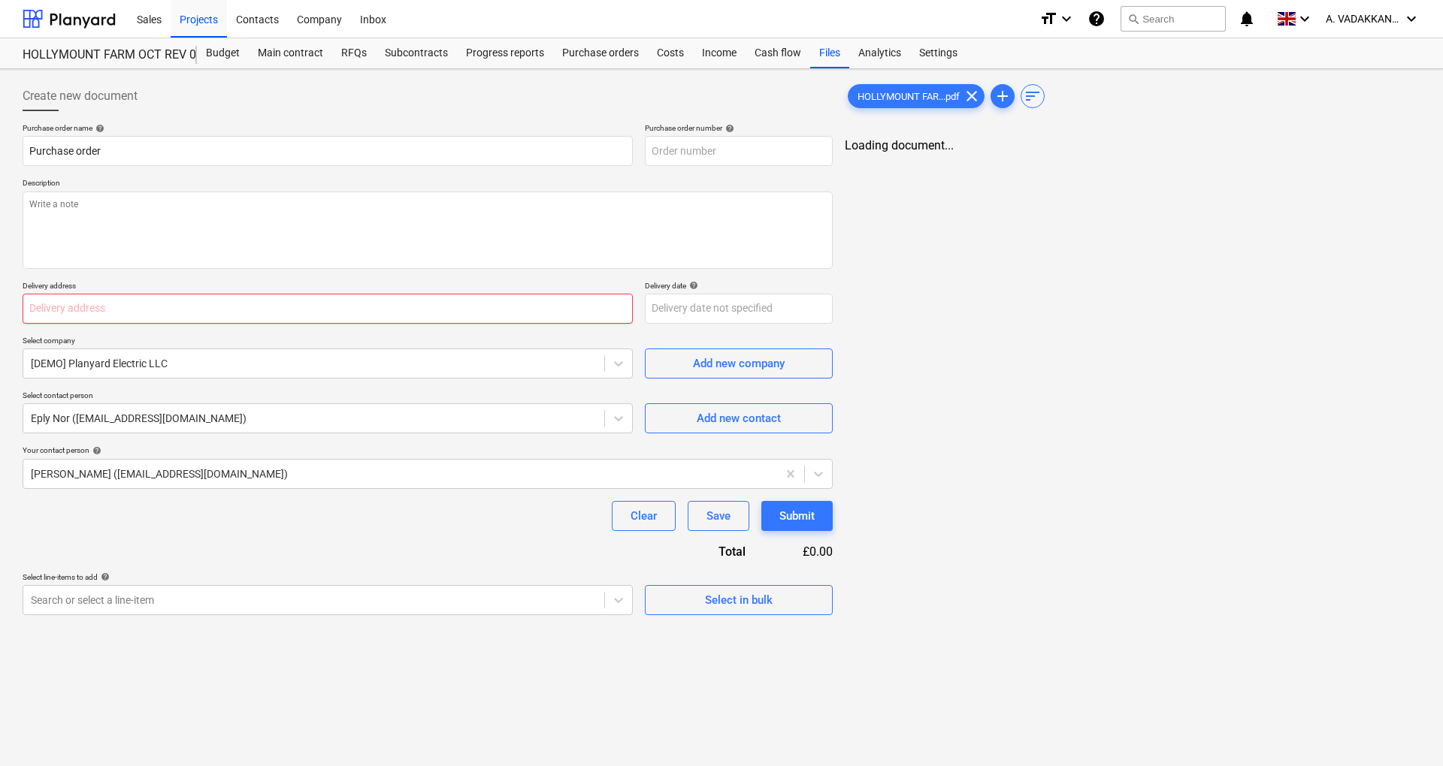
type textarea "x"
type input "PR-0011-PO-002"
click at [388, 319] on input "text" at bounding box center [326, 309] width 607 height 30
type textarea "x"
type input "H"
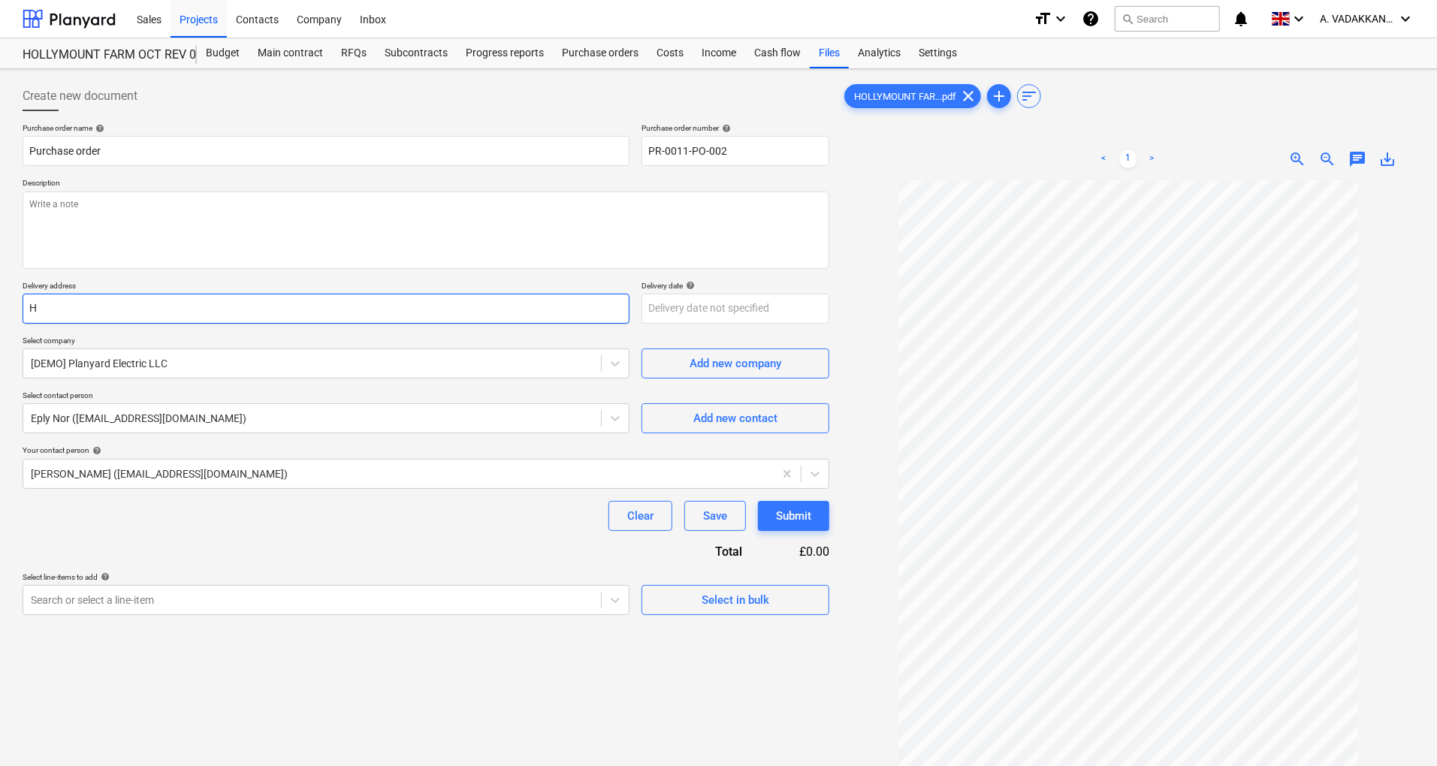
type textarea "x"
type input "HP"
type textarea "x"
type input "H"
type textarea "x"
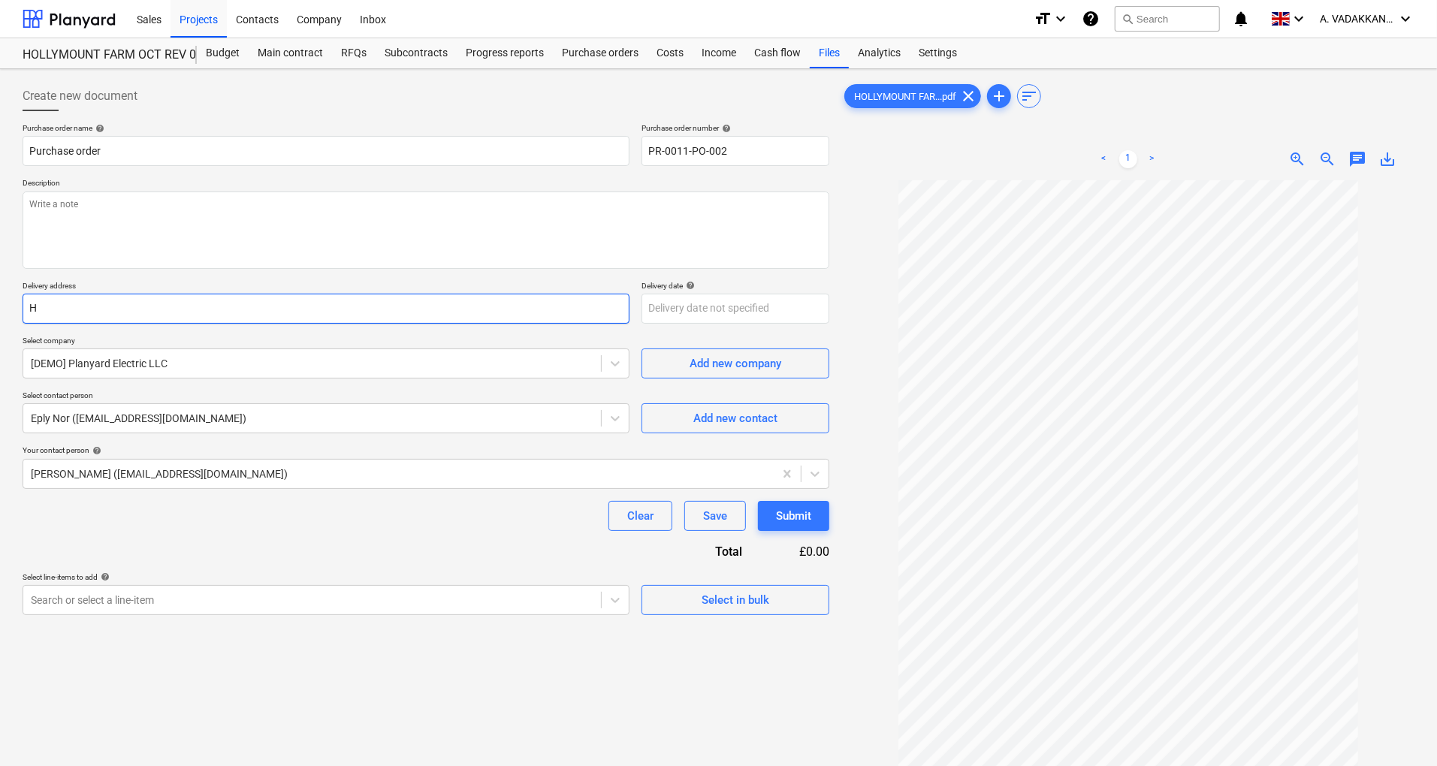
type input "HO"
type textarea "x"
type input "HOL"
type textarea "x"
type input "[PERSON_NAME]"
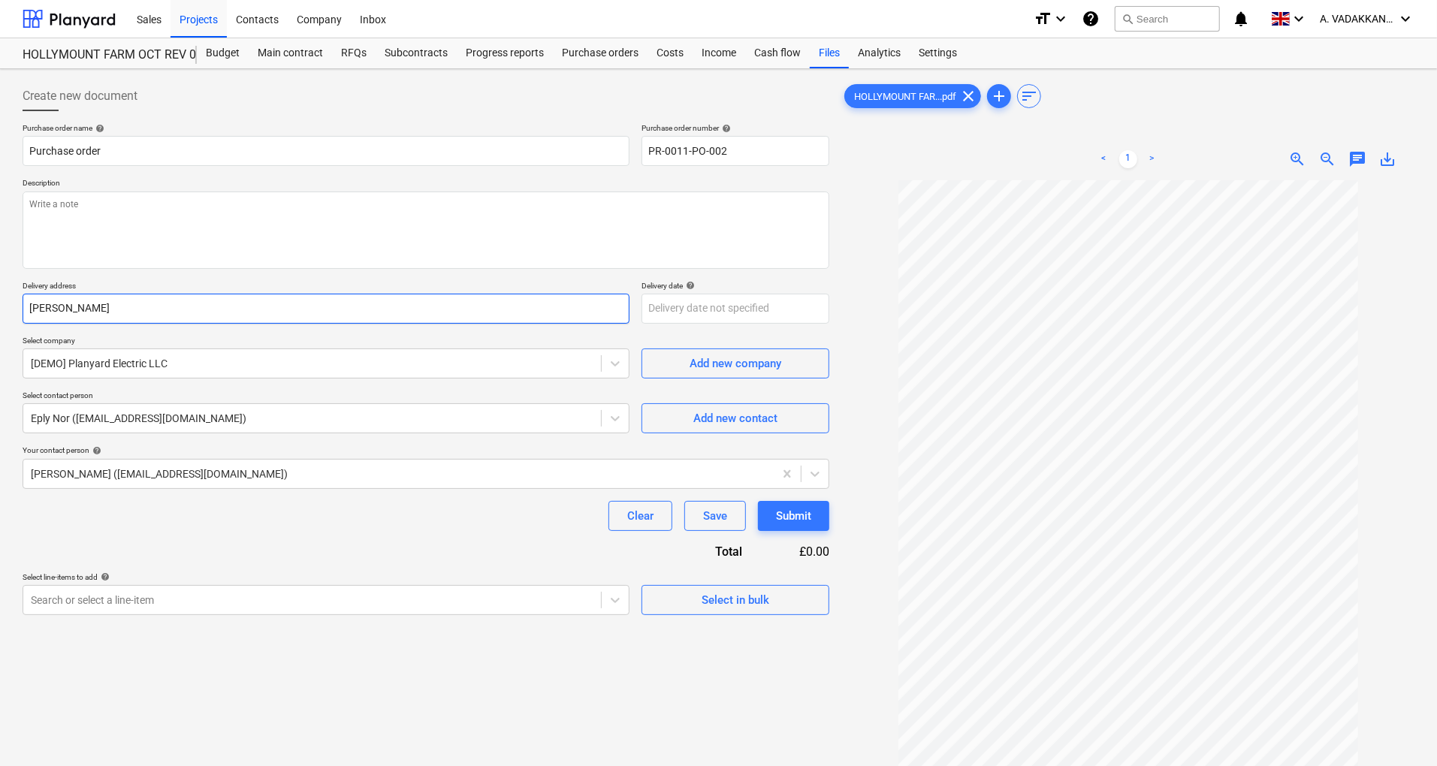
type textarea "x"
type input "[PERSON_NAME]"
type textarea "x"
type input "HOLLYO"
type textarea "x"
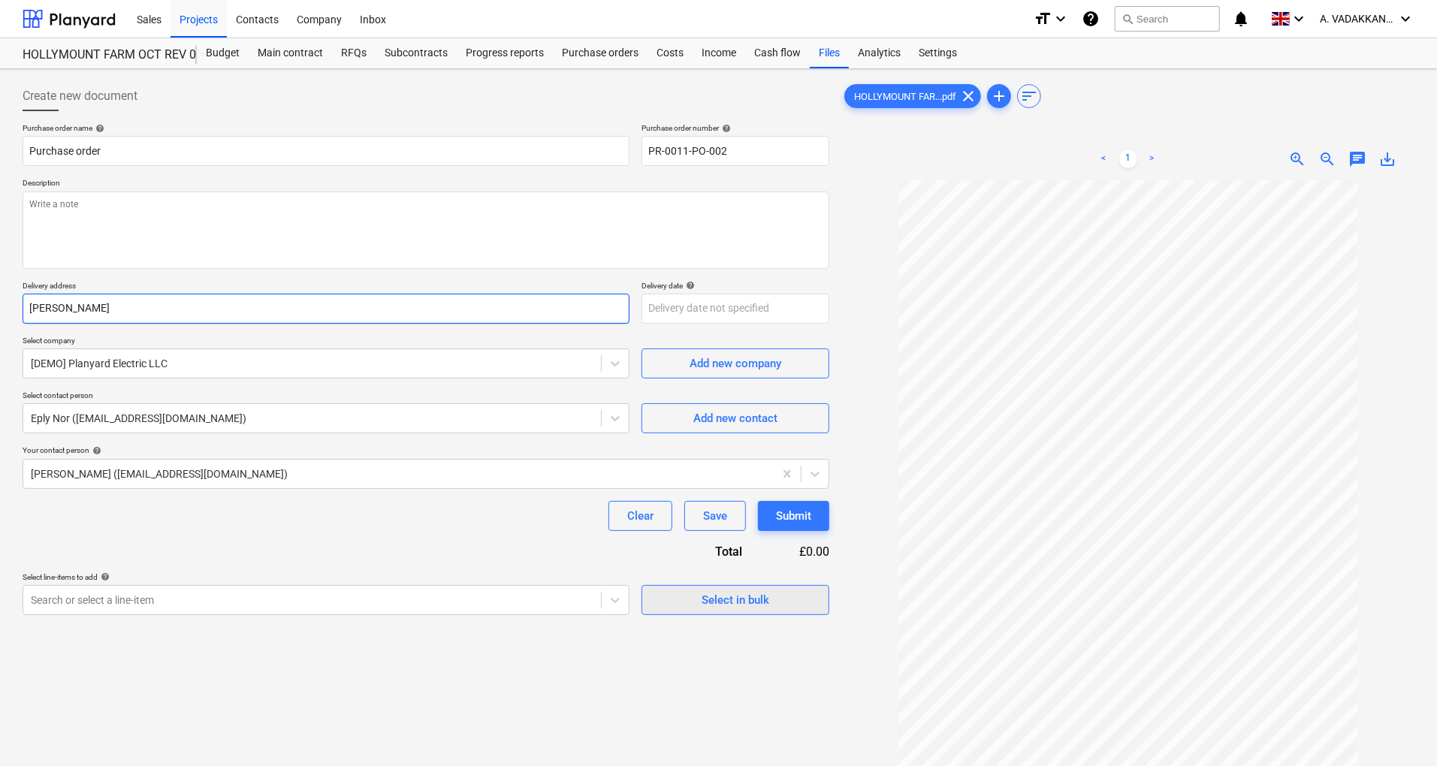
type input "[PERSON_NAME]"
click at [721, 597] on div "Select in bulk" at bounding box center [736, 601] width 68 height 20
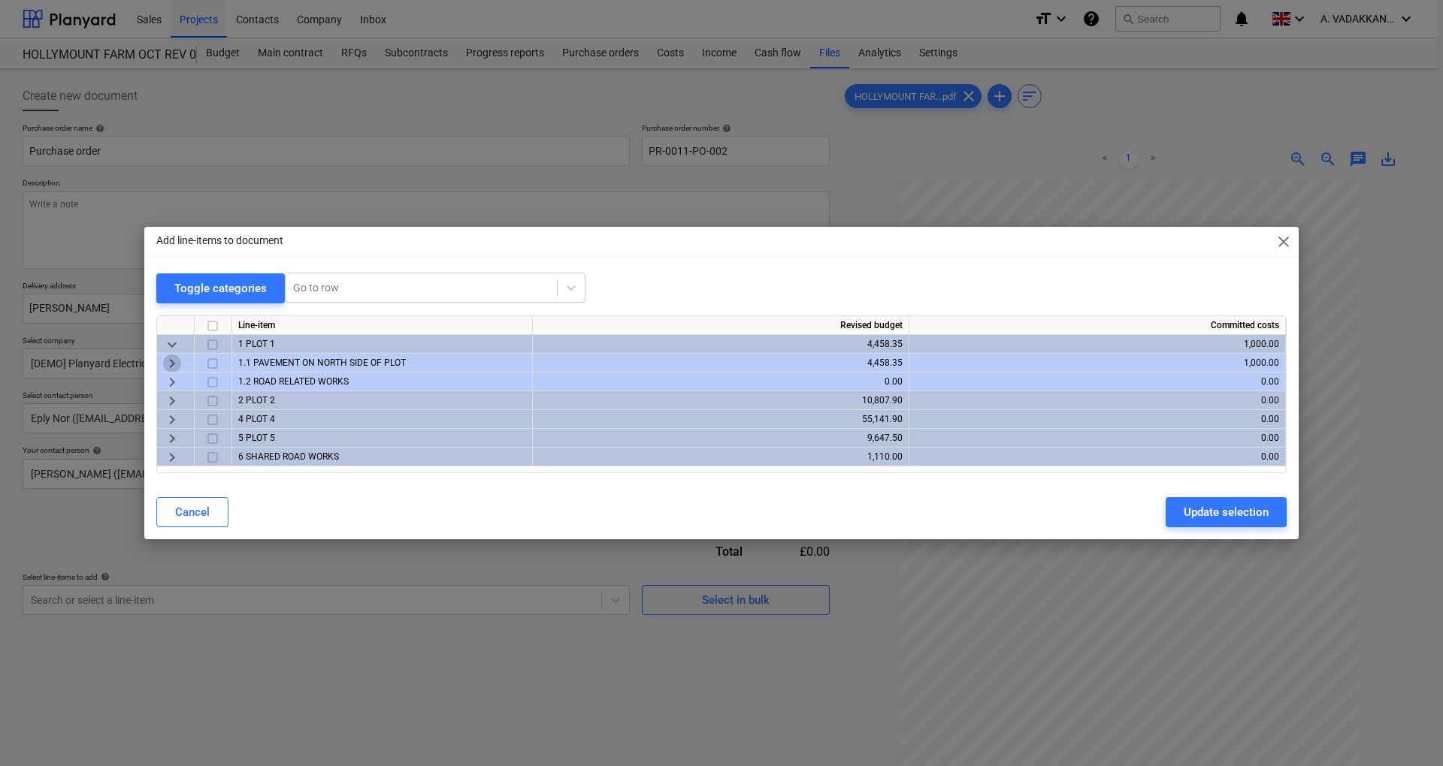
click at [172, 360] on span "keyboard_arrow_right" at bounding box center [172, 364] width 18 height 18
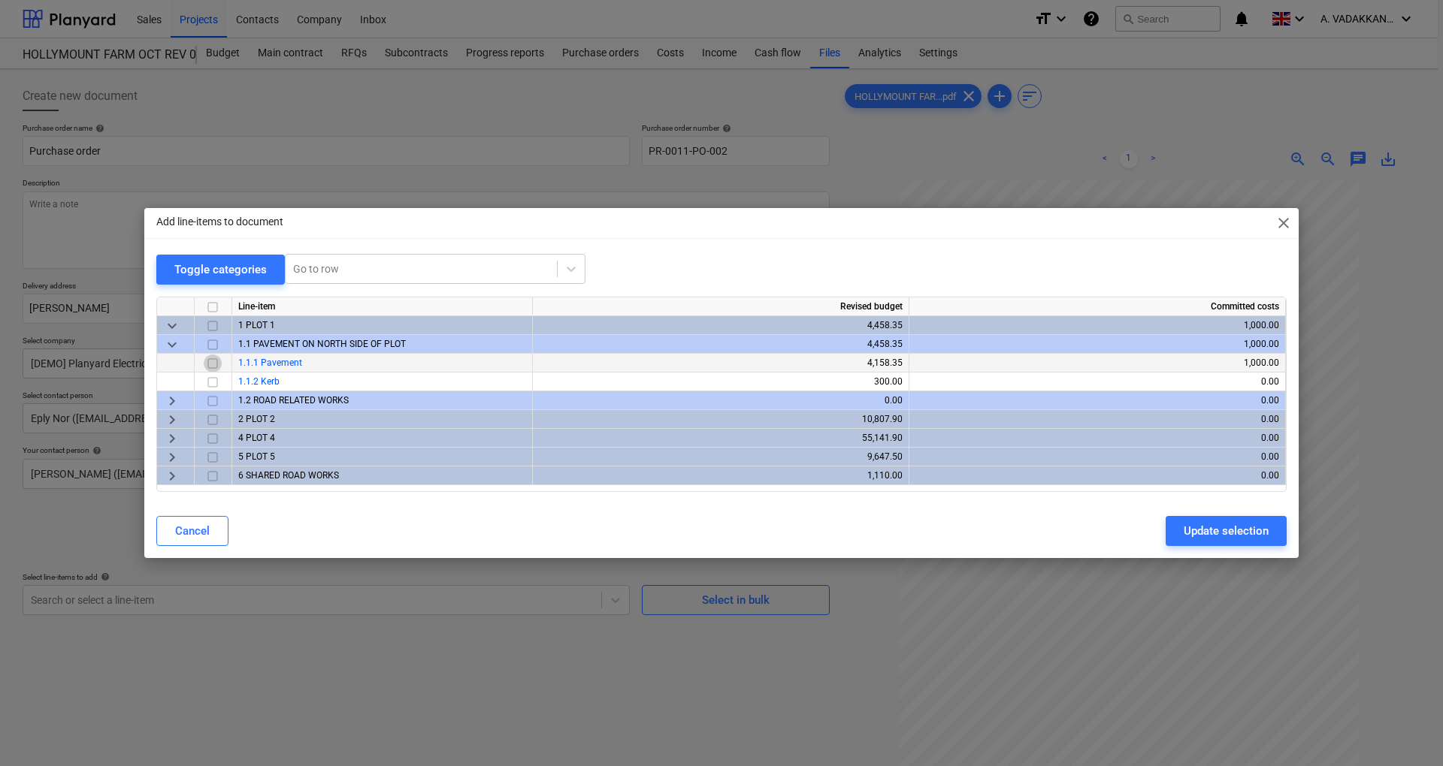
click at [216, 365] on input "checkbox" at bounding box center [213, 364] width 18 height 18
click at [1196, 525] on div "Update selection" at bounding box center [1225, 531] width 85 height 20
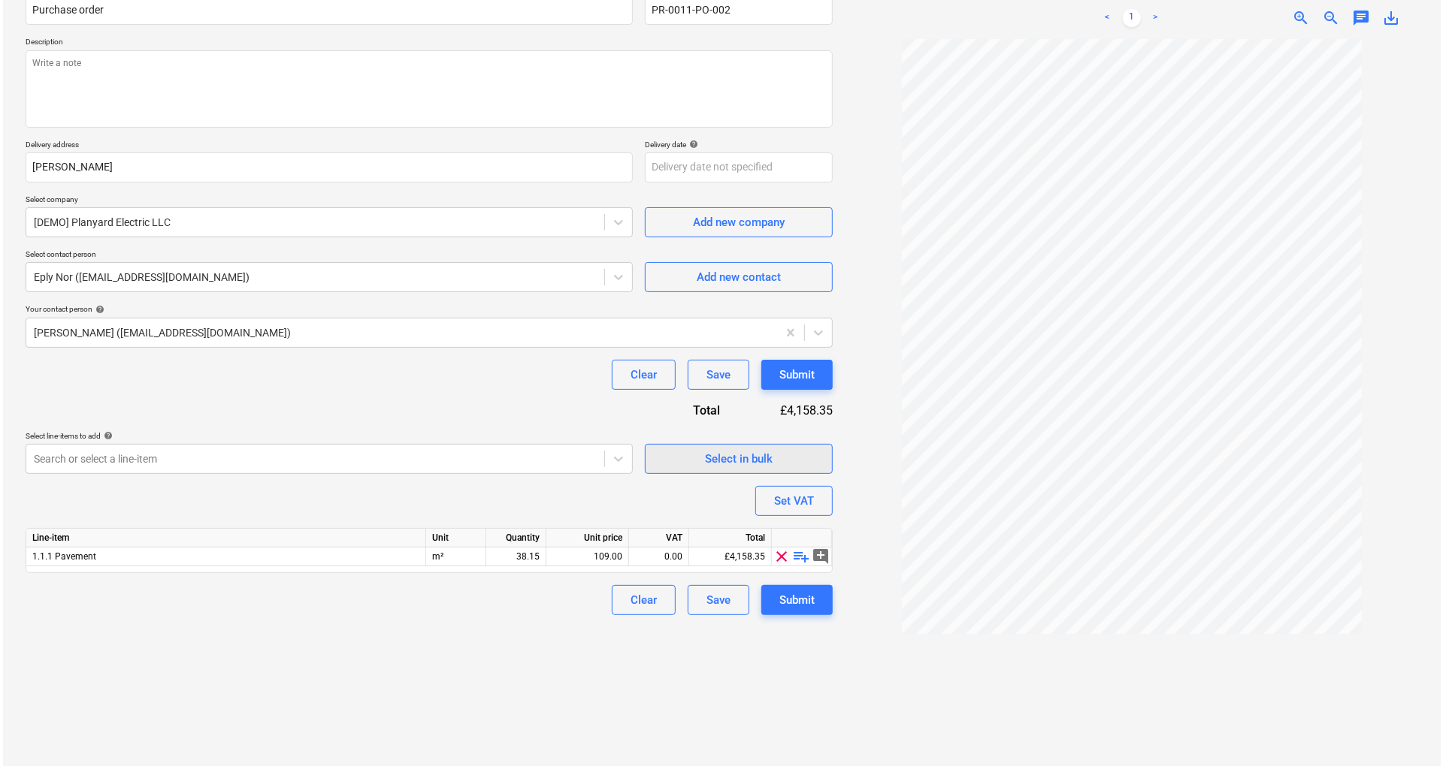
scroll to position [143, 0]
click at [817, 556] on span "add_comment" at bounding box center [818, 555] width 18 height 18
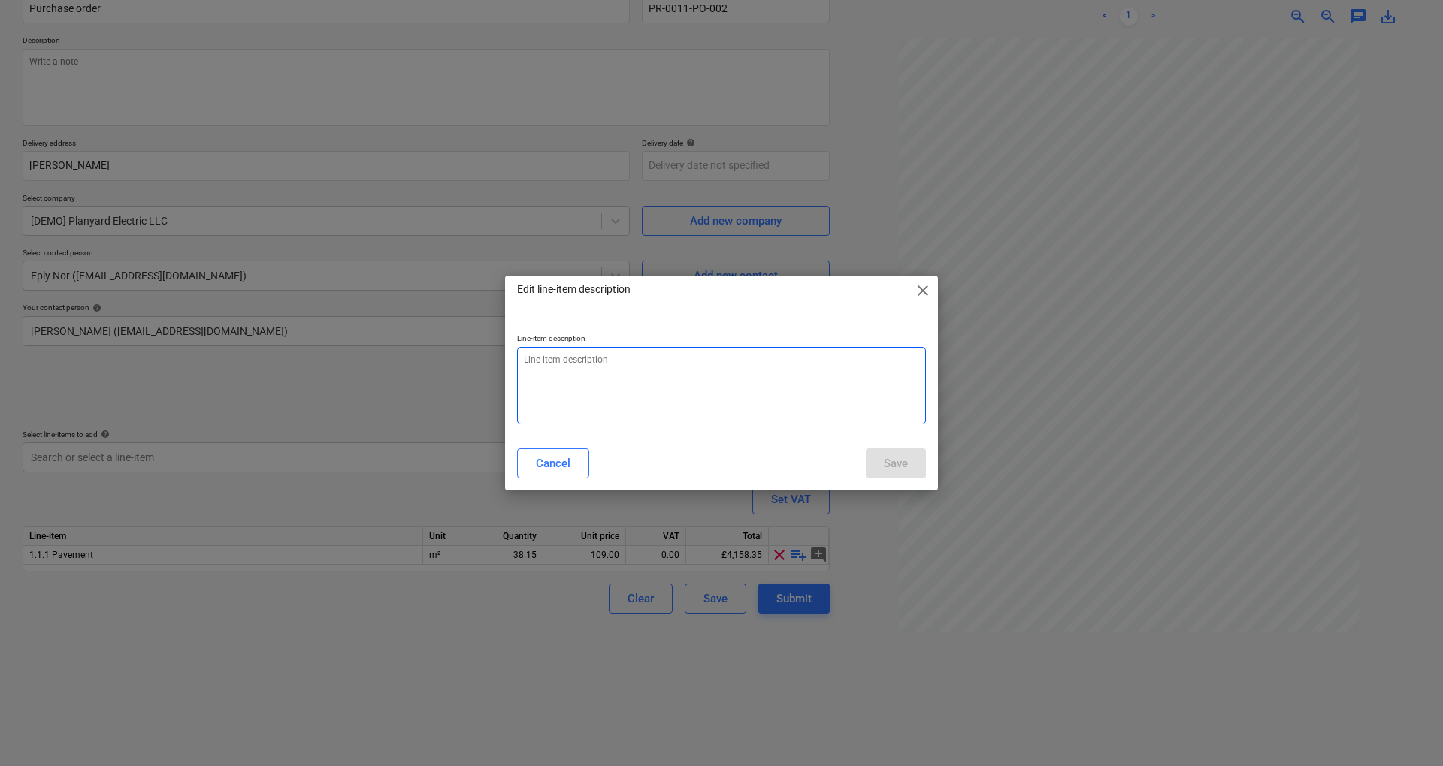
click at [570, 356] on textarea at bounding box center [721, 385] width 409 height 77
type textarea "x"
type textarea "m"
type textarea "x"
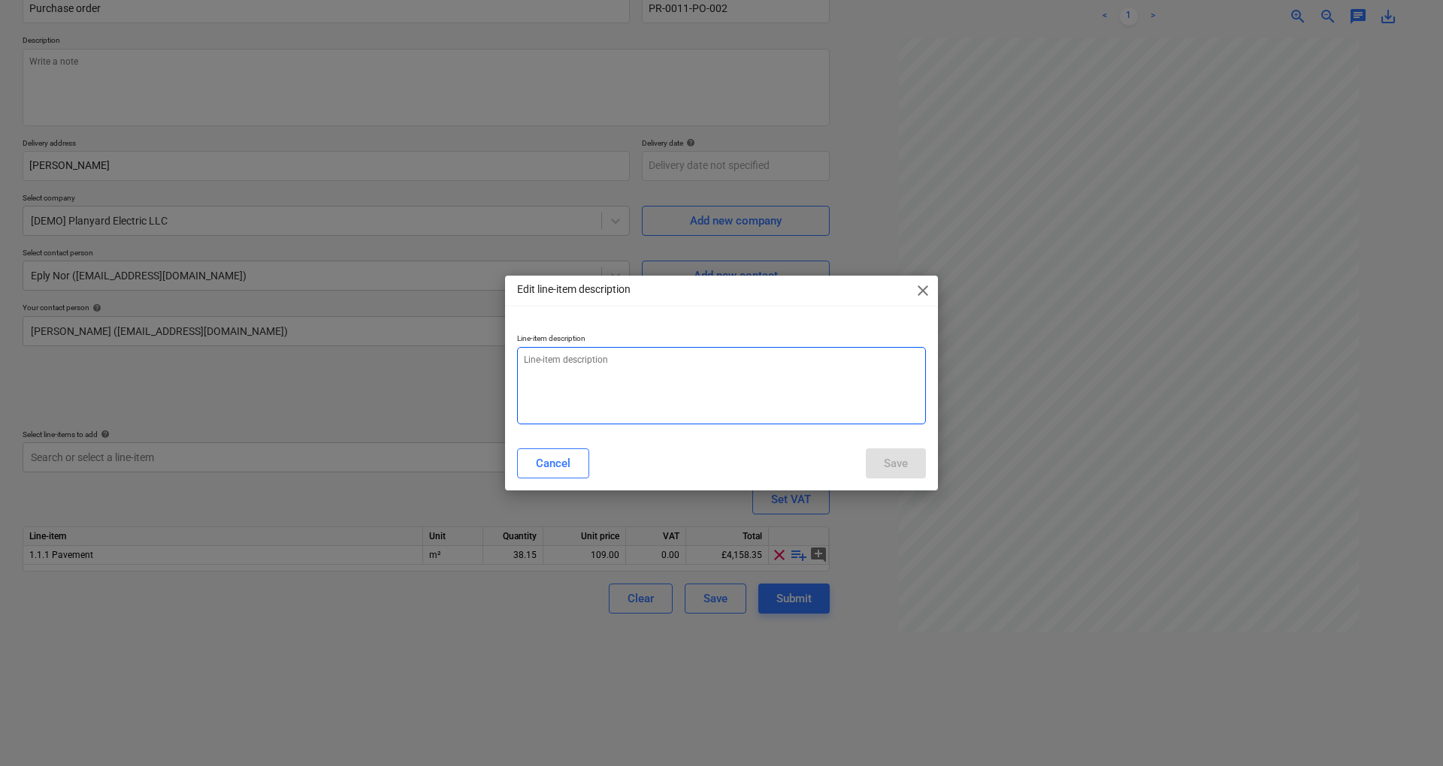
type textarea "M"
type textarea "x"
type textarea "MO"
type textarea "x"
type textarea "MOT"
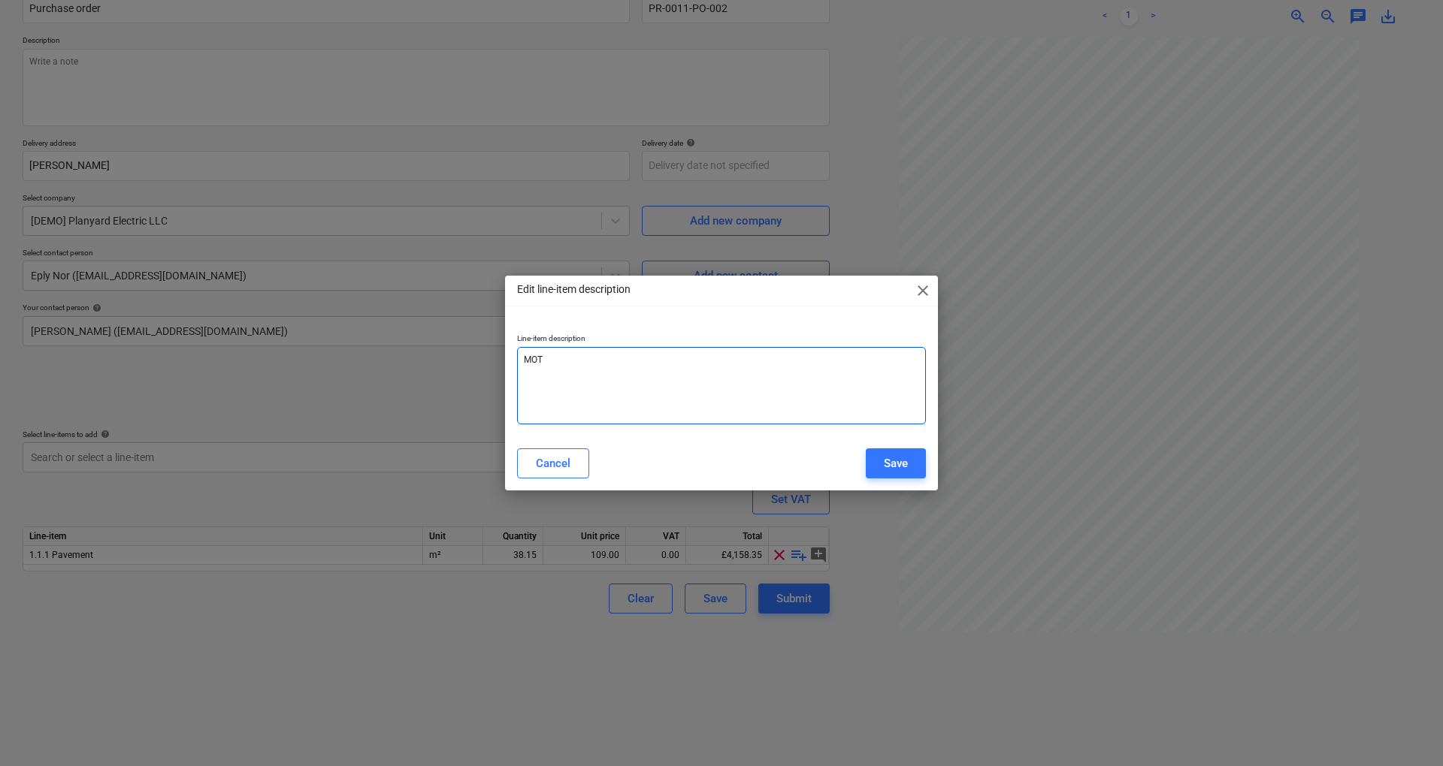
type textarea "x"
type textarea "MOT"
type textarea "x"
type textarea "MOT T"
type textarea "x"
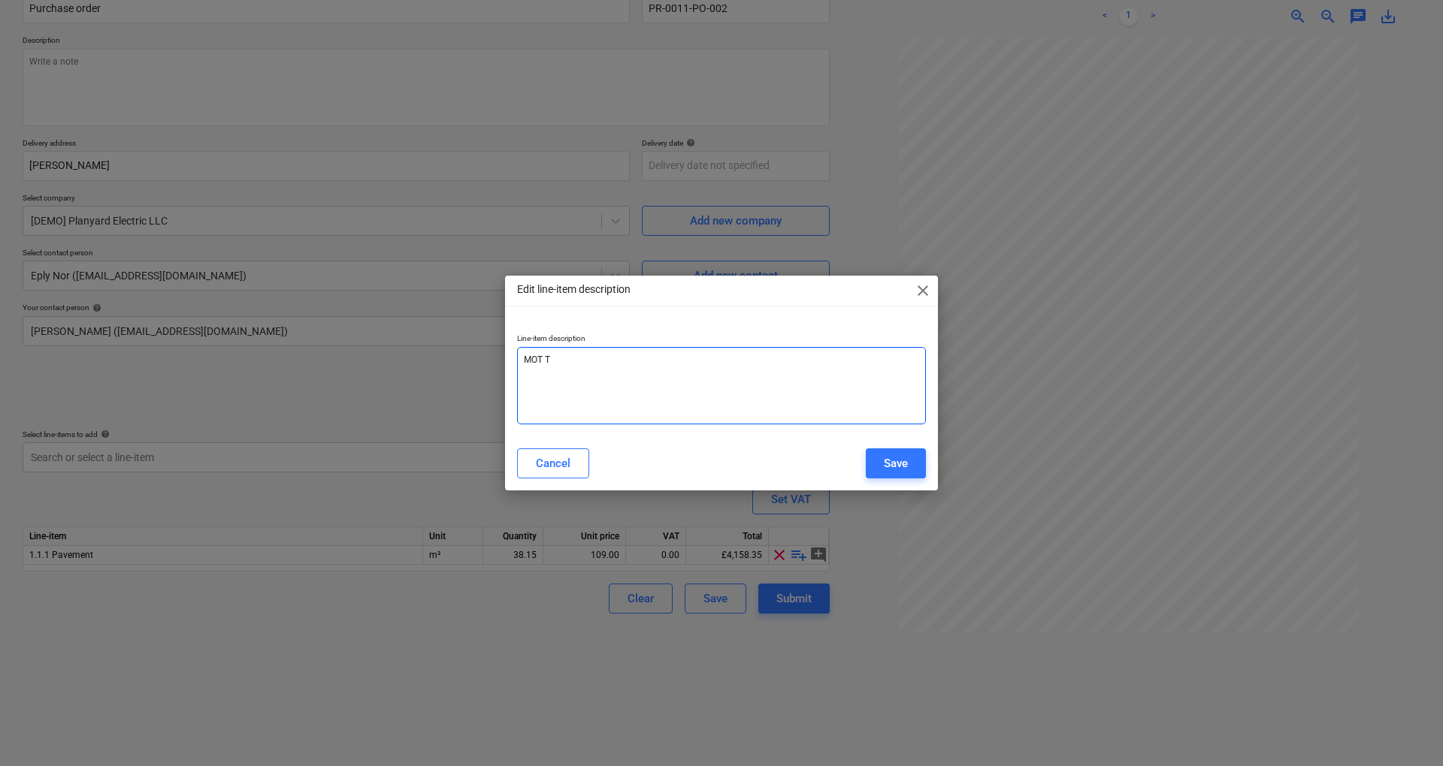
type textarea "MOT"
type textarea "x"
type textarea "MOT T"
type textarea "x"
type textarea "MOT TY"
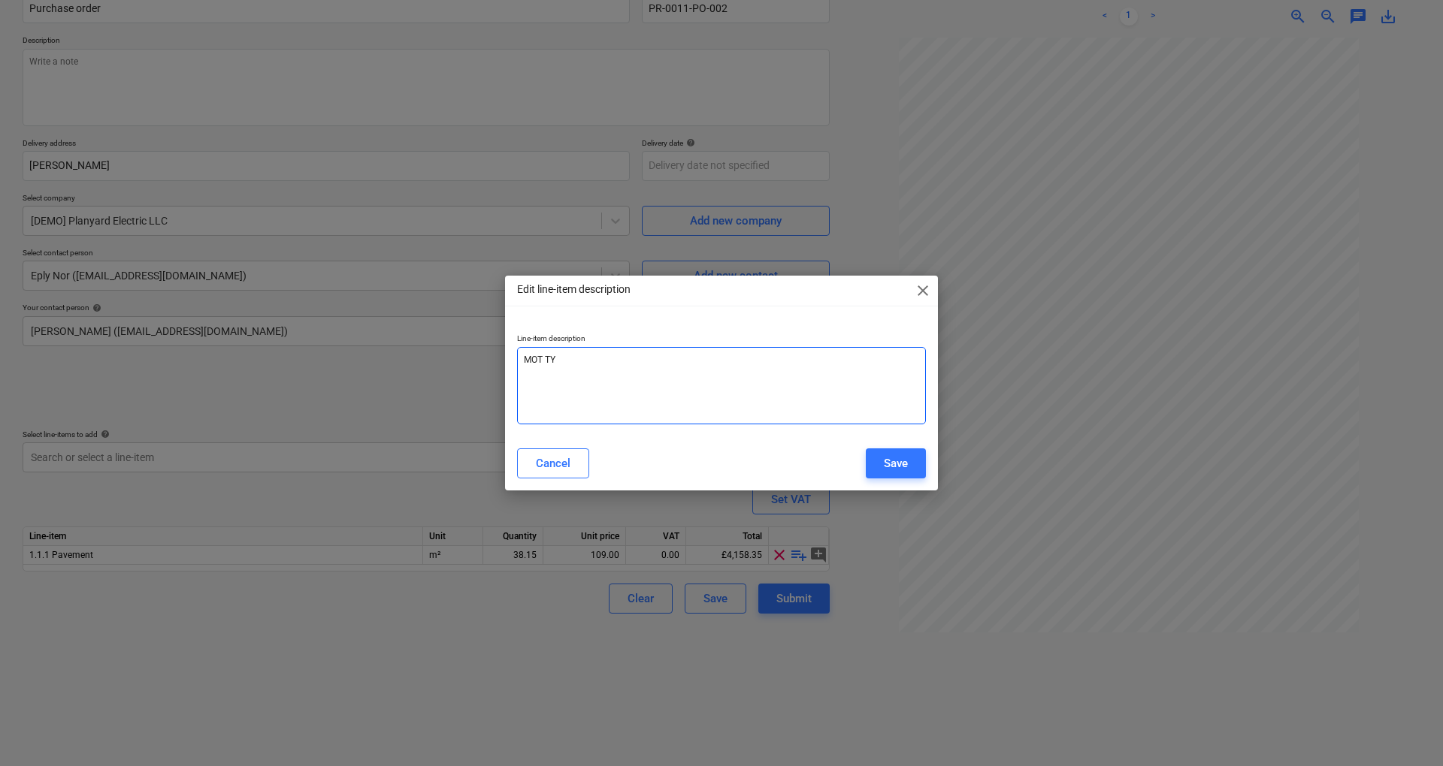
type textarea "x"
type textarea "MOT TYP"
type textarea "x"
type textarea "MOT TYPE"
type textarea "x"
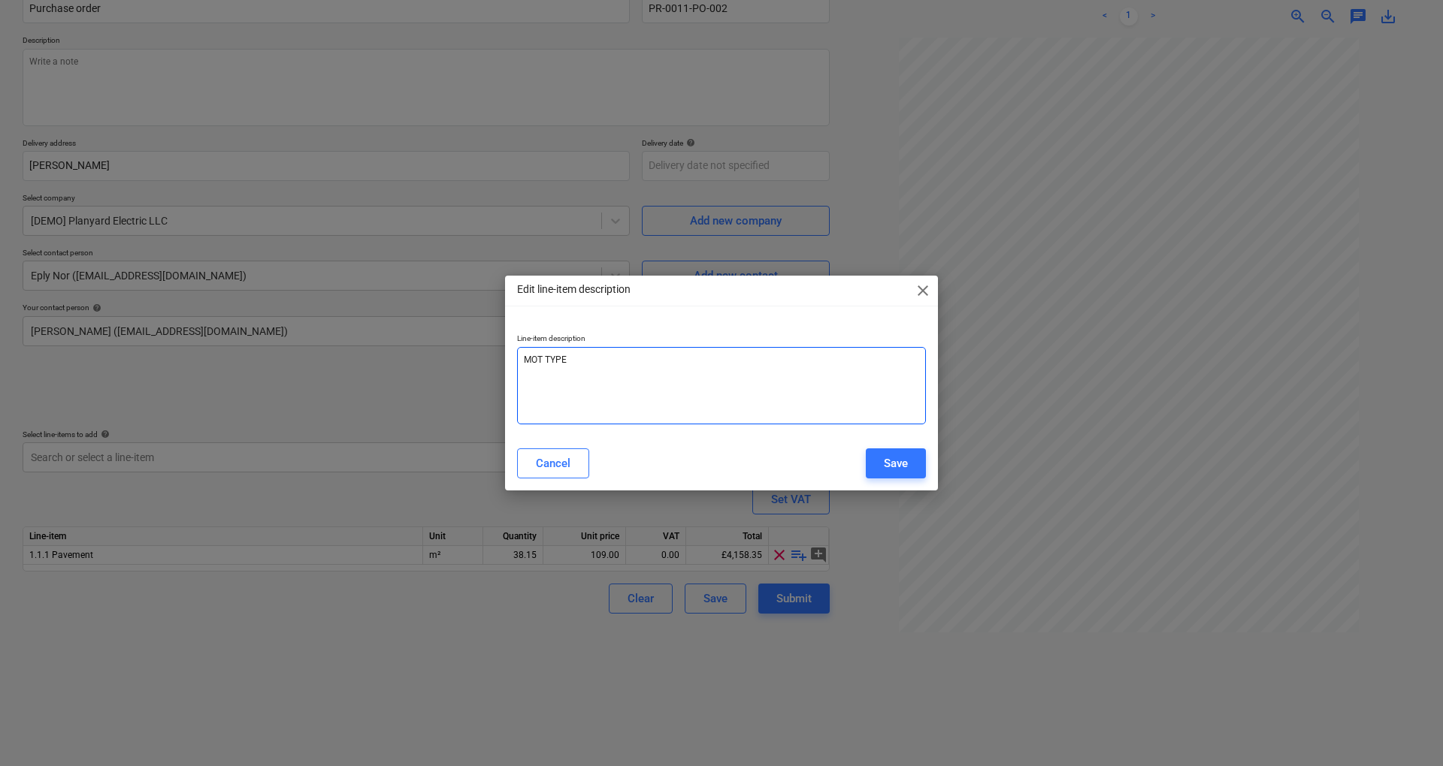
type textarea "MOT TYPE"
type textarea "x"
type textarea "MOT TYPE 1"
type textarea "x"
type textarea "MOT TYPE 1"
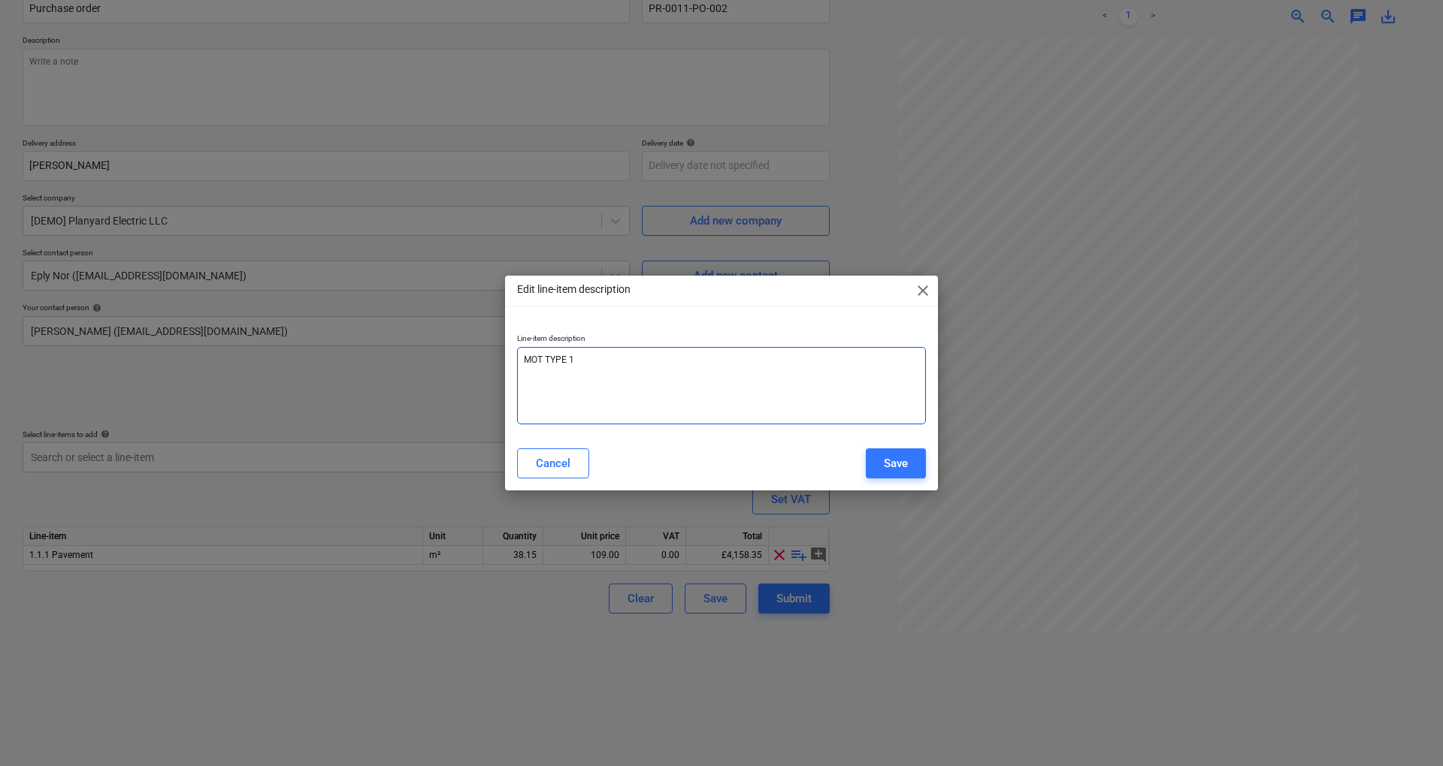
type textarea "x"
type textarea "MOT TYPE 1 S"
type textarea "x"
type textarea "MOT TYPE 1 SU"
type textarea "x"
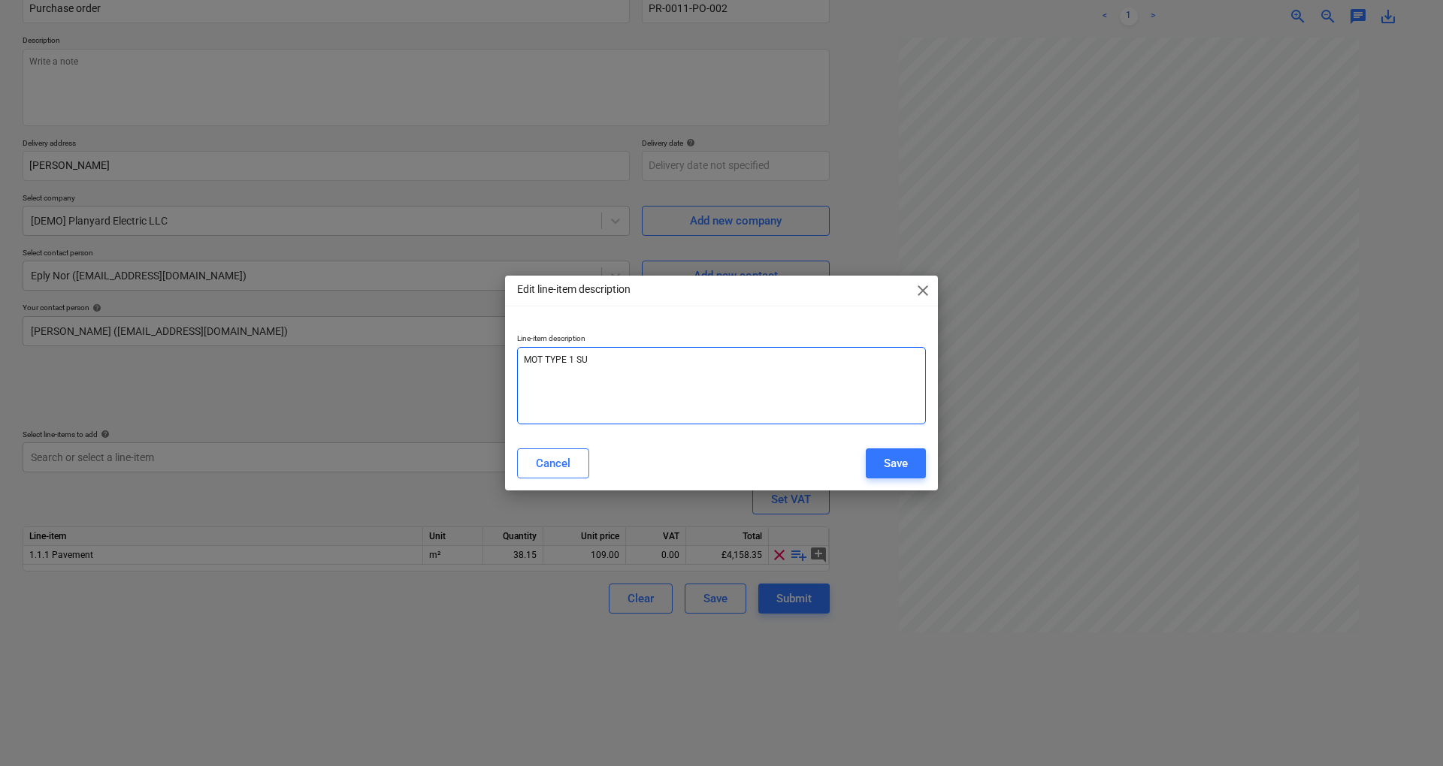
type textarea "MOT TYPE 1 SUB"
type textarea "x"
type textarea "MOT TYPE 1 SUB"
type textarea "x"
type textarea "MOT TYPE 1 SUB B"
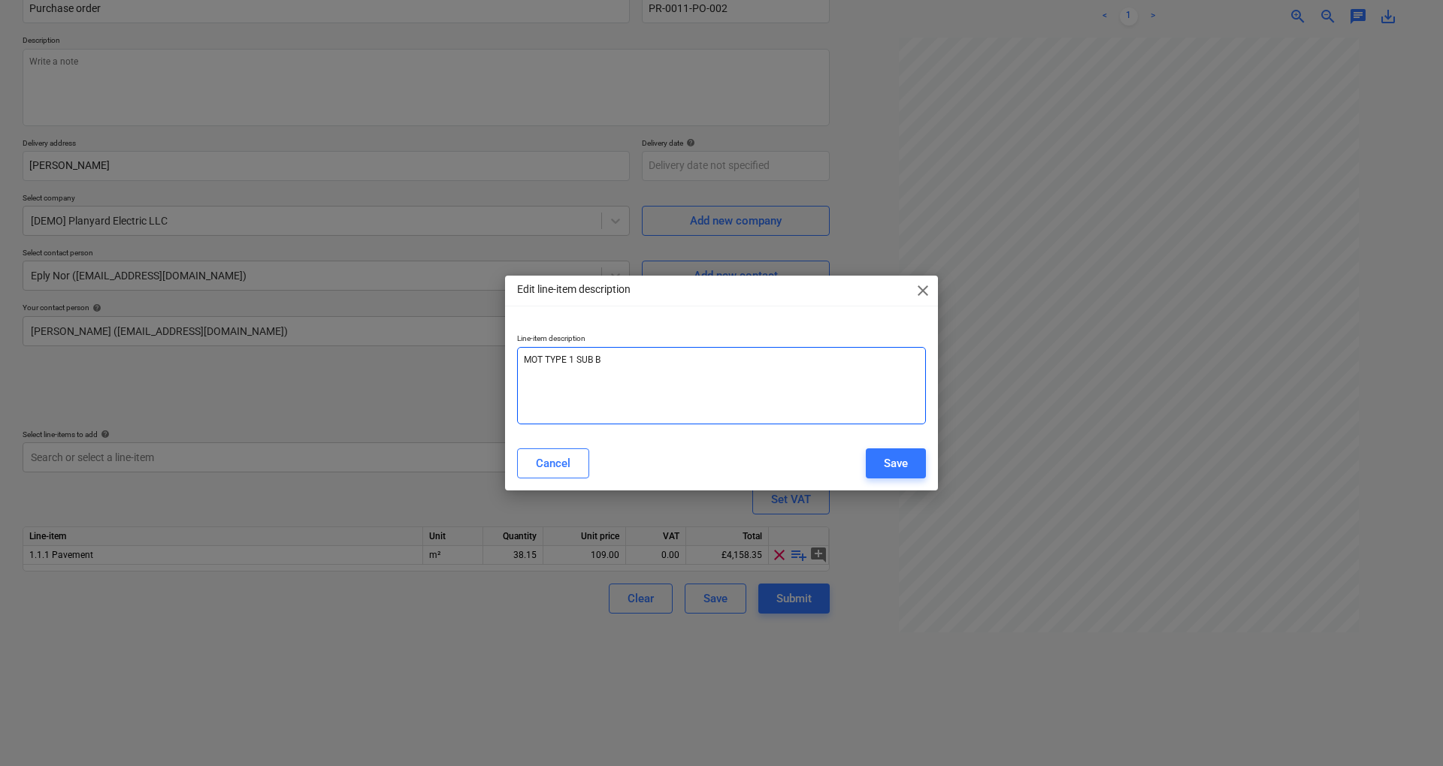
type textarea "x"
type textarea "MOT TYPE 1 SUB BA"
type textarea "x"
type textarea "MOT TYPE 1 SUB BASE"
type textarea "x"
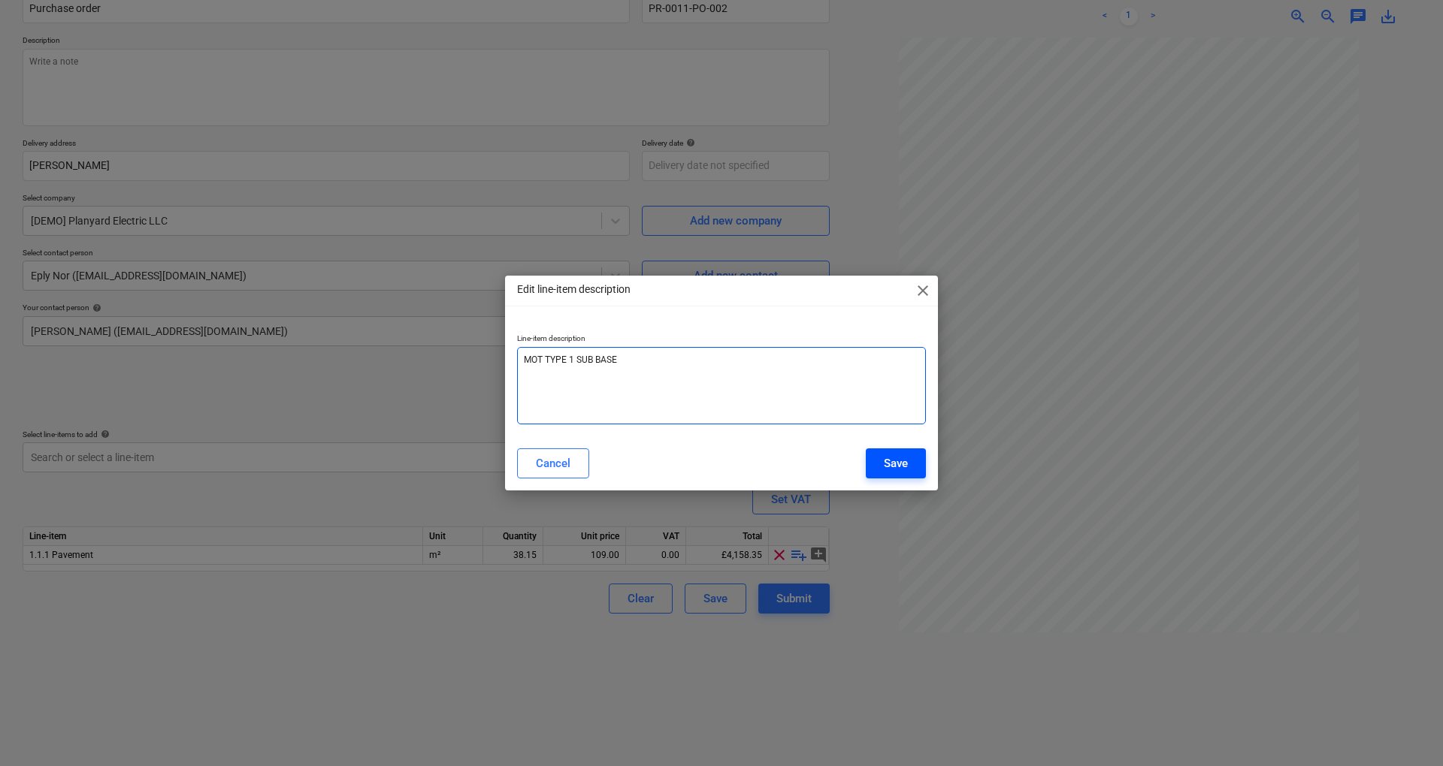
type textarea "MOT TYPE 1 SUB BASE"
click at [904, 467] on div "Save" at bounding box center [896, 464] width 24 height 20
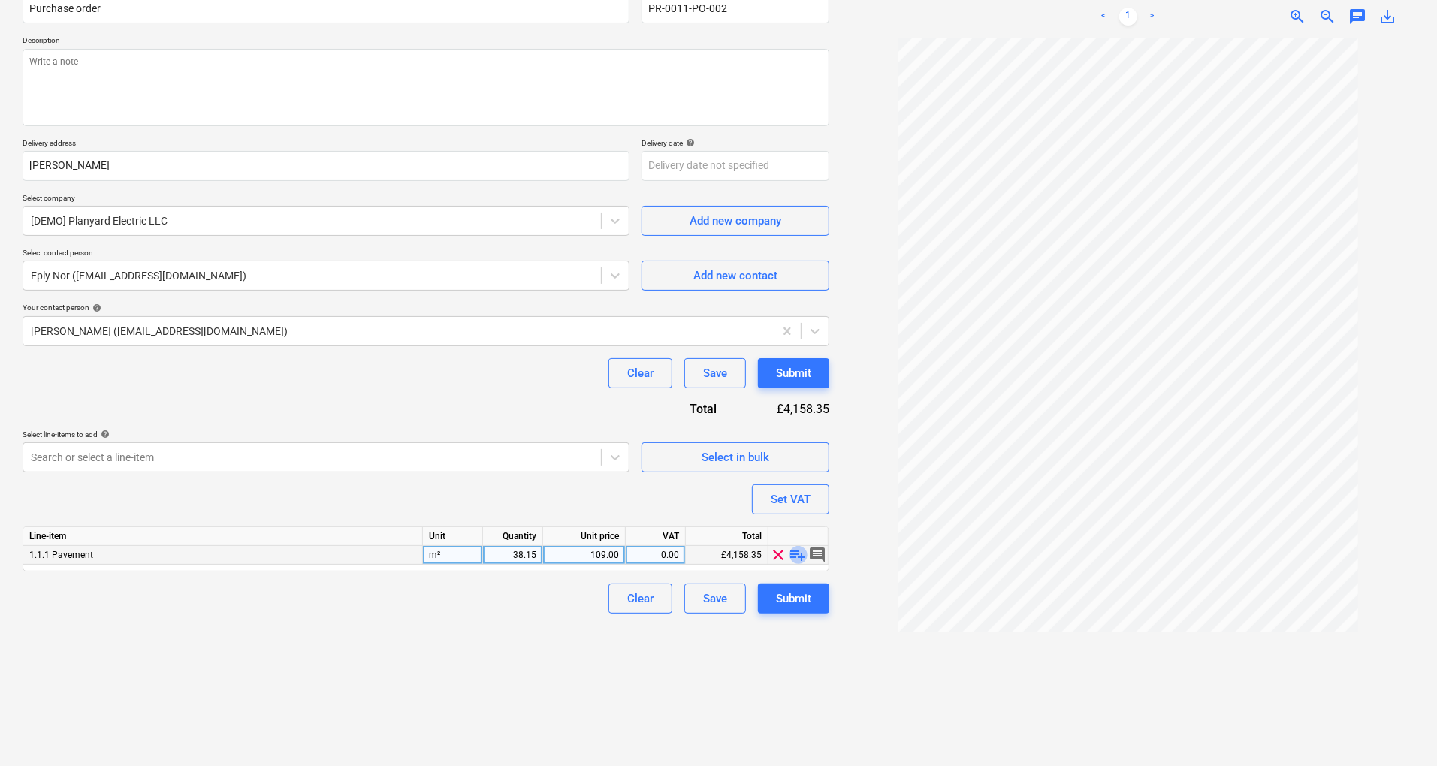
click at [801, 550] on span "playlist_add" at bounding box center [799, 555] width 18 height 18
type textarea "x"
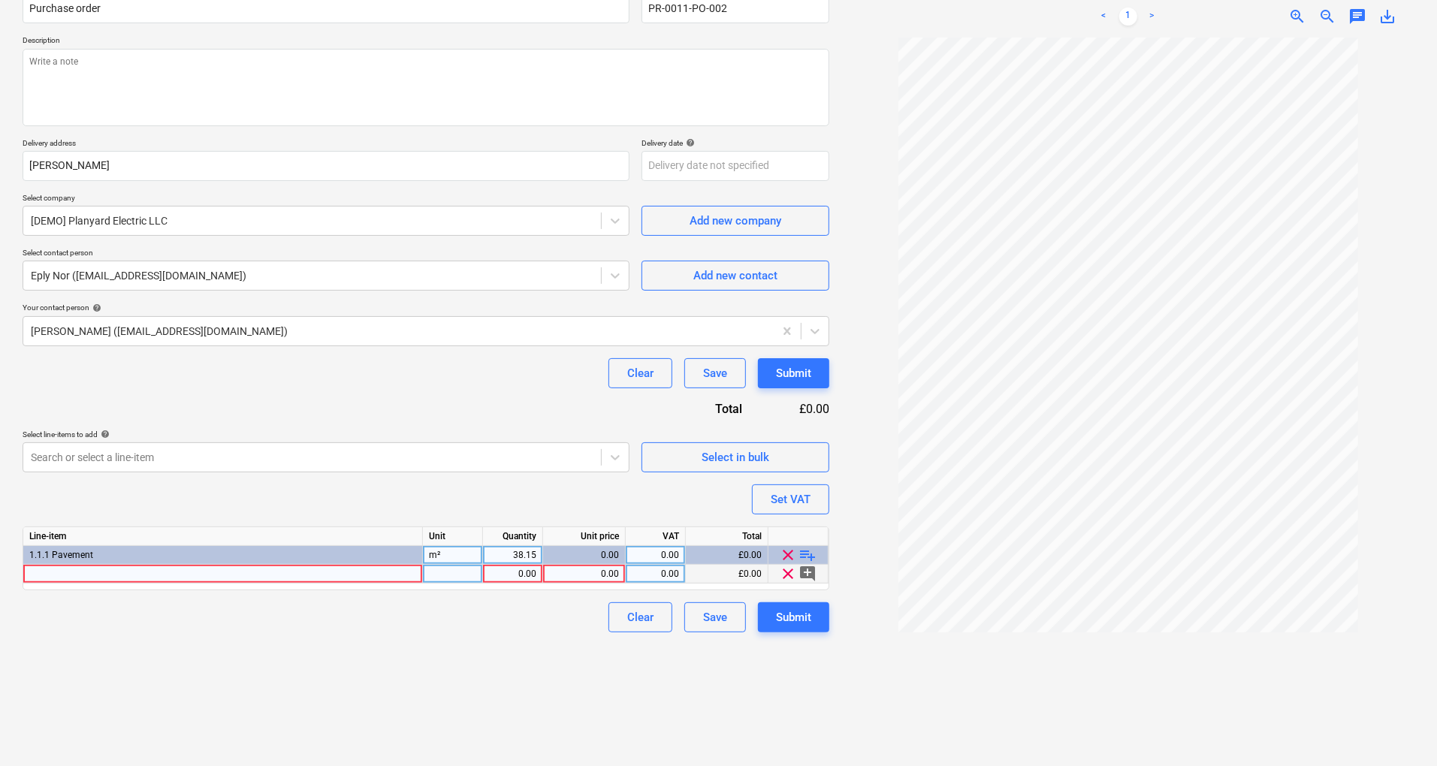
click at [191, 573] on div at bounding box center [223, 574] width 400 height 19
type input "MOT TYPE 1 SUB BASE 2"
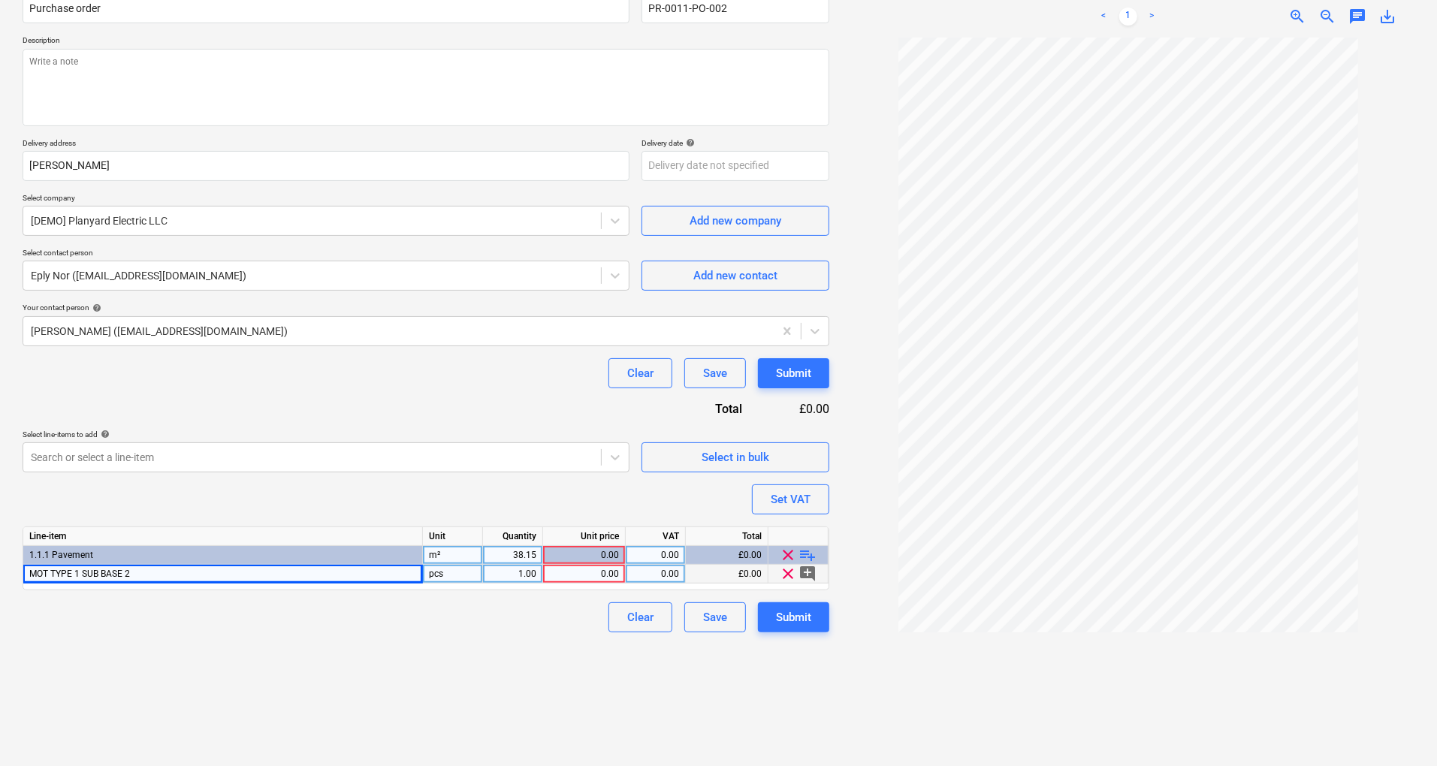
type textarea "x"
click at [527, 577] on div "1.00" at bounding box center [512, 574] width 47 height 19
click at [467, 573] on div "pcs" at bounding box center [453, 574] width 60 height 19
type input "TONNE"
type textarea "x"
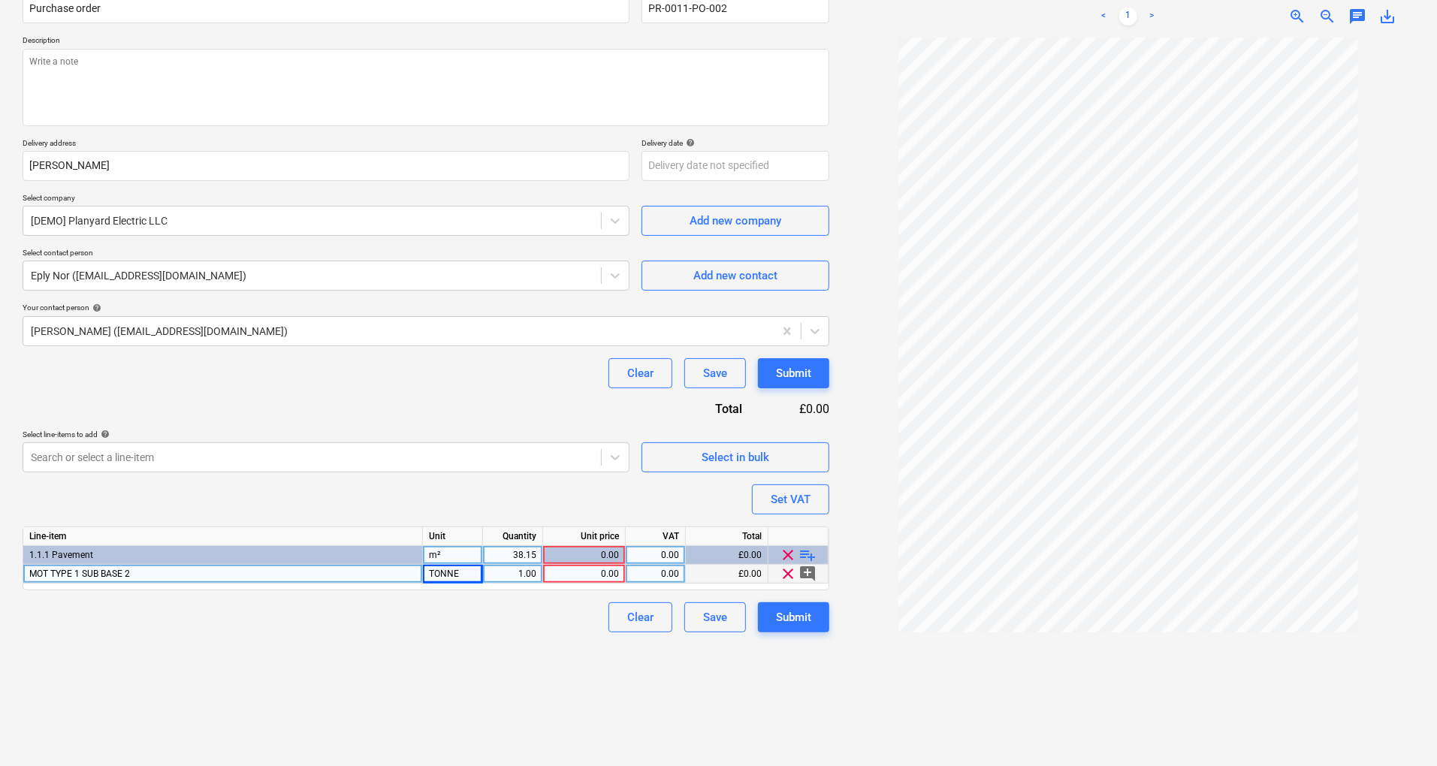
click at [509, 572] on div "1.00" at bounding box center [512, 574] width 47 height 19
type input "10"
type textarea "x"
click at [608, 567] on div "0.00" at bounding box center [584, 574] width 70 height 19
type input "13.5"
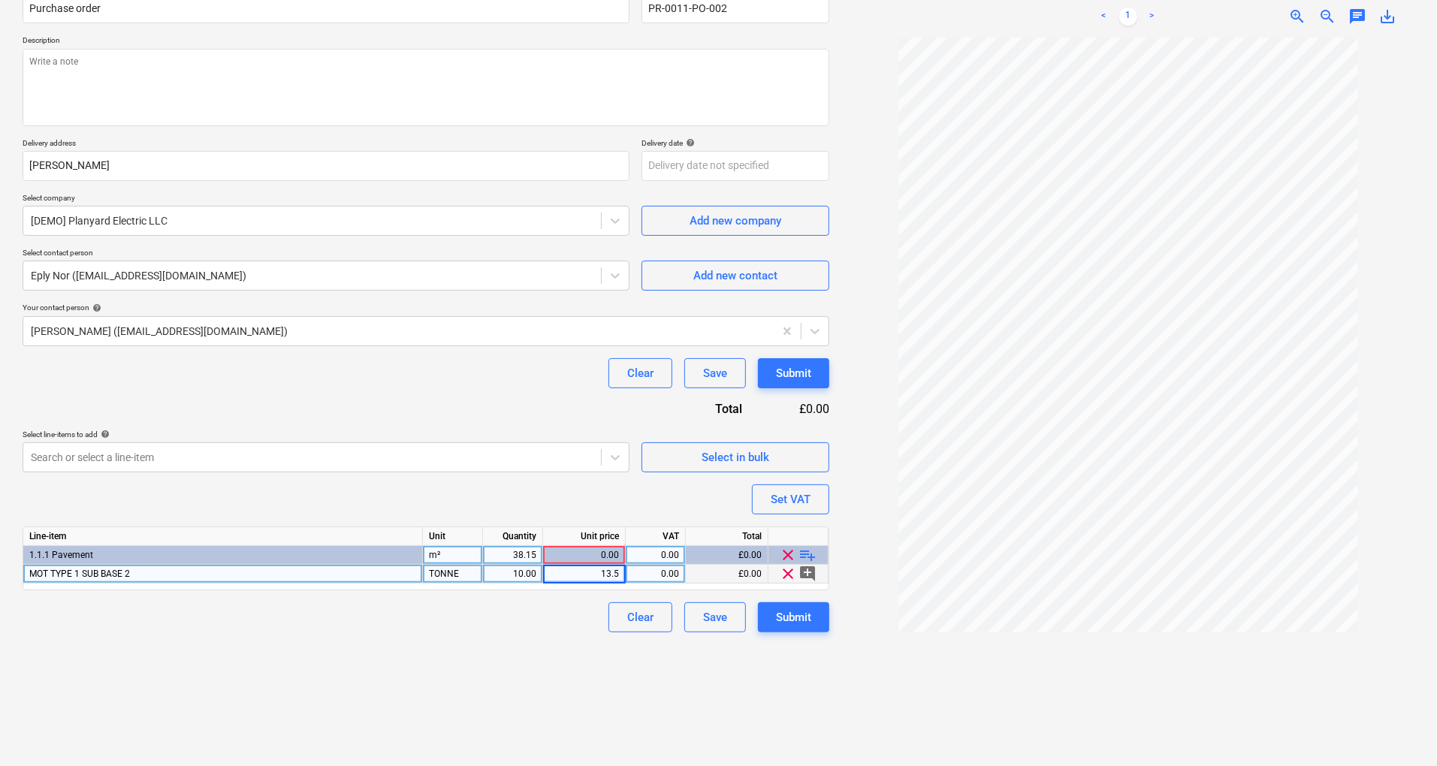
type textarea "x"
click at [669, 575] on div "0.00" at bounding box center [655, 574] width 47 height 19
type input "20"
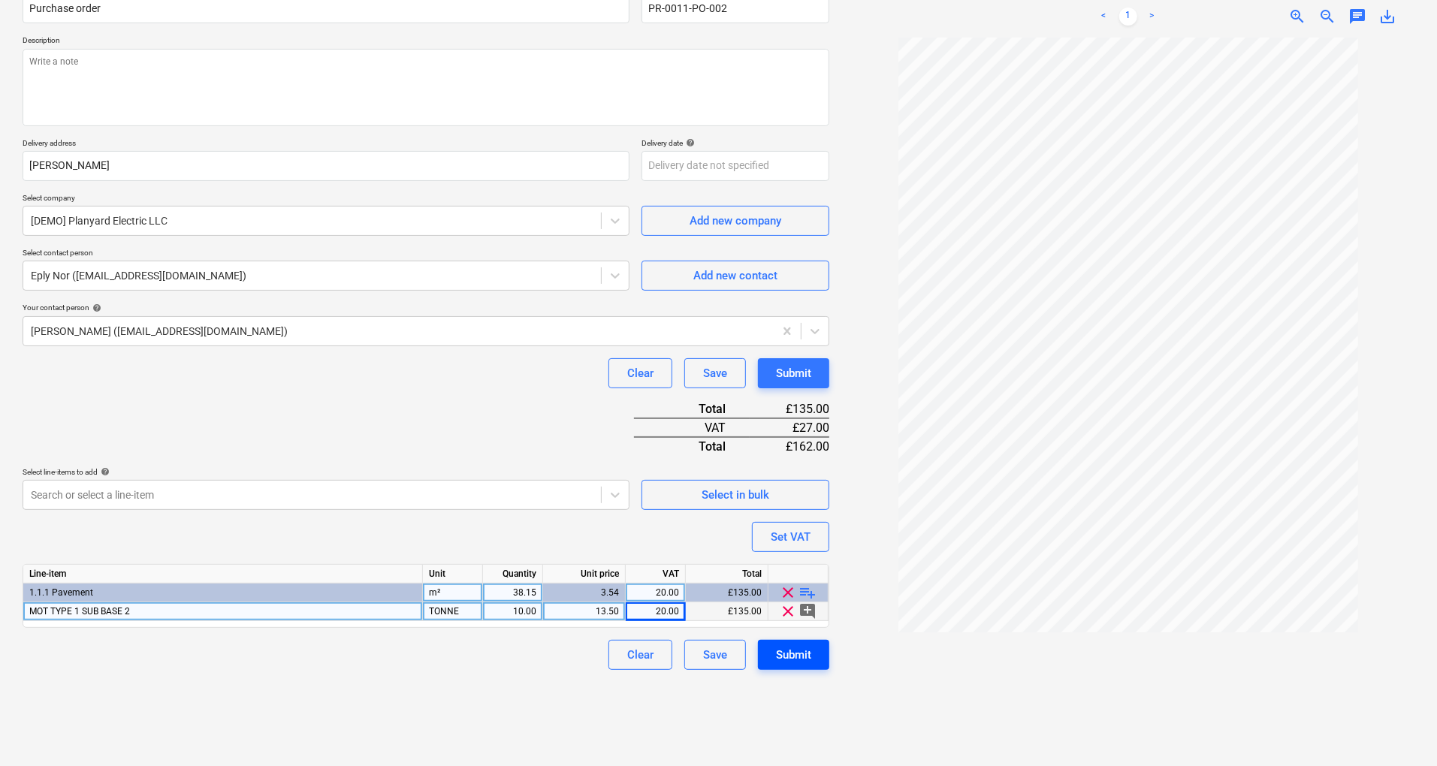
click at [799, 613] on div "Purchase order name help Purchase order Purchase order number help PR-0011-PO-0…" at bounding box center [426, 325] width 807 height 690
click at [795, 649] on div "Submit" at bounding box center [793, 655] width 35 height 20
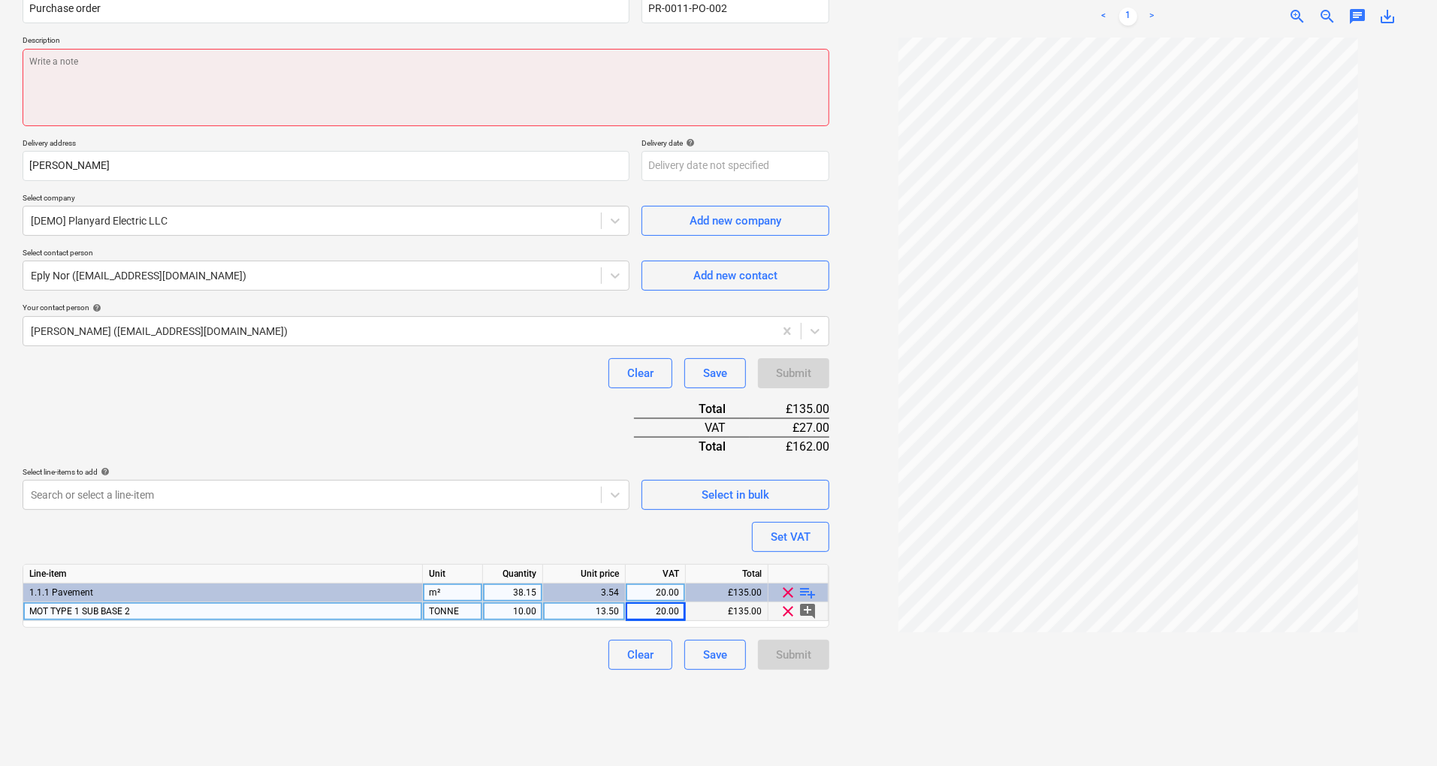
click at [251, 68] on textarea at bounding box center [426, 87] width 807 height 77
type textarea "x"
type textarea "T"
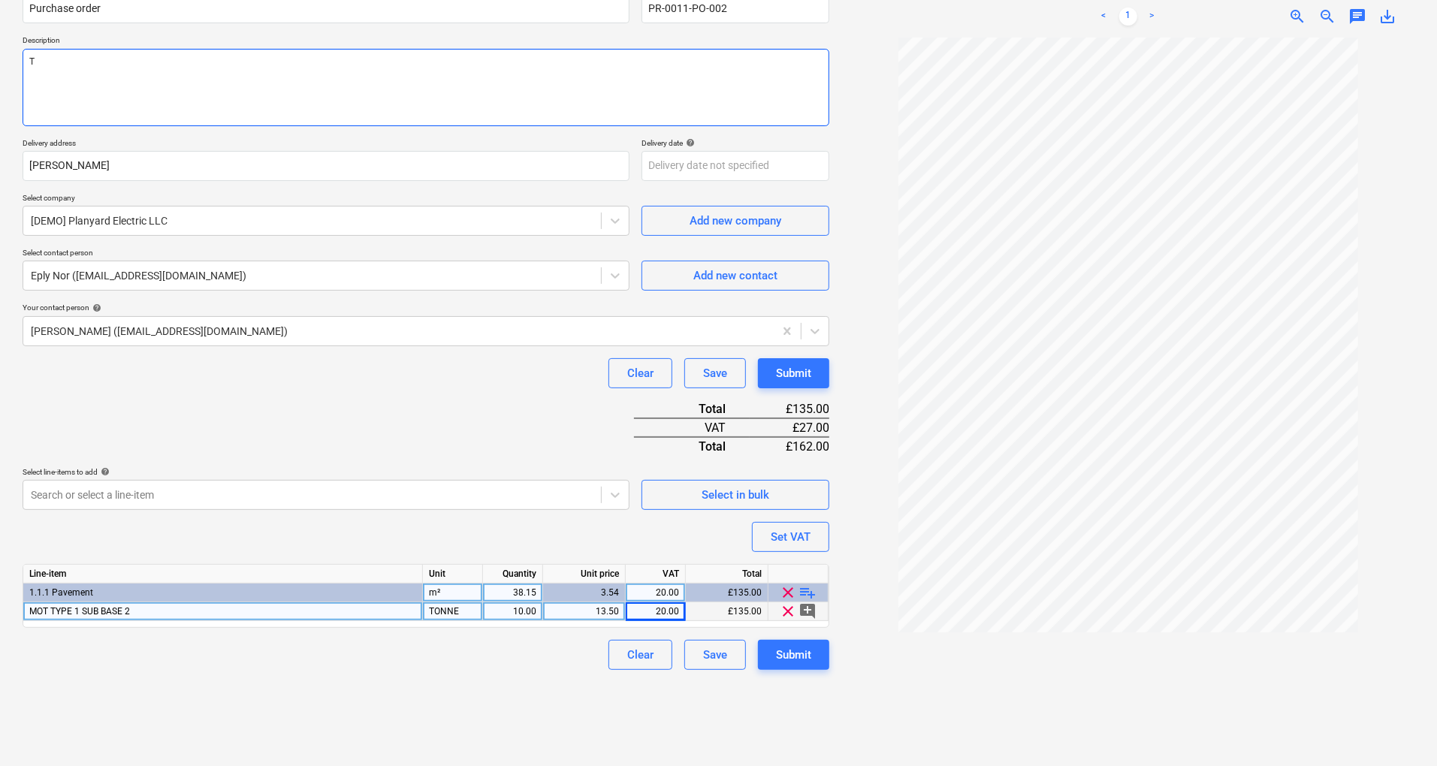
type textarea "x"
type textarea "TE"
type textarea "x"
type textarea "TES"
type textarea "x"
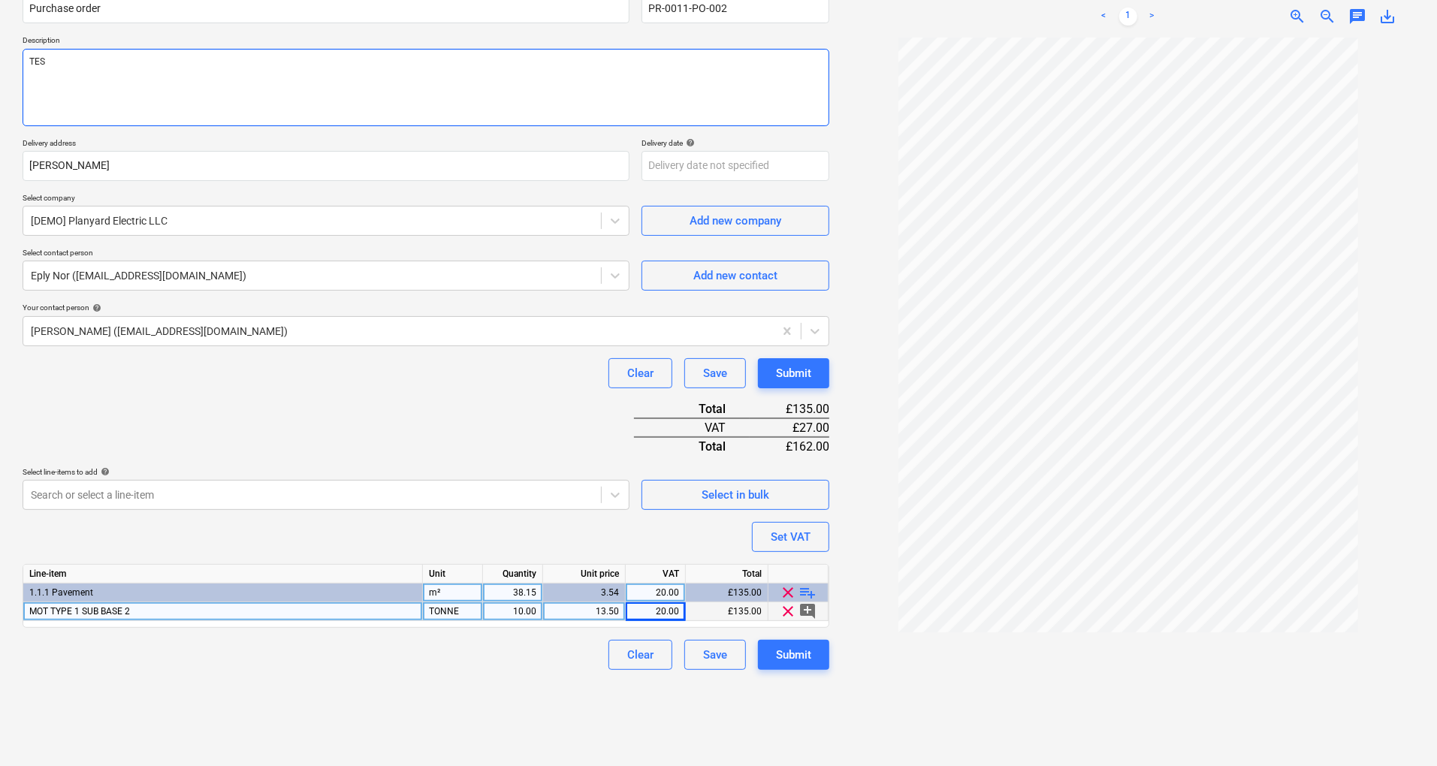
type textarea "TEST"
type textarea "x"
type textarea "TEST"
type textarea "x"
type textarea "TEST P"
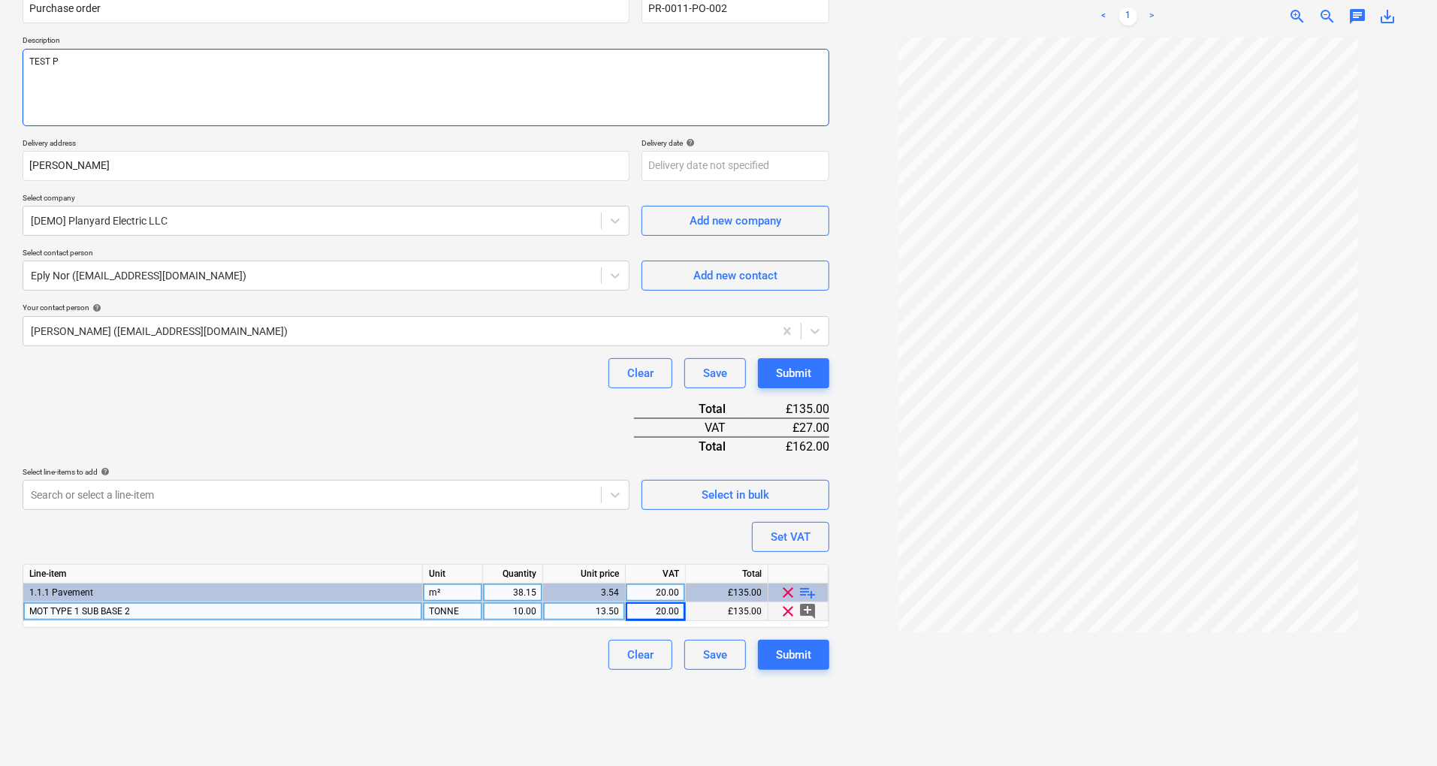
type textarea "x"
type textarea "TEST"
type textarea "x"
type textarea "TEST P"
type textarea "x"
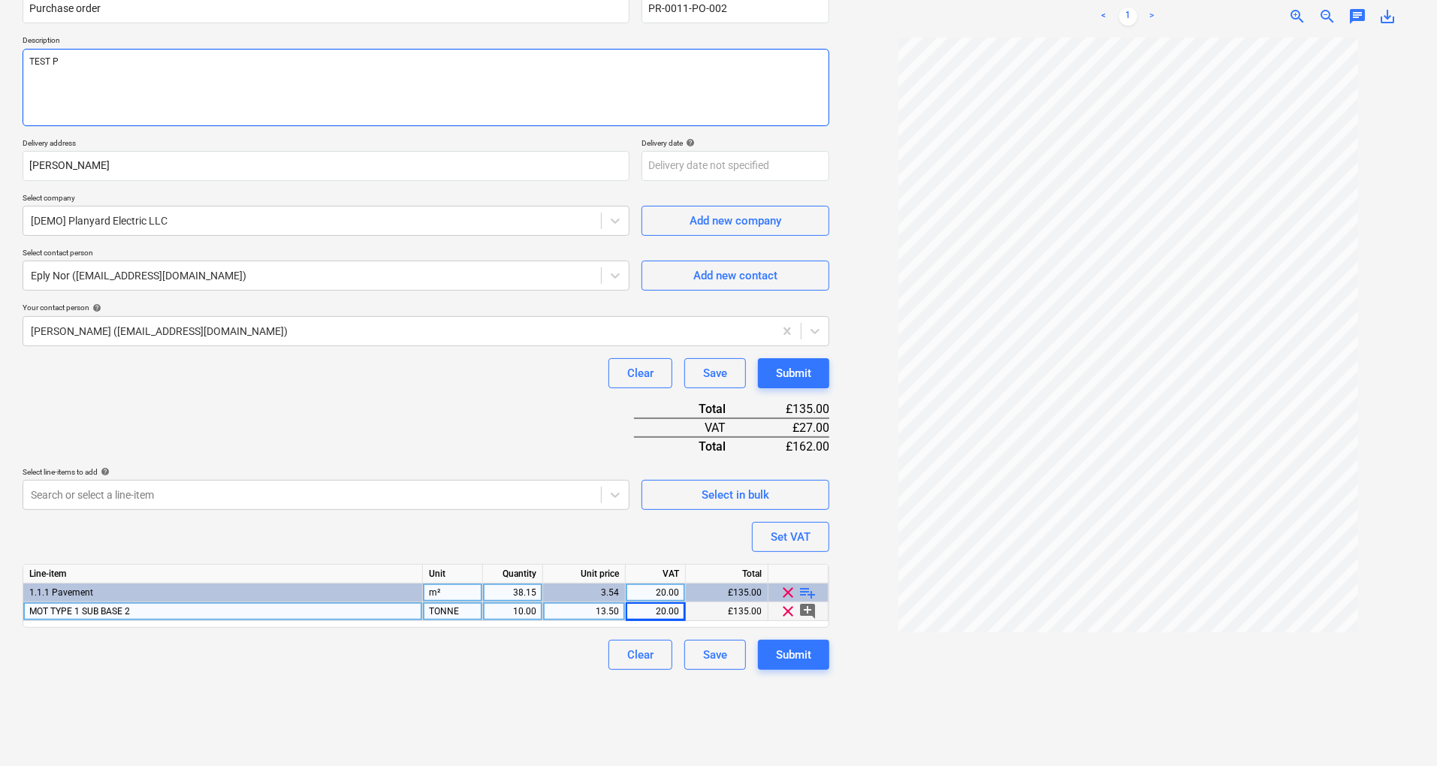
type textarea "TEST P O"
type textarea "x"
type textarea "TEST P O"
click at [805, 650] on div "Submit" at bounding box center [793, 655] width 35 height 20
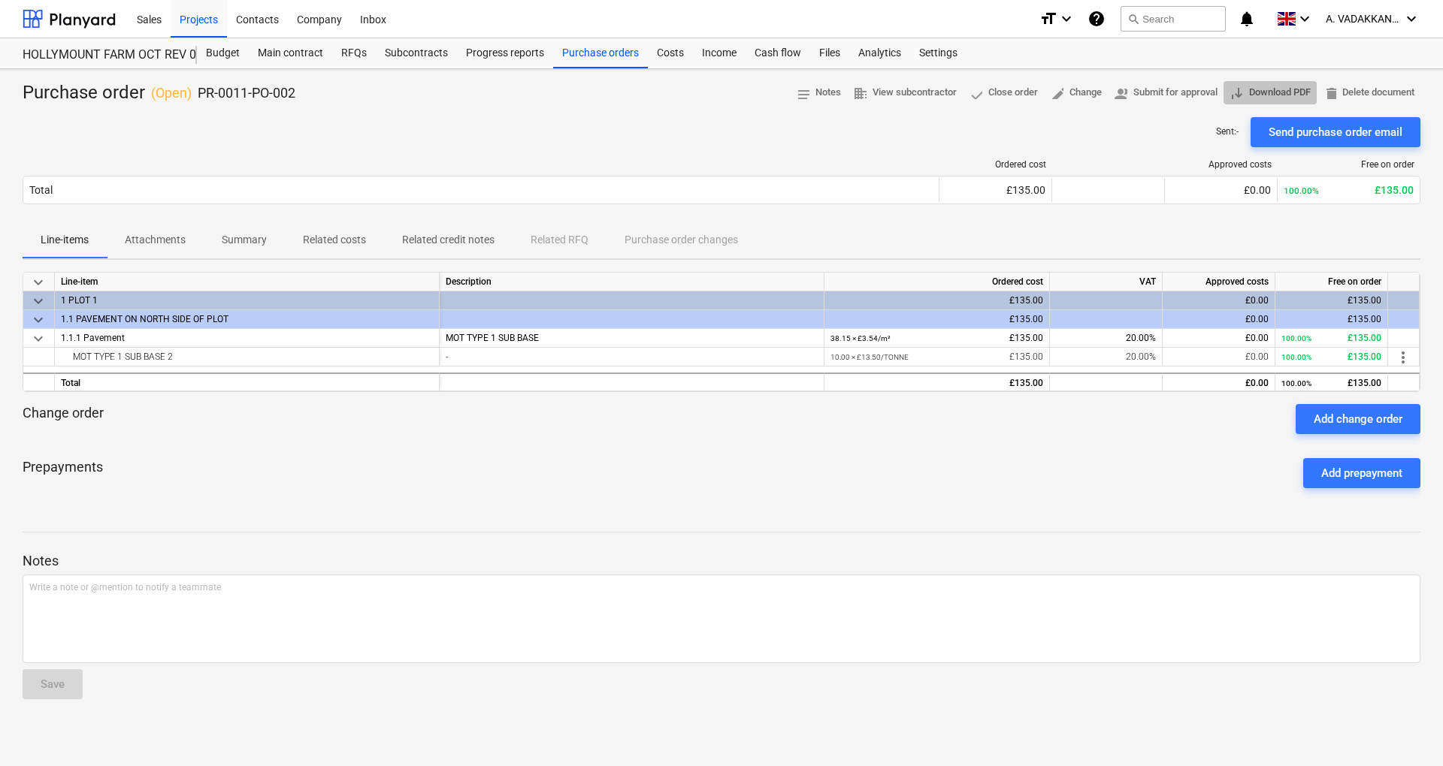
click at [1277, 92] on span "save_alt Download PDF" at bounding box center [1269, 92] width 81 height 17
click at [1250, 86] on span "save_alt Download PDF" at bounding box center [1269, 92] width 81 height 17
click at [592, 53] on div "Purchase orders" at bounding box center [600, 53] width 95 height 30
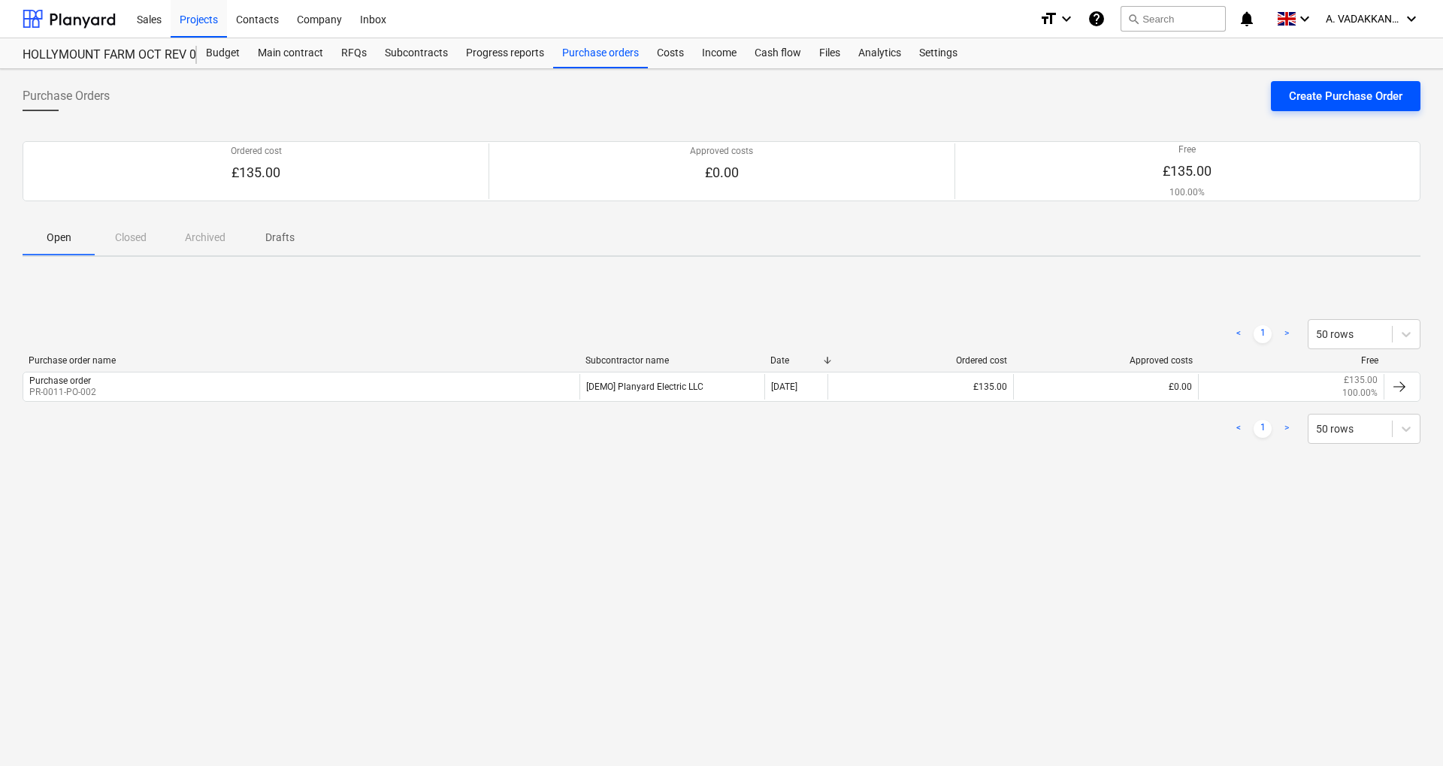
click at [1305, 93] on div "Create Purchase Order" at bounding box center [1345, 96] width 113 height 20
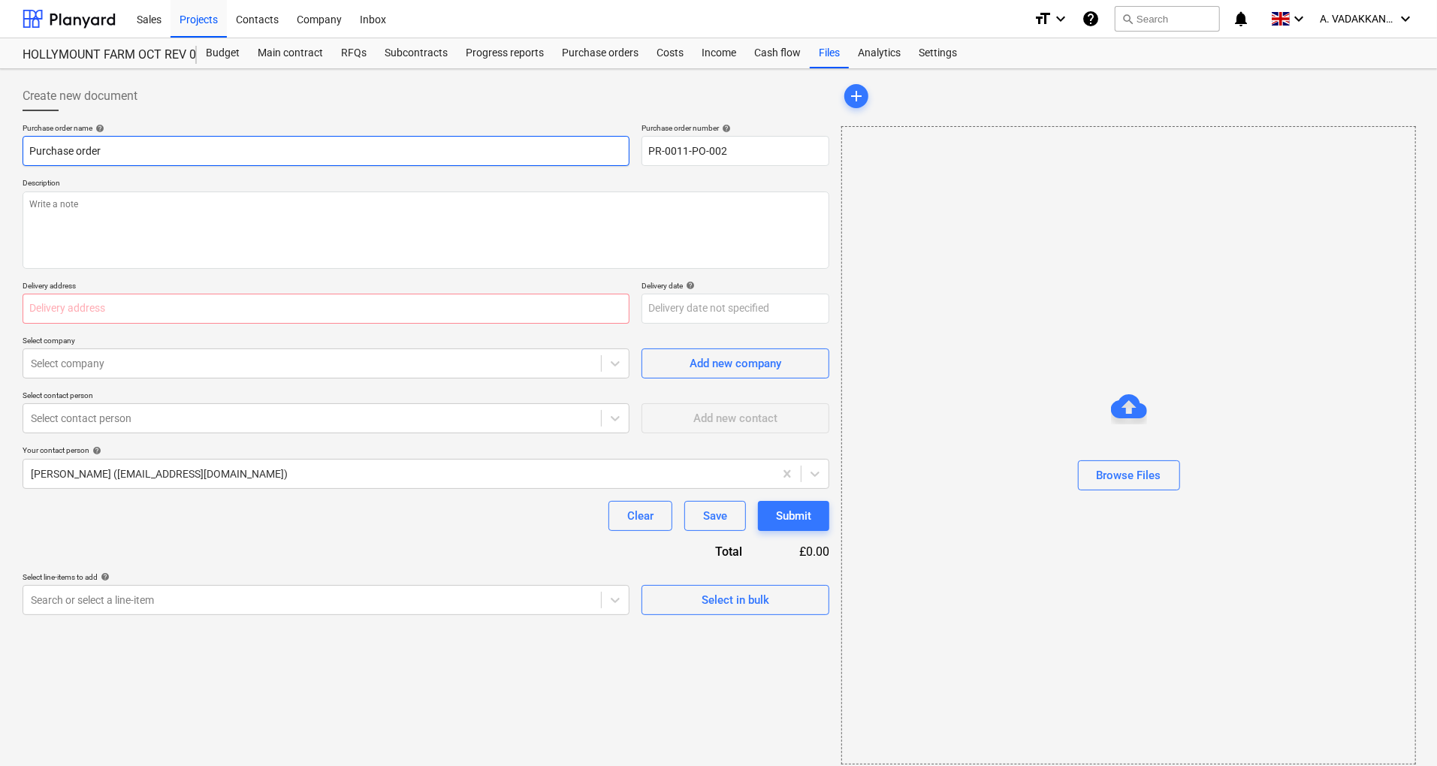
click at [287, 138] on input "Purchase order" at bounding box center [326, 151] width 607 height 30
click at [153, 206] on textarea at bounding box center [426, 230] width 807 height 77
type textarea "x"
type textarea "T"
type textarea "x"
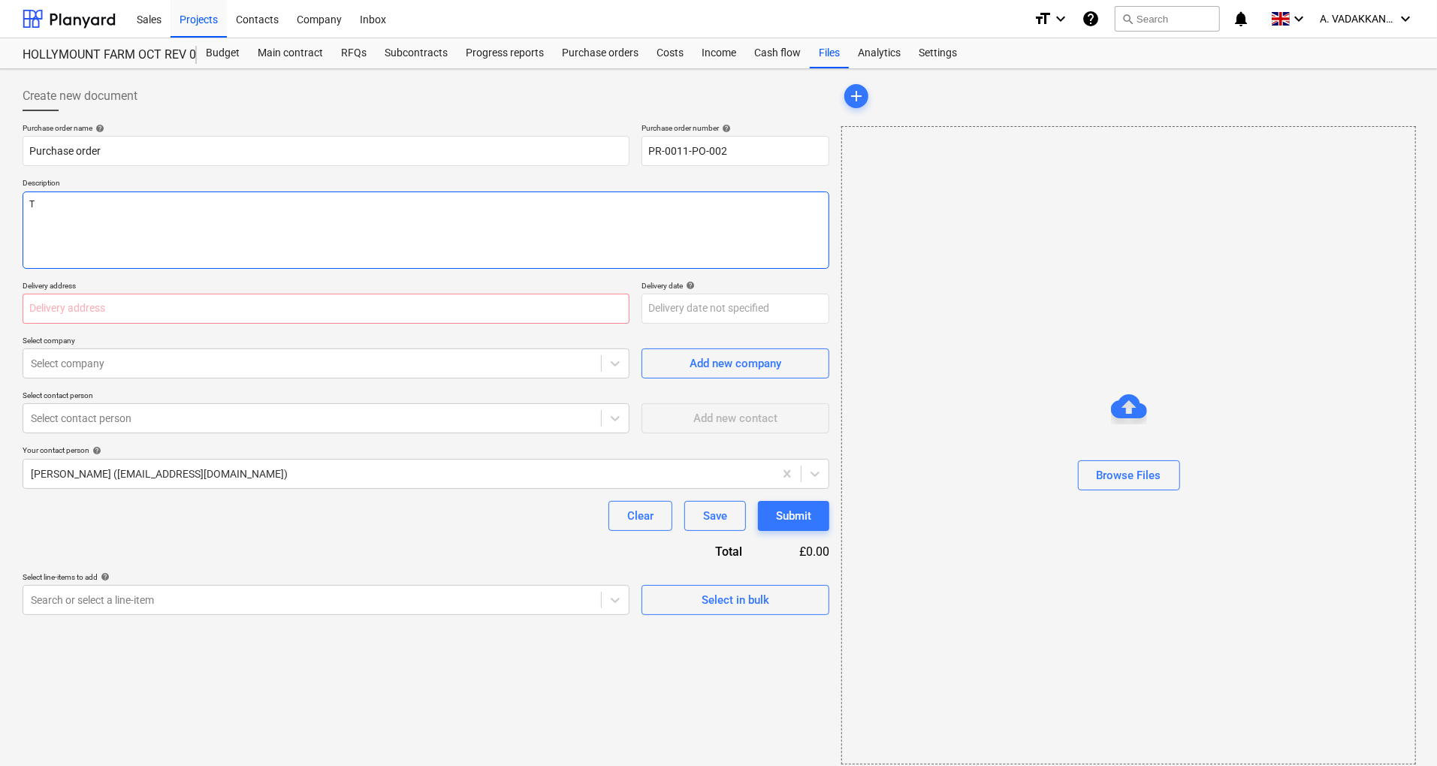
type textarea "TE"
type textarea "x"
type textarea "TEST"
type textarea "x"
type textarea "TEST"
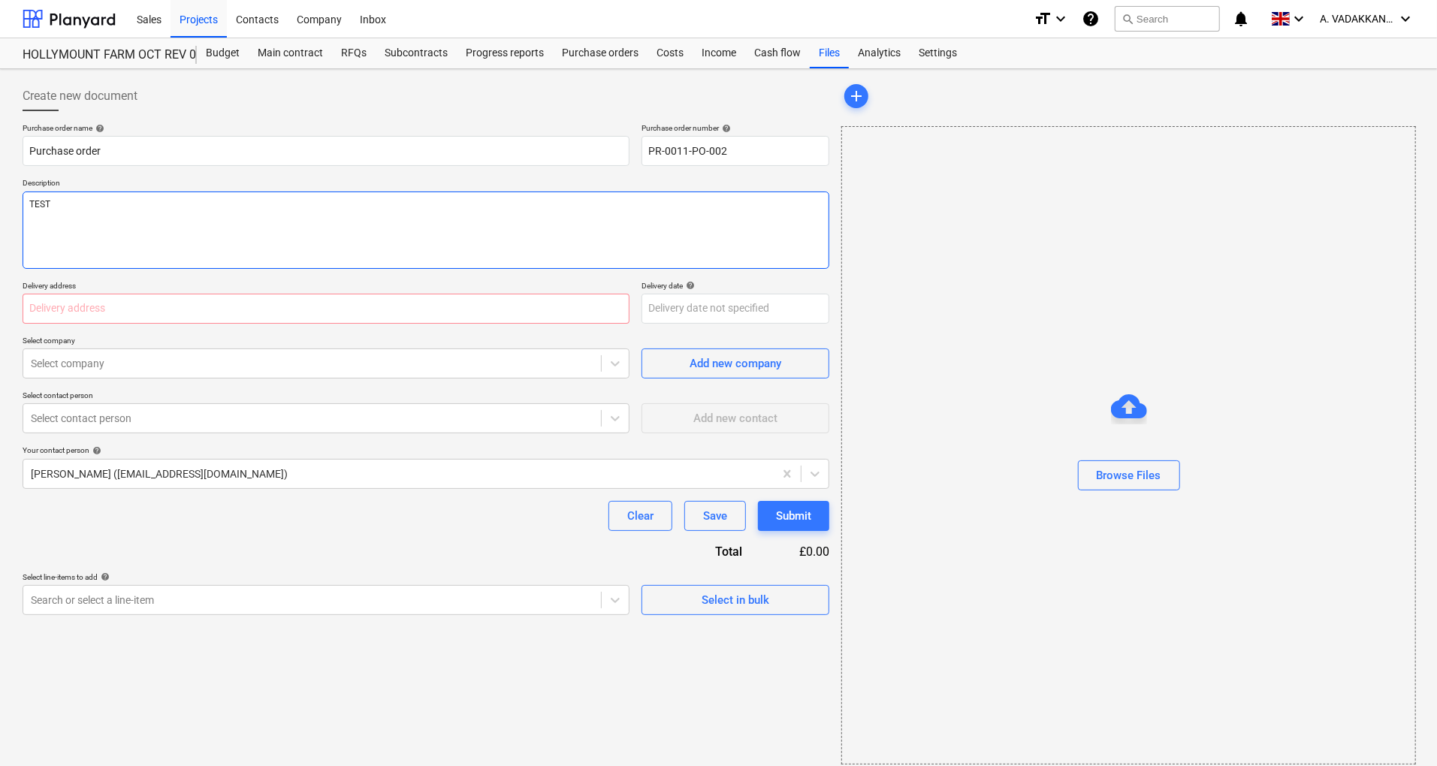
type textarea "x"
type textarea "TEST 4"
type textarea "x"
type textarea "TEST 4D"
click at [686, 373] on button "Add new company" at bounding box center [736, 364] width 188 height 30
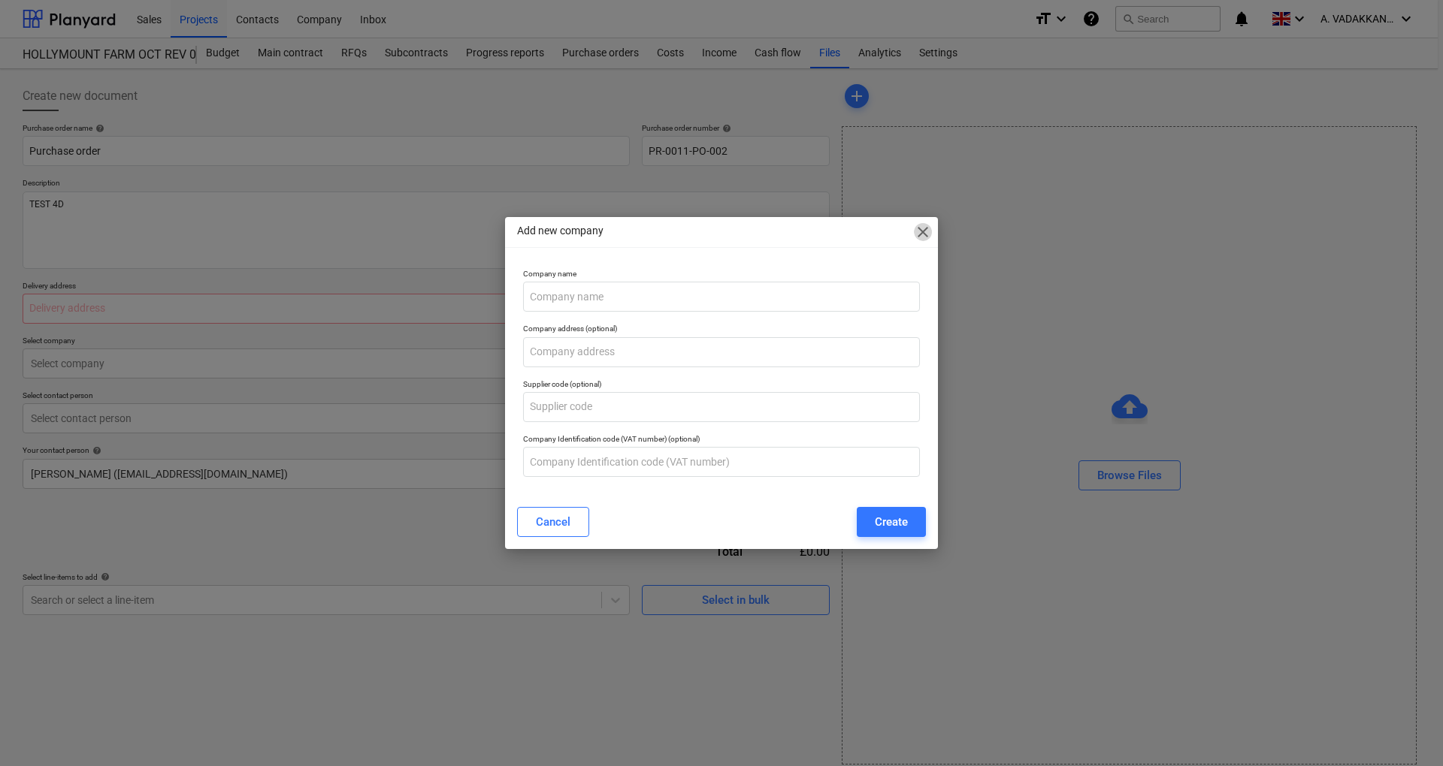
click at [917, 237] on span "close" at bounding box center [923, 232] width 18 height 18
type textarea "x"
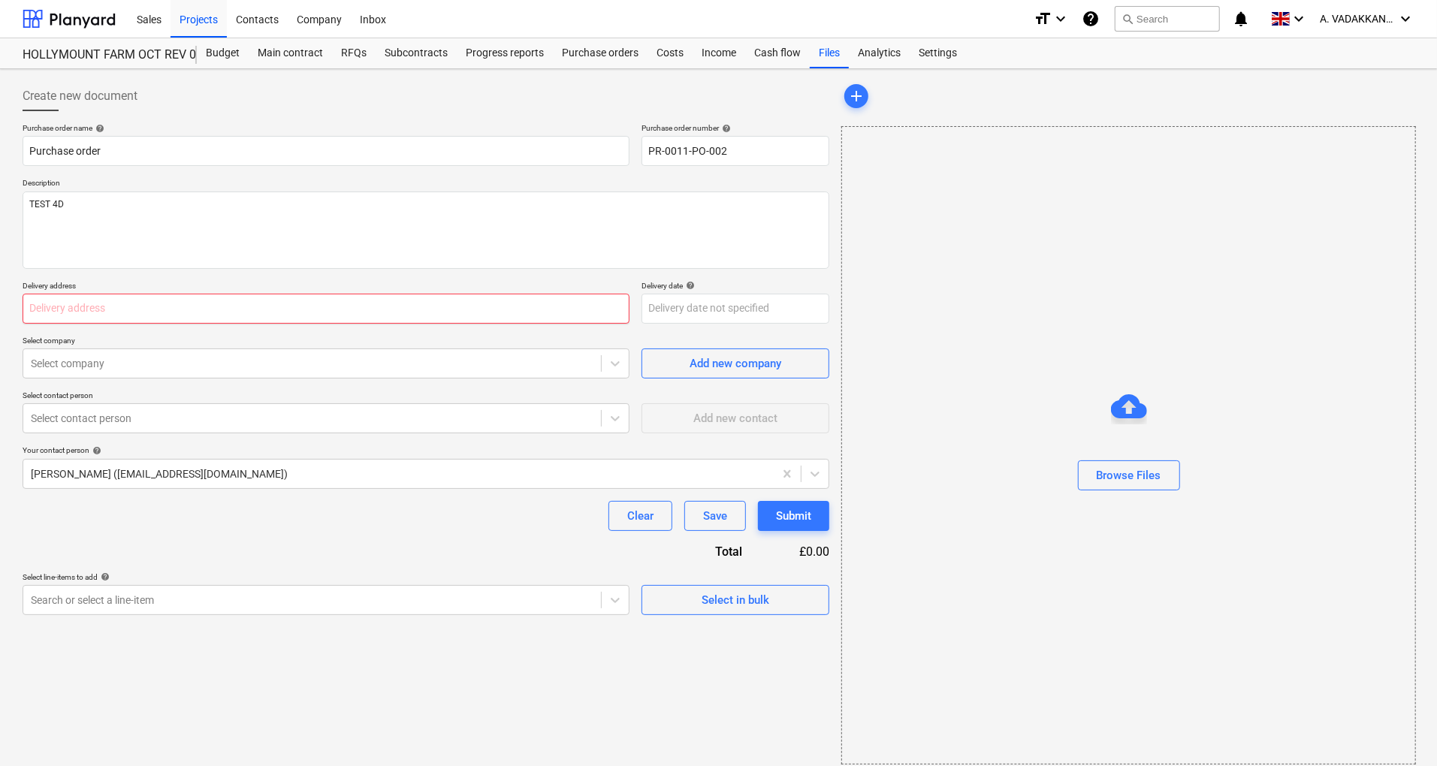
click at [542, 307] on input "text" at bounding box center [326, 309] width 607 height 30
type input "PARKERS HOTEL"
click at [174, 373] on div "Select company" at bounding box center [312, 363] width 578 height 21
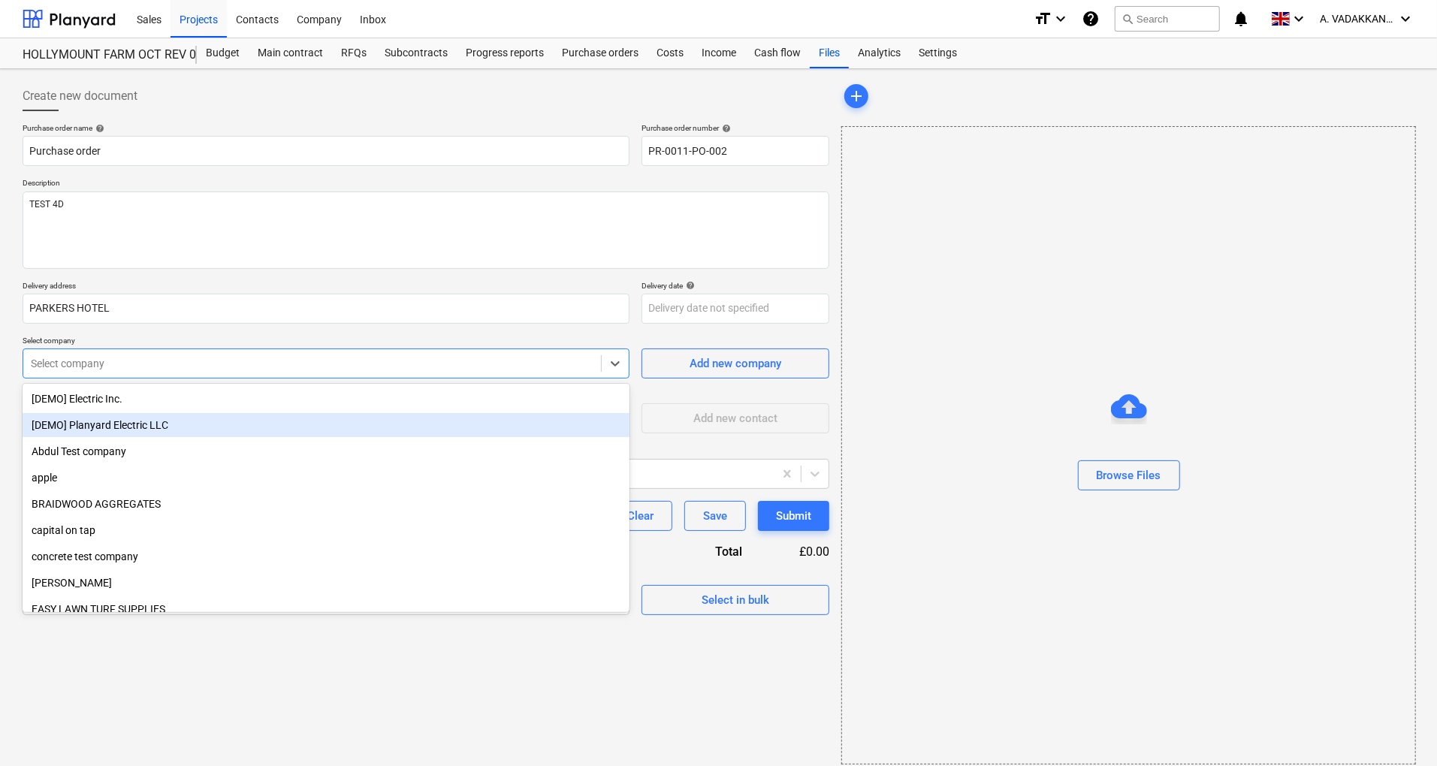
click at [140, 427] on div "[DEMO] Planyard Electric LLC" at bounding box center [326, 425] width 607 height 24
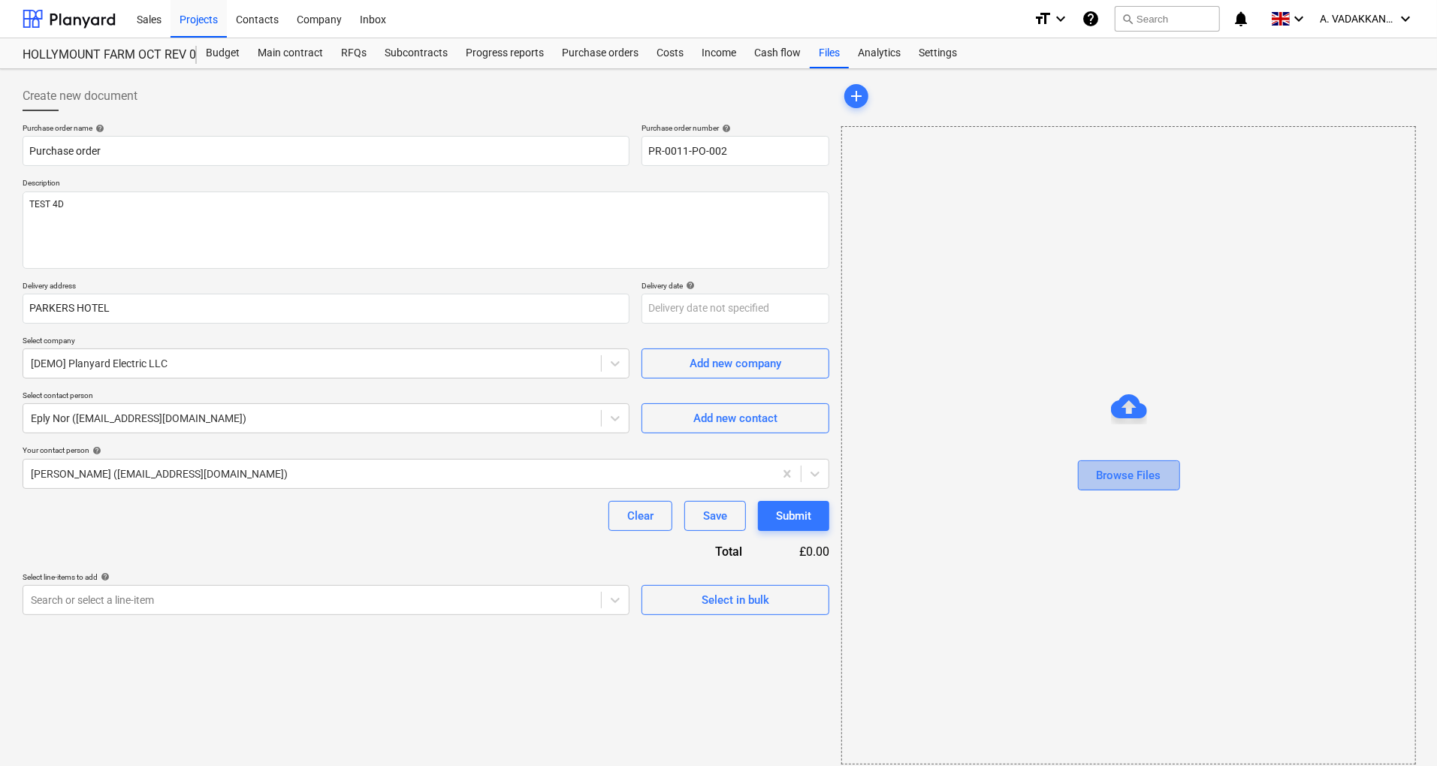
click at [1109, 481] on div "Browse Files" at bounding box center [1129, 476] width 65 height 20
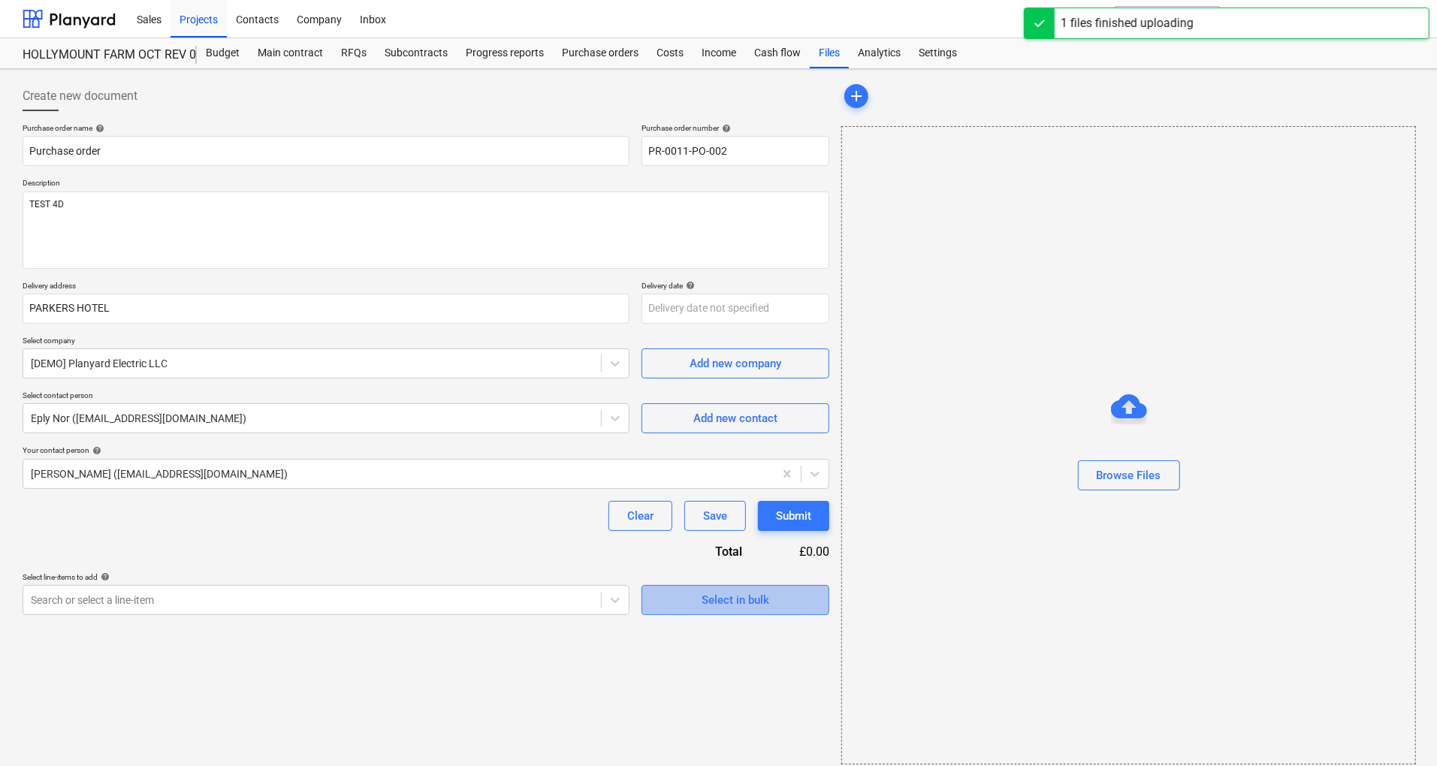
click at [682, 598] on span "Select in bulk" at bounding box center [735, 601] width 150 height 20
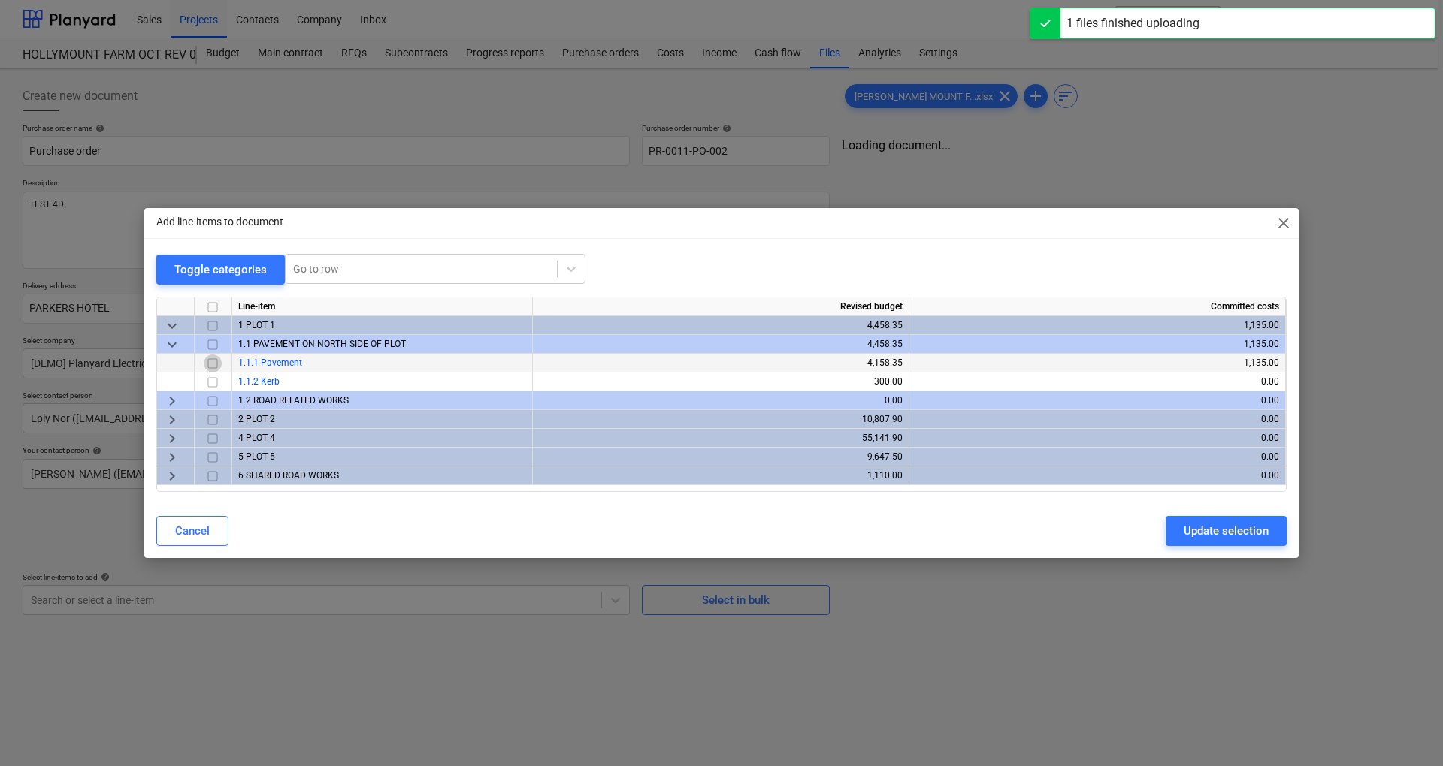
click at [215, 363] on input "checkbox" at bounding box center [213, 364] width 18 height 18
click at [1192, 527] on div "Update selection" at bounding box center [1225, 531] width 85 height 20
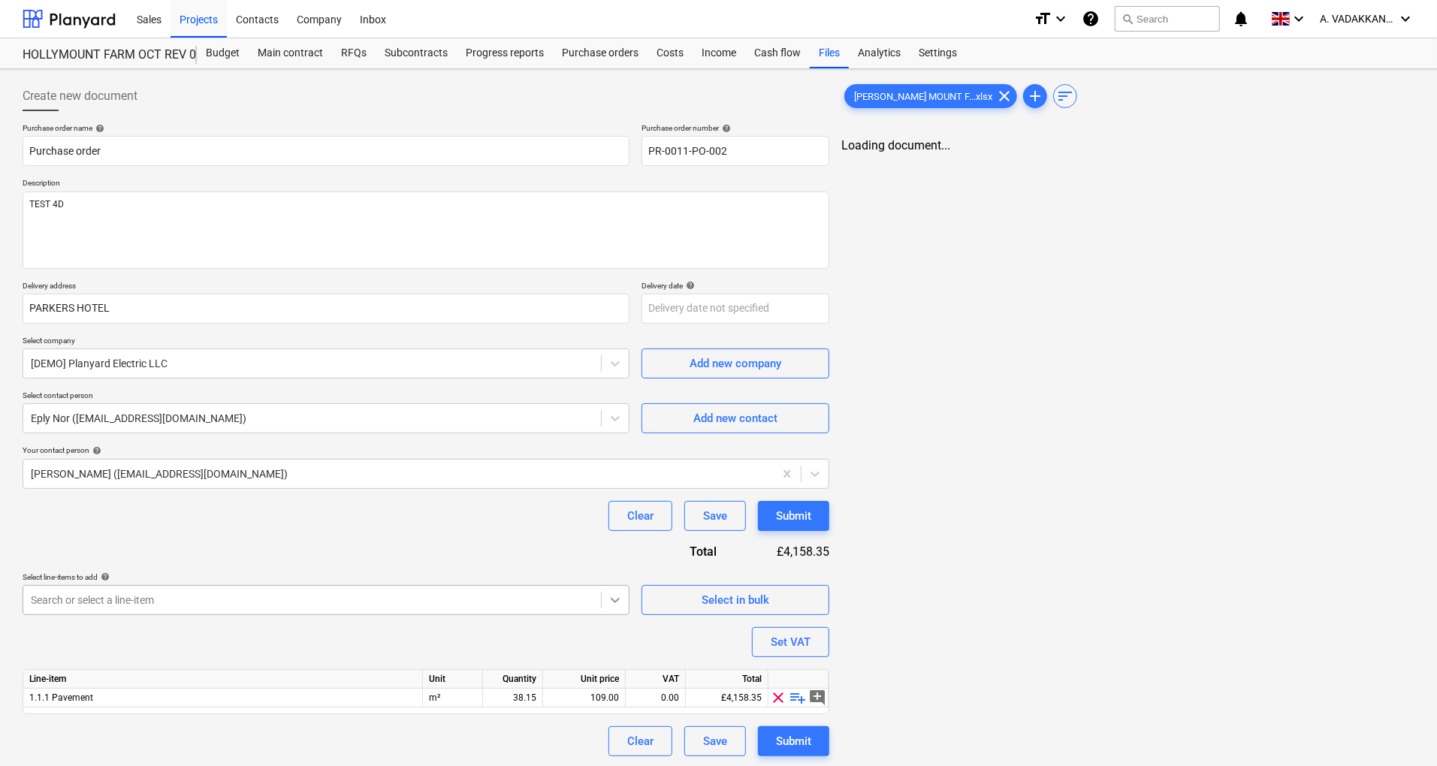
scroll to position [2, 0]
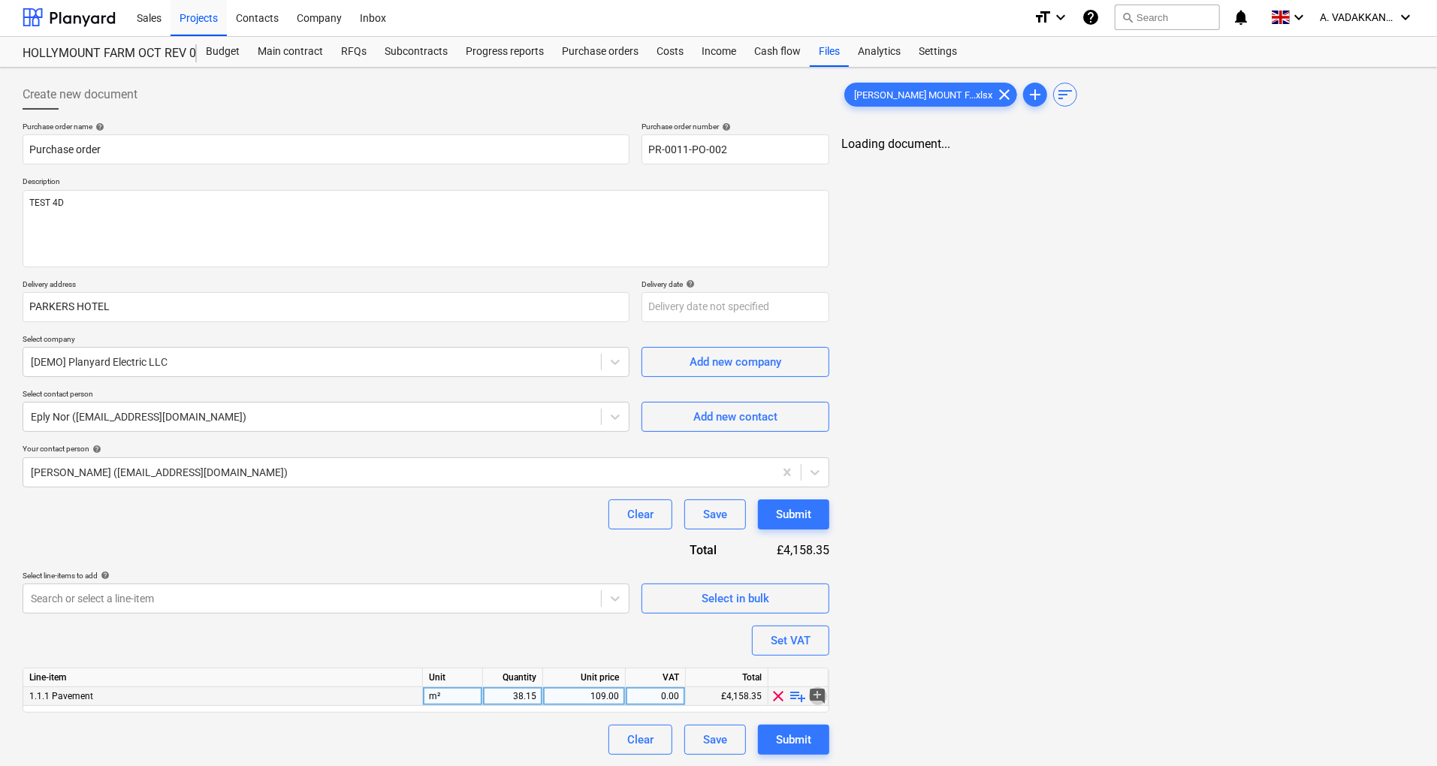
click at [821, 699] on span "add_comment" at bounding box center [818, 696] width 18 height 18
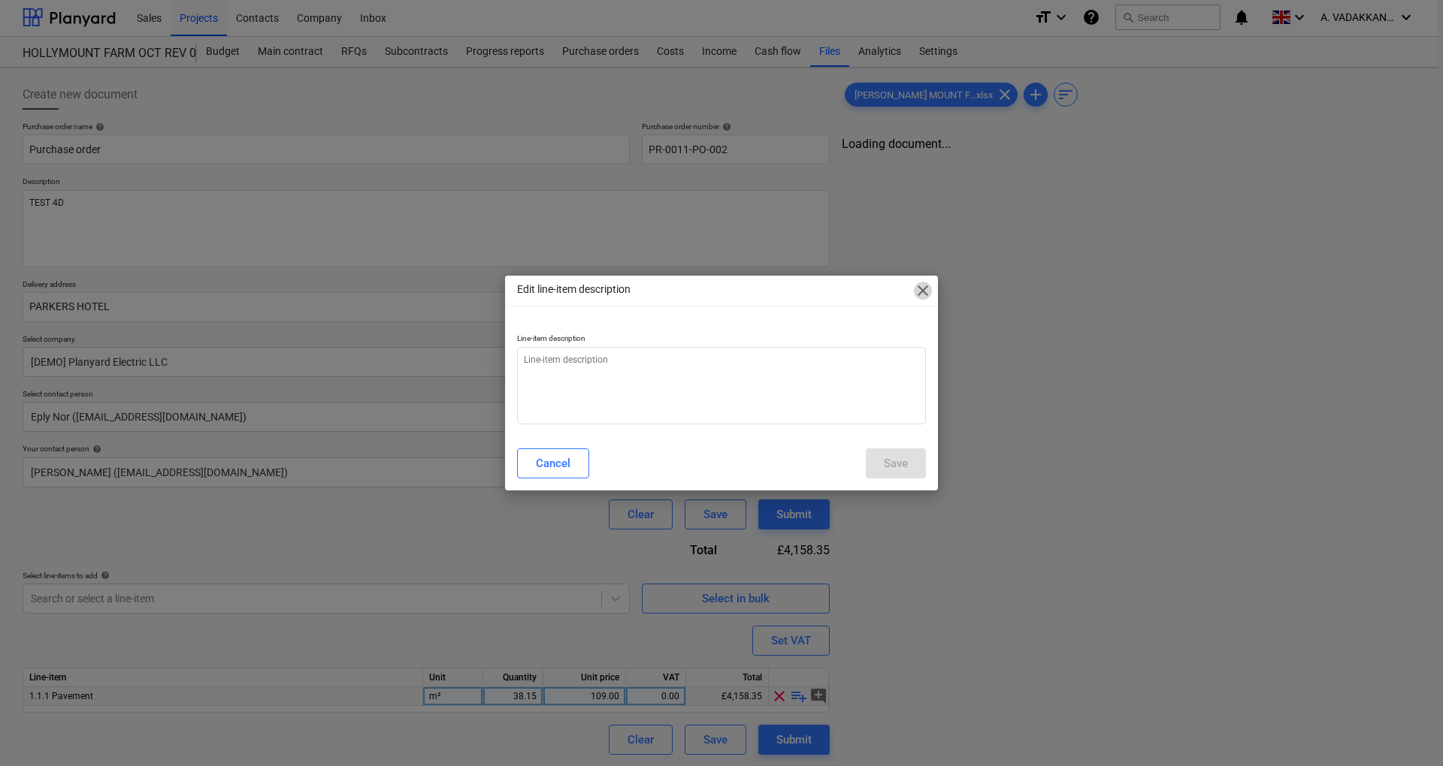
click at [925, 291] on span "close" at bounding box center [923, 291] width 18 height 18
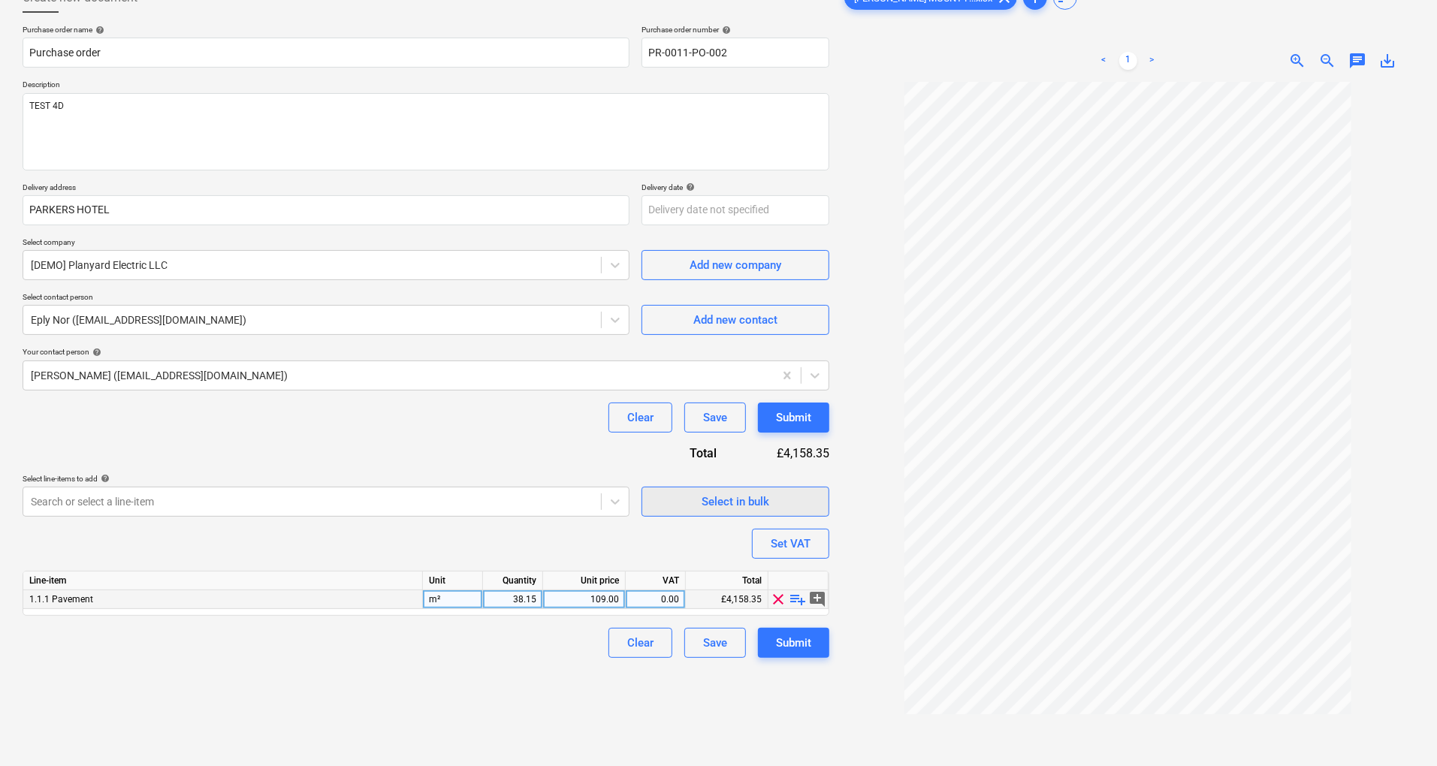
scroll to position [99, 0]
click at [799, 599] on span "playlist_add" at bounding box center [799, 599] width 18 height 18
type textarea "x"
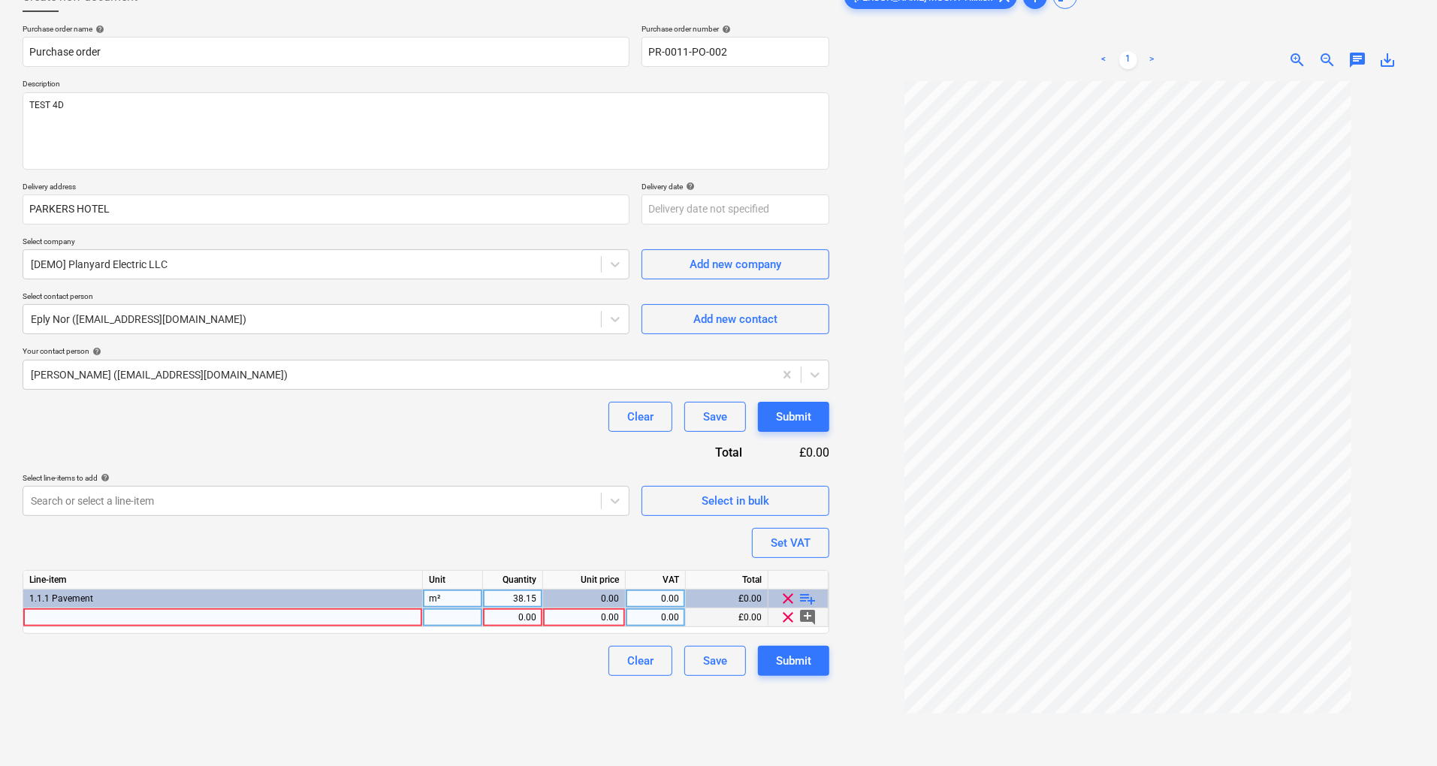
click at [207, 618] on div at bounding box center [223, 618] width 400 height 19
type input "MOT TYPE DJLKJDKJFL"
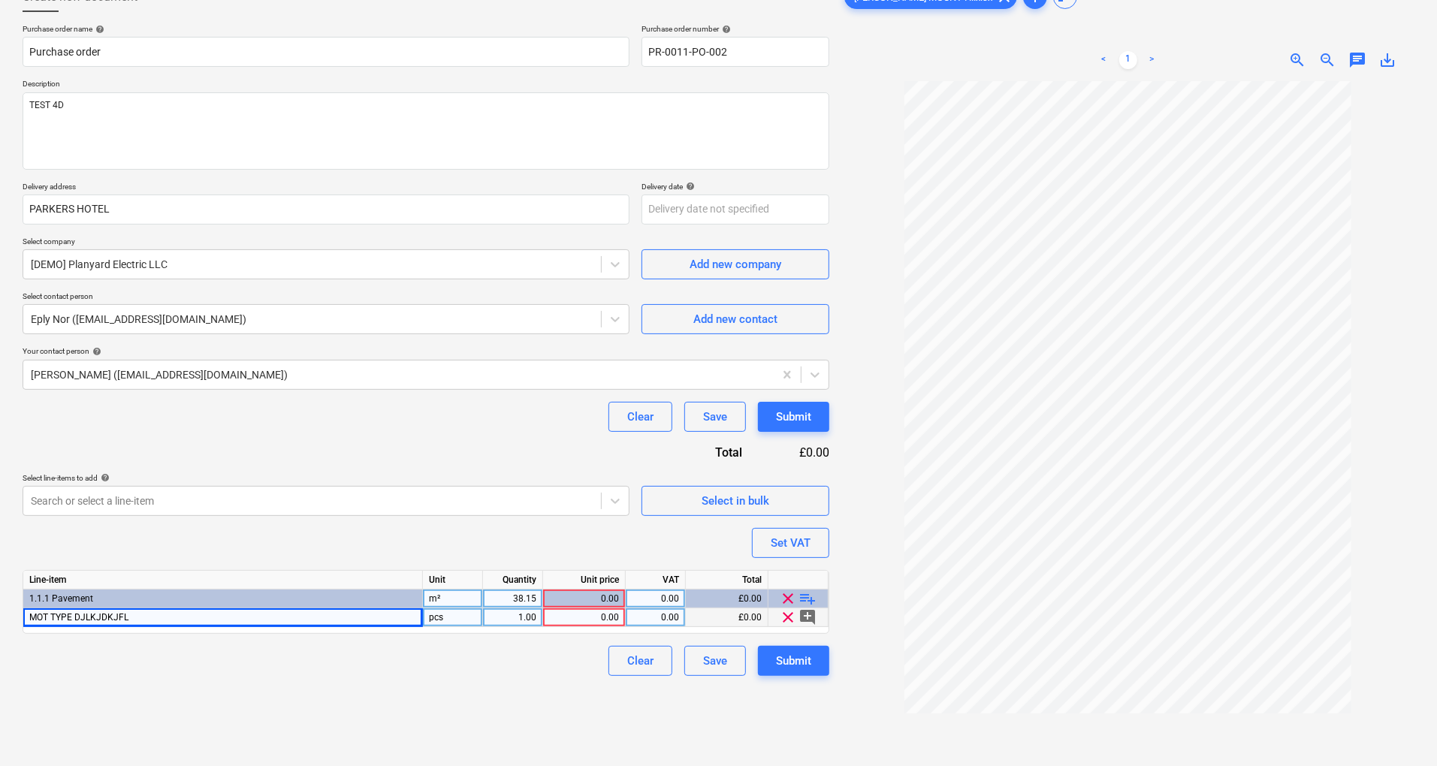
click at [460, 620] on div "pcs" at bounding box center [453, 618] width 60 height 19
click at [607, 612] on div "0.00" at bounding box center [584, 618] width 70 height 19
click at [529, 616] on div "1.00" at bounding box center [512, 618] width 47 height 19
type input "11"
click at [584, 616] on div "0.00" at bounding box center [584, 618] width 70 height 19
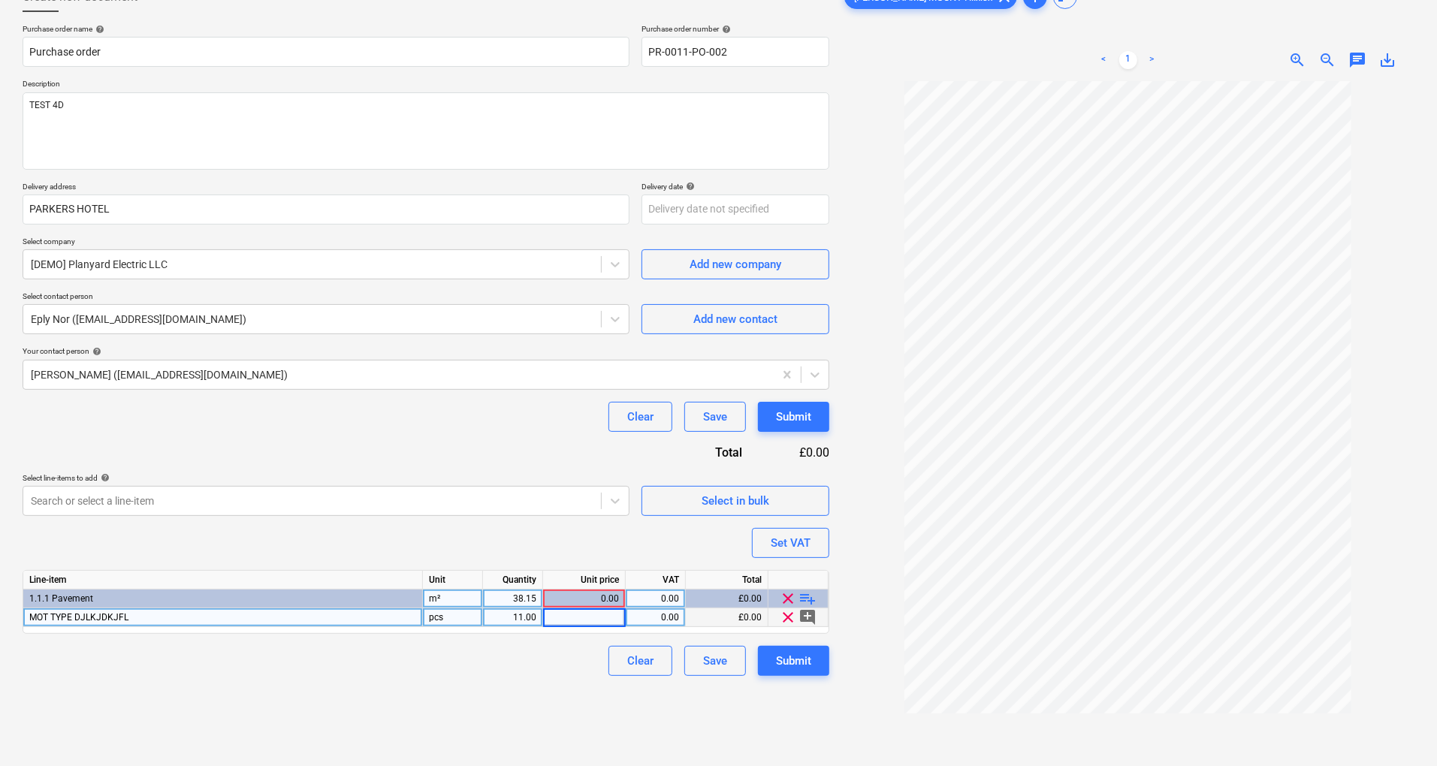
click at [442, 616] on div "pcs" at bounding box center [453, 618] width 60 height 19
click at [442, 616] on input "pcs" at bounding box center [452, 618] width 59 height 18
type input "TONE"
click at [609, 619] on div "0.00" at bounding box center [584, 618] width 70 height 19
type input "13.5"
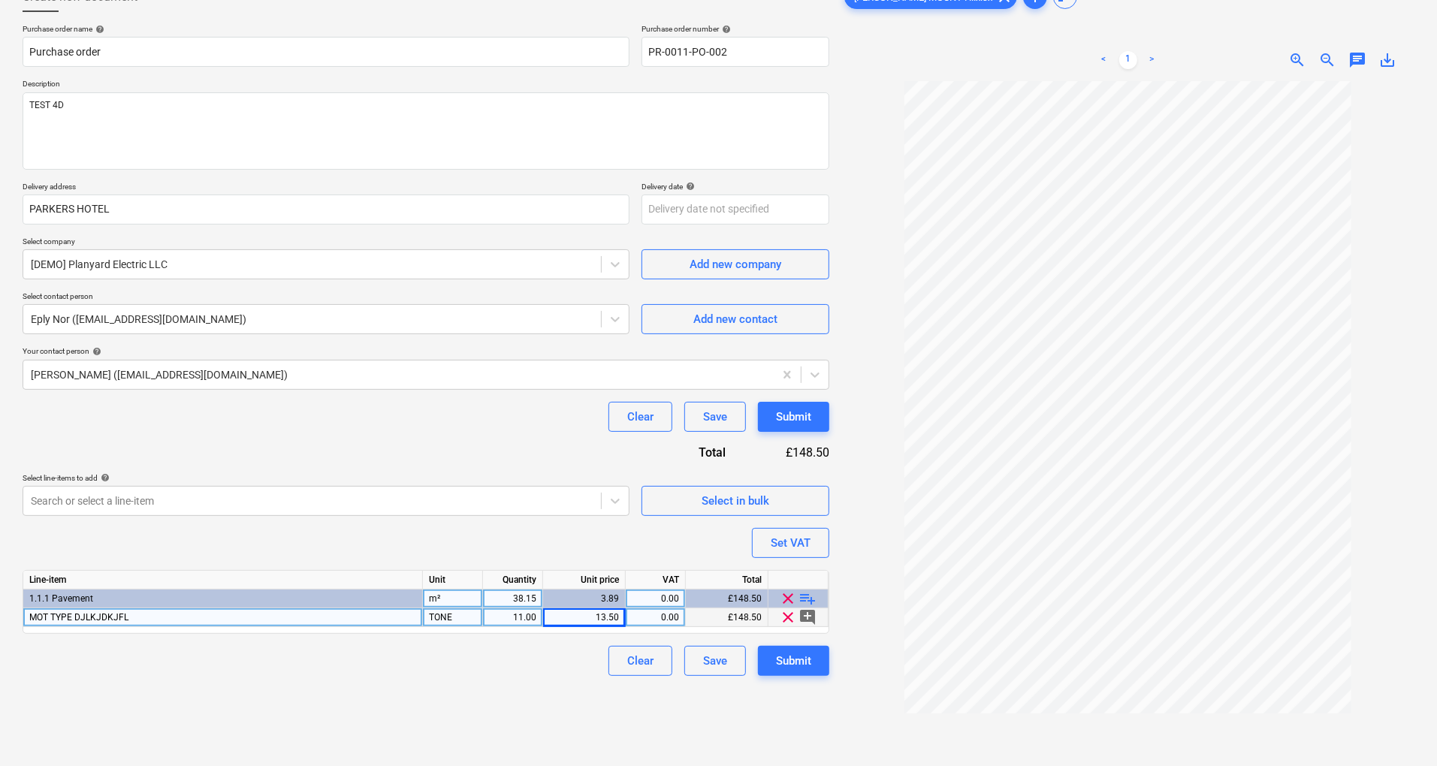
click at [649, 620] on div "0.00" at bounding box center [655, 618] width 47 height 19
type input "20"
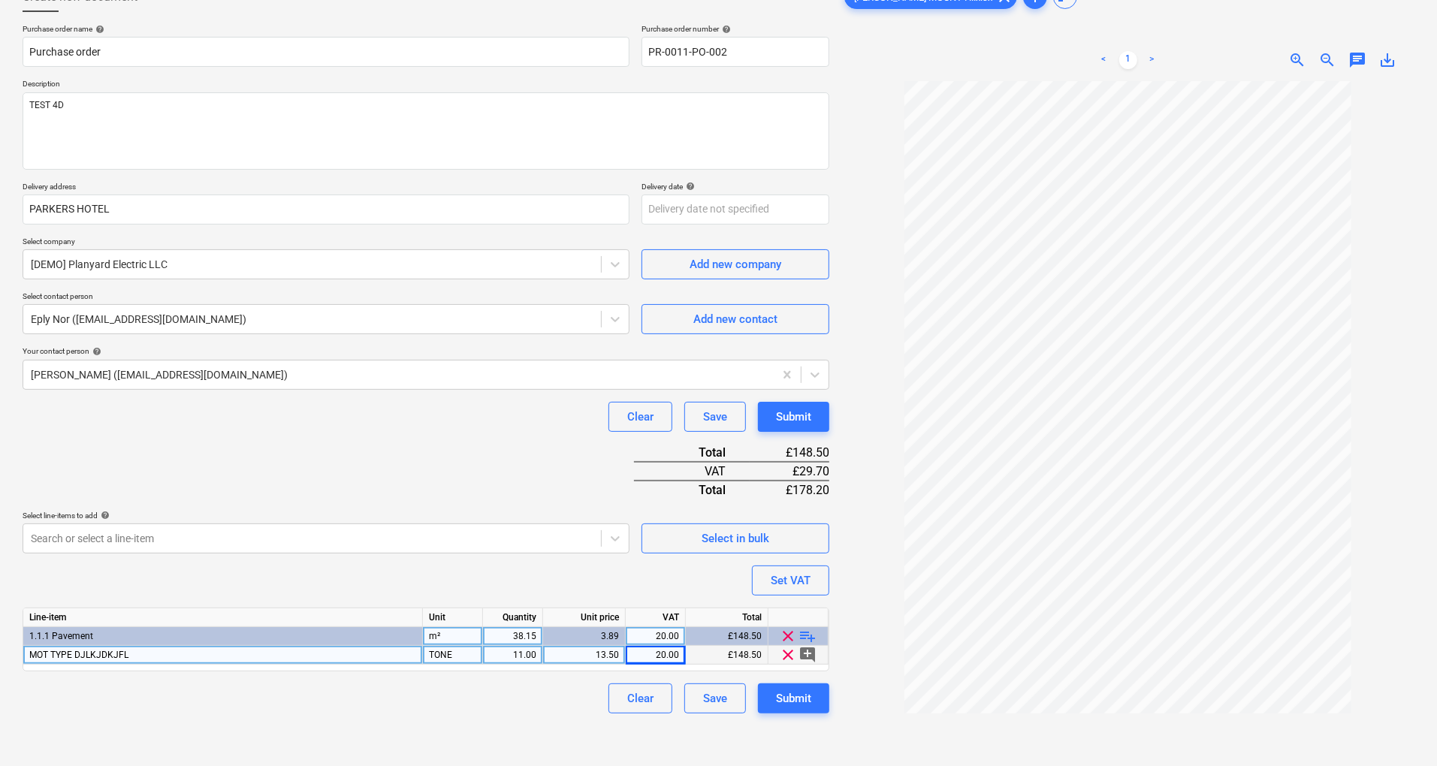
click at [735, 617] on div "Line-item Unit Quantity Unit price VAT Total 1.1.1 Pavement m² 38.15 3.89 20.00…" at bounding box center [426, 640] width 807 height 64
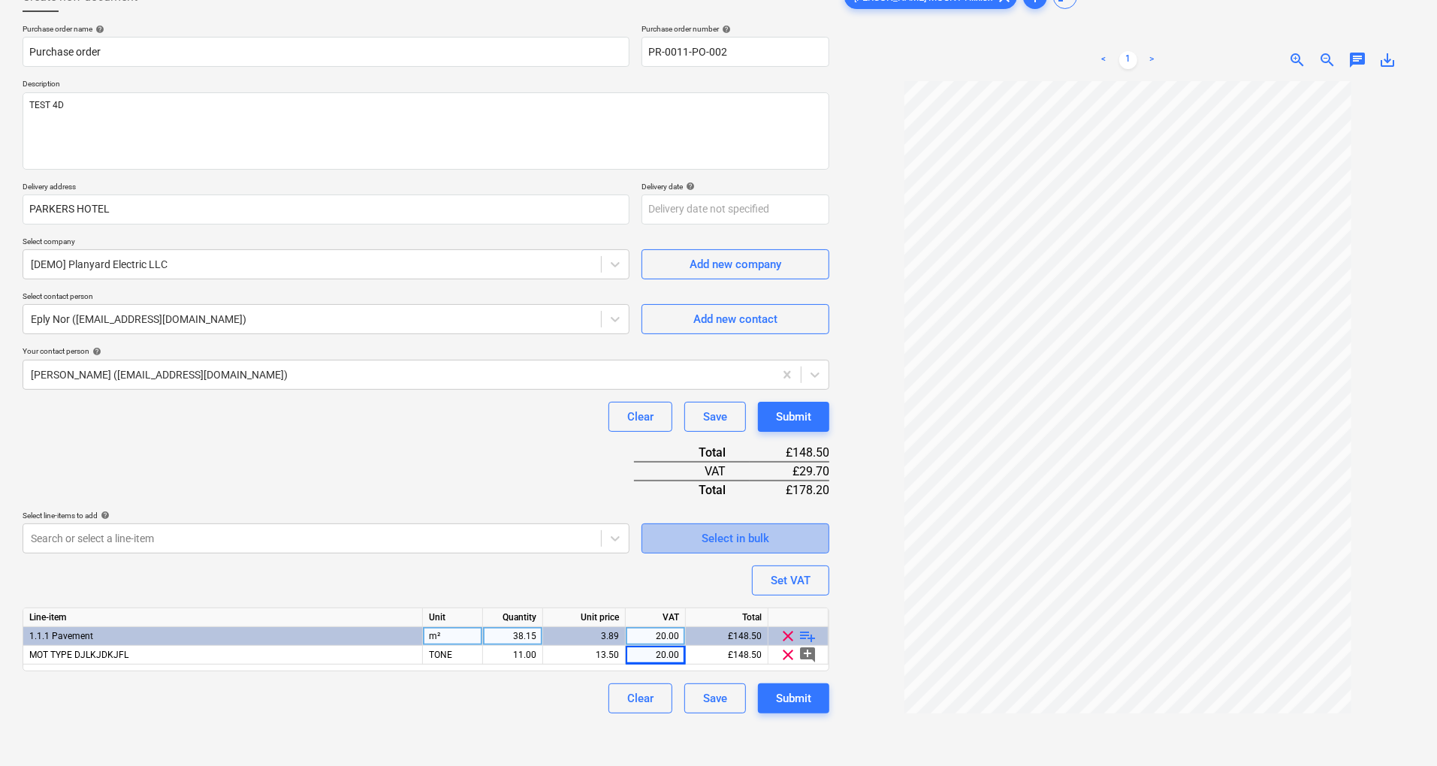
click at [686, 538] on span "Select in bulk" at bounding box center [735, 539] width 150 height 20
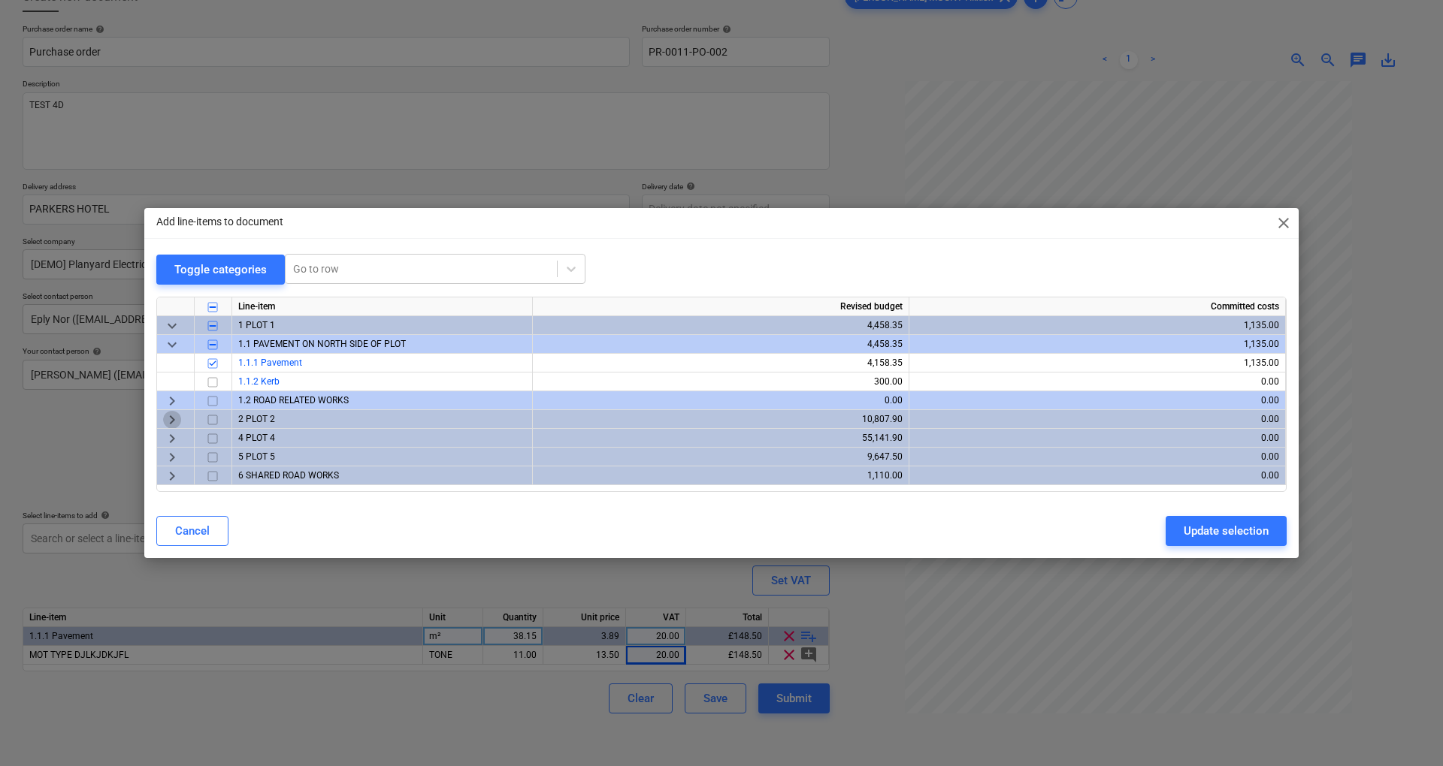
click at [175, 418] on span "keyboard_arrow_right" at bounding box center [172, 420] width 18 height 18
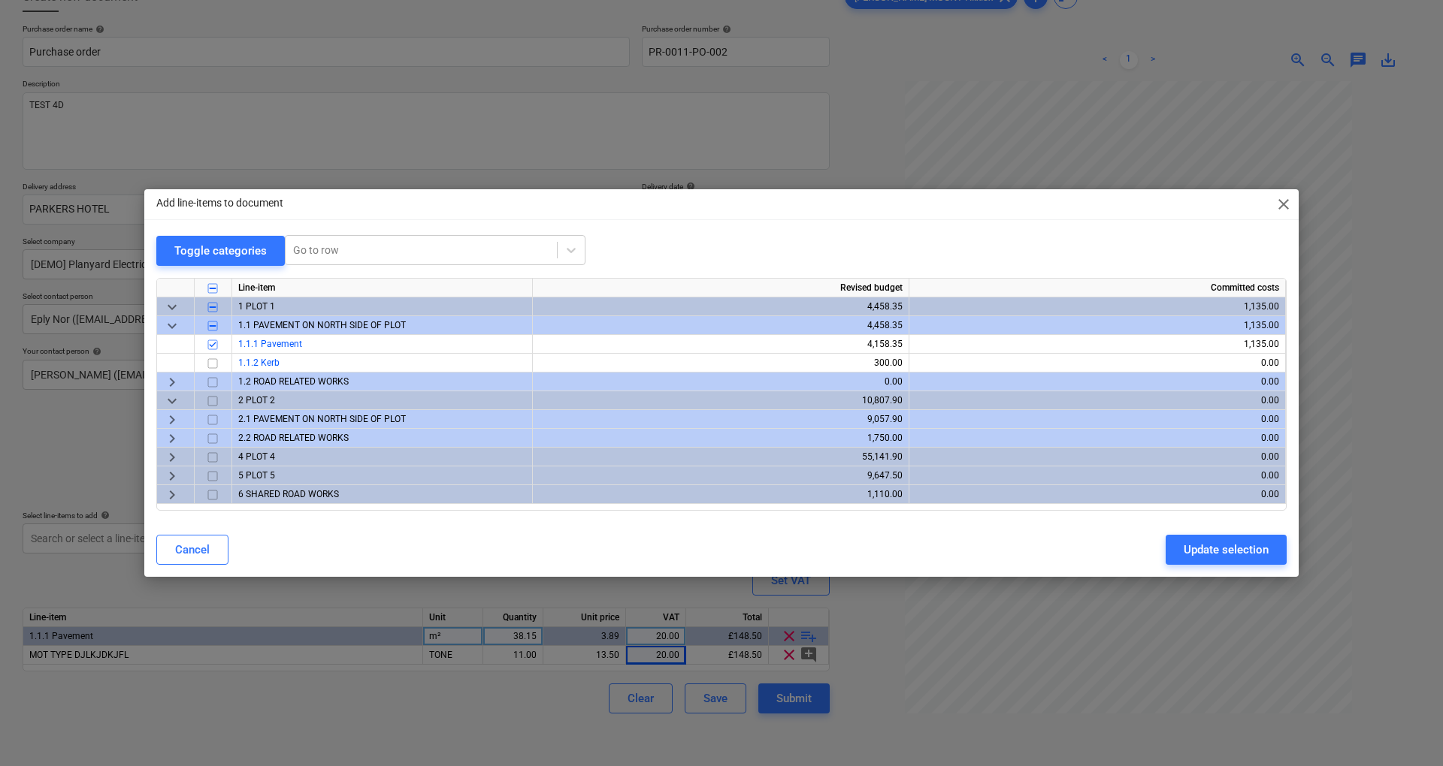
click at [171, 403] on span "keyboard_arrow_down" at bounding box center [172, 401] width 18 height 18
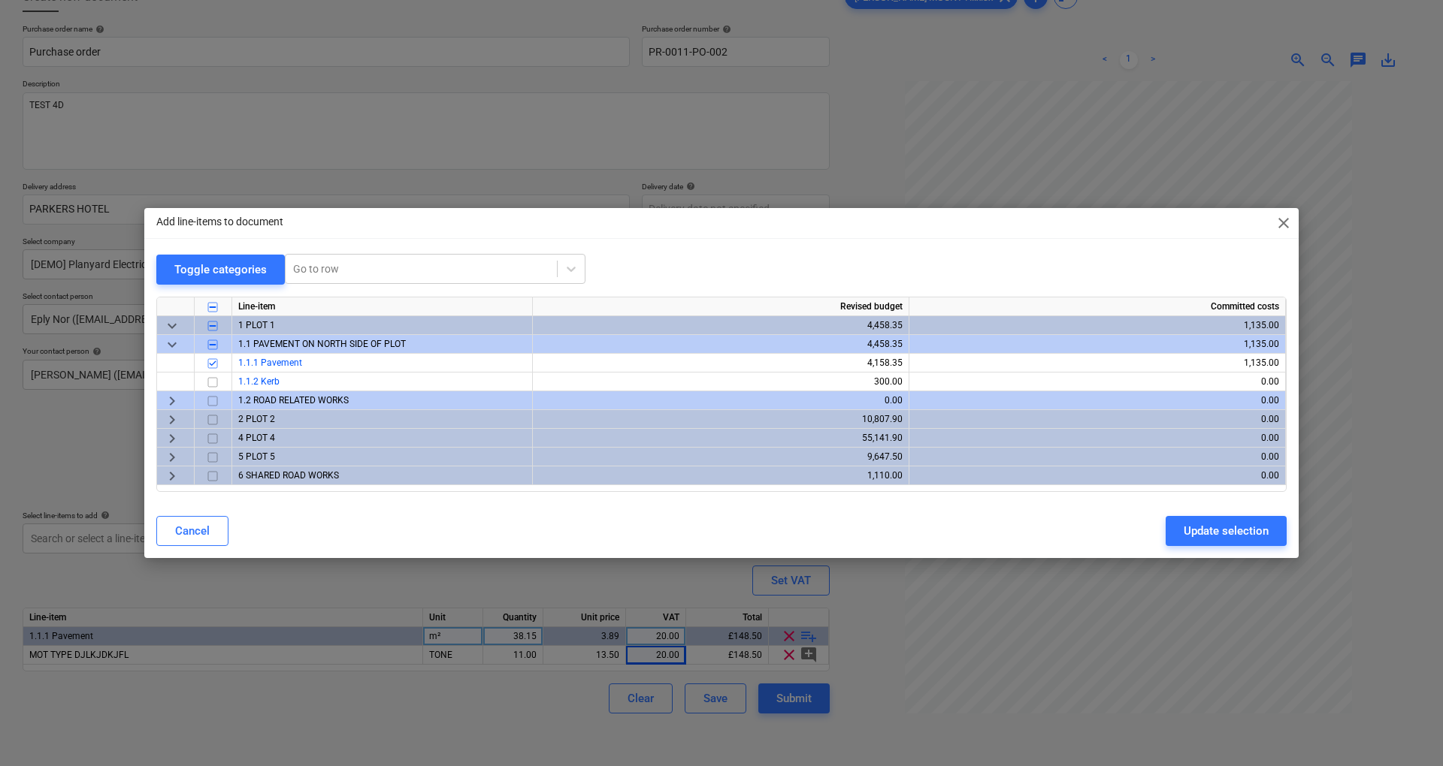
click at [171, 403] on span "keyboard_arrow_right" at bounding box center [172, 401] width 18 height 18
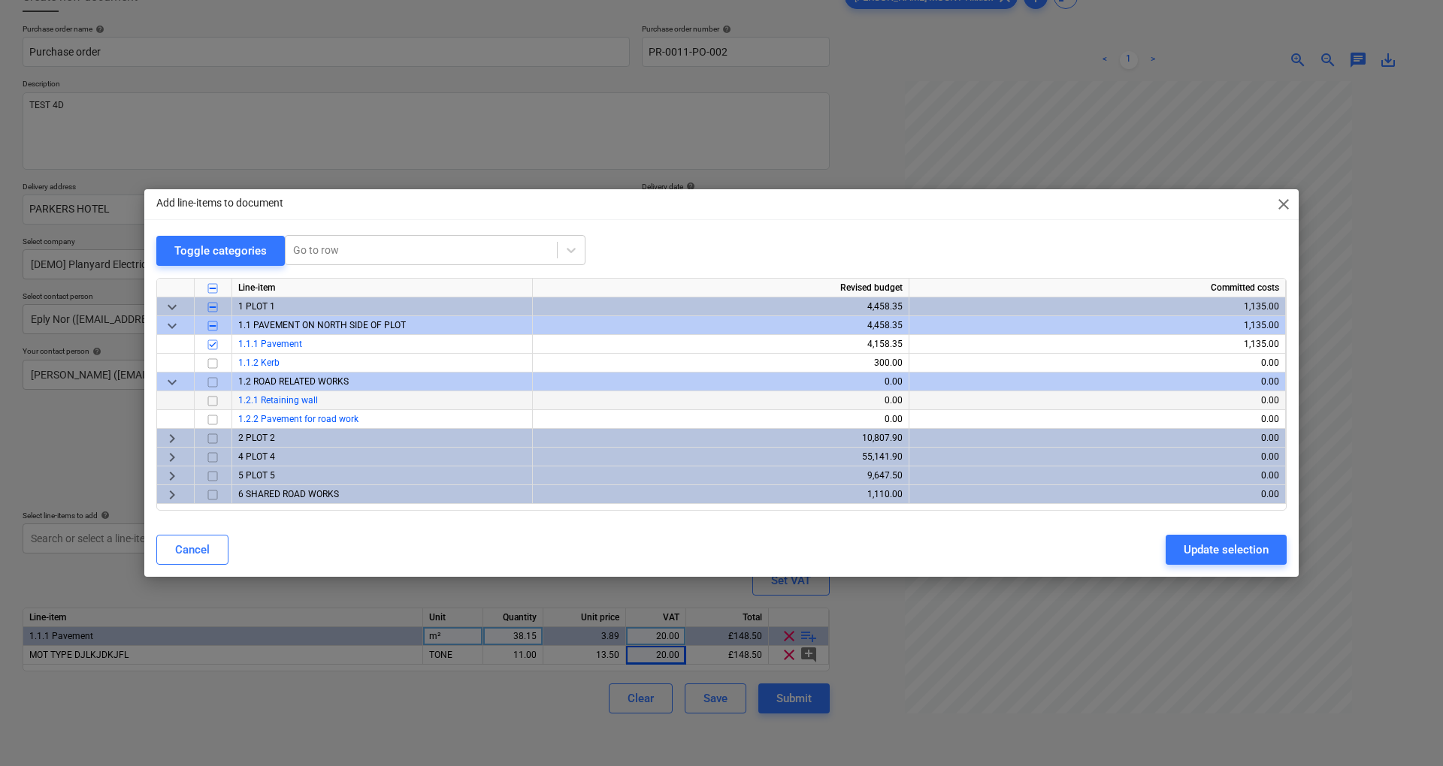
click at [173, 436] on span "keyboard_arrow_right" at bounding box center [172, 439] width 18 height 18
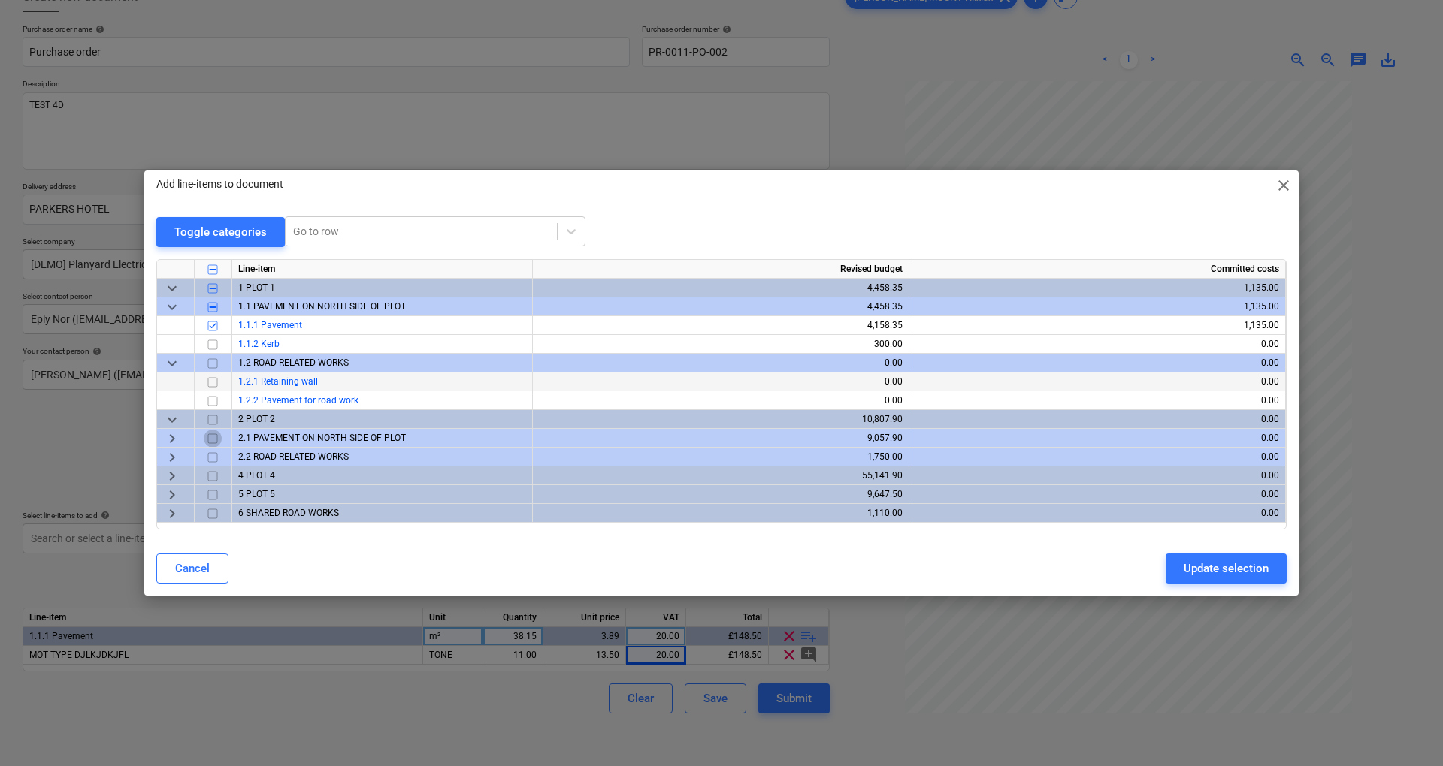
click at [210, 437] on input "checkbox" at bounding box center [213, 439] width 18 height 18
click at [1200, 570] on div "Update selection" at bounding box center [1225, 569] width 85 height 20
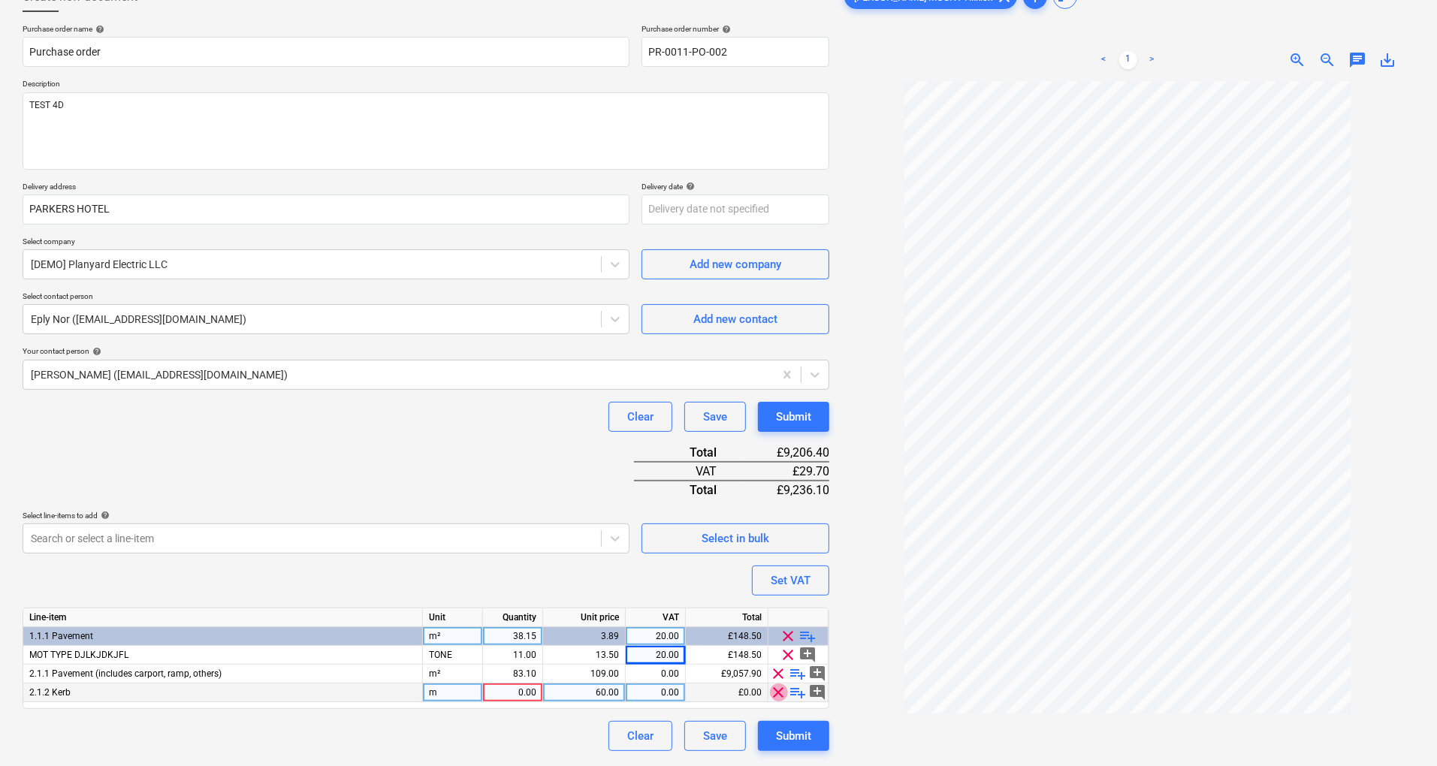
click at [781, 693] on span "clear" at bounding box center [779, 693] width 18 height 18
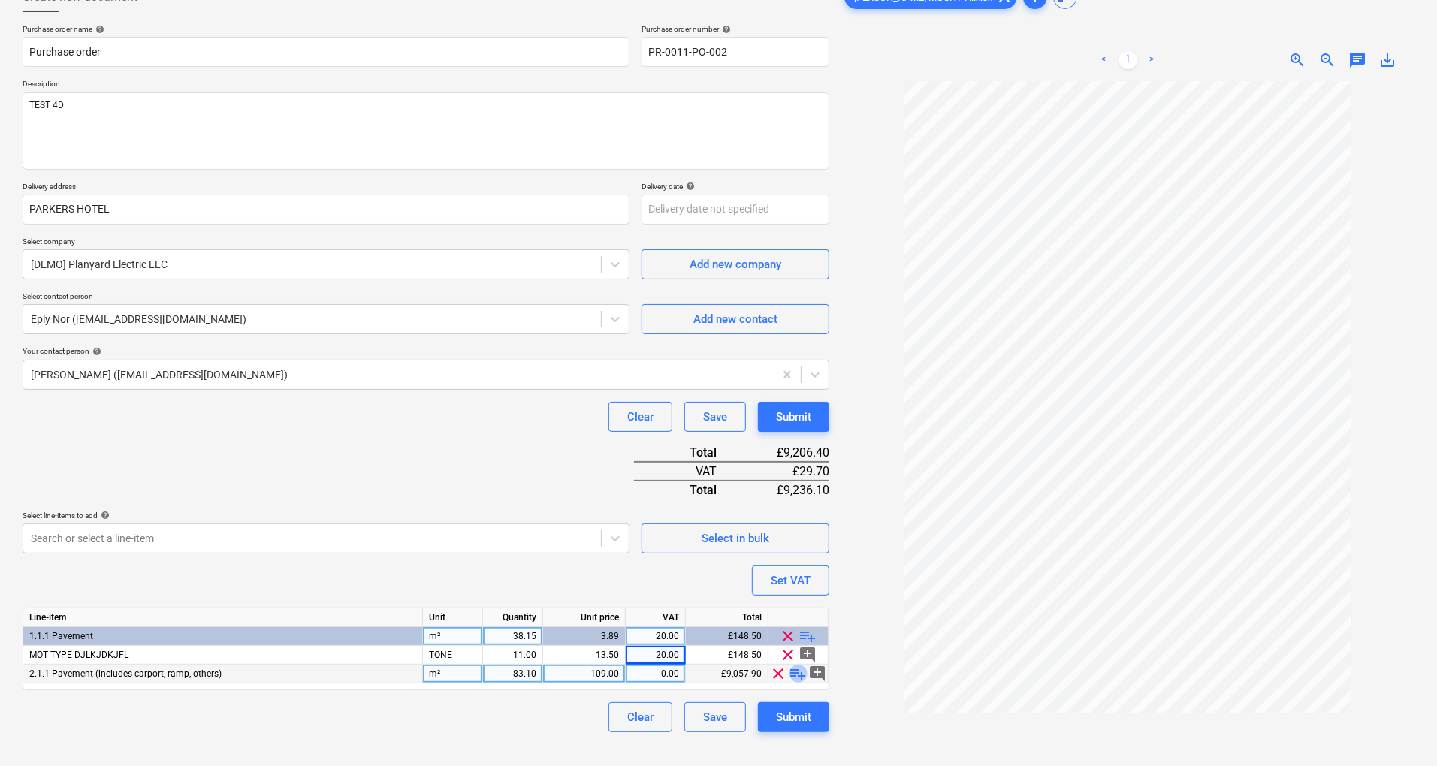
click at [801, 675] on span "playlist_add" at bounding box center [799, 674] width 18 height 18
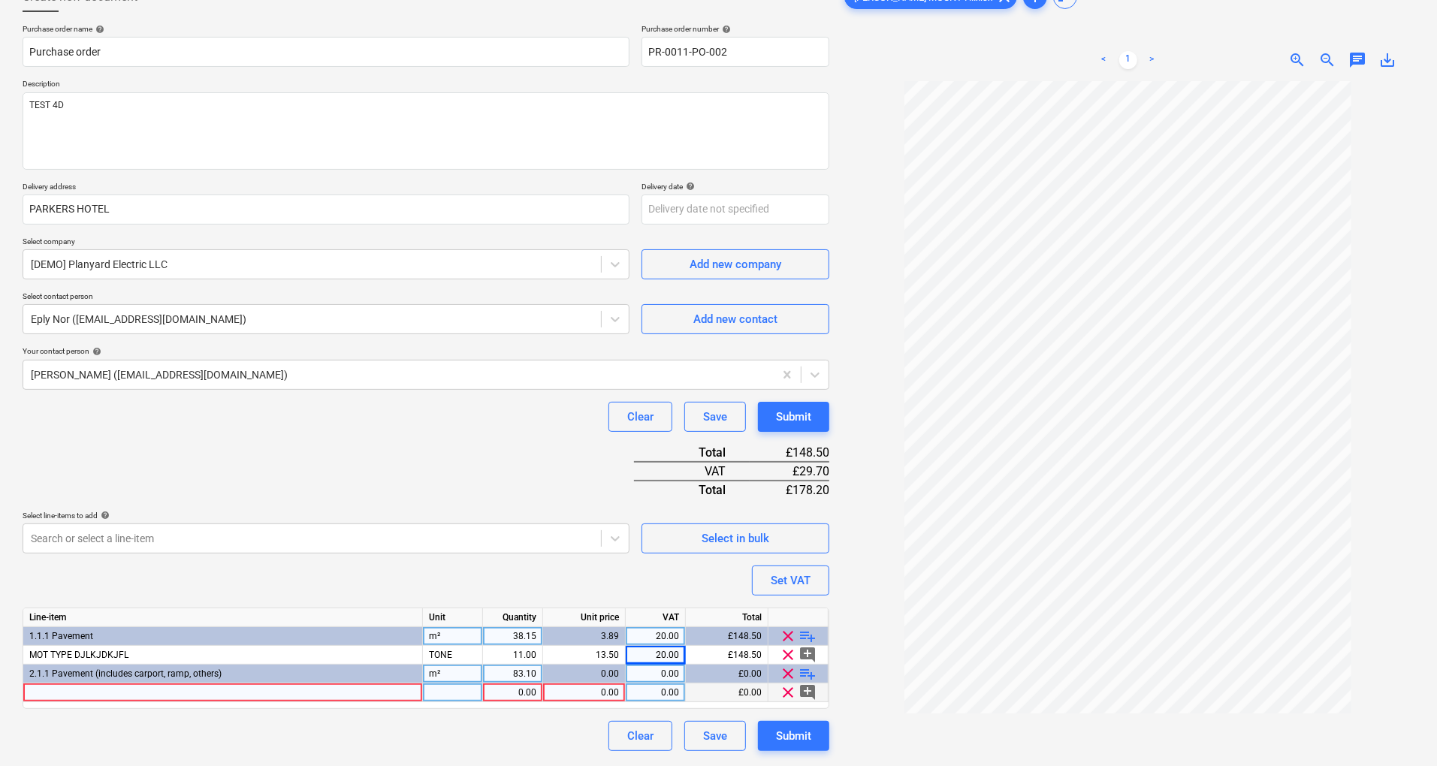
click at [179, 699] on div at bounding box center [223, 693] width 400 height 19
type input "MOT TYPE FOR PLOT 2"
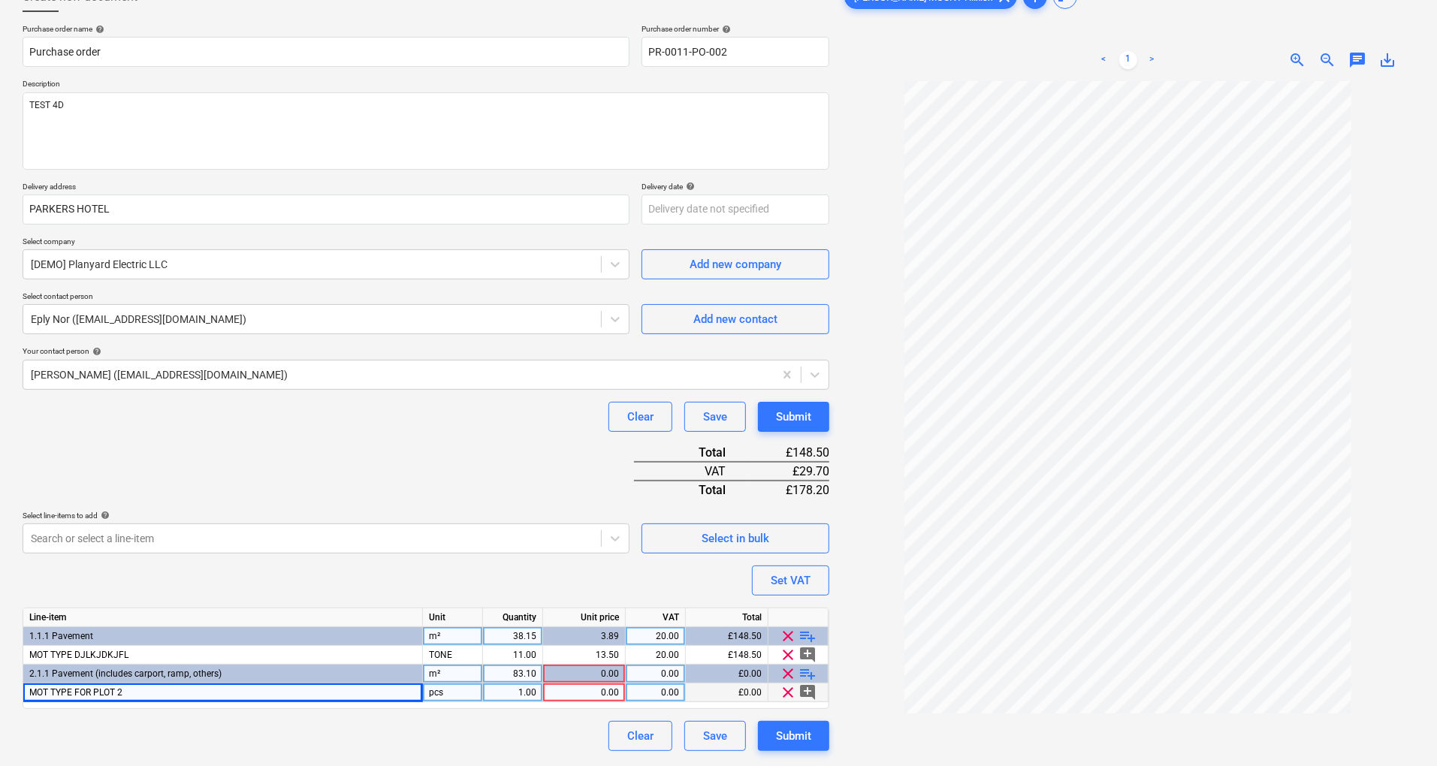
click at [458, 692] on div "pcs" at bounding box center [453, 693] width 60 height 19
type input "TONNE"
click at [531, 694] on div "1.00" at bounding box center [512, 693] width 47 height 19
type input "13"
click at [585, 696] on div "0.00" at bounding box center [584, 693] width 70 height 19
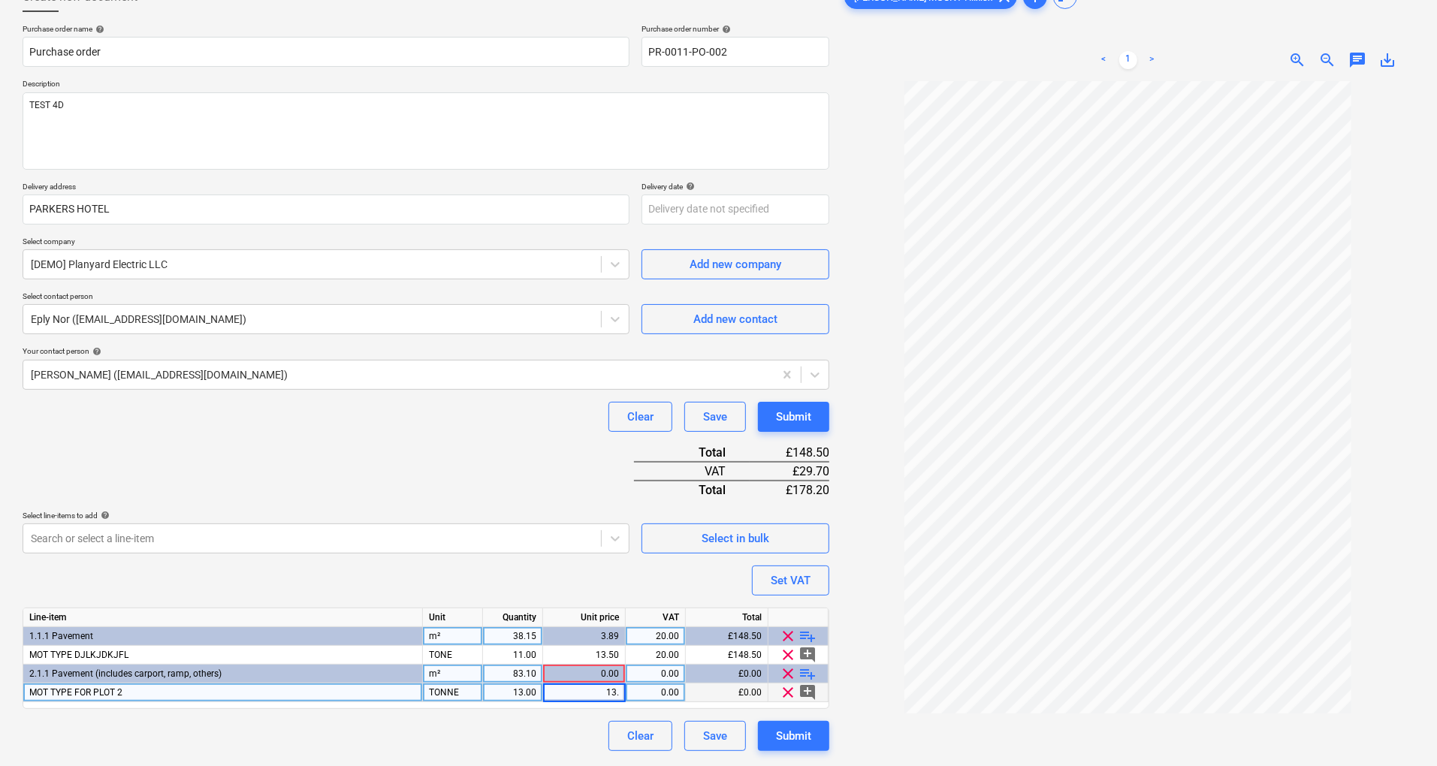
type input "13.5"
click at [676, 684] on div "0.00" at bounding box center [655, 693] width 47 height 19
type input "20"
click at [778, 736] on div "Submit" at bounding box center [793, 737] width 35 height 20
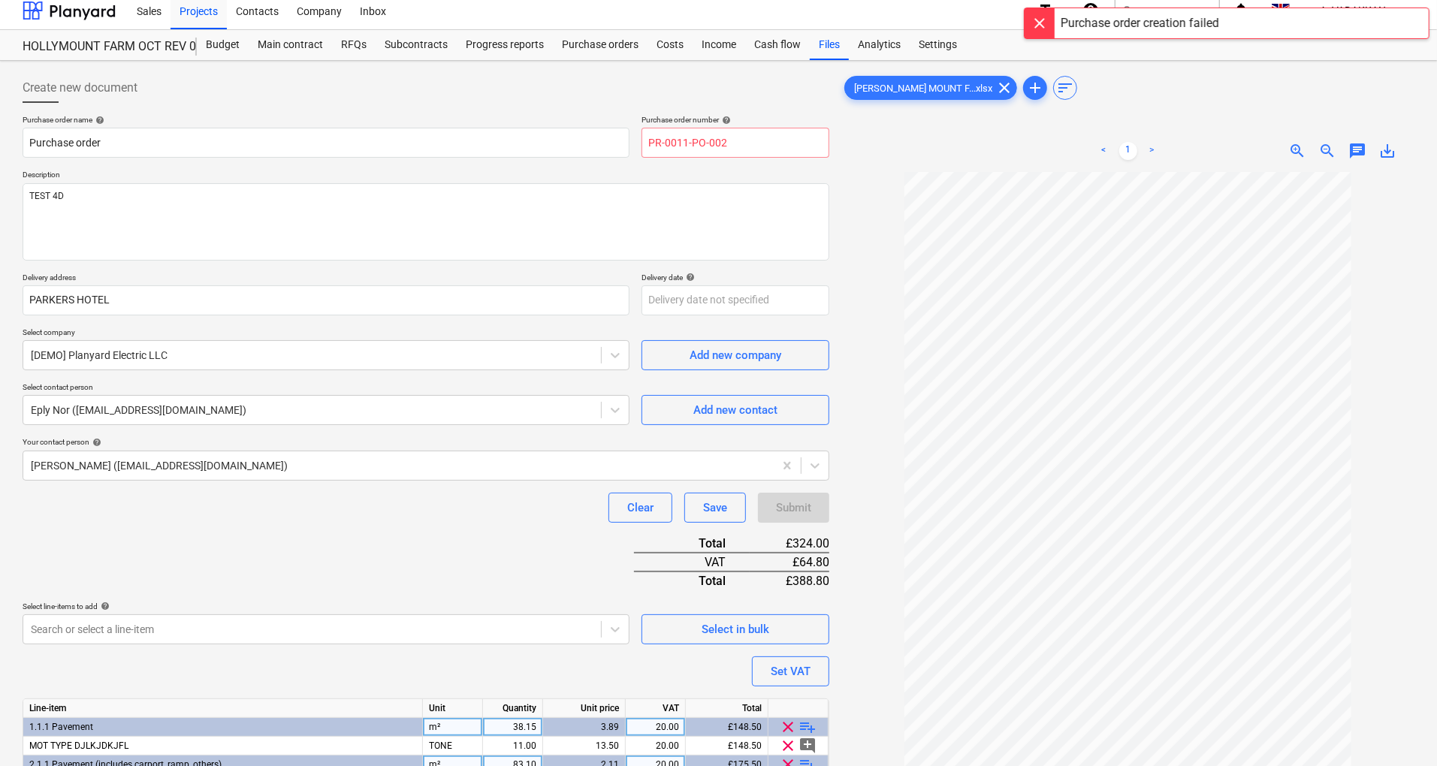
scroll to position [0, 0]
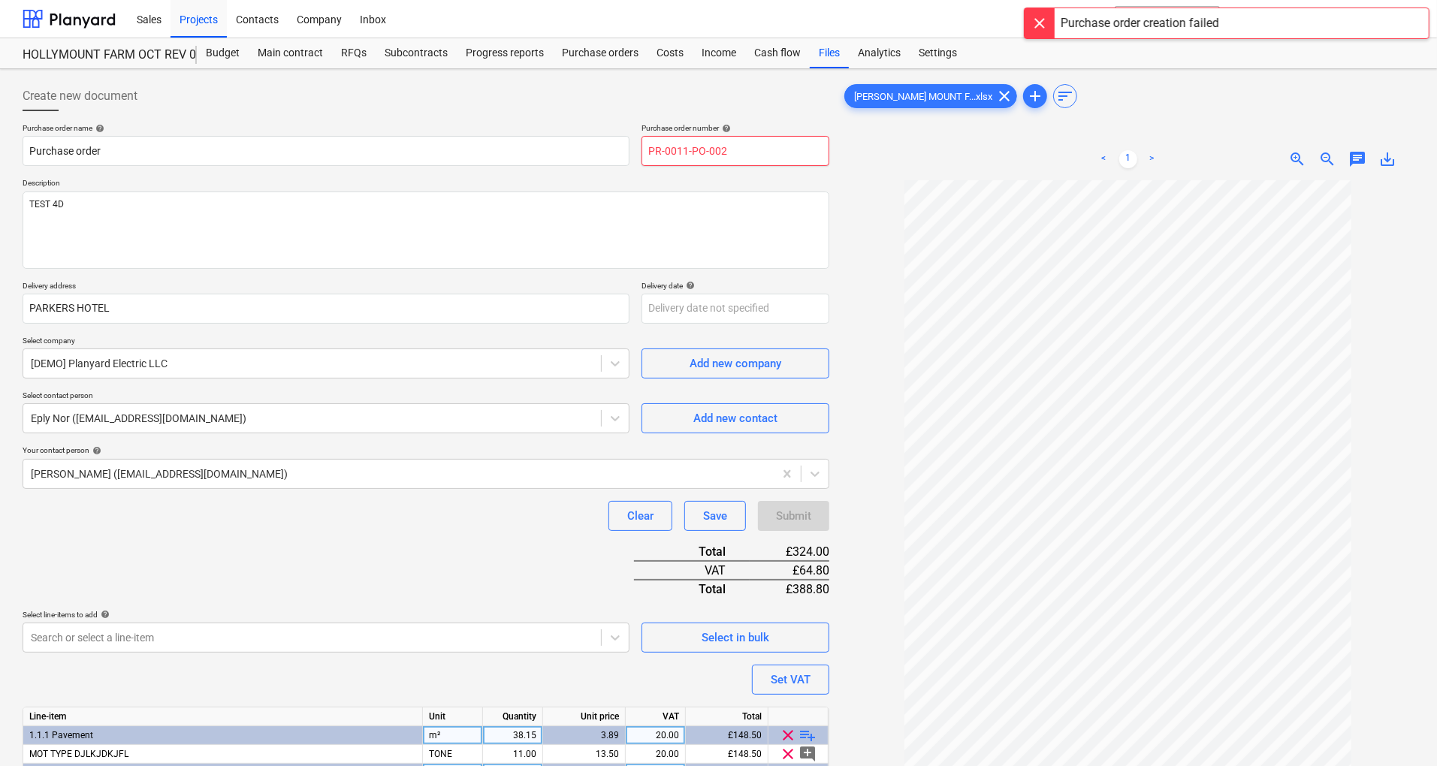
click at [735, 150] on input "PR-0011-PO-002" at bounding box center [736, 151] width 188 height 30
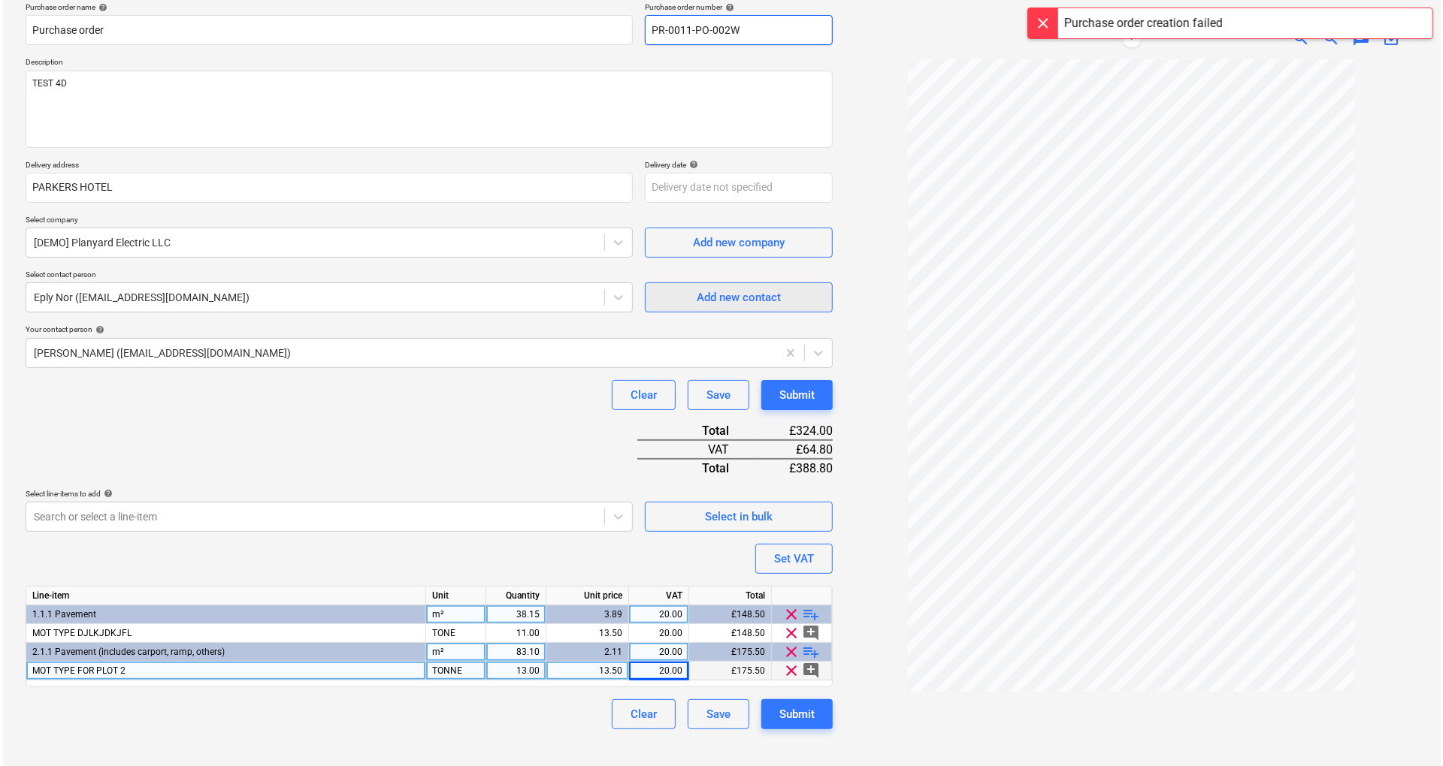
scroll to position [150, 0]
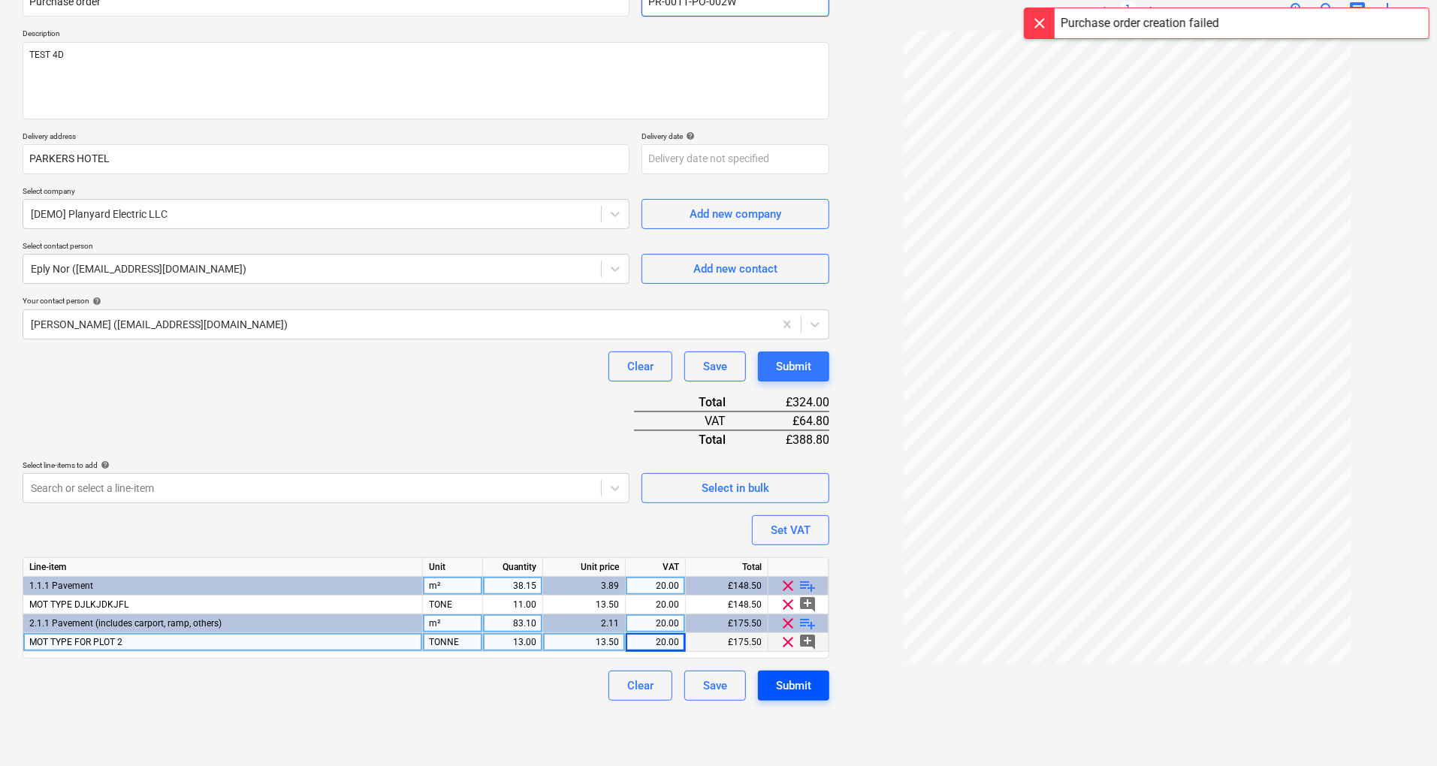
type input "PR-0011-PO-002W"
click at [806, 684] on div "Submit" at bounding box center [793, 686] width 35 height 20
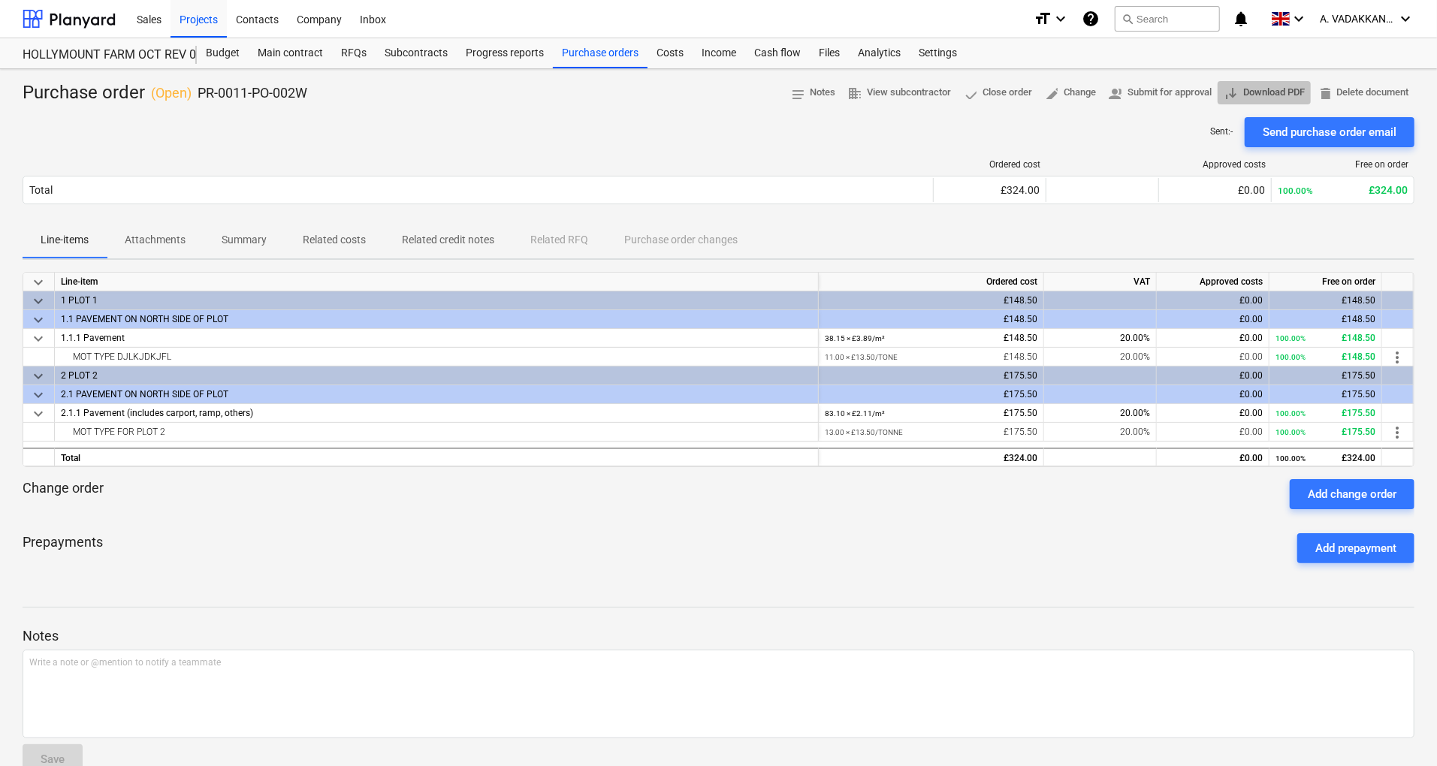
click at [1235, 91] on span "save_alt Download PDF" at bounding box center [1264, 92] width 81 height 17
click at [669, 50] on div "Costs" at bounding box center [670, 53] width 45 height 30
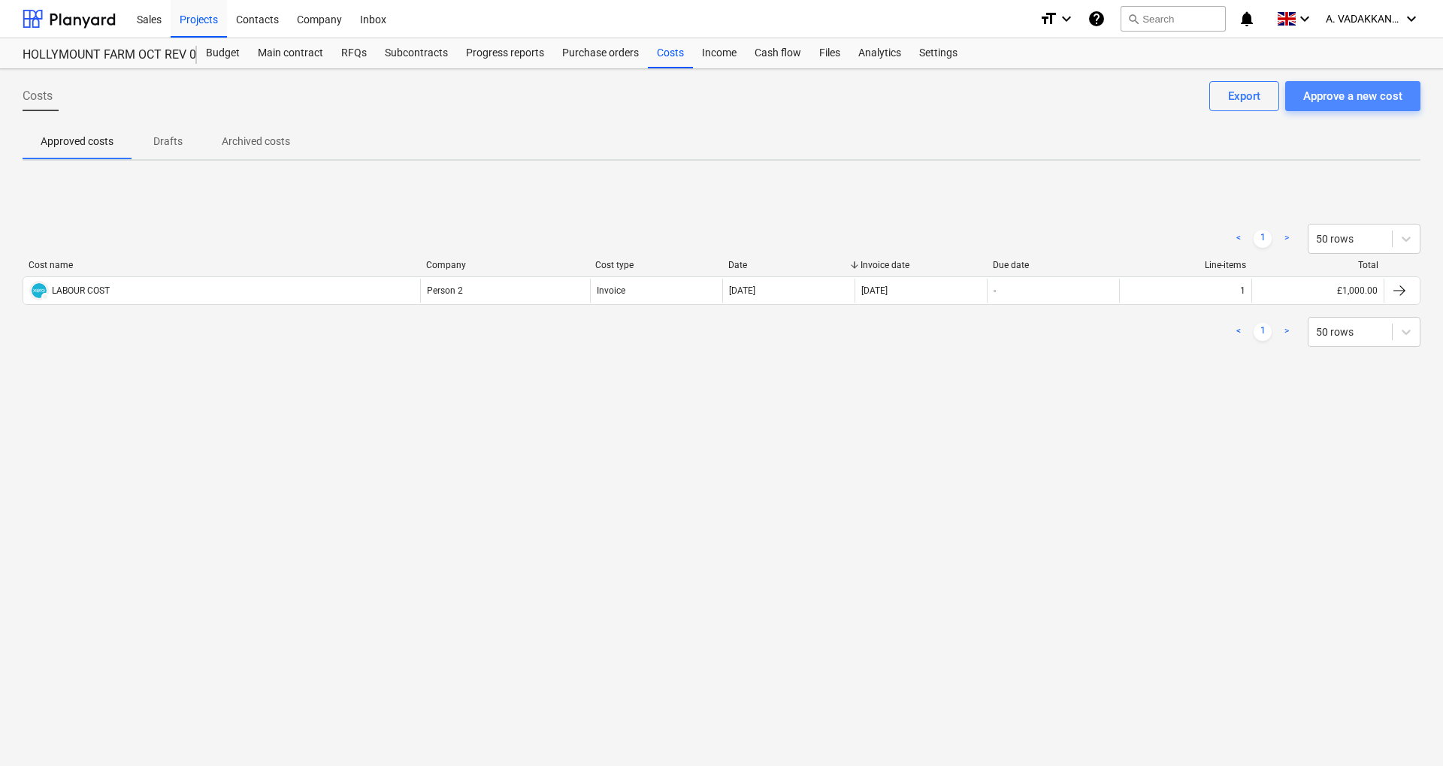
click at [1330, 104] on div "Approve a new cost" at bounding box center [1352, 96] width 99 height 20
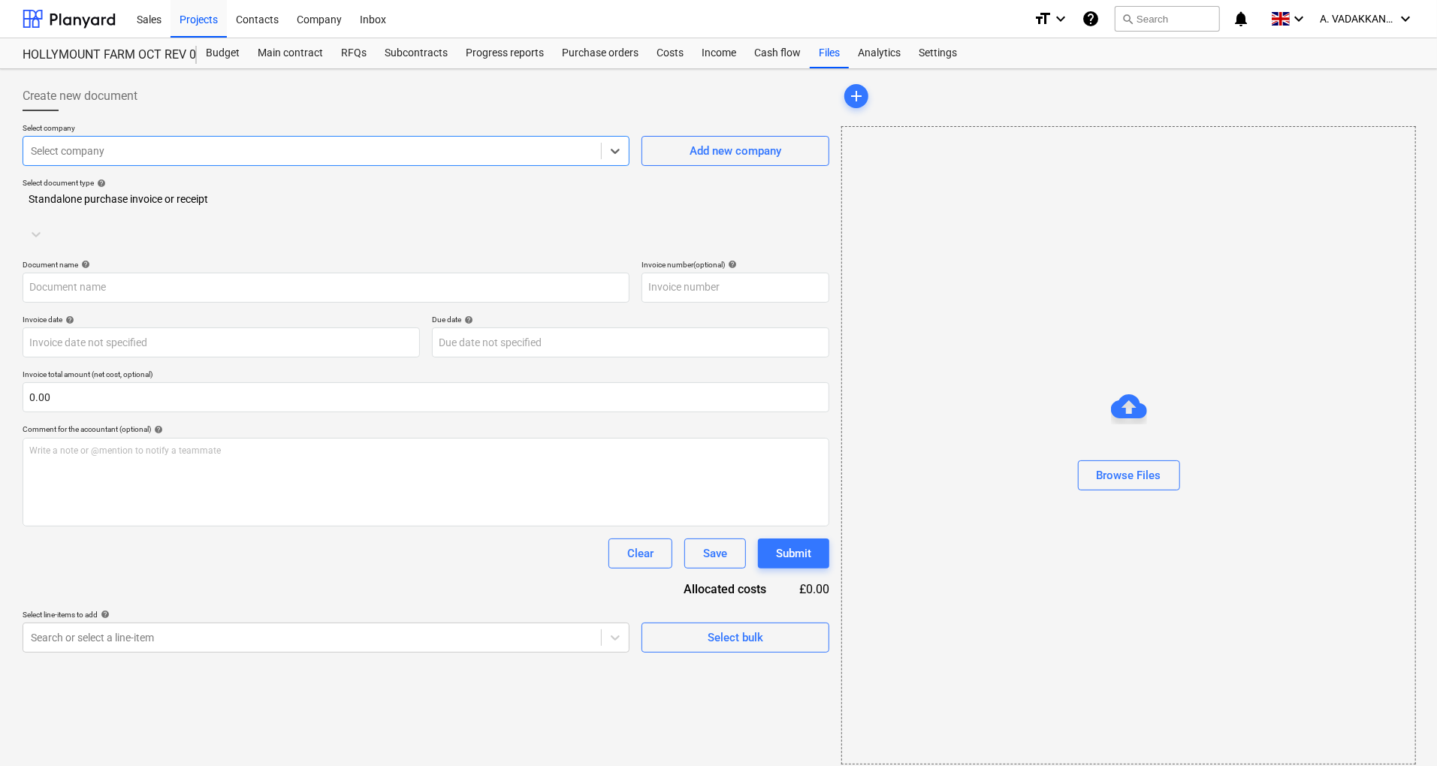
click at [324, 153] on div at bounding box center [312, 151] width 563 height 15
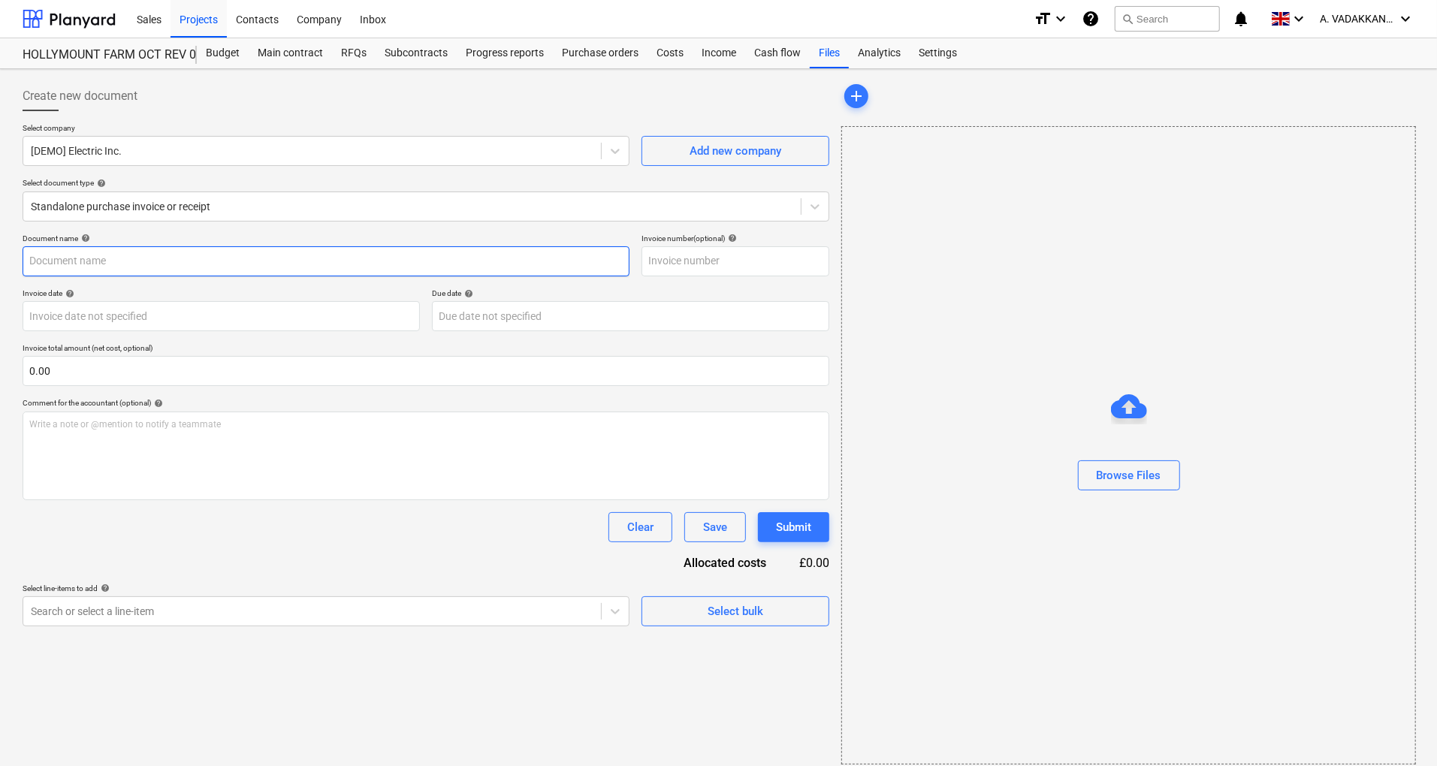
click at [69, 264] on input "text" at bounding box center [326, 261] width 607 height 30
type input "MOT"
click at [1120, 481] on div "Browse Files" at bounding box center [1129, 476] width 65 height 20
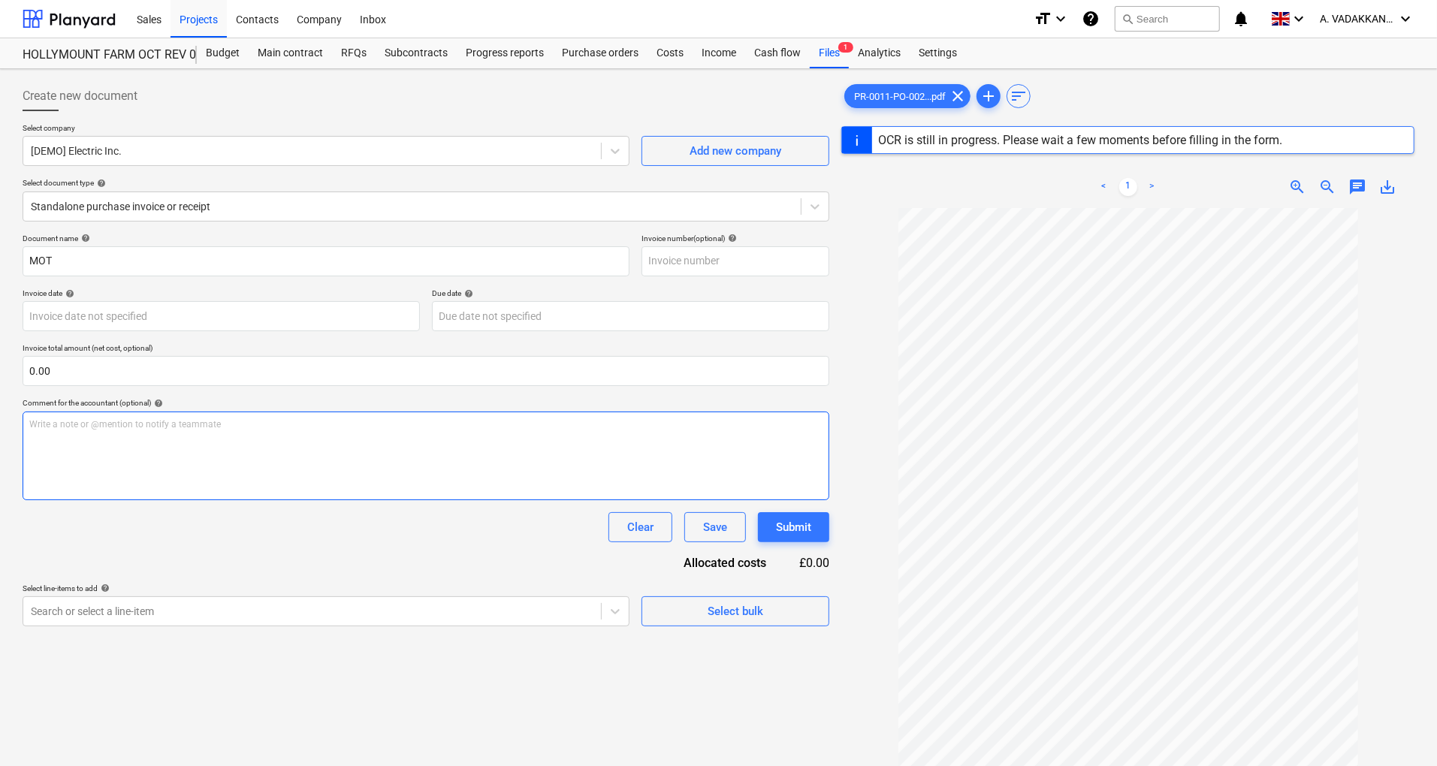
type input "[DATE]"
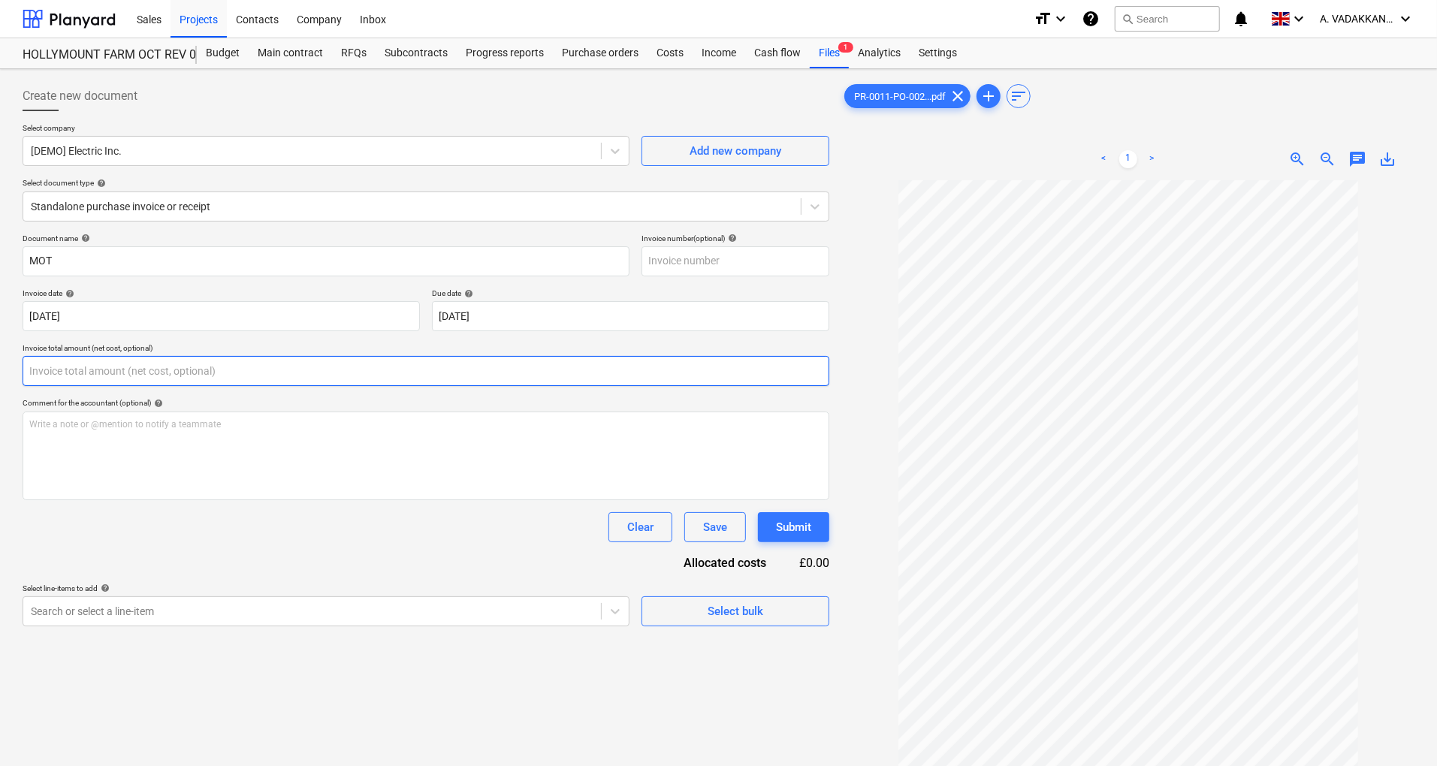
click at [116, 377] on input "text" at bounding box center [426, 371] width 807 height 30
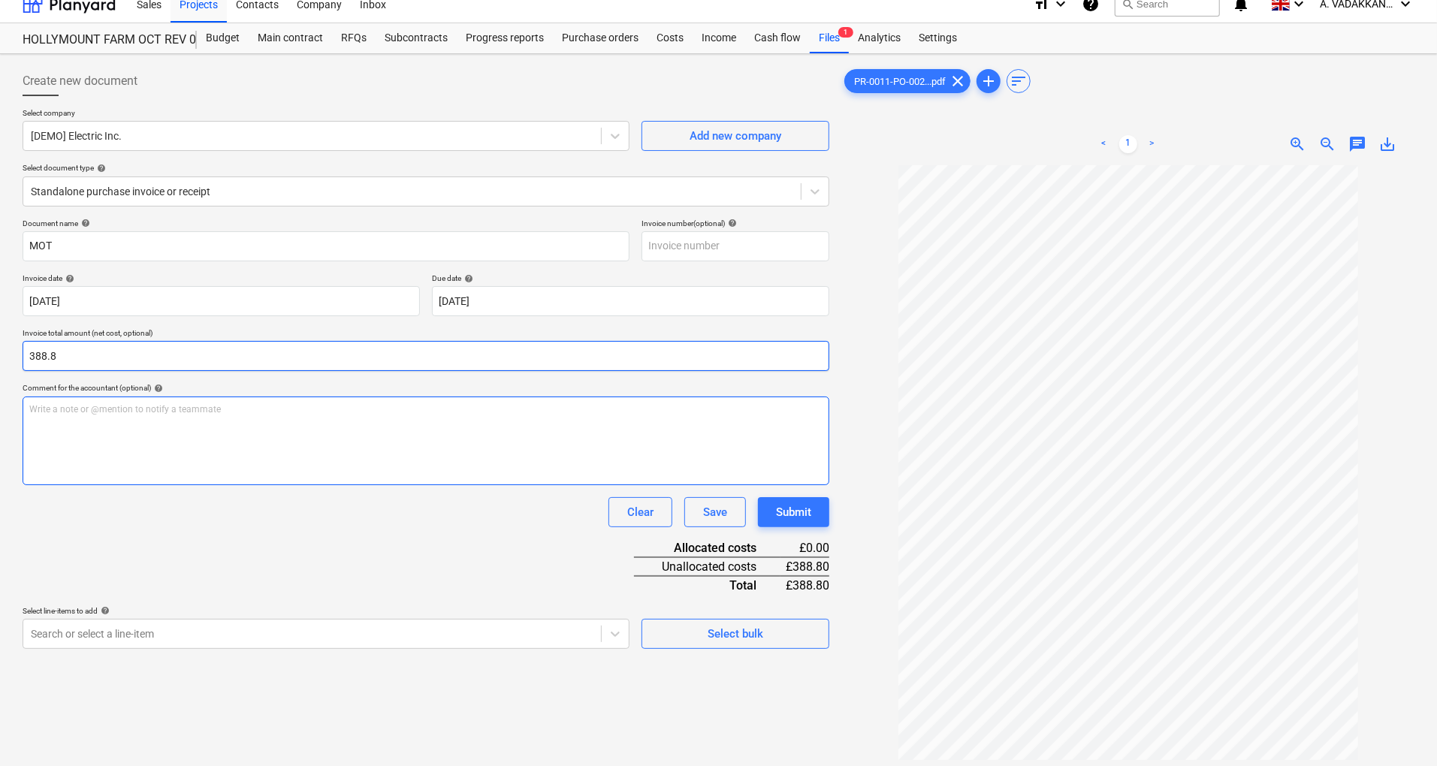
scroll to position [37, 0]
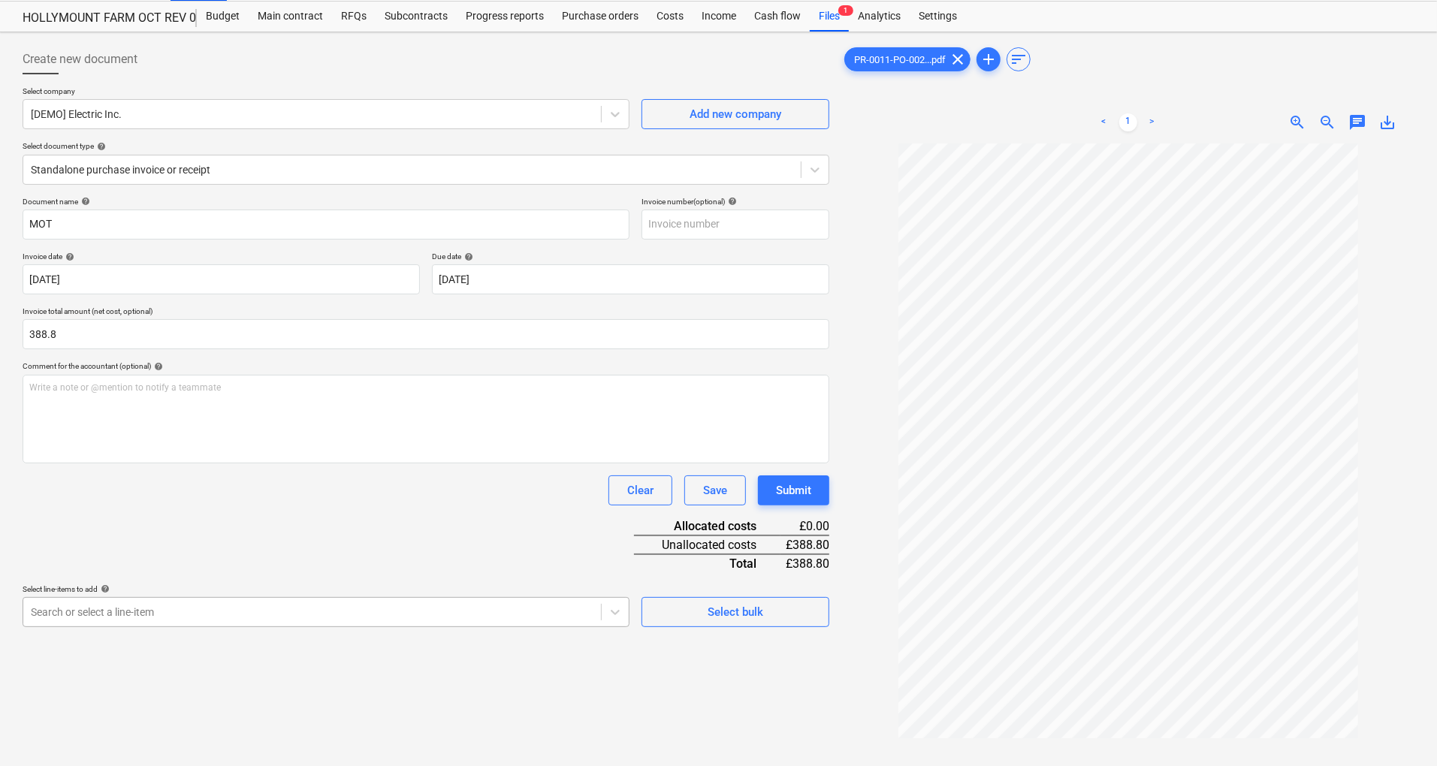
type input "388.80"
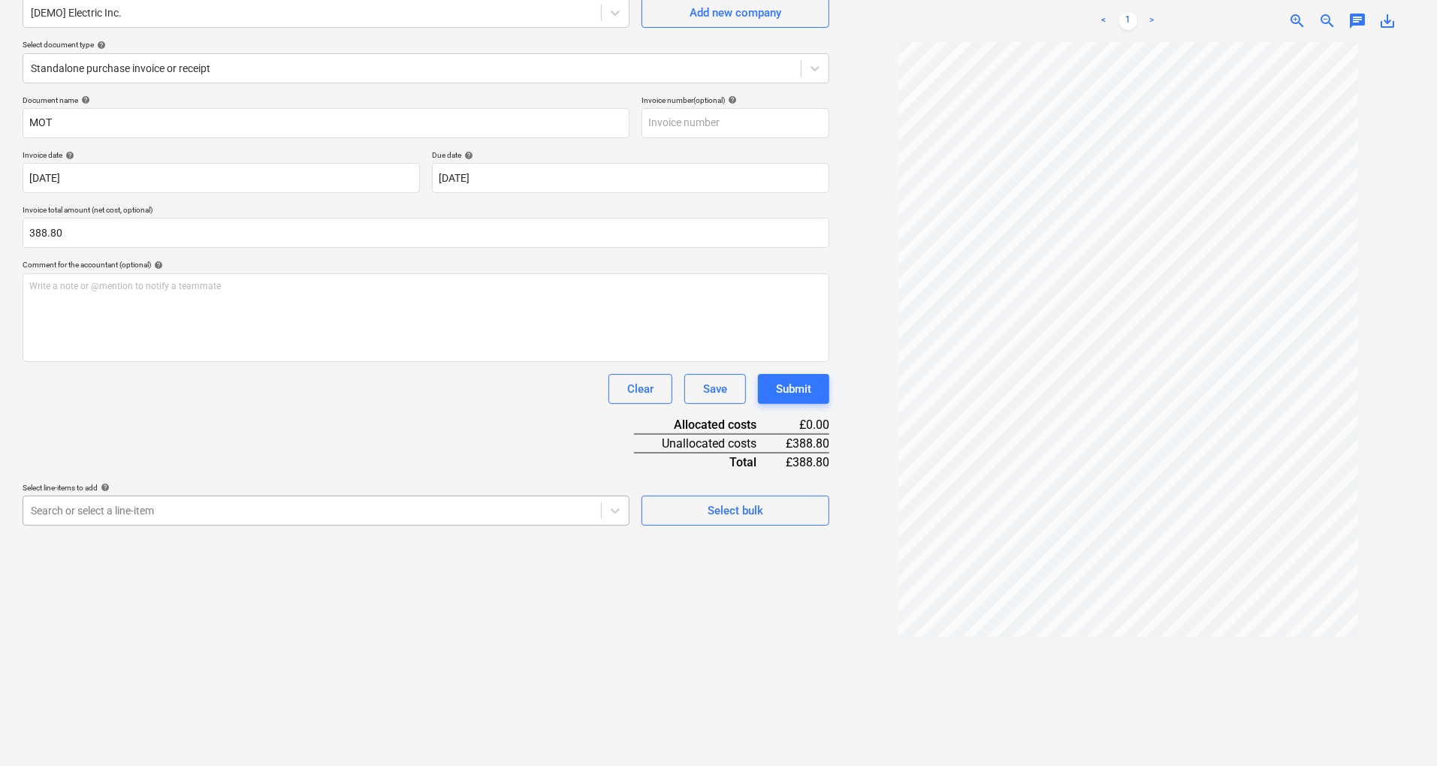
click at [214, 613] on body "Sales Projects Contacts Company Inbox format_size keyboard_arrow_down help sear…" at bounding box center [718, 245] width 1437 height 766
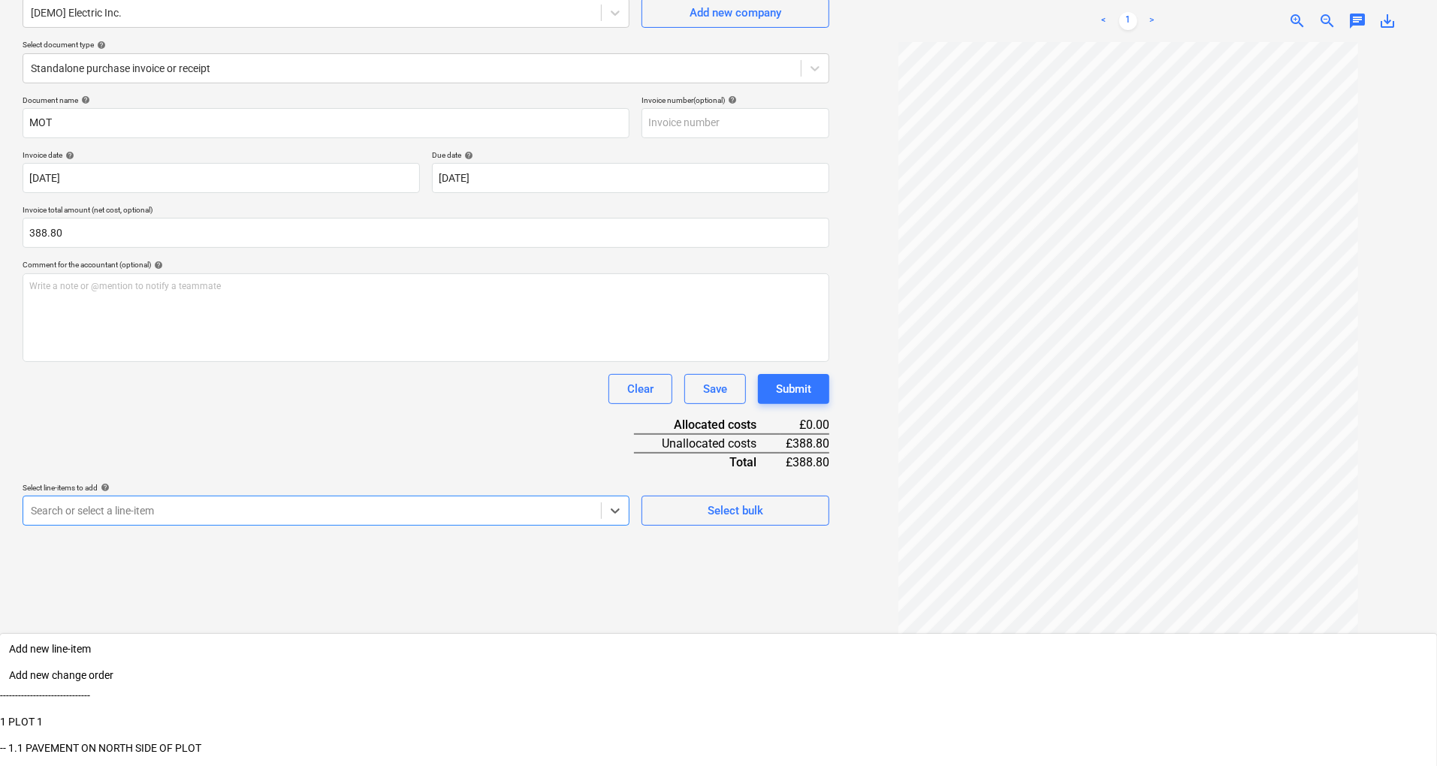
click at [105, 766] on div "-- -- 1.1.1 Pavement" at bounding box center [718, 781] width 1437 height 24
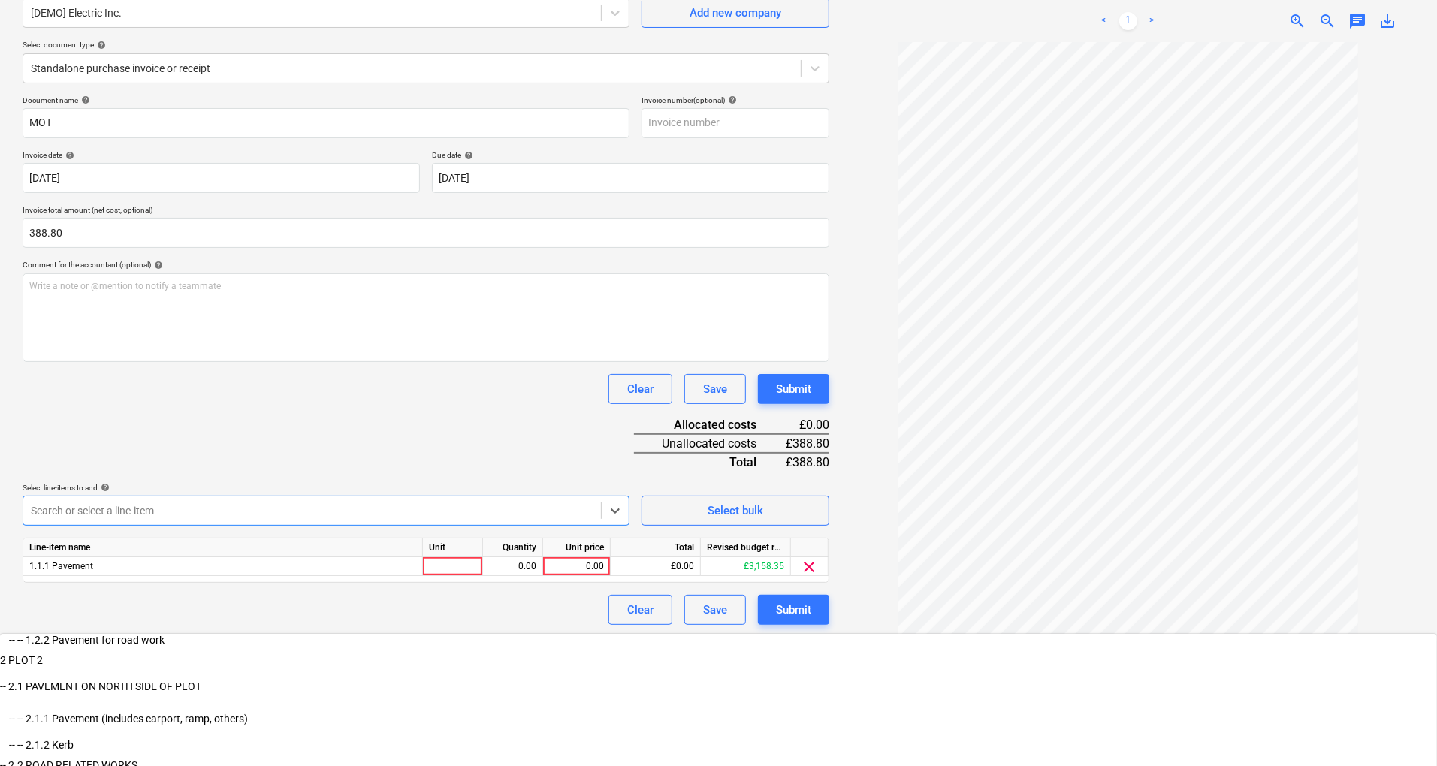
scroll to position [221, 0]
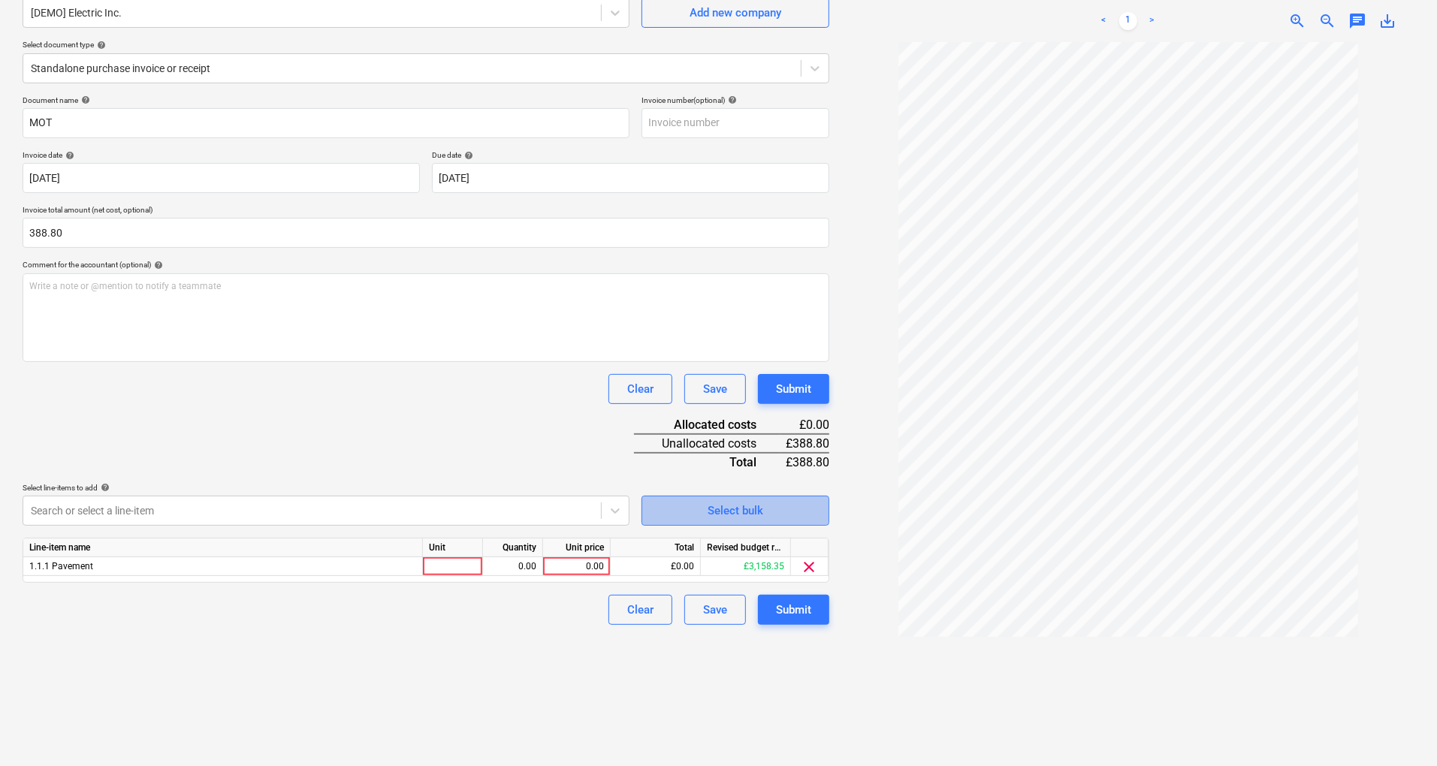
click at [754, 498] on button "Select bulk" at bounding box center [736, 511] width 188 height 30
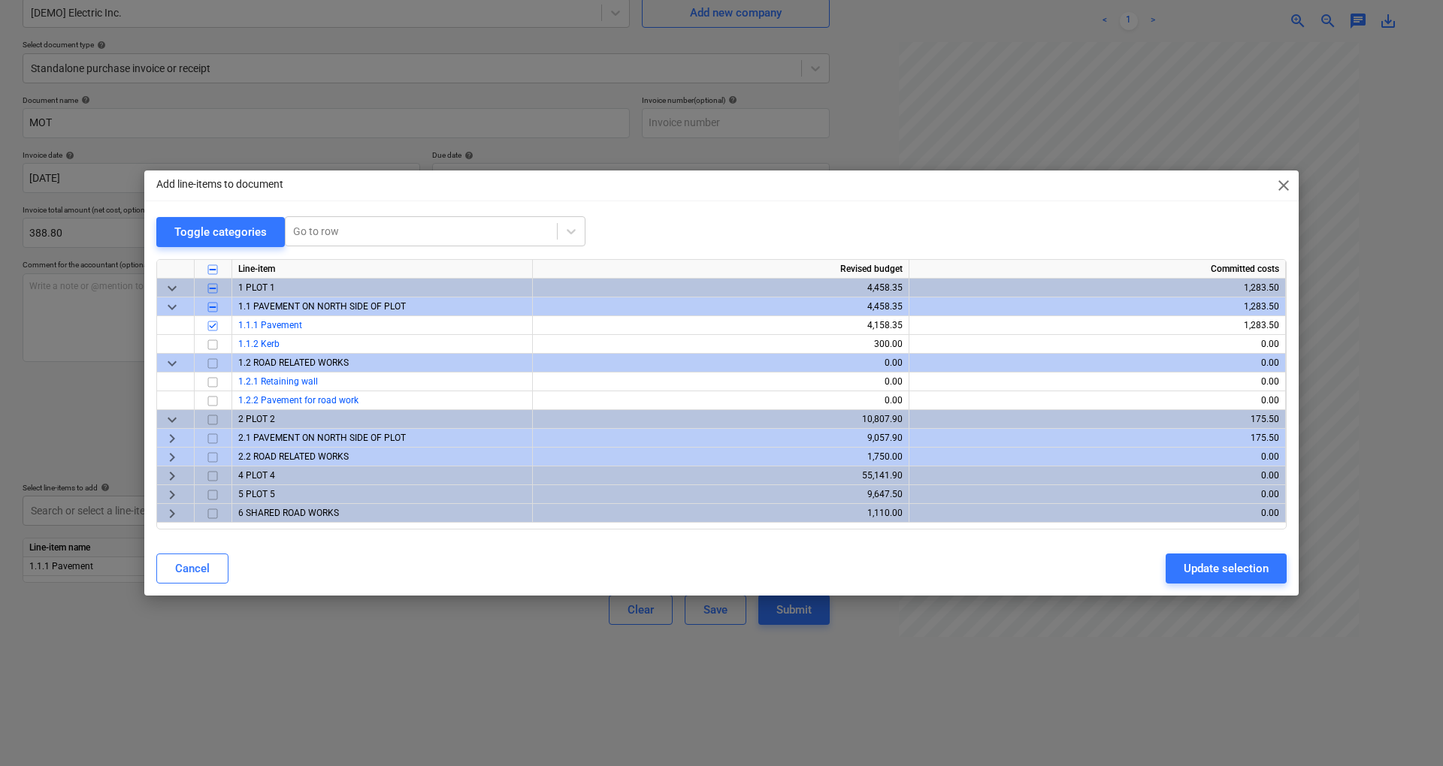
click at [171, 419] on span "keyboard_arrow_down" at bounding box center [172, 420] width 18 height 18
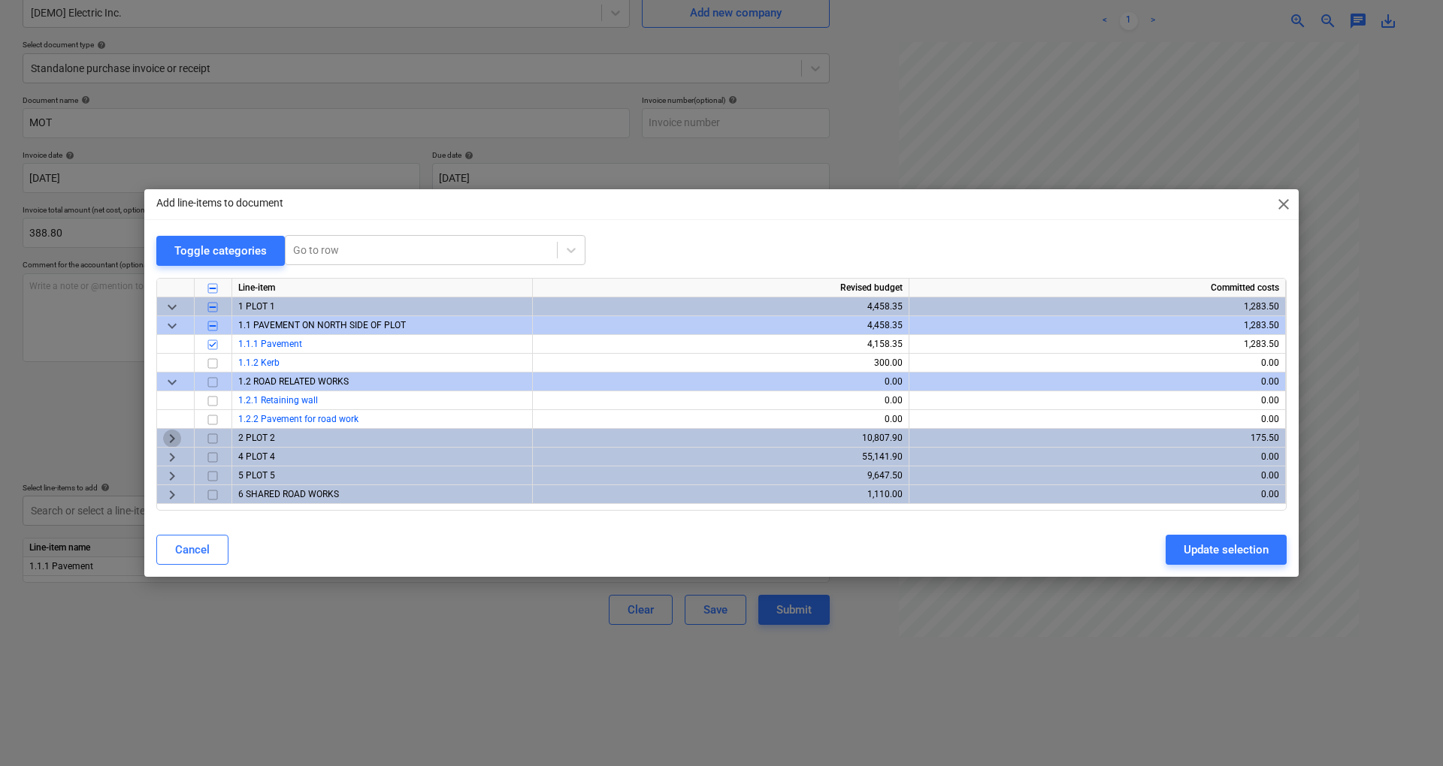
click at [171, 436] on span "keyboard_arrow_right" at bounding box center [172, 439] width 18 height 18
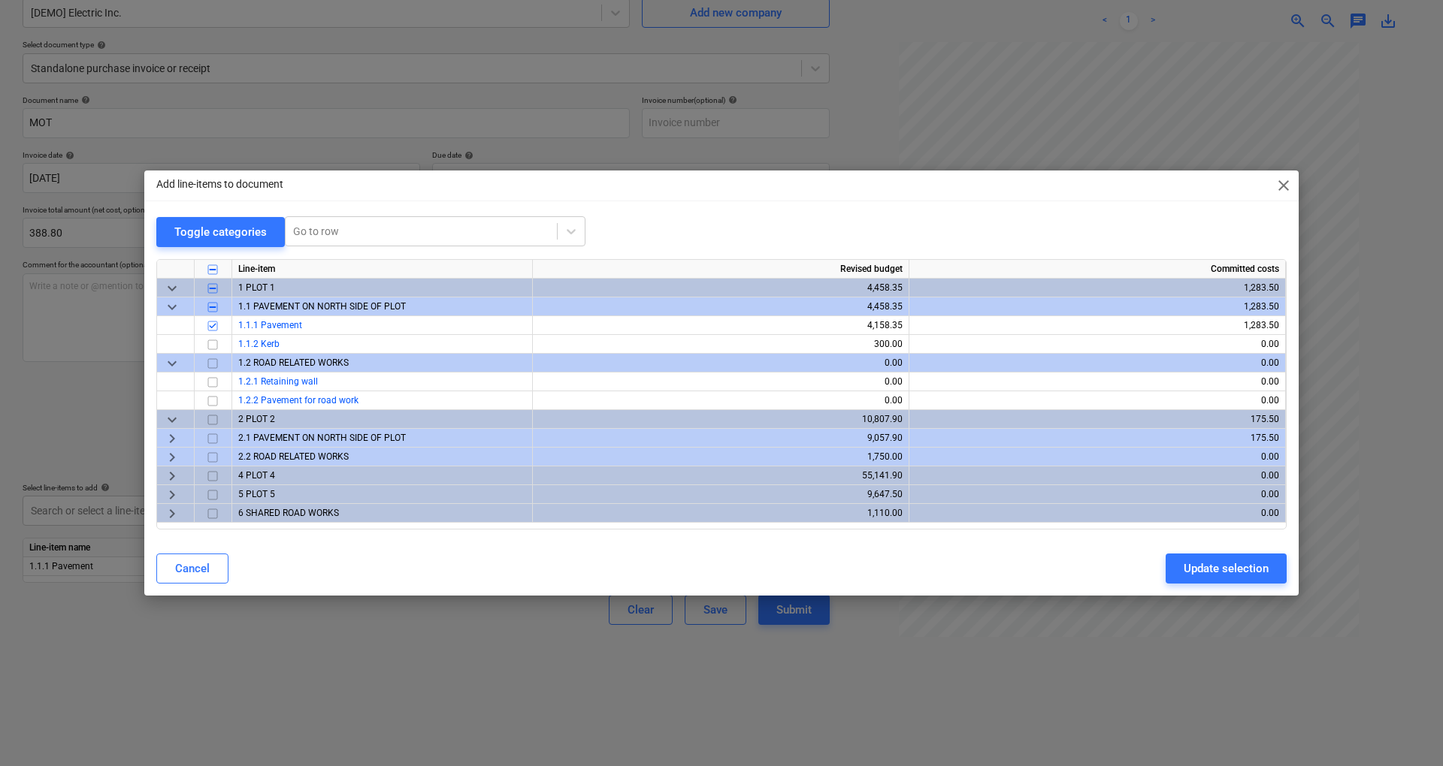
click at [177, 439] on span "keyboard_arrow_right" at bounding box center [172, 439] width 18 height 18
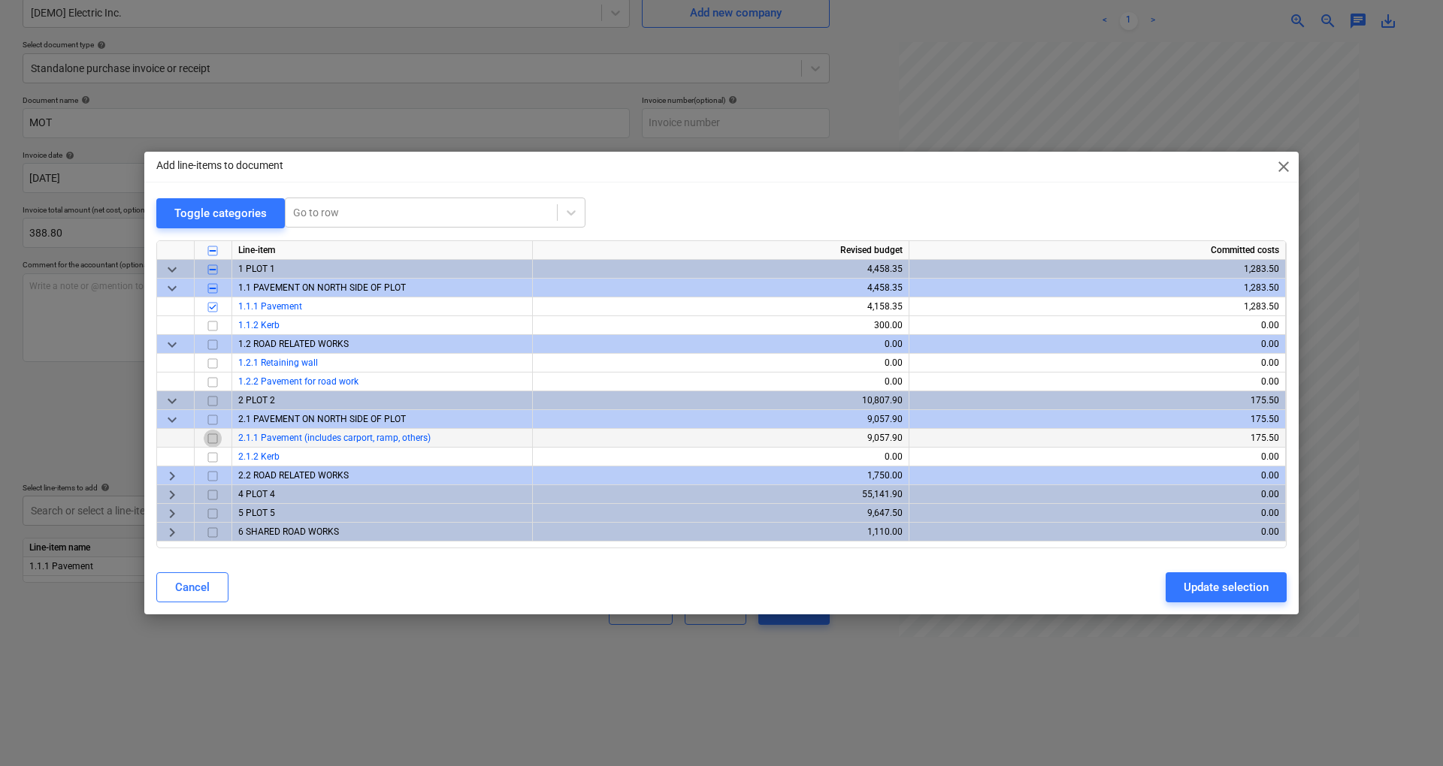
click at [210, 439] on input "checkbox" at bounding box center [213, 439] width 18 height 18
click at [1193, 583] on div "Update selection" at bounding box center [1225, 588] width 85 height 20
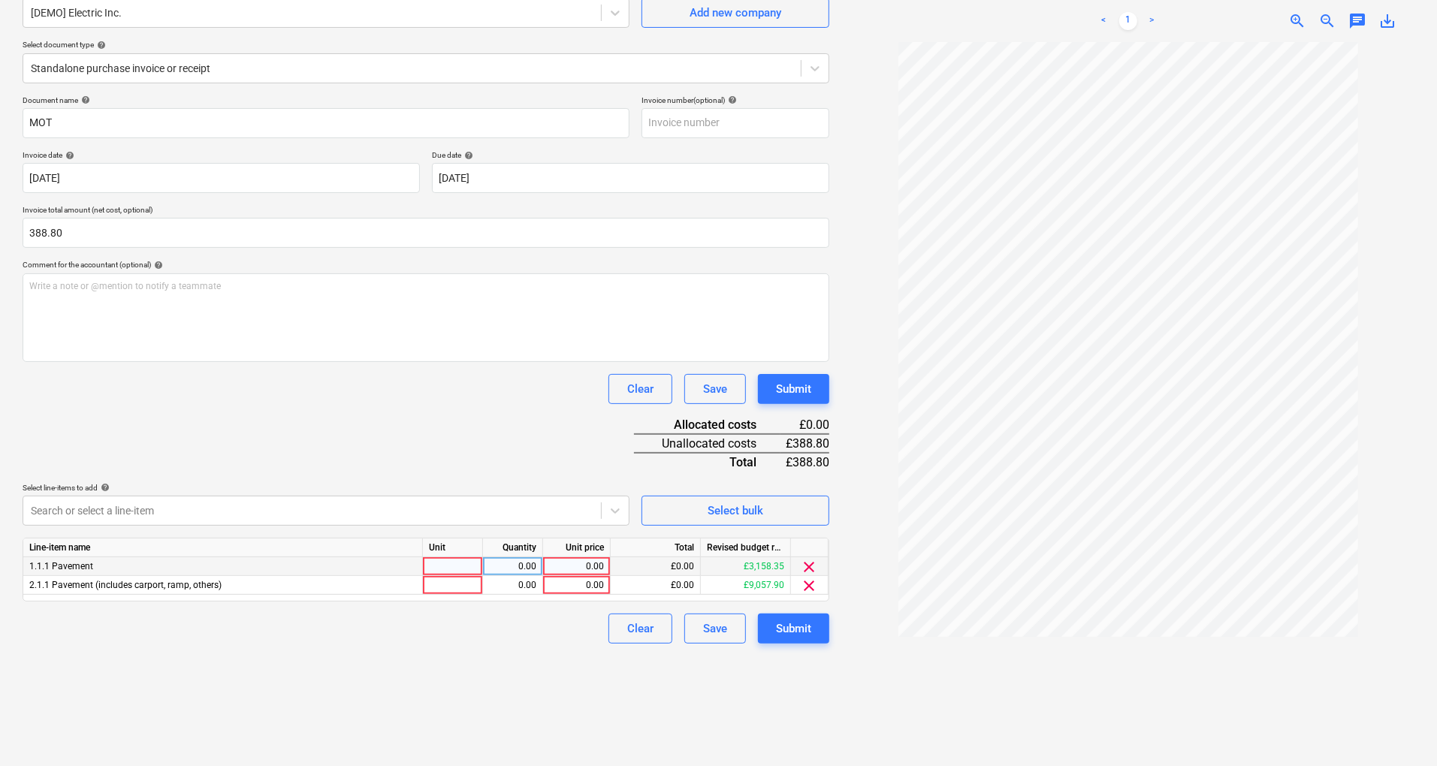
click at [447, 573] on div at bounding box center [453, 567] width 60 height 19
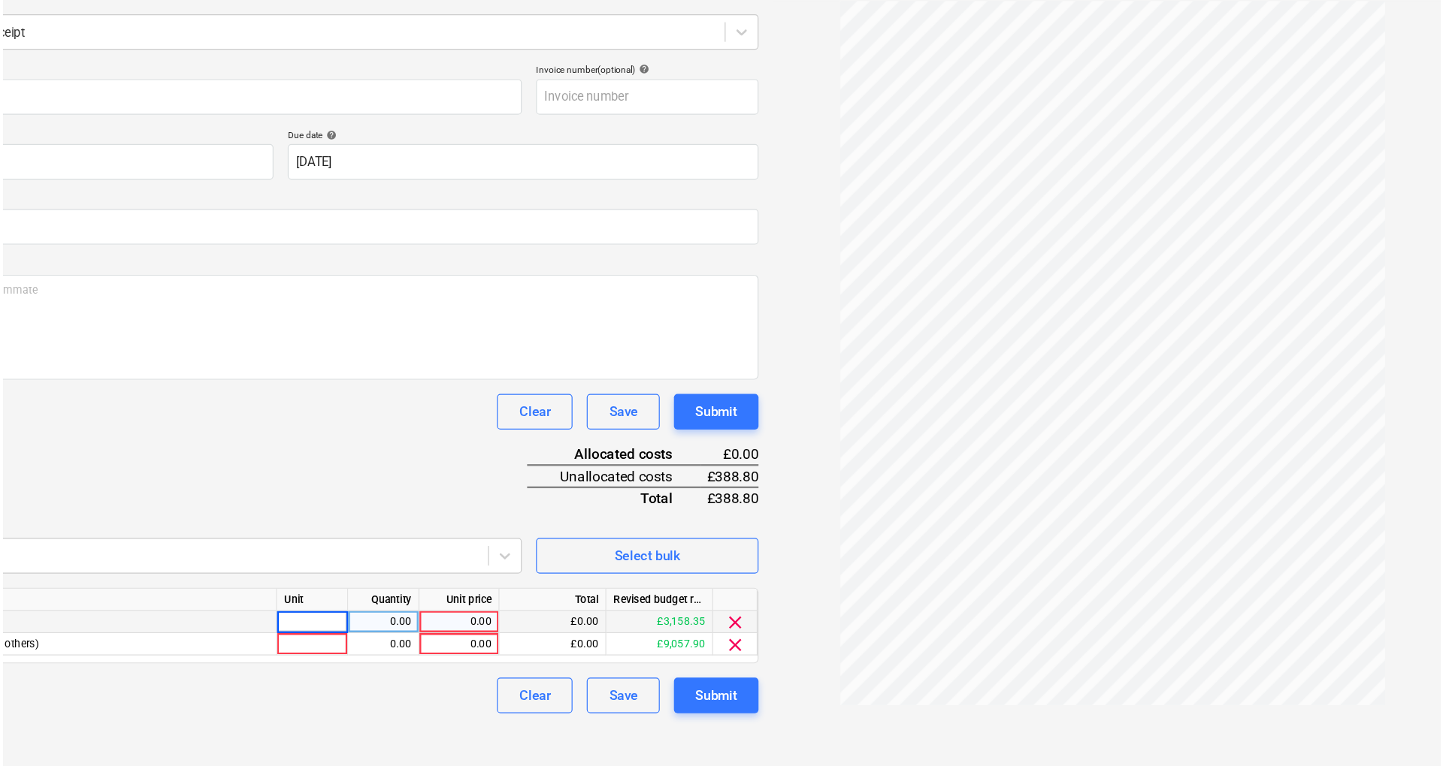
scroll to position [137, 0]
type input "2"
type input "1"
click at [498, 566] on div "1.00" at bounding box center [512, 567] width 47 height 19
type input "11"
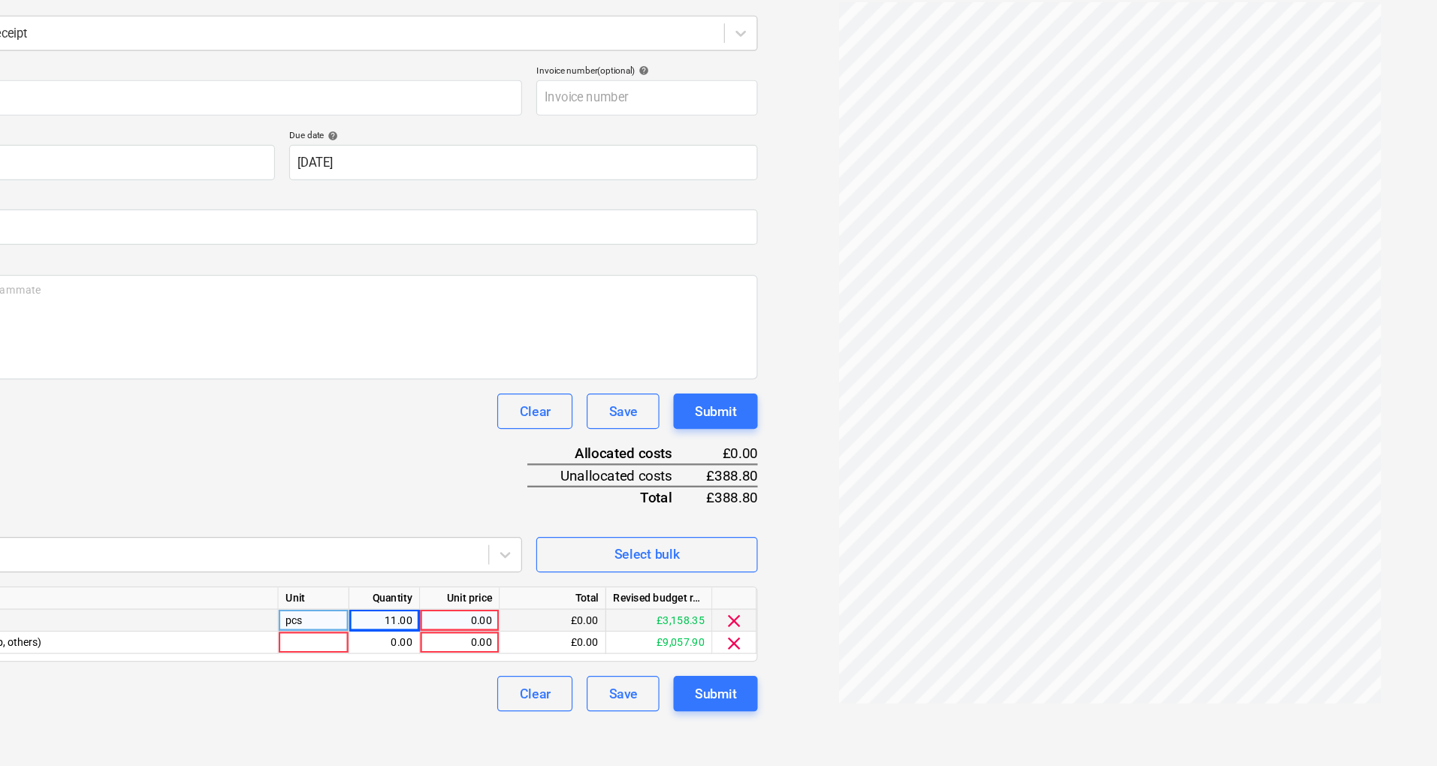
click at [563, 566] on div "0.00" at bounding box center [576, 567] width 55 height 19
type input "13.5"
type input "13"
type input "13.5"
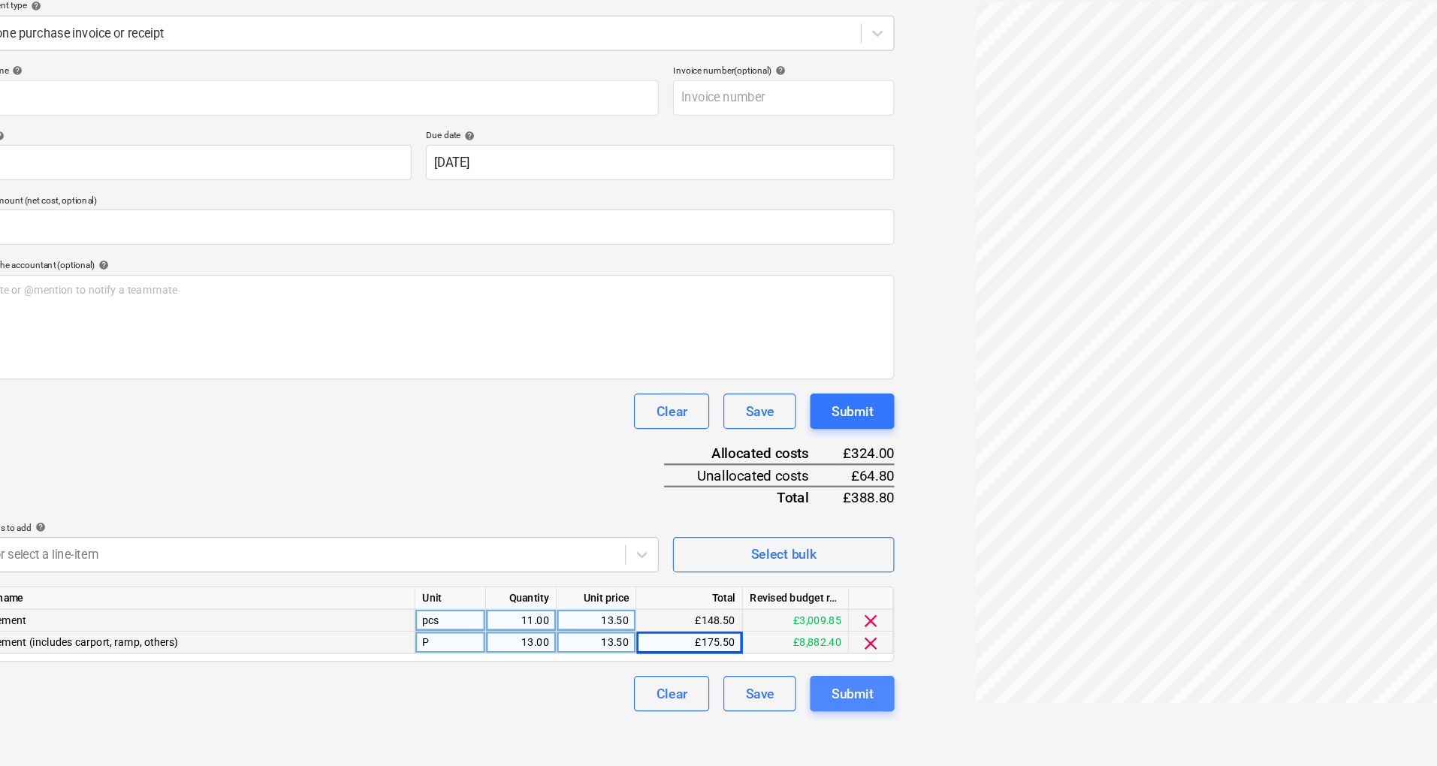
click at [808, 630] on div "Submit" at bounding box center [793, 629] width 35 height 20
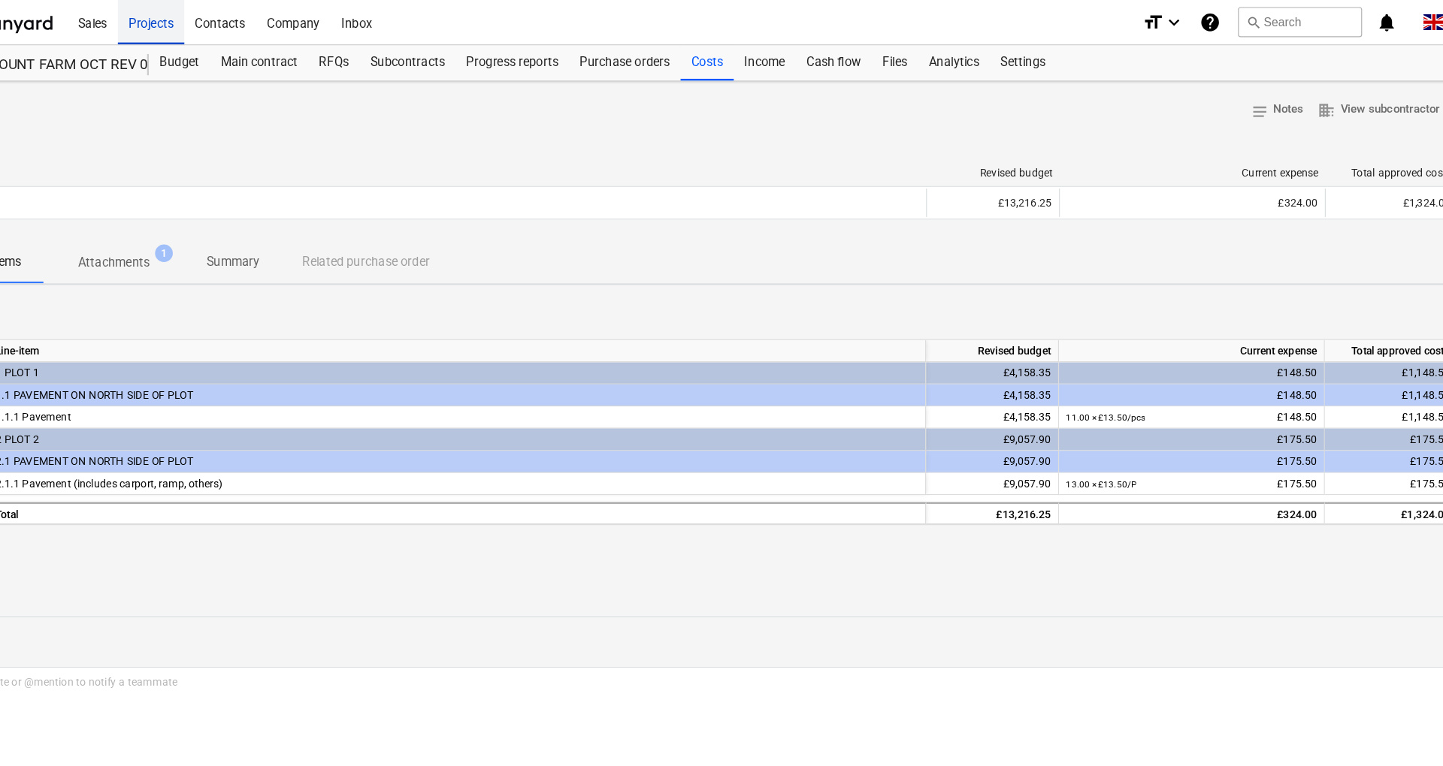
click at [186, 13] on div "Projects" at bounding box center [199, 18] width 56 height 38
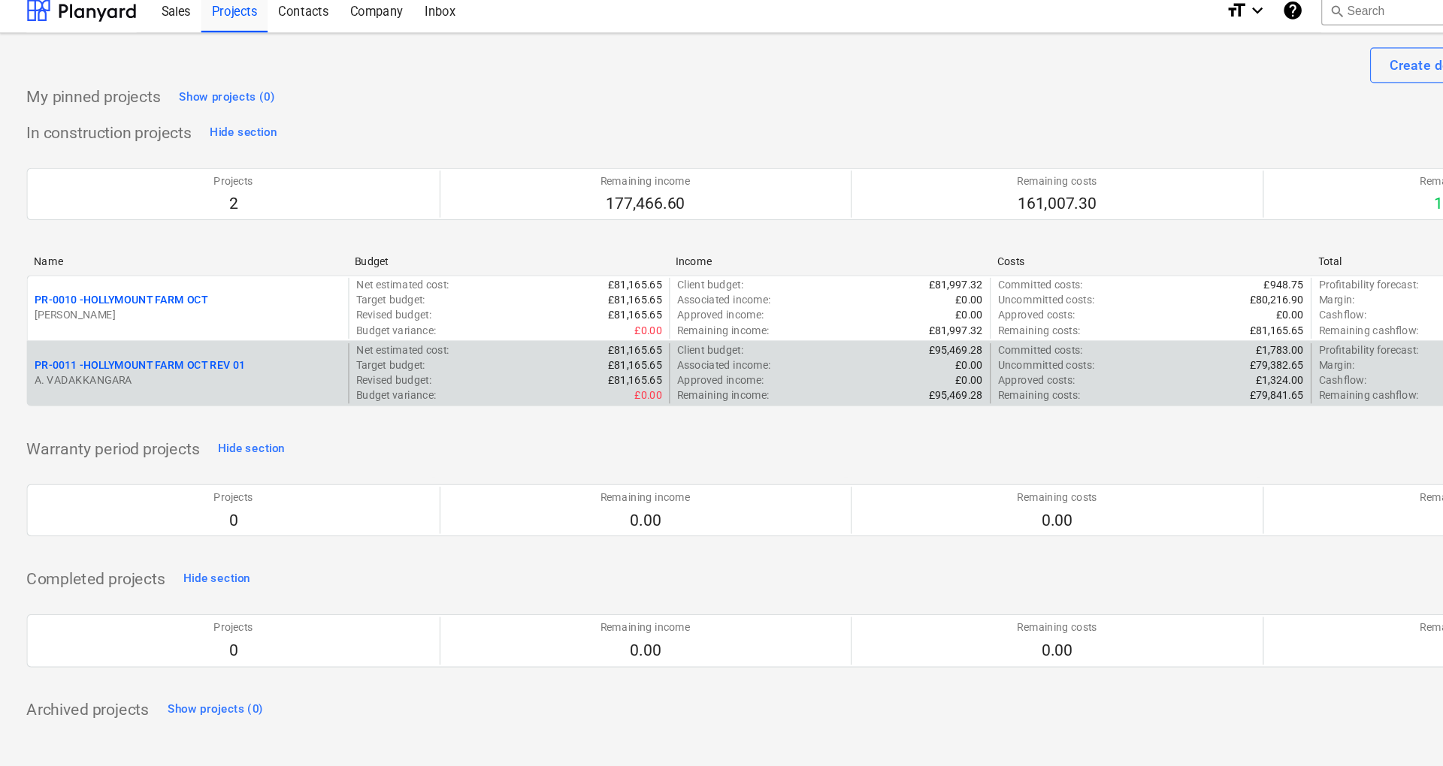
click at [201, 319] on p "PR-0011 - HOLLYMOUNT FARM OCT REV 01" at bounding box center [118, 320] width 179 height 13
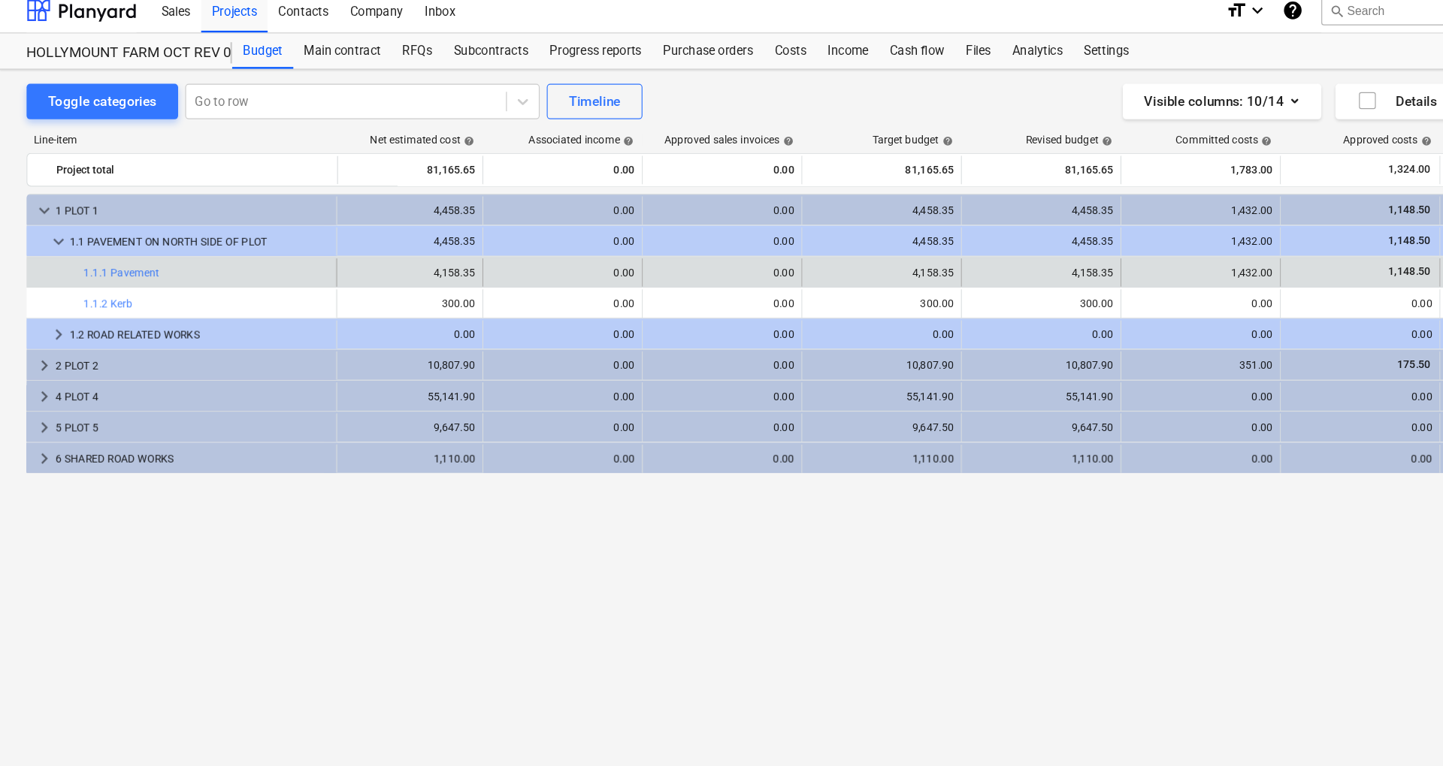
scroll to position [0, 4]
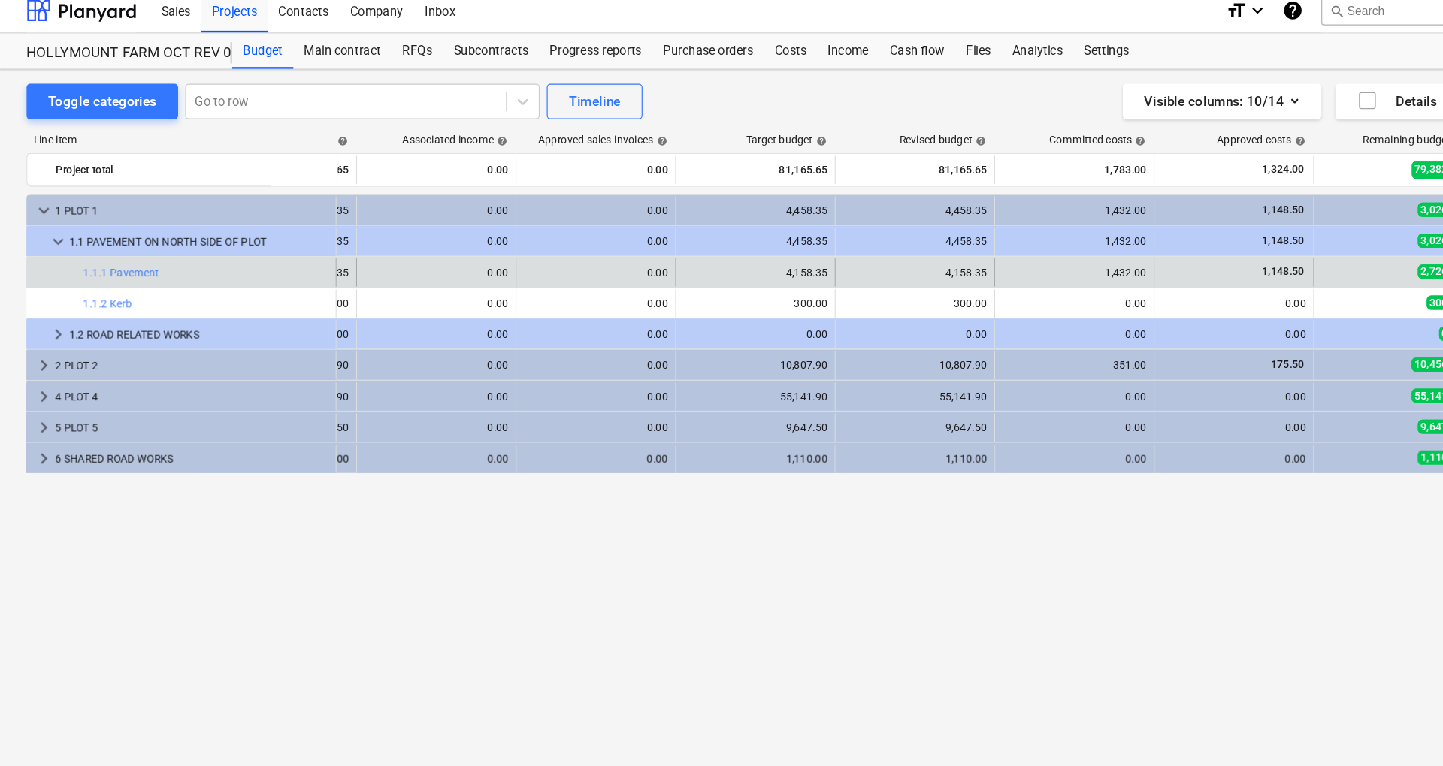
click at [1086, 246] on div "1,148.50" at bounding box center [1046, 240] width 122 height 13
click at [1013, 239] on div "1,148.50" at bounding box center [1046, 240] width 122 height 13
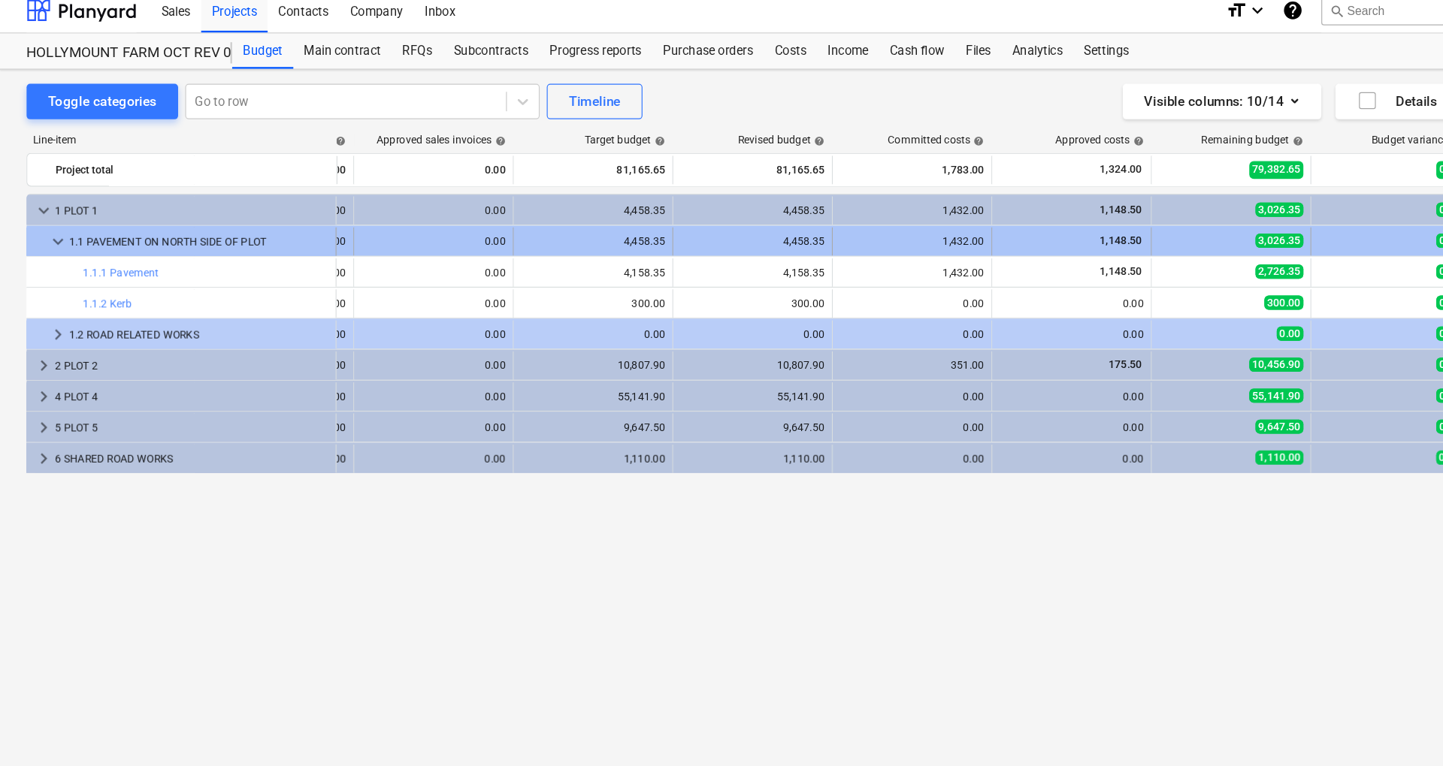
click at [935, 225] on div "1,148.50" at bounding box center [909, 215] width 122 height 24
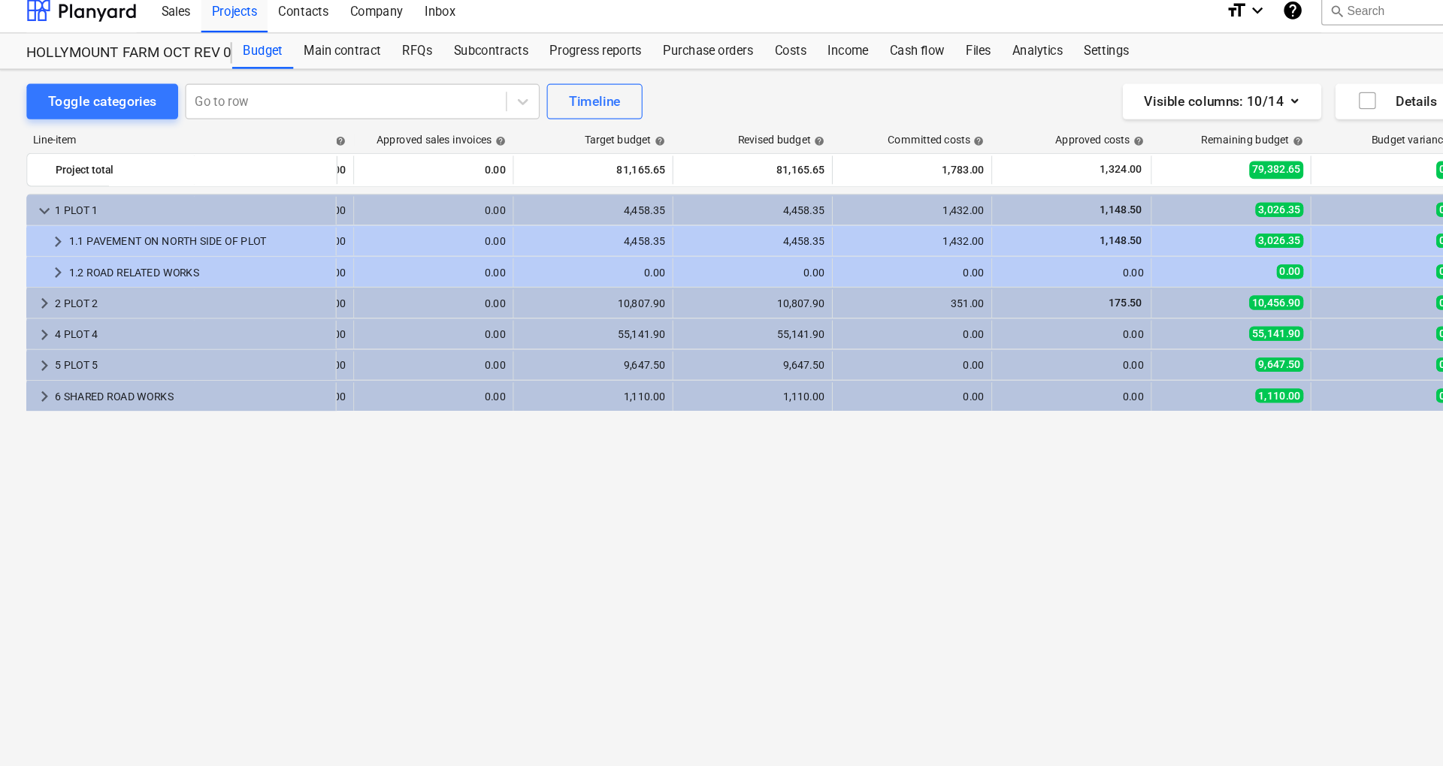
click at [935, 225] on div "1,148.50" at bounding box center [909, 215] width 122 height 24
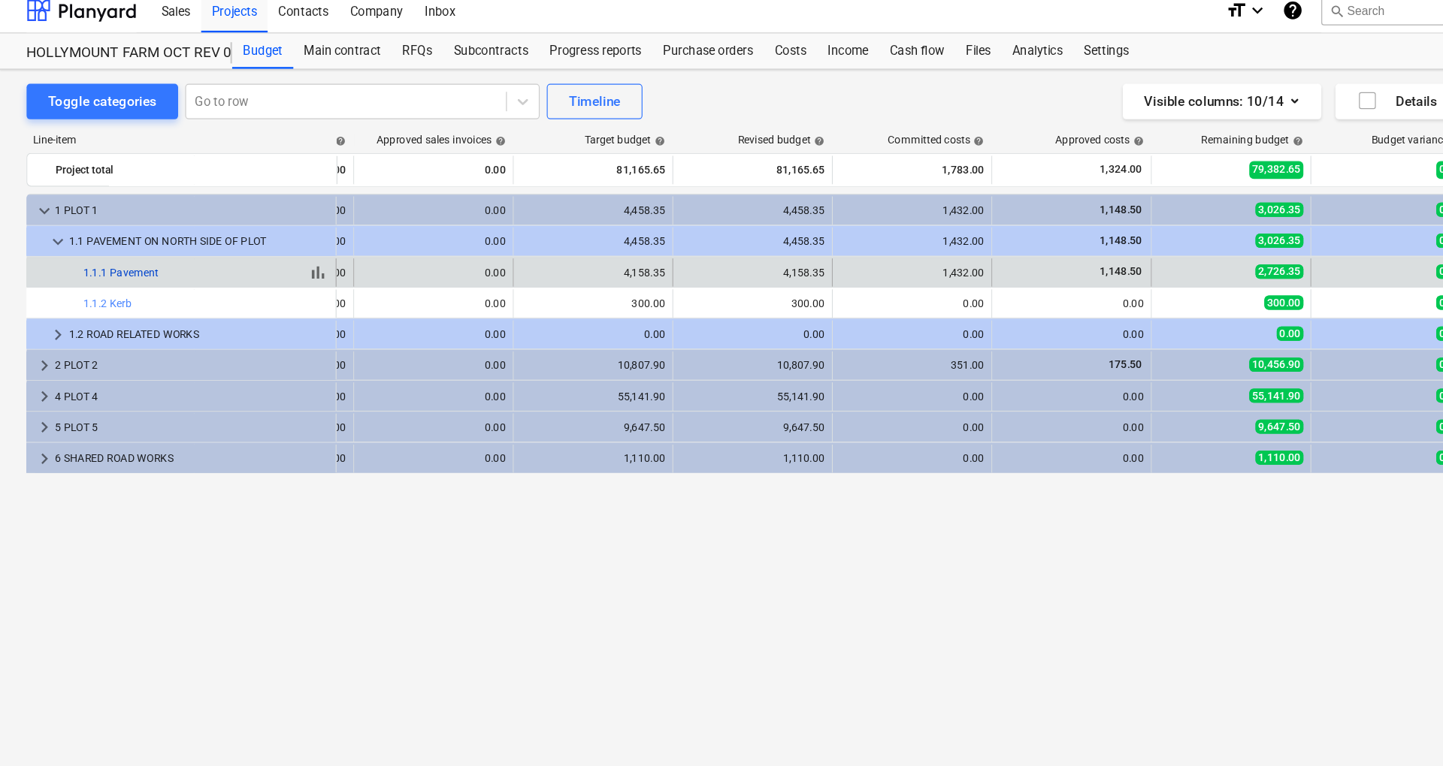
click at [113, 237] on link "1.1.1 Pavement" at bounding box center [103, 241] width 64 height 11
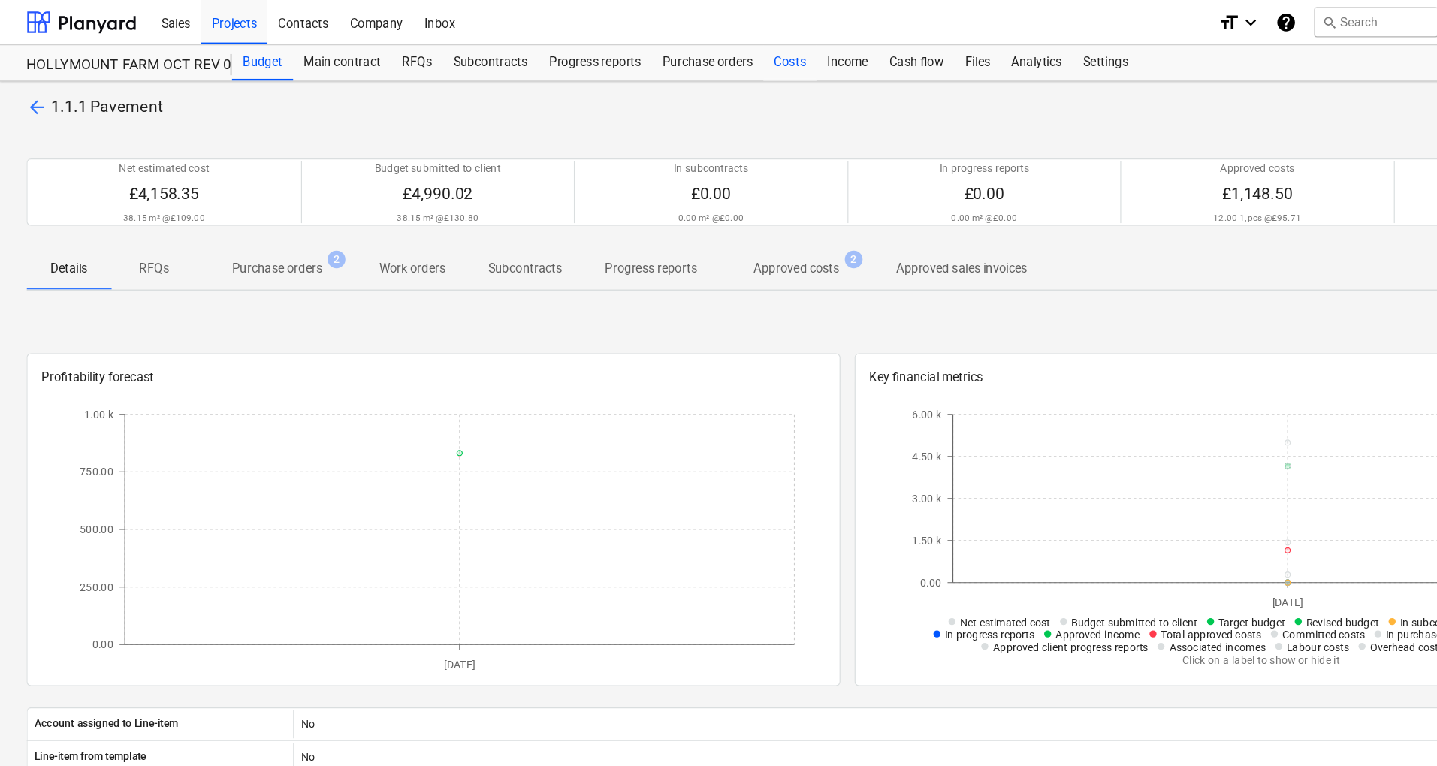
click at [658, 62] on div "Costs" at bounding box center [670, 53] width 45 height 30
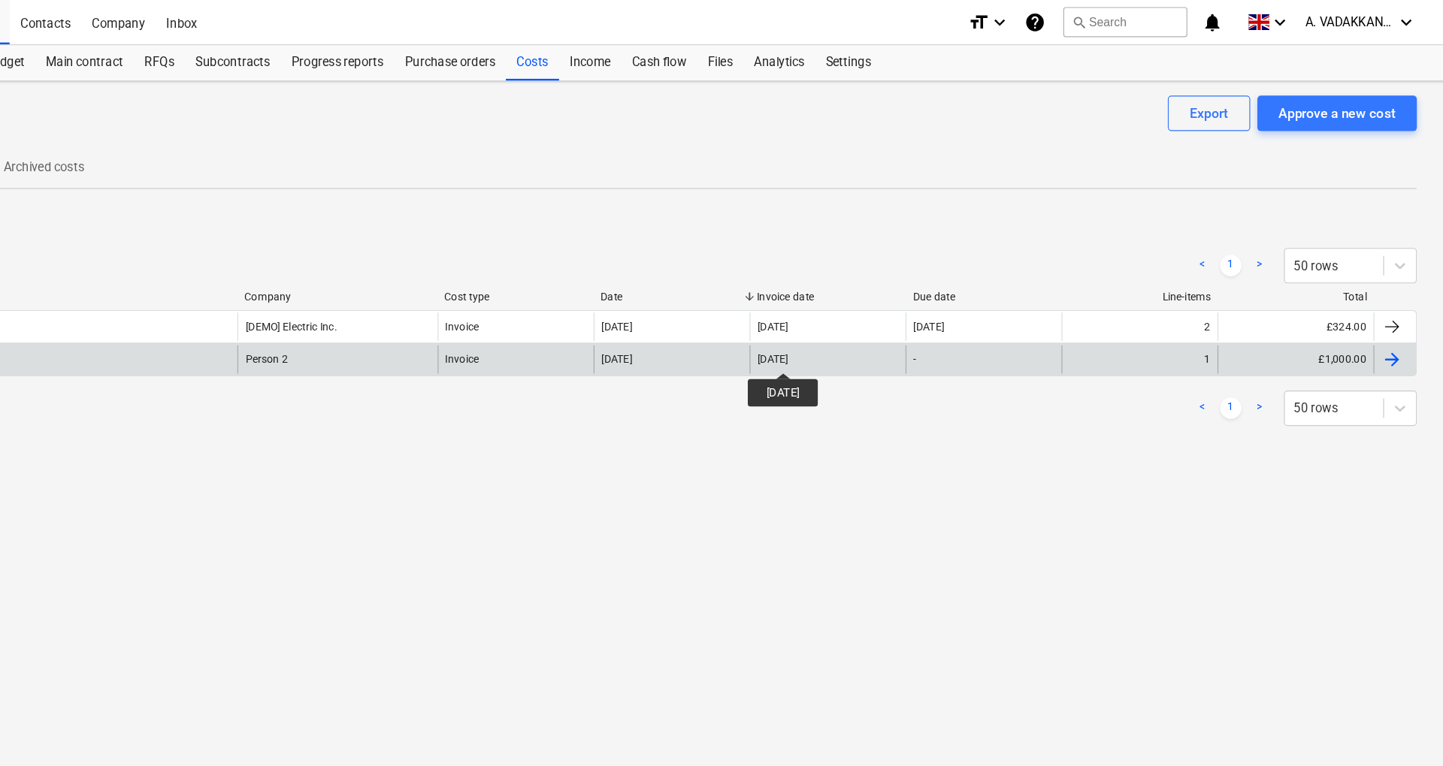
click at [887, 303] on div "[DATE]" at bounding box center [874, 305] width 26 height 11
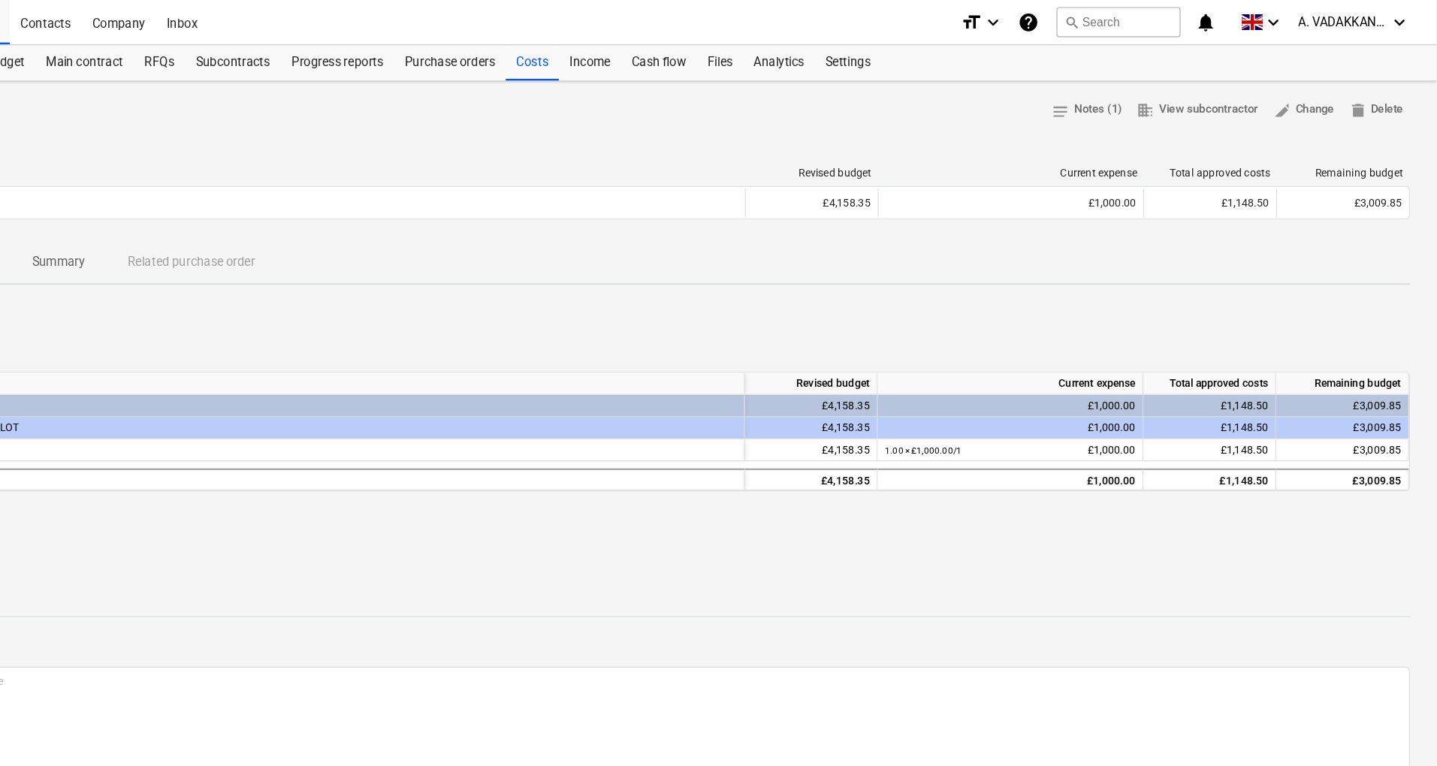
click at [990, 548] on p "Notes" at bounding box center [719, 552] width 1392 height 18
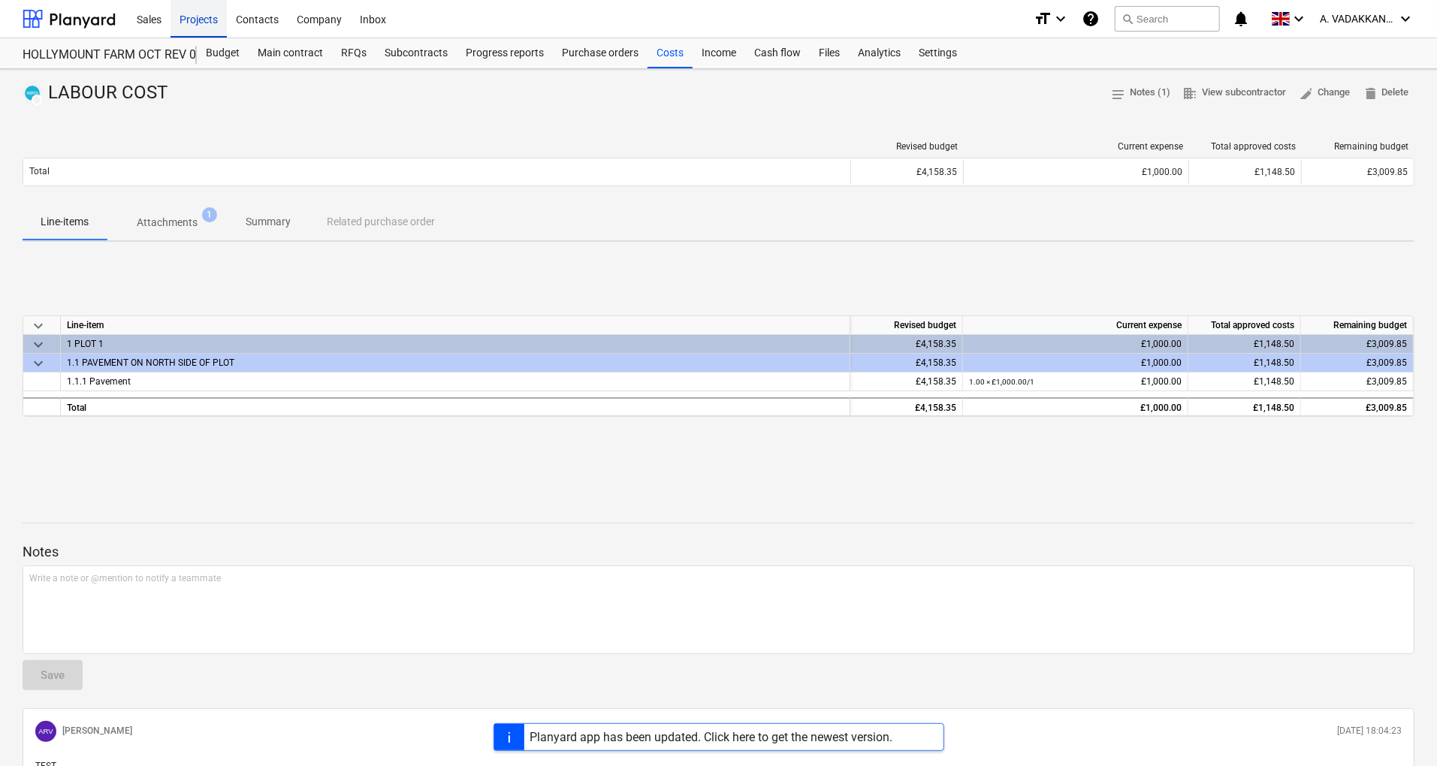
click at [191, 24] on div "Projects" at bounding box center [199, 18] width 56 height 38
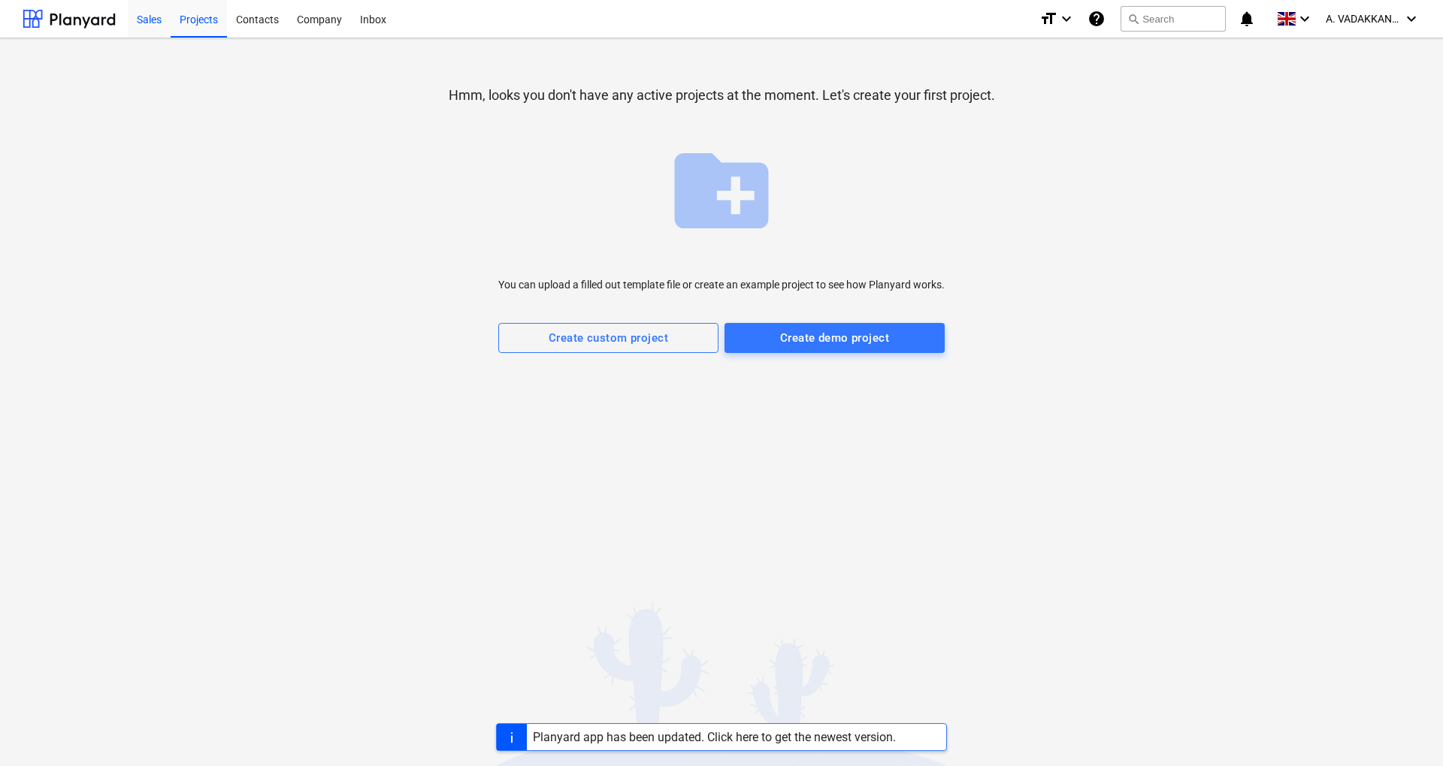
click at [144, 32] on div "Sales" at bounding box center [149, 18] width 43 height 38
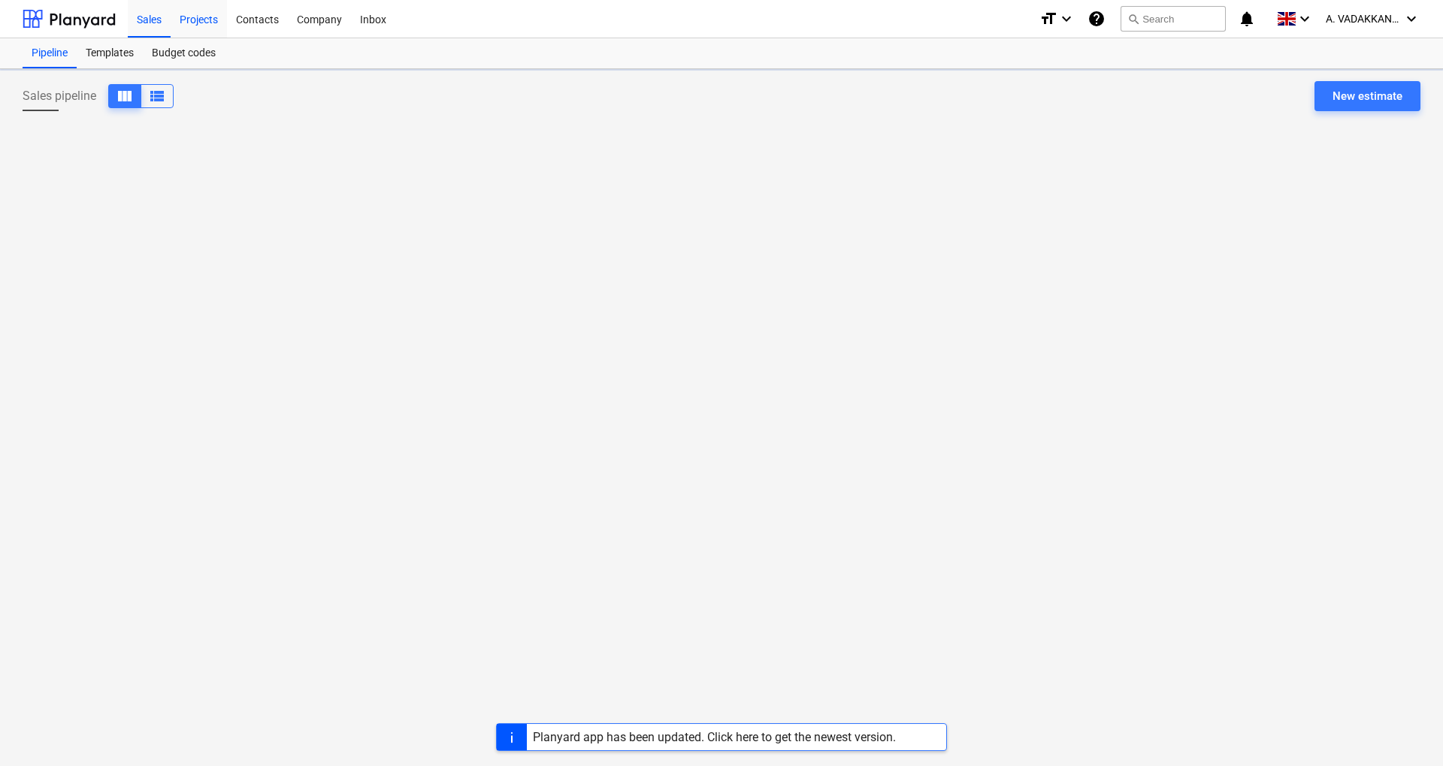
click at [195, 17] on div "Projects" at bounding box center [199, 18] width 56 height 38
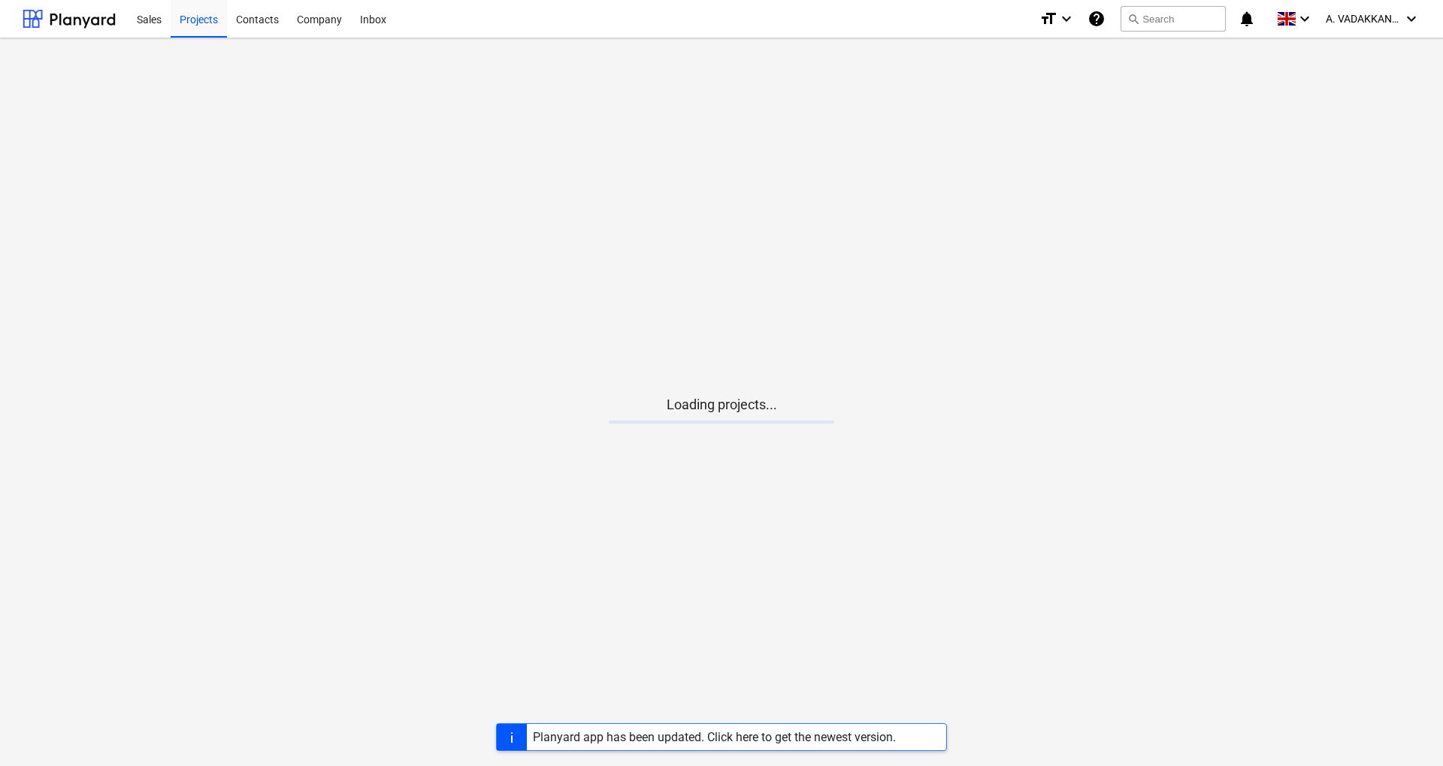
click at [656, 736] on div "Planyard app has been updated. Click here to get the newest version." at bounding box center [714, 737] width 363 height 14
click at [703, 744] on div "Planyard app has been updated. Click here to get the newest version." at bounding box center [714, 737] width 363 height 14
click at [680, 737] on div "Planyard app has been updated. Click here to get the newest version." at bounding box center [714, 737] width 363 height 14
